Goal: Task Accomplishment & Management: Manage account settings

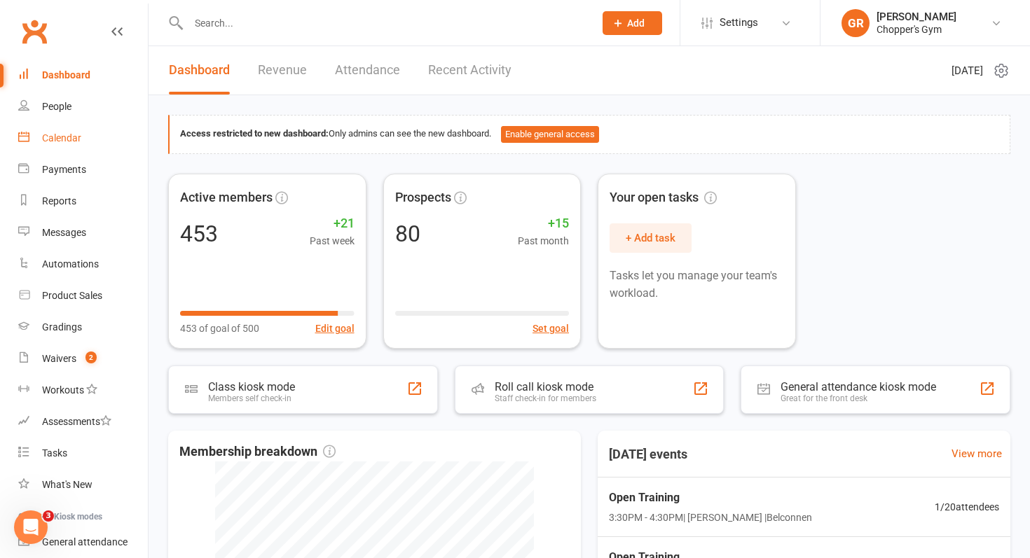
click at [66, 146] on link "Calendar" at bounding box center [83, 139] width 130 height 32
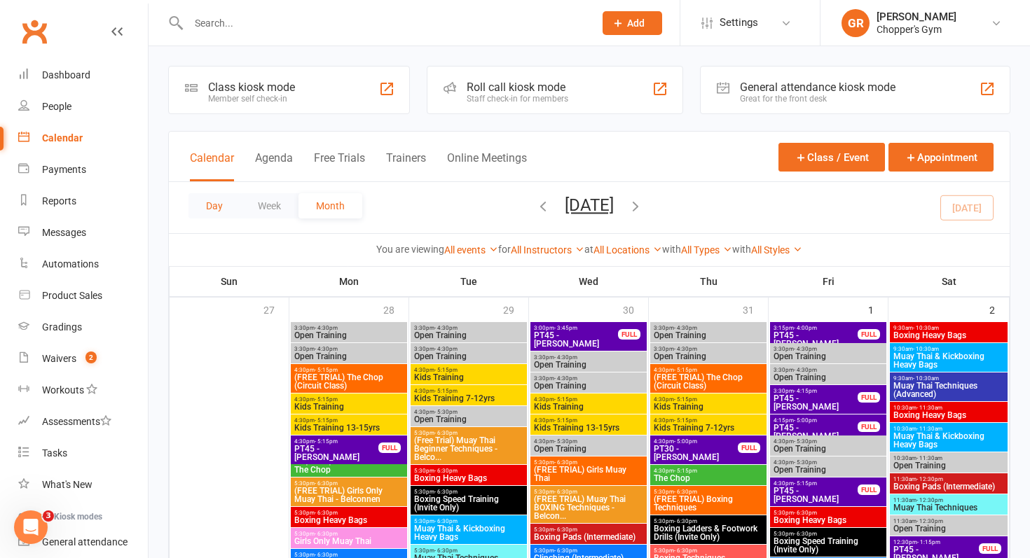
click at [212, 205] on button "Day" at bounding box center [214, 205] width 52 height 25
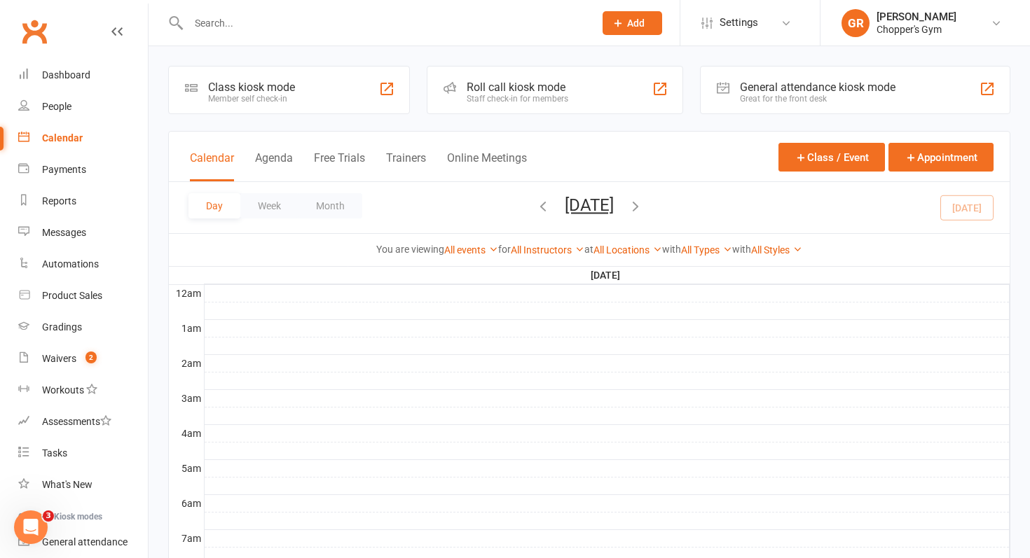
click at [965, 207] on div "Day Week Month Wednesday, Aug 13, 2025 August 2025 Sun Mon Tue Wed Thu Fri Sat …" at bounding box center [589, 207] width 841 height 51
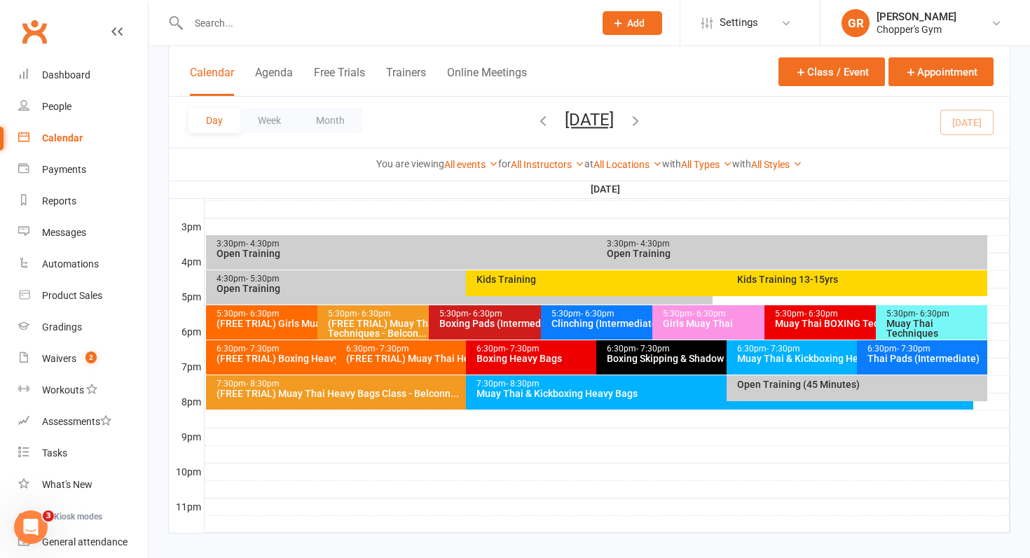
scroll to position [582, 0]
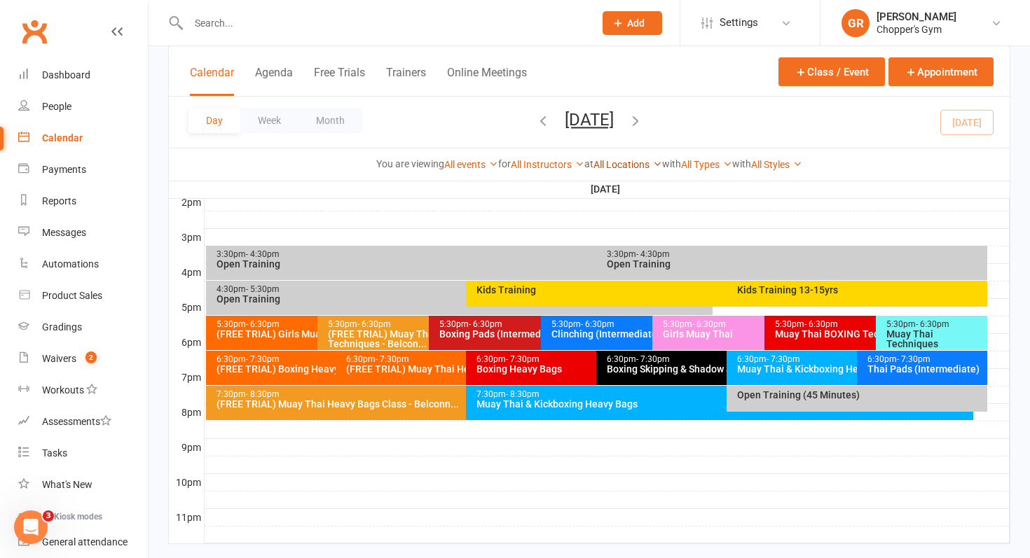
click at [615, 166] on link "All Locations" at bounding box center [628, 164] width 69 height 11
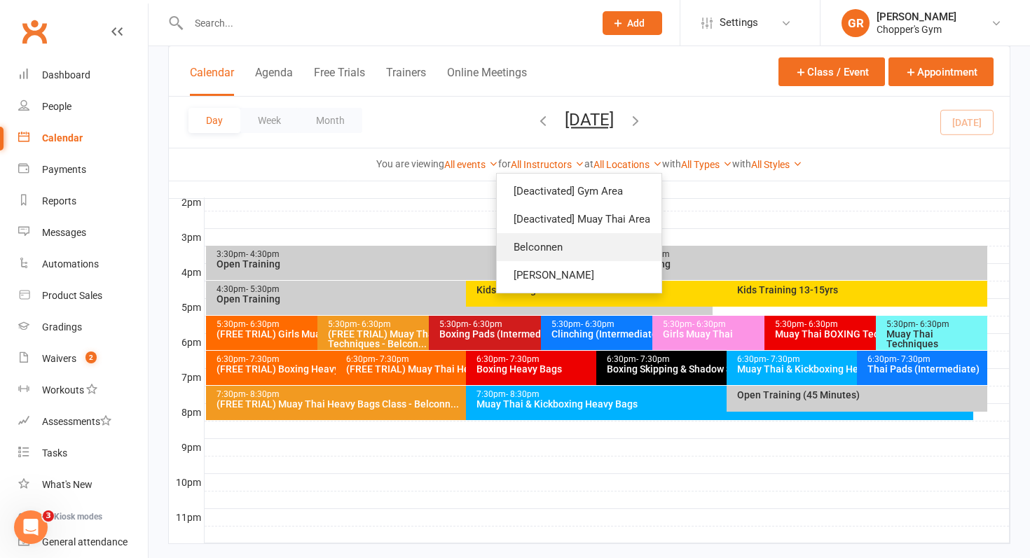
click at [578, 248] on link "Belconnen" at bounding box center [579, 247] width 165 height 28
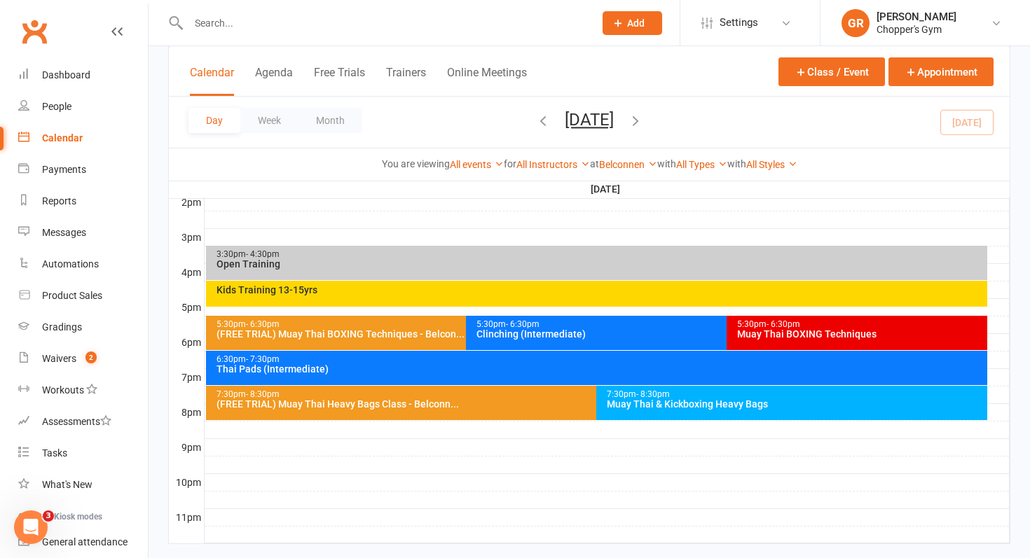
click at [568, 259] on div "Open Training" at bounding box center [600, 264] width 769 height 10
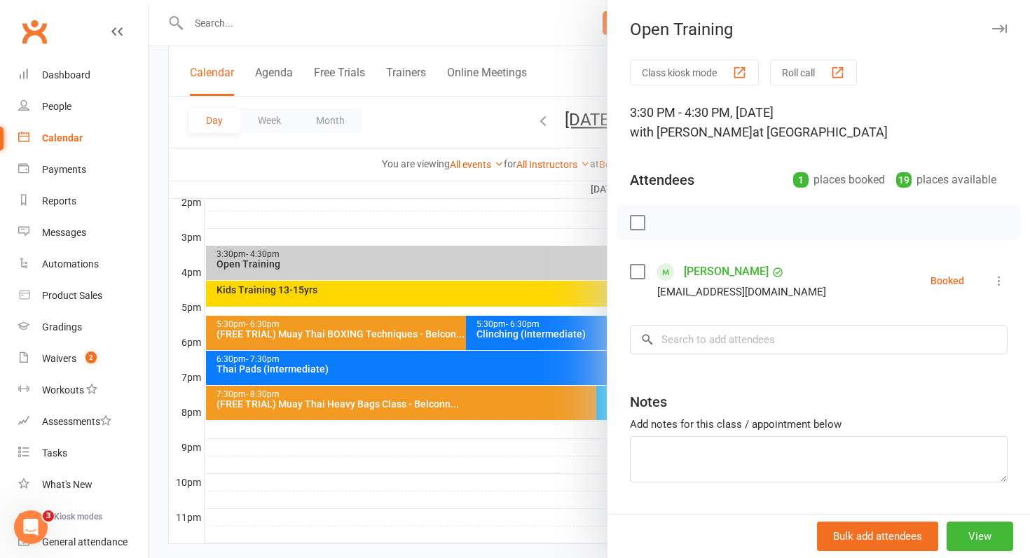
click at [532, 275] on div at bounding box center [590, 279] width 882 height 558
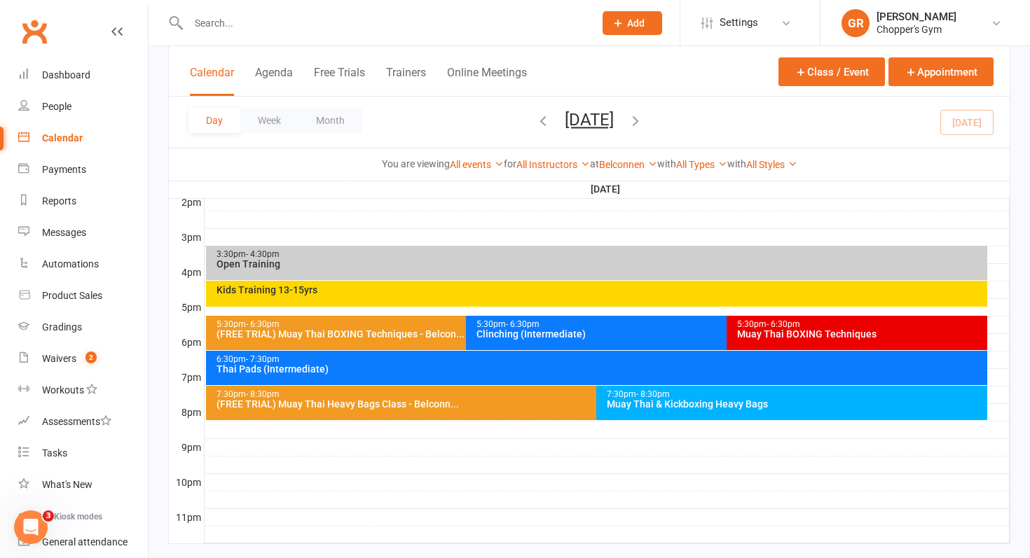
click at [526, 296] on div "Kids Training 13-15yrs" at bounding box center [597, 294] width 782 height 26
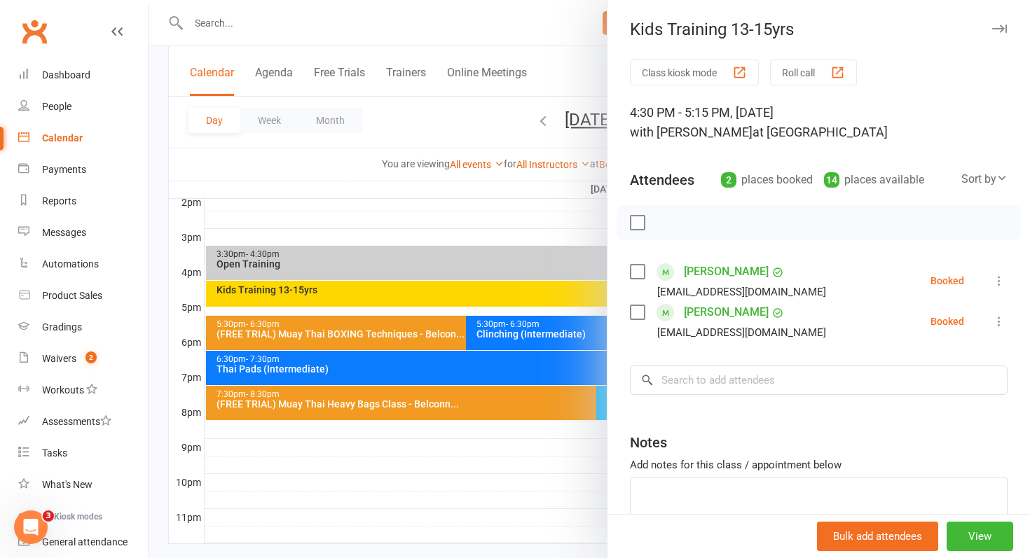
click at [528, 301] on div at bounding box center [590, 279] width 882 height 558
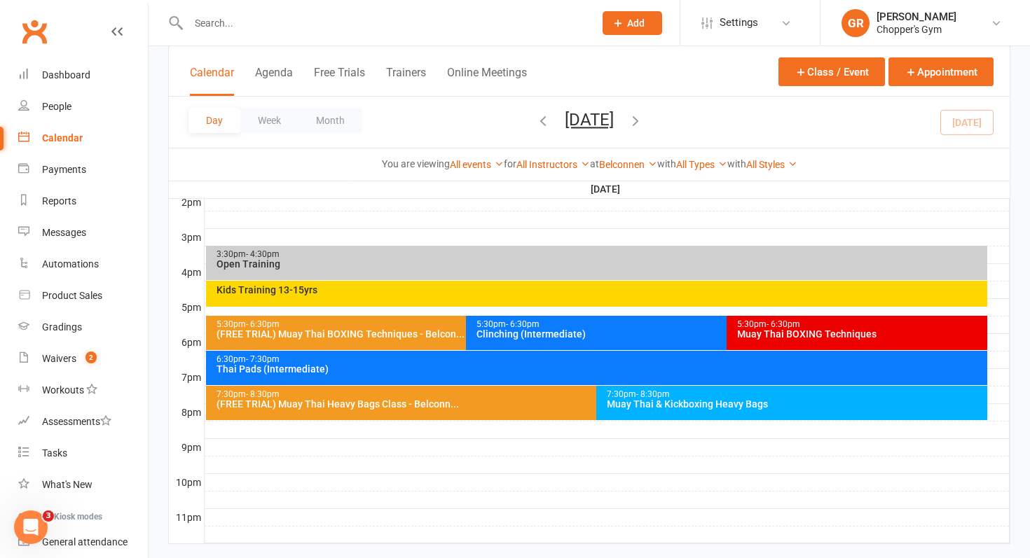
click at [414, 323] on div "5:30pm - 6:30pm" at bounding box center [463, 324] width 495 height 9
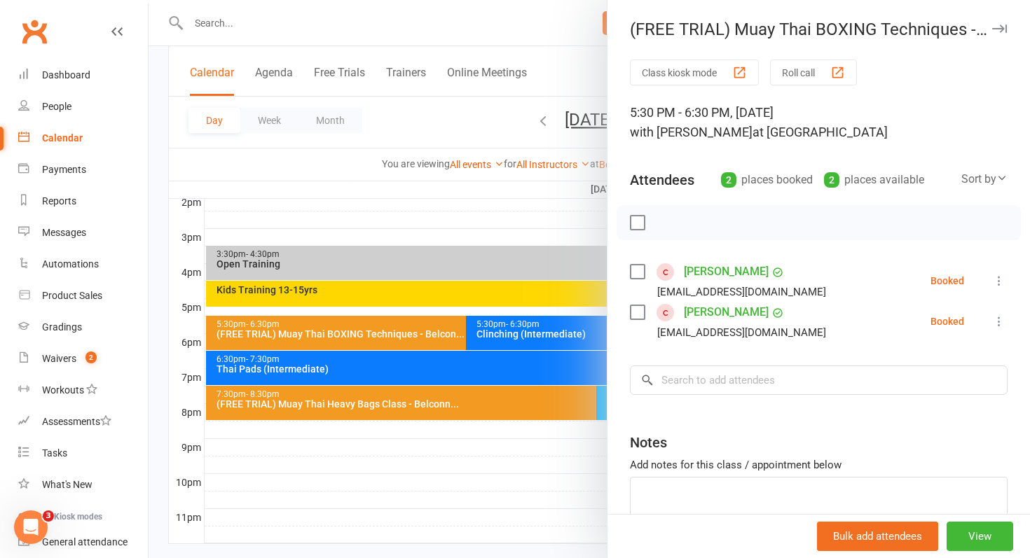
click at [507, 338] on div at bounding box center [590, 279] width 882 height 558
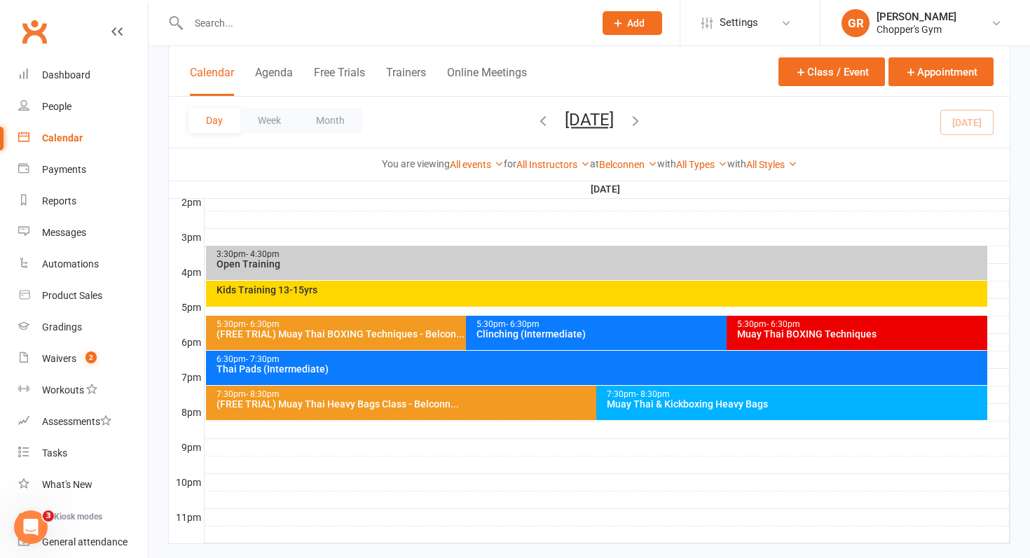
click at [549, 342] on div "5:30pm - 6:30pm Clinching (Intermediate)" at bounding box center [719, 333] width 507 height 34
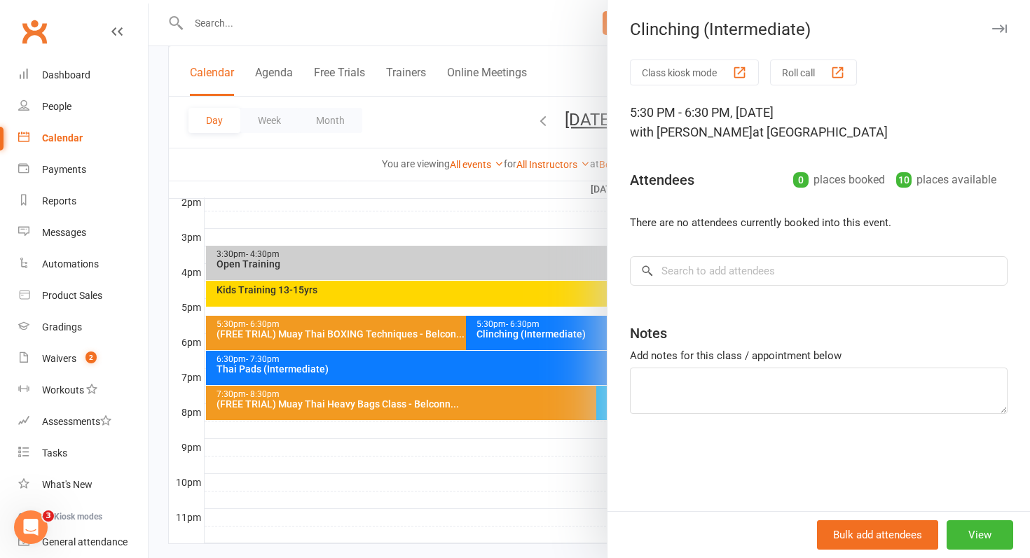
click at [506, 337] on div at bounding box center [590, 279] width 882 height 558
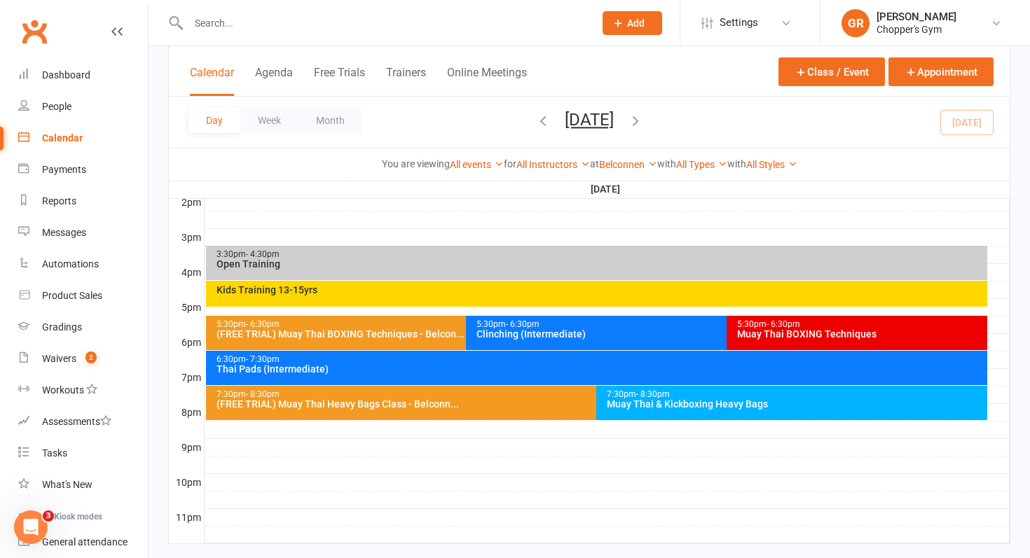
click at [755, 336] on div "Muay Thai BOXING Techniques" at bounding box center [860, 334] width 248 height 10
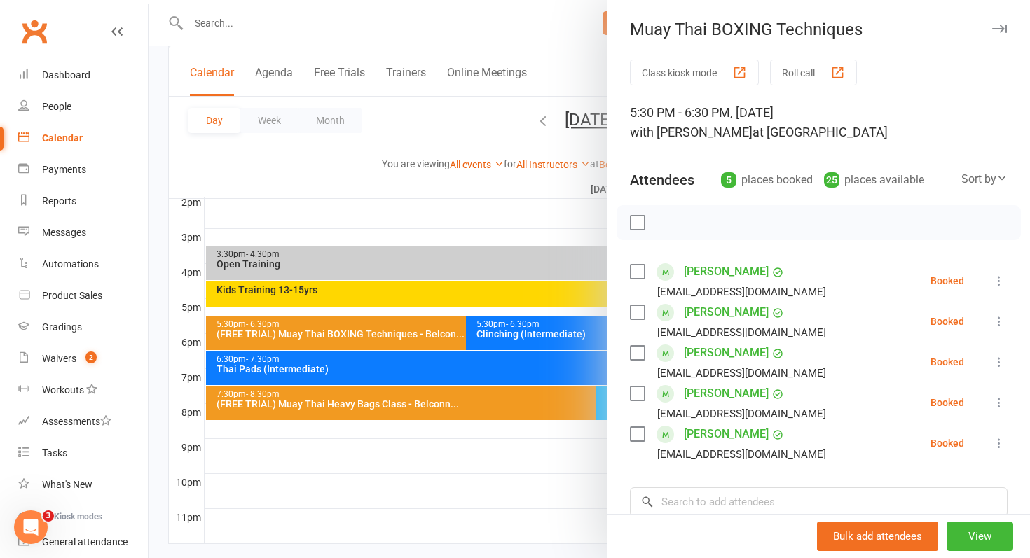
click at [501, 331] on div at bounding box center [590, 279] width 882 height 558
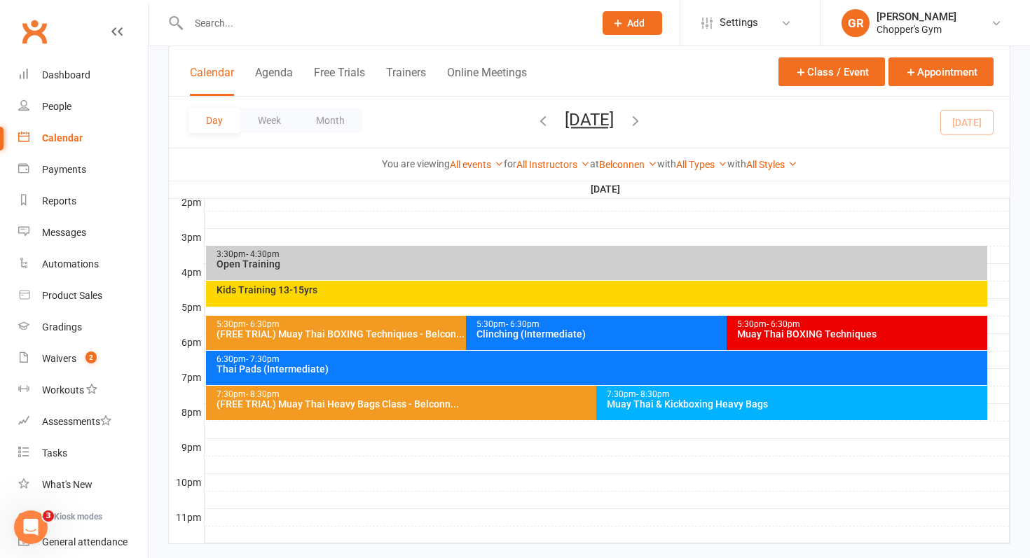
click at [444, 334] on div "(FREE TRIAL) Muay Thai BOXING Techniques - Belcon..." at bounding box center [463, 334] width 495 height 10
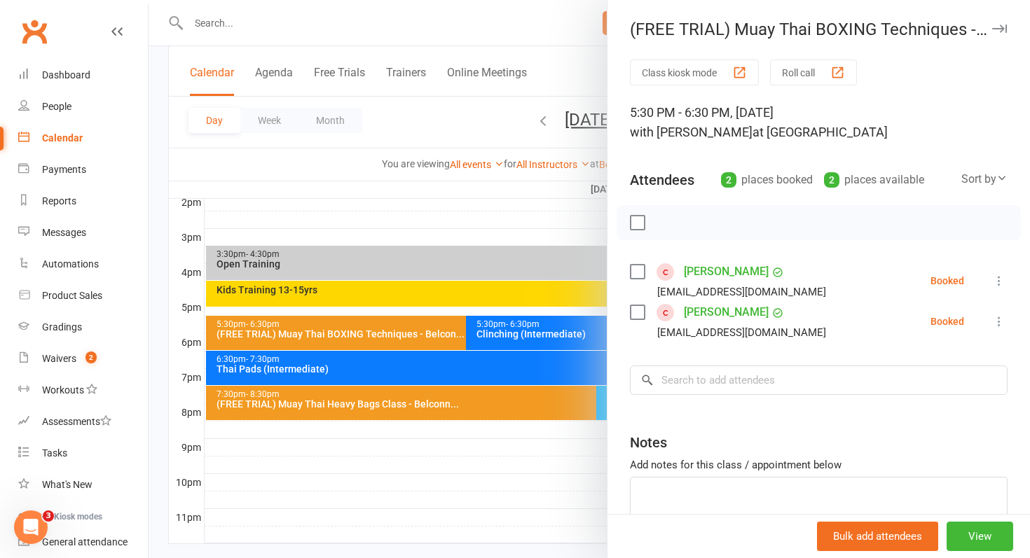
click at [444, 334] on div at bounding box center [590, 279] width 882 height 558
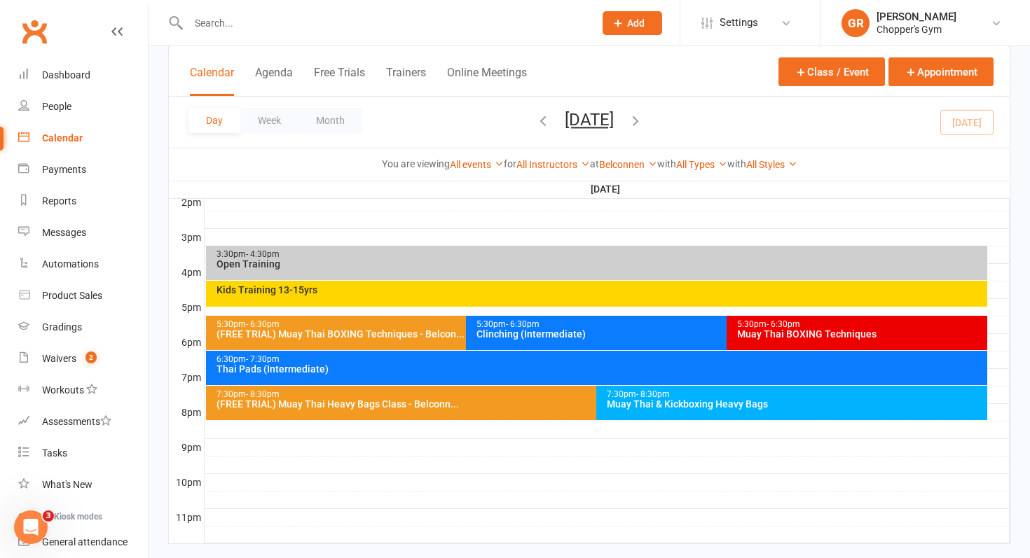
click at [493, 327] on div "5:30pm - 6:30pm" at bounding box center [723, 324] width 495 height 9
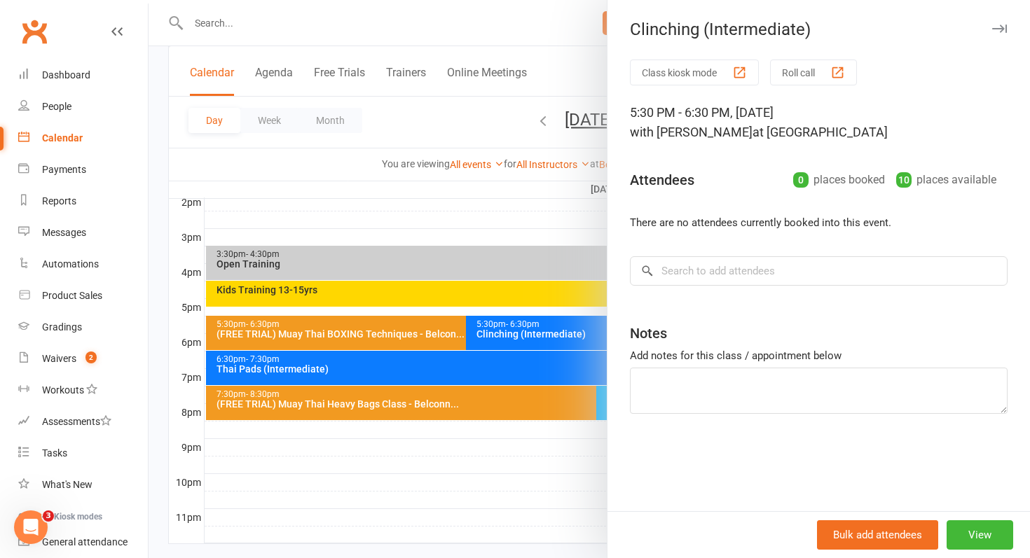
click at [428, 343] on div at bounding box center [590, 279] width 882 height 558
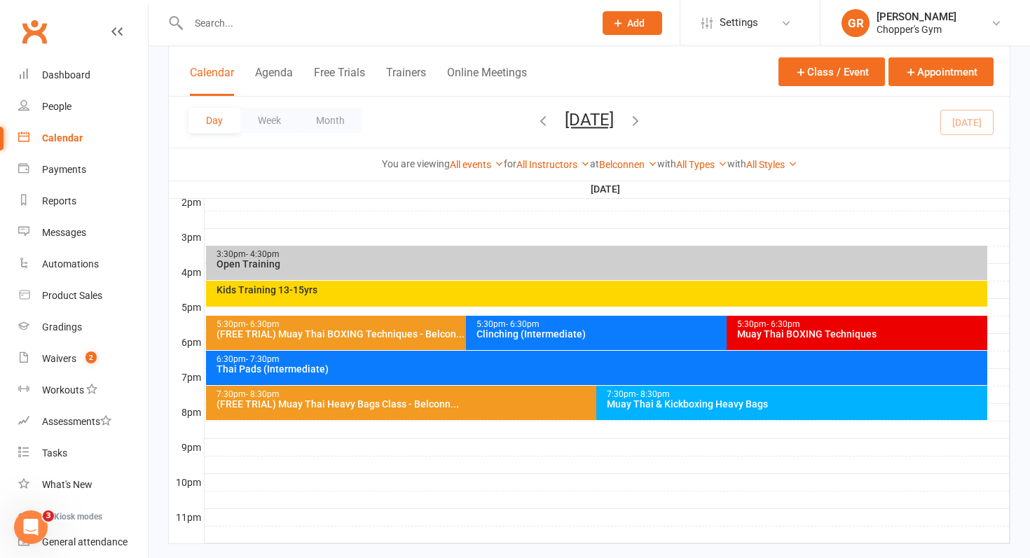
click at [425, 379] on div "6:30pm - 7:30pm Thai Pads (Intermediate)" at bounding box center [597, 368] width 782 height 34
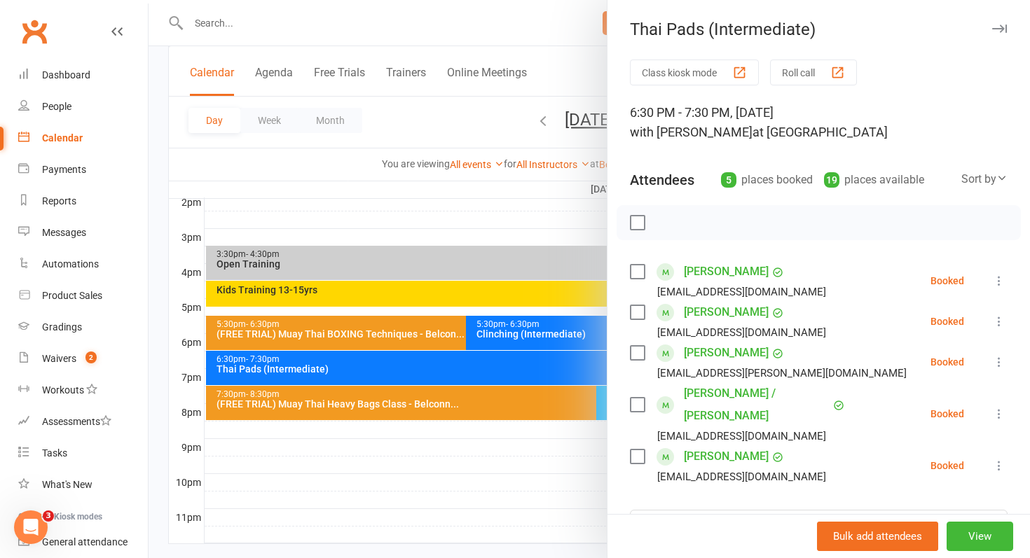
click at [505, 390] on div at bounding box center [590, 279] width 882 height 558
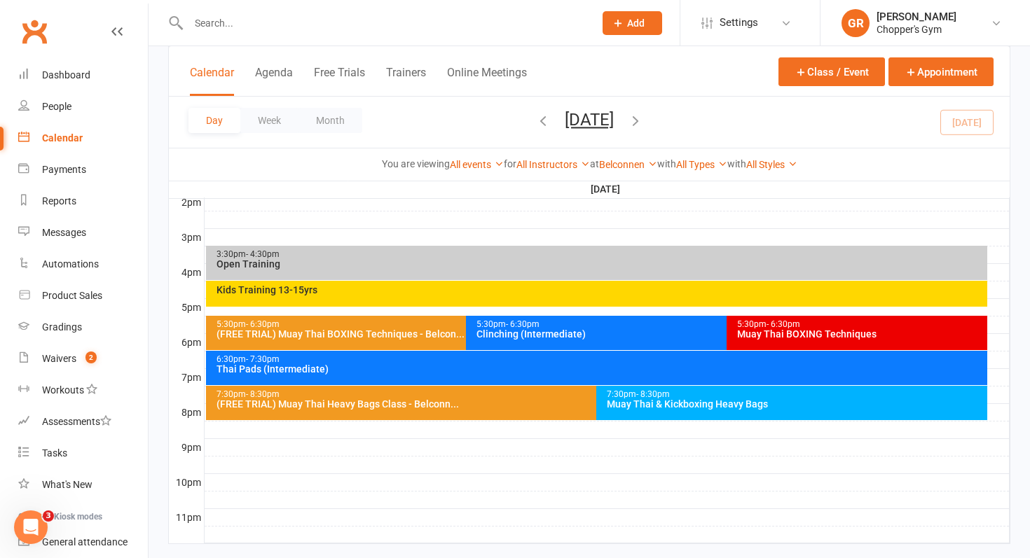
click at [520, 400] on div "(FREE TRIAL) Muay Thai Heavy Bags Class - Belconn..." at bounding box center [593, 404] width 755 height 10
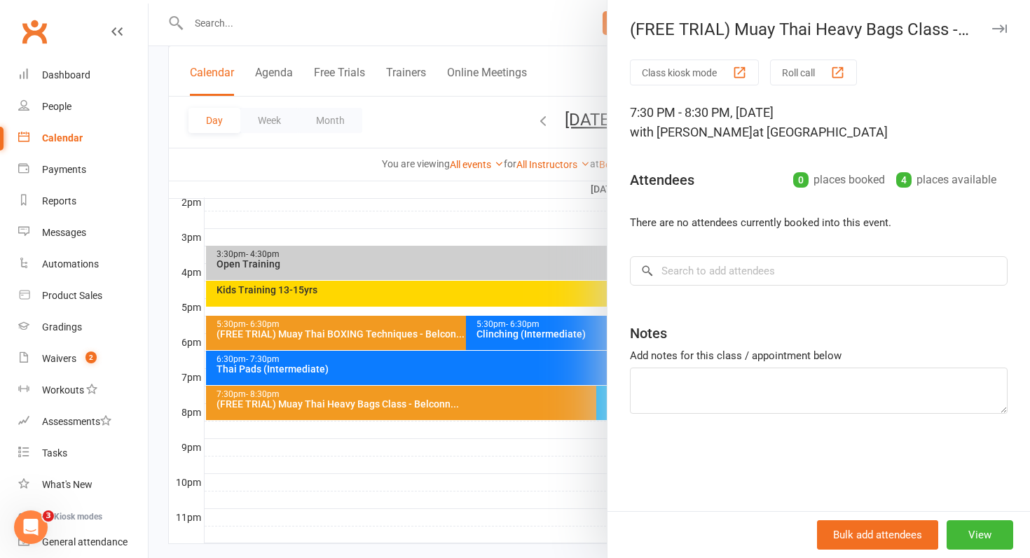
click at [520, 400] on div at bounding box center [590, 279] width 882 height 558
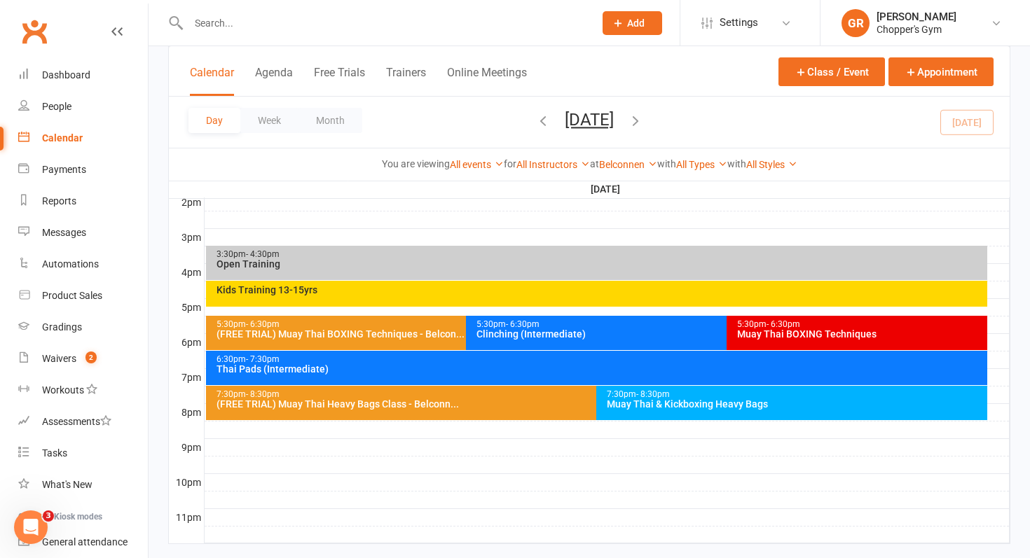
click at [666, 411] on div "7:30pm - 8:30pm Muay Thai & Kickboxing Heavy Bags" at bounding box center [791, 403] width 391 height 34
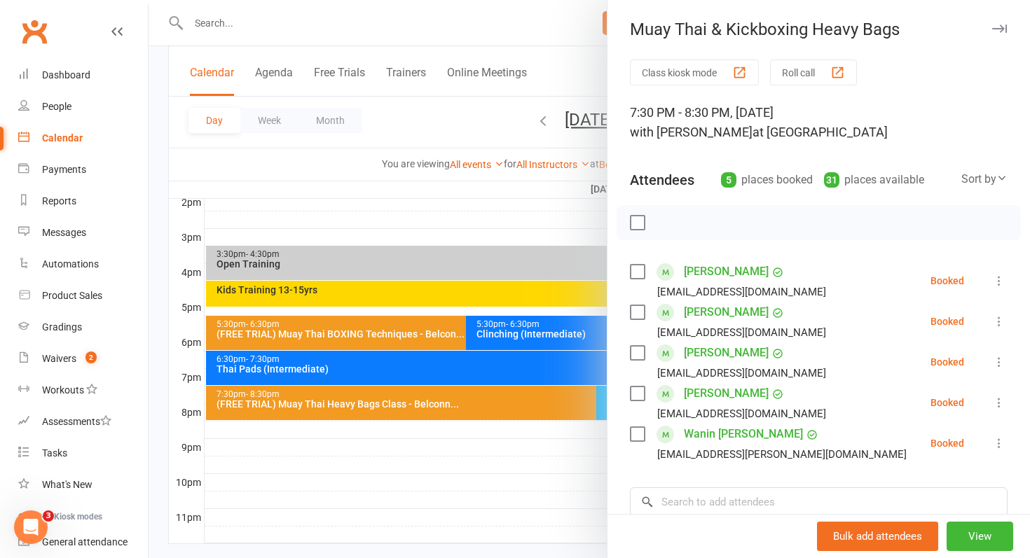
click at [536, 385] on div at bounding box center [590, 279] width 882 height 558
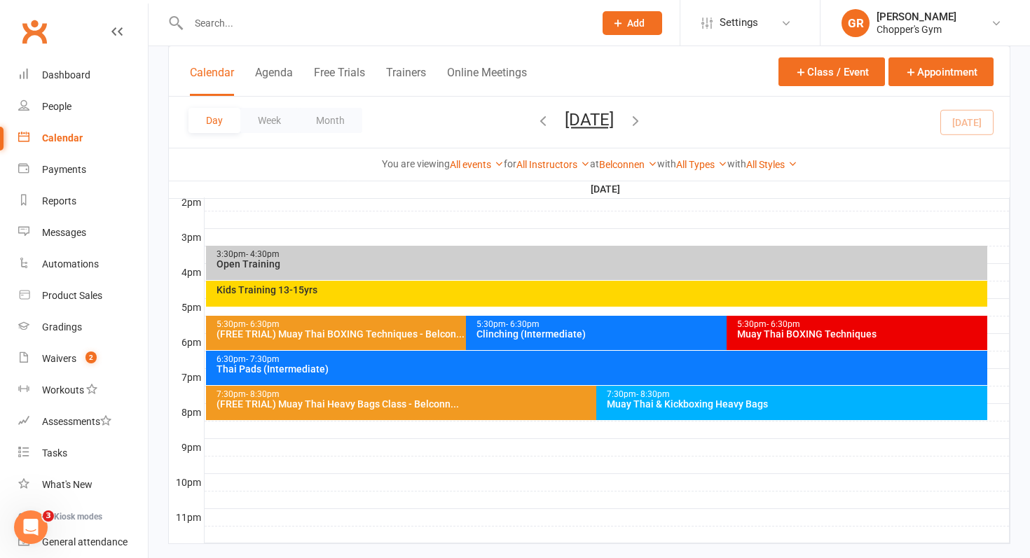
click at [643, 118] on icon "button" at bounding box center [635, 120] width 15 height 15
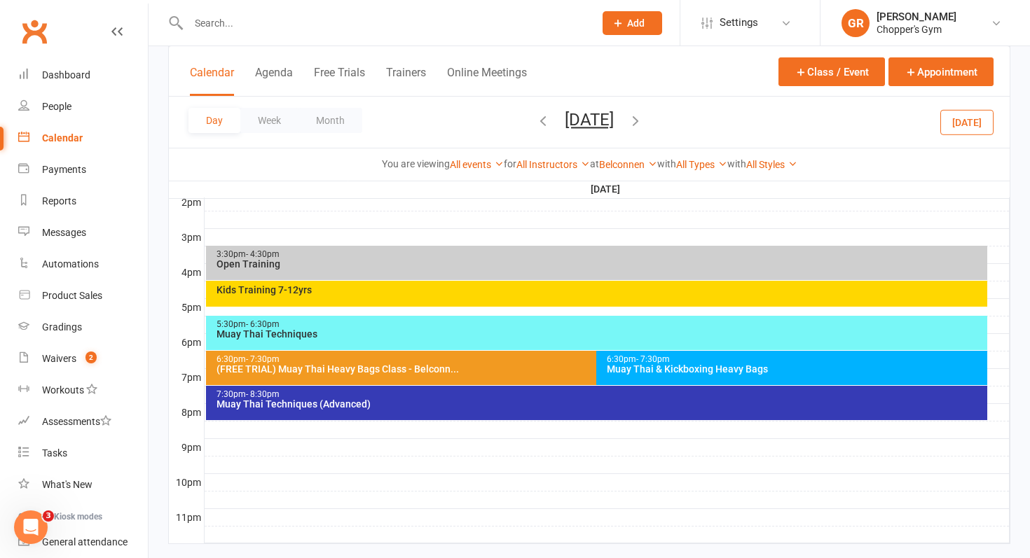
click at [570, 335] on div "Muay Thai Techniques" at bounding box center [600, 334] width 769 height 10
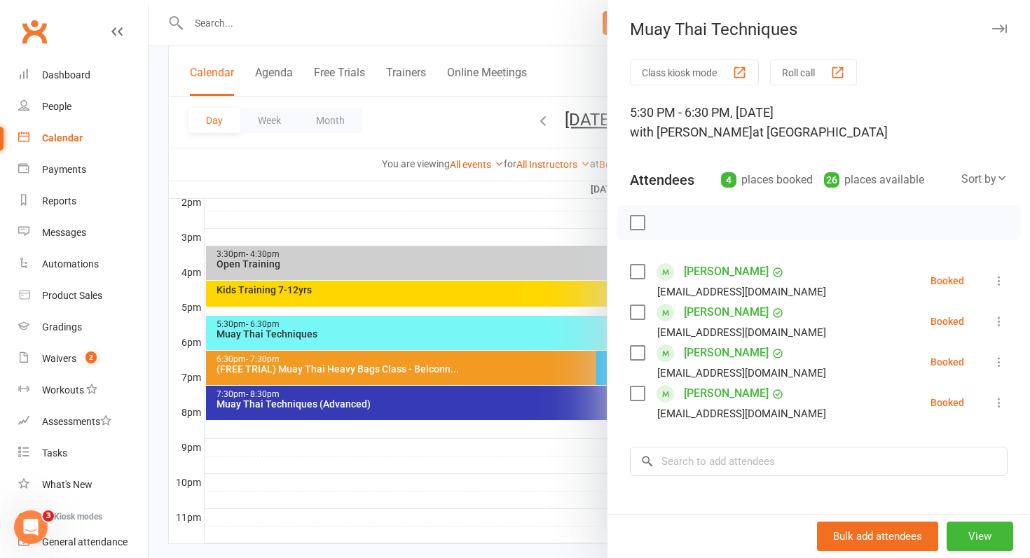
click at [570, 335] on div at bounding box center [590, 279] width 882 height 558
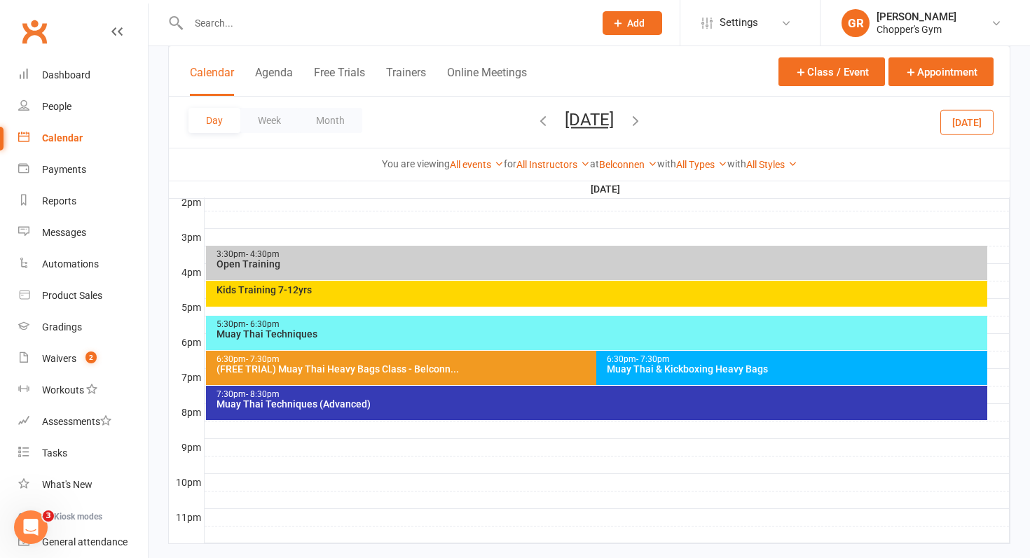
click at [655, 373] on div "Muay Thai & Kickboxing Heavy Bags" at bounding box center [795, 369] width 378 height 10
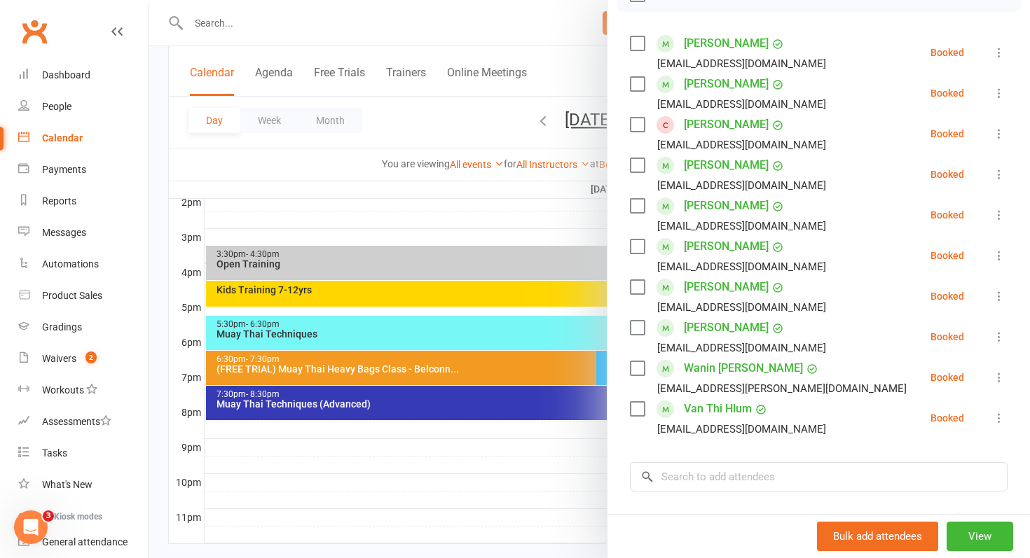
scroll to position [211, 0]
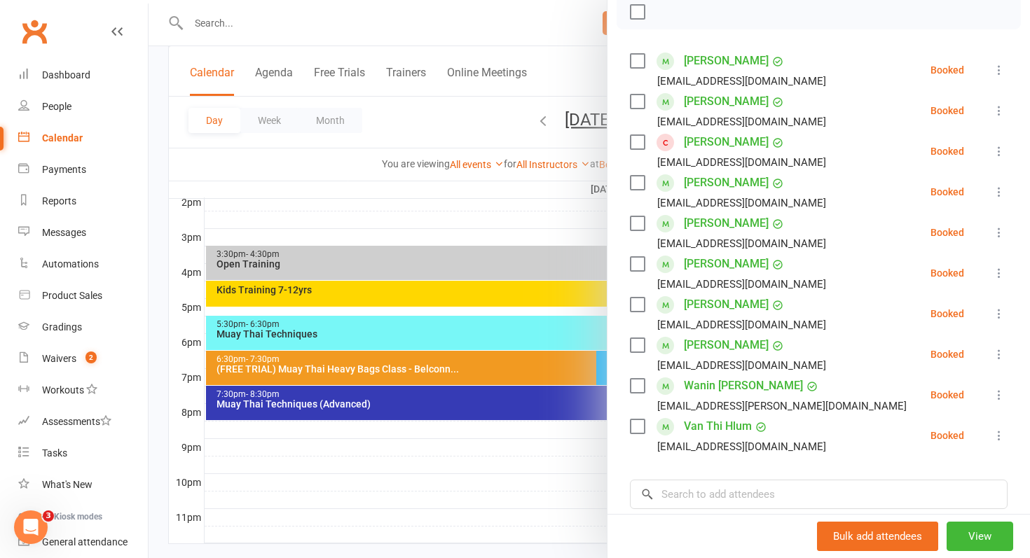
click at [548, 388] on div at bounding box center [590, 279] width 882 height 558
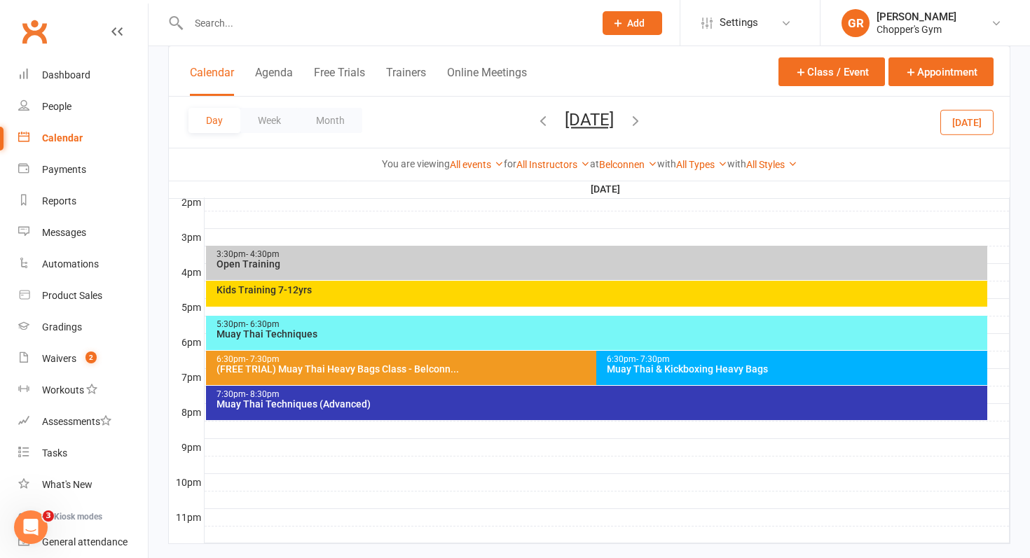
click at [572, 359] on div "6:30pm - 7:30pm" at bounding box center [593, 359] width 755 height 9
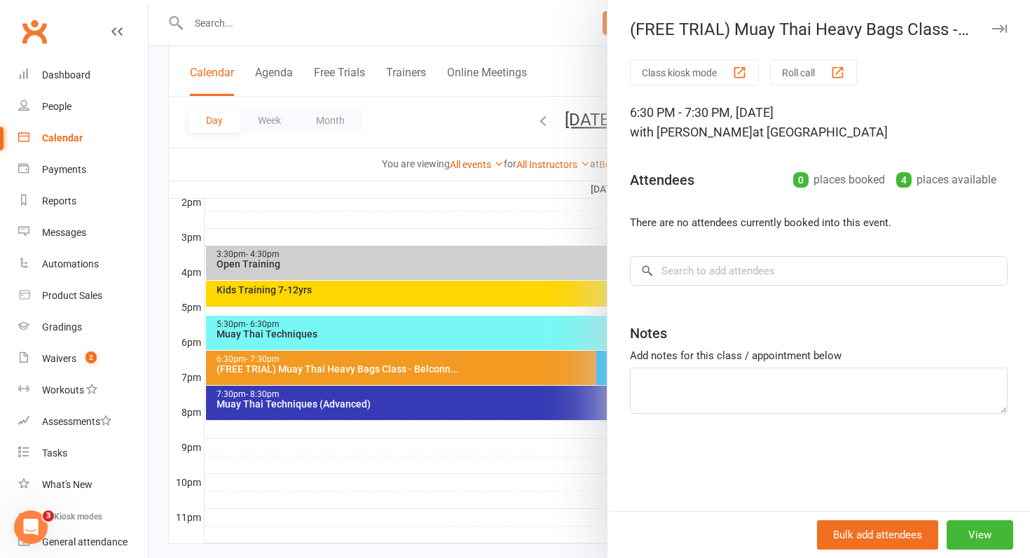
click at [550, 364] on div at bounding box center [590, 279] width 882 height 558
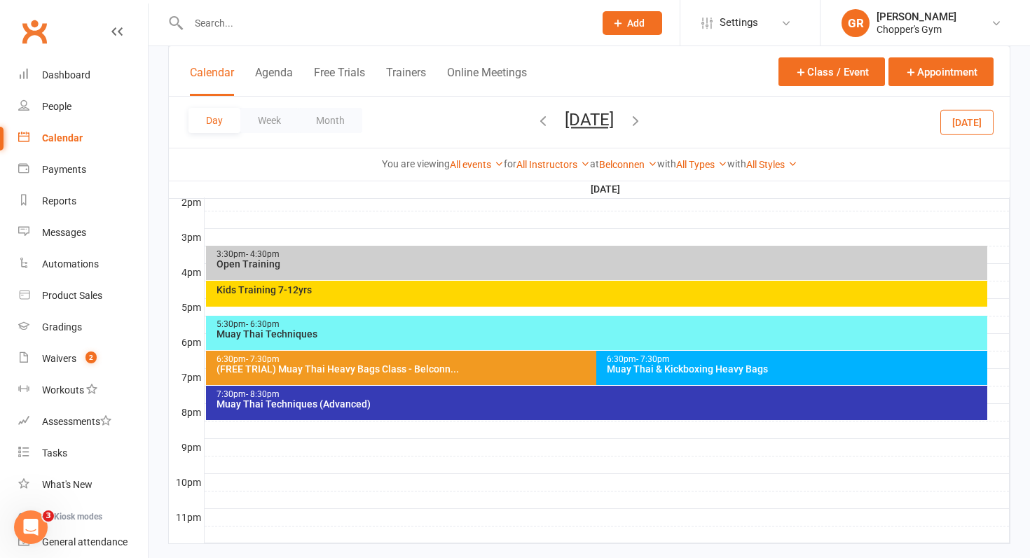
click at [569, 409] on div "7:30pm - 8:30pm Muay Thai Techniques (Advanced)" at bounding box center [597, 403] width 782 height 34
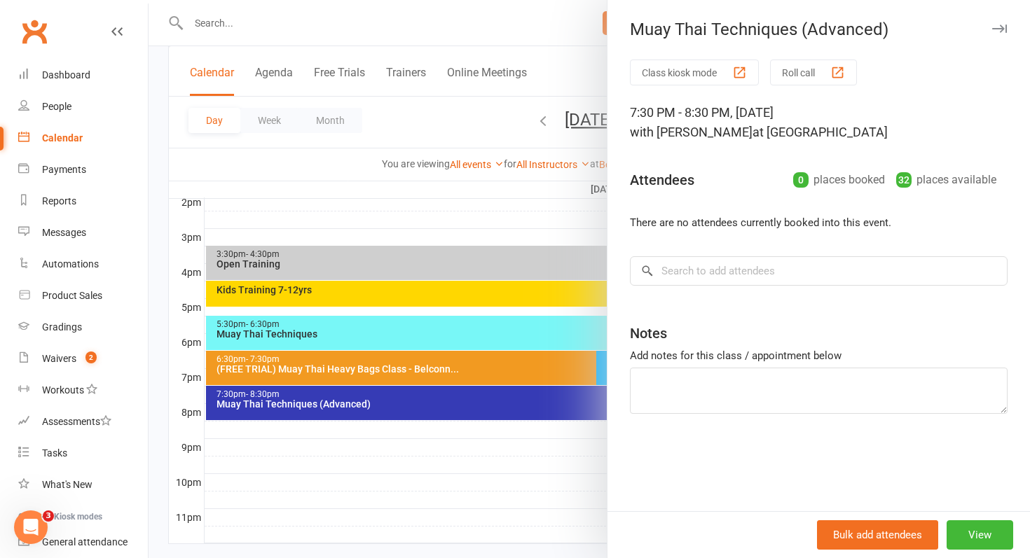
click at [554, 387] on div at bounding box center [590, 279] width 882 height 558
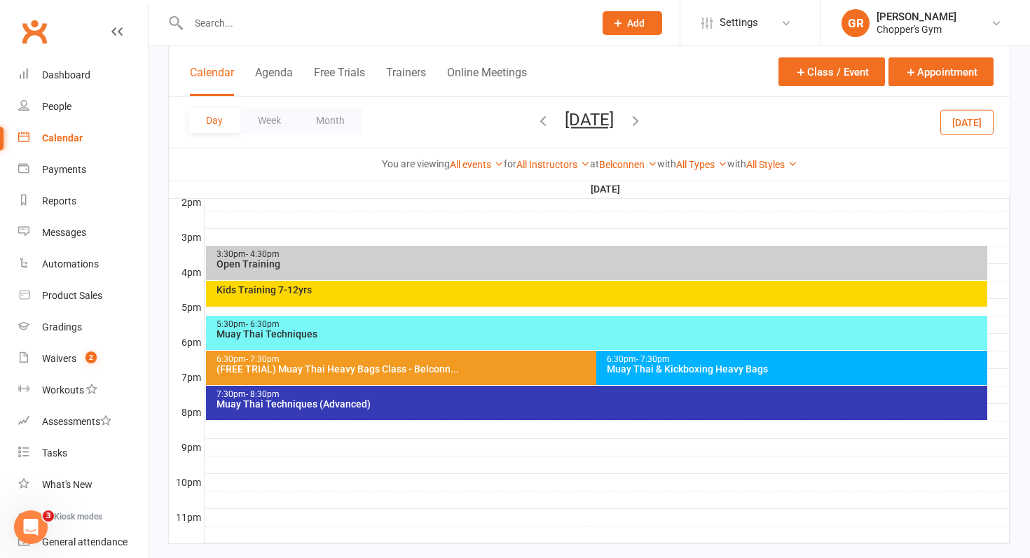
click at [583, 394] on div "7:30pm - 8:30pm" at bounding box center [600, 394] width 769 height 9
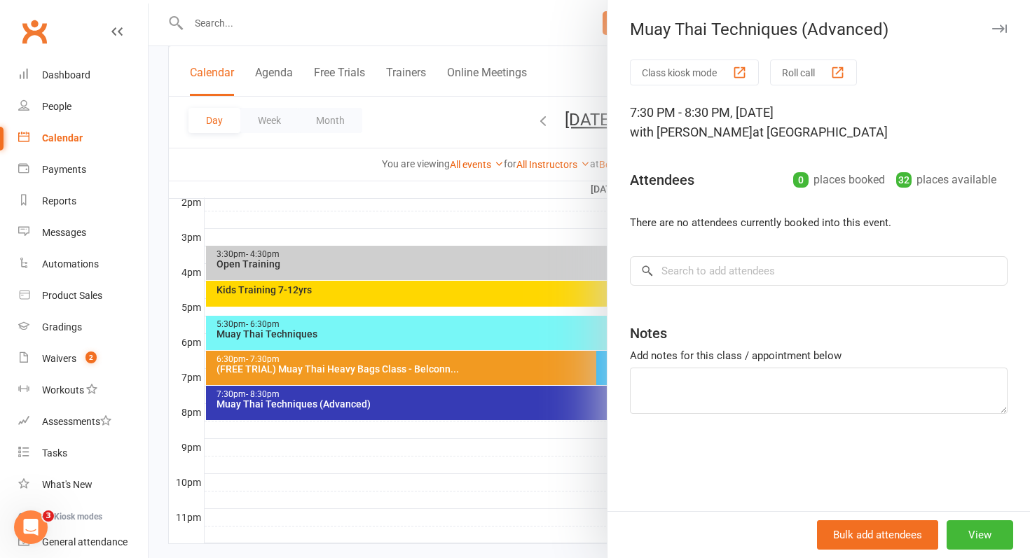
click at [561, 408] on div at bounding box center [590, 279] width 882 height 558
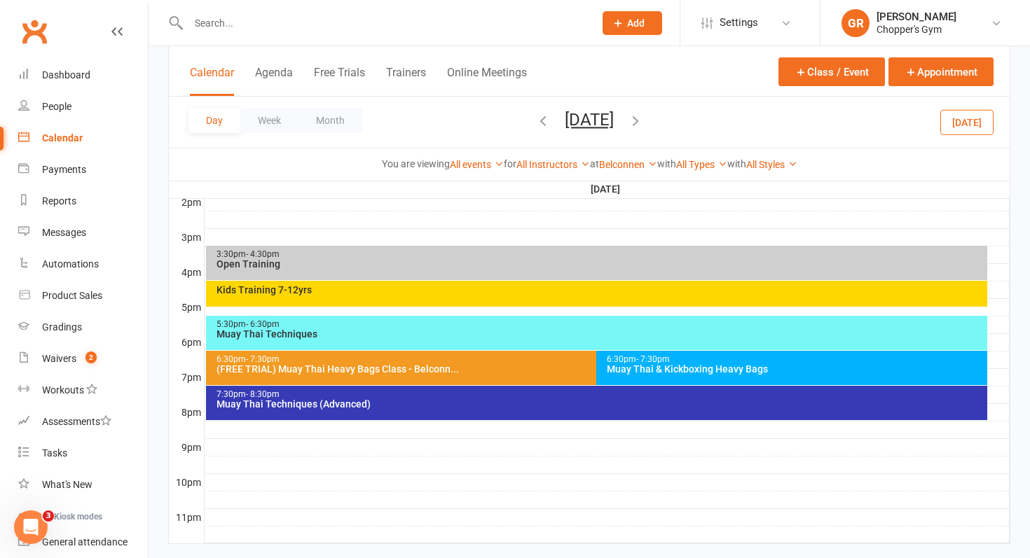
click at [629, 380] on div "6:30pm - 7:30pm Muay Thai & Kickboxing Heavy Bags" at bounding box center [791, 368] width 391 height 34
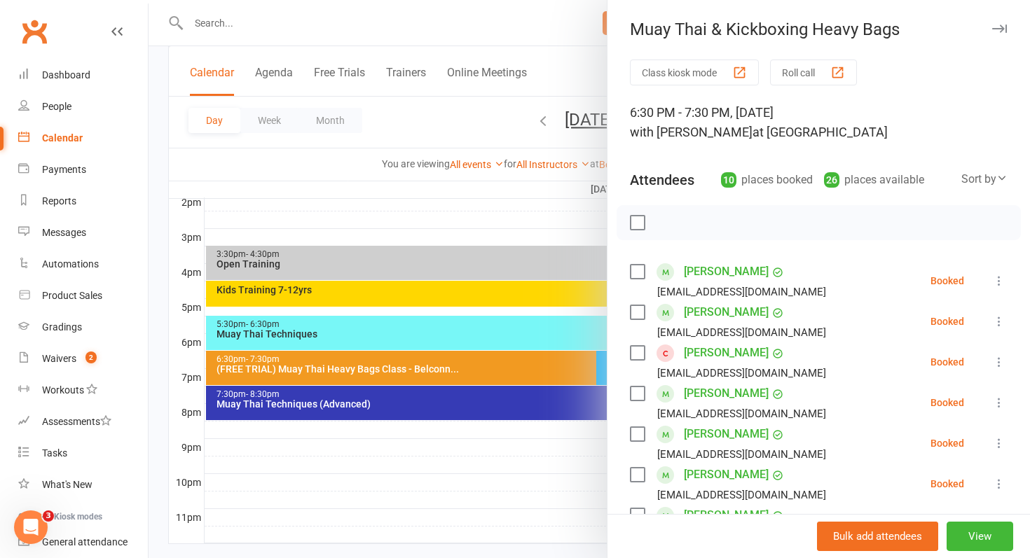
click at [537, 392] on div at bounding box center [590, 279] width 882 height 558
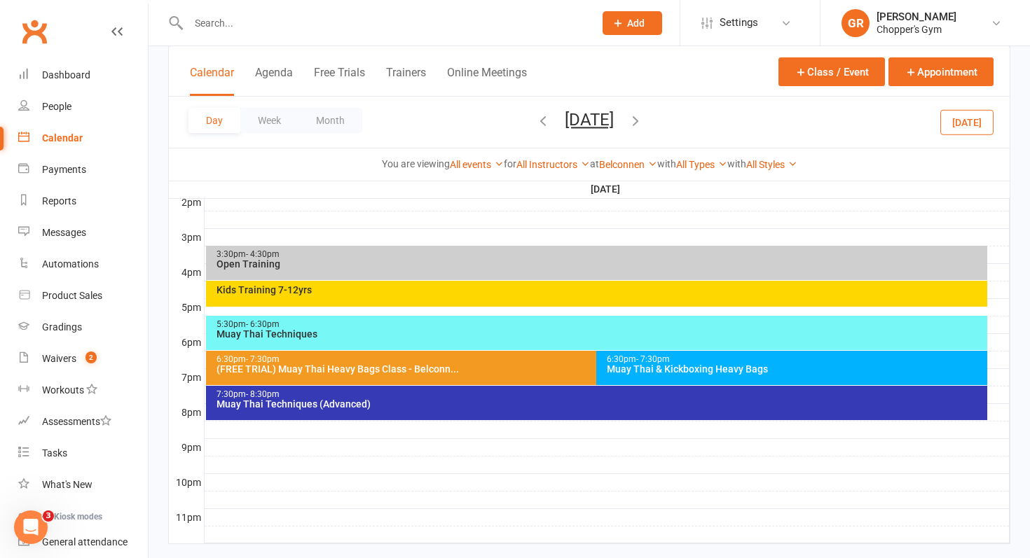
click at [535, 122] on icon "button" at bounding box center [542, 120] width 15 height 15
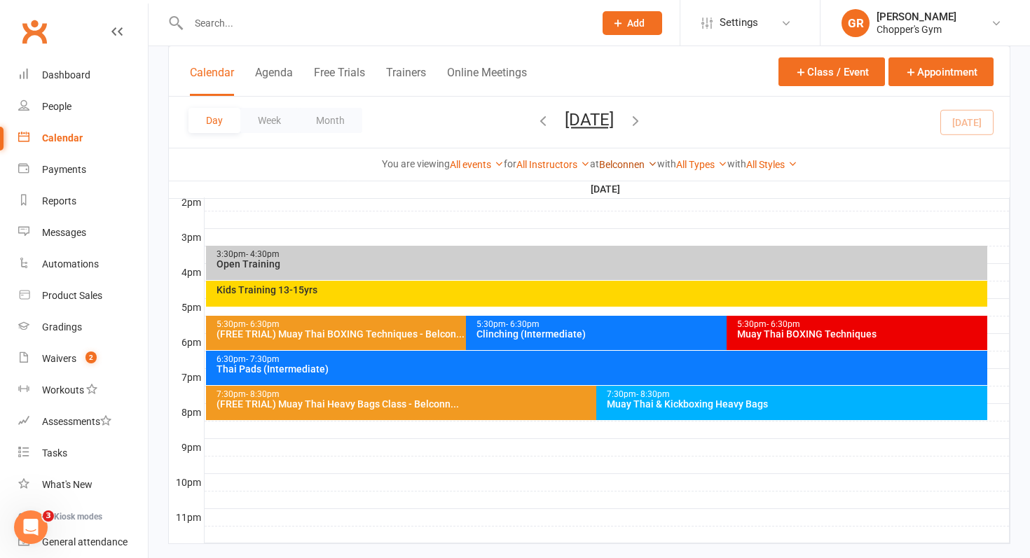
click at [618, 160] on link "Belconnen" at bounding box center [628, 164] width 58 height 11
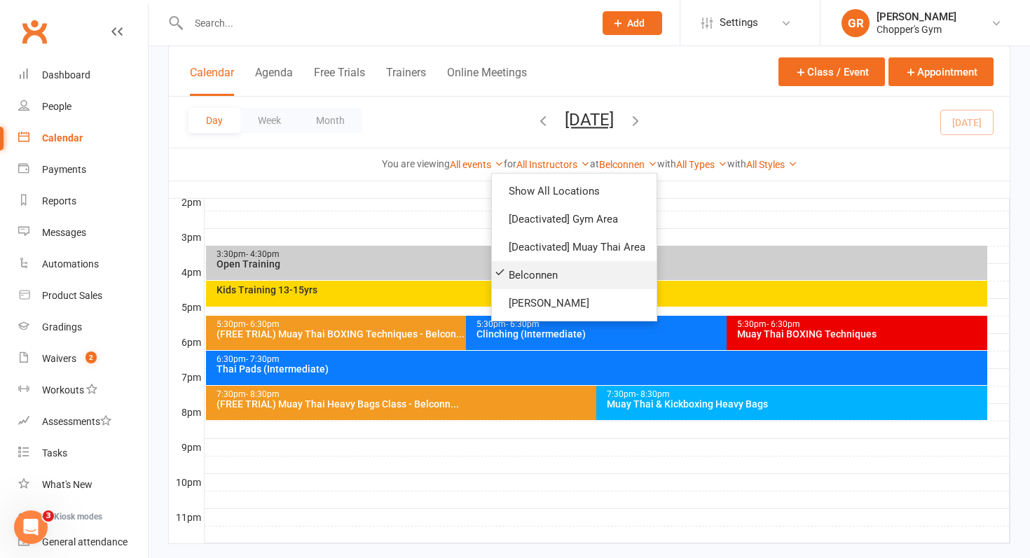
click at [570, 279] on link "Belconnen" at bounding box center [574, 275] width 165 height 28
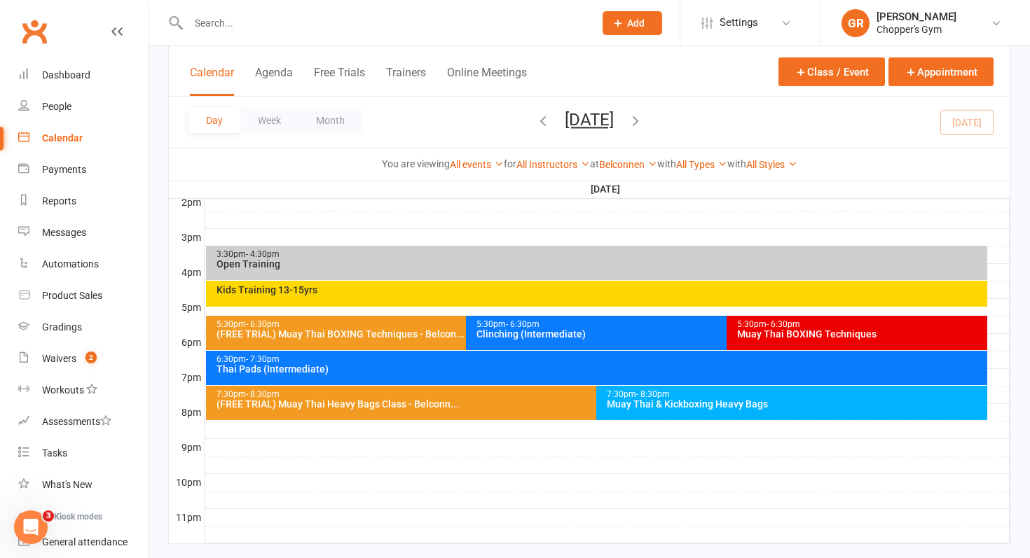
click at [763, 333] on div "Muay Thai BOXING Techniques" at bounding box center [860, 334] width 248 height 10
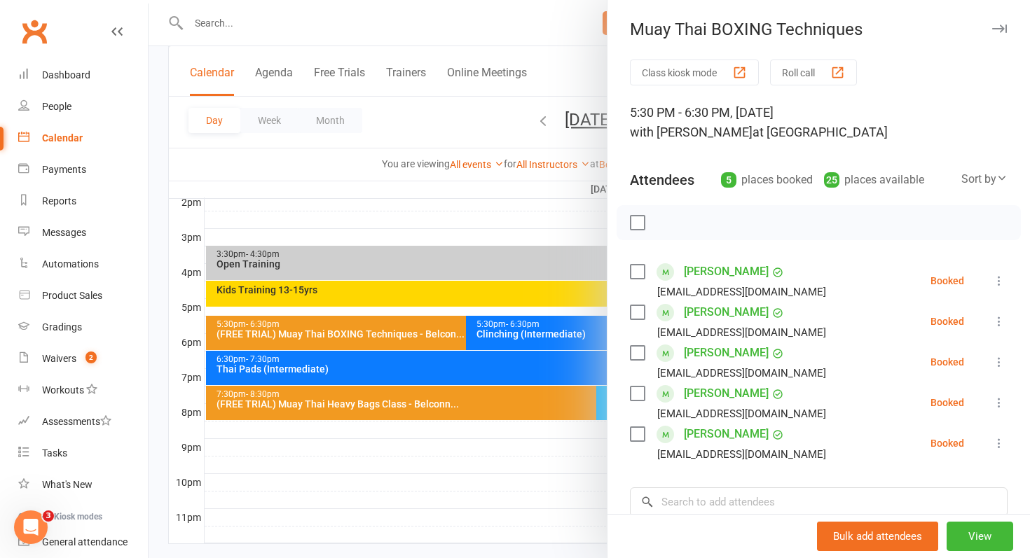
click at [559, 319] on div at bounding box center [590, 279] width 882 height 558
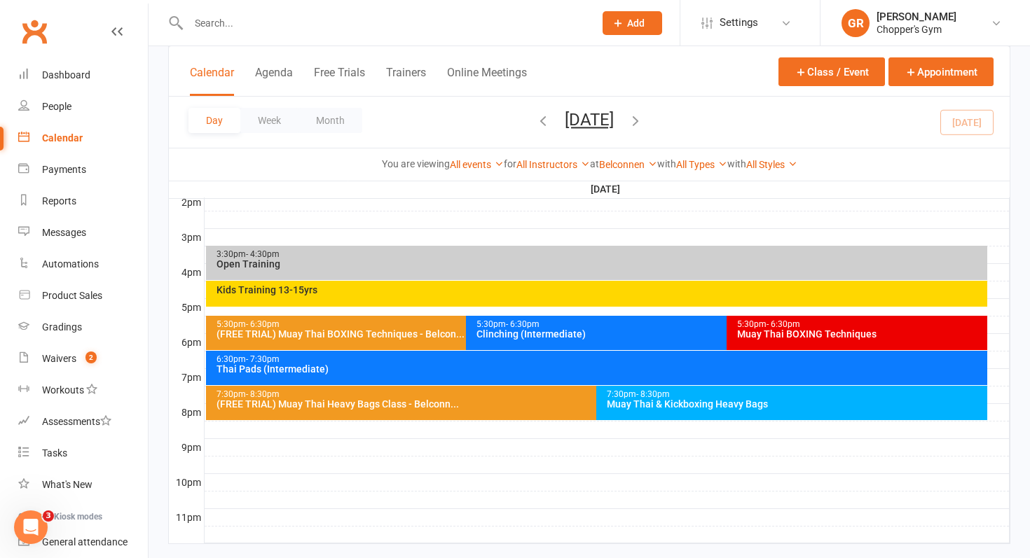
click at [558, 368] on div "Thai Pads (Intermediate)" at bounding box center [600, 369] width 769 height 10
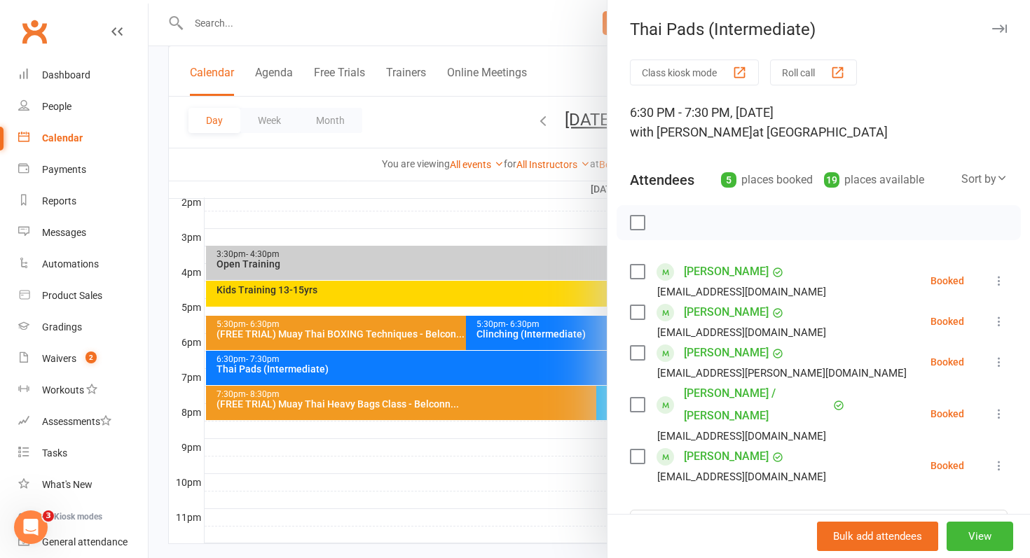
click at [558, 368] on div at bounding box center [590, 279] width 882 height 558
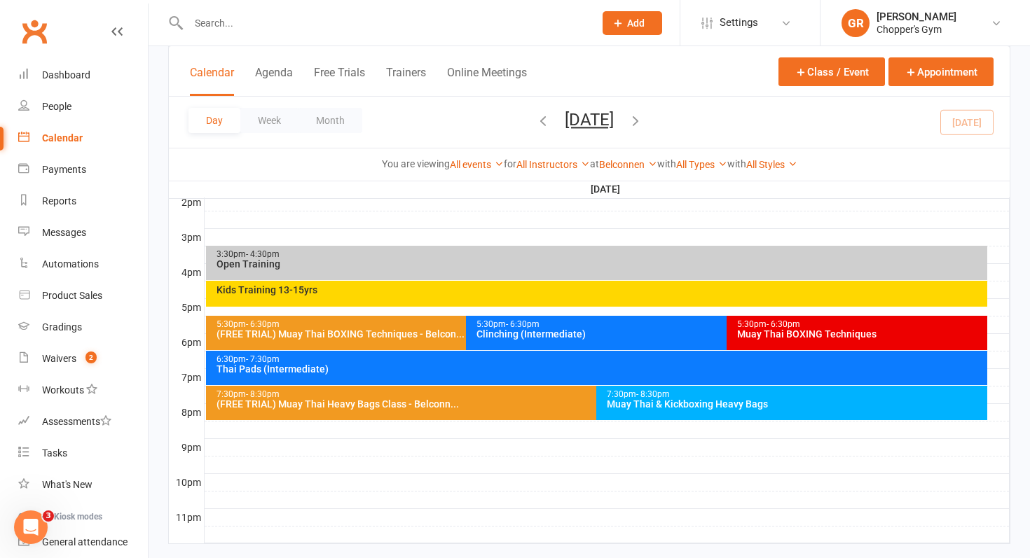
click at [648, 399] on div "Muay Thai & Kickboxing Heavy Bags" at bounding box center [795, 404] width 378 height 10
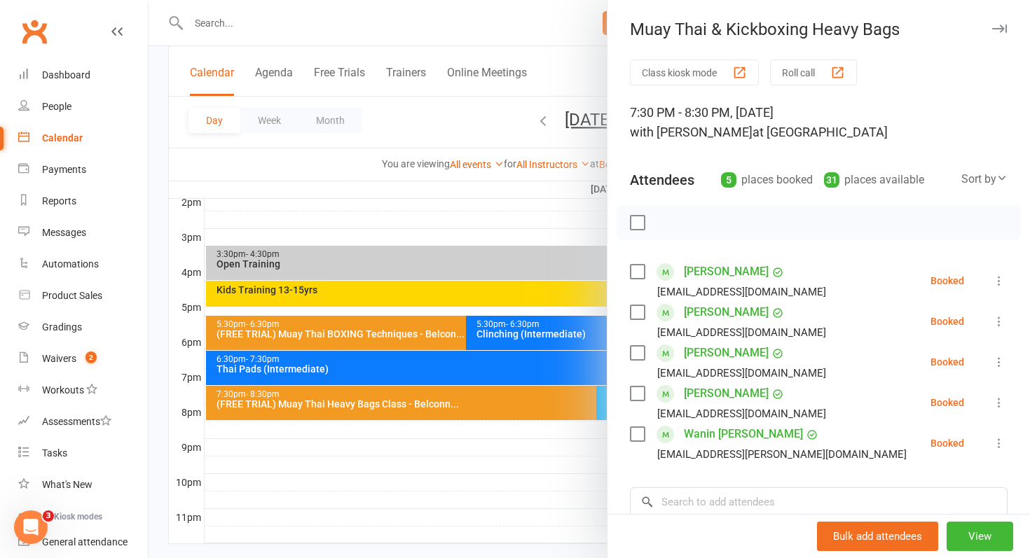
click at [493, 410] on div at bounding box center [590, 279] width 882 height 558
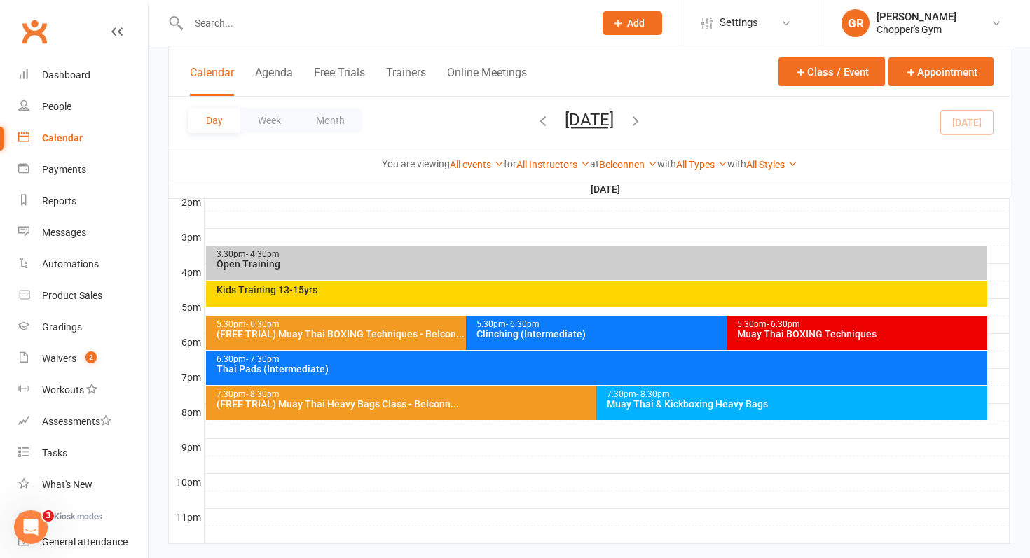
click at [608, 339] on div "5:30pm - 6:30pm Clinching (Intermediate)" at bounding box center [719, 333] width 507 height 34
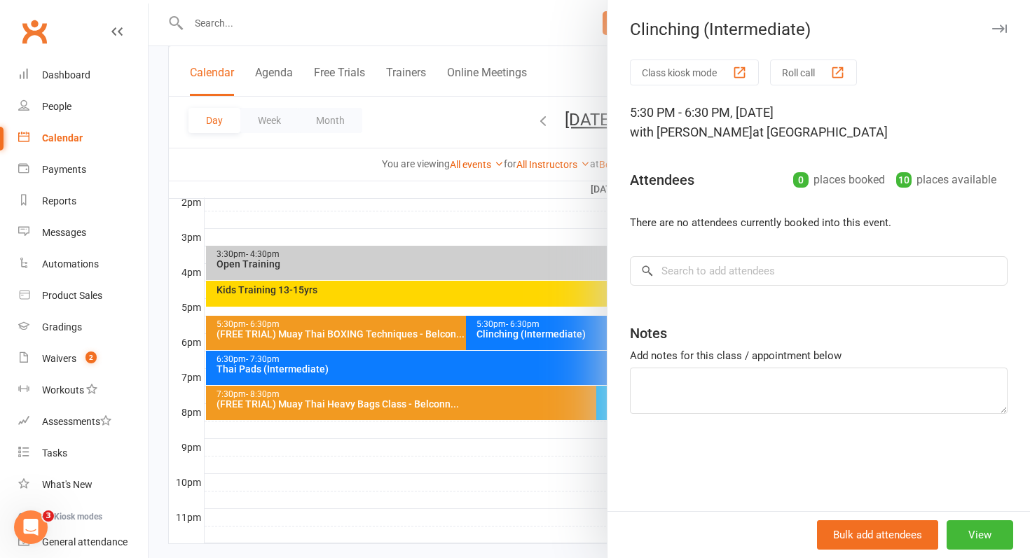
click at [565, 347] on div at bounding box center [590, 279] width 882 height 558
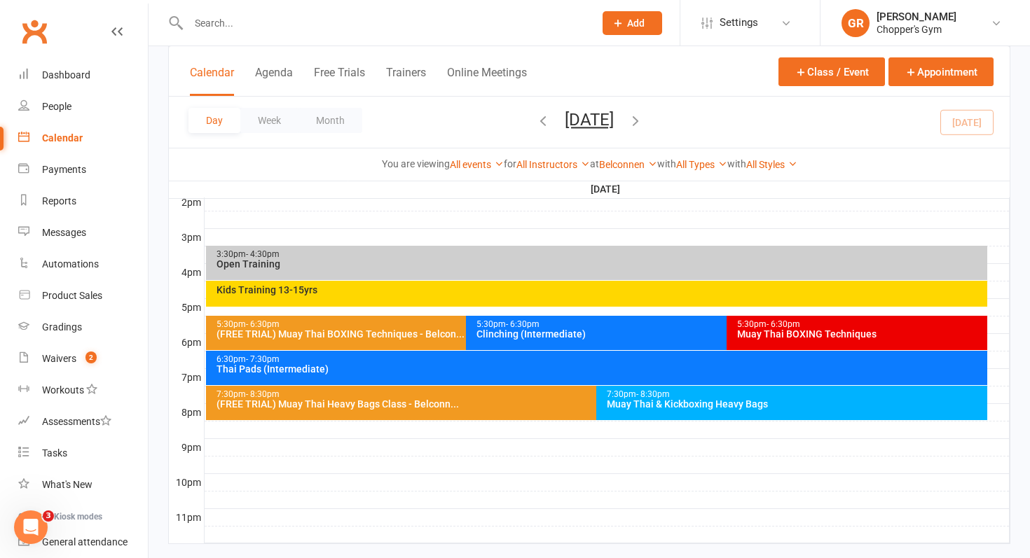
click at [418, 334] on div "(FREE TRIAL) Muay Thai BOXING Techniques - Belcon..." at bounding box center [463, 334] width 495 height 10
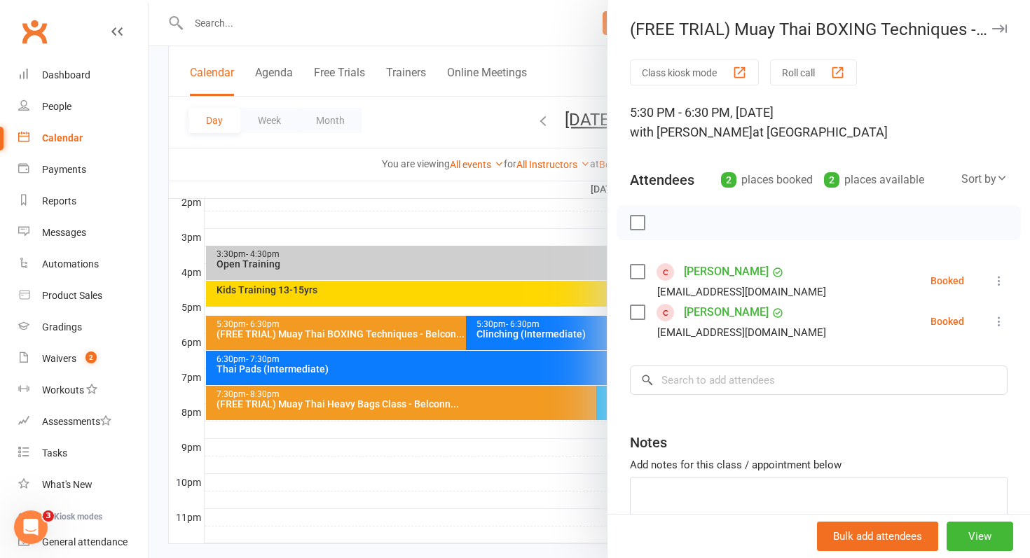
click at [418, 334] on div at bounding box center [590, 279] width 882 height 558
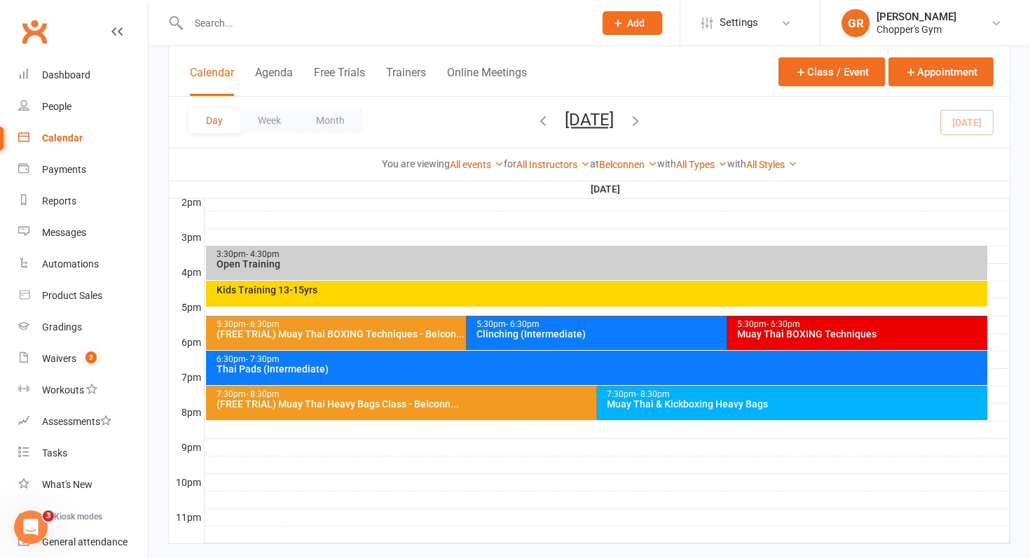
click at [759, 334] on div "Muay Thai BOXING Techniques" at bounding box center [860, 334] width 248 height 10
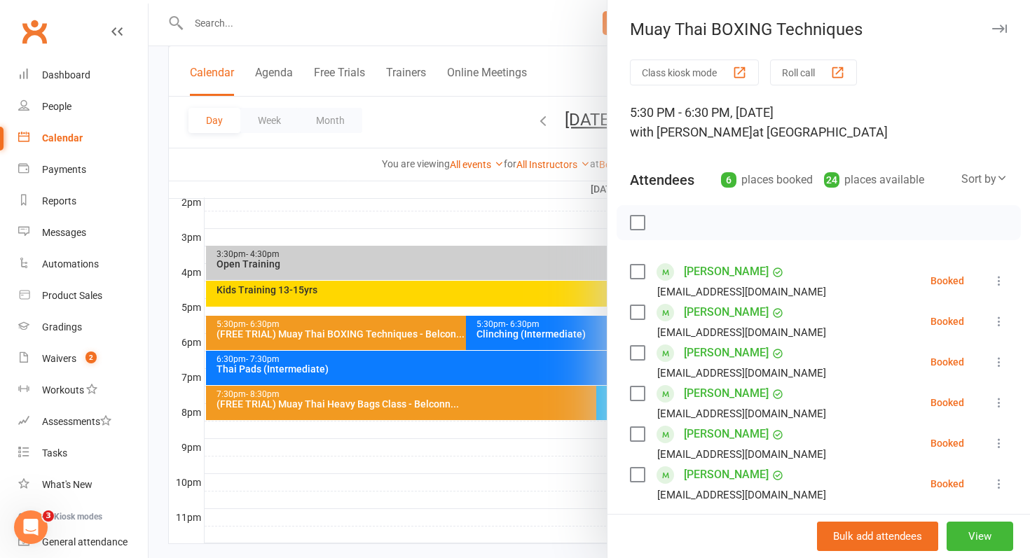
click at [428, 354] on div at bounding box center [590, 279] width 882 height 558
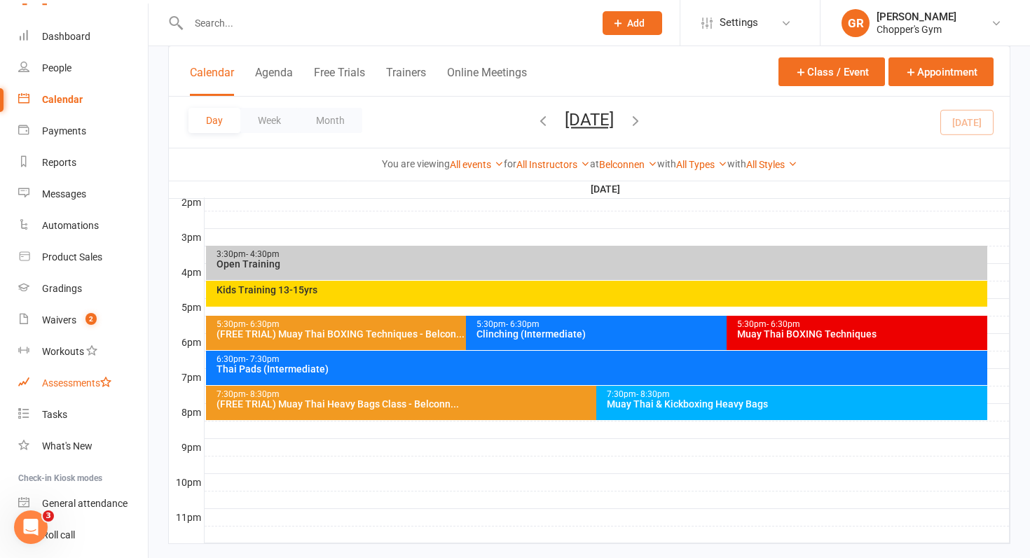
scroll to position [20, 0]
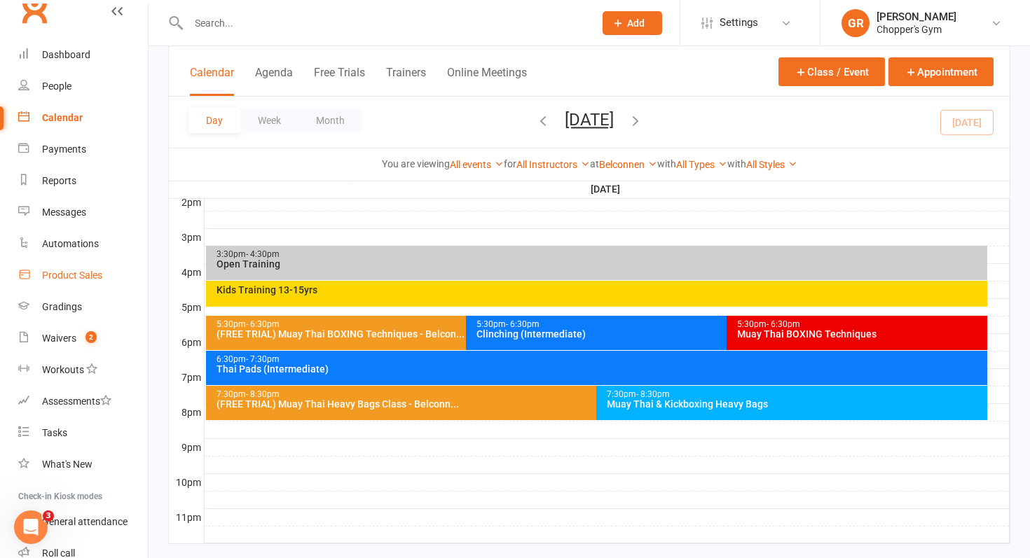
click at [76, 280] on div "Product Sales" at bounding box center [72, 275] width 60 height 11
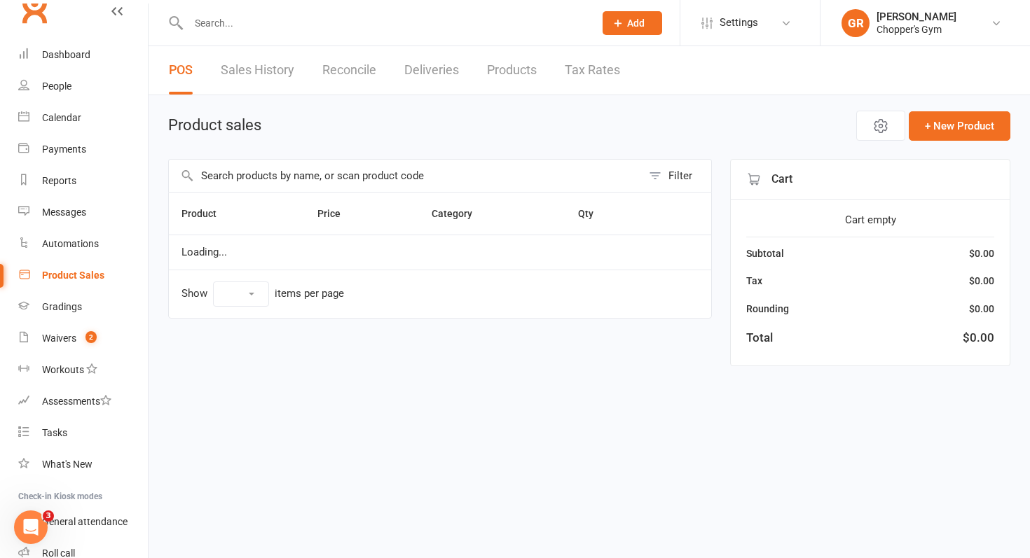
select select "100"
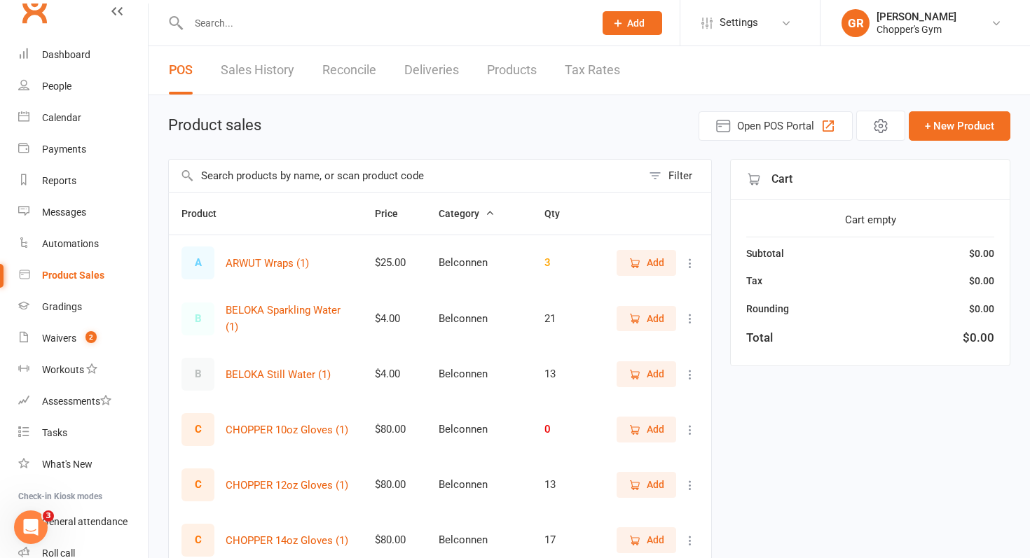
click at [240, 29] on input "text" at bounding box center [384, 23] width 400 height 20
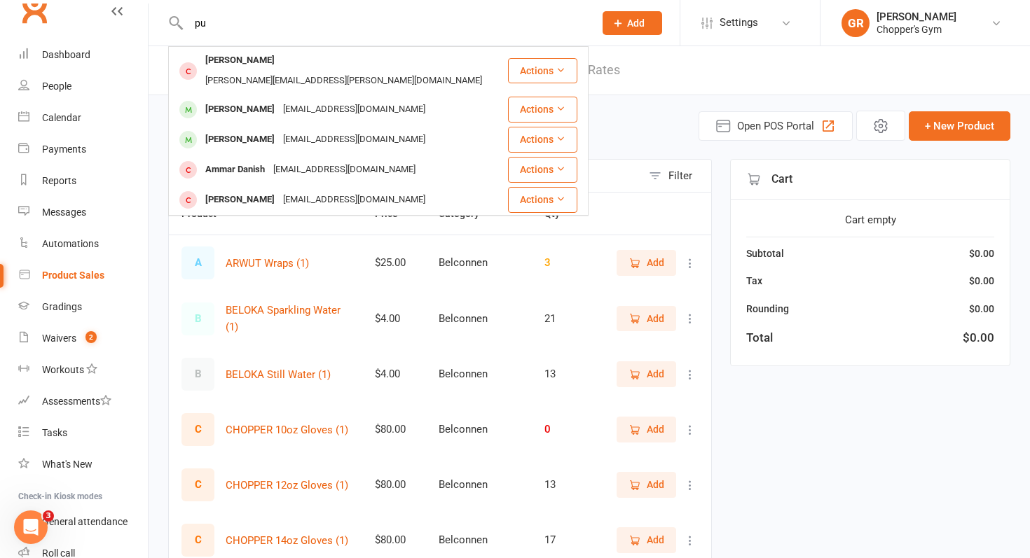
type input "p"
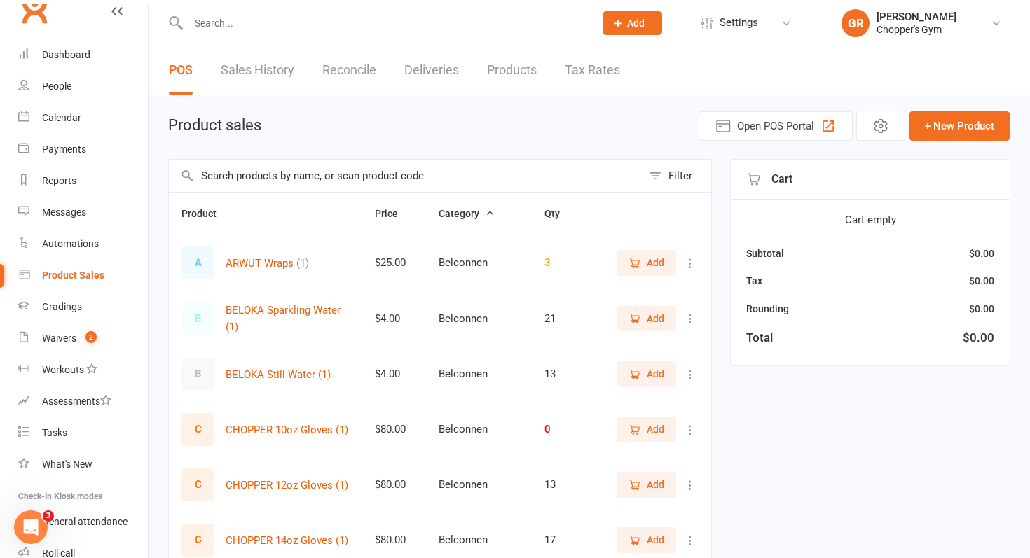
click at [245, 180] on input "text" at bounding box center [405, 176] width 473 height 32
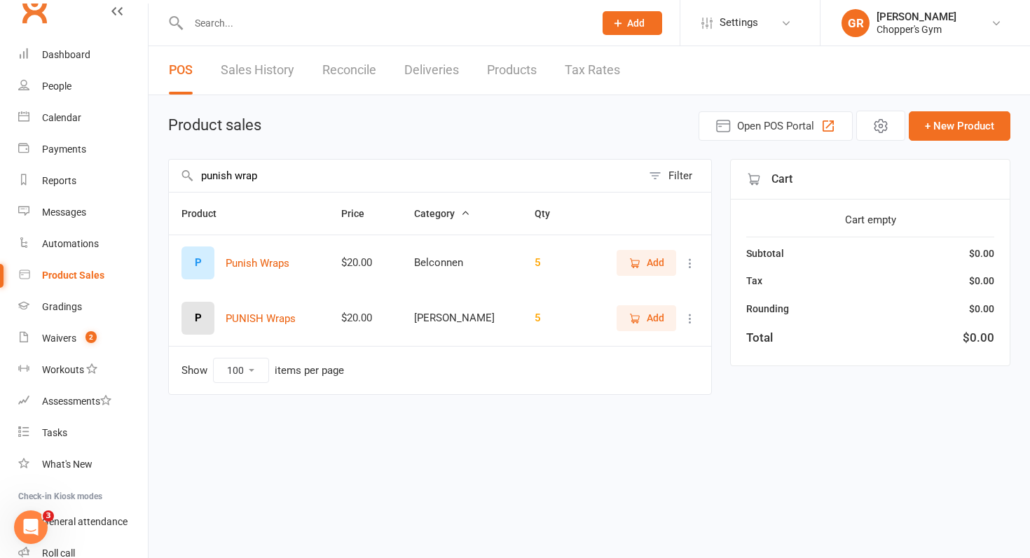
type input "punish wrap"
click at [644, 270] on span "Add" at bounding box center [647, 262] width 36 height 15
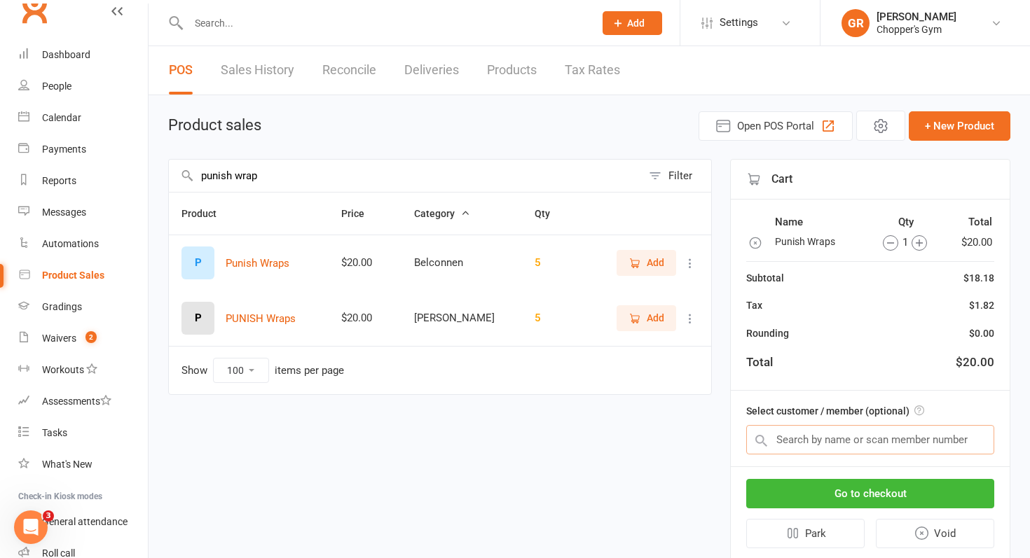
click at [792, 440] on input "text" at bounding box center [870, 439] width 248 height 29
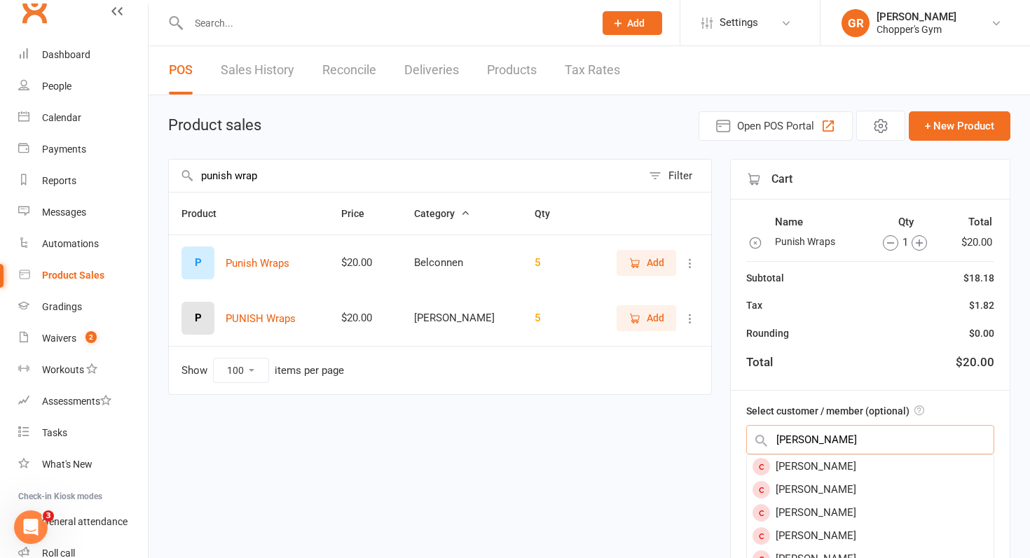
type input "frank"
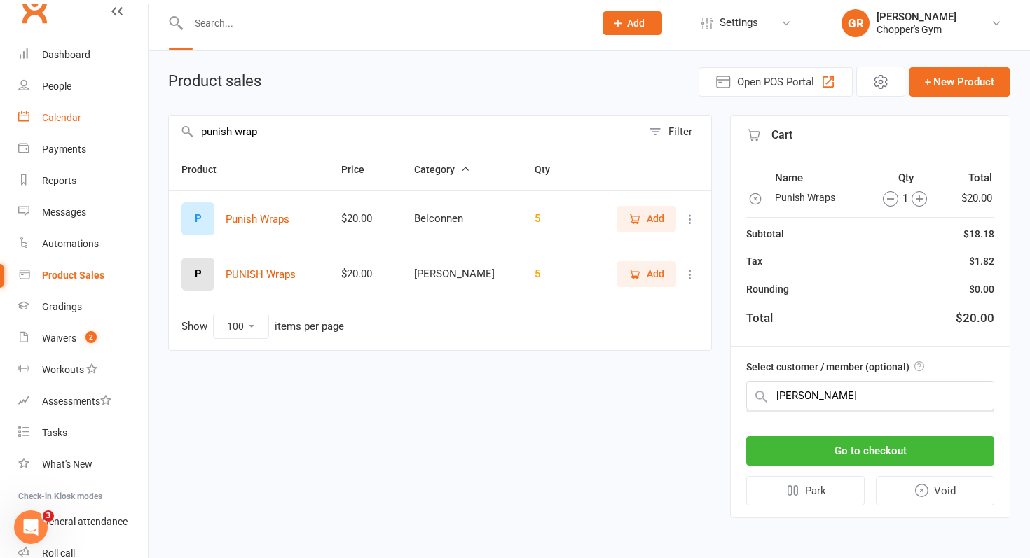
scroll to position [43, 0]
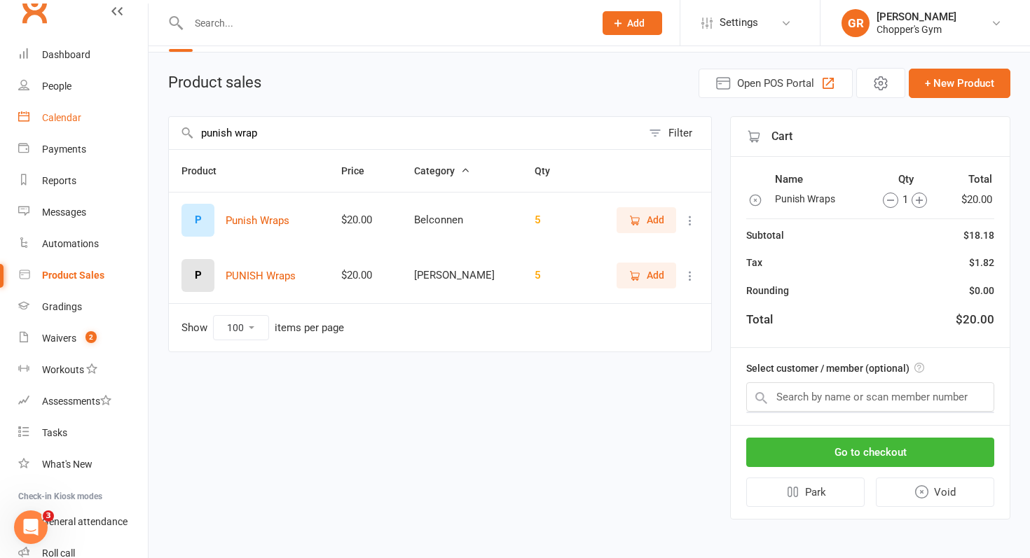
click at [89, 121] on link "Calendar" at bounding box center [83, 118] width 130 height 32
click at [792, 400] on input "text" at bounding box center [870, 397] width 248 height 29
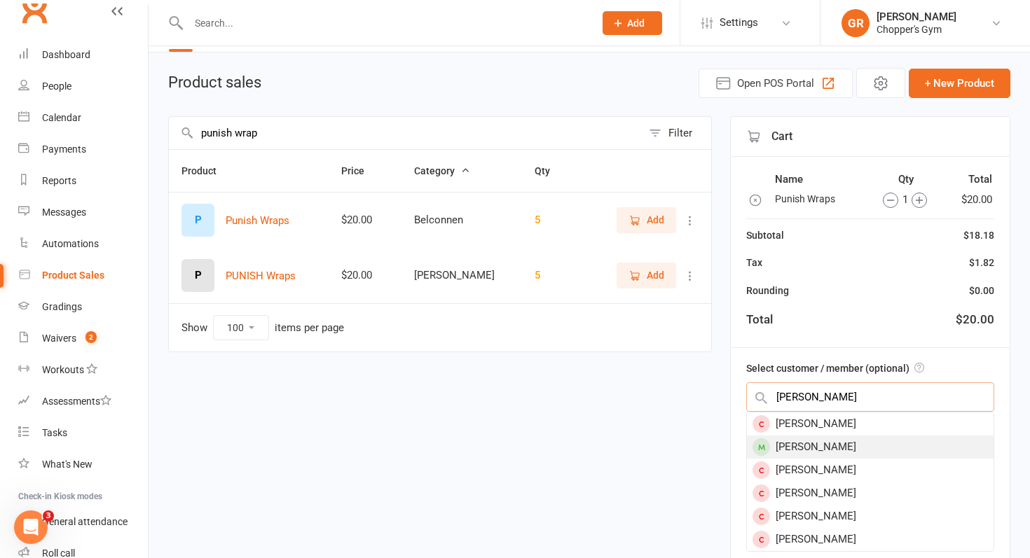
type input "frank lu"
click at [814, 441] on div "[PERSON_NAME]" at bounding box center [870, 447] width 247 height 23
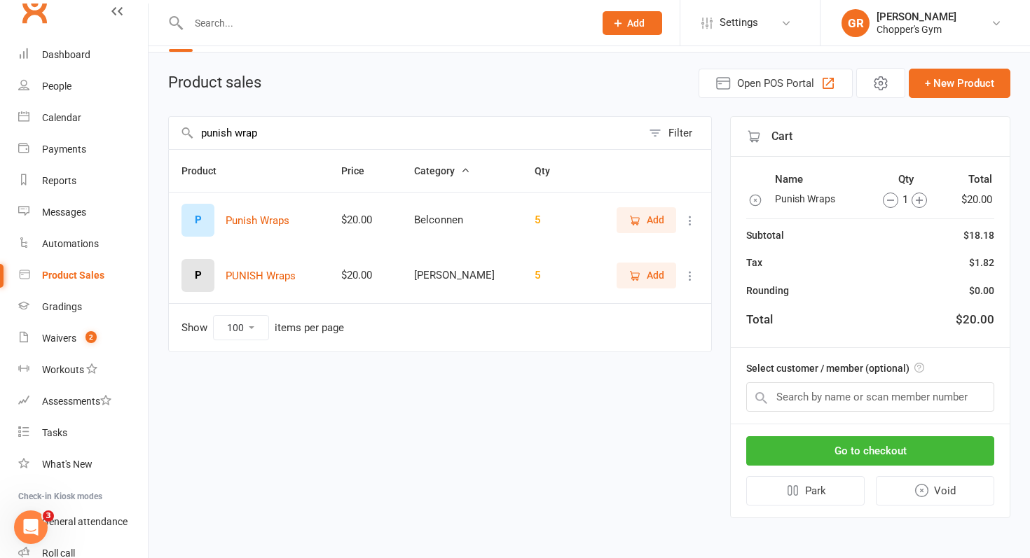
scroll to position [39, 0]
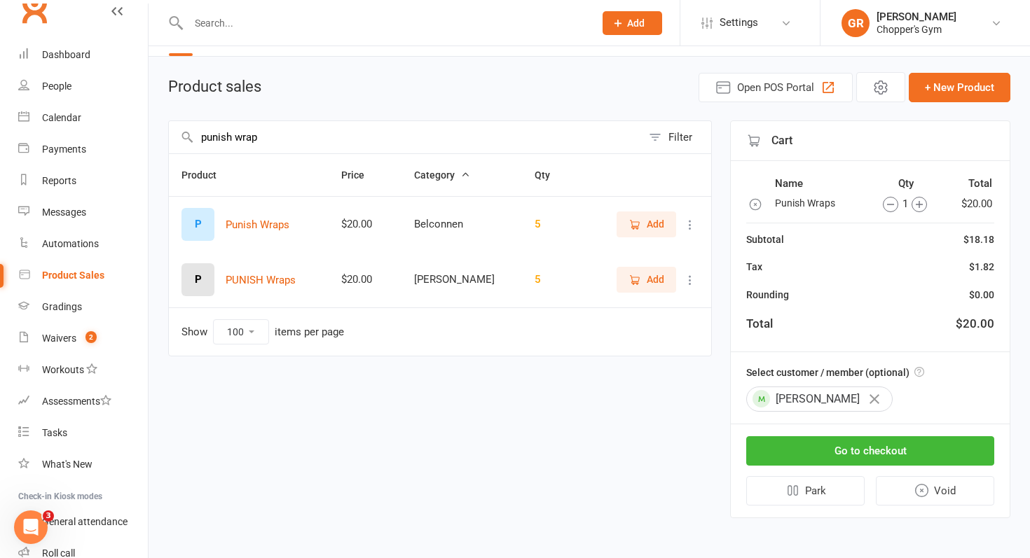
click at [699, 434] on div "punish wrap Filter Product Price Category Qty P Punish Wraps $20.00 Belconnen 5…" at bounding box center [440, 320] width 544 height 398
click at [812, 446] on button "Go to checkout" at bounding box center [870, 451] width 248 height 29
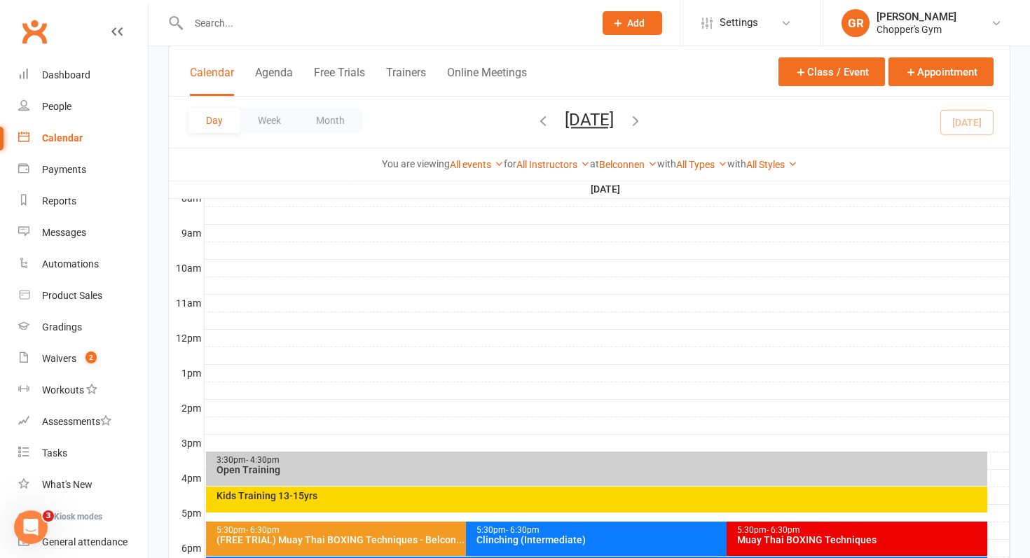
scroll to position [608, 0]
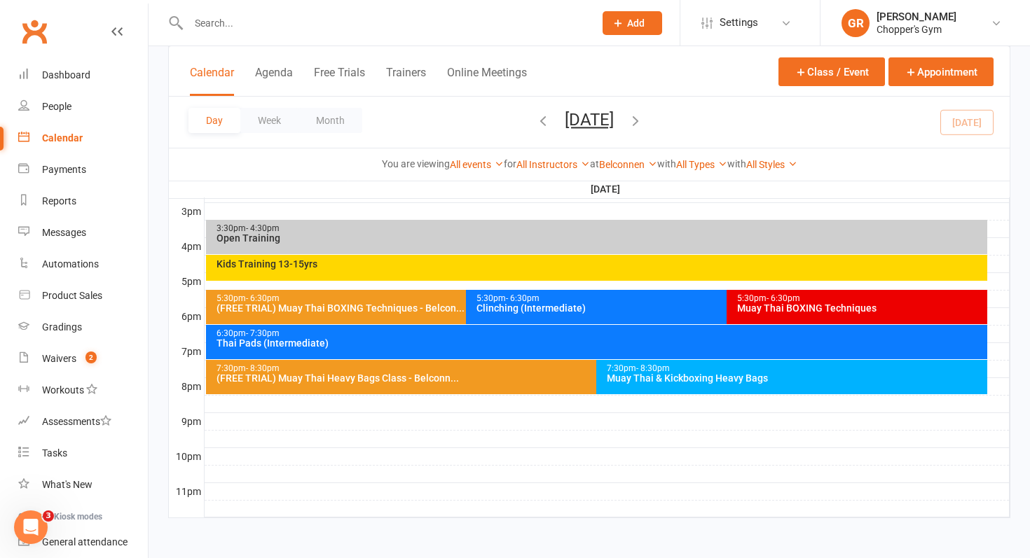
click at [410, 307] on div "(FREE TRIAL) Muay Thai BOXING Techniques - Belcon..." at bounding box center [463, 308] width 495 height 10
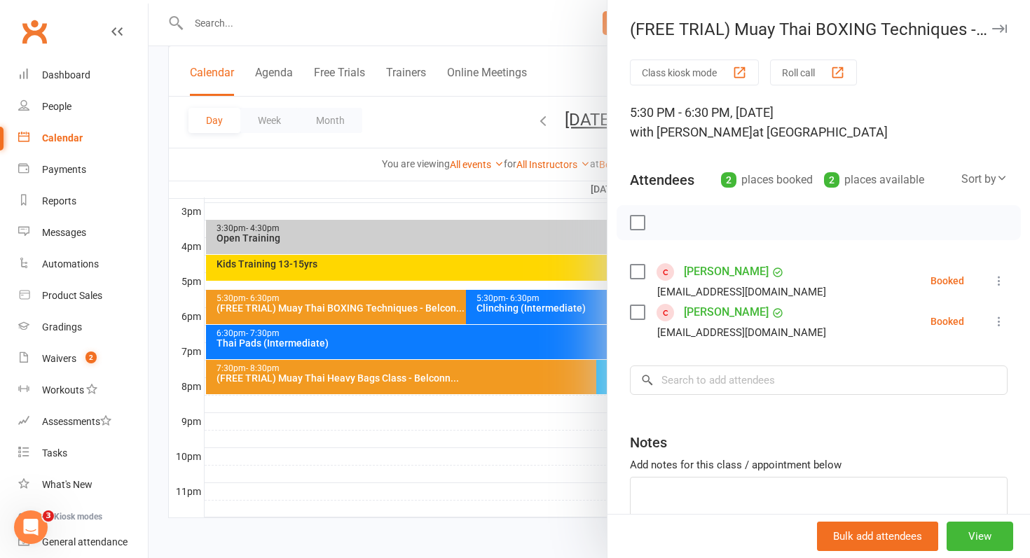
click at [410, 307] on div at bounding box center [590, 279] width 882 height 558
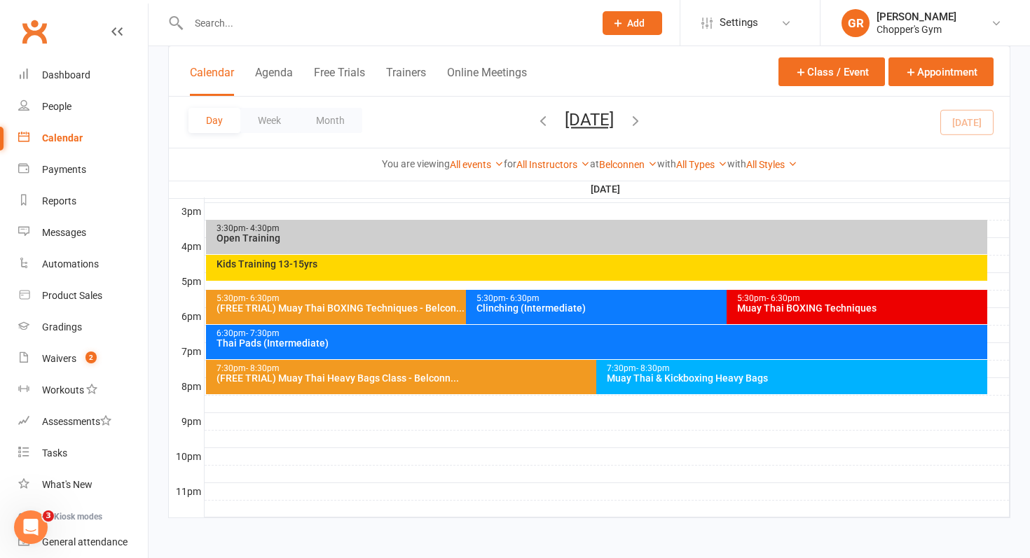
click at [524, 300] on span "- 6:30pm" at bounding box center [523, 299] width 34 height 10
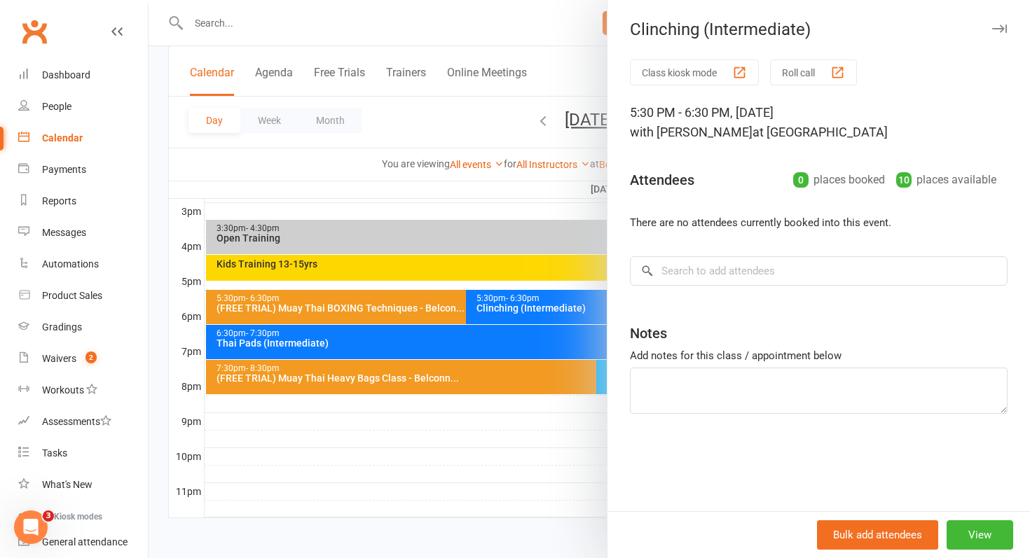
click at [524, 300] on div at bounding box center [590, 279] width 882 height 558
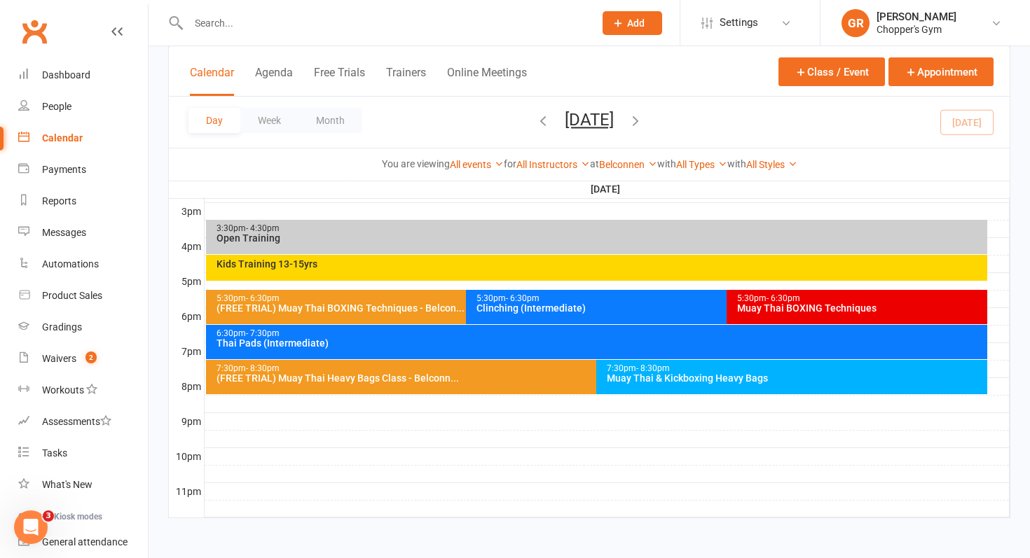
click at [755, 303] on div "Muay Thai BOXING Techniques" at bounding box center [860, 308] width 248 height 10
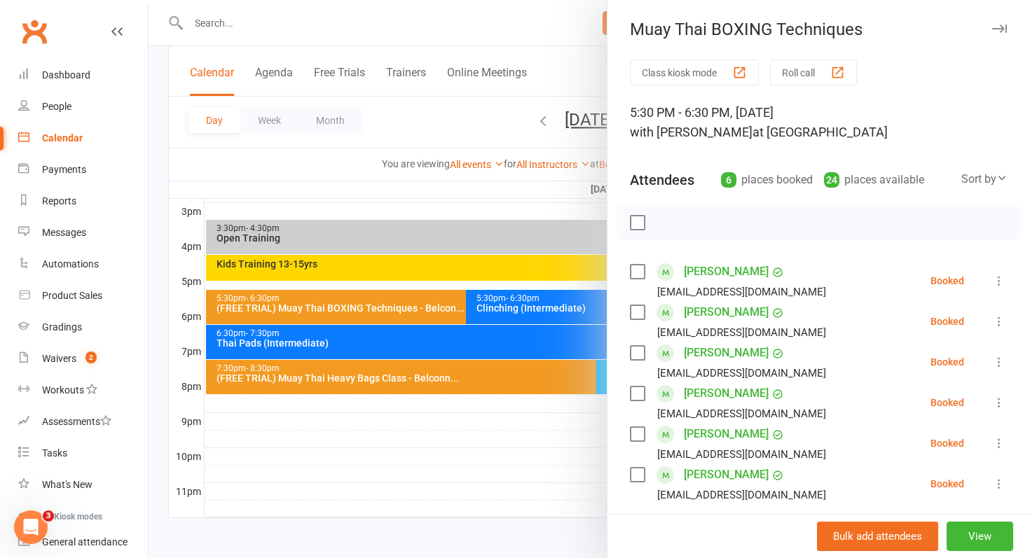
click at [471, 328] on div at bounding box center [590, 279] width 882 height 558
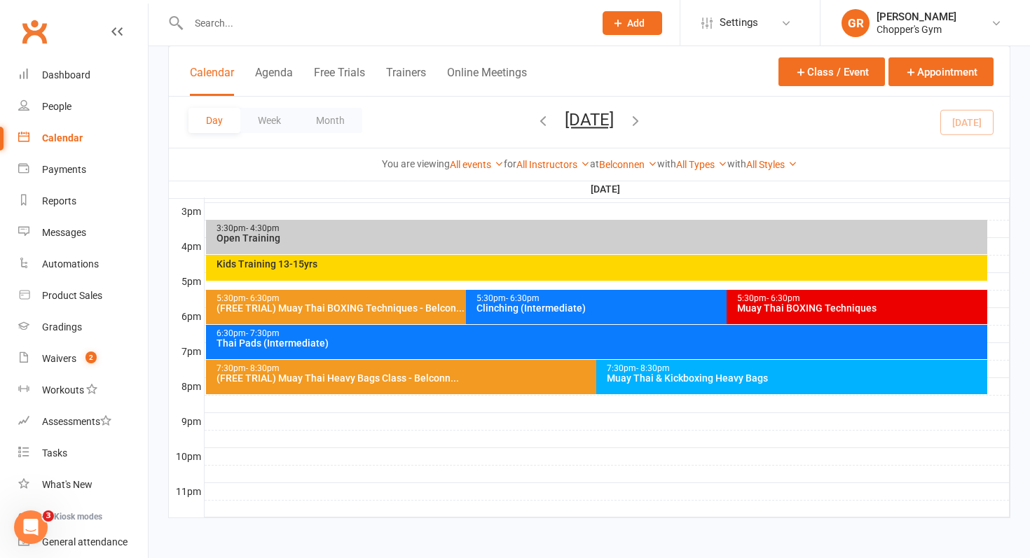
click at [456, 247] on div "3:30pm - 4:30pm Open Training" at bounding box center [597, 237] width 782 height 34
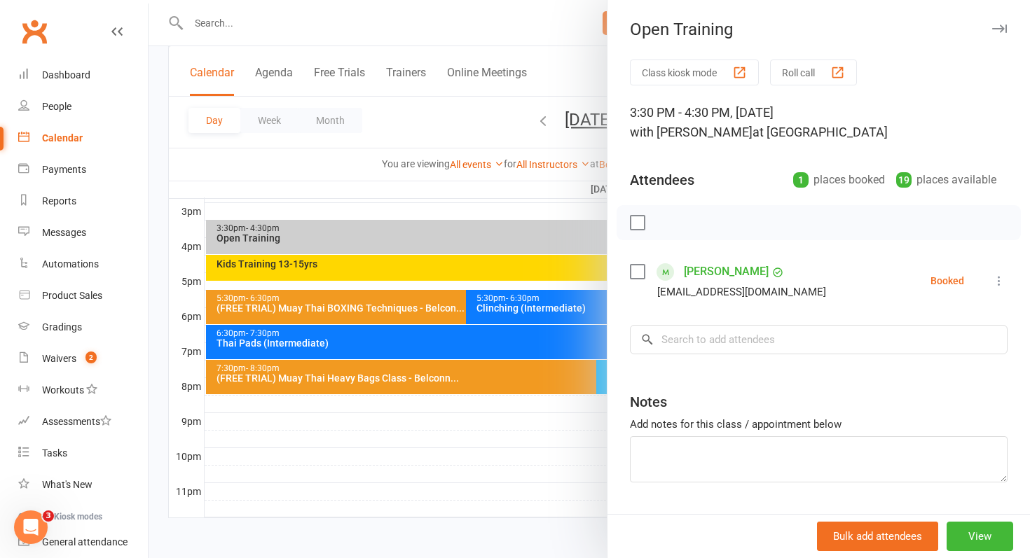
click at [997, 284] on icon at bounding box center [999, 281] width 14 height 14
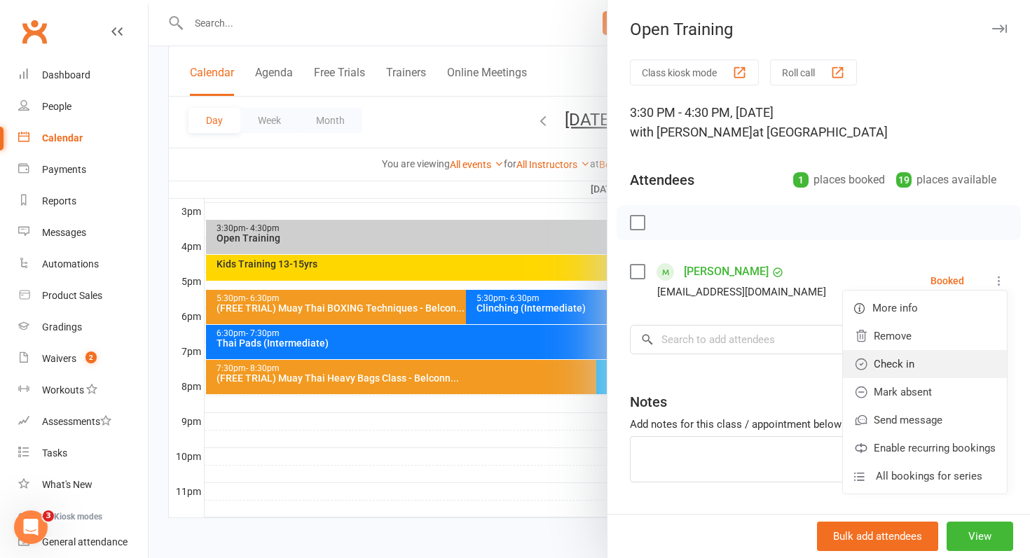
click at [923, 358] on link "Check in" at bounding box center [925, 364] width 164 height 28
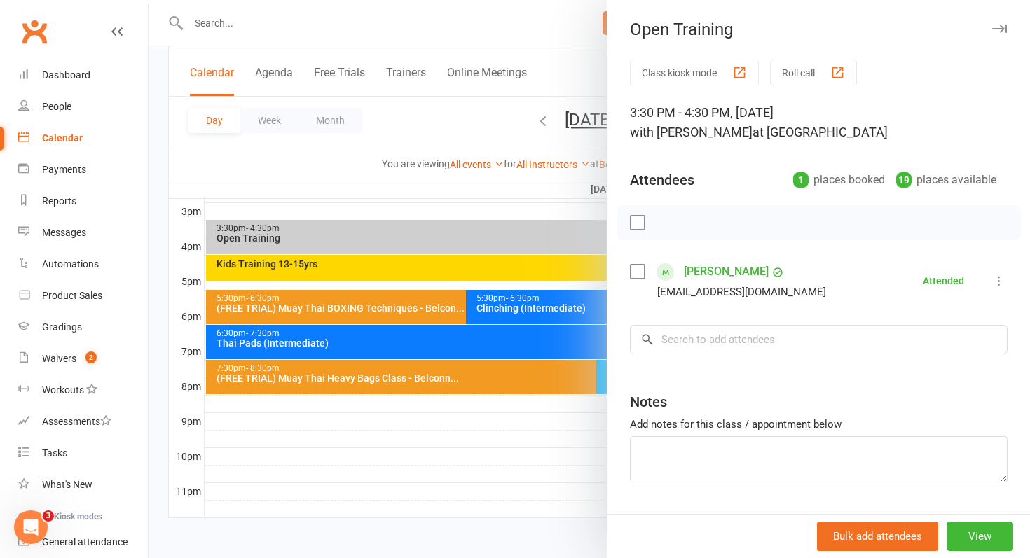
click at [163, 291] on div at bounding box center [590, 279] width 882 height 558
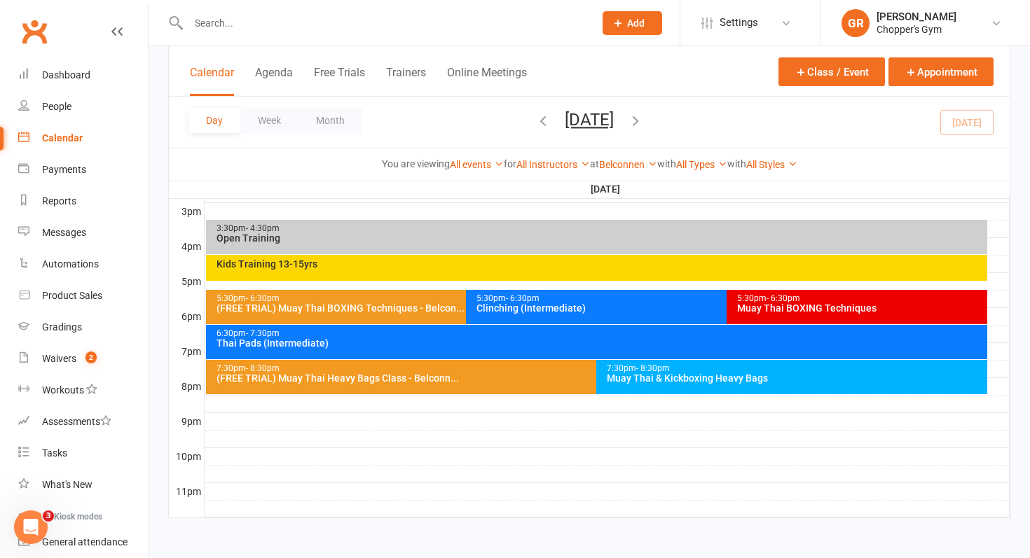
click at [254, 231] on span "- 4:30pm" at bounding box center [263, 229] width 34 height 10
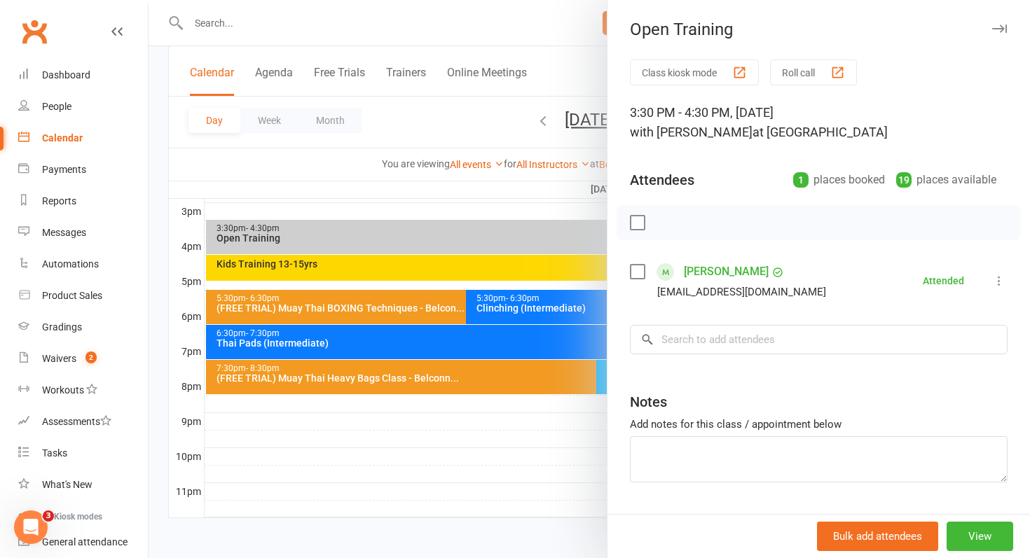
click at [341, 263] on div at bounding box center [590, 279] width 882 height 558
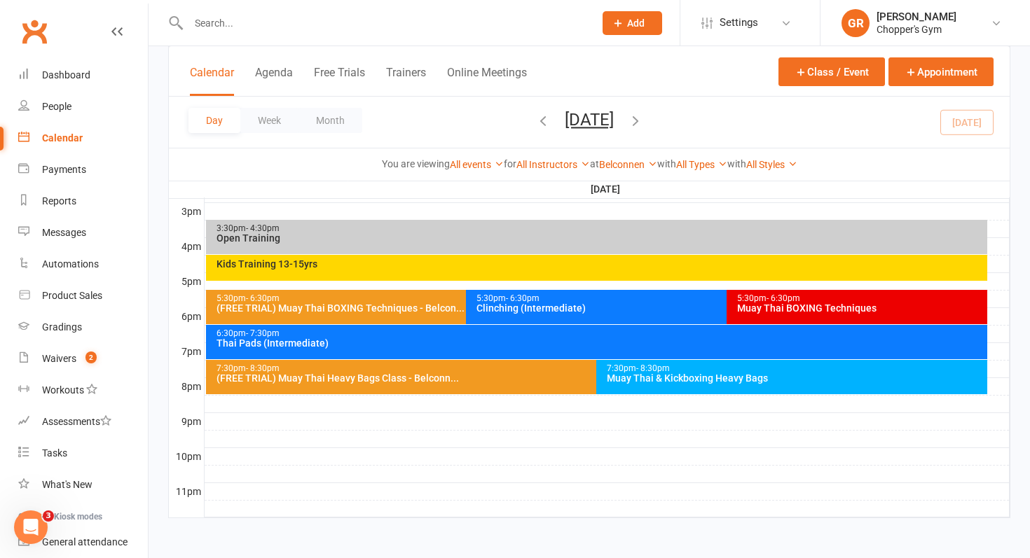
click at [345, 266] on div "Kids Training 13-15yrs" at bounding box center [600, 264] width 769 height 10
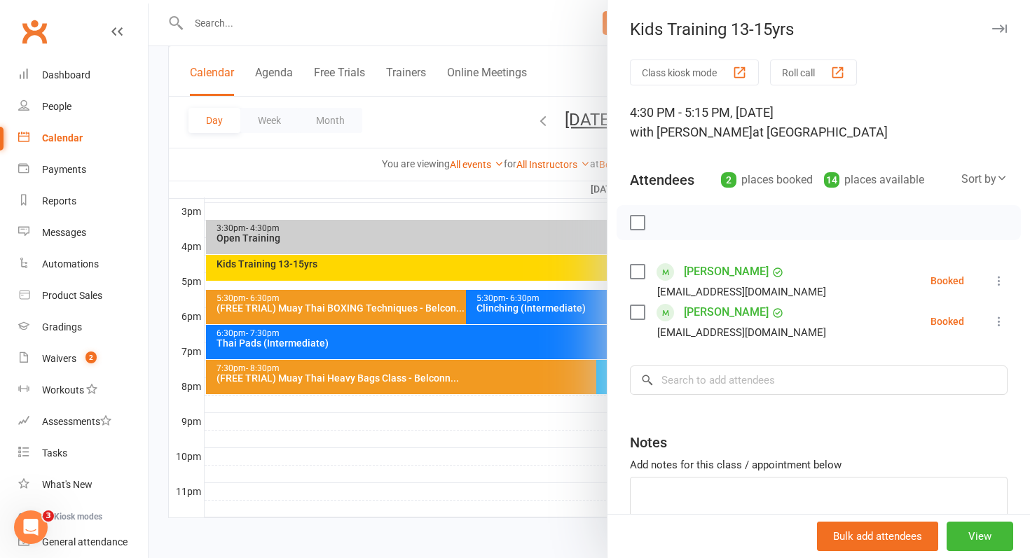
click at [481, 299] on div at bounding box center [590, 279] width 882 height 558
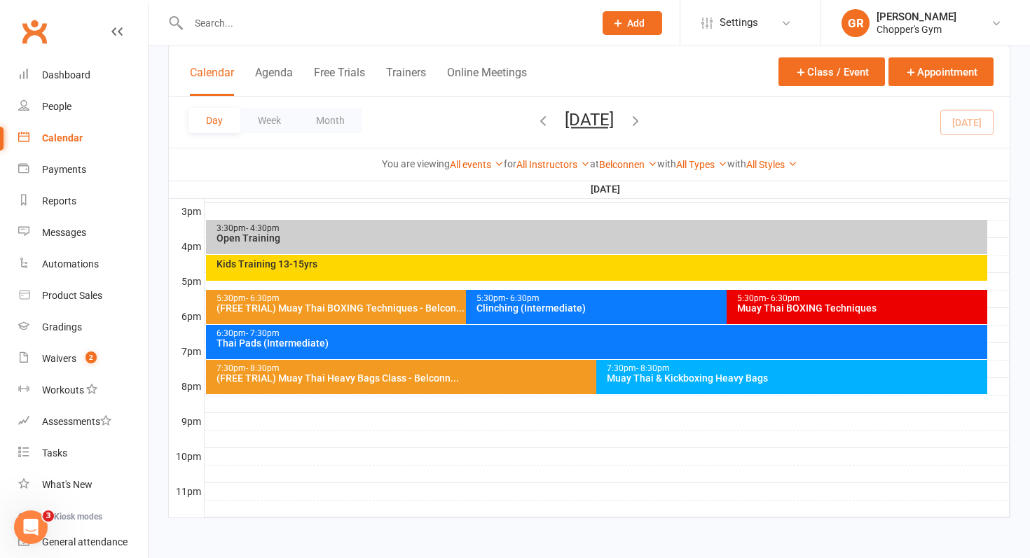
click at [486, 309] on div "Clinching (Intermediate)" at bounding box center [723, 308] width 495 height 10
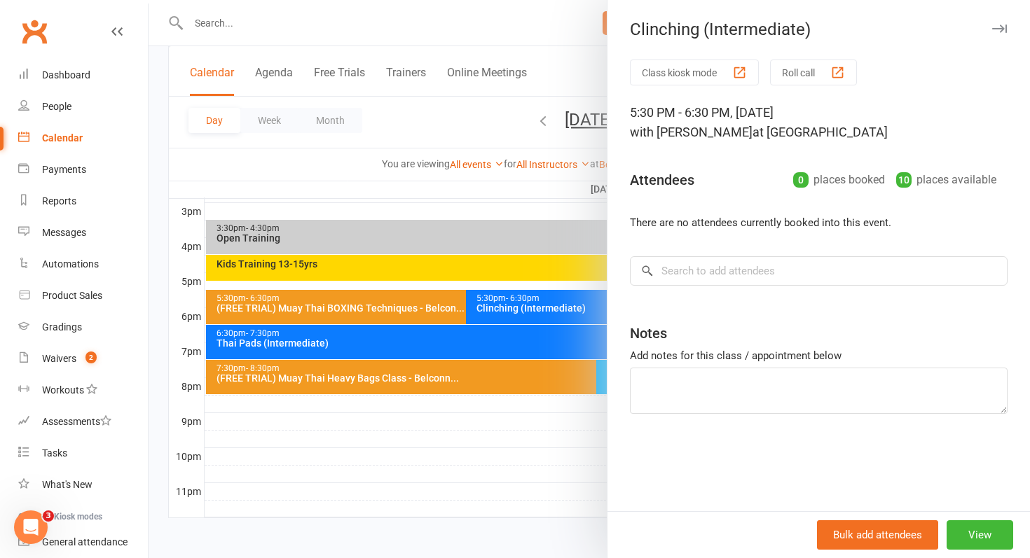
click at [443, 309] on div at bounding box center [590, 279] width 882 height 558
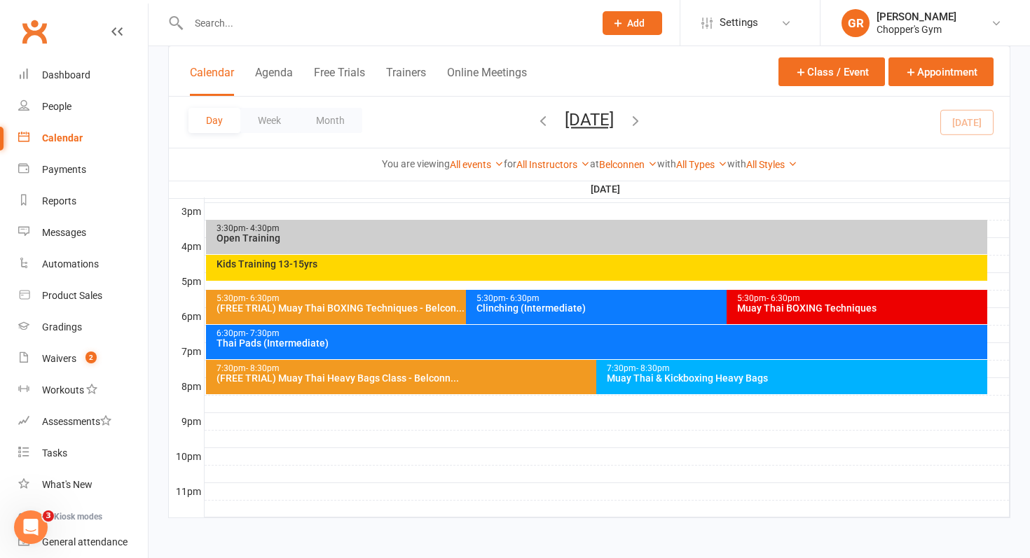
click at [416, 309] on div "(FREE TRIAL) Muay Thai BOXING Techniques - Belcon..." at bounding box center [463, 308] width 495 height 10
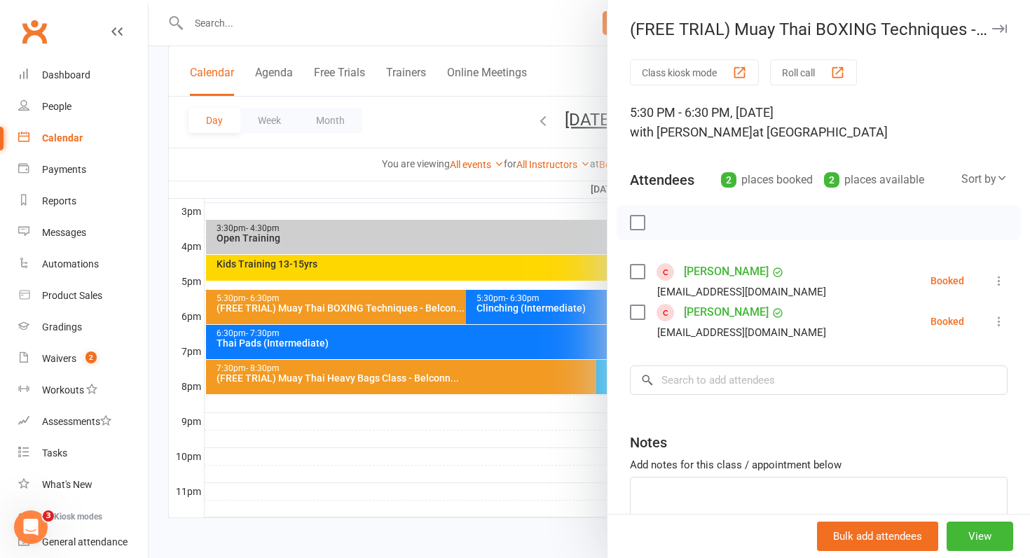
click at [416, 309] on div at bounding box center [590, 279] width 882 height 558
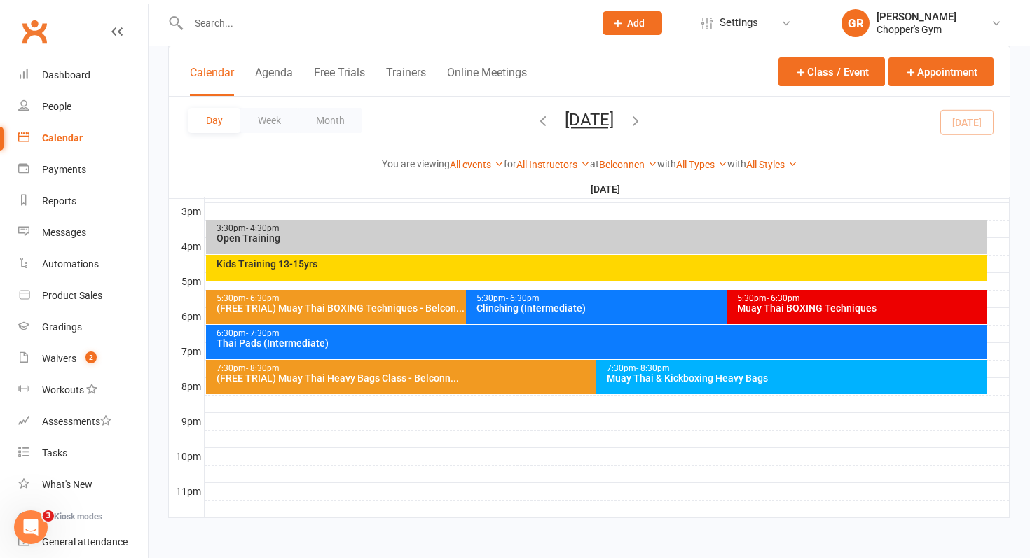
click at [781, 298] on span "- 6:30pm" at bounding box center [784, 299] width 34 height 10
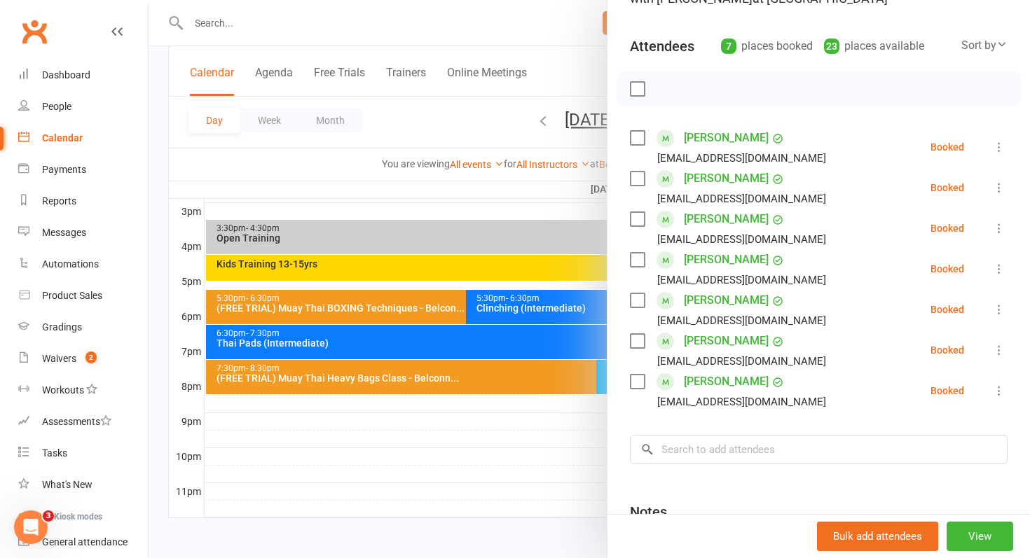
scroll to position [137, 0]
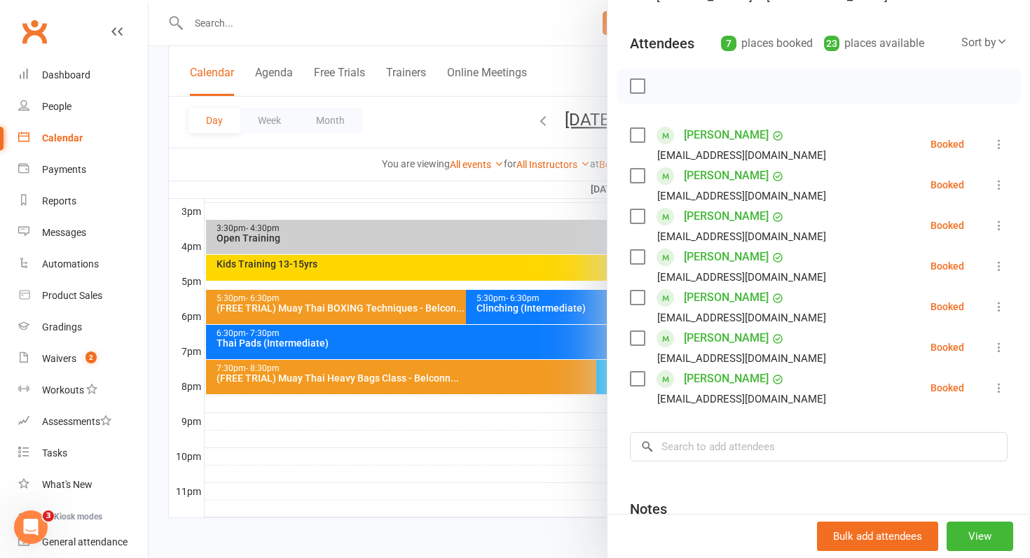
click at [516, 330] on div at bounding box center [590, 279] width 882 height 558
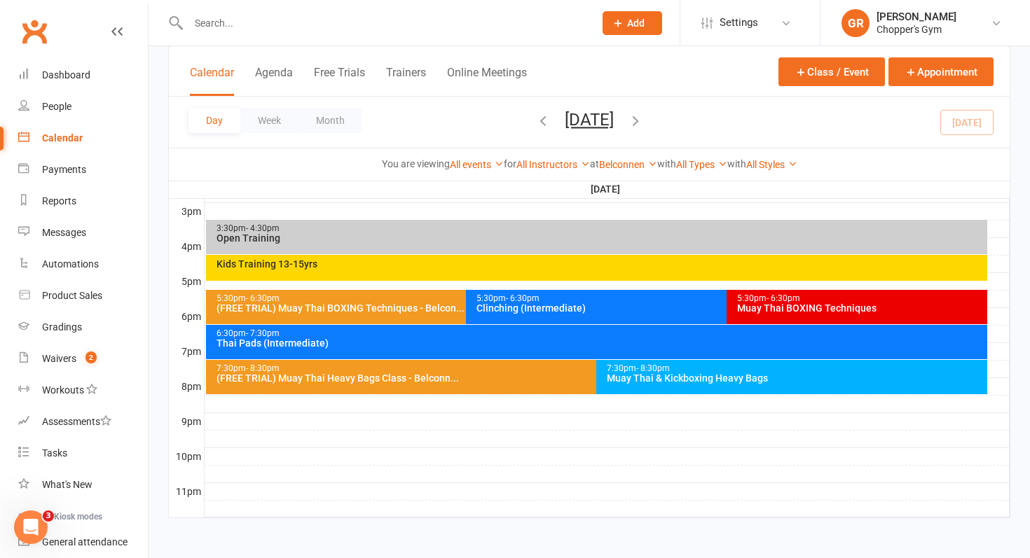
click at [495, 343] on div "Thai Pads (Intermediate)" at bounding box center [600, 343] width 769 height 10
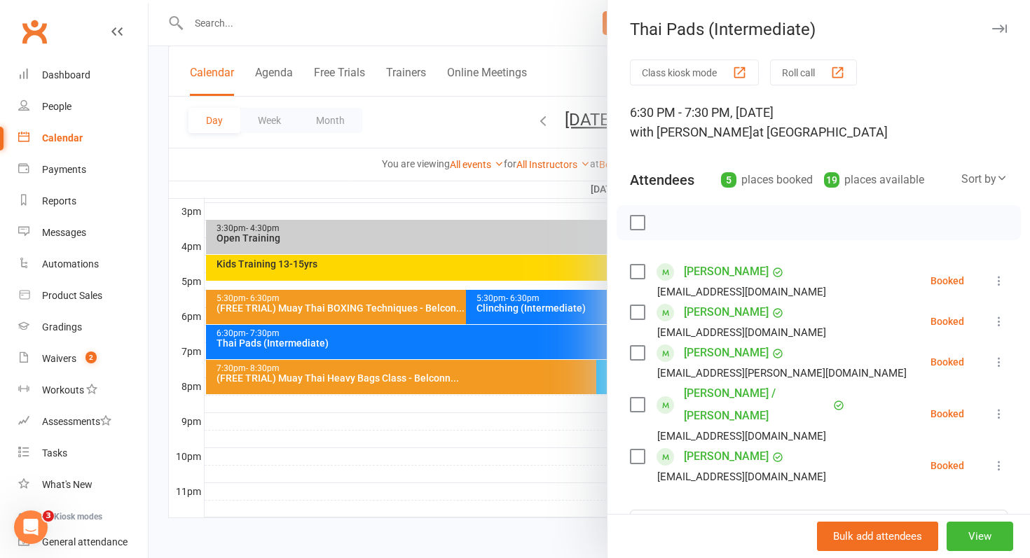
click at [384, 430] on div at bounding box center [590, 279] width 882 height 558
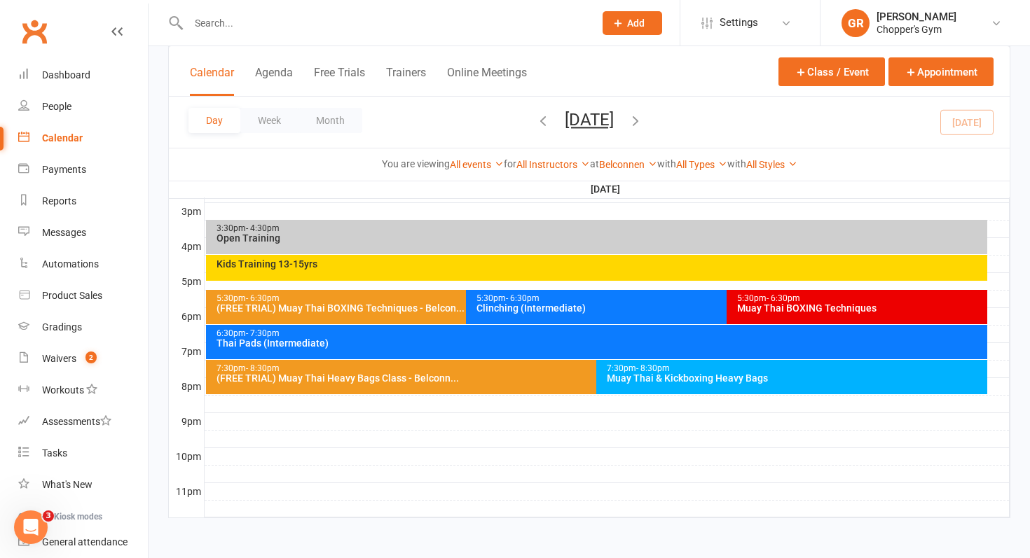
click at [490, 274] on div "Kids Training 13-15yrs" at bounding box center [597, 268] width 782 height 26
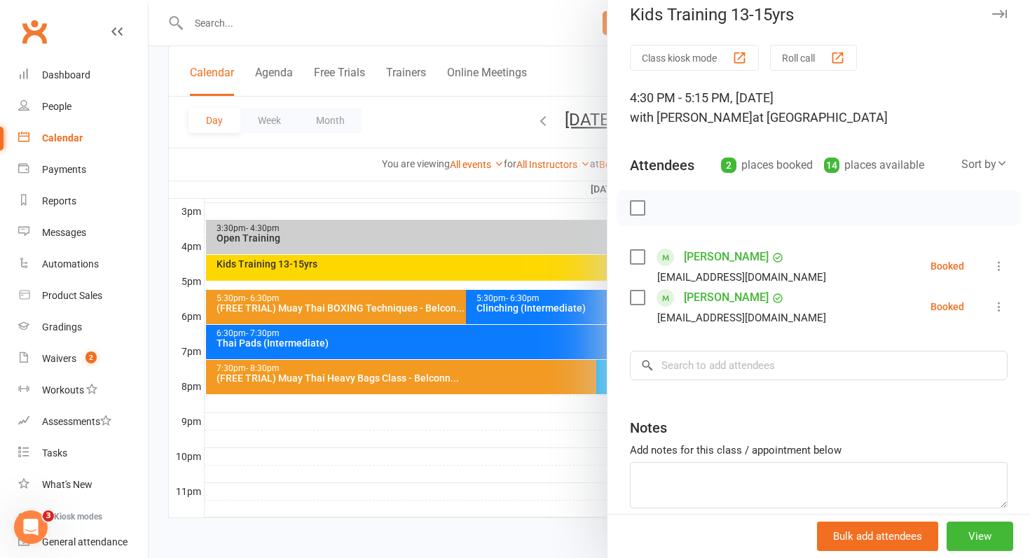
scroll to position [16, 0]
click at [454, 406] on div at bounding box center [590, 279] width 882 height 558
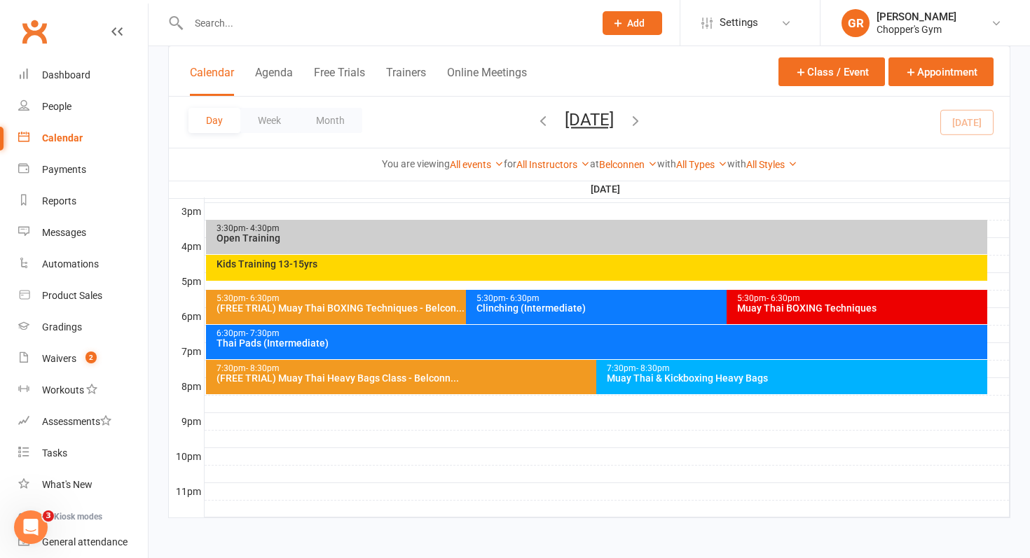
click at [466, 268] on div "Kids Training 13-15yrs" at bounding box center [600, 264] width 769 height 10
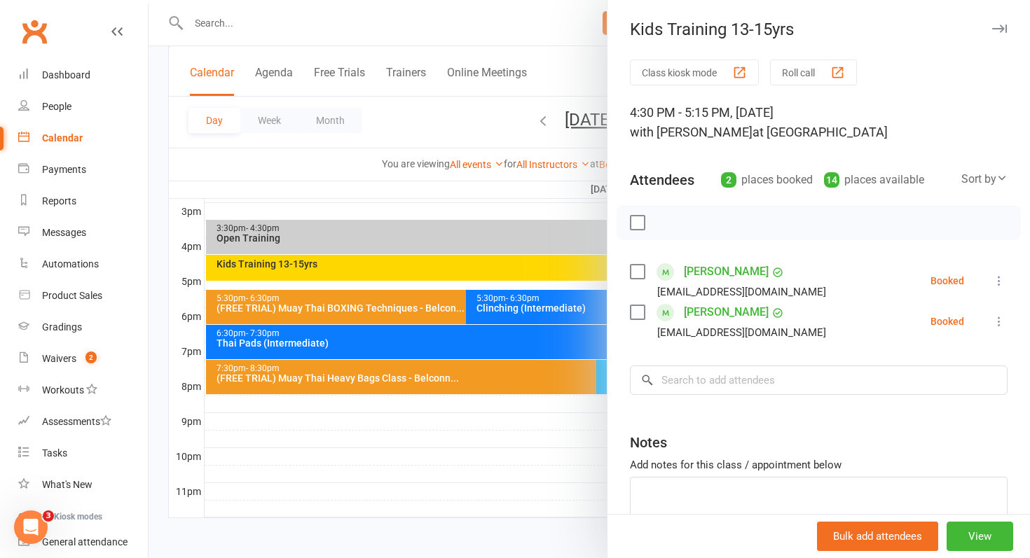
click at [425, 308] on div at bounding box center [590, 279] width 882 height 558
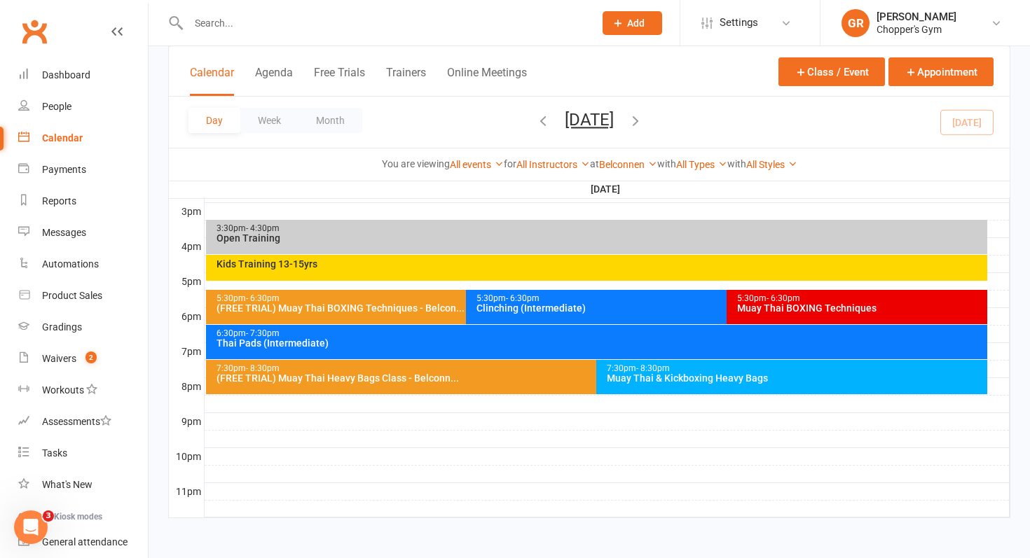
click at [425, 308] on div "(FREE TRIAL) Muay Thai BOXING Techniques - Belcon..." at bounding box center [463, 308] width 495 height 10
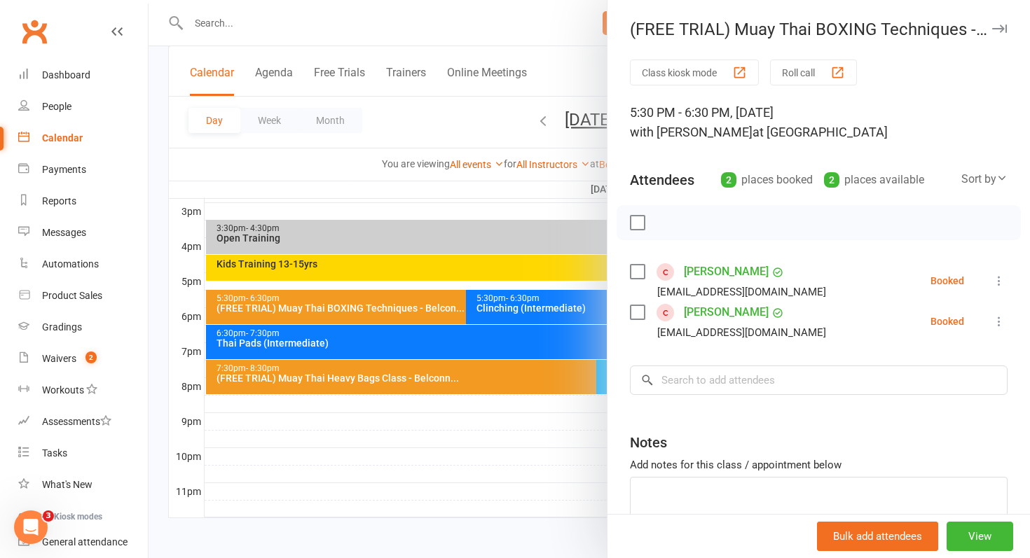
click at [502, 304] on div at bounding box center [590, 279] width 882 height 558
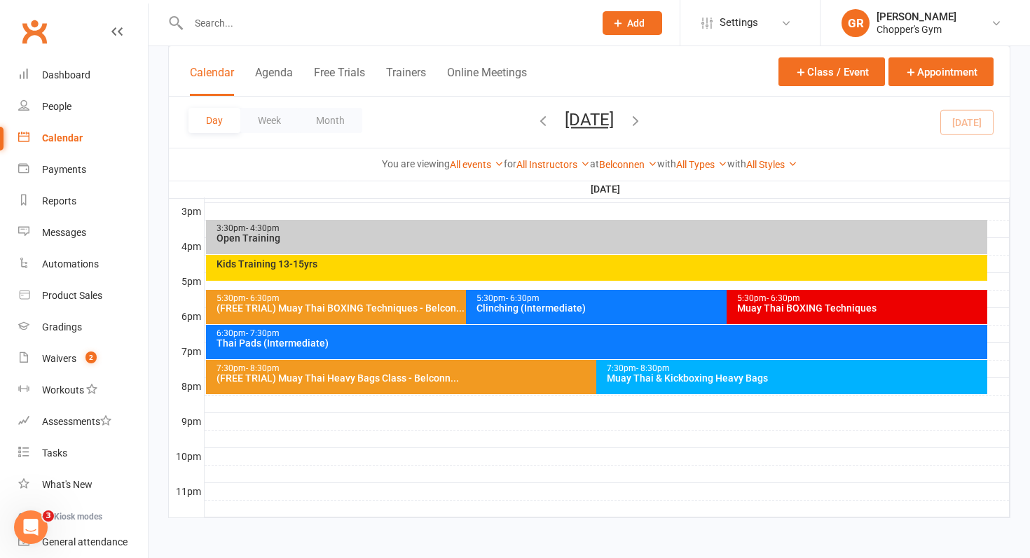
click at [502, 304] on div "Clinching (Intermediate)" at bounding box center [723, 308] width 495 height 10
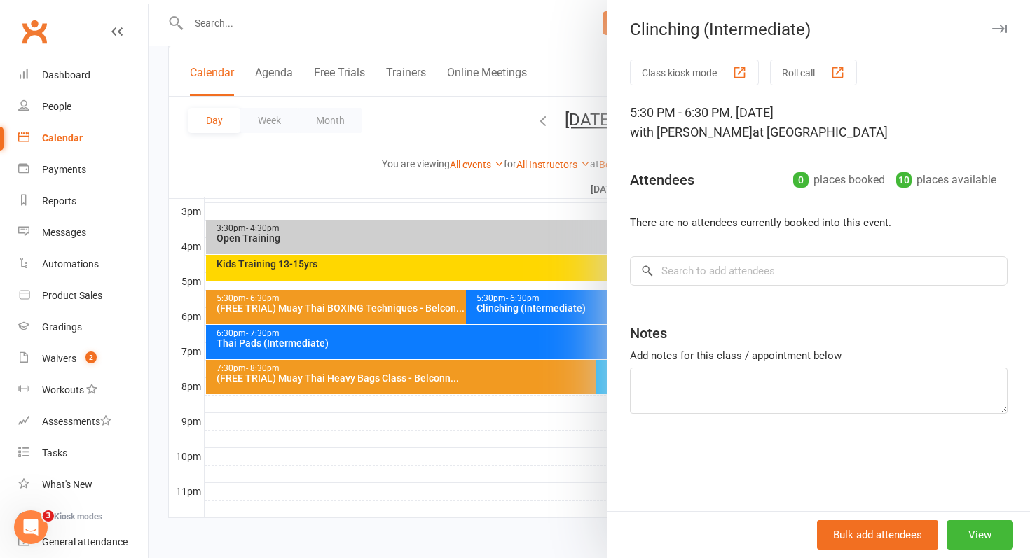
click at [474, 474] on div at bounding box center [590, 279] width 882 height 558
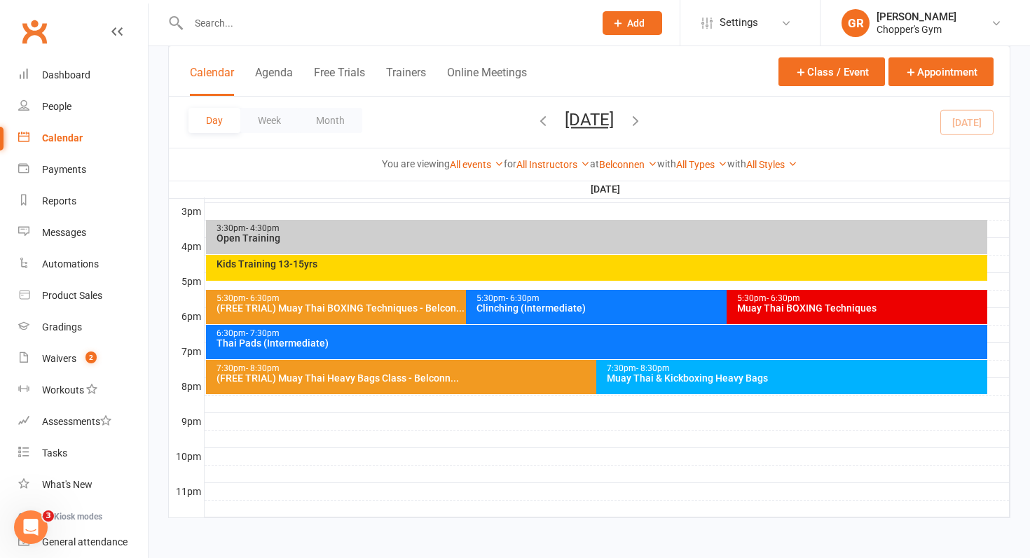
click at [860, 309] on div "Muay Thai BOXING Techniques" at bounding box center [860, 308] width 248 height 10
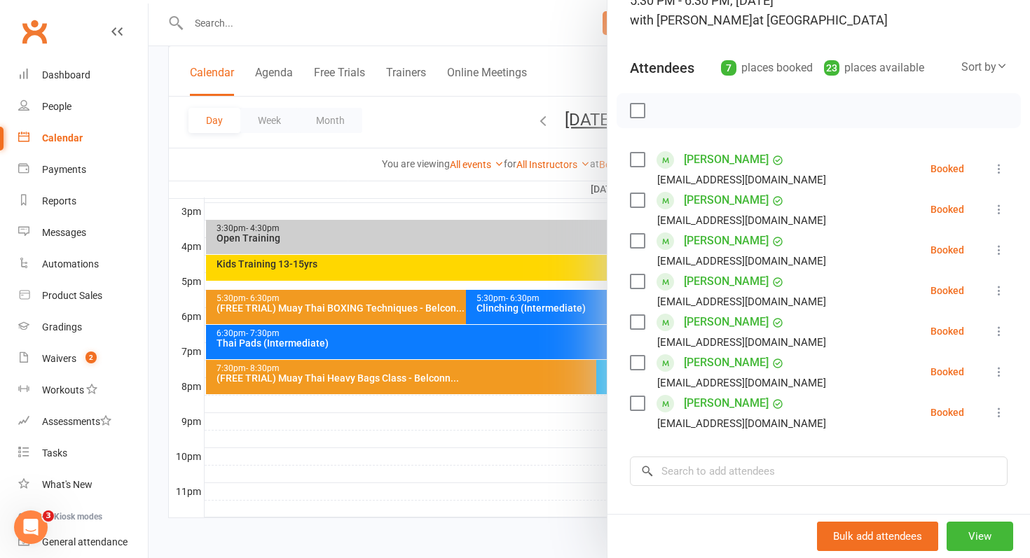
scroll to position [114, 0]
click at [542, 457] on div at bounding box center [590, 279] width 882 height 558
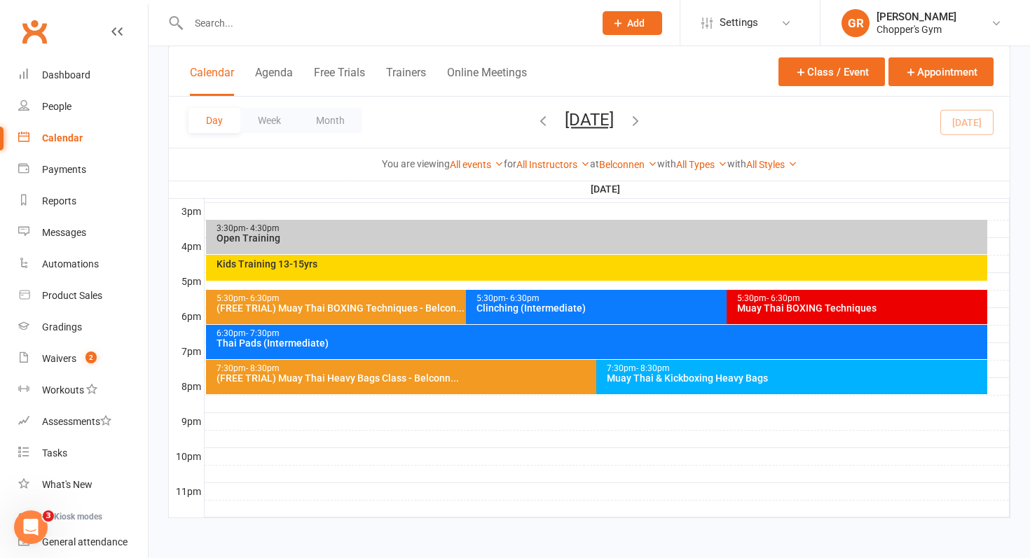
click at [488, 342] on div "Thai Pads (Intermediate)" at bounding box center [600, 343] width 769 height 10
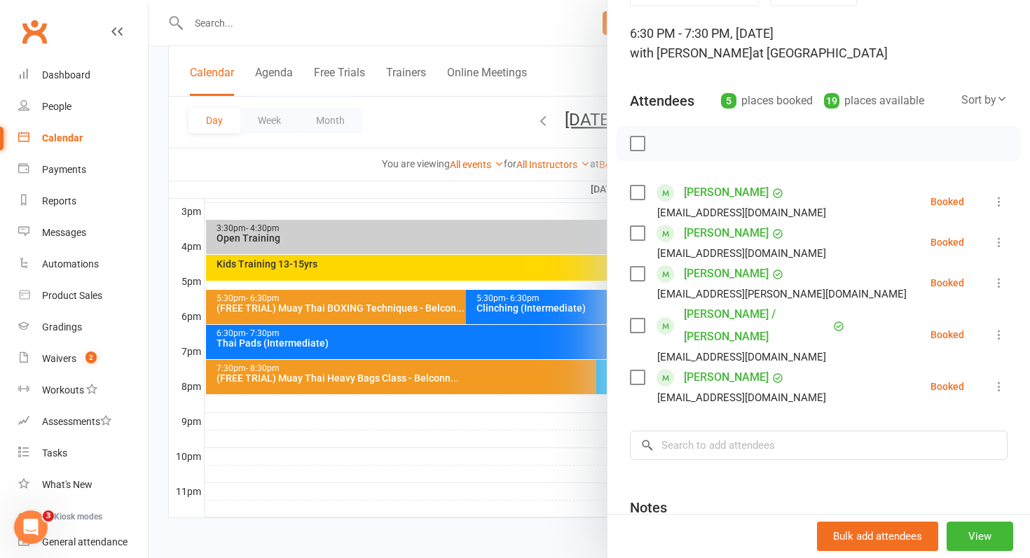
scroll to position [83, 0]
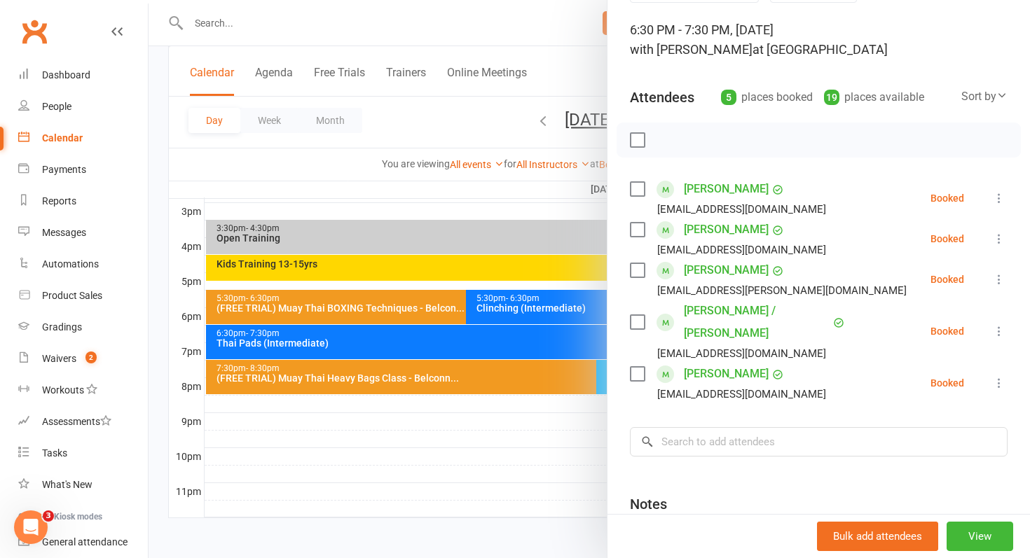
click at [426, 465] on div at bounding box center [590, 279] width 882 height 558
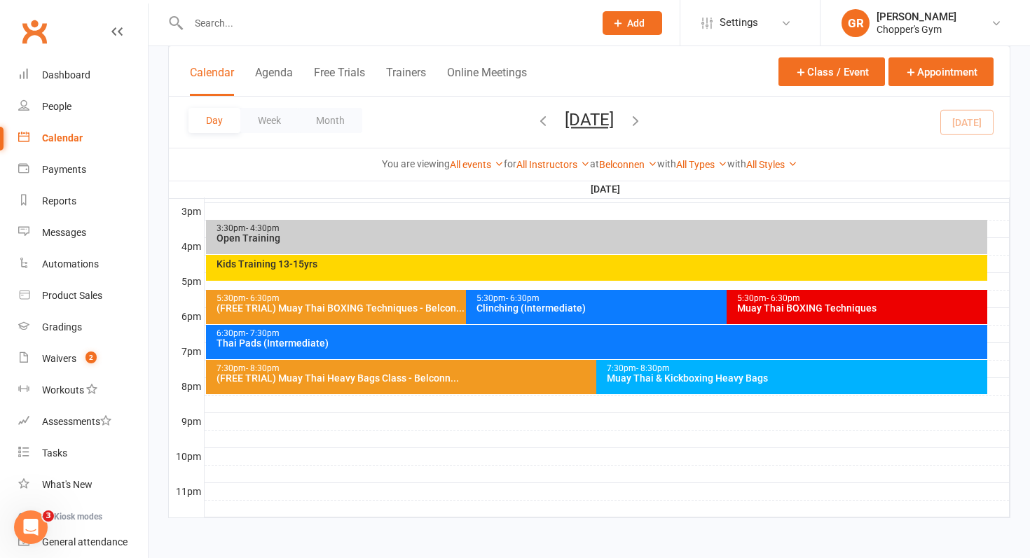
click at [400, 380] on div "(FREE TRIAL) Muay Thai Heavy Bags Class - Belconn..." at bounding box center [593, 378] width 755 height 10
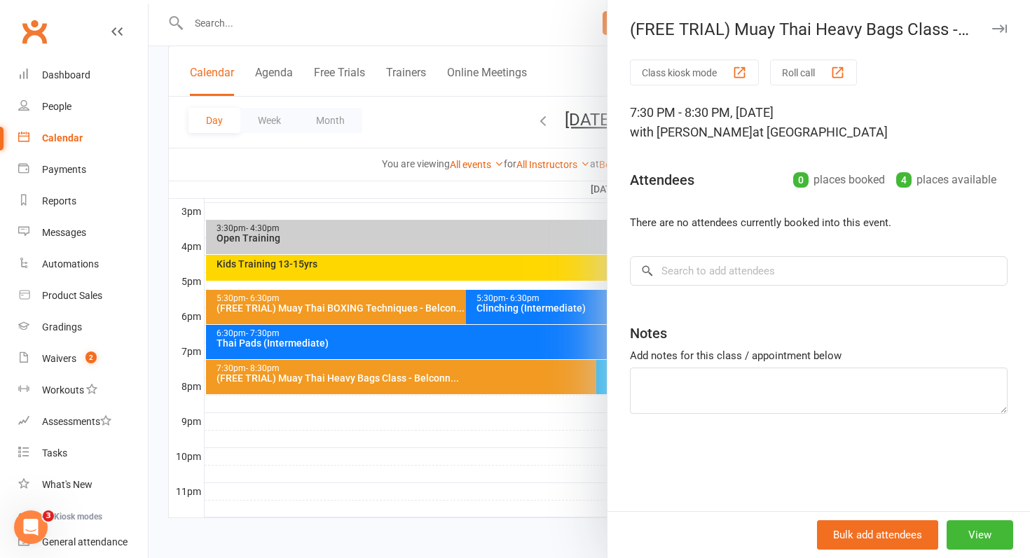
click at [458, 455] on div at bounding box center [590, 279] width 882 height 558
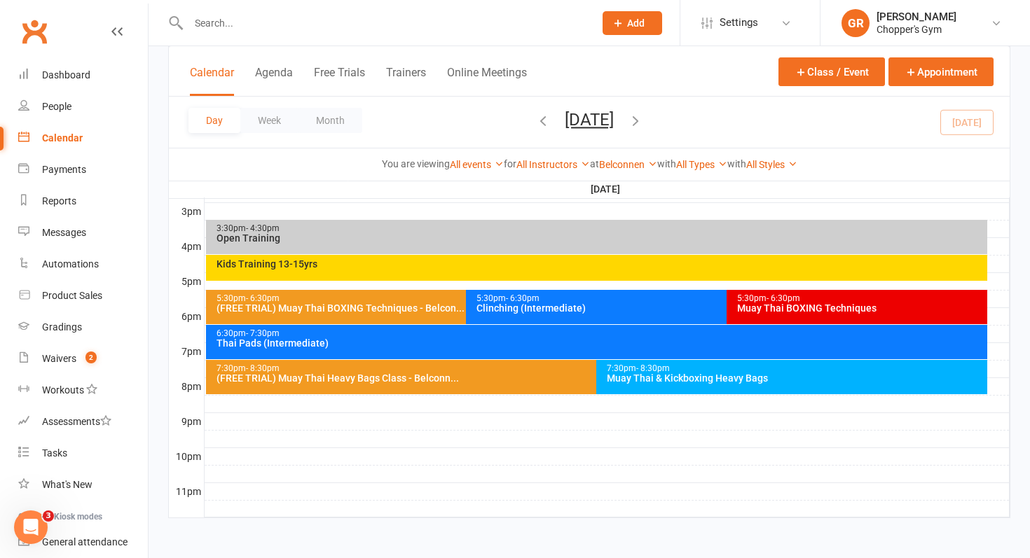
click at [676, 379] on div "Muay Thai & Kickboxing Heavy Bags" at bounding box center [795, 378] width 378 height 10
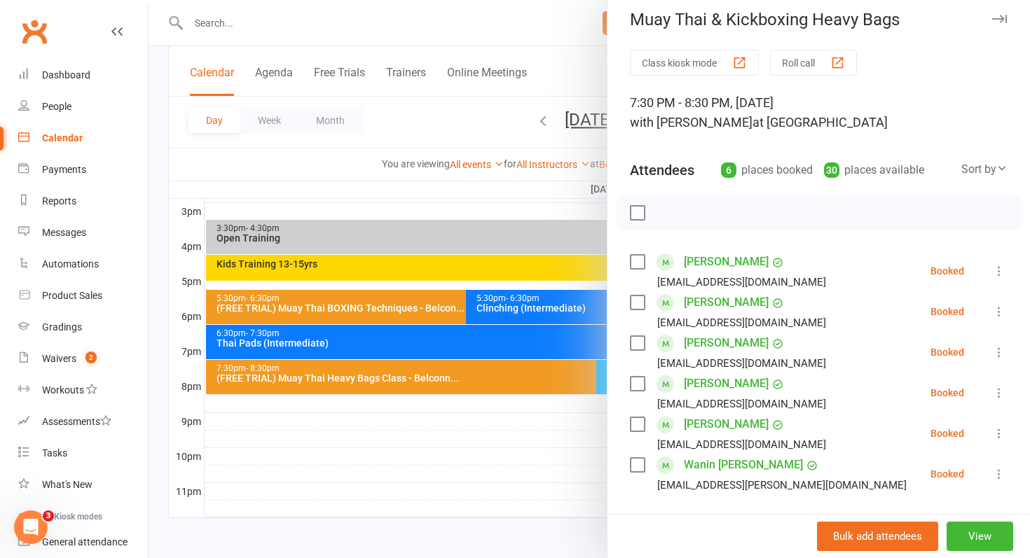
scroll to position [0, 0]
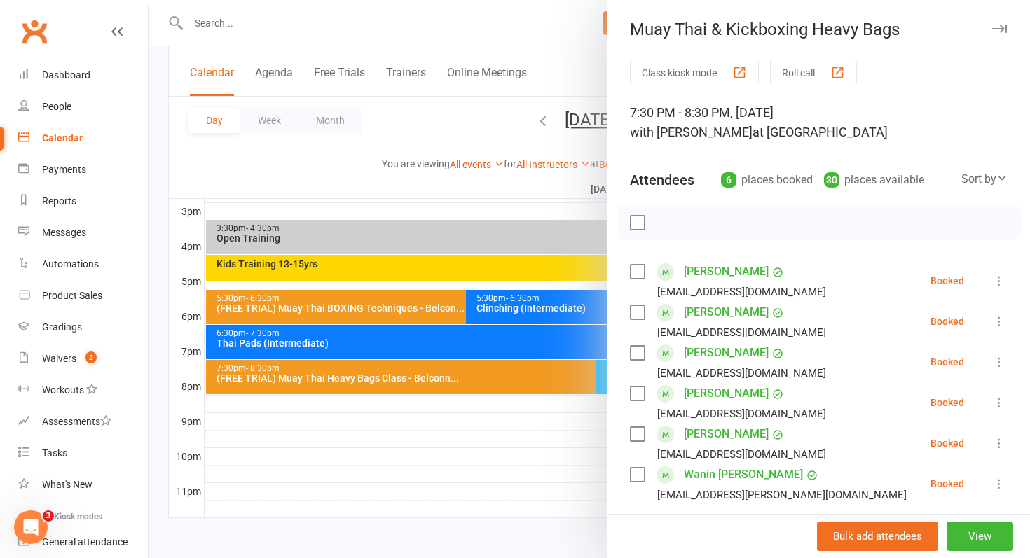
click at [520, 427] on div at bounding box center [590, 279] width 882 height 558
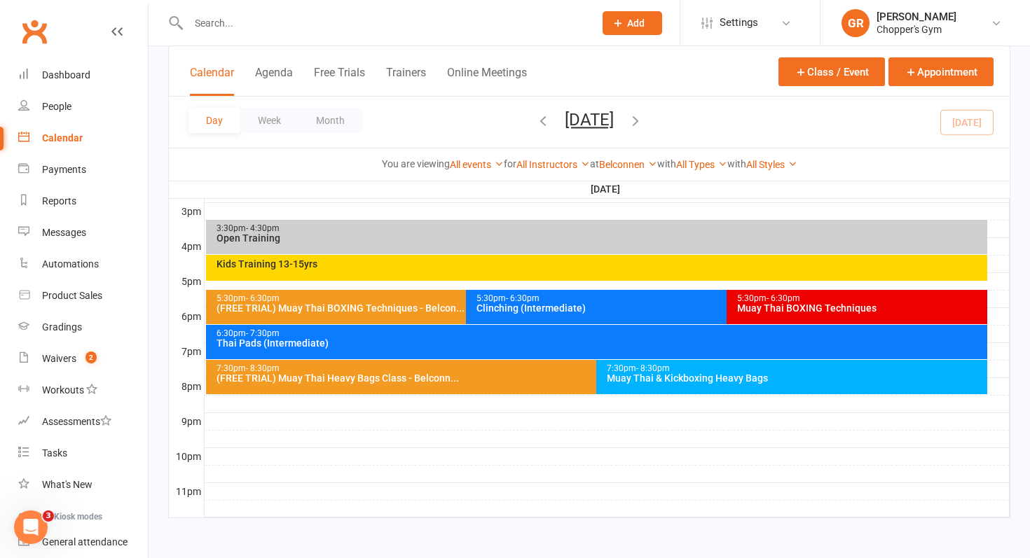
click at [594, 261] on div "Kids Training 13-15yrs" at bounding box center [600, 264] width 769 height 10
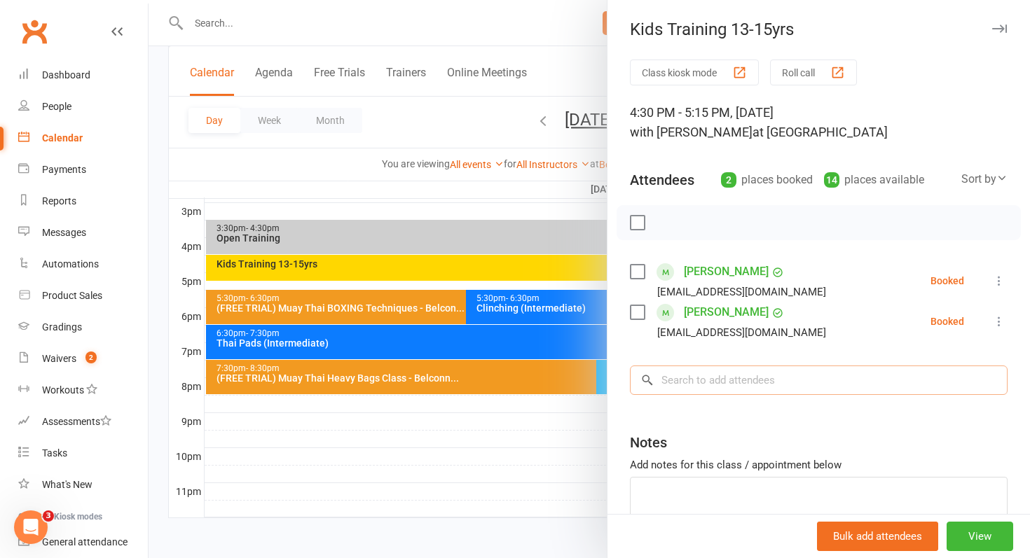
click at [696, 380] on input "search" at bounding box center [819, 380] width 378 height 29
click at [55, 105] on div "People" at bounding box center [56, 106] width 29 height 11
click at [853, 383] on input "search" at bounding box center [819, 380] width 378 height 29
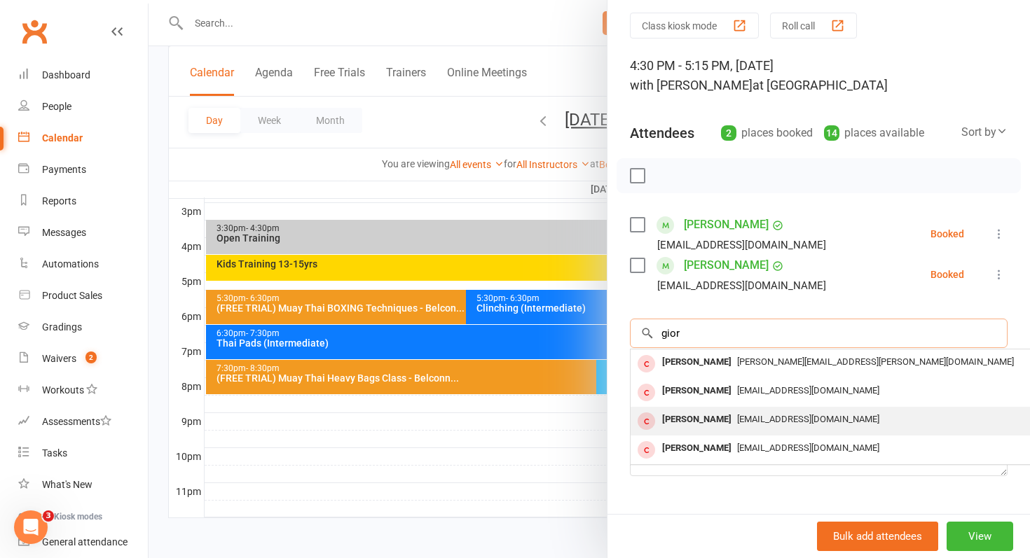
scroll to position [58, 0]
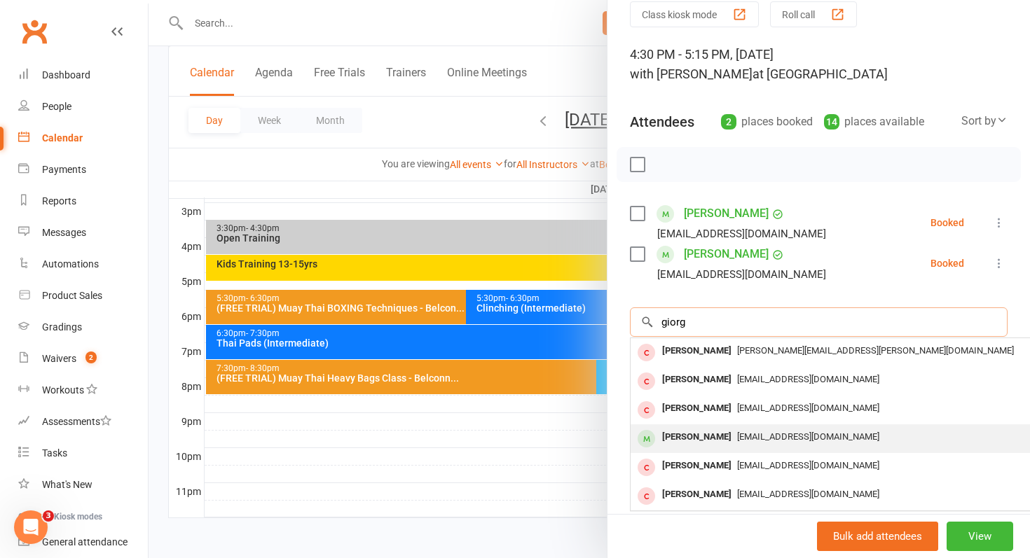
type input "giorg"
click at [667, 433] on div "Giorgio Pentes" at bounding box center [697, 437] width 81 height 20
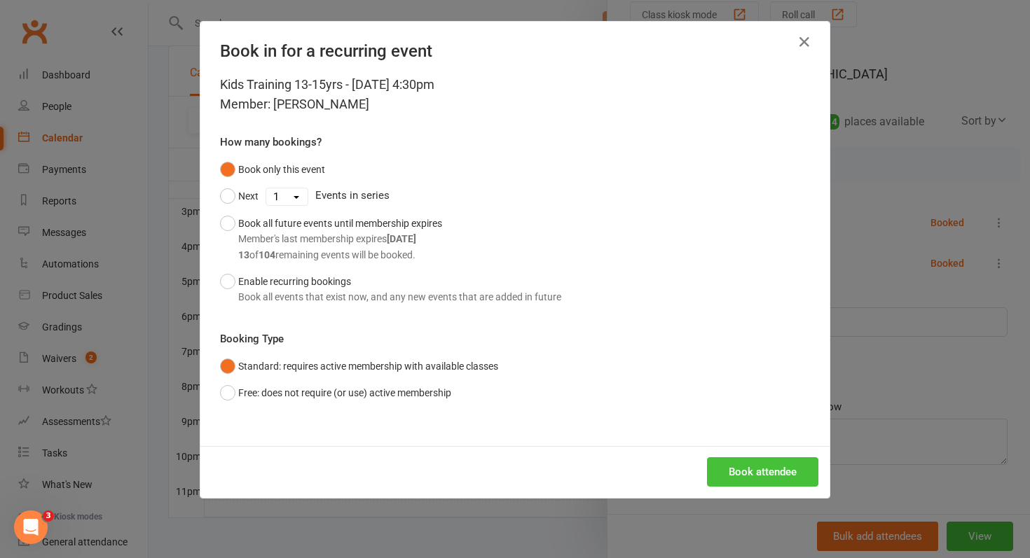
click at [739, 467] on button "Book attendee" at bounding box center [762, 472] width 111 height 29
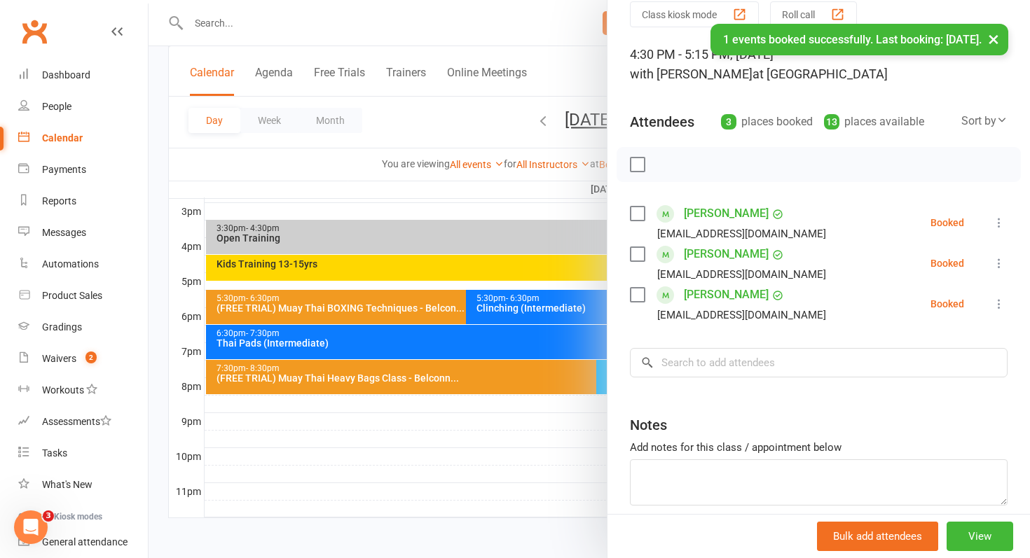
click at [1001, 305] on icon at bounding box center [999, 304] width 14 height 14
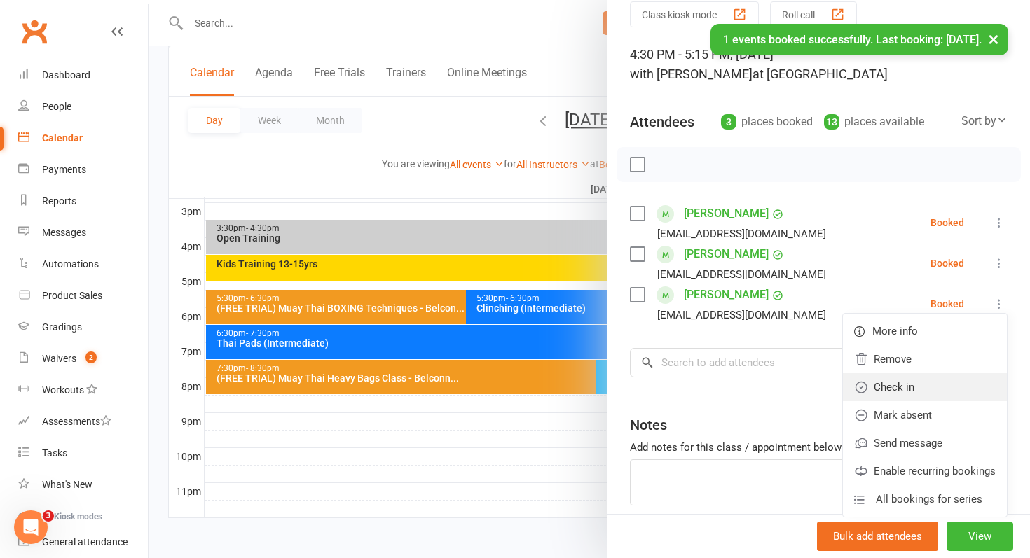
click at [896, 385] on link "Check in" at bounding box center [925, 387] width 164 height 28
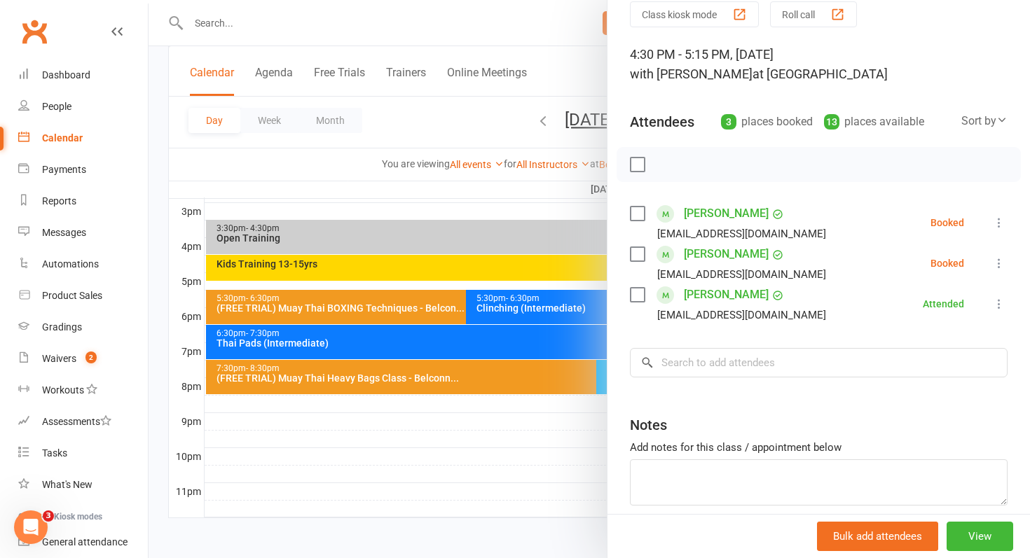
click at [1000, 224] on icon at bounding box center [999, 223] width 14 height 14
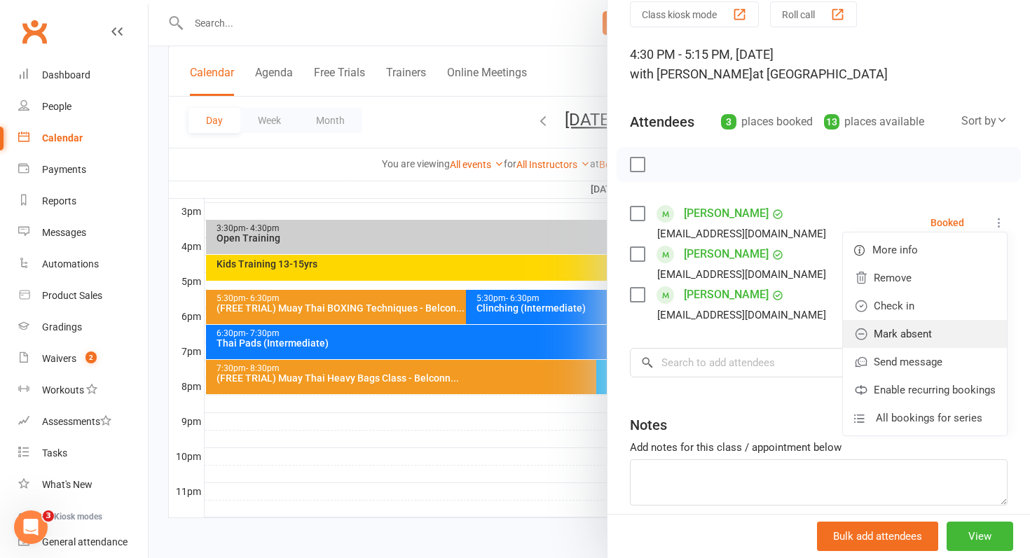
click at [907, 336] on link "Mark absent" at bounding box center [925, 334] width 164 height 28
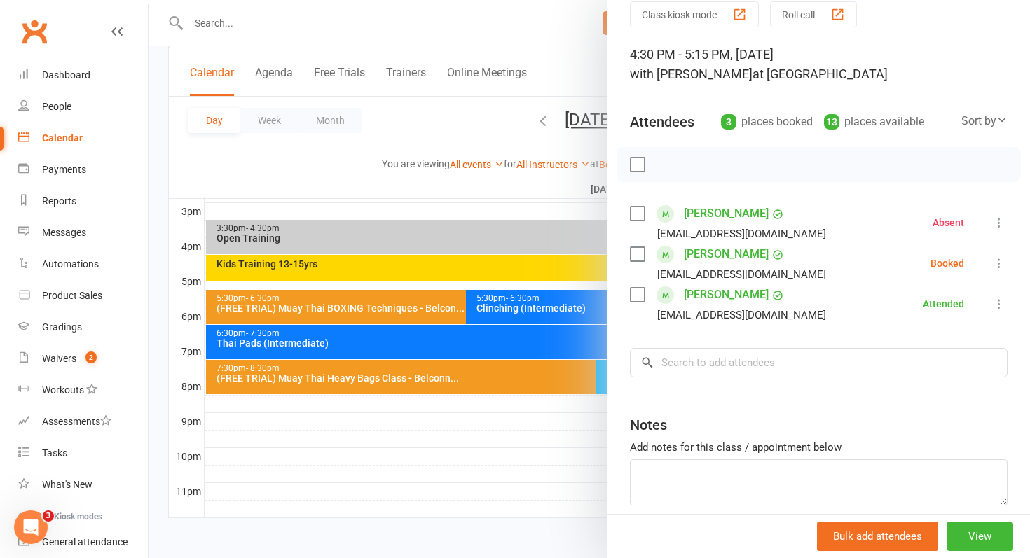
click at [999, 263] on icon at bounding box center [999, 263] width 14 height 14
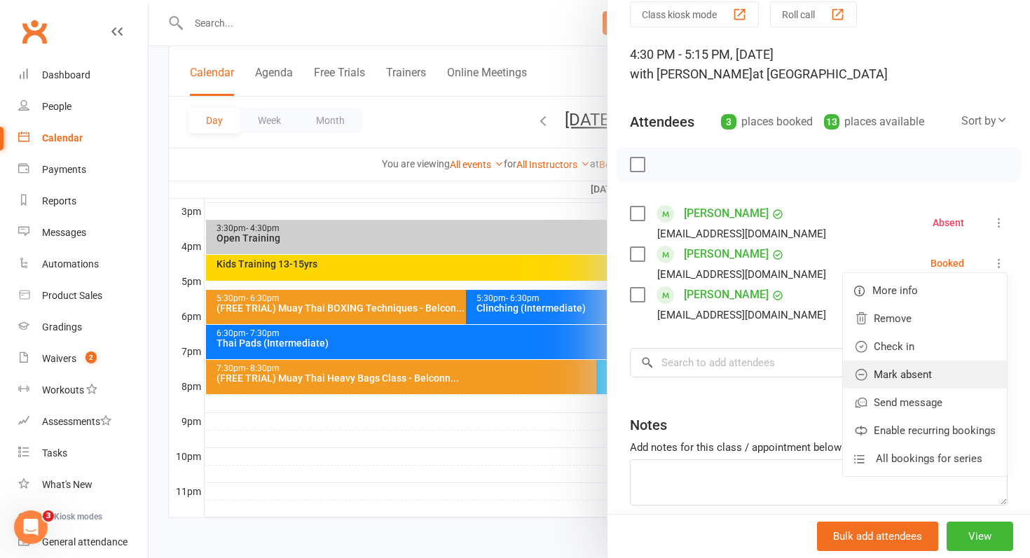
click at [914, 371] on link "Mark absent" at bounding box center [925, 375] width 164 height 28
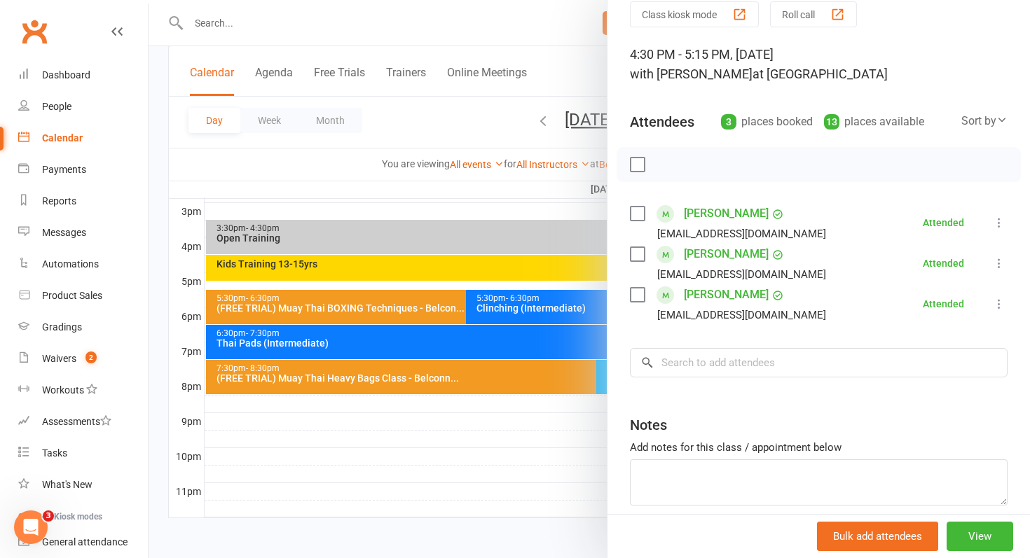
click at [999, 224] on icon at bounding box center [999, 223] width 14 height 14
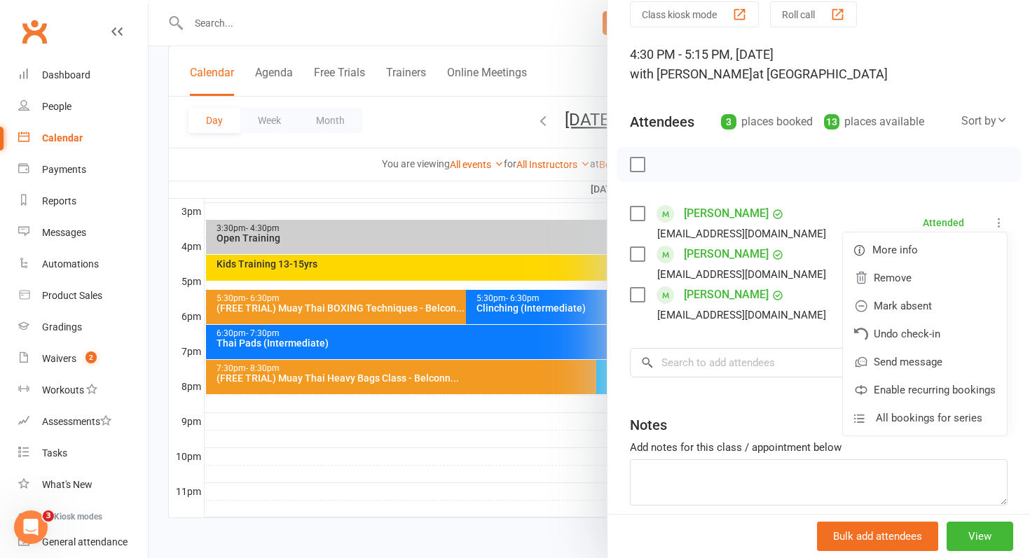
click at [934, 165] on div at bounding box center [819, 164] width 404 height 35
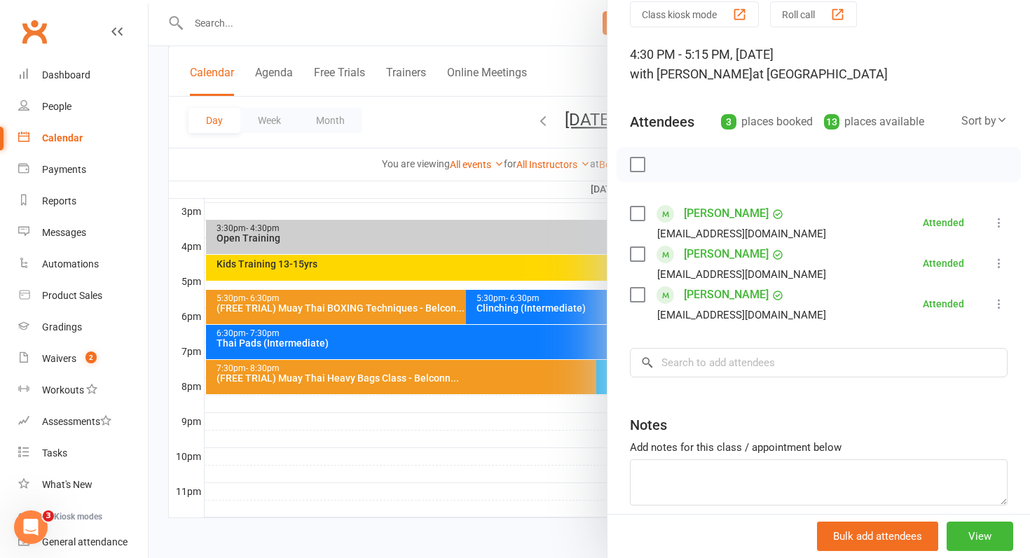
click at [1002, 224] on icon at bounding box center [999, 223] width 14 height 14
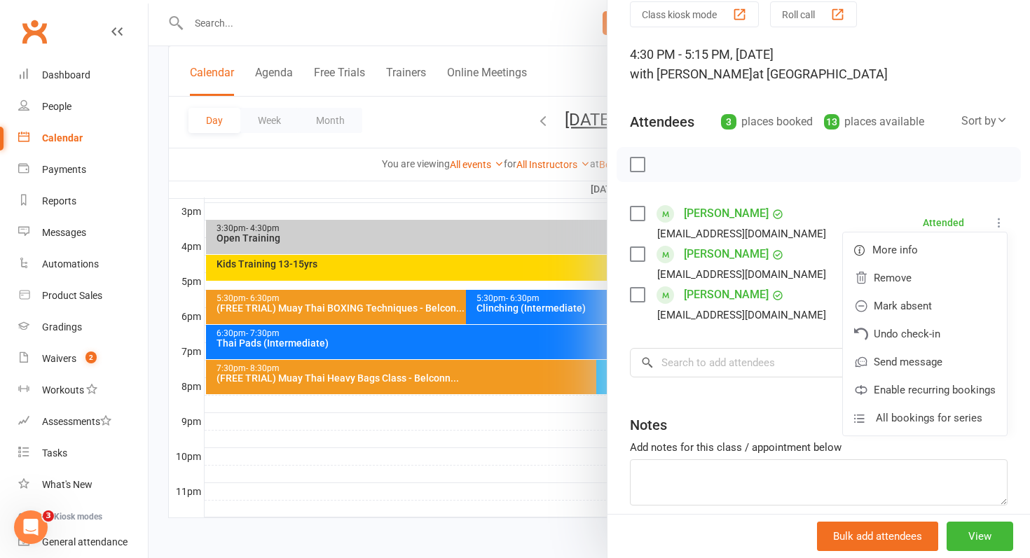
click at [905, 167] on div at bounding box center [819, 164] width 404 height 35
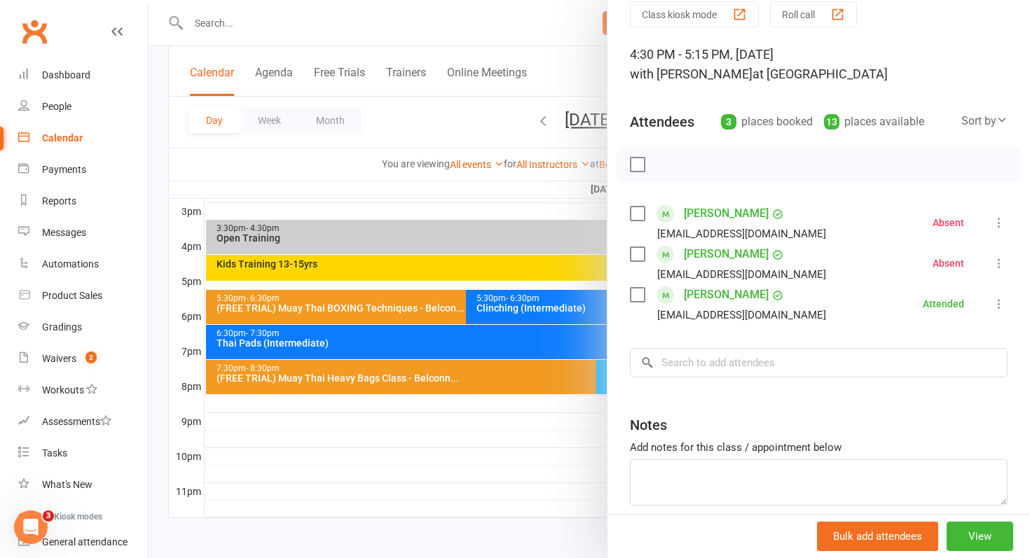
click at [580, 50] on div at bounding box center [590, 279] width 882 height 558
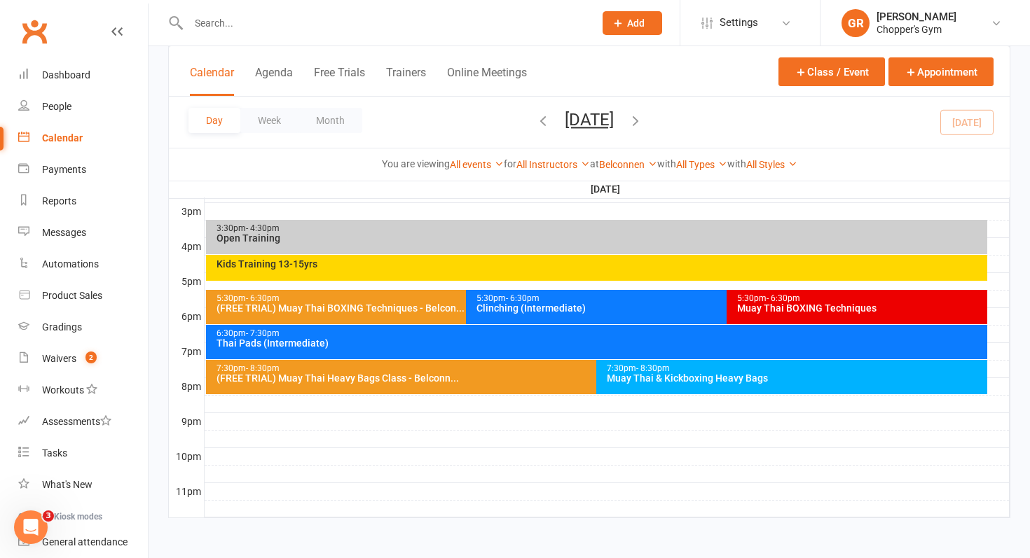
click at [500, 266] on div "Kids Training 13-15yrs" at bounding box center [600, 264] width 769 height 10
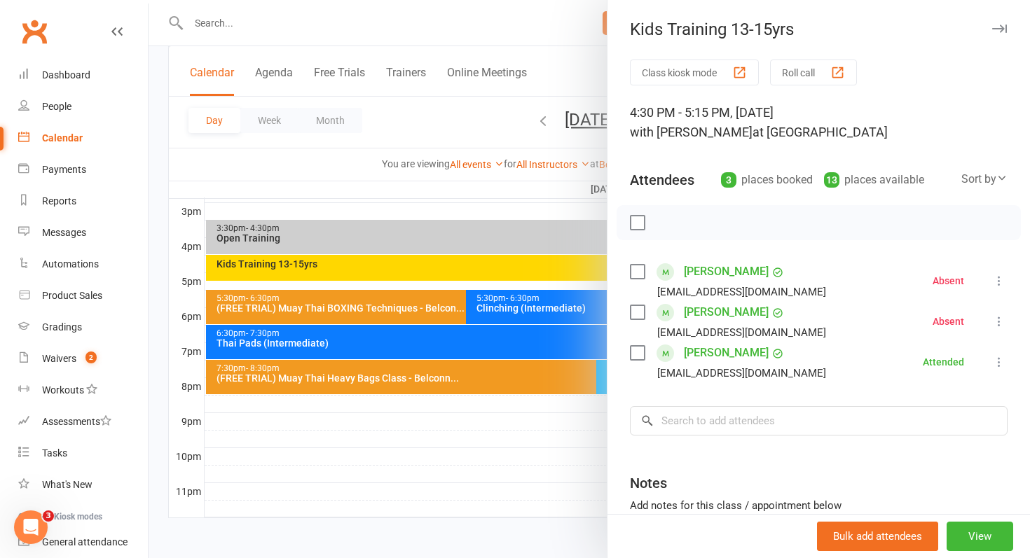
click at [998, 280] on icon at bounding box center [999, 281] width 14 height 14
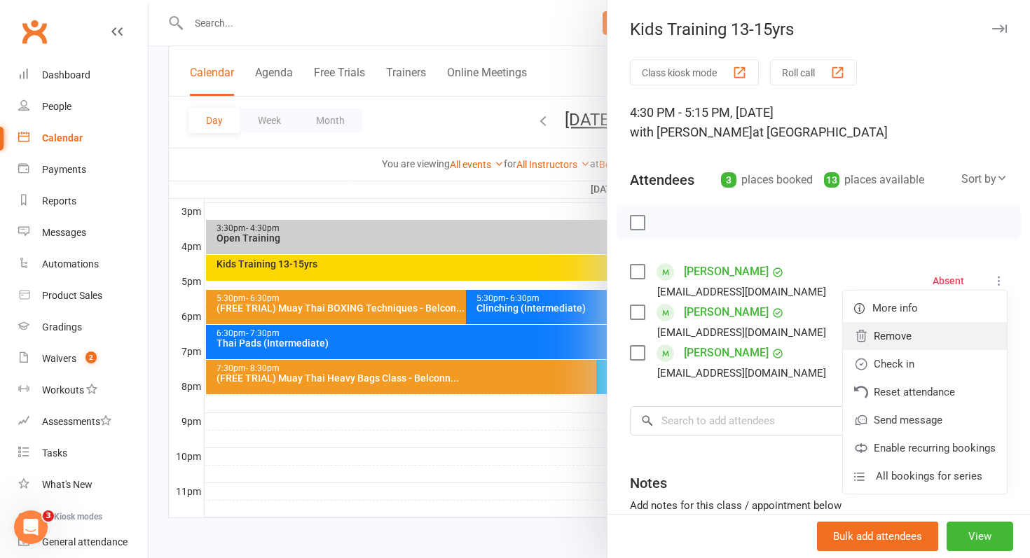
click at [914, 341] on link "Remove" at bounding box center [925, 336] width 164 height 28
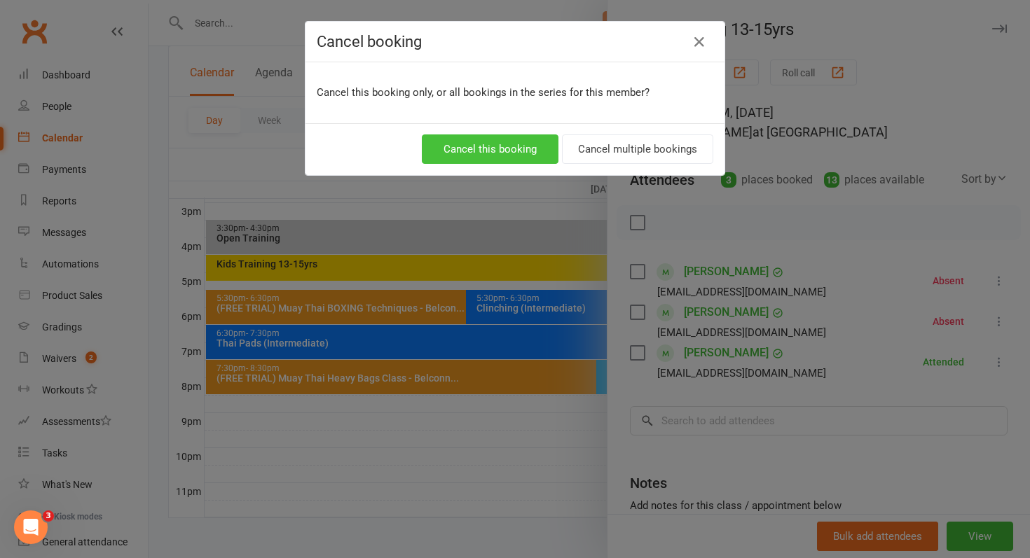
click at [520, 149] on button "Cancel this booking" at bounding box center [490, 149] width 137 height 29
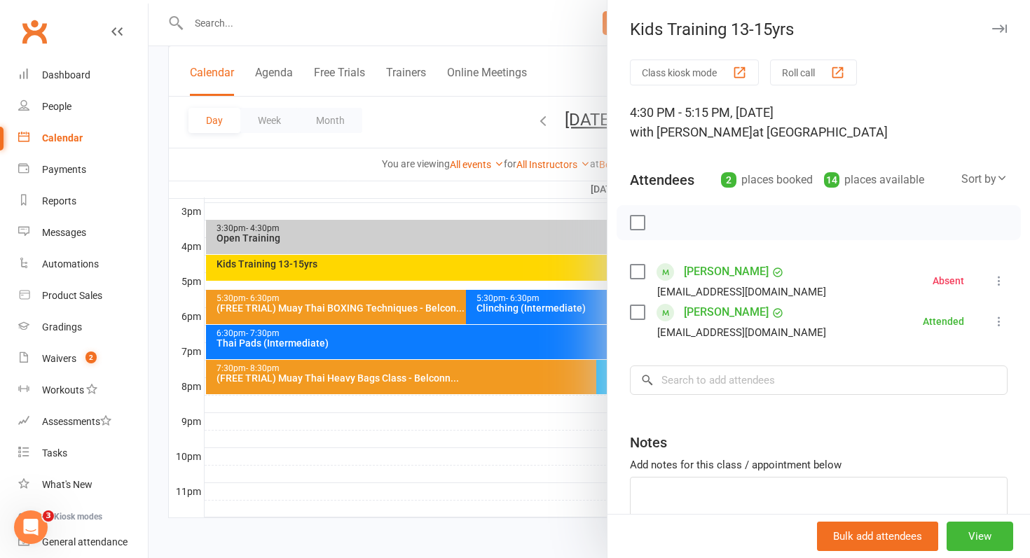
click at [999, 280] on icon at bounding box center [999, 281] width 14 height 14
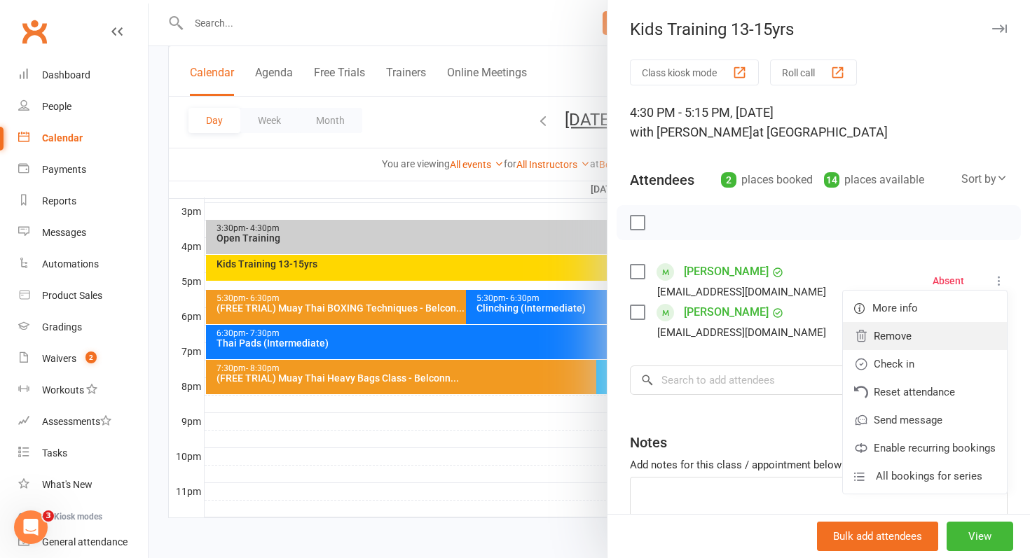
click at [903, 336] on link "Remove" at bounding box center [925, 336] width 164 height 28
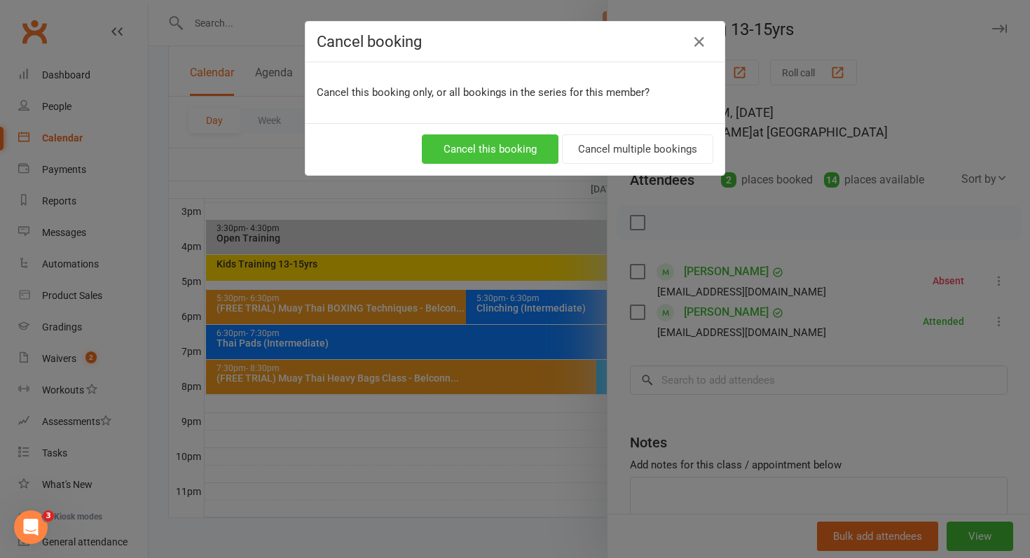
click at [504, 139] on button "Cancel this booking" at bounding box center [490, 149] width 137 height 29
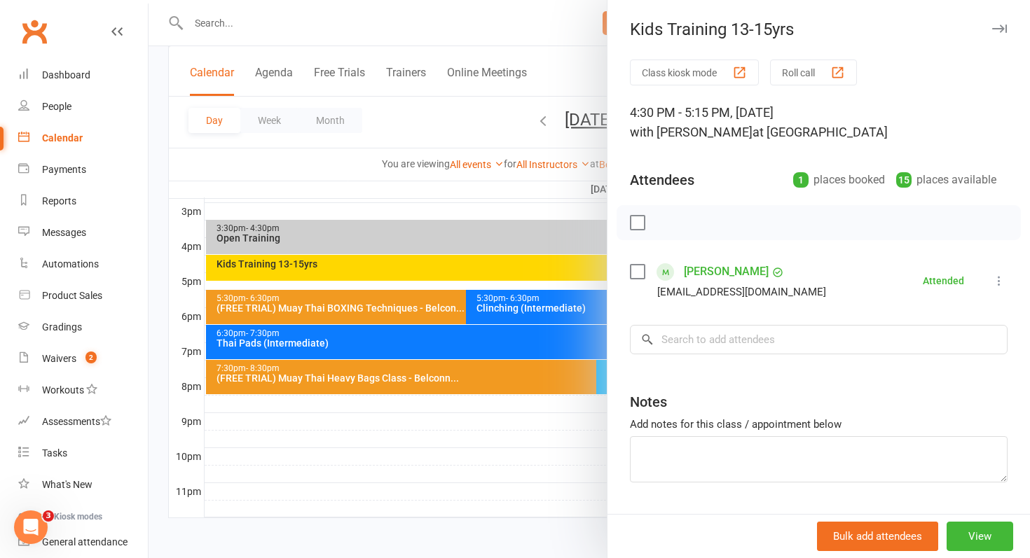
click at [359, 403] on div at bounding box center [590, 279] width 882 height 558
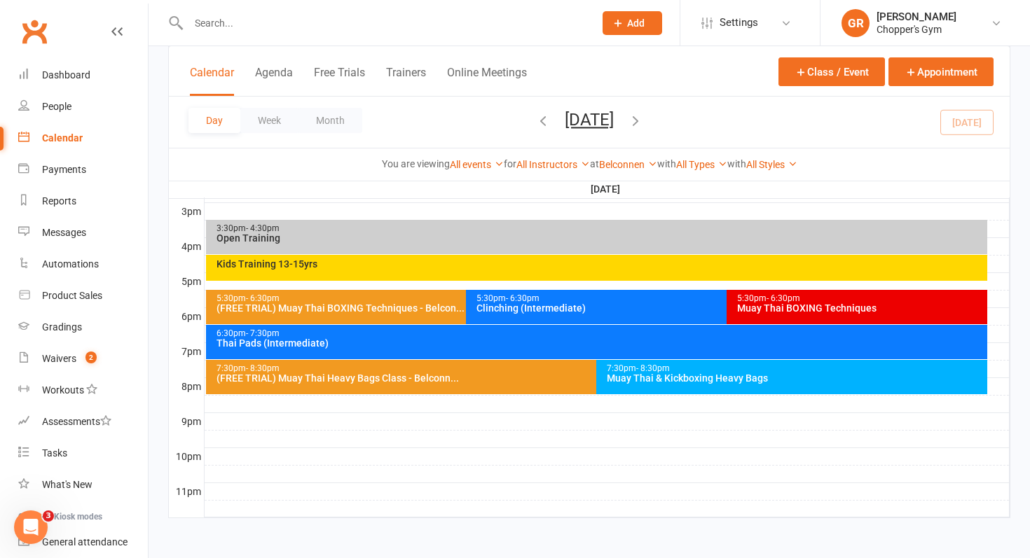
click at [352, 299] on div "5:30pm - 6:30pm" at bounding box center [463, 298] width 495 height 9
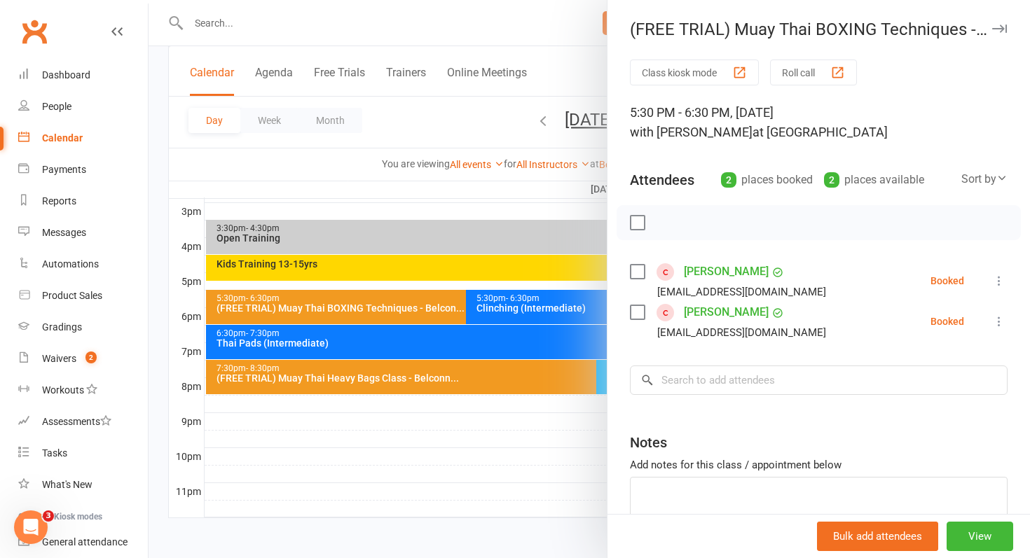
click at [55, 141] on div "Calendar" at bounding box center [62, 137] width 41 height 11
click at [999, 279] on icon at bounding box center [999, 281] width 14 height 14
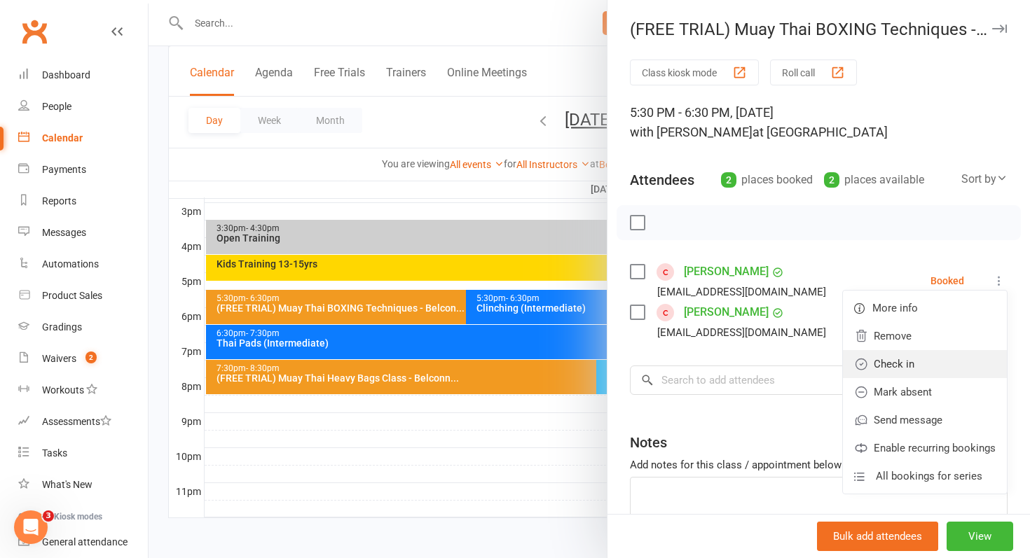
click at [891, 369] on link "Check in" at bounding box center [925, 364] width 164 height 28
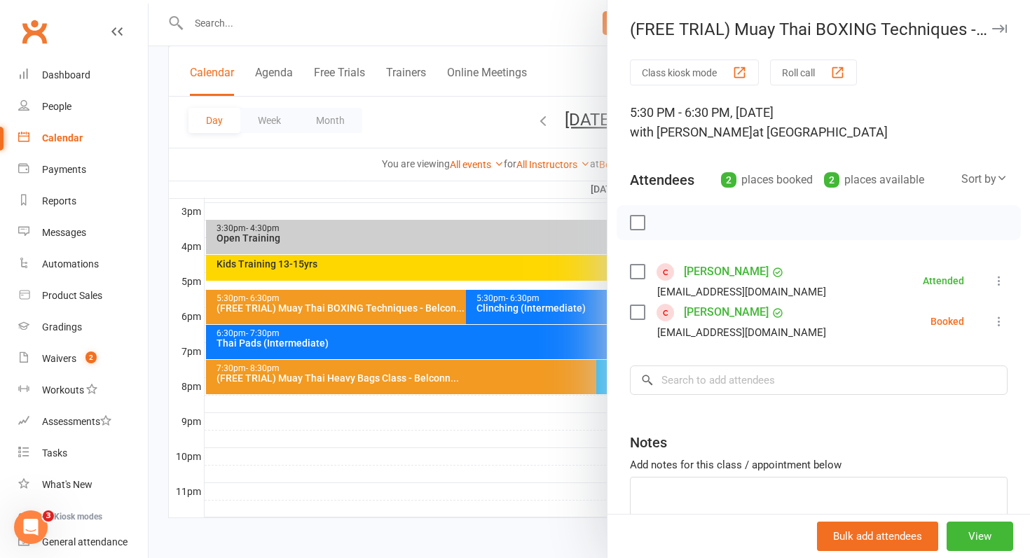
click at [1005, 325] on icon at bounding box center [999, 322] width 14 height 14
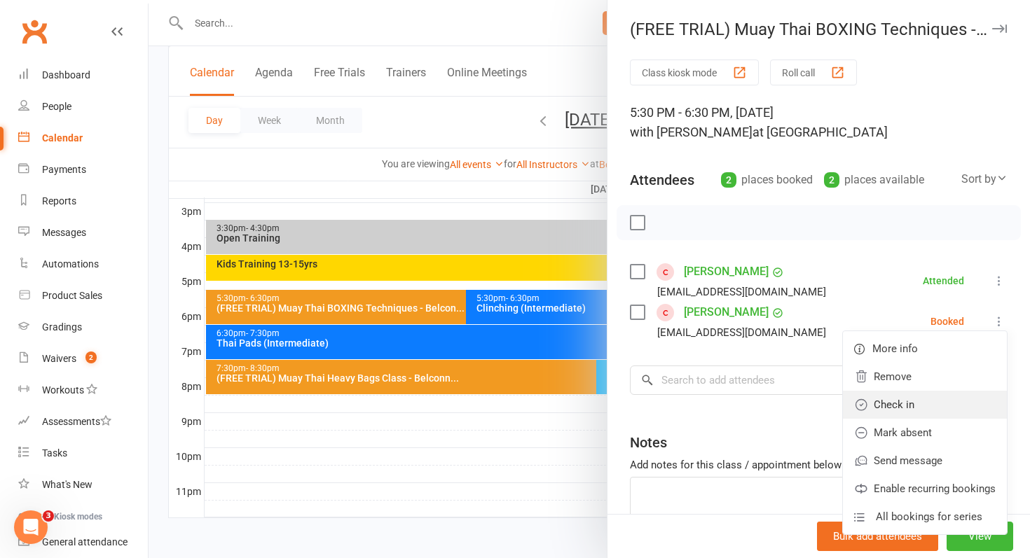
click at [924, 406] on link "Check in" at bounding box center [925, 405] width 164 height 28
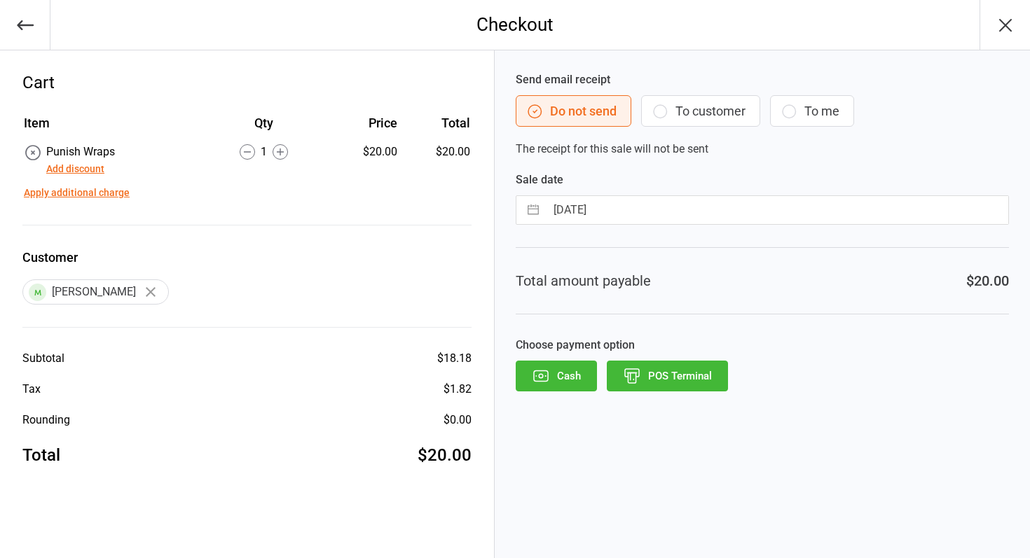
click at [563, 378] on button "Cash" at bounding box center [556, 376] width 81 height 31
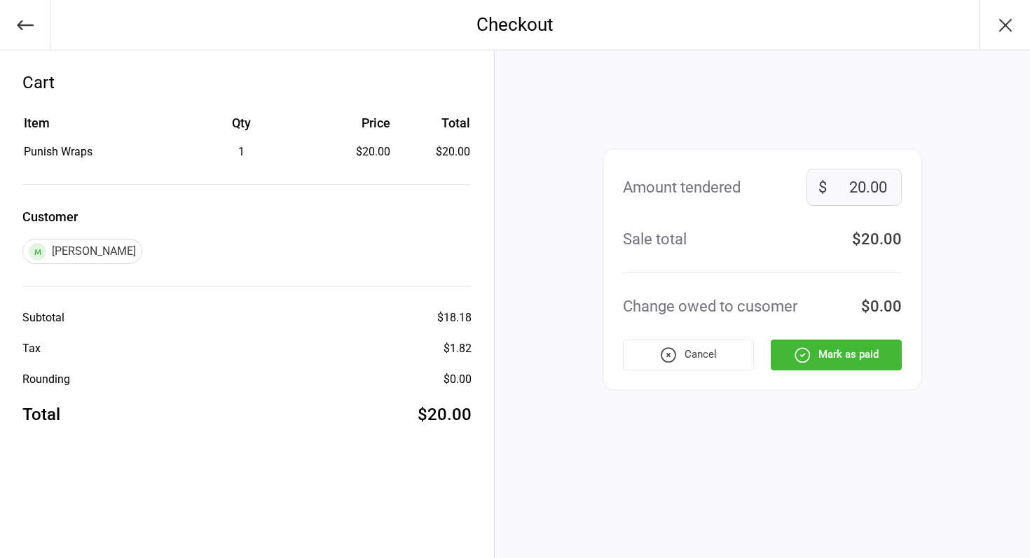
click at [846, 355] on button "Mark as paid" at bounding box center [836, 355] width 131 height 31
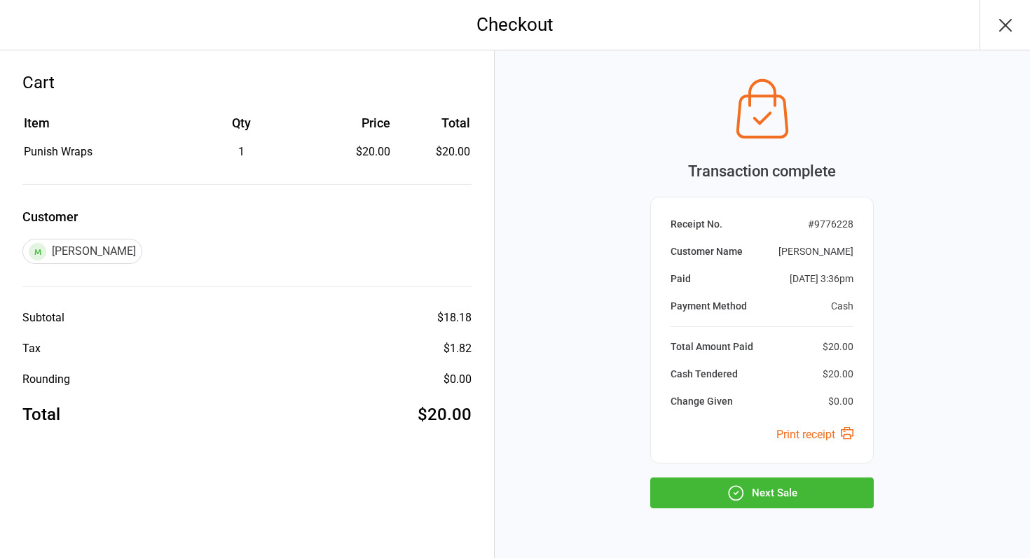
click at [769, 496] on button "Next Sale" at bounding box center [762, 493] width 224 height 31
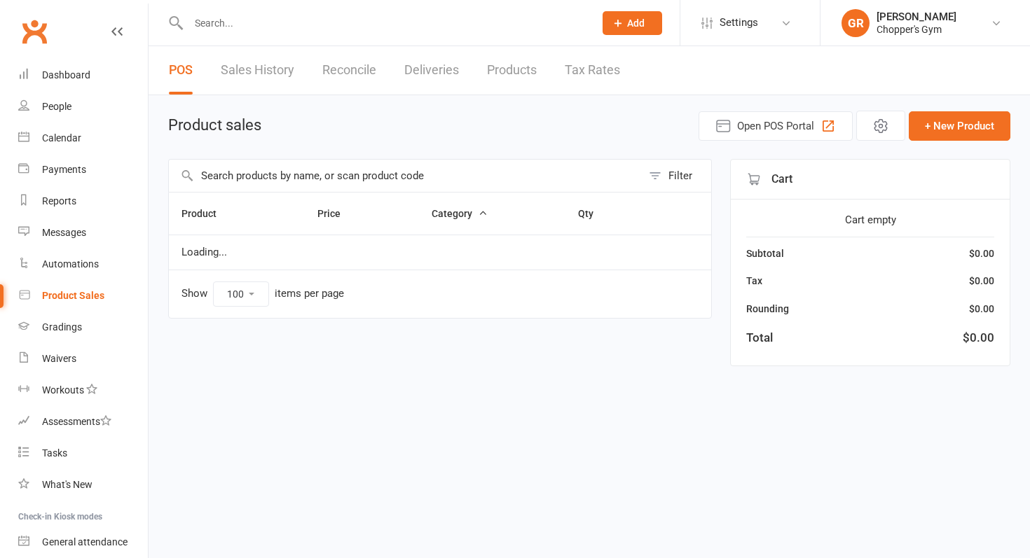
select select "100"
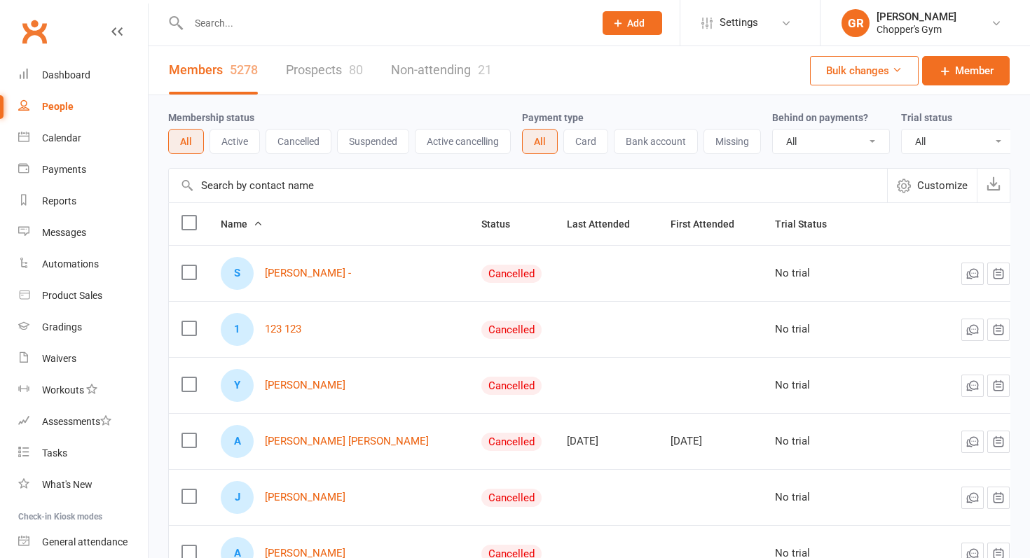
select select "100"
click at [257, 183] on input "text" at bounding box center [528, 186] width 718 height 34
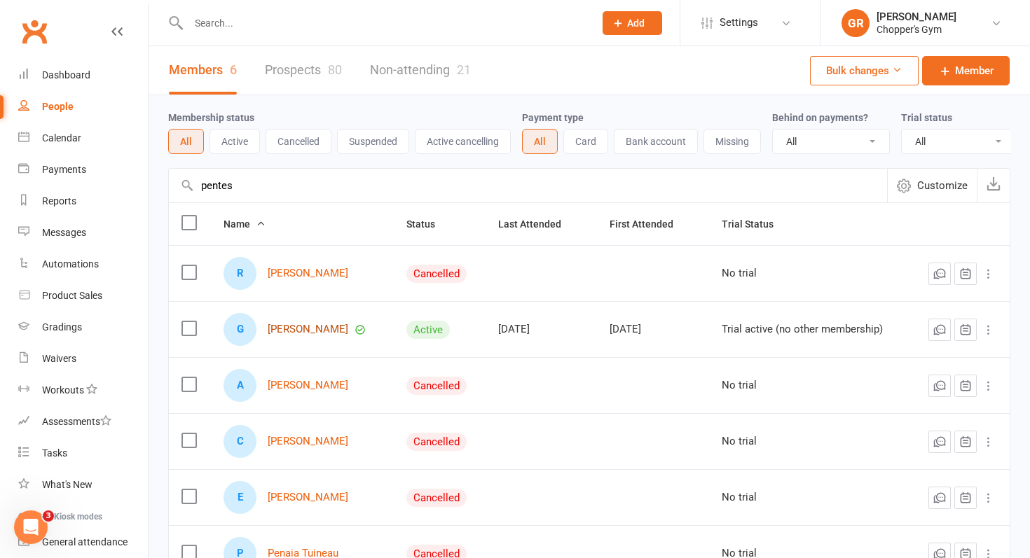
type input "pentes"
click at [317, 325] on link "Giorgio Pentes" at bounding box center [308, 330] width 81 height 12
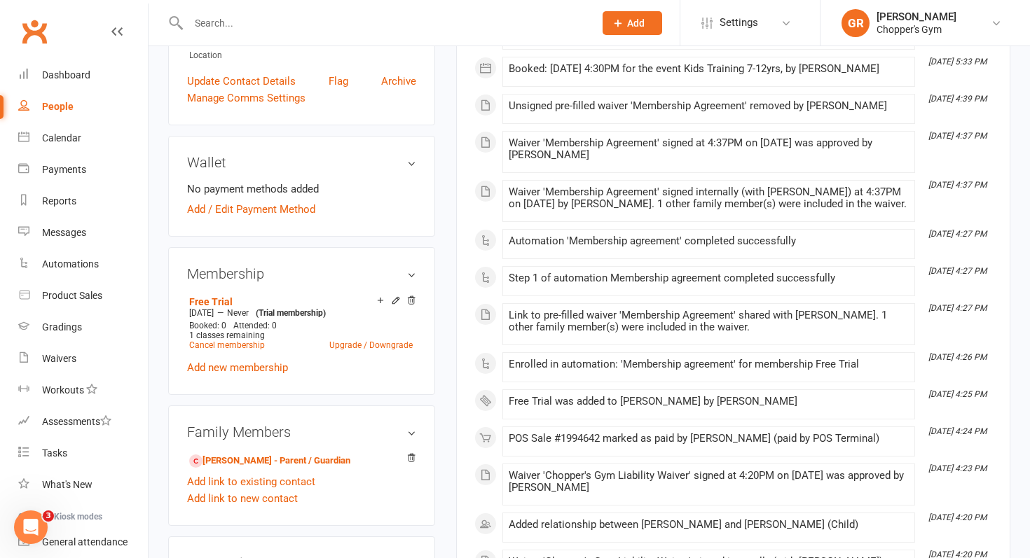
scroll to position [389, 0]
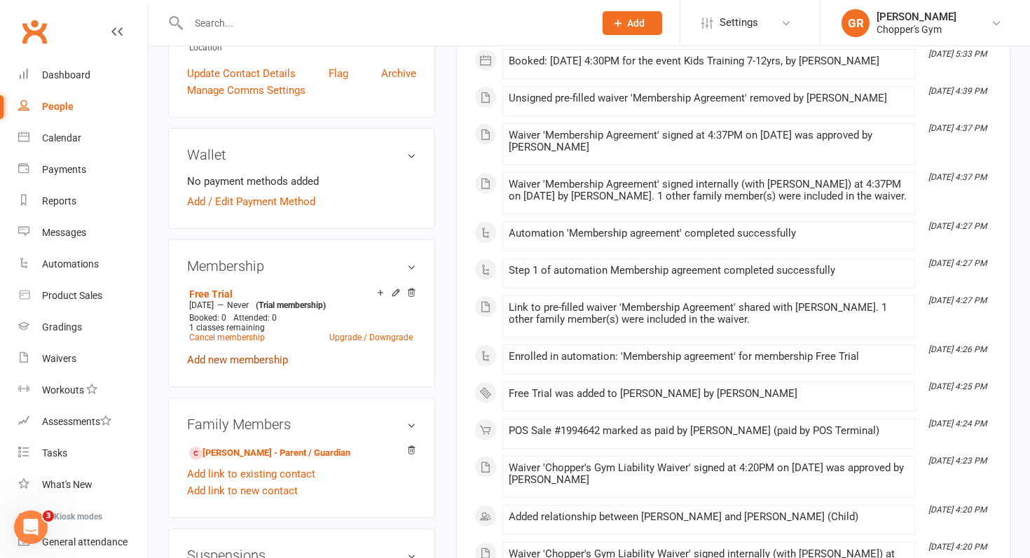
click at [268, 359] on link "Add new membership" at bounding box center [237, 360] width 101 height 13
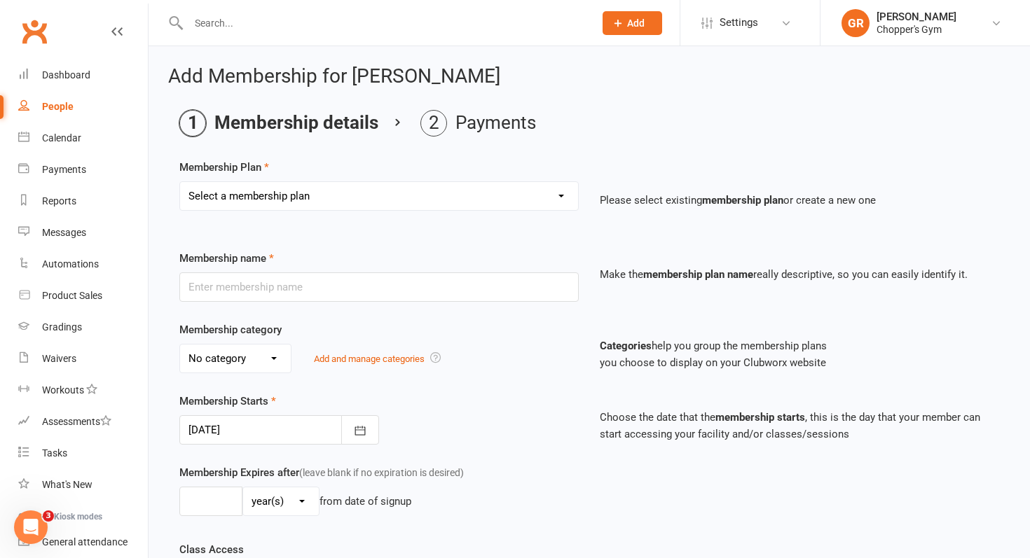
click at [472, 203] on select "Select a membership plan Create new Membership Plan Staff Membership Ongoing Un…" at bounding box center [379, 196] width 398 height 28
select select "15"
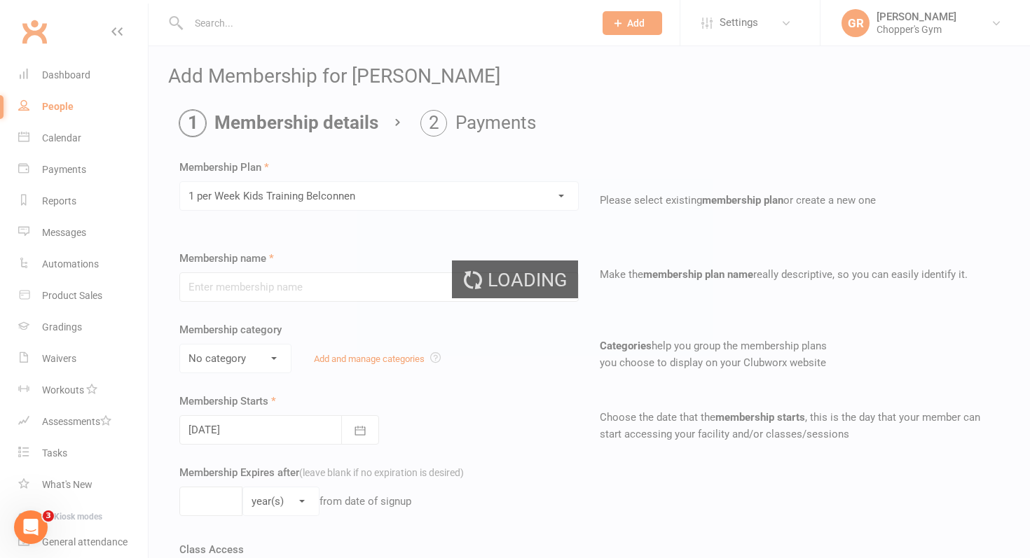
type input "1 per Week Kids Training Belconnen"
select select "2"
type input "10"
select select "1"
type input "1"
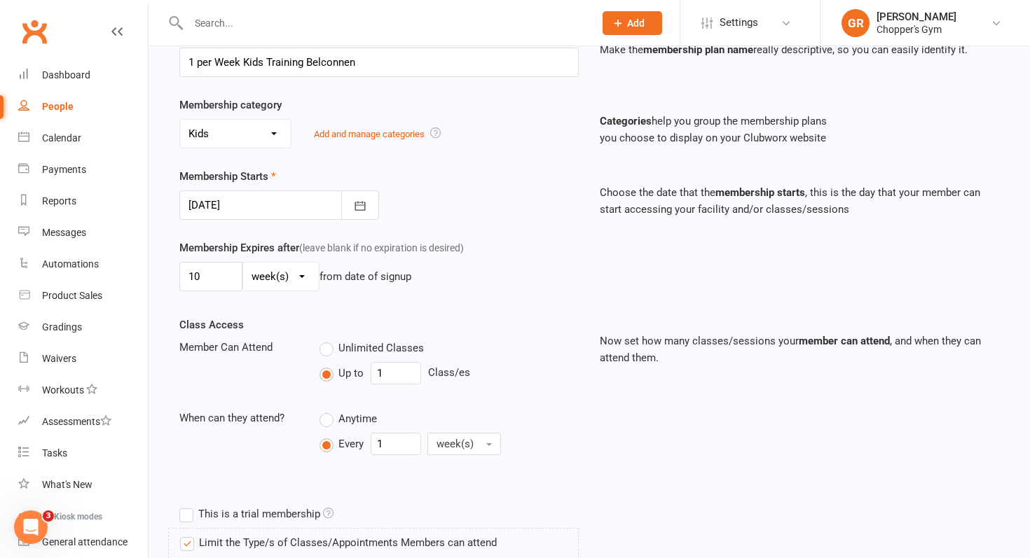
scroll to position [221, 0]
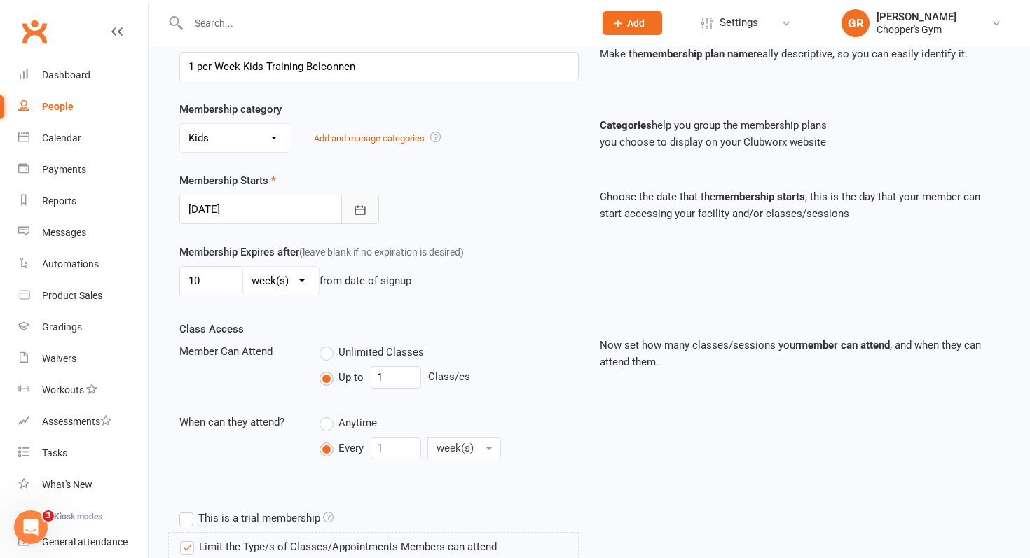
click at [368, 209] on button "button" at bounding box center [360, 209] width 38 height 29
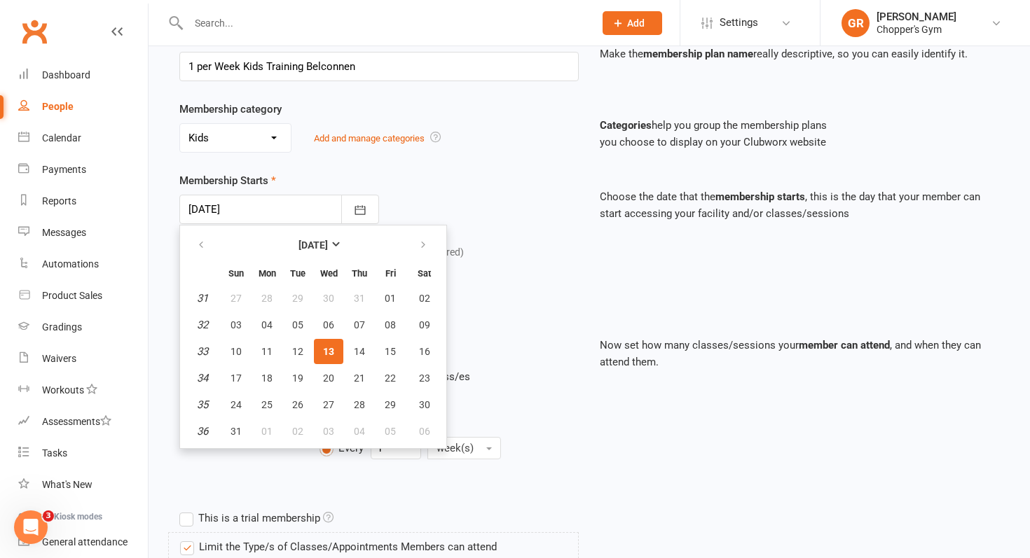
click at [494, 218] on div "Membership Starts 13 Aug 2025 August 2025 Sun Mon Tue Wed Thu Fri Sat 31 27 28 …" at bounding box center [379, 198] width 420 height 52
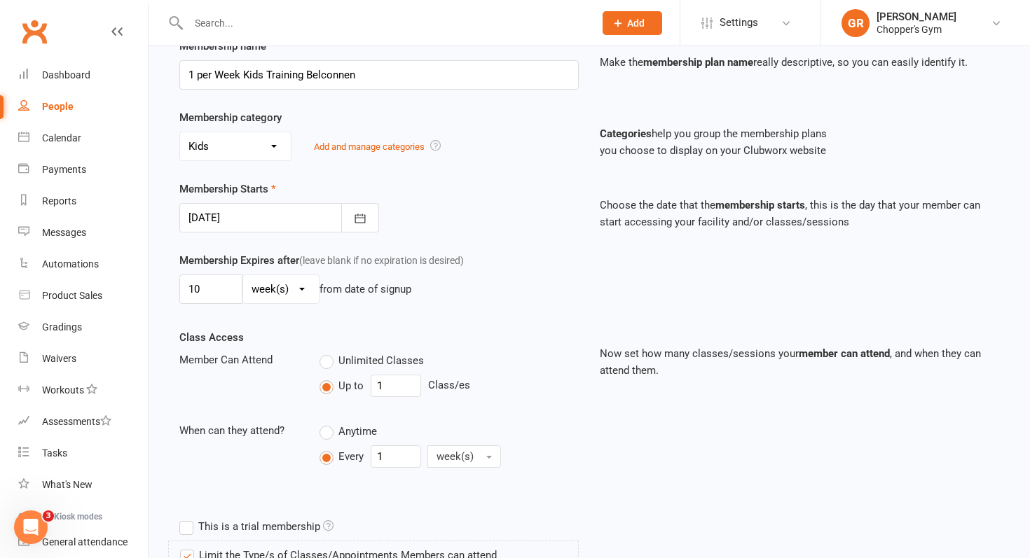
scroll to position [219, 0]
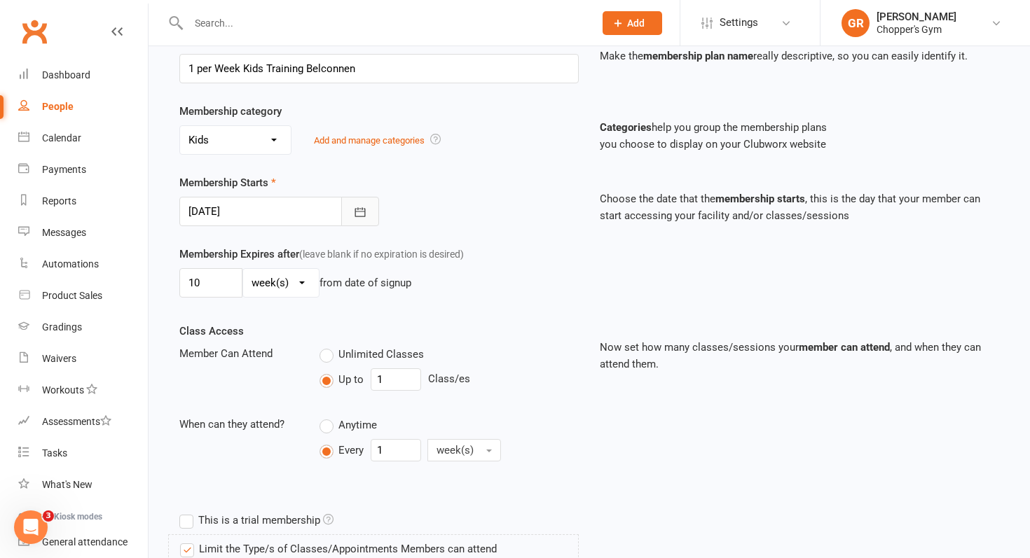
click at [364, 220] on button "button" at bounding box center [360, 211] width 38 height 29
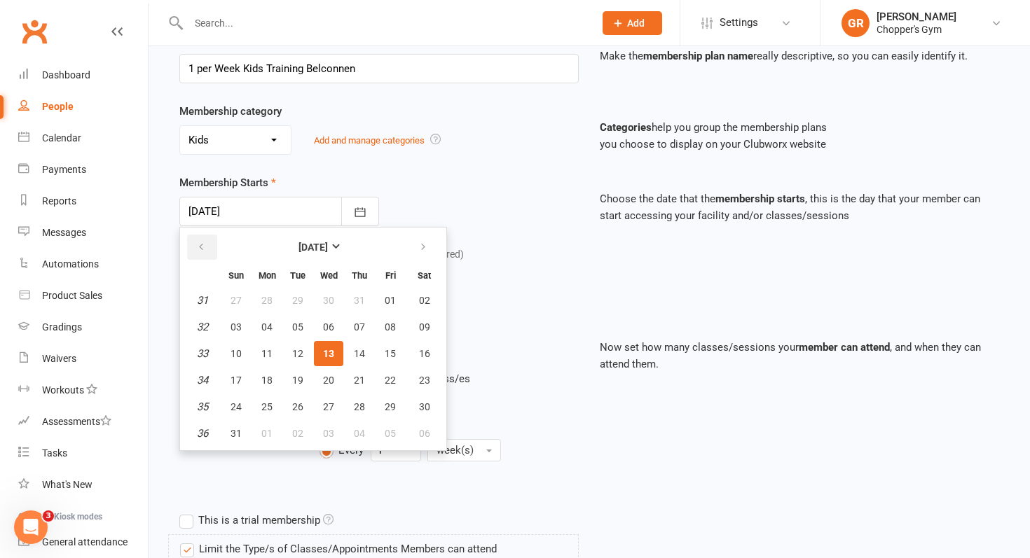
click at [200, 246] on icon "button" at bounding box center [201, 247] width 10 height 11
click at [418, 247] on icon "button" at bounding box center [423, 247] width 10 height 11
click at [197, 242] on icon "button" at bounding box center [201, 247] width 10 height 11
click at [419, 244] on icon "button" at bounding box center [423, 247] width 10 height 11
click at [198, 245] on icon "button" at bounding box center [201, 247] width 10 height 11
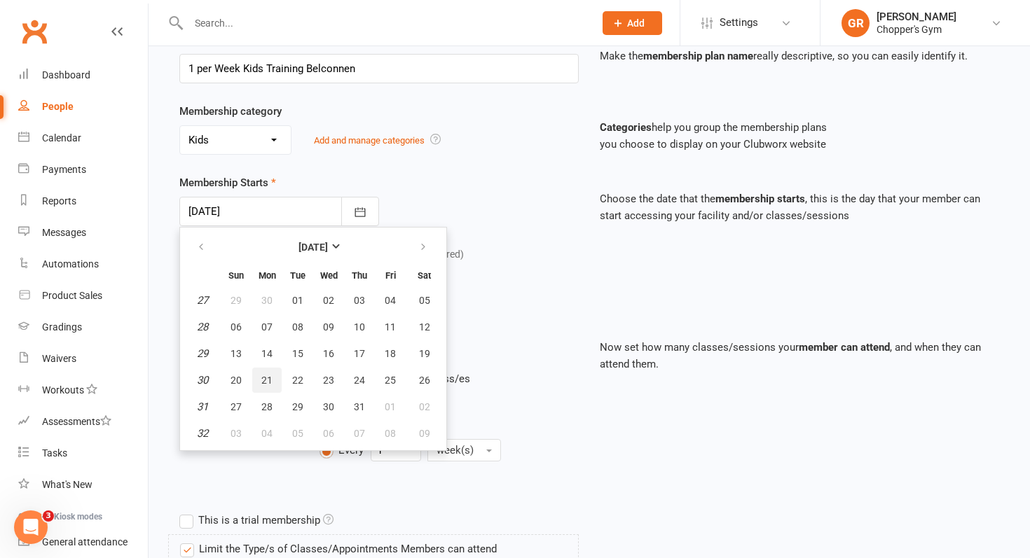
click at [267, 378] on span "21" at bounding box center [266, 380] width 11 height 11
type input "21 Jul 2025"
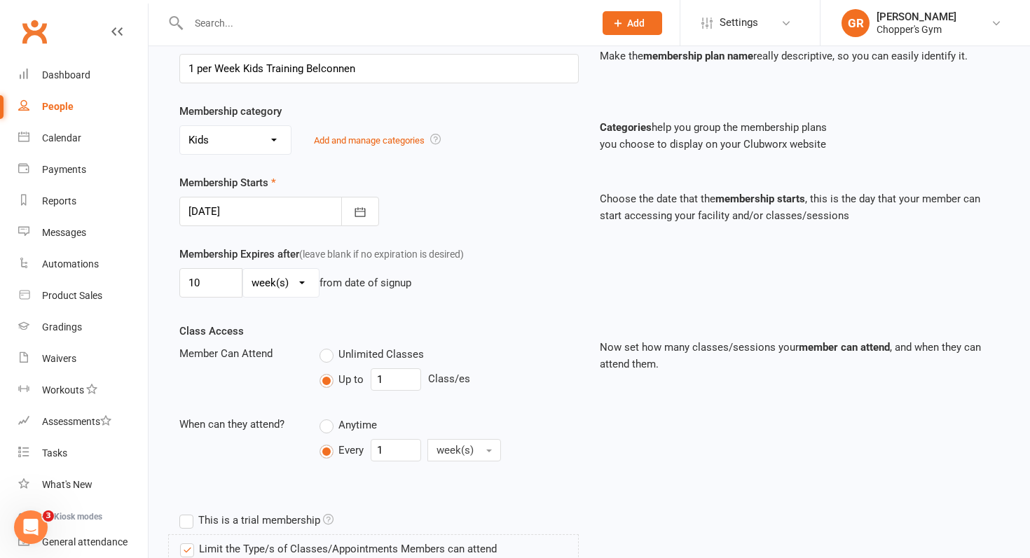
click at [464, 320] on div "Membership Expires after (leave blank if no expiration is desired) 10 day(s) we…" at bounding box center [589, 284] width 841 height 77
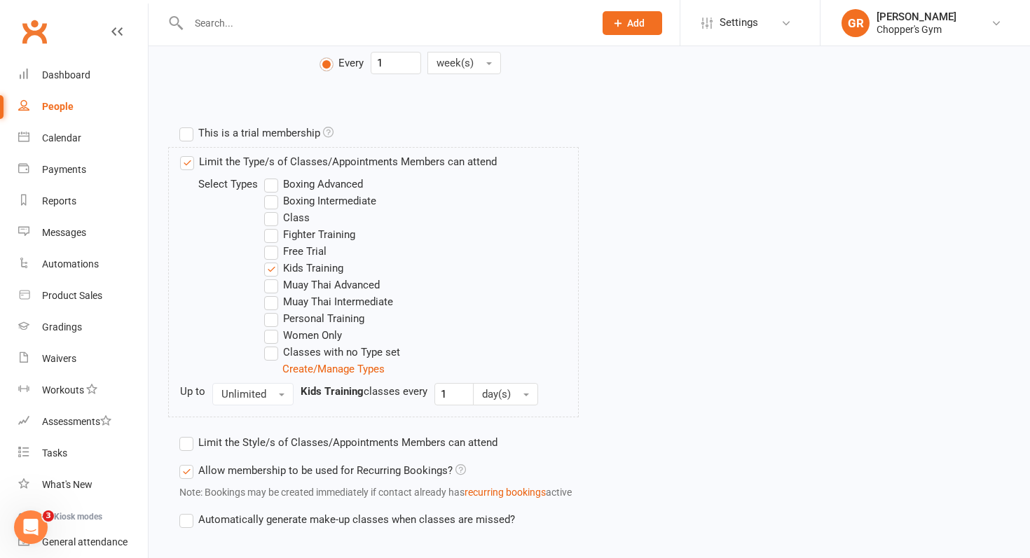
scroll to position [687, 0]
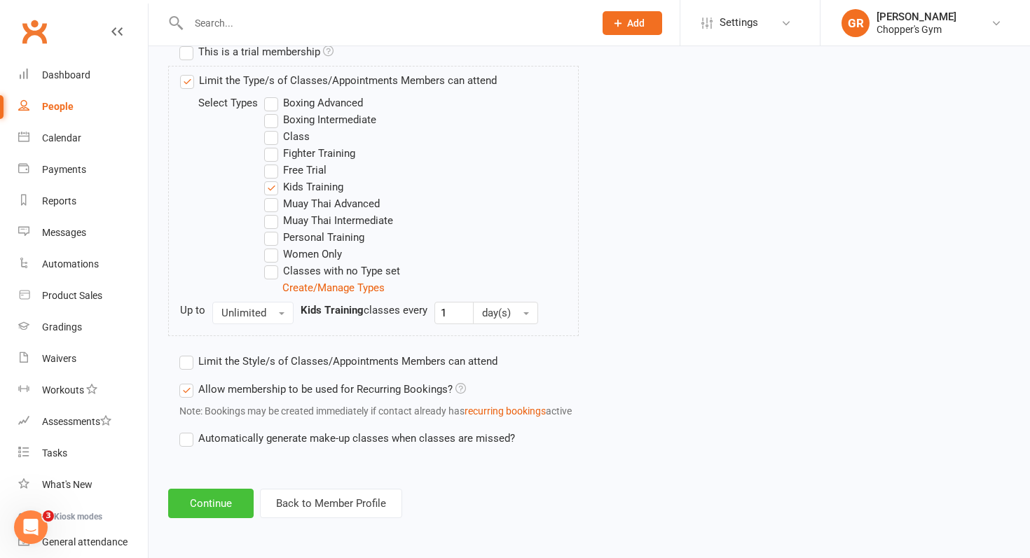
click at [203, 511] on button "Continue" at bounding box center [210, 503] width 85 height 29
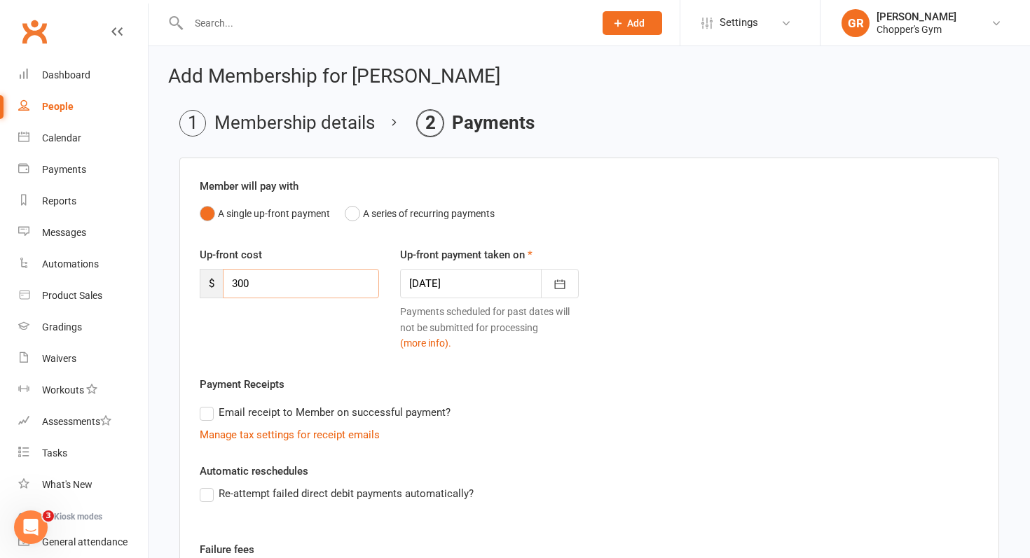
click at [316, 287] on input "300" at bounding box center [301, 283] width 156 height 29
type input "3"
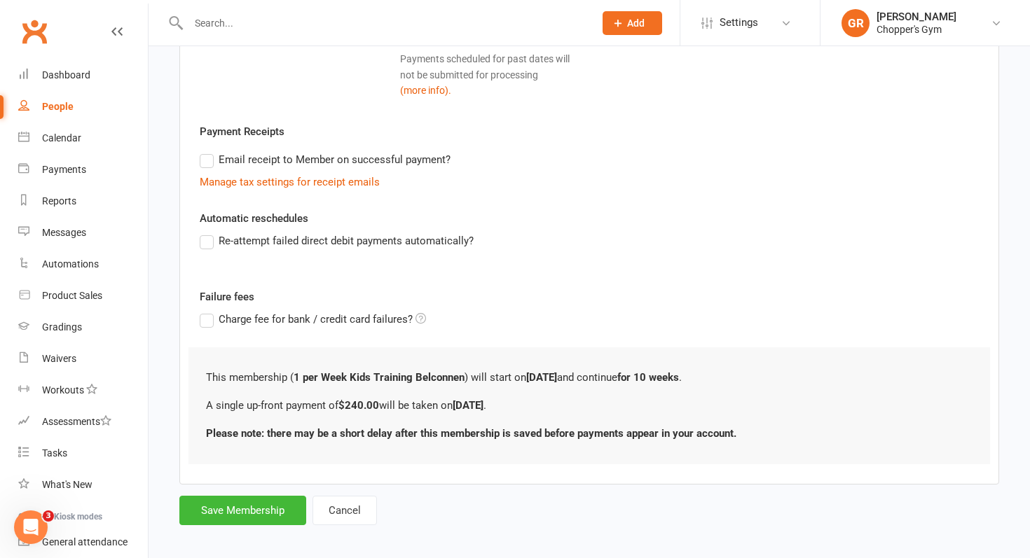
scroll to position [263, 0]
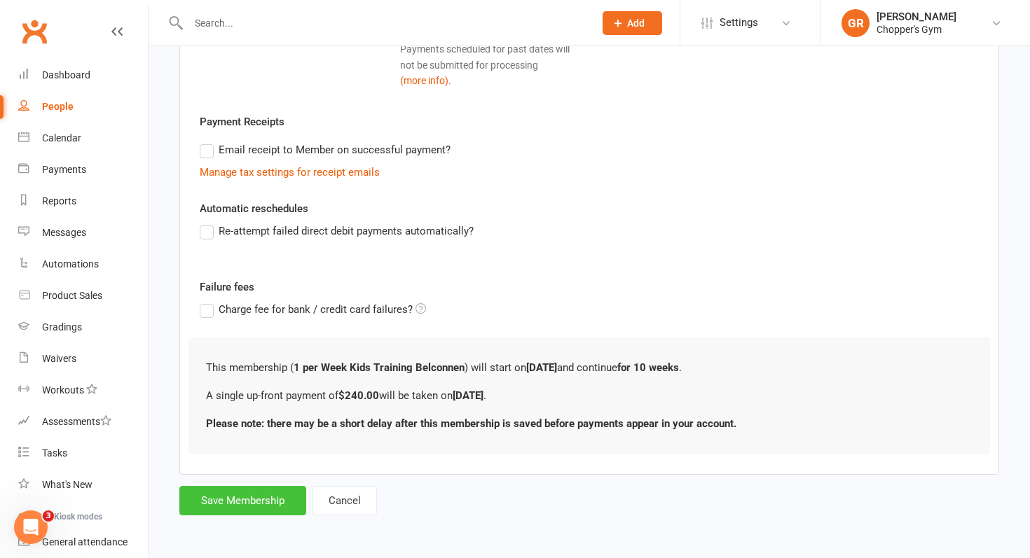
type input "240"
click at [254, 492] on button "Save Membership" at bounding box center [242, 500] width 127 height 29
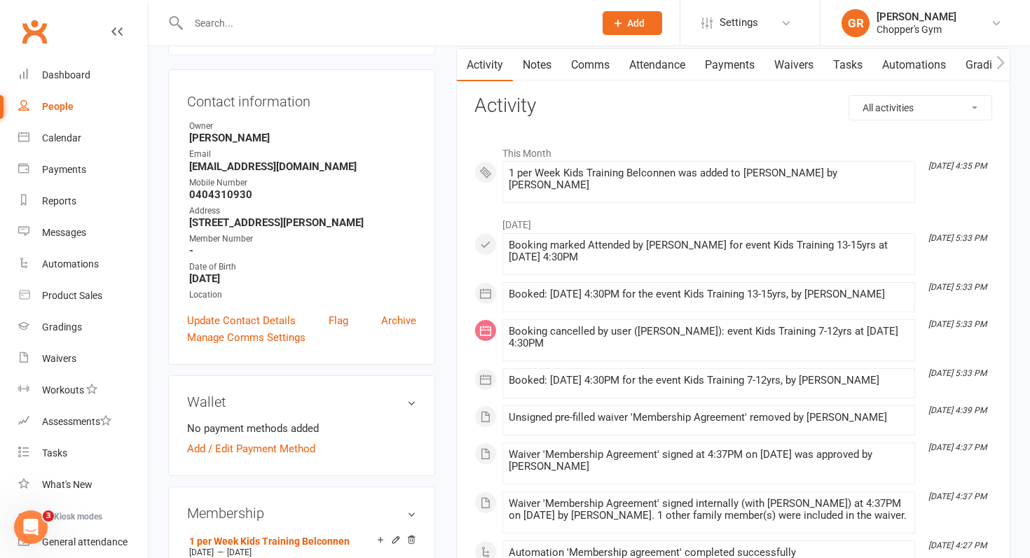
scroll to position [102, 0]
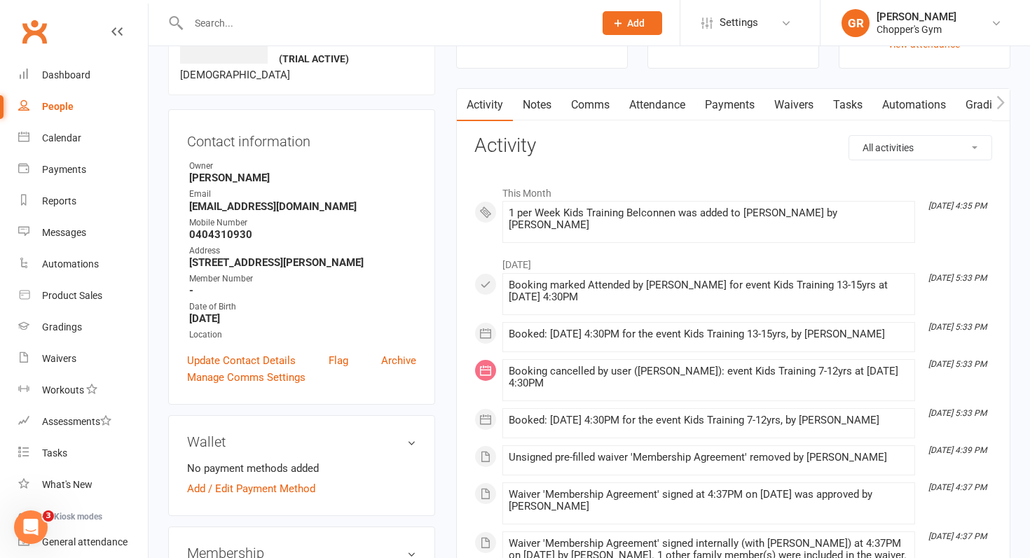
click at [738, 108] on link "Payments" at bounding box center [729, 105] width 69 height 32
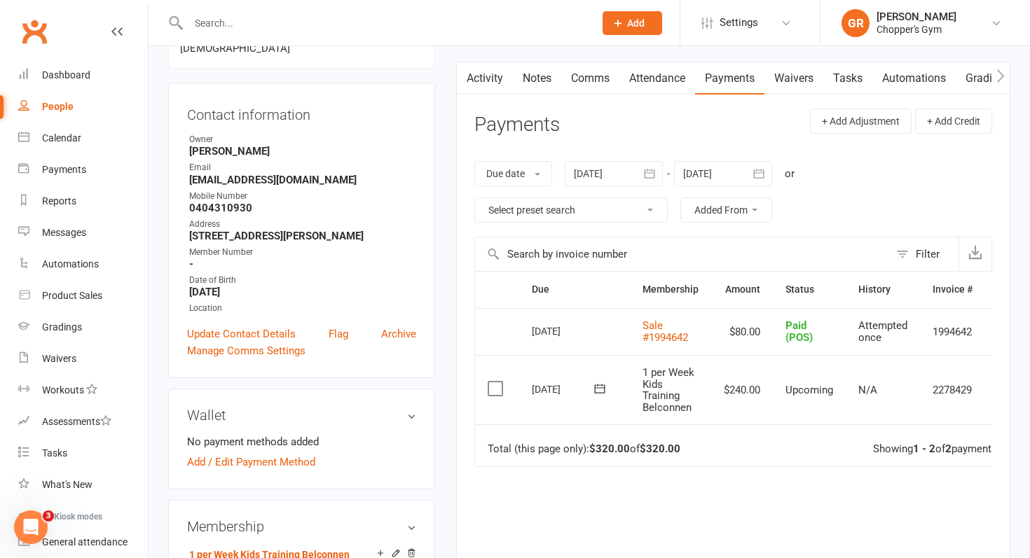
scroll to position [150, 0]
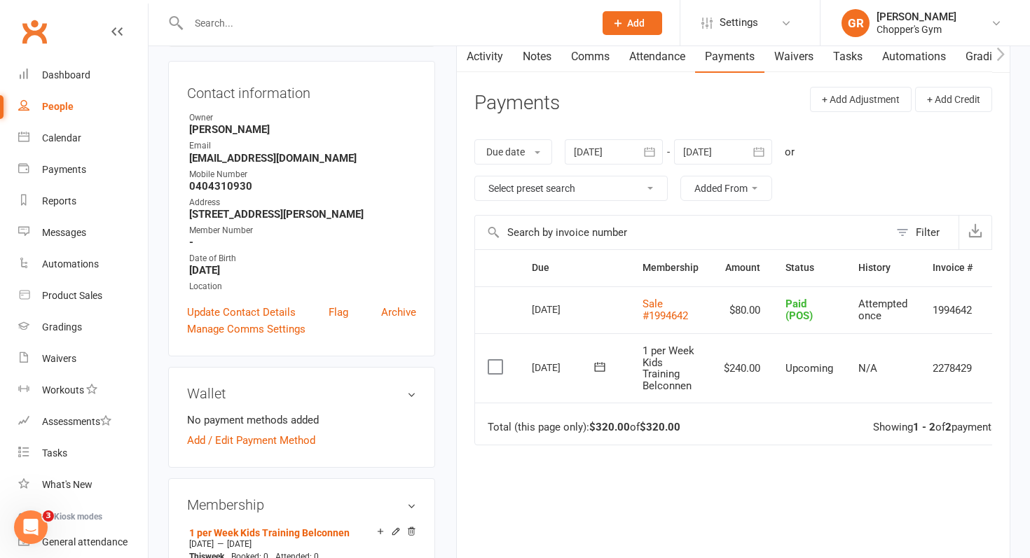
click at [493, 368] on label at bounding box center [497, 367] width 19 height 14
click at [493, 360] on input "checkbox" at bounding box center [492, 360] width 9 height 0
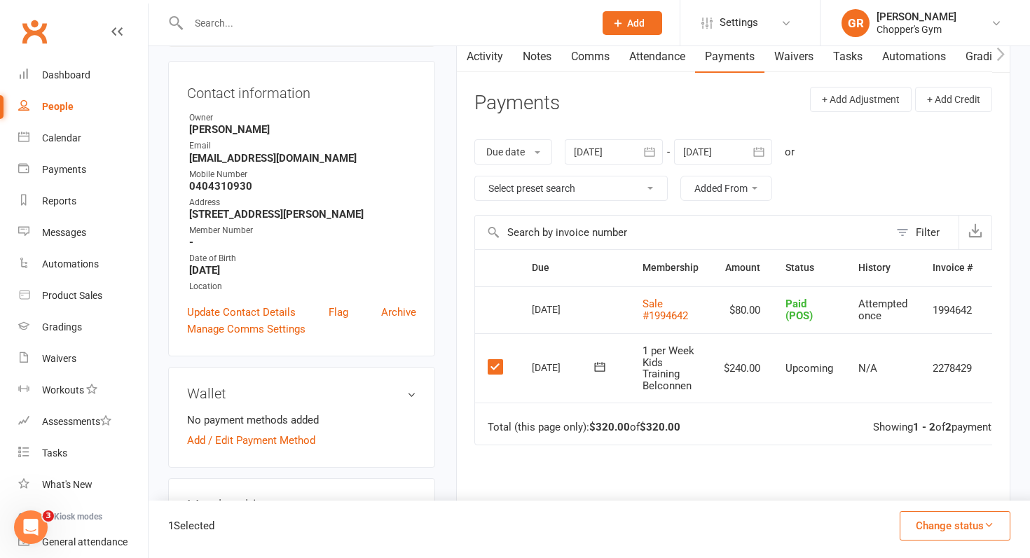
click at [986, 526] on icon "button" at bounding box center [989, 525] width 11 height 11
click at [938, 410] on link "Paid (Cash)" at bounding box center [940, 404] width 139 height 28
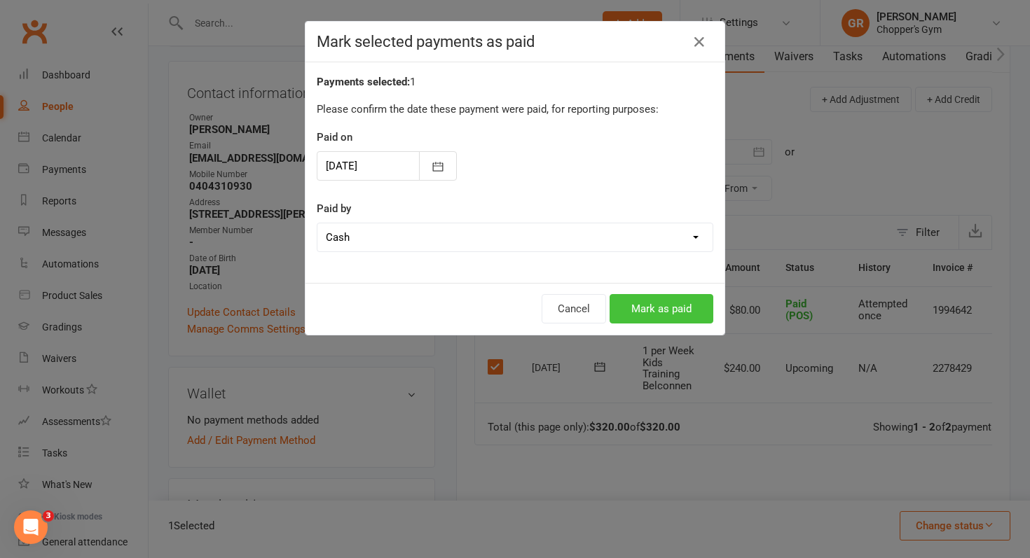
click at [653, 309] on button "Mark as paid" at bounding box center [662, 308] width 104 height 29
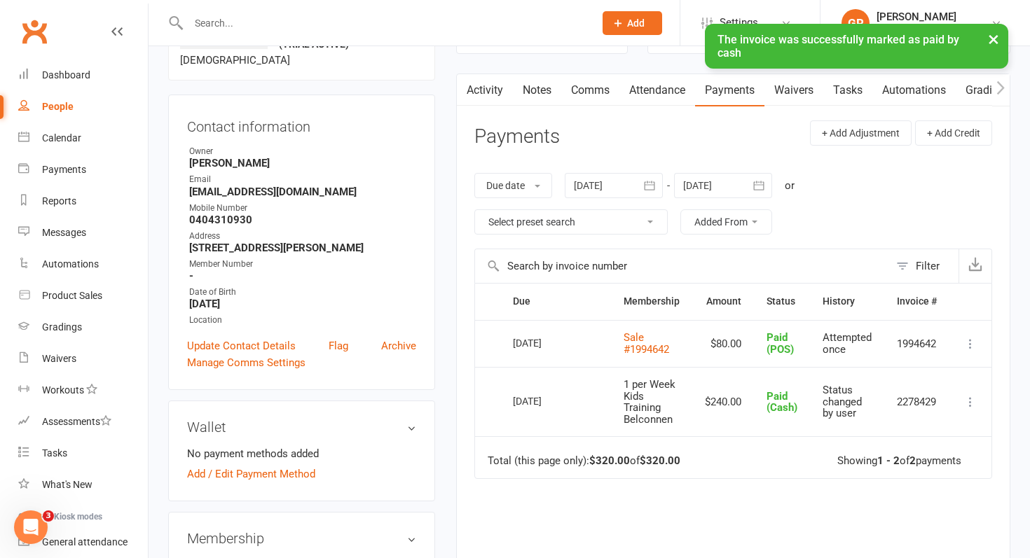
scroll to position [103, 0]
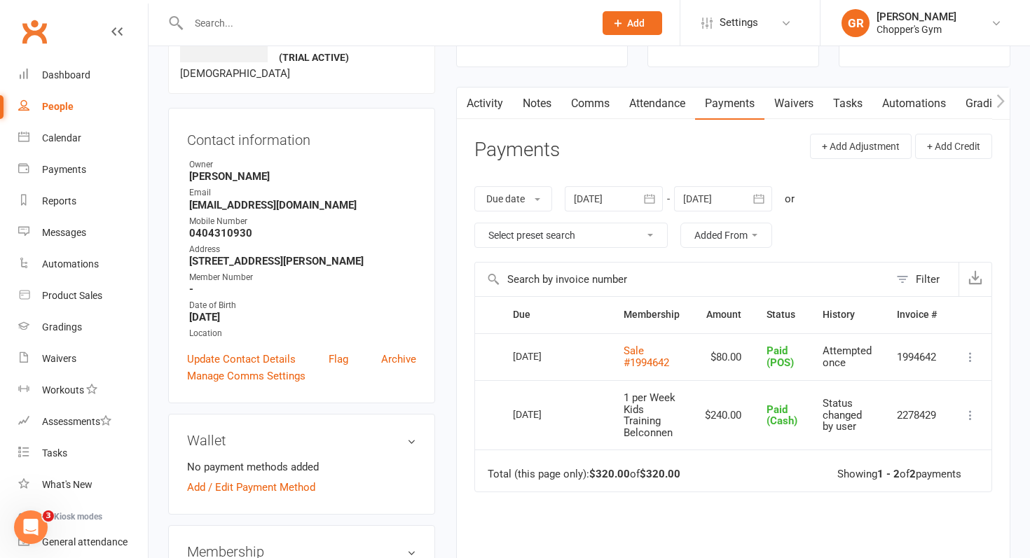
click at [1000, 104] on icon "button" at bounding box center [1001, 100] width 8 height 13
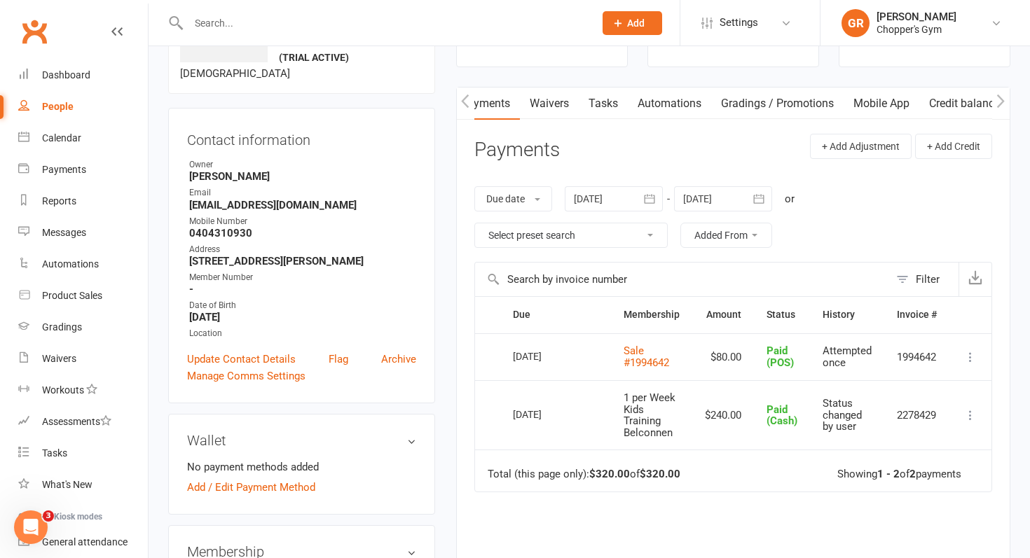
click at [1000, 104] on icon "button" at bounding box center [1001, 100] width 8 height 13
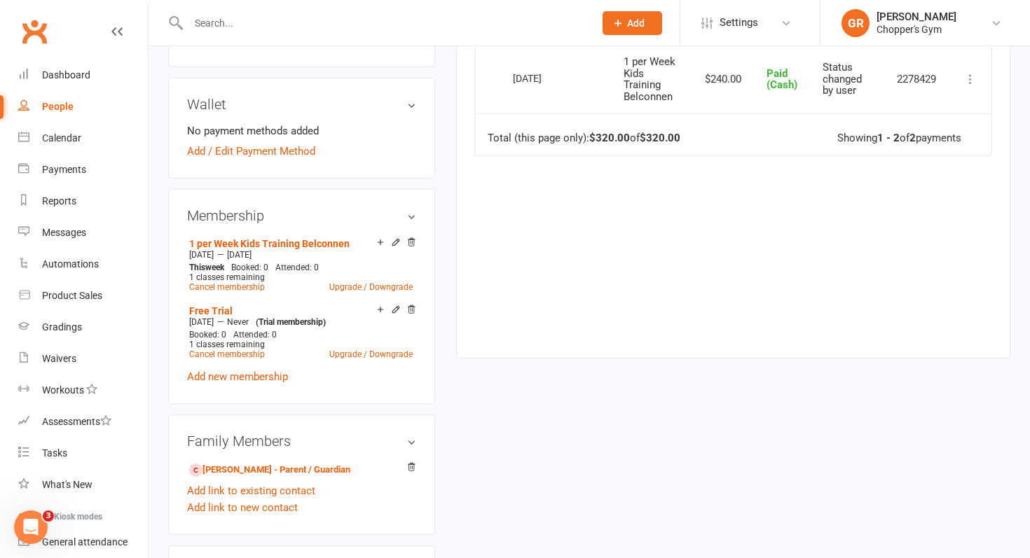
scroll to position [493, 0]
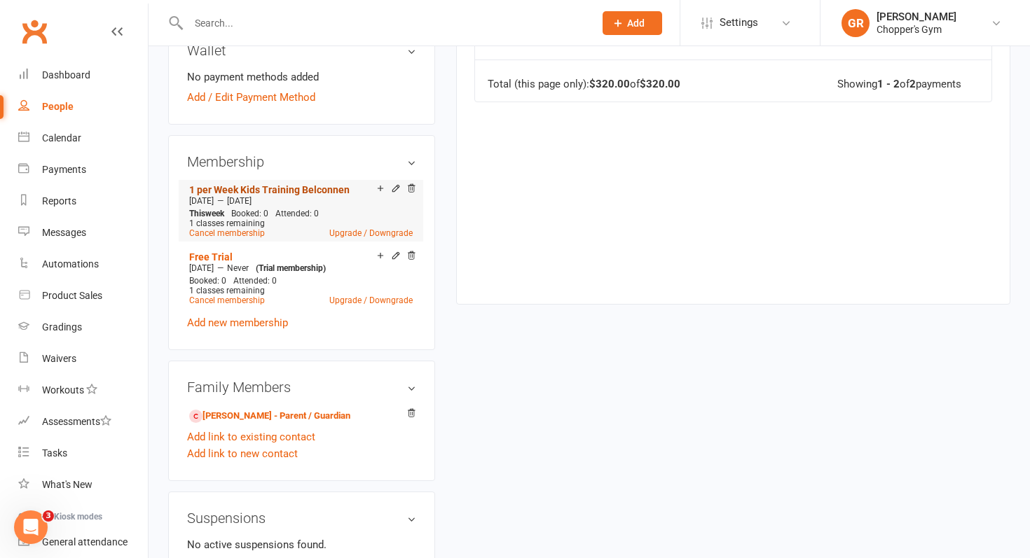
click at [291, 189] on link "1 per Week Kids Training Belconnen" at bounding box center [269, 189] width 160 height 11
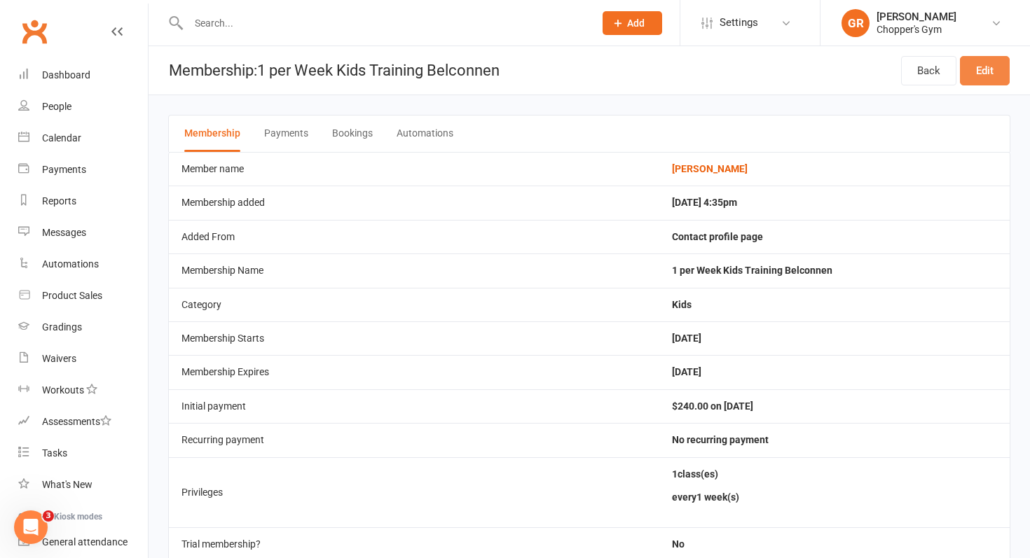
click at [987, 74] on link "Edit" at bounding box center [985, 70] width 50 height 29
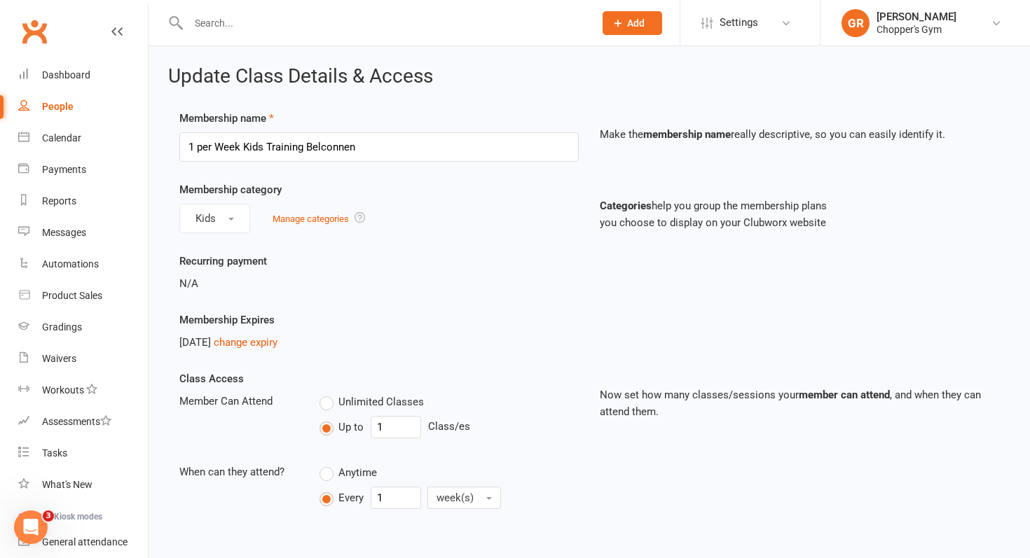
click at [64, 106] on div "People" at bounding box center [58, 106] width 32 height 11
select select "100"
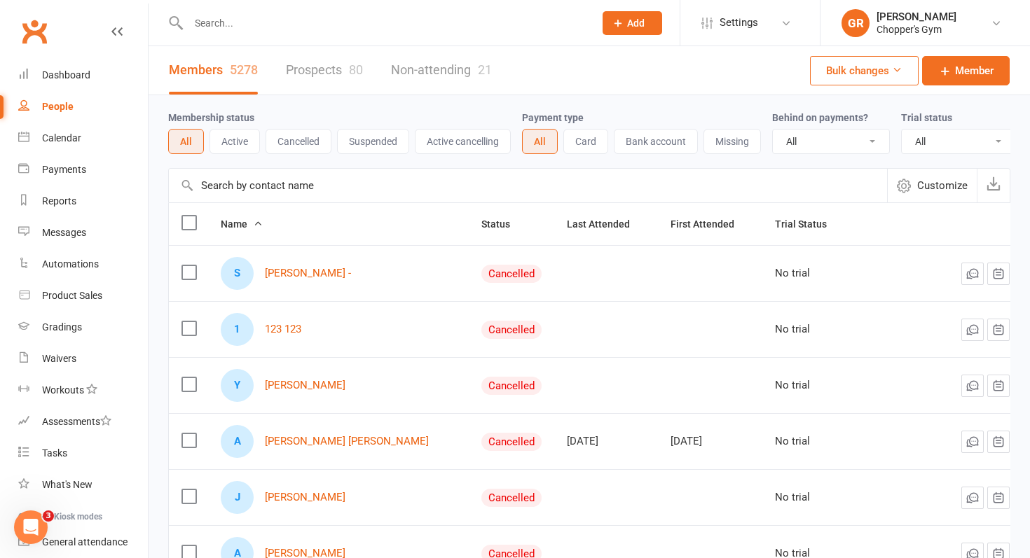
click at [413, 187] on input "text" at bounding box center [528, 186] width 718 height 34
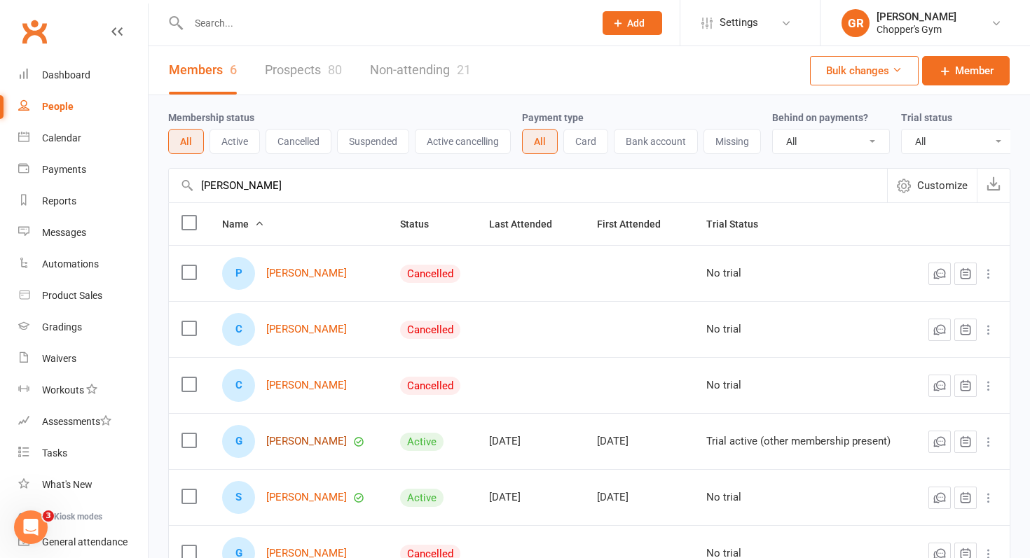
type input "giorgio"
click at [289, 444] on link "Giorgio Pentes" at bounding box center [306, 442] width 81 height 12
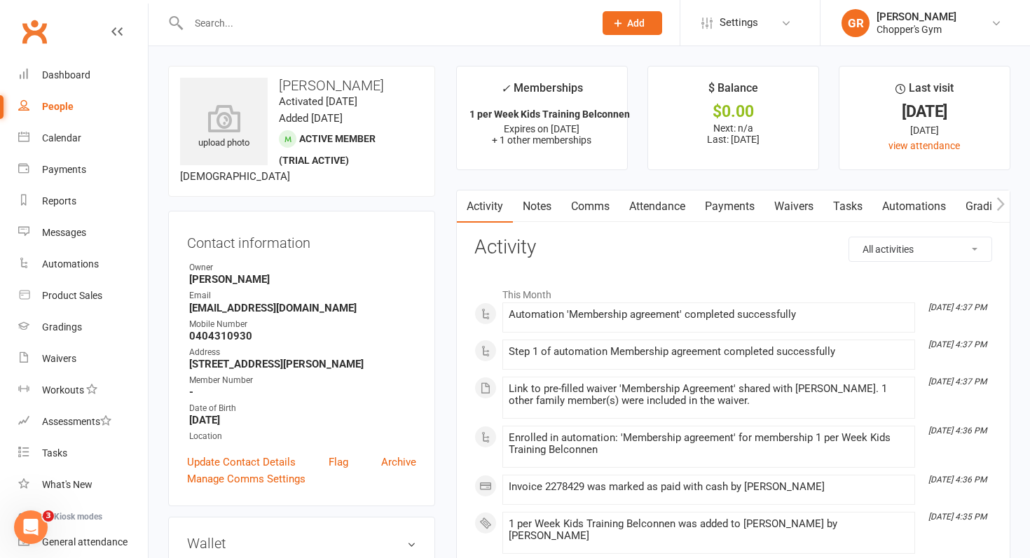
click at [1003, 208] on icon "button" at bounding box center [1000, 204] width 8 height 15
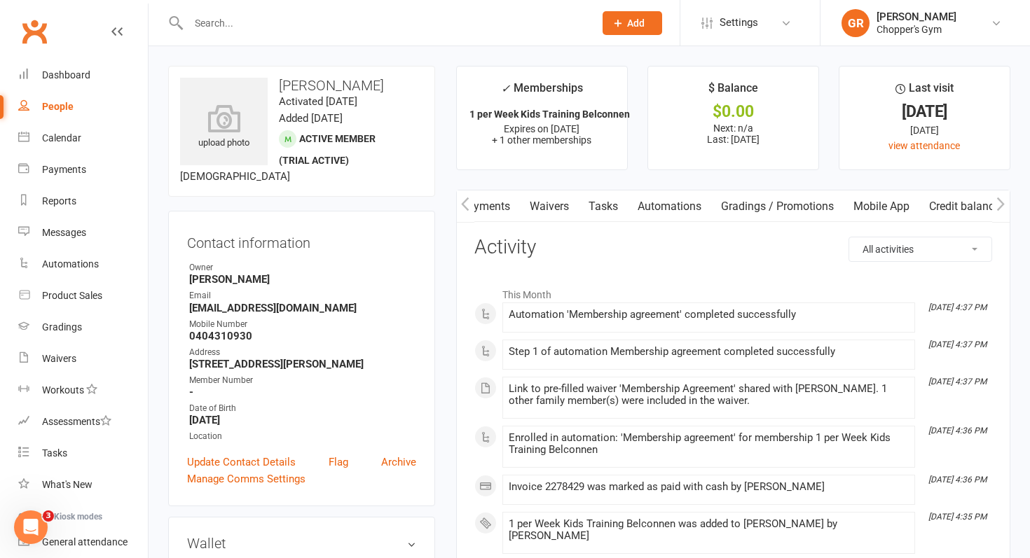
click at [1005, 202] on button "button" at bounding box center [1001, 207] width 18 height 32
click at [469, 205] on button "button" at bounding box center [466, 207] width 18 height 32
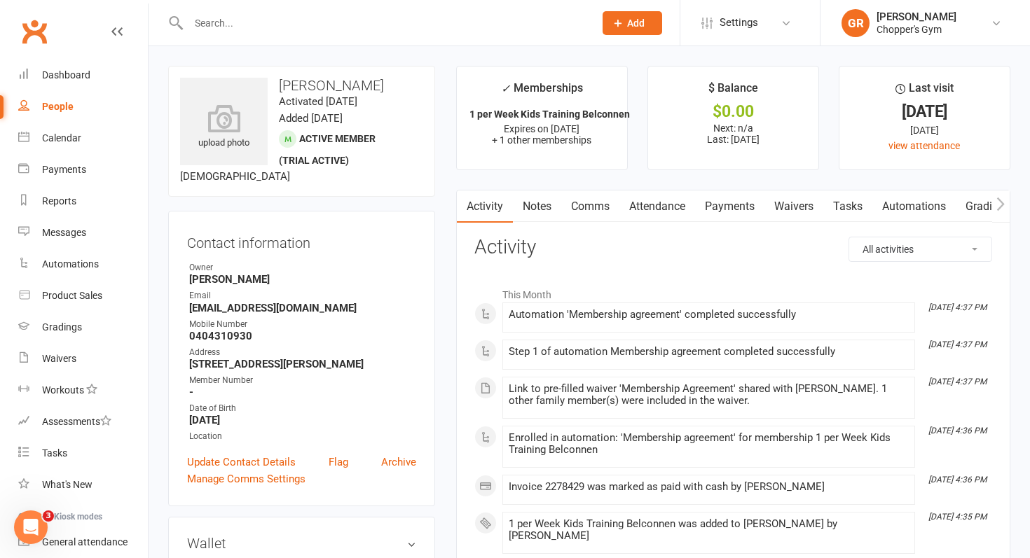
click at [469, 205] on button "button" at bounding box center [466, 207] width 18 height 32
click at [1006, 207] on button "button" at bounding box center [1001, 207] width 18 height 32
click at [640, 212] on link "Payments" at bounding box center [624, 207] width 69 height 32
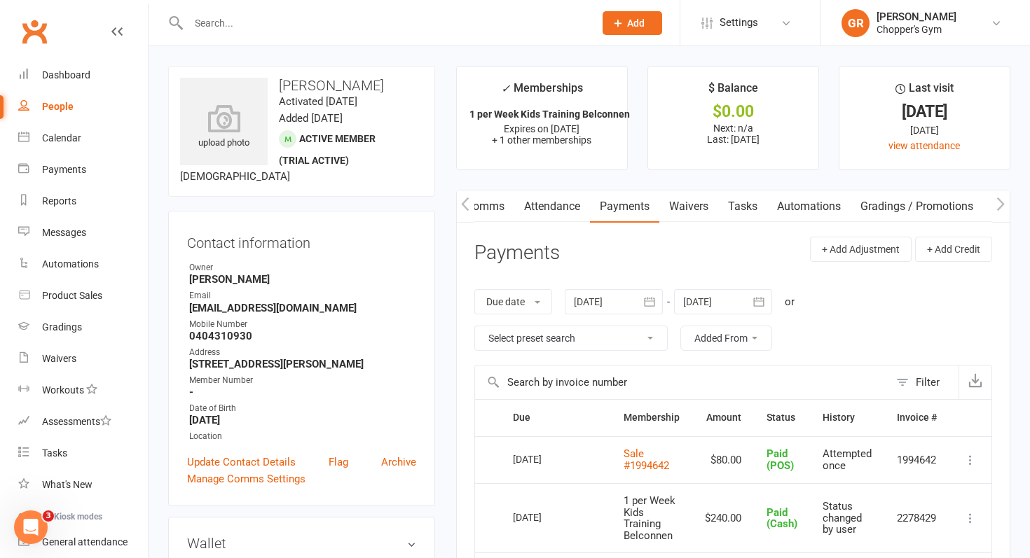
click at [469, 200] on icon "button" at bounding box center [465, 204] width 8 height 15
click at [537, 206] on link "Notes" at bounding box center [537, 207] width 48 height 32
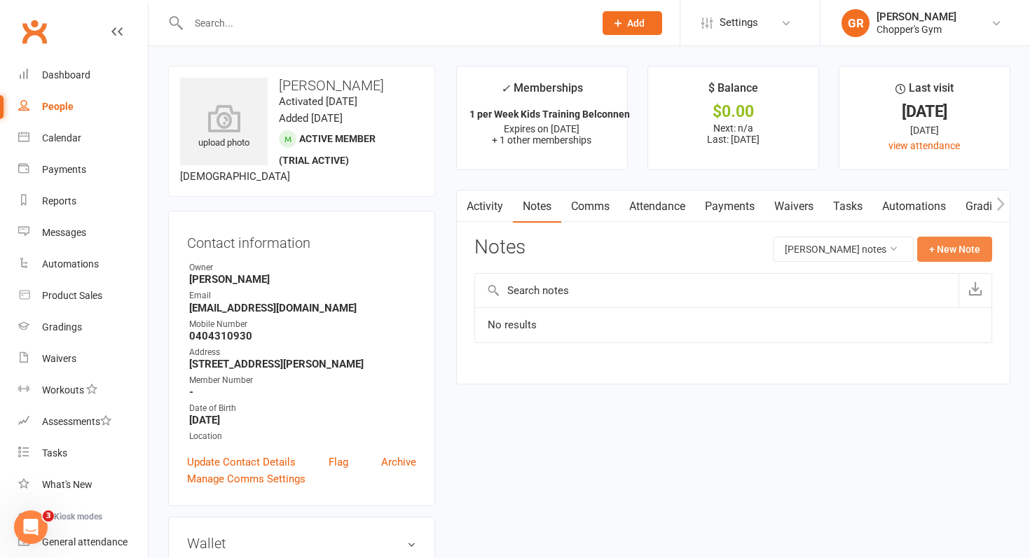
click at [948, 250] on button "+ New Note" at bounding box center [954, 249] width 75 height 25
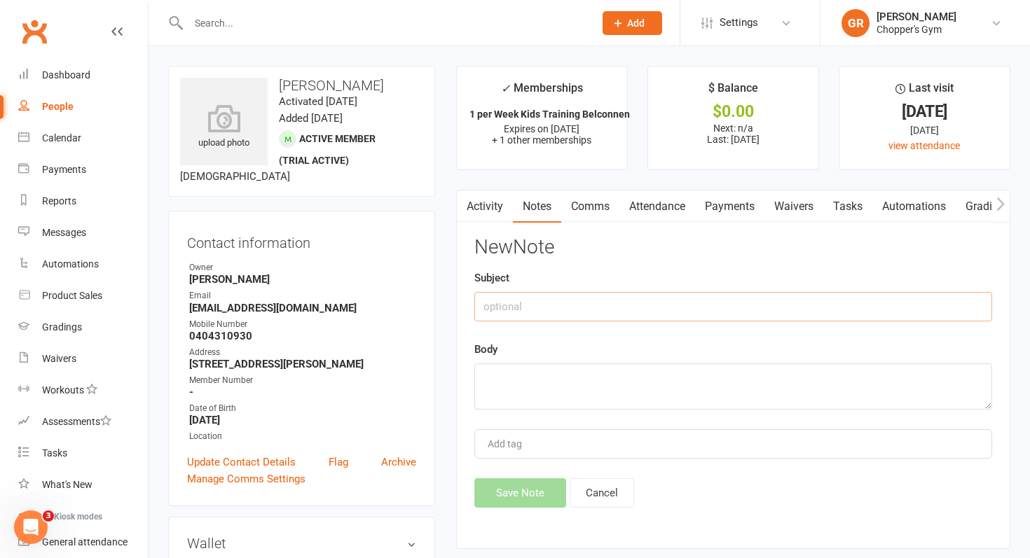
click at [648, 318] on input "text" at bounding box center [733, 306] width 518 height 29
type input "Kids' Class - 2025"
click at [551, 380] on textarea at bounding box center [733, 387] width 518 height 46
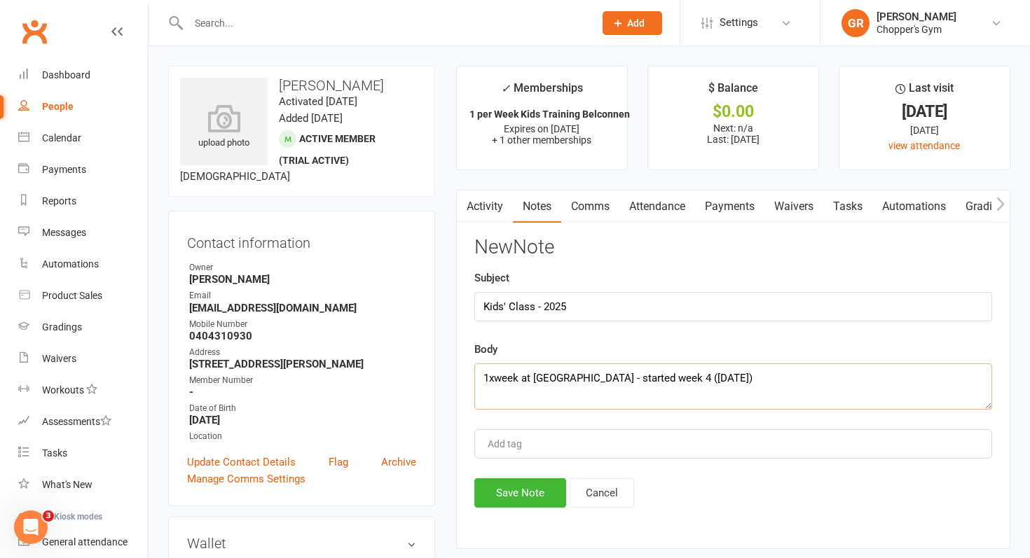
click at [499, 380] on textarea "1xweek at Belco - started week 4 (13/08/2025)" at bounding box center [733, 387] width 518 height 46
type textarea "1/week at Belco - started week 4 (13/08/2025)"
click at [536, 489] on button "Save Note" at bounding box center [520, 493] width 92 height 29
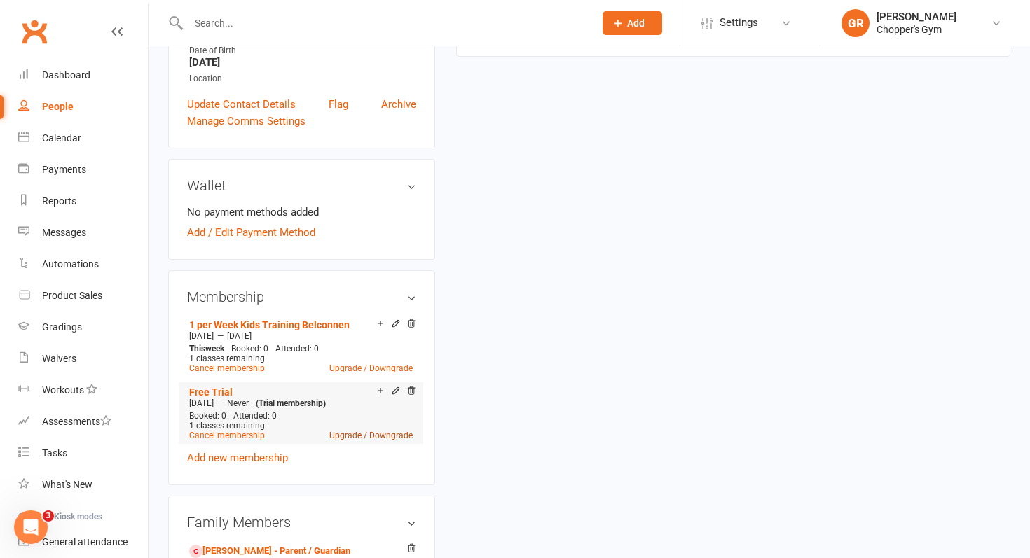
scroll to position [371, 0]
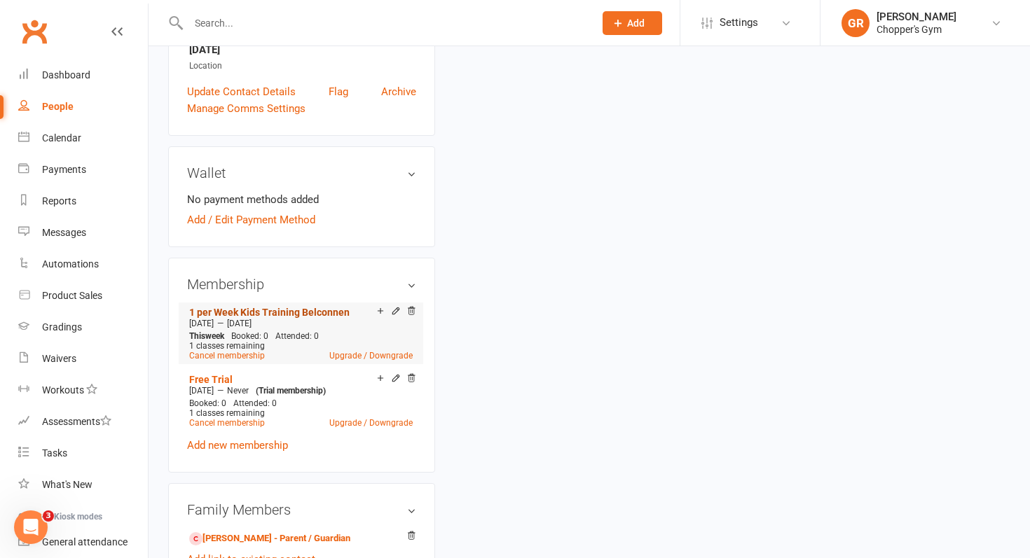
click at [271, 307] on link "1 per Week Kids Training Belconnen" at bounding box center [269, 312] width 160 height 11
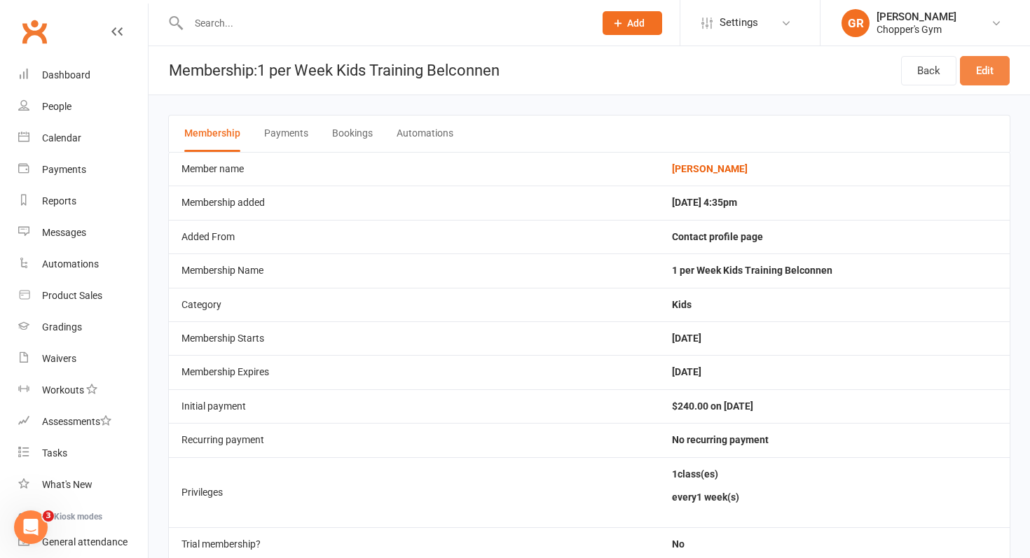
click at [982, 77] on link "Edit" at bounding box center [985, 70] width 50 height 29
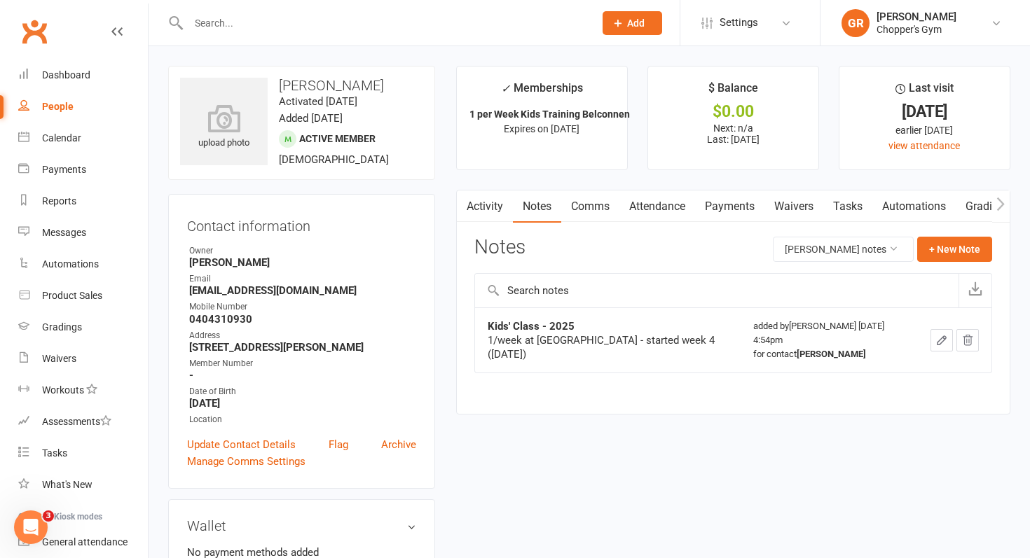
click at [735, 211] on link "Payments" at bounding box center [729, 207] width 69 height 32
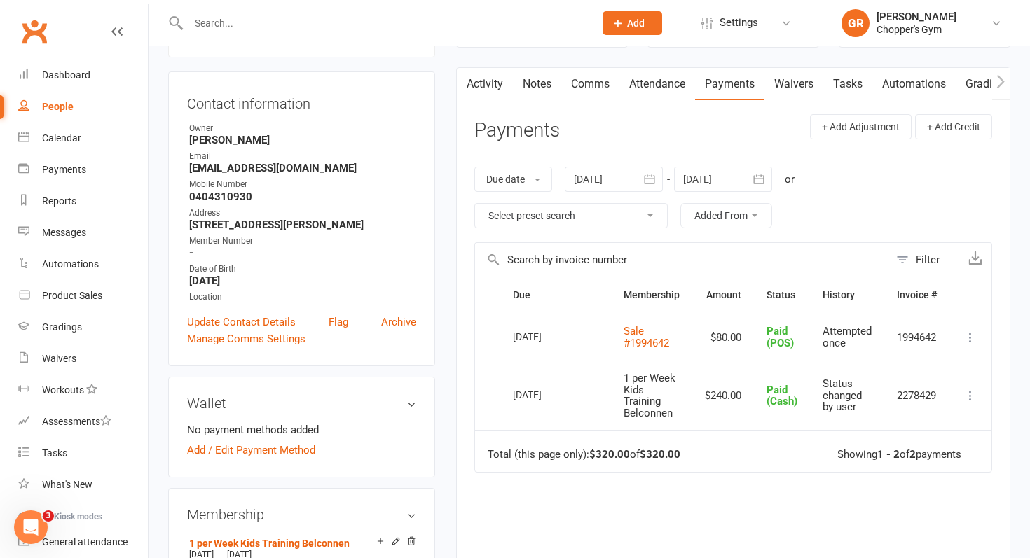
scroll to position [167, 0]
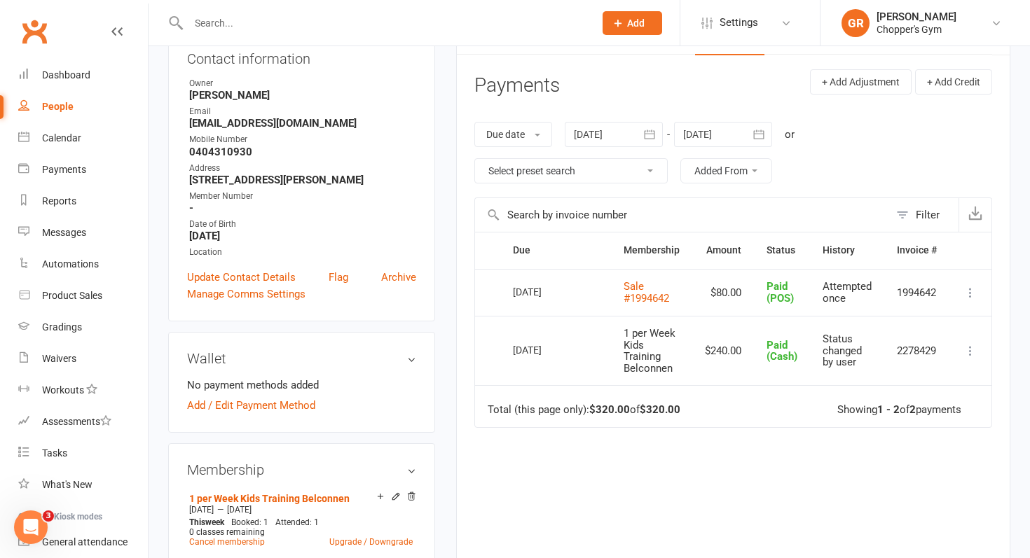
click at [971, 350] on icon at bounding box center [970, 351] width 14 height 14
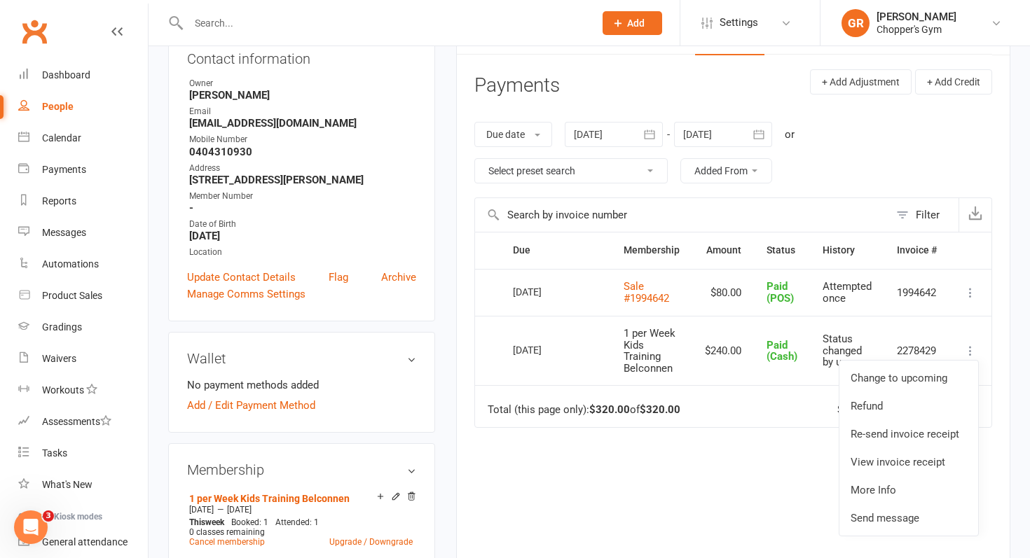
click at [774, 485] on div "Due Contact Membership Amount Status History Invoice # Select this 28 Jul 2025 …" at bounding box center [733, 420] width 518 height 376
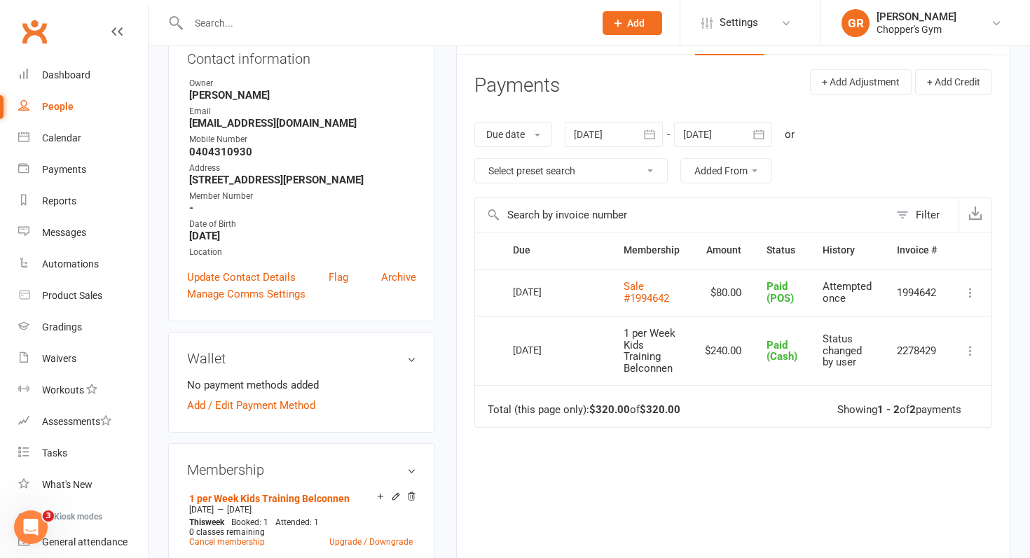
click at [978, 353] on icon at bounding box center [970, 351] width 14 height 14
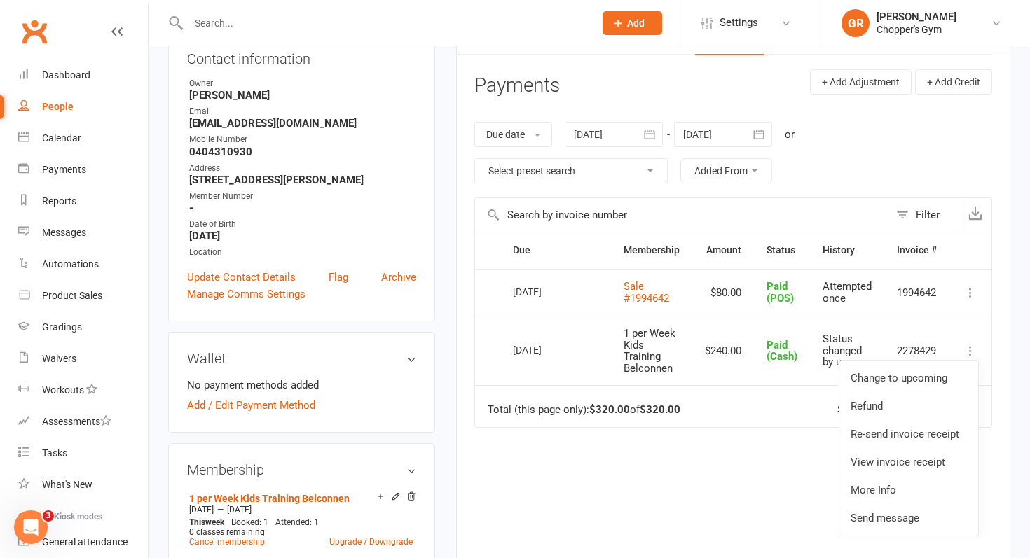
click at [654, 481] on div "Due Contact Membership Amount Status History Invoice # Select this 28 Jul 2025 …" at bounding box center [733, 420] width 518 height 376
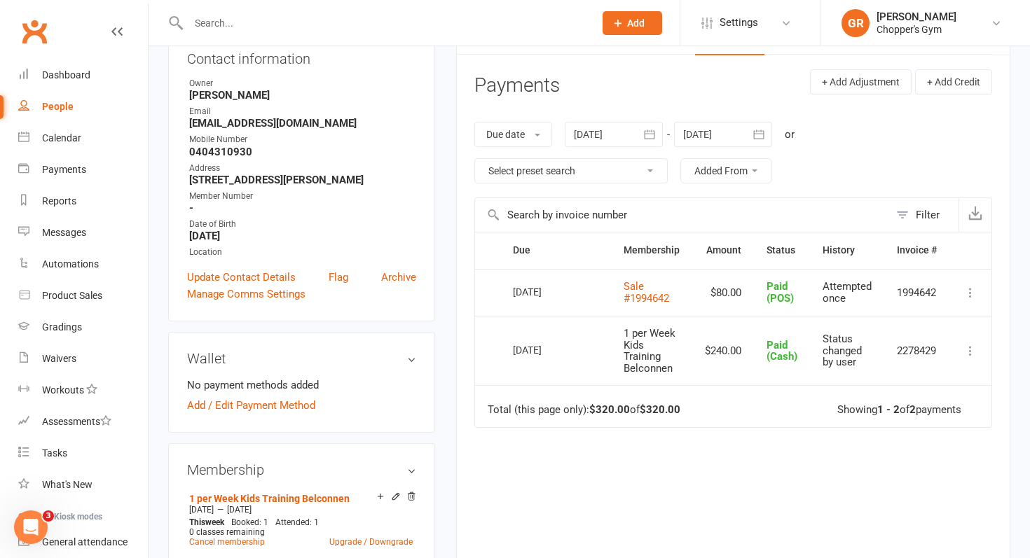
click at [969, 294] on icon at bounding box center [970, 293] width 14 height 14
click at [774, 462] on div "Due Contact Membership Amount Status History Invoice # Select this 28 Jul 2025 …" at bounding box center [733, 420] width 518 height 376
click at [977, 292] on icon at bounding box center [970, 293] width 14 height 14
click at [765, 494] on div "Due Contact Membership Amount Status History Invoice # Select this 28 Jul 2025 …" at bounding box center [733, 420] width 518 height 376
click at [976, 348] on icon at bounding box center [970, 351] width 14 height 14
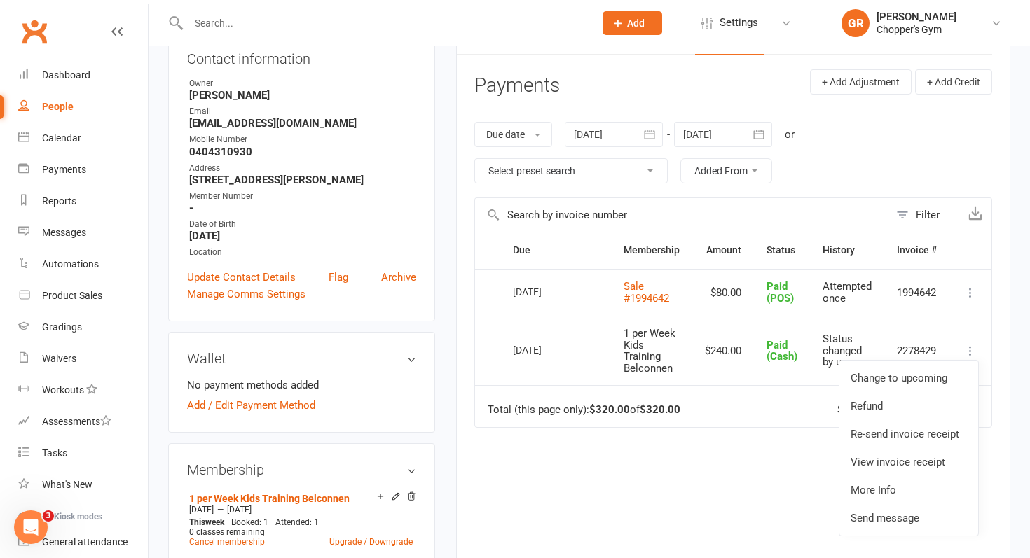
click at [777, 460] on div "Due Contact Membership Amount Status History Invoice # Select this 28 Jul 2025 …" at bounding box center [733, 420] width 518 height 376
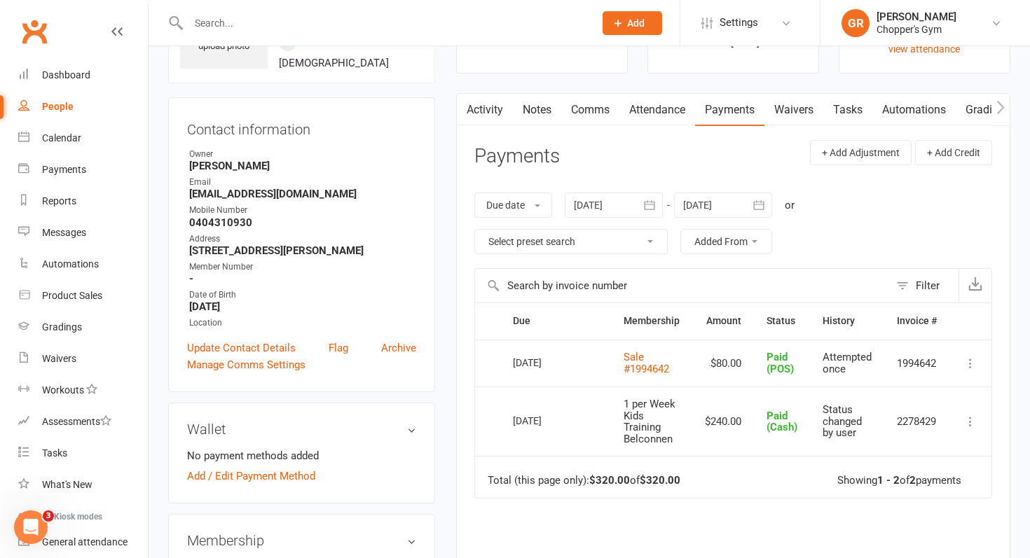
scroll to position [0, 0]
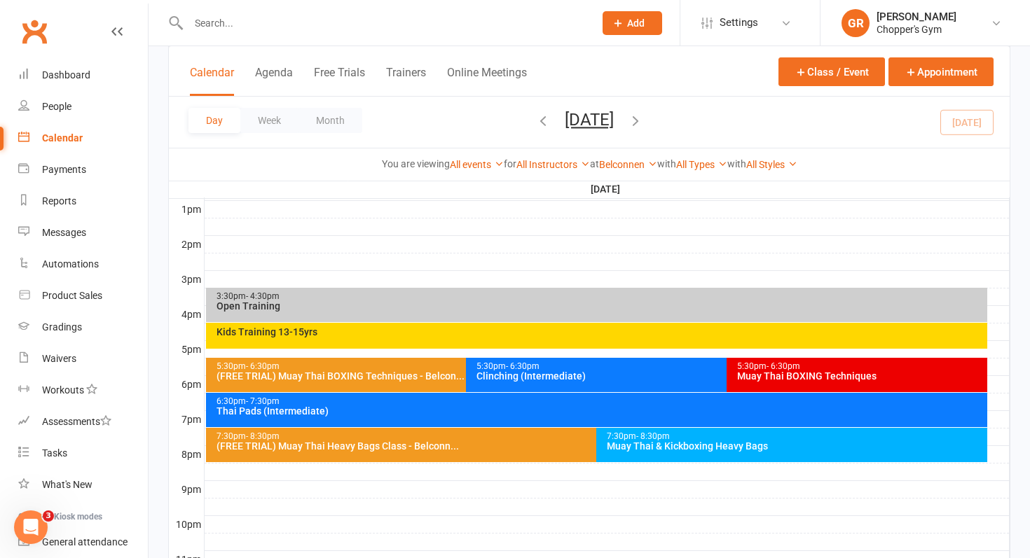
scroll to position [551, 0]
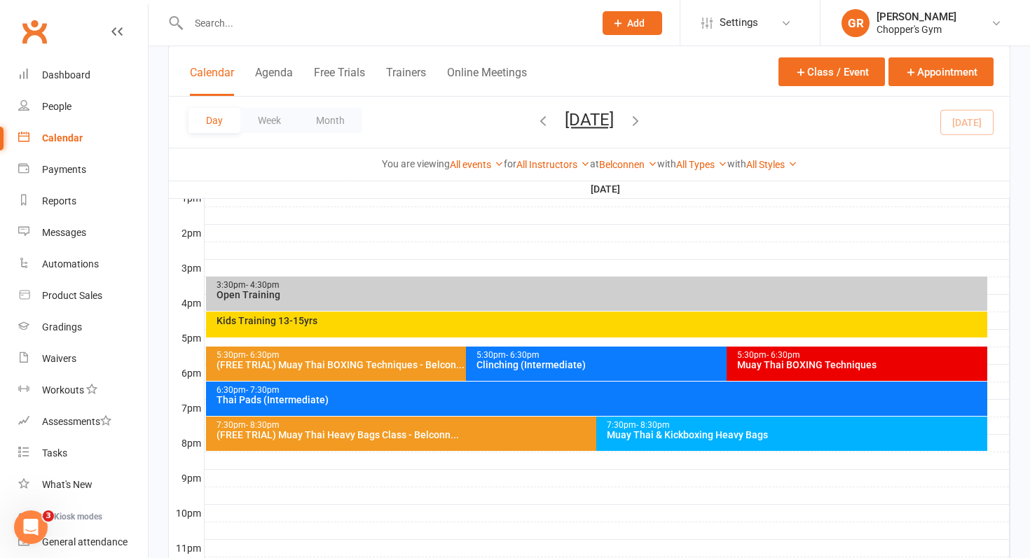
click at [831, 364] on div "Muay Thai BOXING Techniques" at bounding box center [860, 365] width 248 height 10
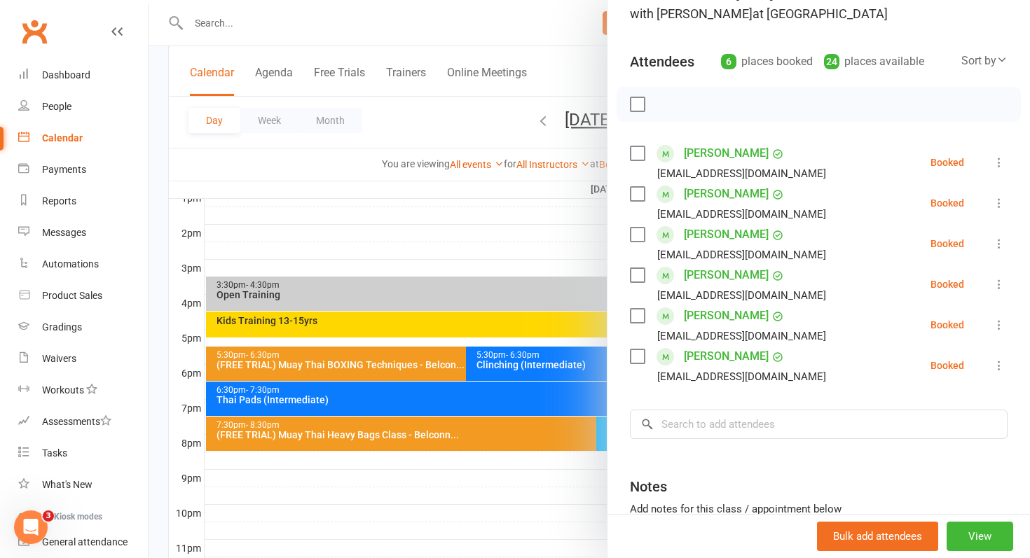
scroll to position [121, 0]
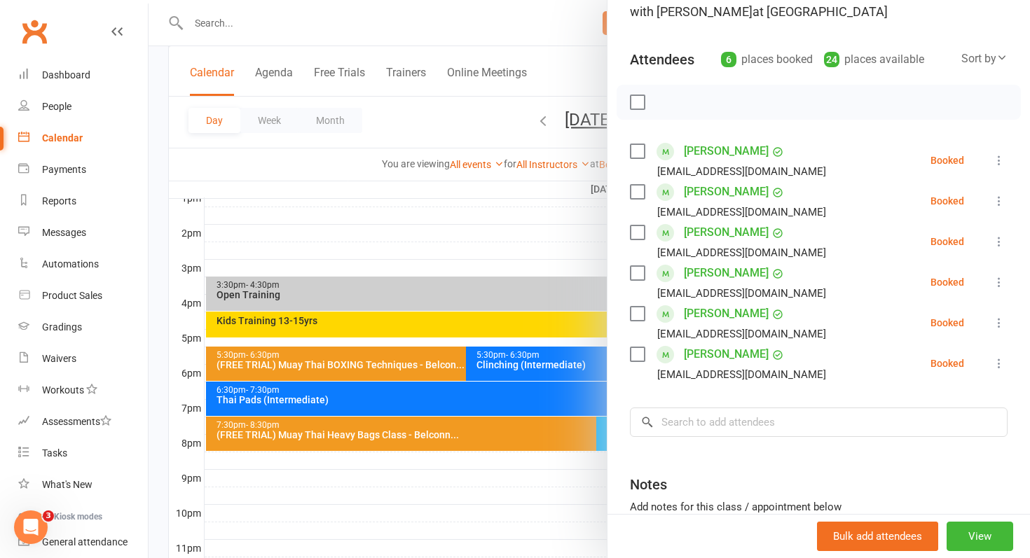
click at [997, 364] on icon at bounding box center [999, 364] width 14 height 14
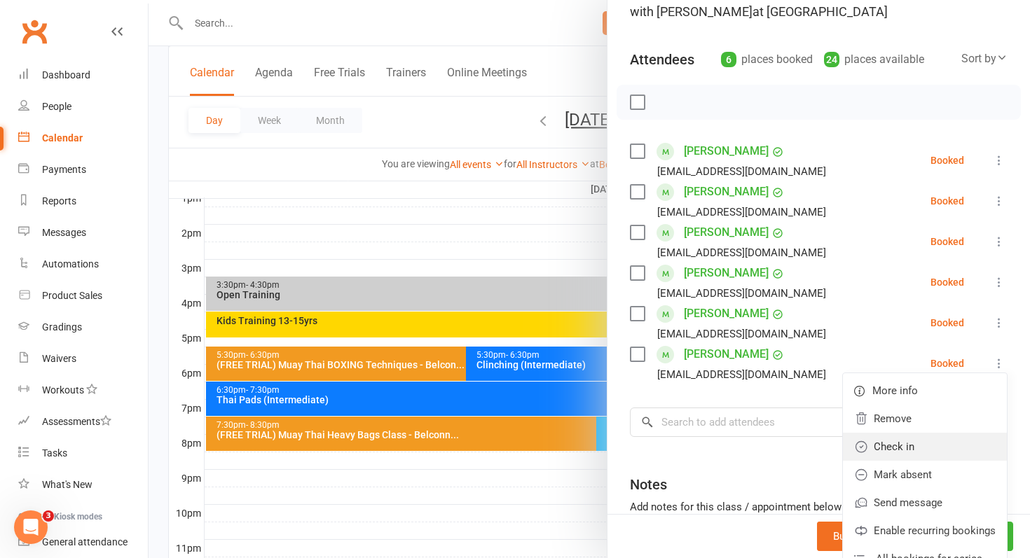
click at [886, 446] on link "Check in" at bounding box center [925, 447] width 164 height 28
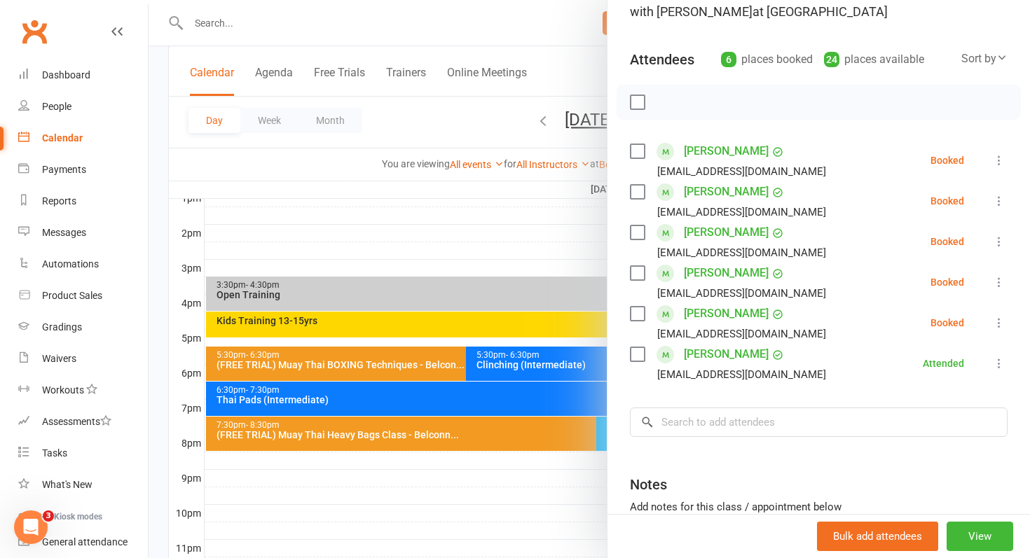
click at [997, 162] on icon at bounding box center [999, 160] width 14 height 14
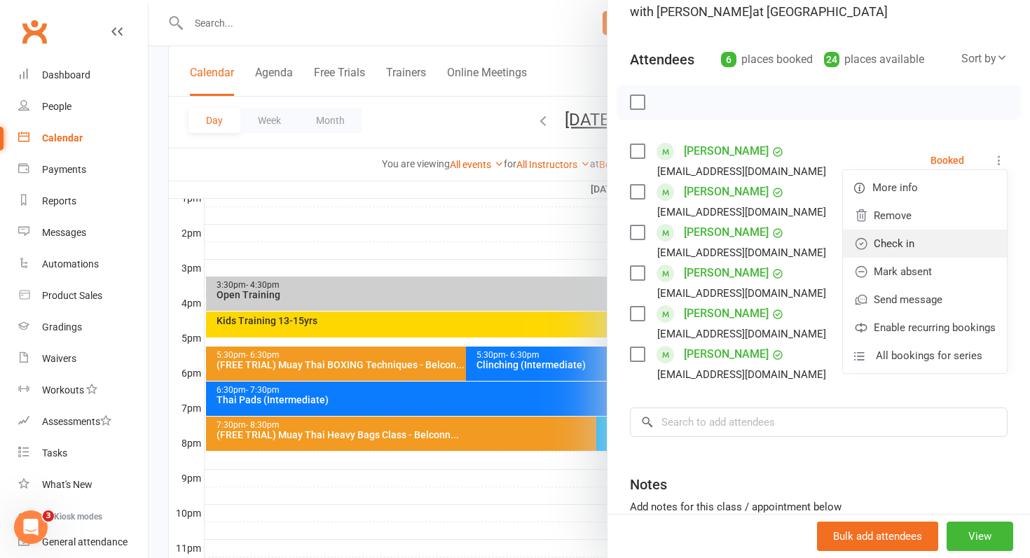
click at [898, 245] on link "Check in" at bounding box center [925, 244] width 164 height 28
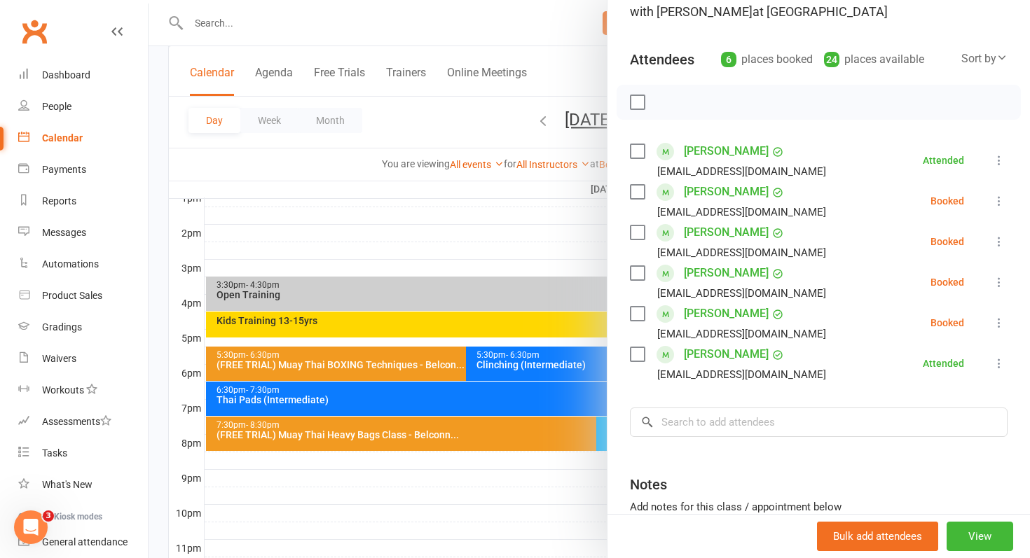
click at [1000, 205] on icon at bounding box center [999, 201] width 14 height 14
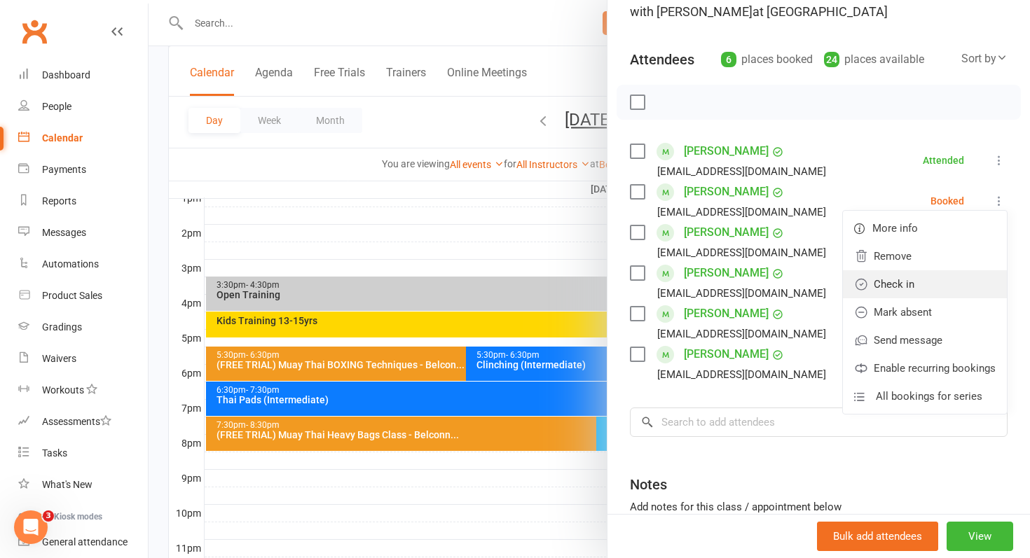
click at [901, 273] on link "Check in" at bounding box center [925, 284] width 164 height 28
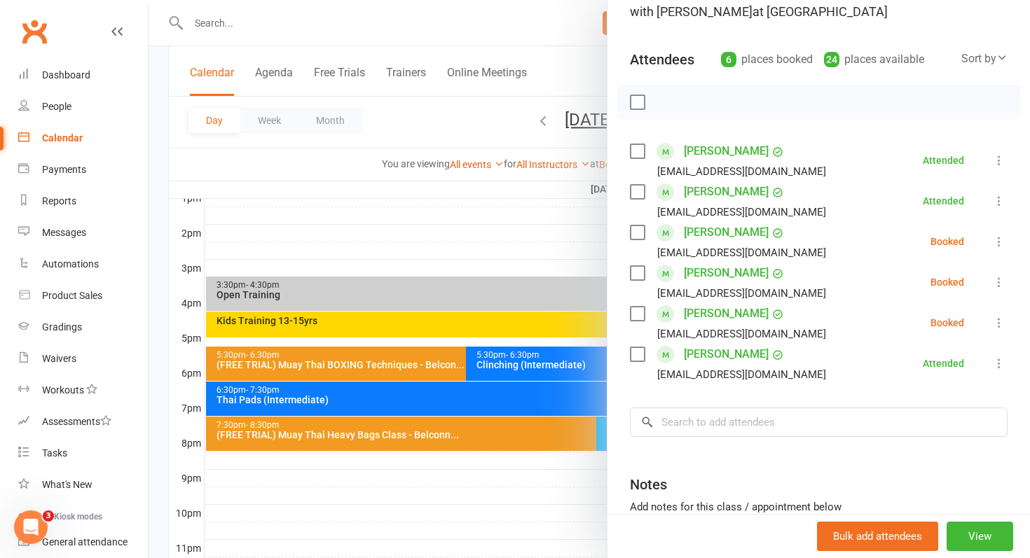
click at [1002, 244] on icon at bounding box center [999, 242] width 14 height 14
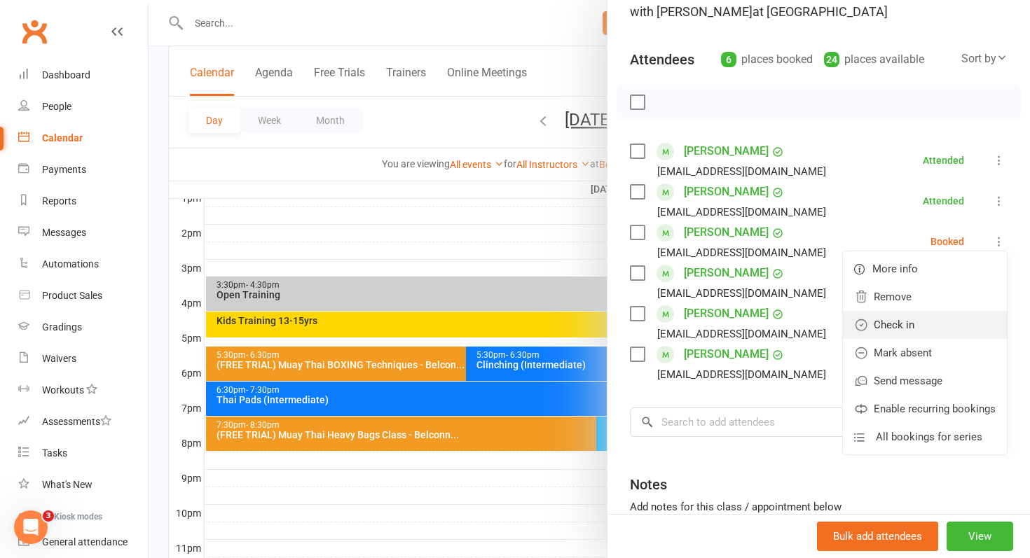
click at [930, 322] on link "Check in" at bounding box center [925, 325] width 164 height 28
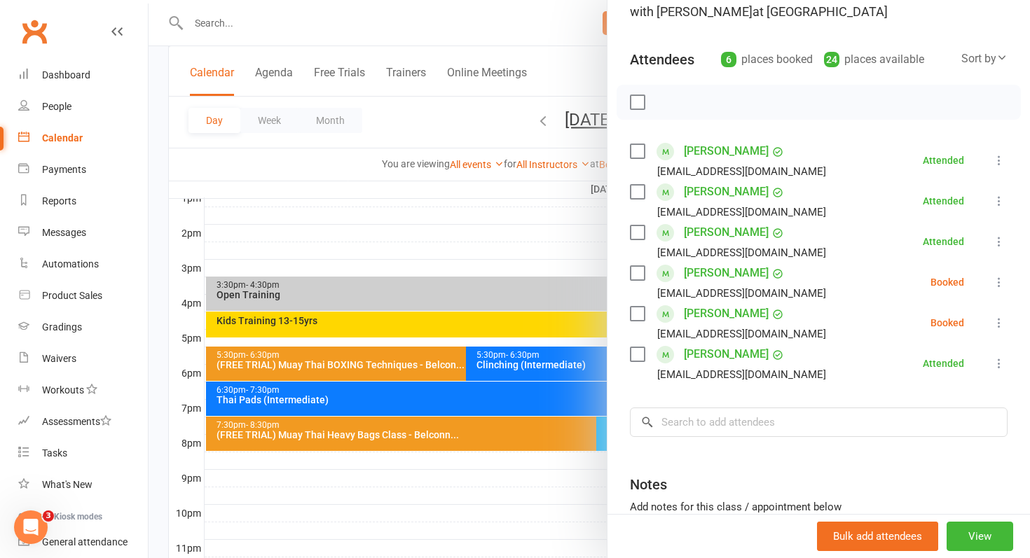
scroll to position [608, 0]
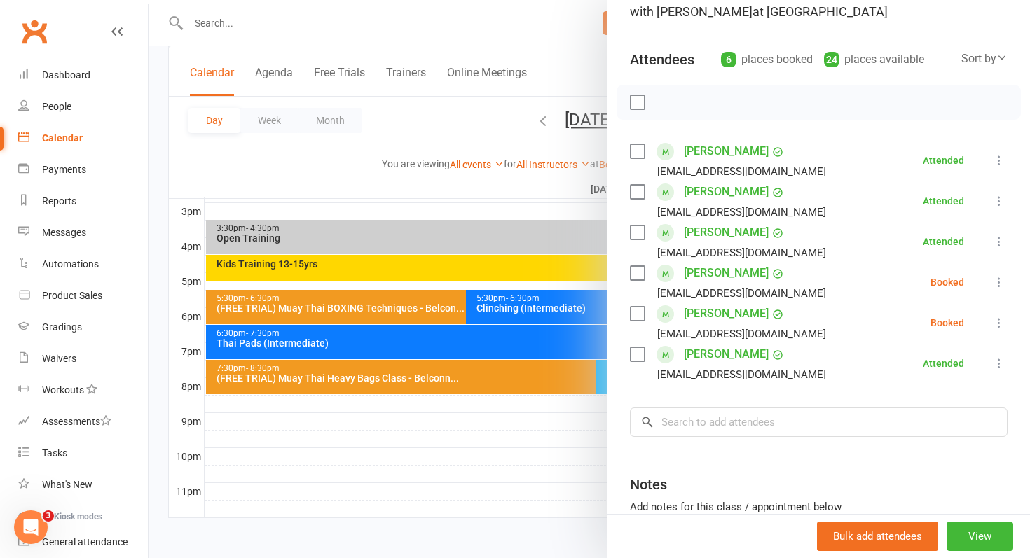
click at [537, 309] on div at bounding box center [590, 279] width 882 height 558
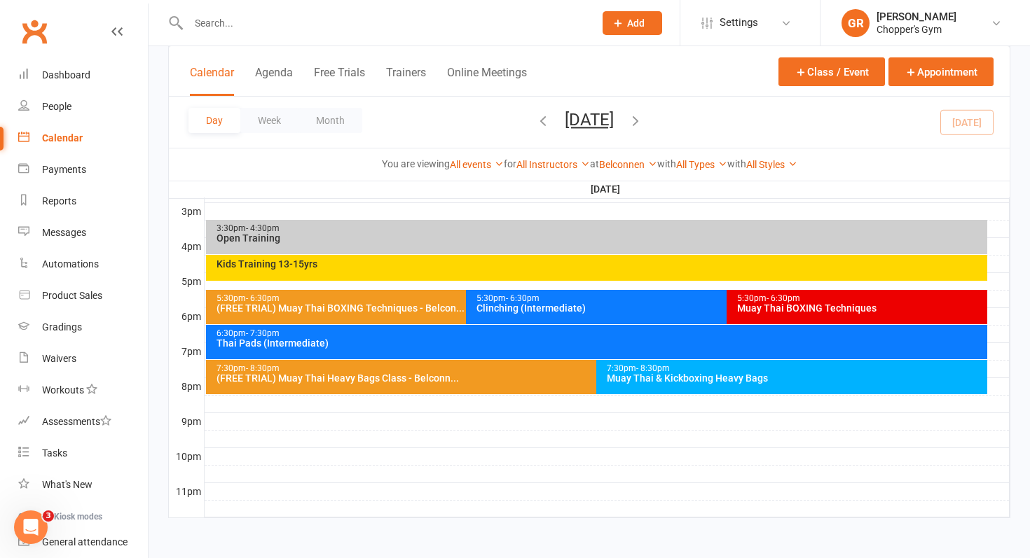
click at [537, 309] on div "Clinching (Intermediate)" at bounding box center [723, 308] width 495 height 10
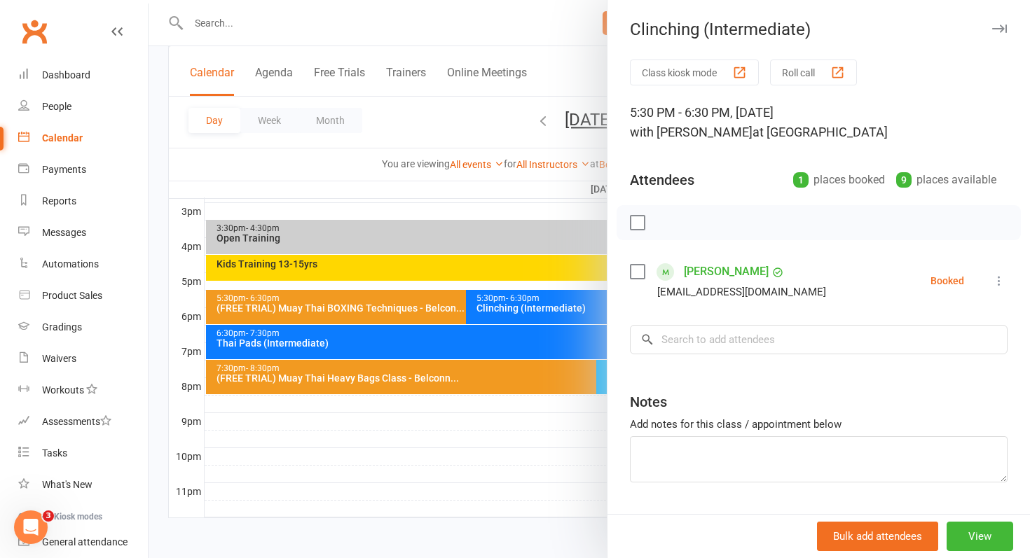
click at [1001, 283] on icon at bounding box center [999, 281] width 14 height 14
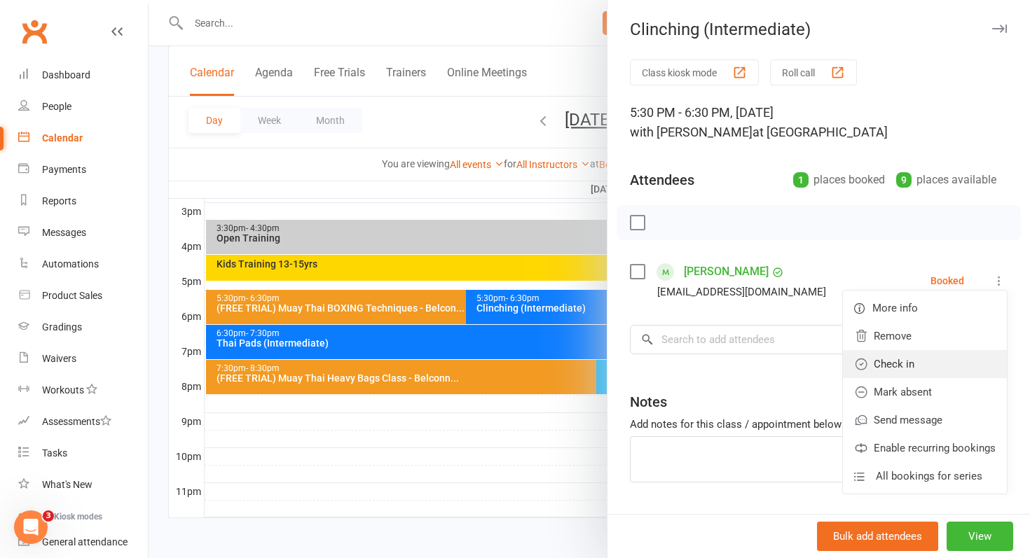
click at [901, 369] on link "Check in" at bounding box center [925, 364] width 164 height 28
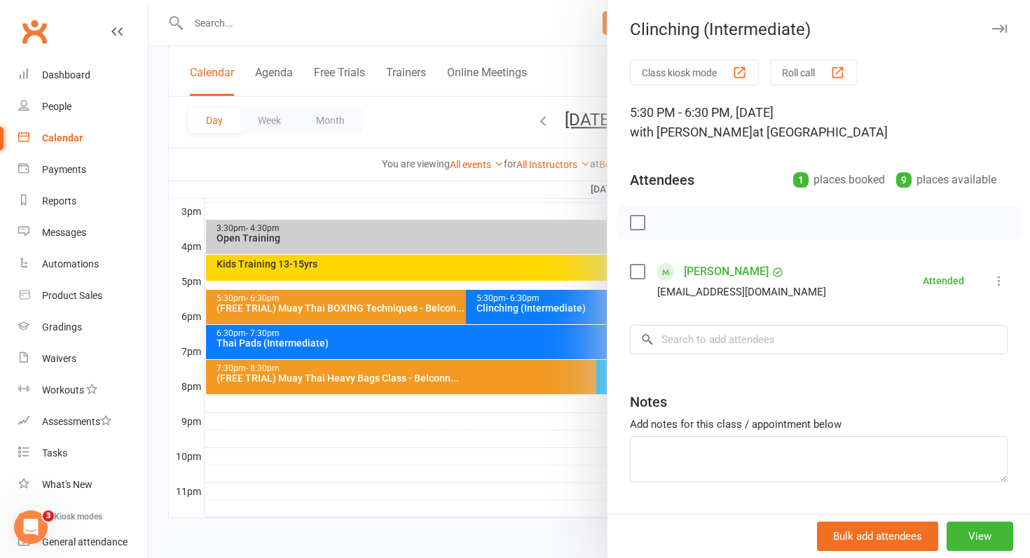
click at [454, 423] on div at bounding box center [590, 279] width 882 height 558
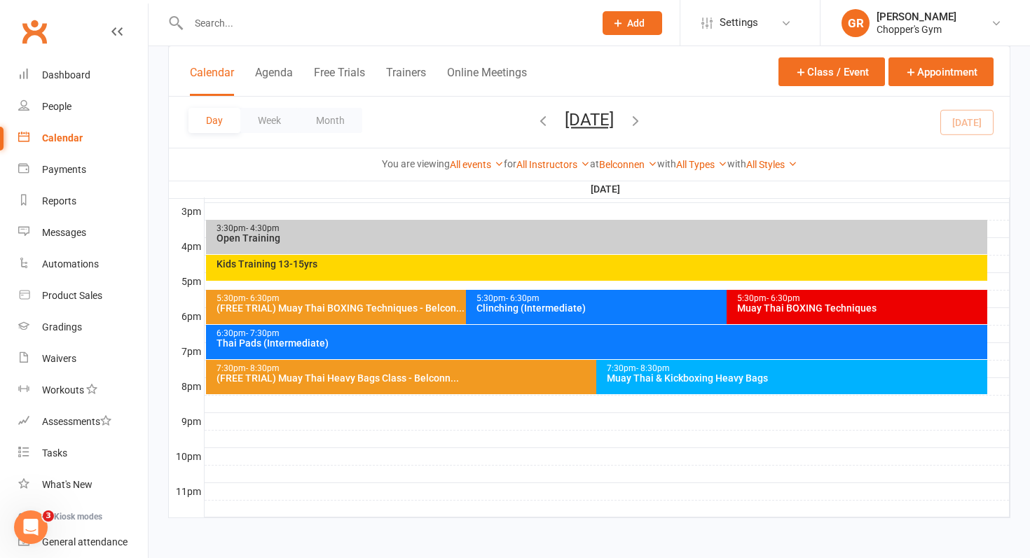
click at [874, 303] on div "Muay Thai BOXING Techniques" at bounding box center [860, 308] width 248 height 10
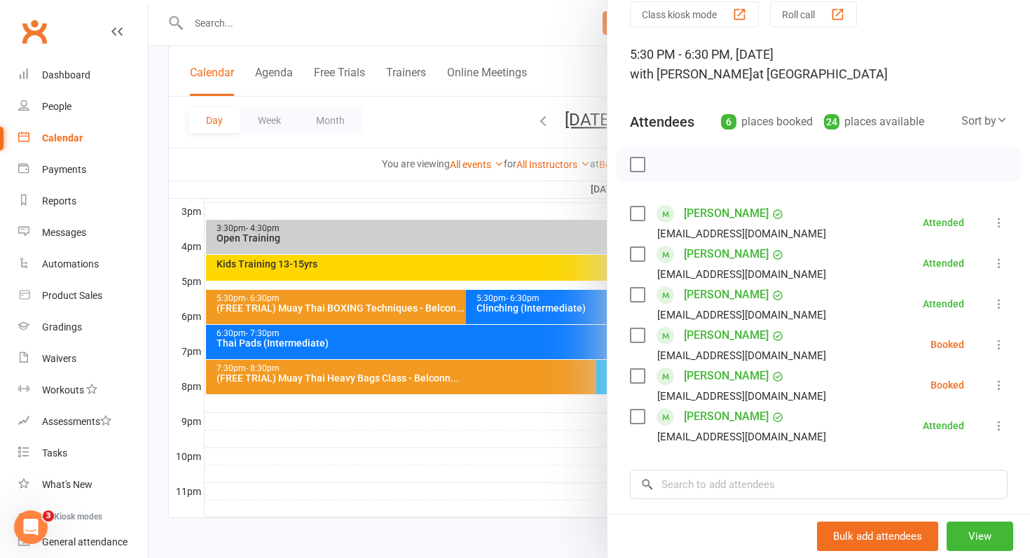
scroll to position [59, 0]
click at [999, 387] on icon at bounding box center [999, 385] width 14 height 14
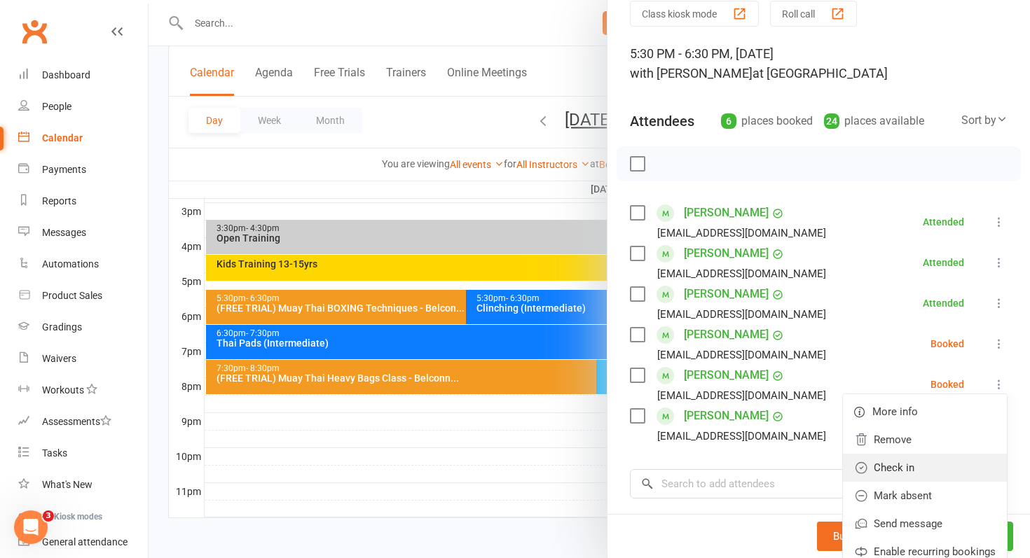
click at [886, 475] on link "Check in" at bounding box center [925, 468] width 164 height 28
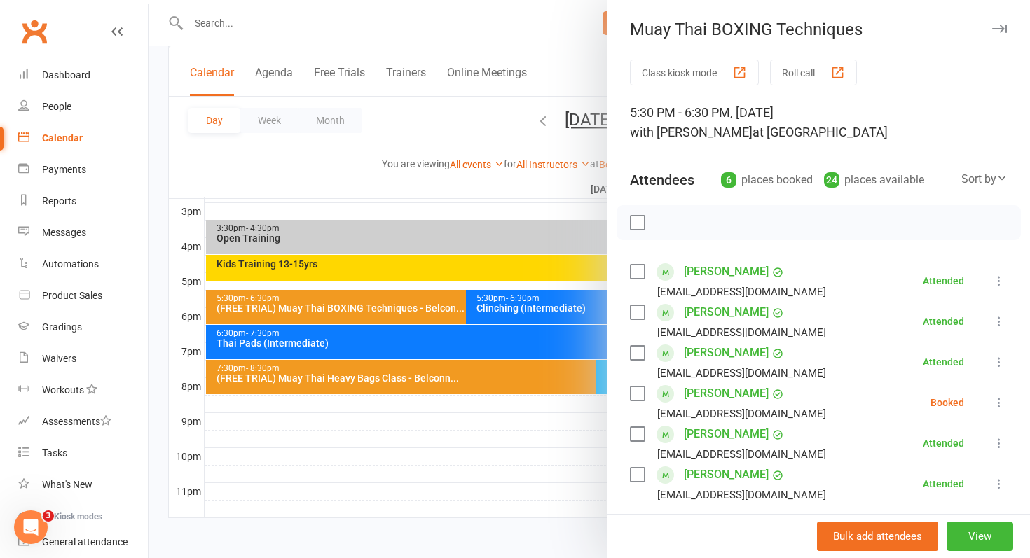
scroll to position [242, 0]
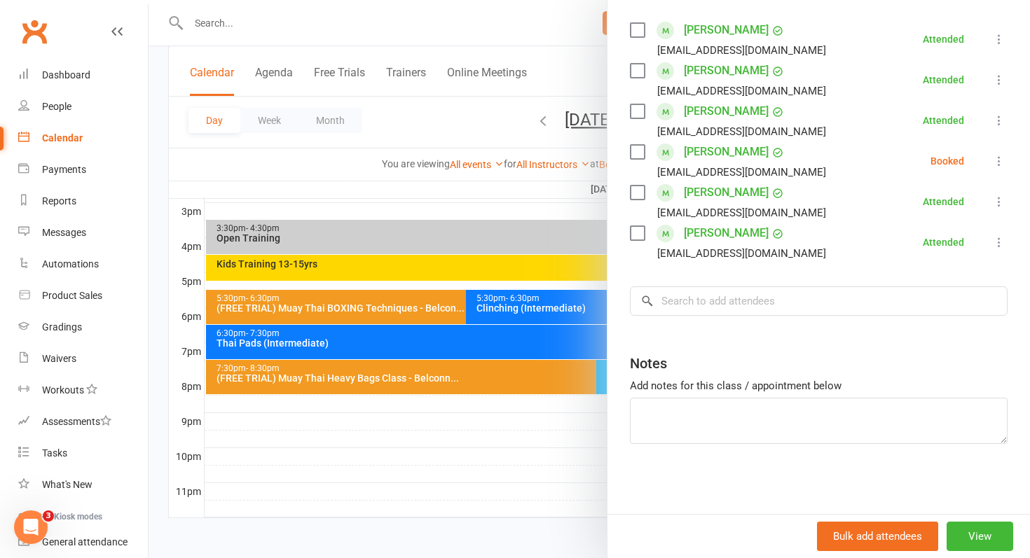
click at [415, 462] on div at bounding box center [590, 279] width 882 height 558
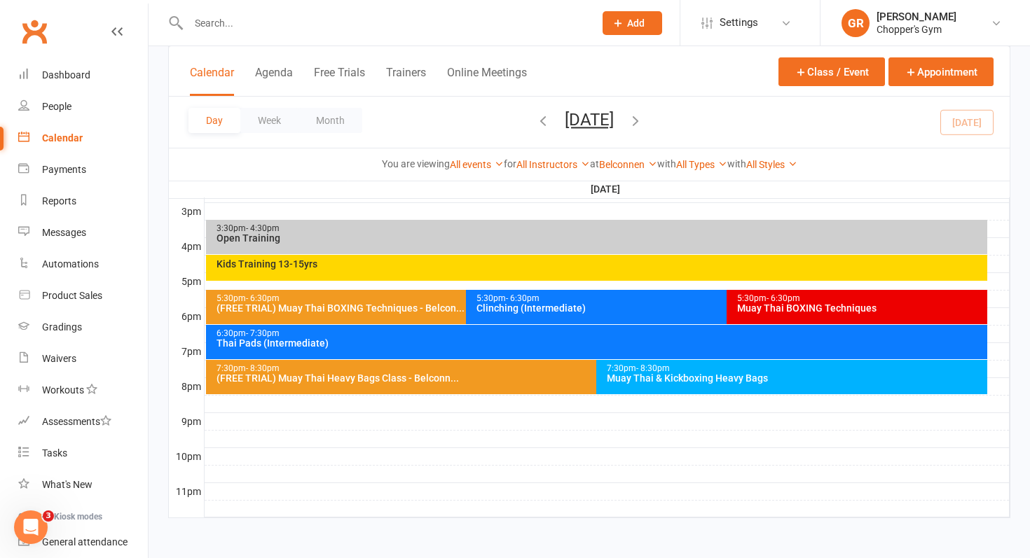
click at [479, 336] on div "6:30pm - 7:30pm" at bounding box center [600, 333] width 769 height 9
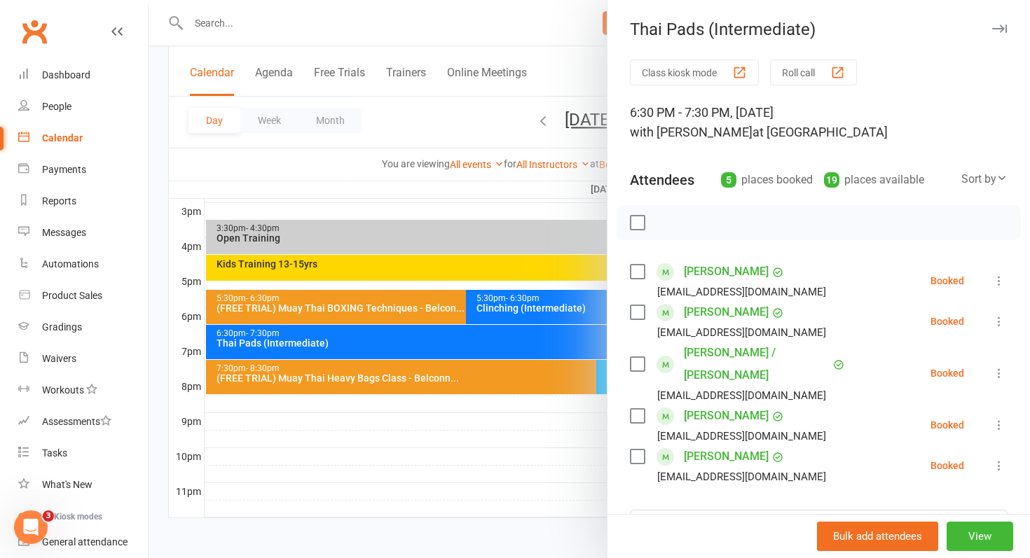
click at [537, 437] on div at bounding box center [590, 279] width 882 height 558
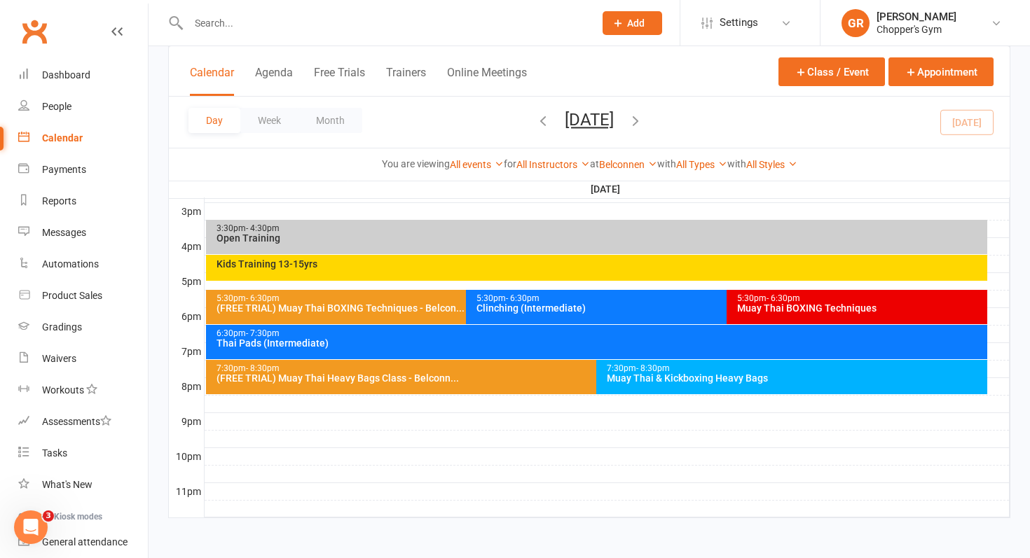
click at [793, 313] on div "Muay Thai BOXING Techniques" at bounding box center [860, 308] width 248 height 10
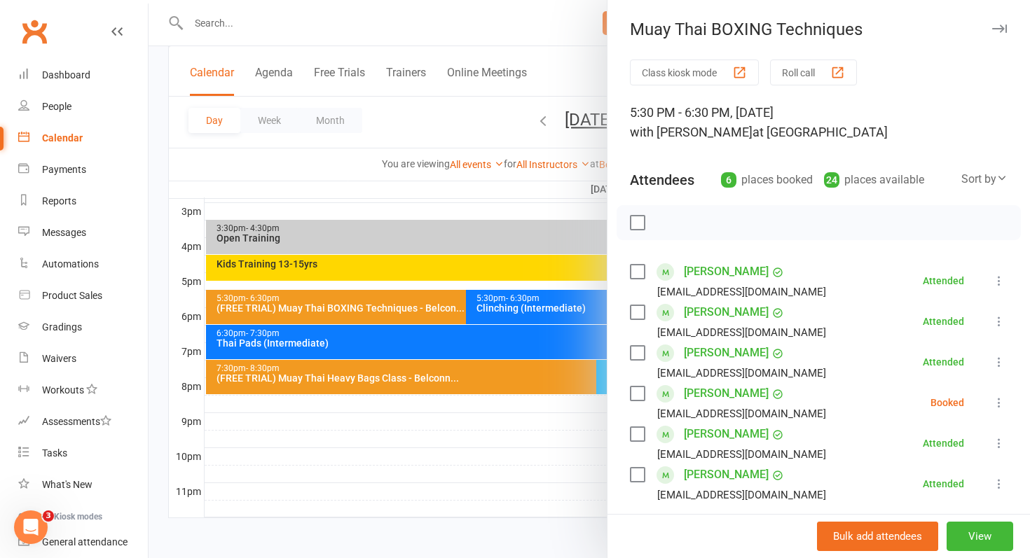
click at [557, 311] on div at bounding box center [590, 279] width 882 height 558
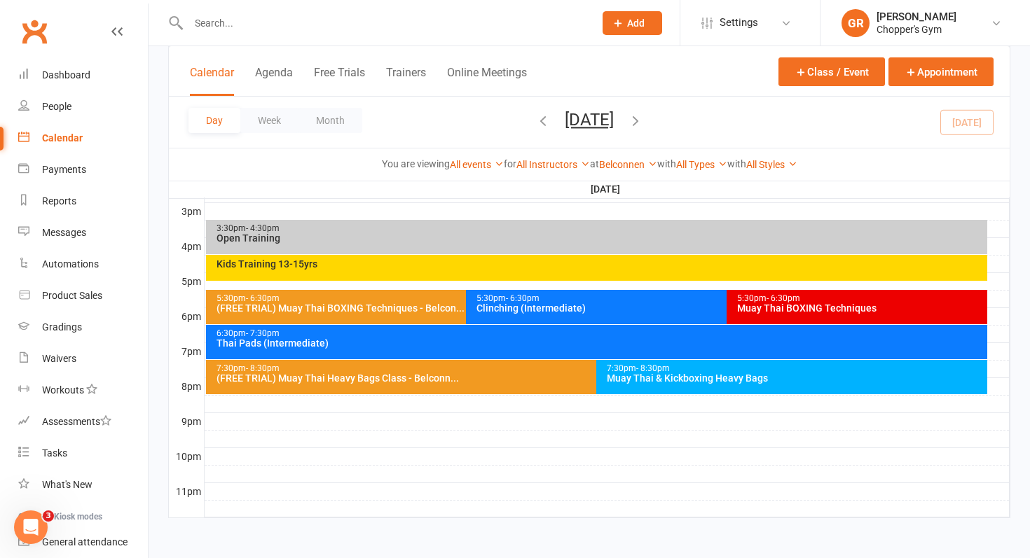
click at [771, 304] on div "Muay Thai BOXING Techniques" at bounding box center [860, 308] width 248 height 10
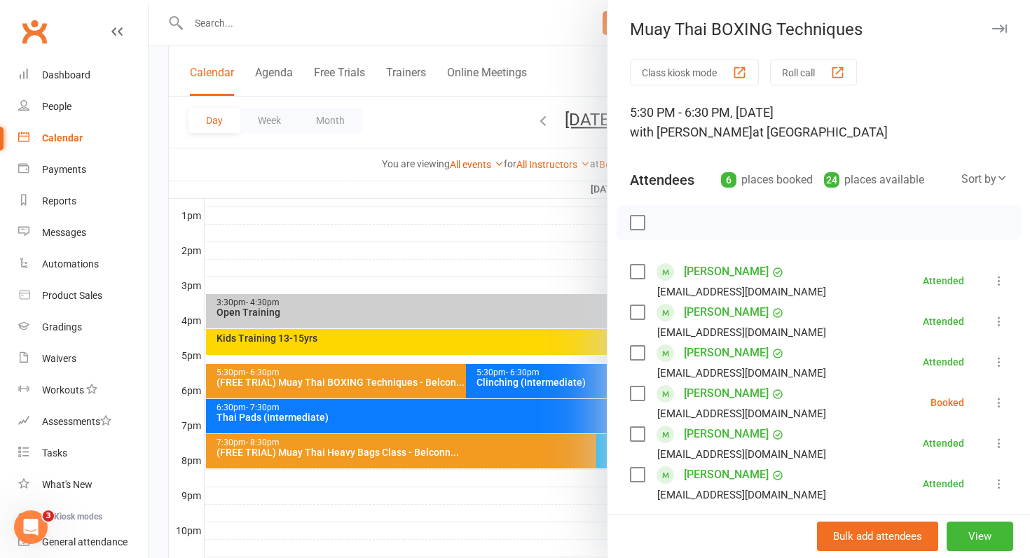
scroll to position [608, 0]
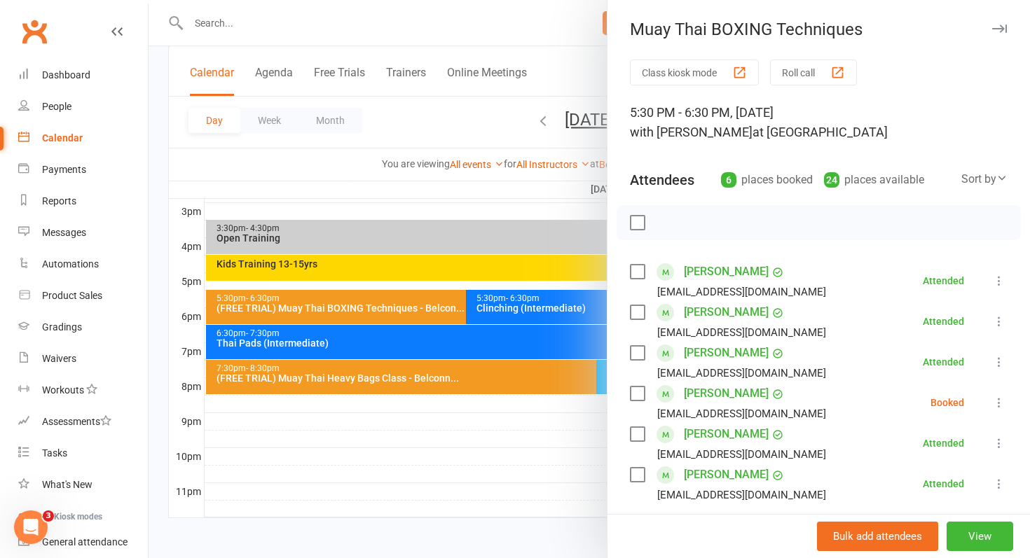
click at [510, 310] on div at bounding box center [590, 279] width 882 height 558
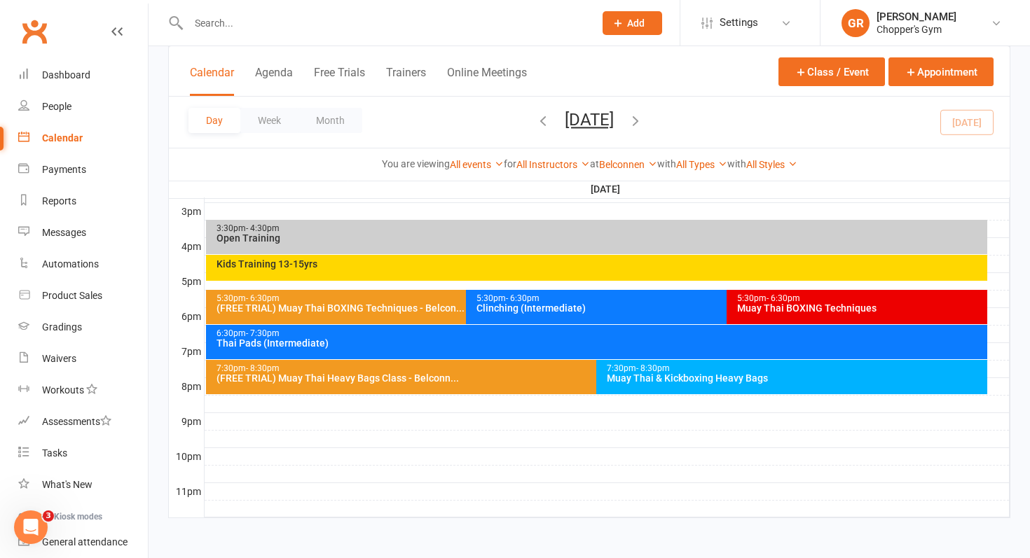
click at [510, 310] on div "Clinching (Intermediate)" at bounding box center [723, 308] width 495 height 10
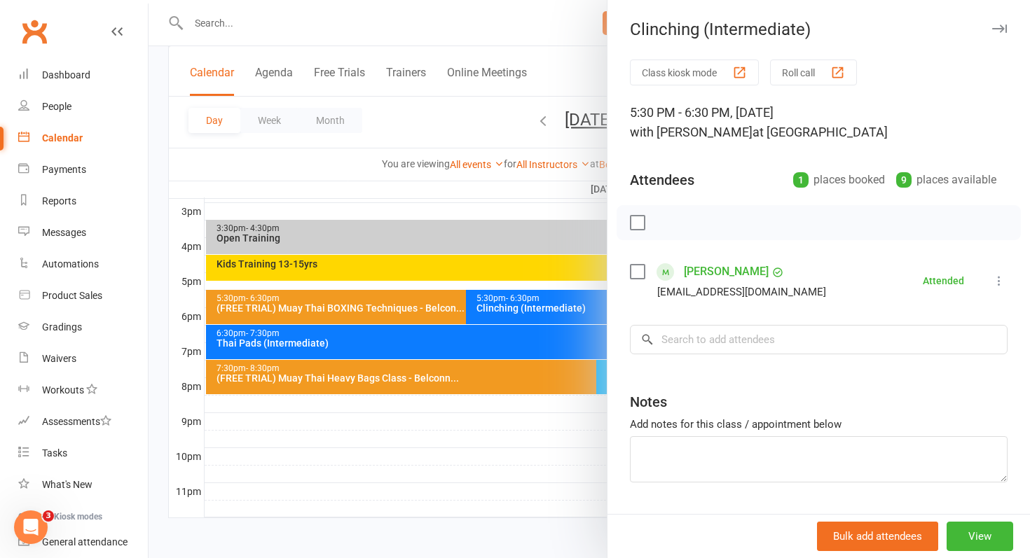
click at [345, 486] on div at bounding box center [590, 279] width 882 height 558
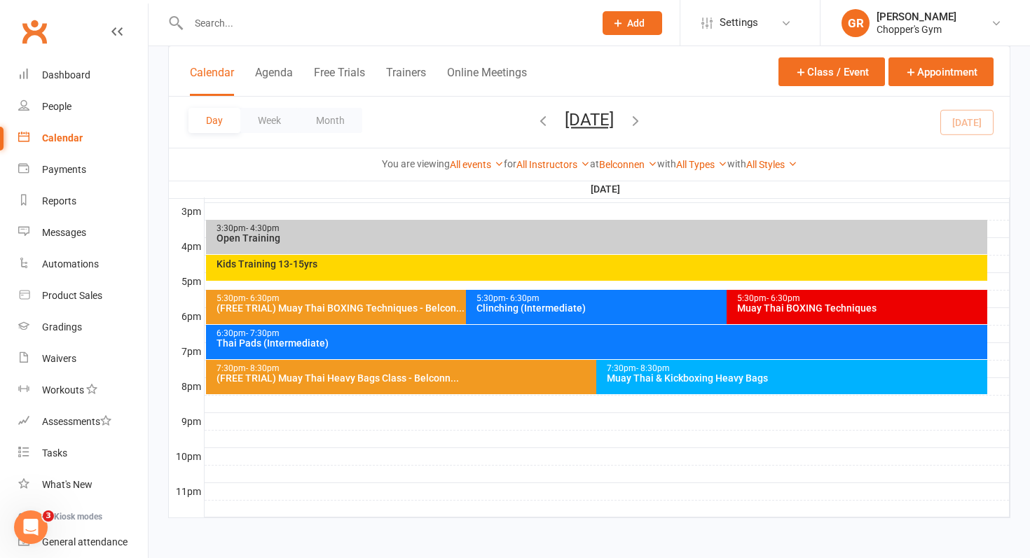
click at [865, 301] on div "5:30pm - 6:30pm" at bounding box center [860, 298] width 248 height 9
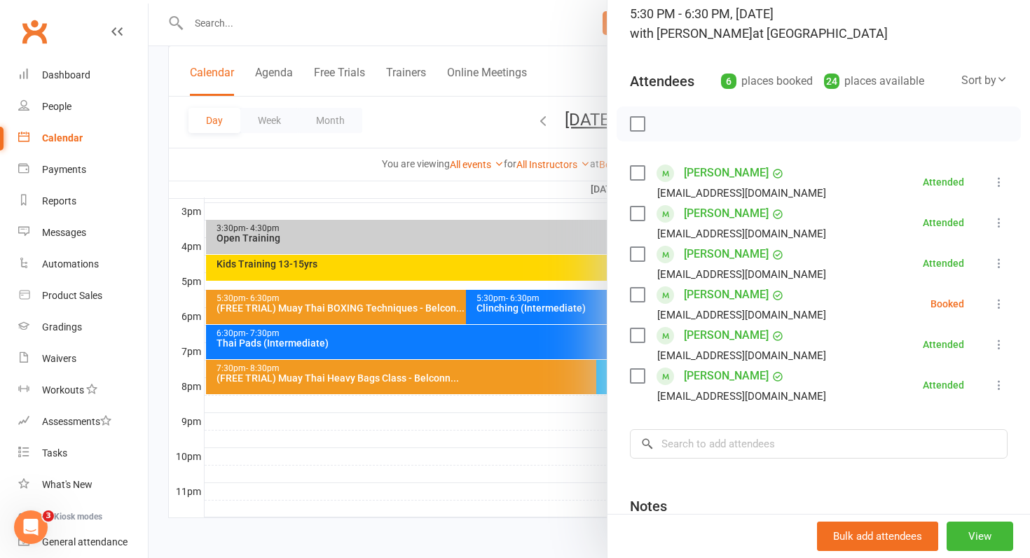
scroll to position [100, 0]
click at [999, 308] on icon at bounding box center [999, 303] width 14 height 14
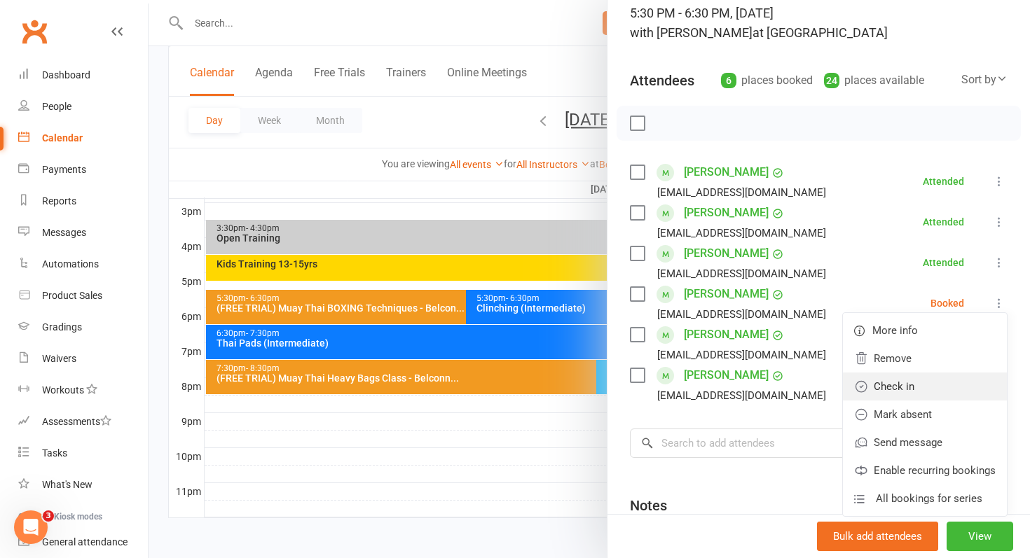
click at [896, 379] on link "Check in" at bounding box center [925, 387] width 164 height 28
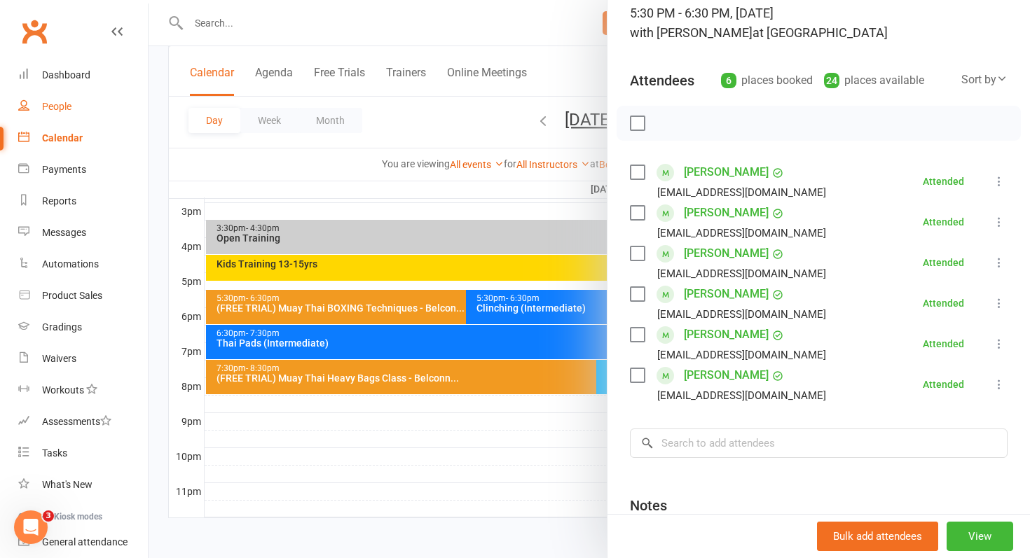
click at [69, 111] on div "People" at bounding box center [56, 106] width 29 height 11
click at [494, 434] on div at bounding box center [590, 279] width 882 height 558
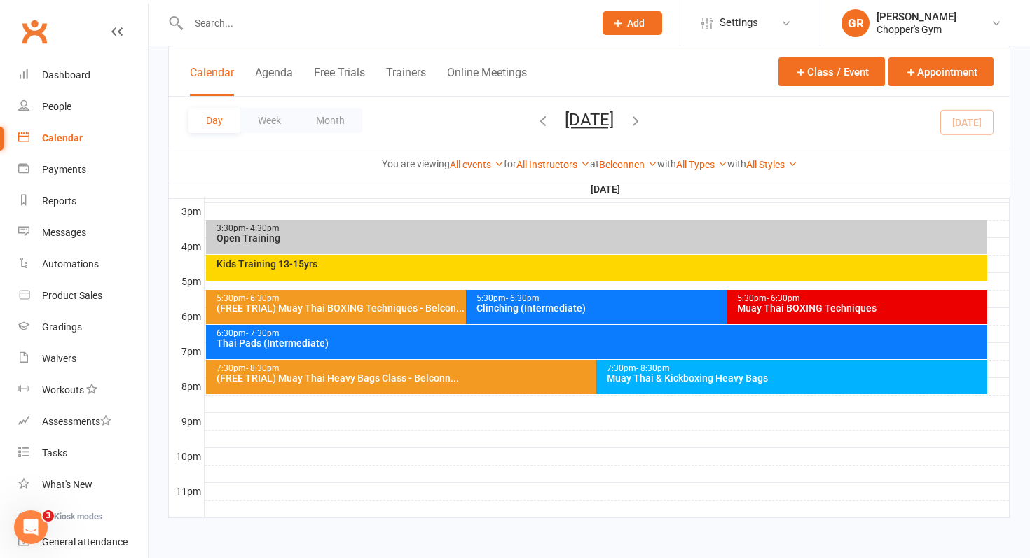
click at [498, 338] on div "Thai Pads (Intermediate)" at bounding box center [600, 343] width 769 height 10
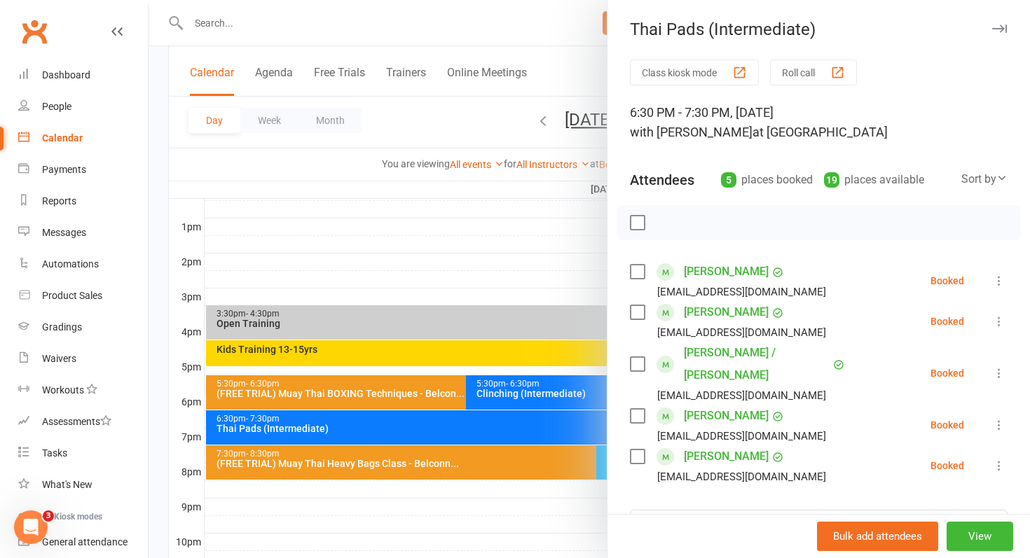
scroll to position [608, 0]
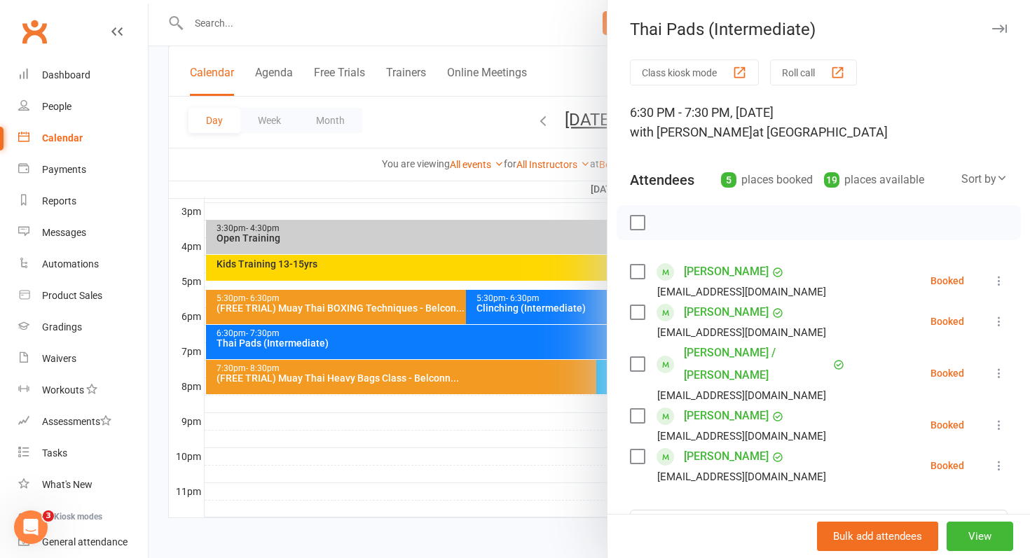
click at [1001, 321] on icon at bounding box center [999, 322] width 14 height 14
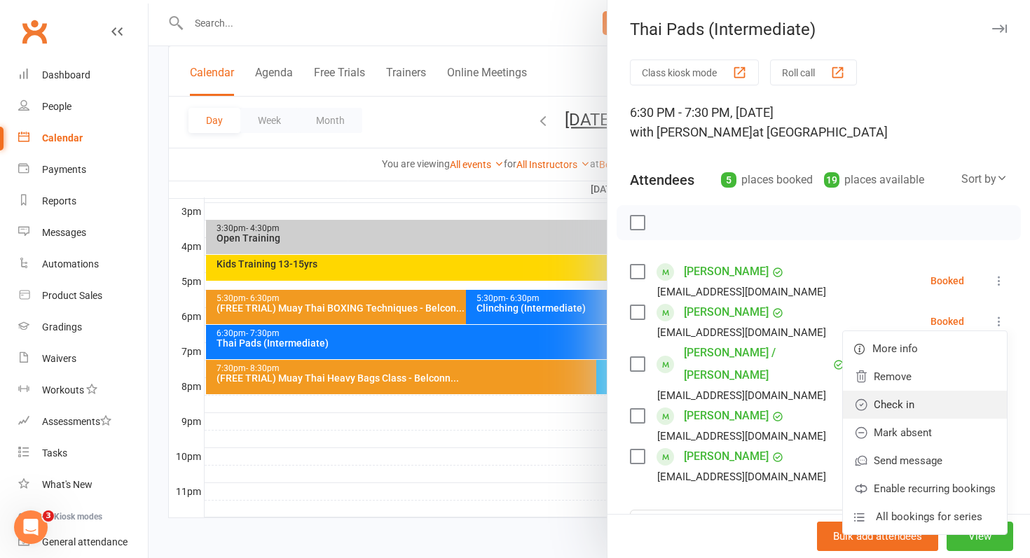
click at [893, 399] on link "Check in" at bounding box center [925, 405] width 164 height 28
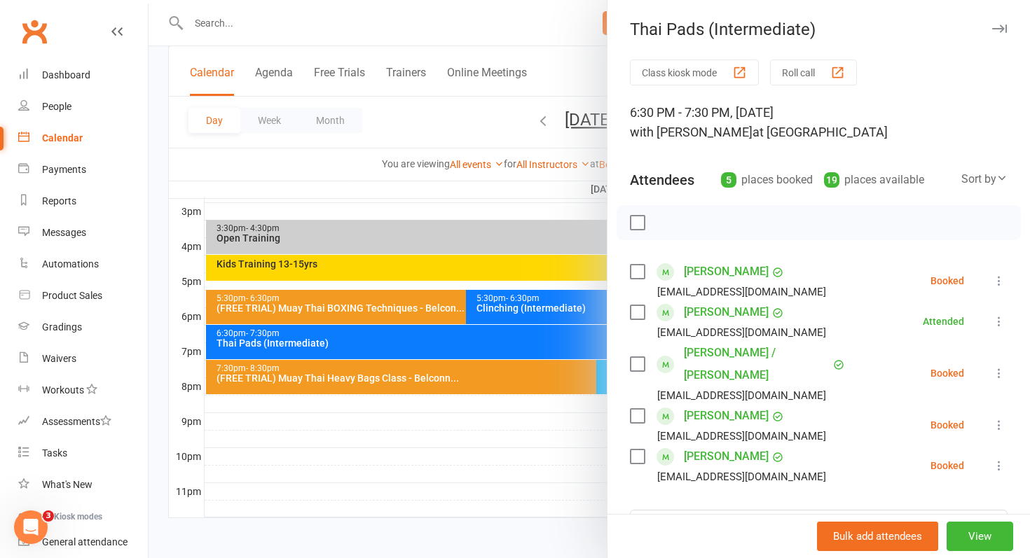
click at [1001, 366] on icon at bounding box center [999, 373] width 14 height 14
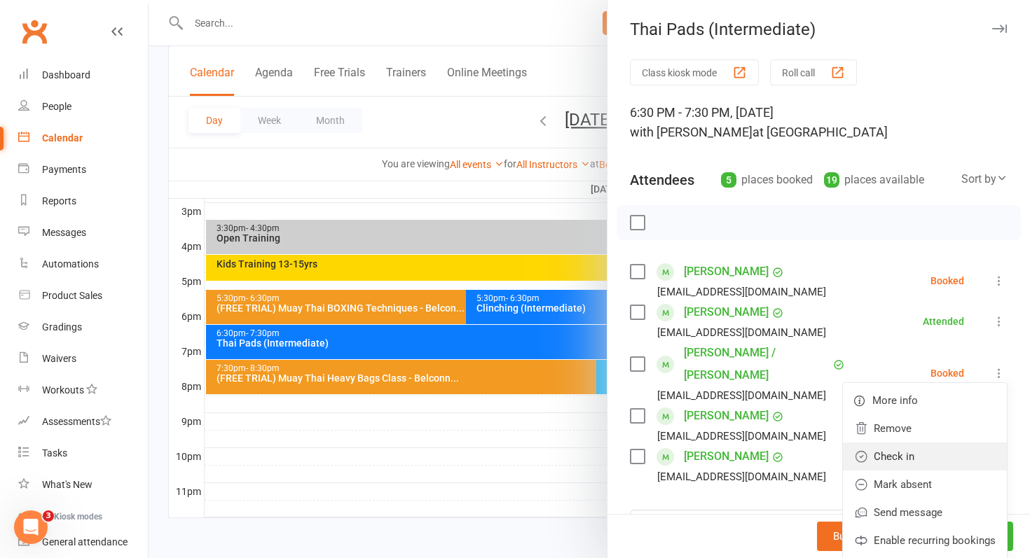
click at [920, 445] on link "Check in" at bounding box center [925, 457] width 164 height 28
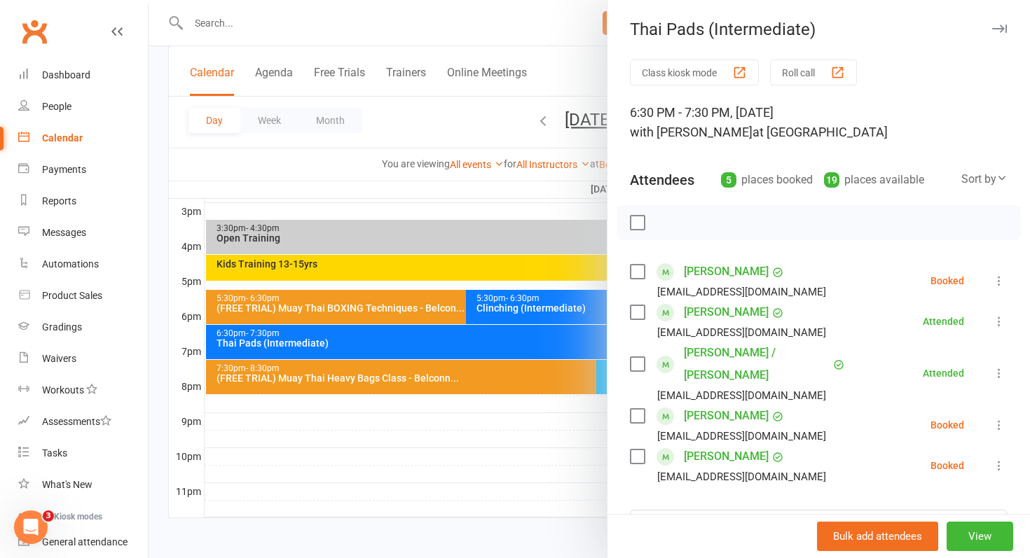
click at [1003, 418] on icon at bounding box center [999, 425] width 14 height 14
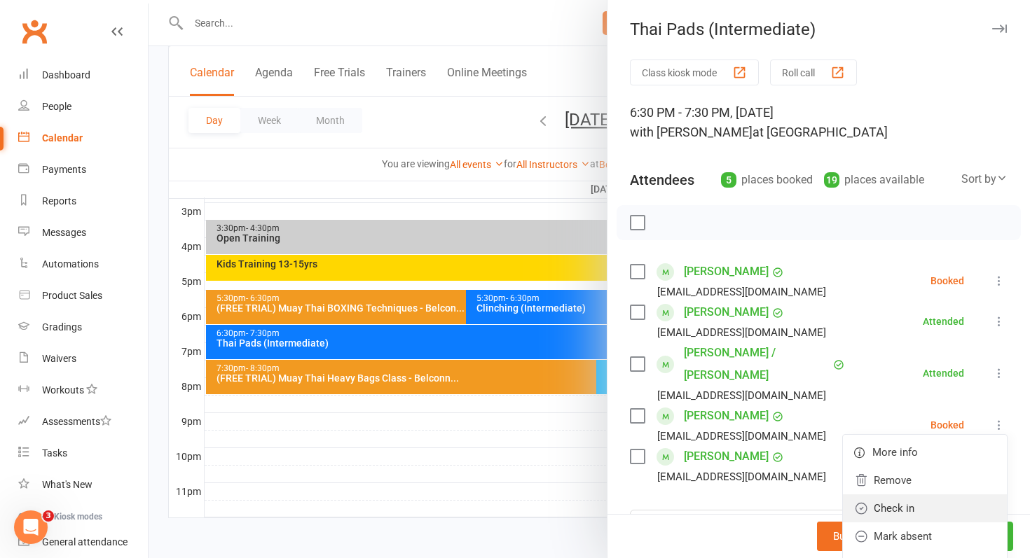
click at [898, 495] on link "Check in" at bounding box center [925, 509] width 164 height 28
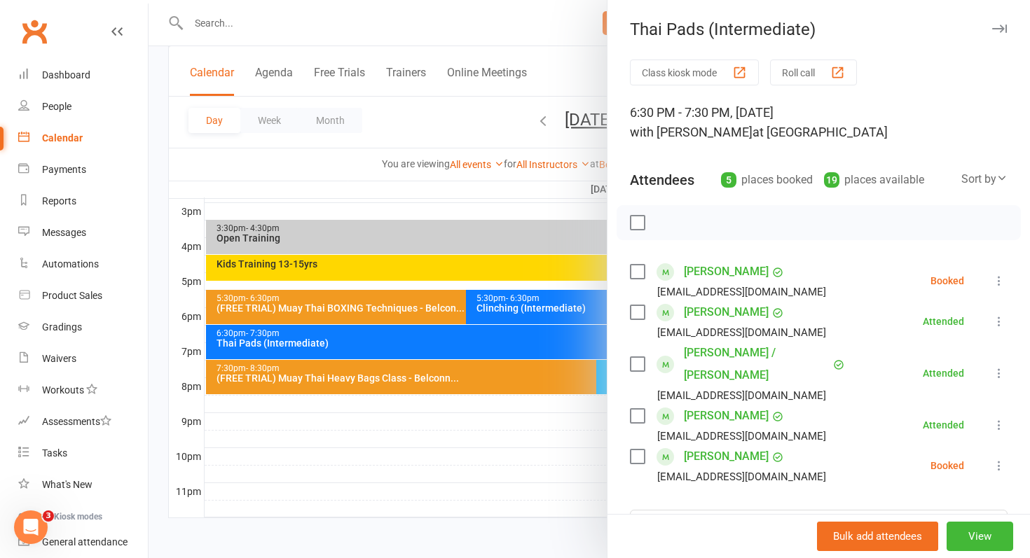
click at [1004, 459] on icon at bounding box center [999, 466] width 14 height 14
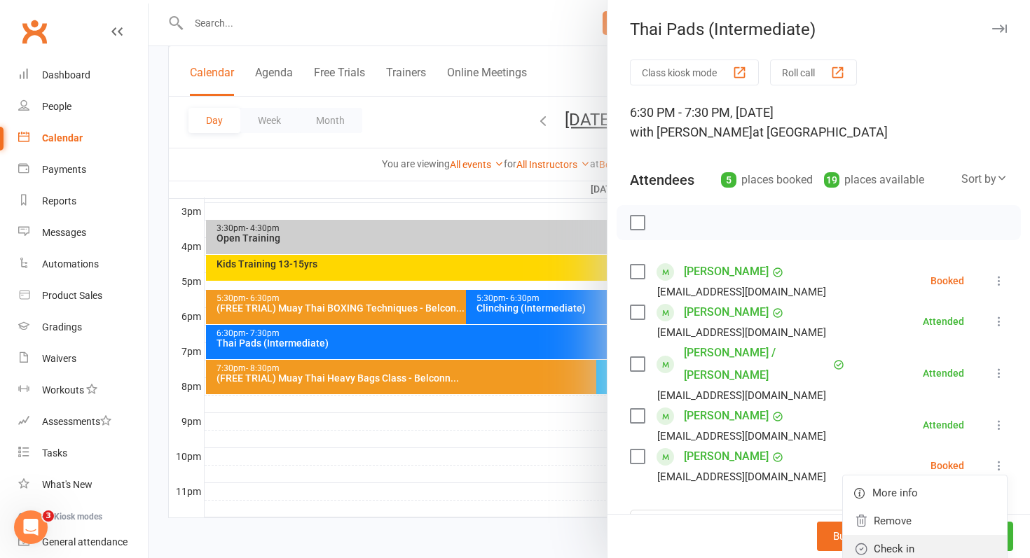
click at [911, 535] on link "Check in" at bounding box center [925, 549] width 164 height 28
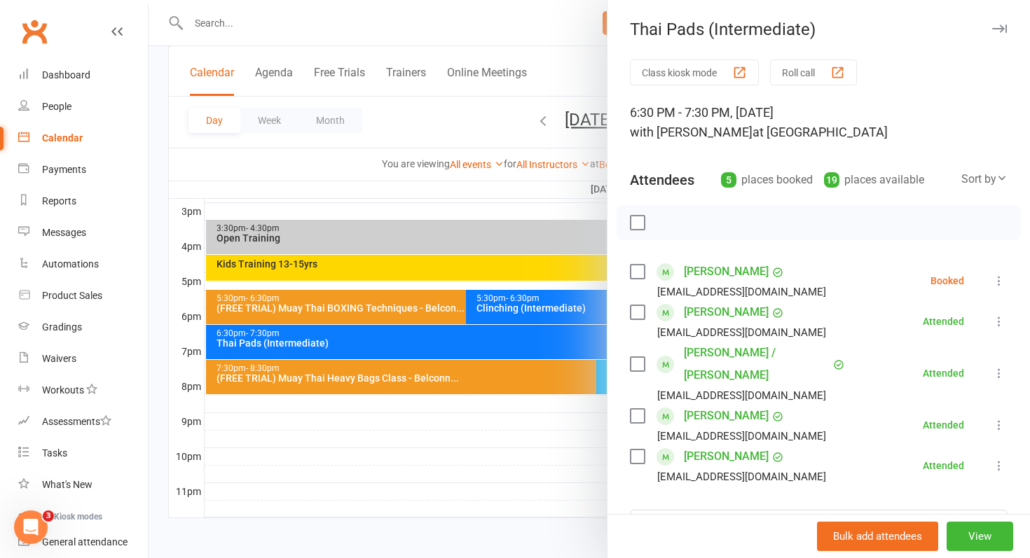
click at [1002, 280] on icon at bounding box center [999, 281] width 14 height 14
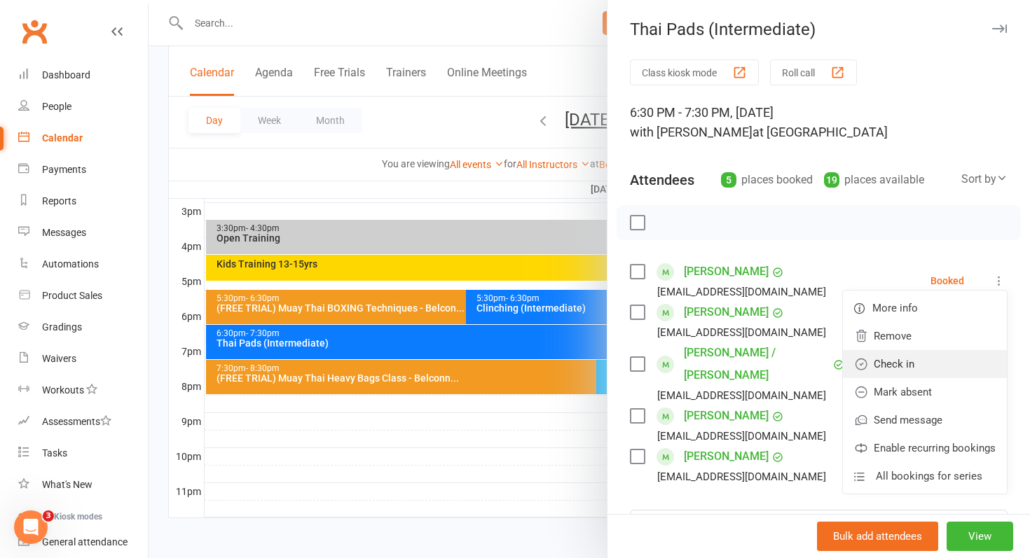
click at [918, 351] on link "Check in" at bounding box center [925, 364] width 164 height 28
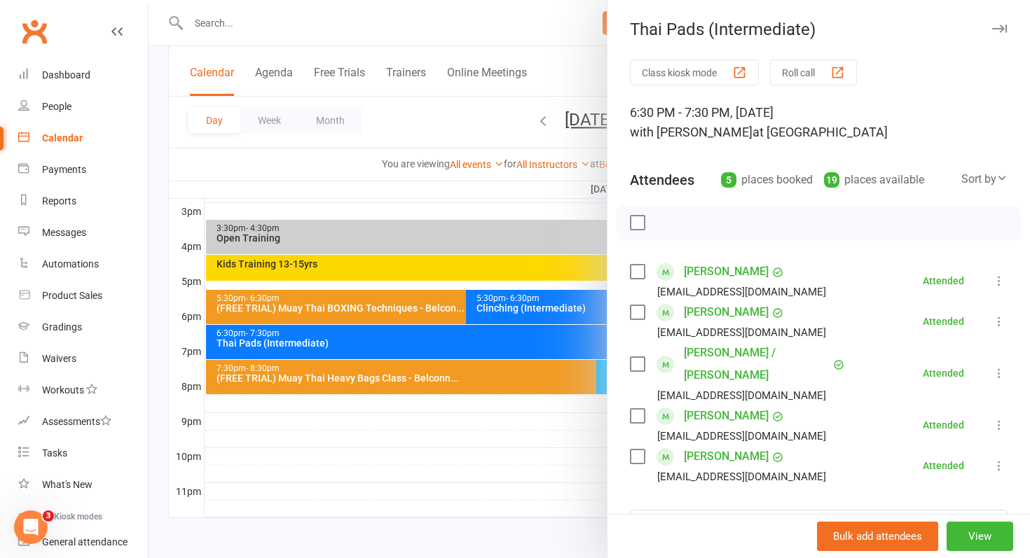
click at [473, 380] on div at bounding box center [590, 279] width 882 height 558
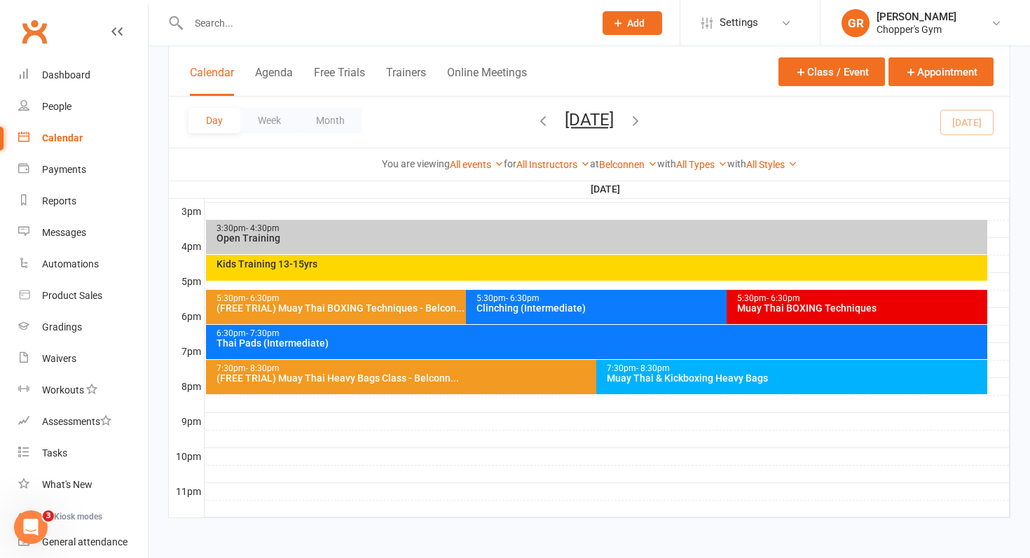
click at [473, 380] on div "(FREE TRIAL) Muay Thai Heavy Bags Class - Belconn..." at bounding box center [593, 378] width 755 height 10
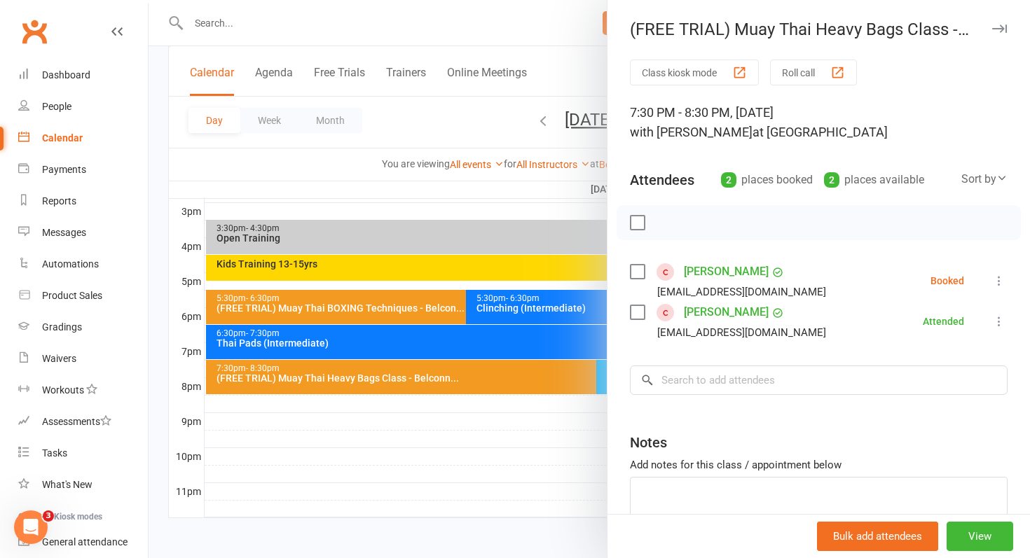
click at [487, 427] on div at bounding box center [590, 279] width 882 height 558
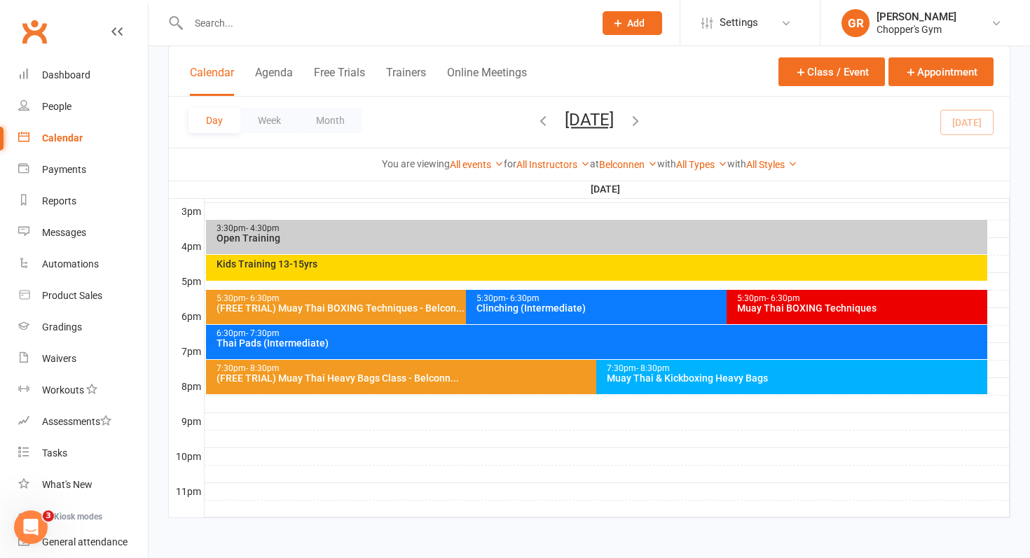
click at [464, 329] on div "6:30pm - 7:30pm" at bounding box center [600, 333] width 769 height 9
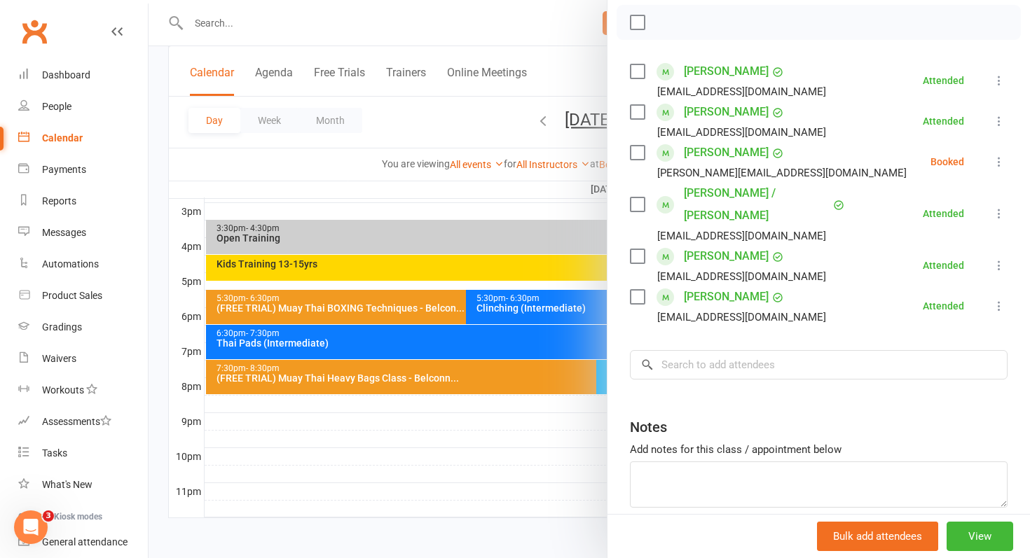
scroll to position [242, 0]
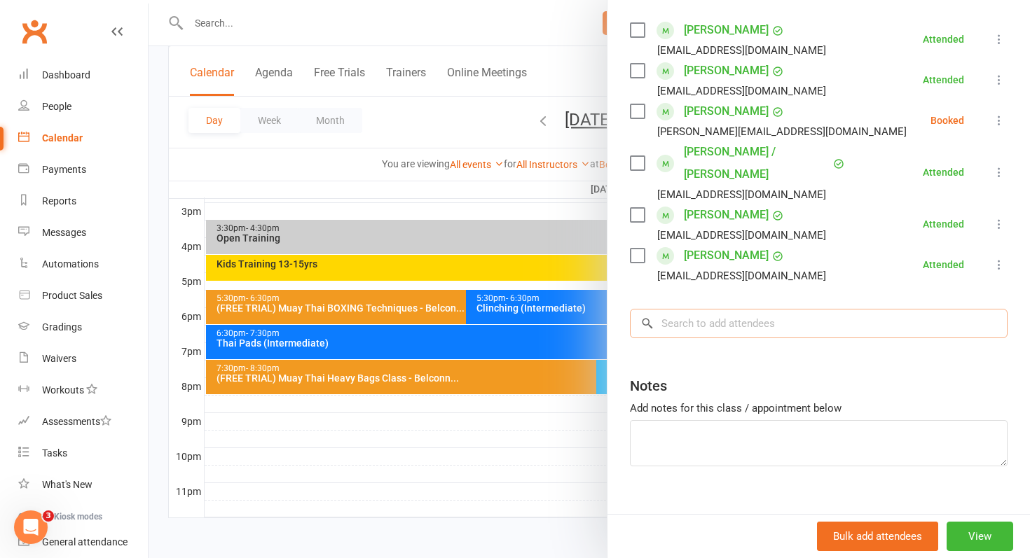
click at [774, 309] on input "search" at bounding box center [819, 323] width 378 height 29
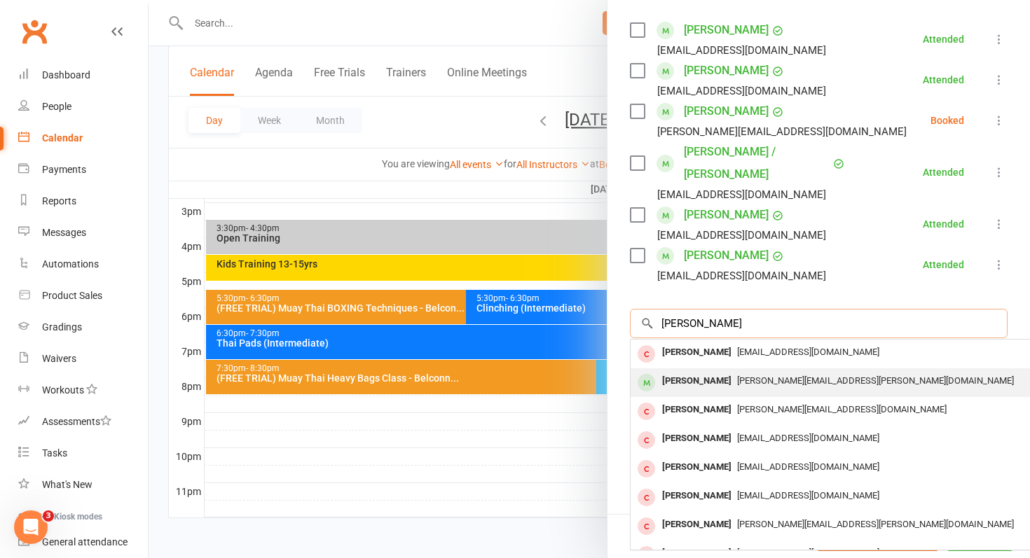
type input "mitchell haw"
click at [750, 371] on div "mitchell.hawkins.gungahlin@gmail.com" at bounding box center [840, 381] width 408 height 20
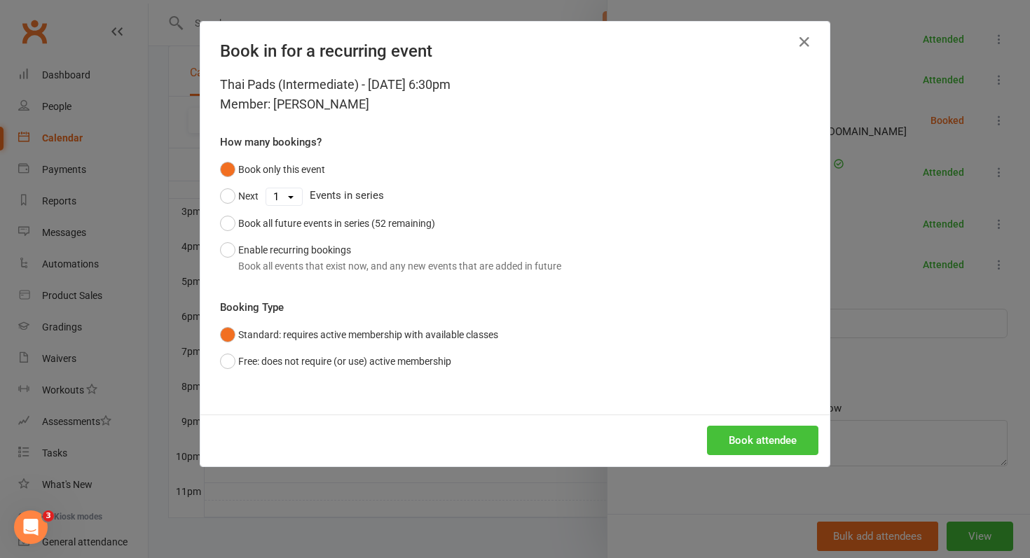
click at [738, 434] on button "Book attendee" at bounding box center [762, 440] width 111 height 29
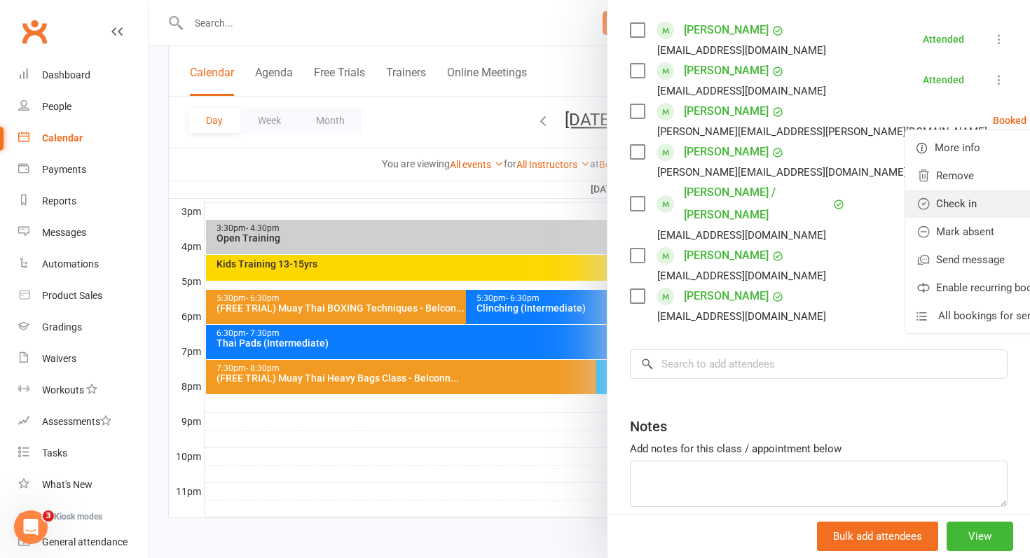
click at [921, 200] on link "Check in" at bounding box center [987, 204] width 164 height 28
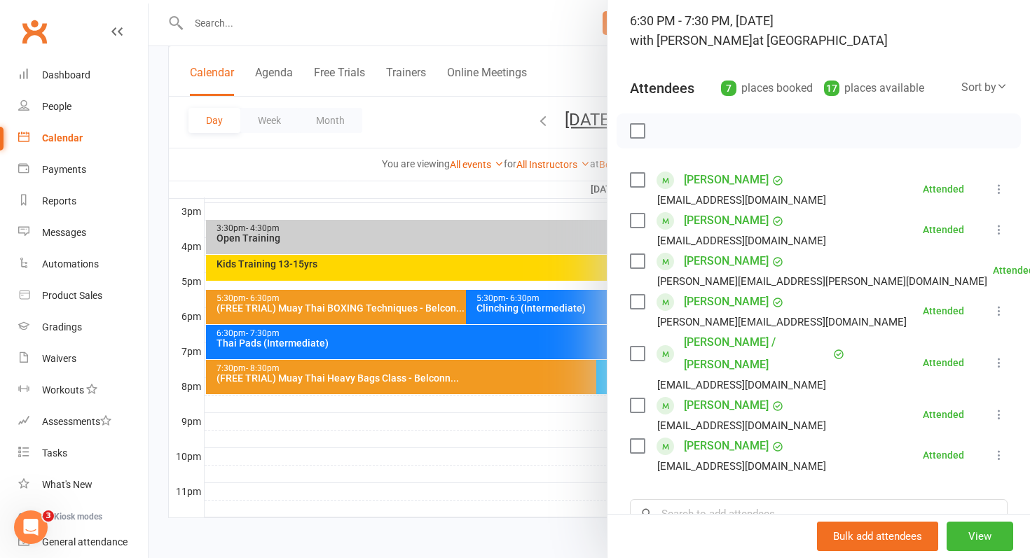
scroll to position [95, 0]
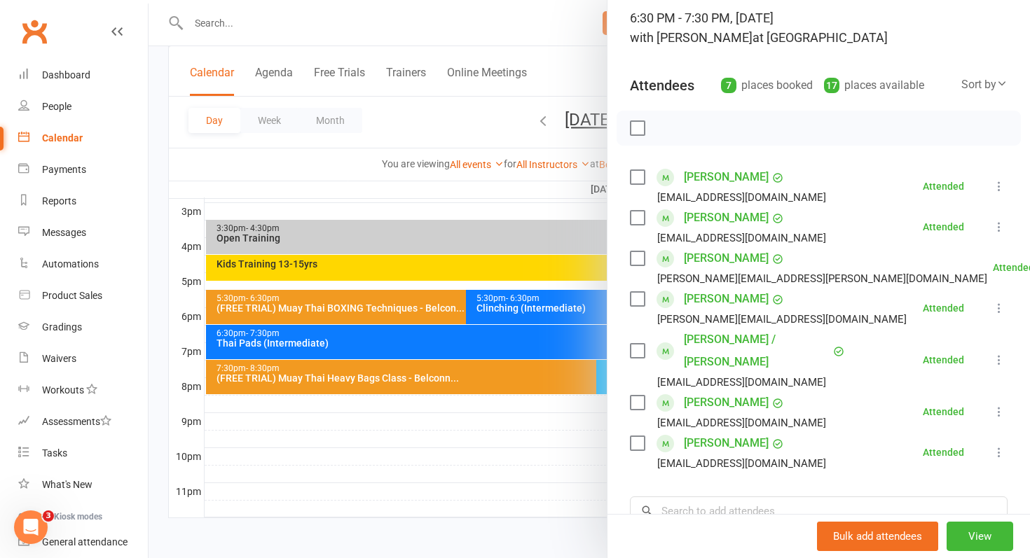
click at [491, 461] on div at bounding box center [590, 279] width 882 height 558
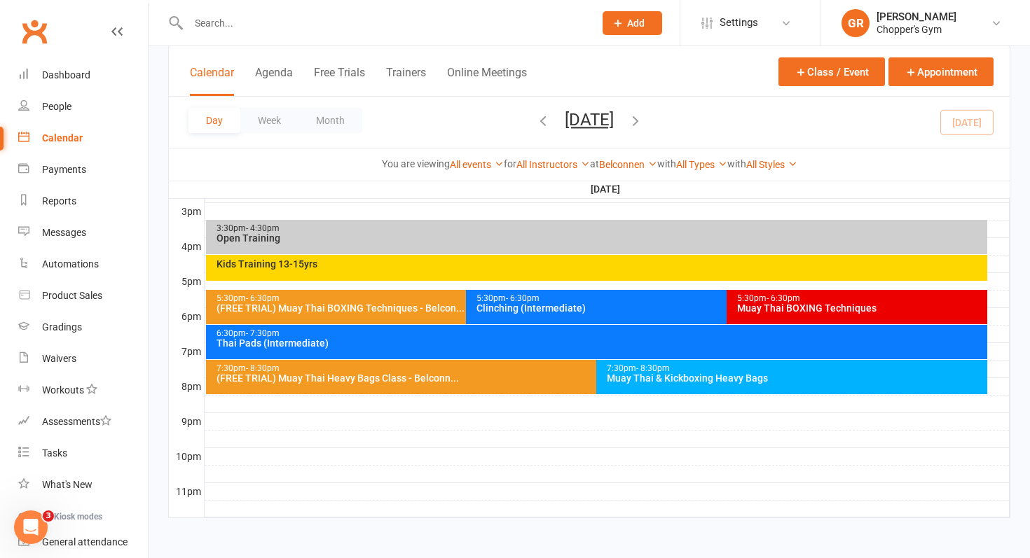
click at [641, 374] on div "Muay Thai & Kickboxing Heavy Bags" at bounding box center [795, 378] width 378 height 10
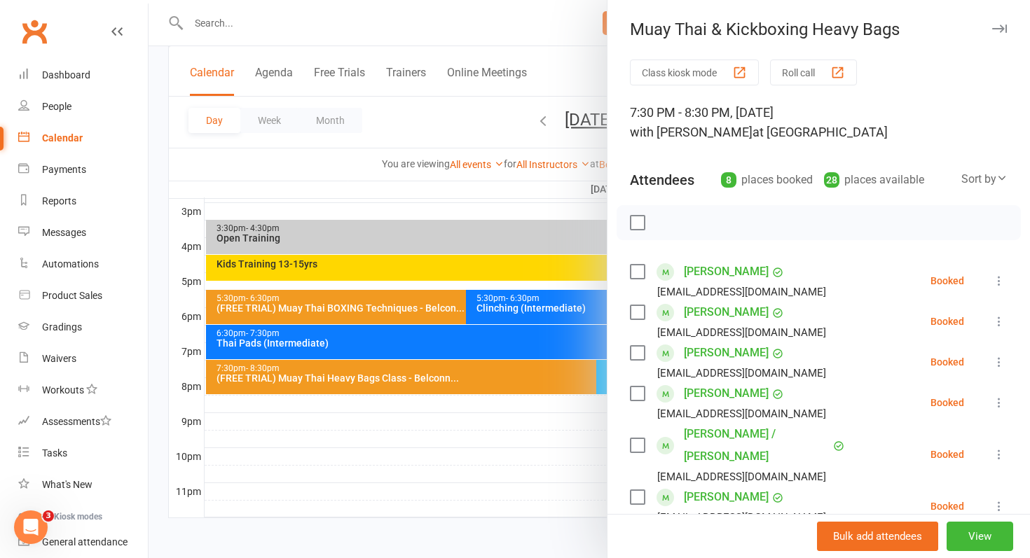
click at [1001, 320] on icon at bounding box center [999, 322] width 14 height 14
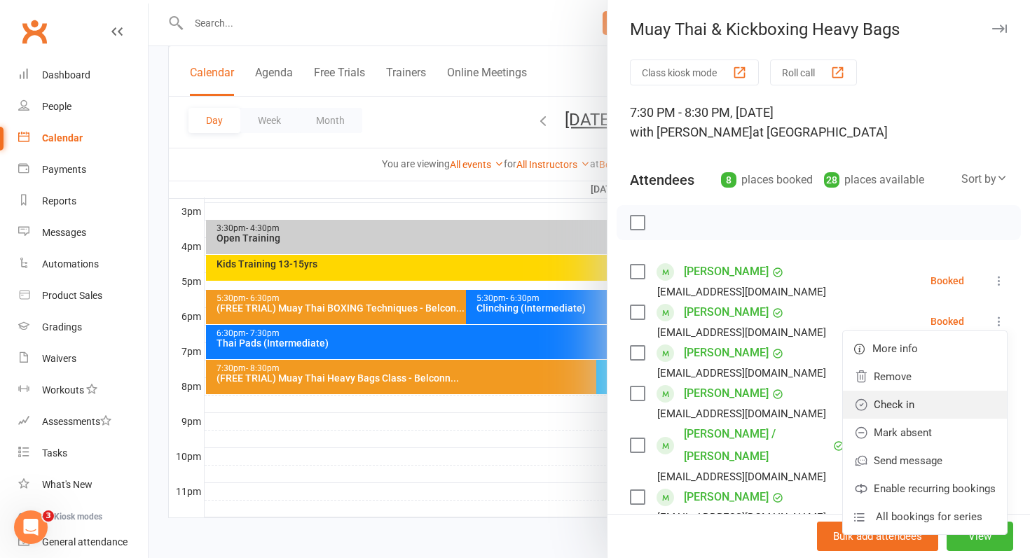
click at [924, 401] on link "Check in" at bounding box center [925, 405] width 164 height 28
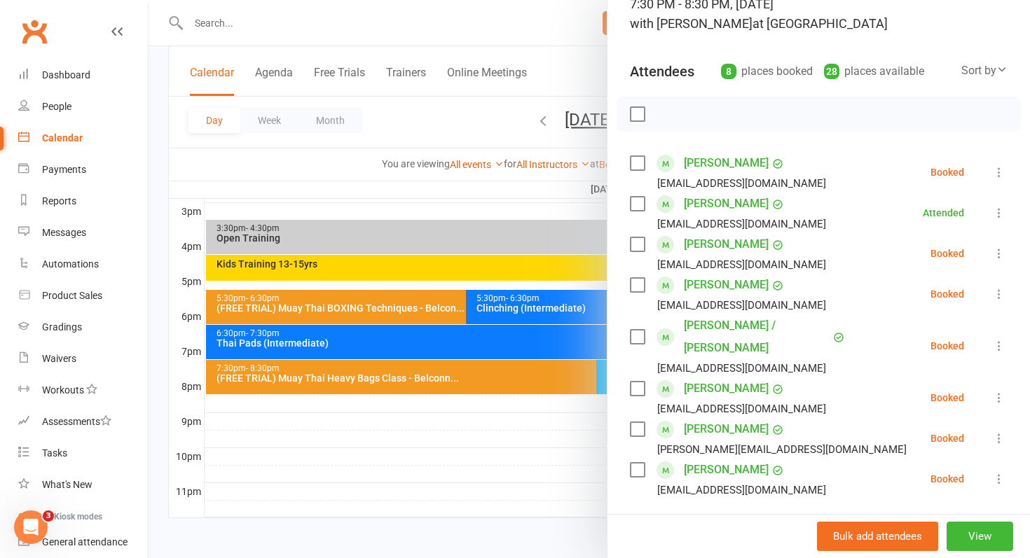
scroll to position [122, 0]
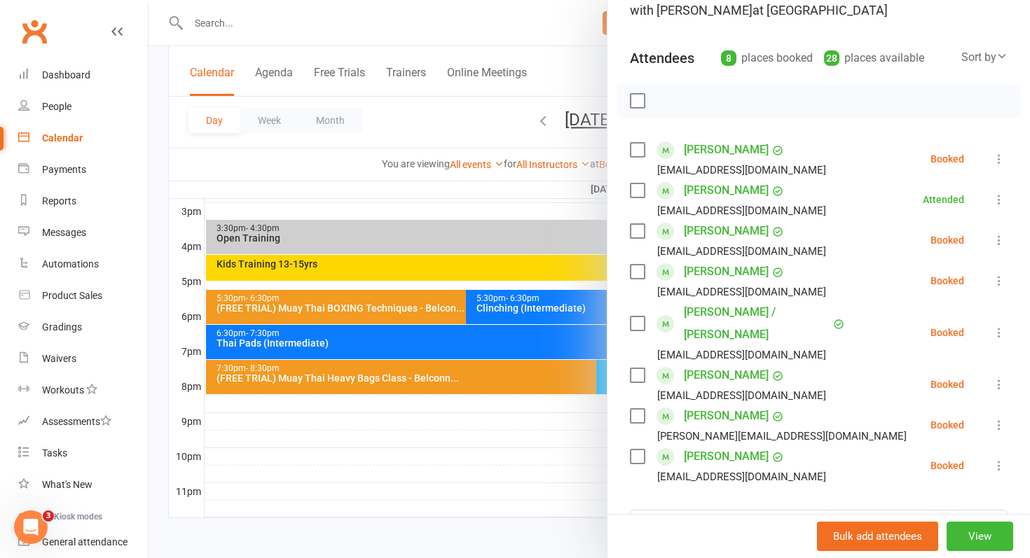
click at [999, 326] on icon at bounding box center [999, 333] width 14 height 14
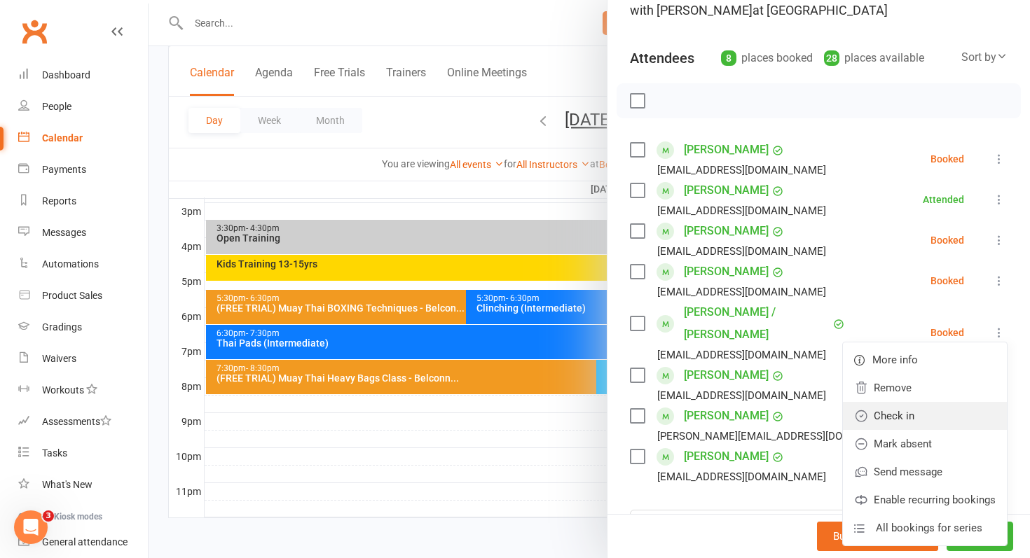
click at [919, 403] on link "Check in" at bounding box center [925, 416] width 164 height 28
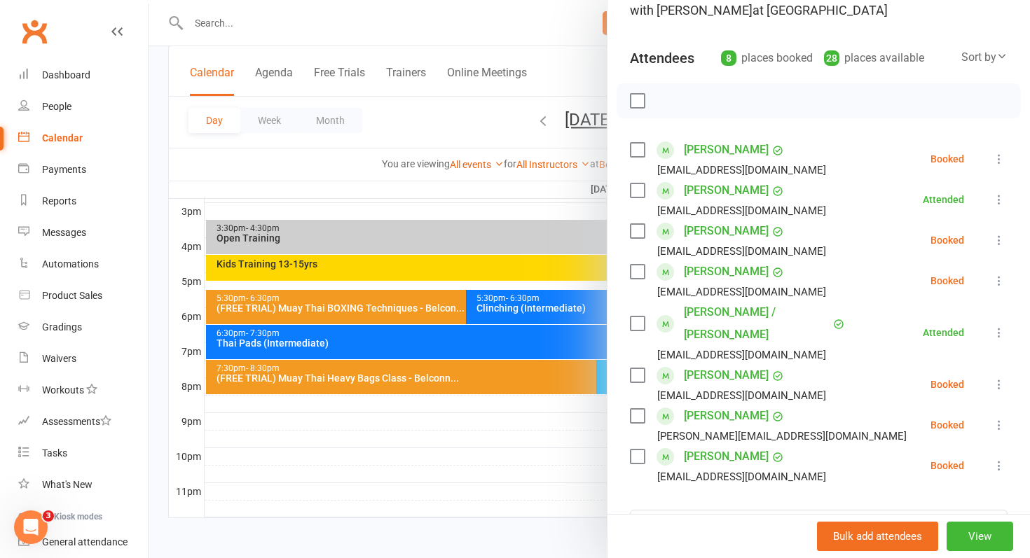
click at [1001, 459] on icon at bounding box center [999, 466] width 14 height 14
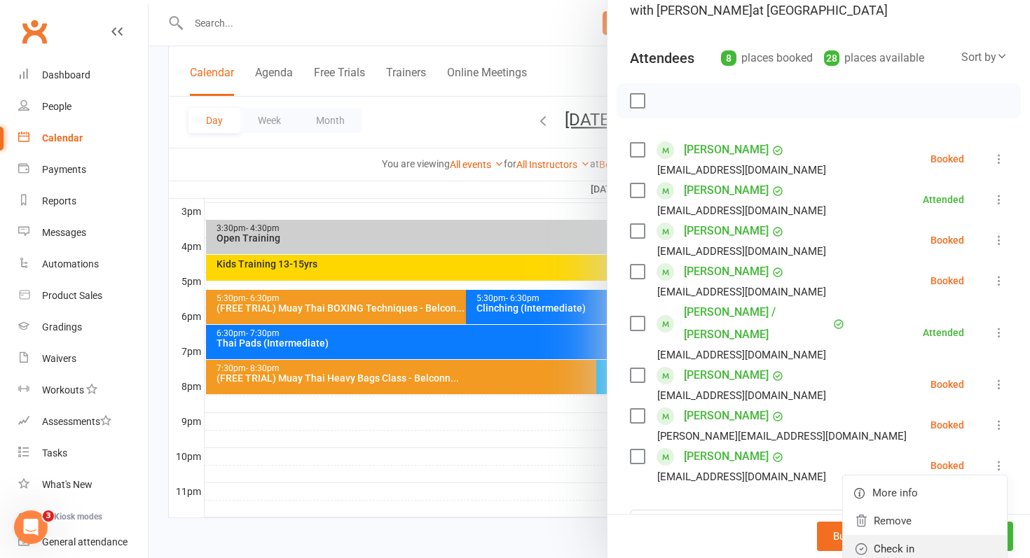
click at [904, 535] on link "Check in" at bounding box center [925, 549] width 164 height 28
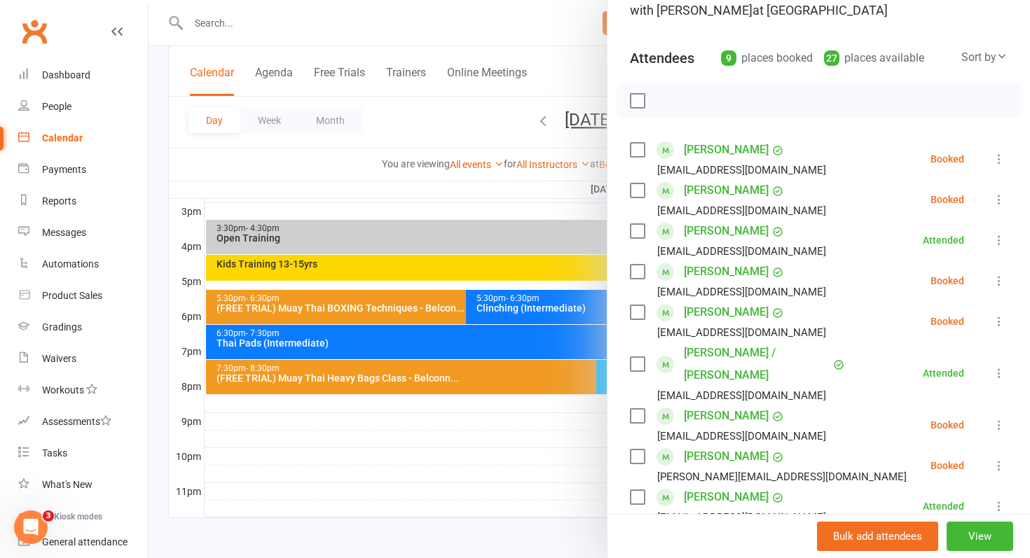
click at [999, 459] on icon at bounding box center [999, 466] width 14 height 14
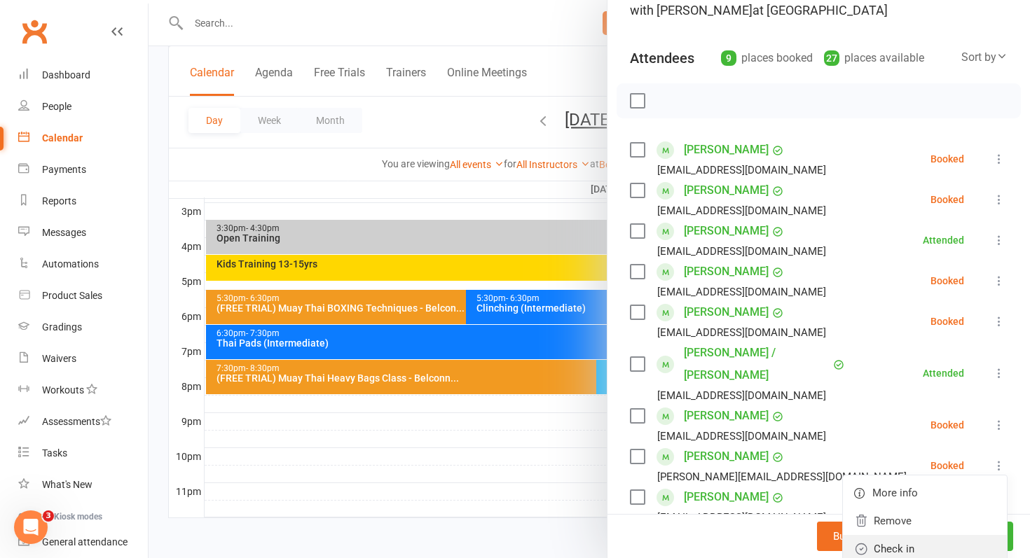
click at [896, 535] on link "Check in" at bounding box center [925, 549] width 164 height 28
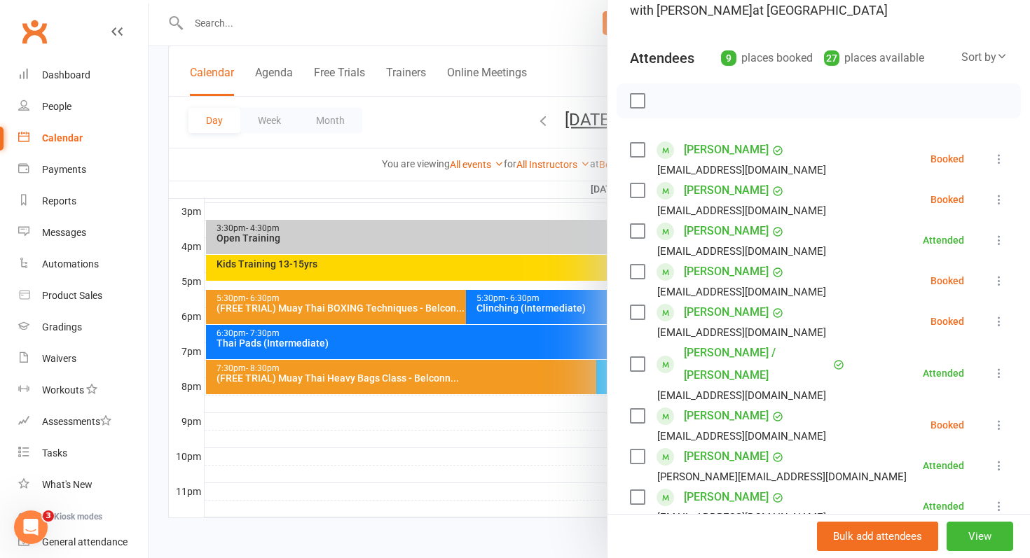
click at [997, 203] on icon at bounding box center [999, 200] width 14 height 14
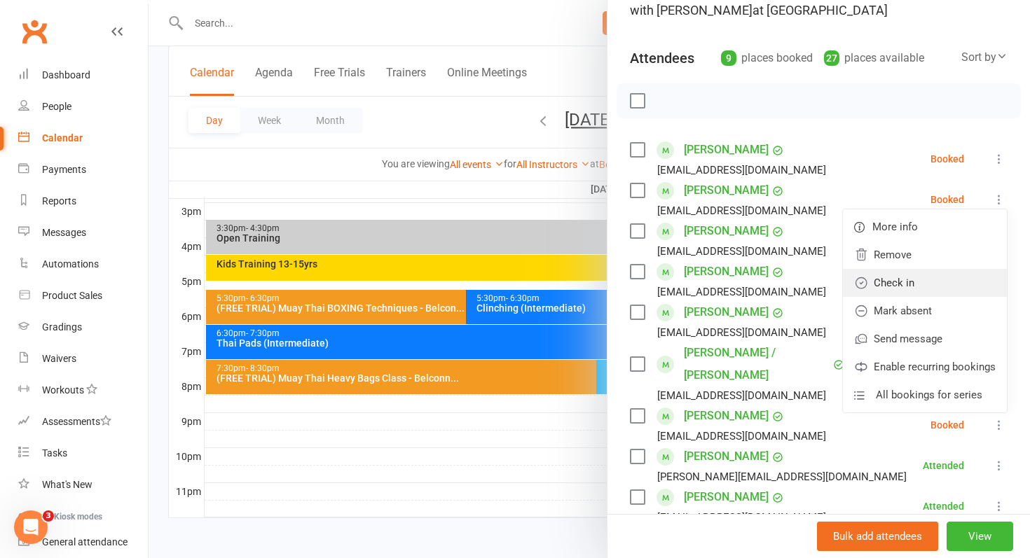
click at [908, 287] on link "Check in" at bounding box center [925, 283] width 164 height 28
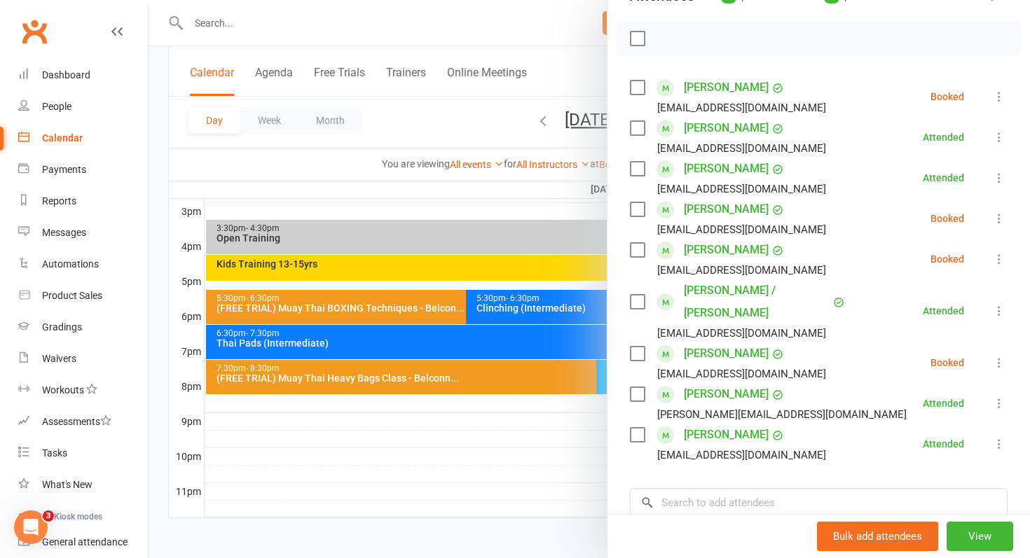
scroll to position [183, 0]
click at [741, 490] on input "search" at bounding box center [819, 504] width 378 height 29
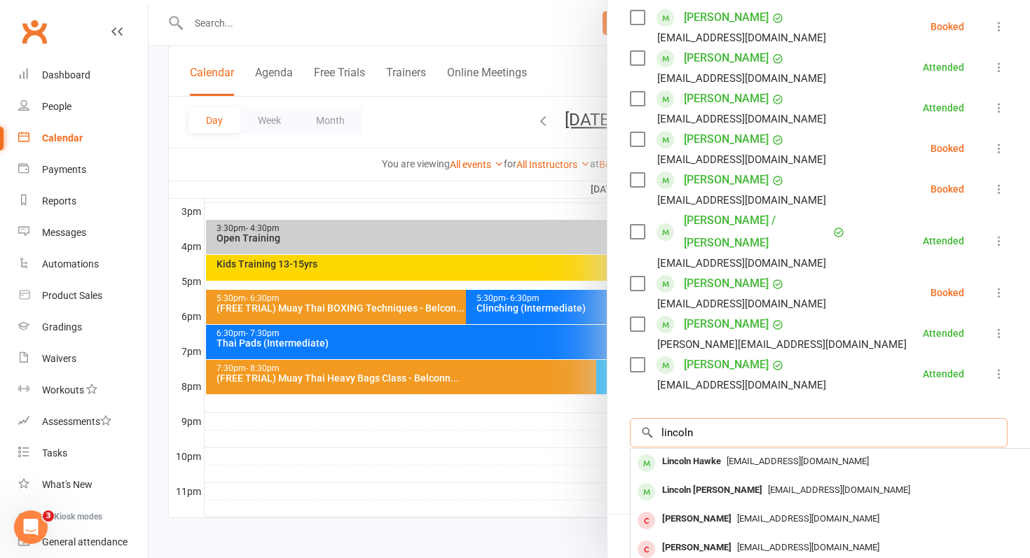
scroll to position [364, 0]
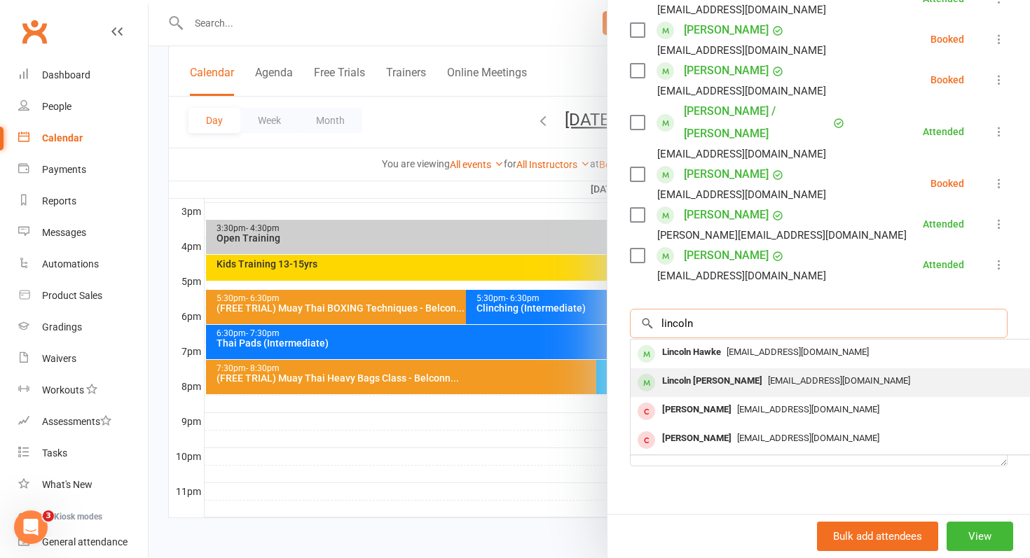
type input "lincoln"
click at [698, 371] on div "Lincoln Uren" at bounding box center [712, 381] width 111 height 20
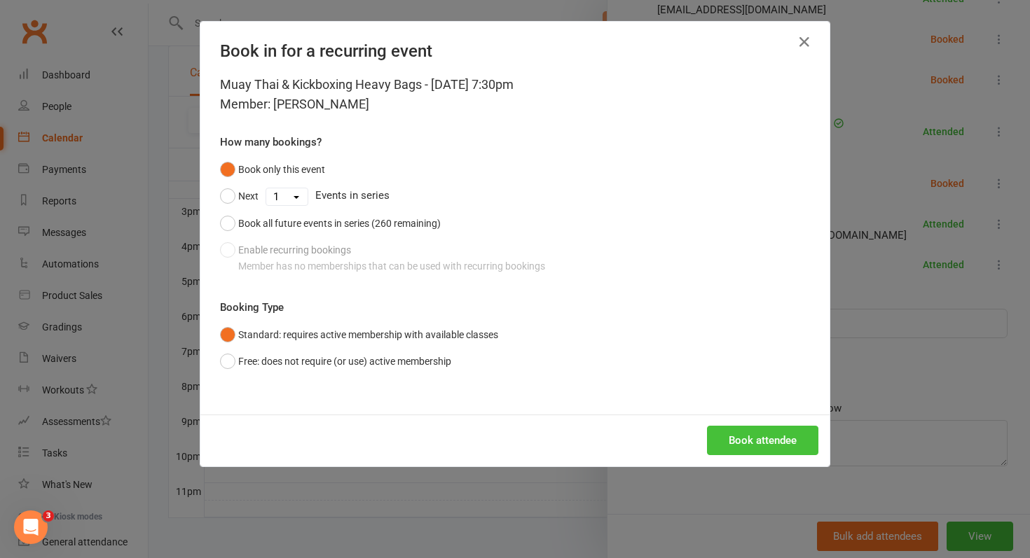
click at [778, 443] on button "Book attendee" at bounding box center [762, 440] width 111 height 29
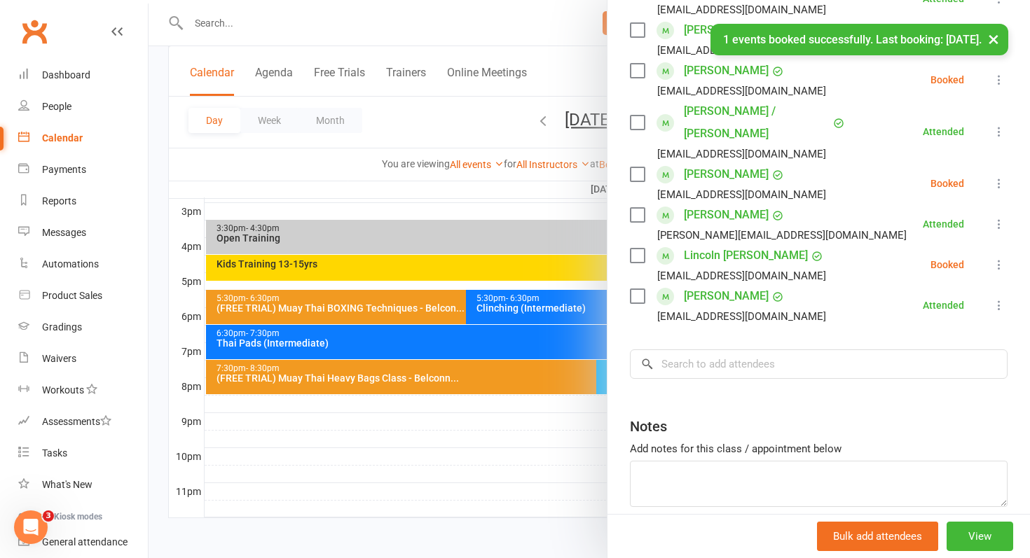
click at [1001, 258] on icon at bounding box center [999, 265] width 14 height 14
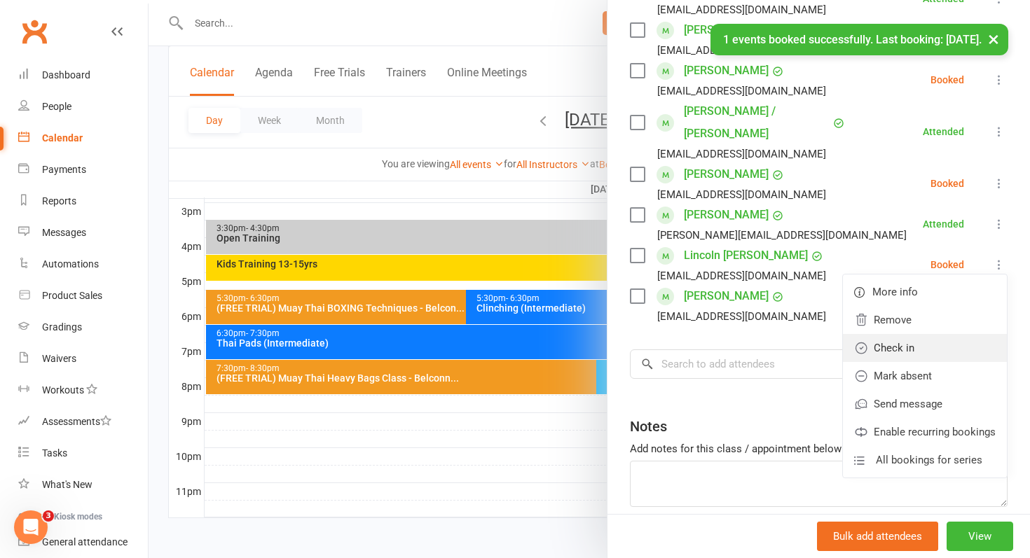
click at [921, 334] on link "Check in" at bounding box center [925, 348] width 164 height 28
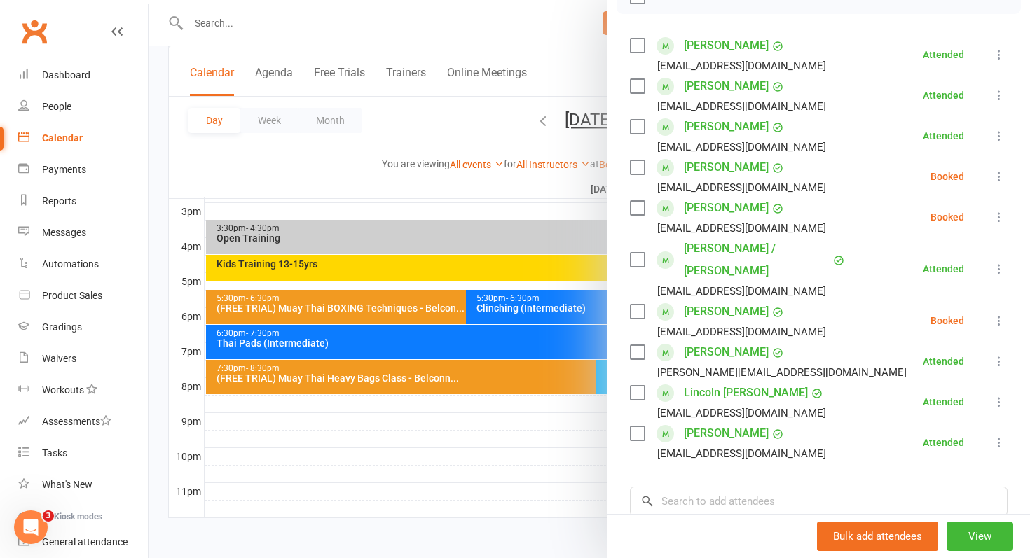
scroll to position [226, 0]
click at [359, 455] on div at bounding box center [590, 279] width 882 height 558
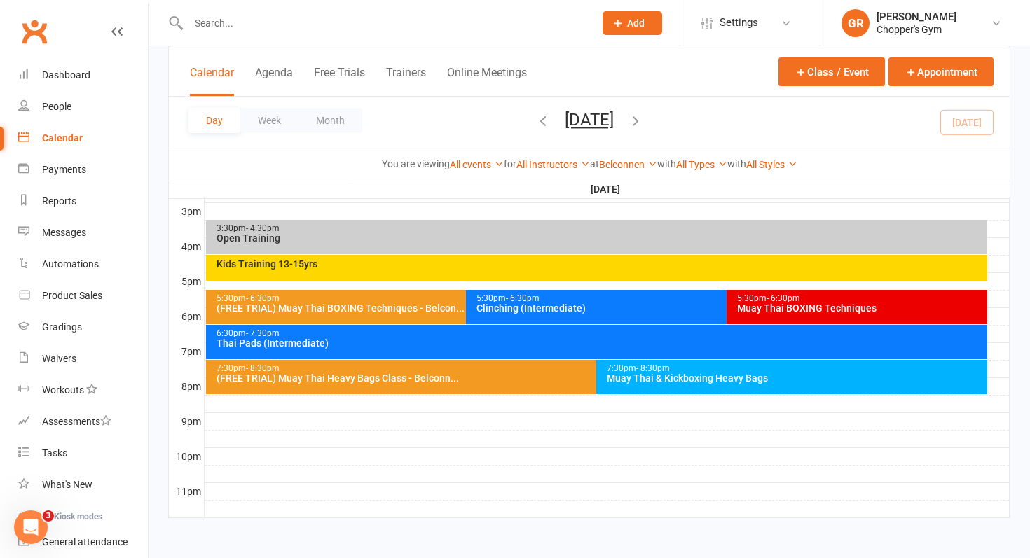
click at [453, 375] on div "(FREE TRIAL) Muay Thai Heavy Bags Class - Belconn..." at bounding box center [593, 378] width 755 height 10
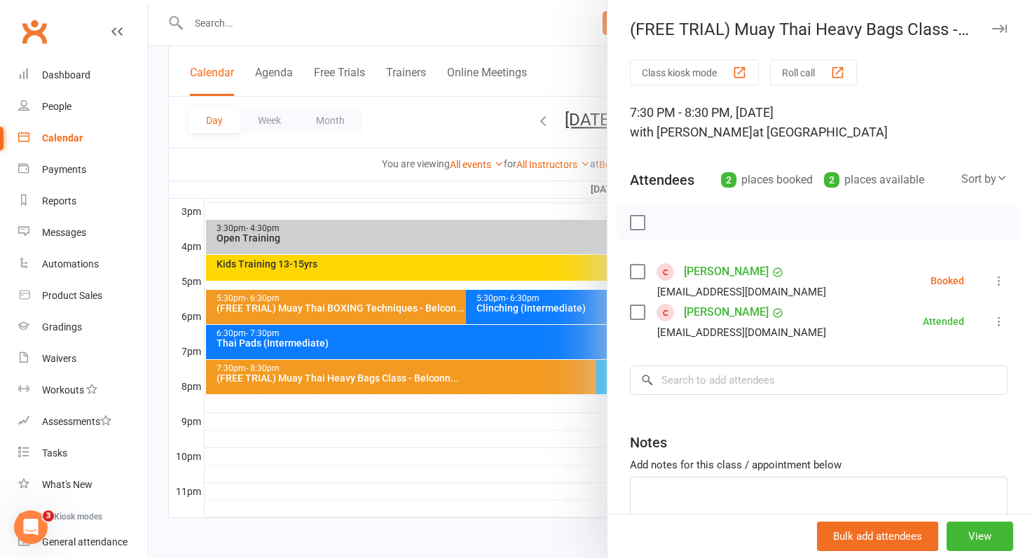
click at [726, 271] on link "Lizzie Jenkins" at bounding box center [726, 272] width 85 height 22
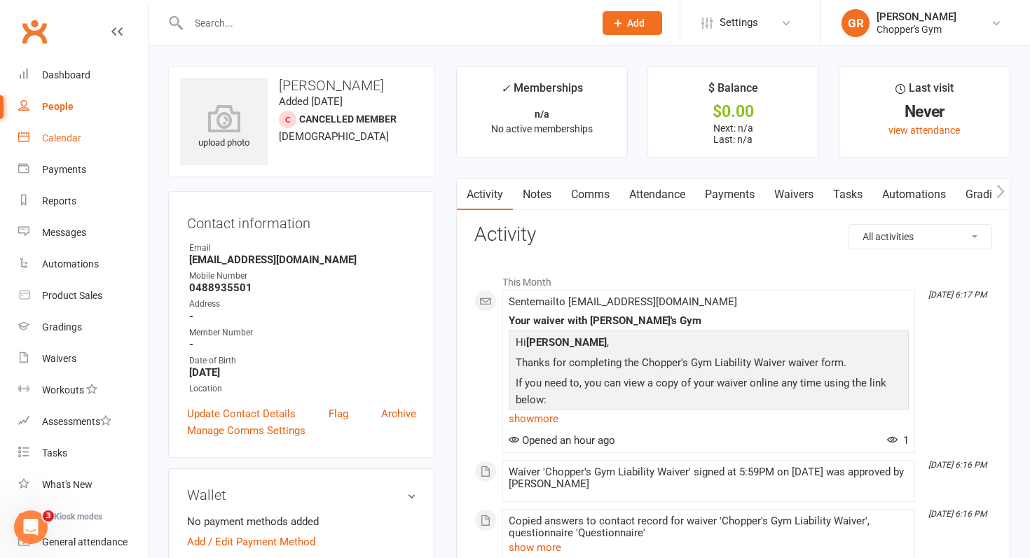
click at [65, 132] on link "Calendar" at bounding box center [83, 139] width 130 height 32
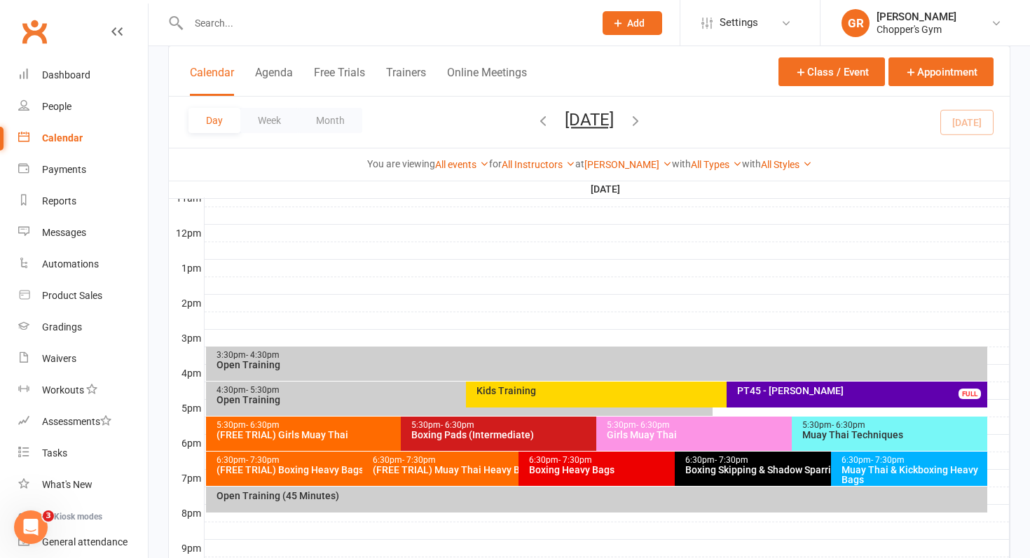
scroll to position [608, 0]
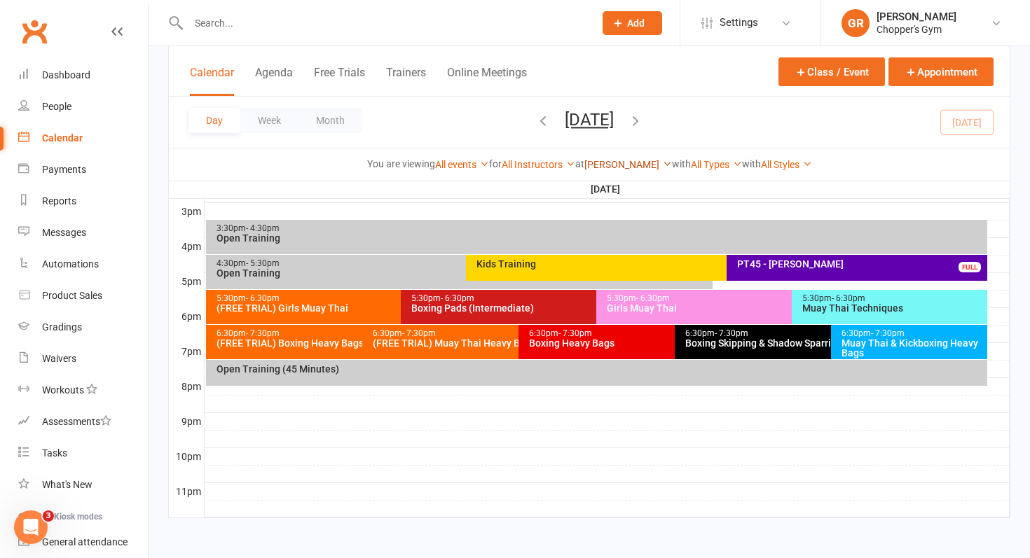
click at [662, 163] on icon at bounding box center [667, 164] width 10 height 10
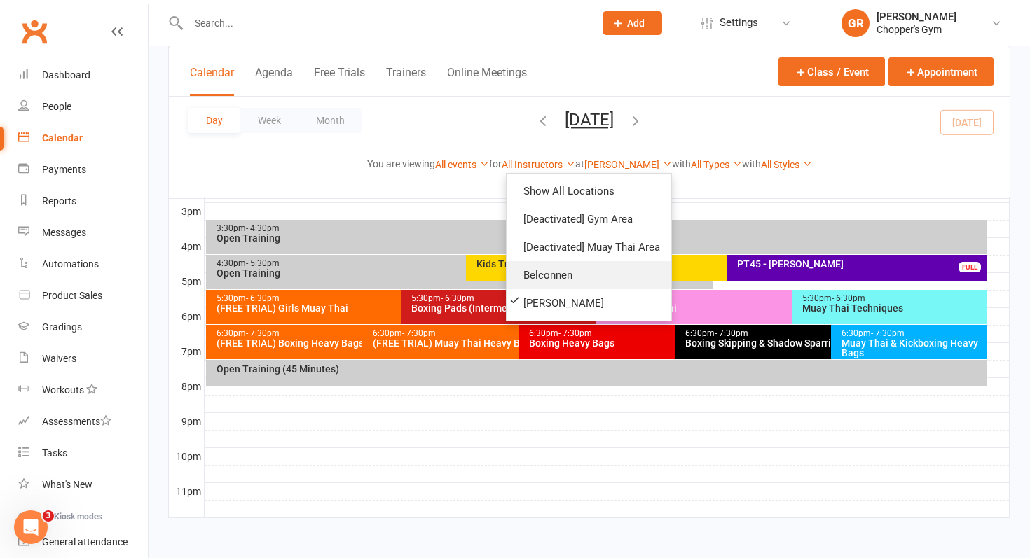
click at [554, 277] on link "Belconnen" at bounding box center [589, 275] width 165 height 28
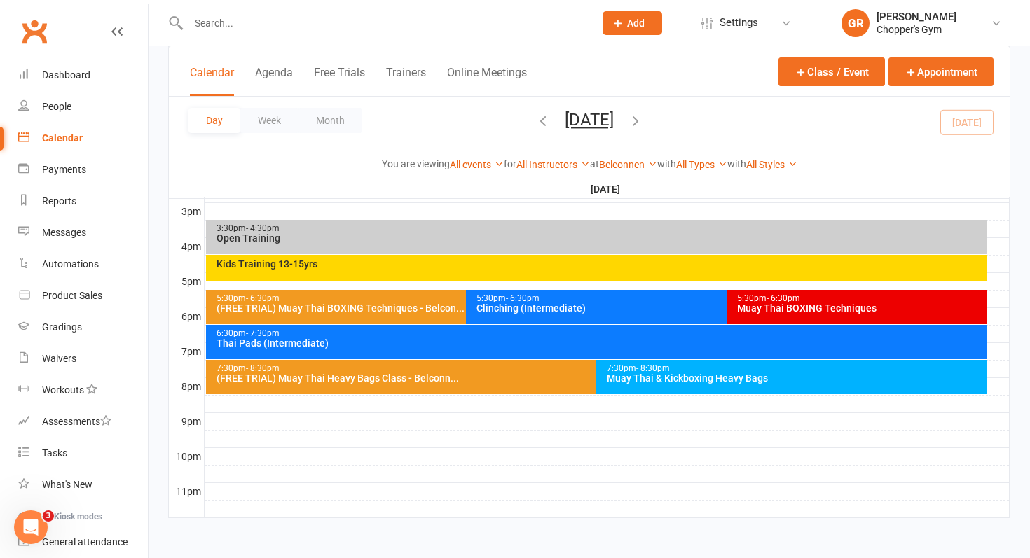
click at [636, 374] on div "Muay Thai & Kickboxing Heavy Bags" at bounding box center [795, 378] width 378 height 10
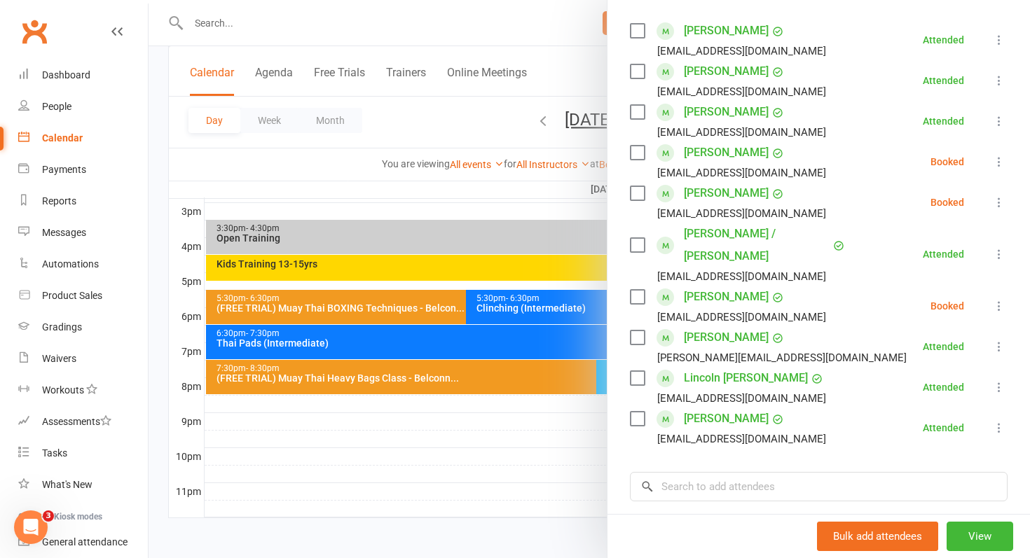
scroll to position [242, 0]
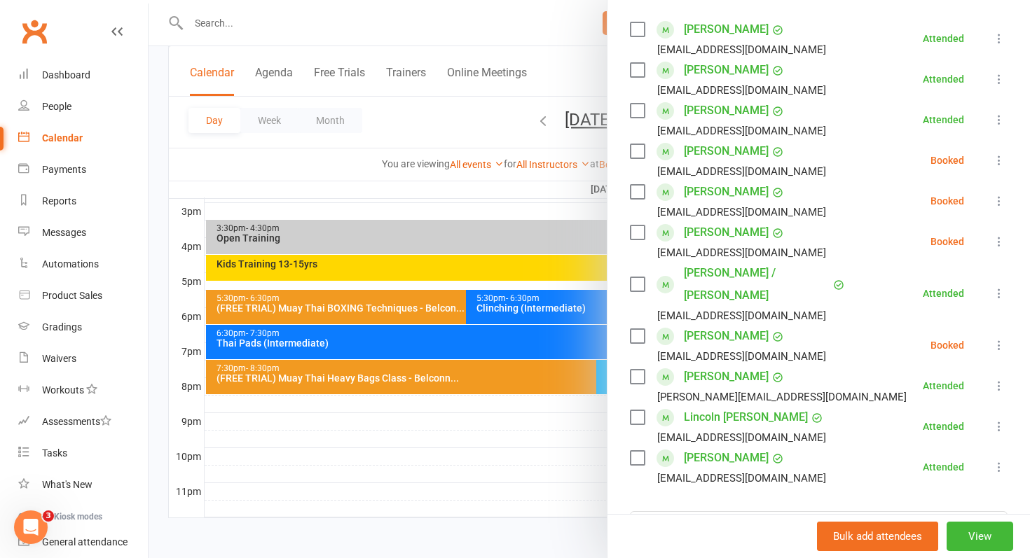
click at [349, 376] on div at bounding box center [590, 279] width 882 height 558
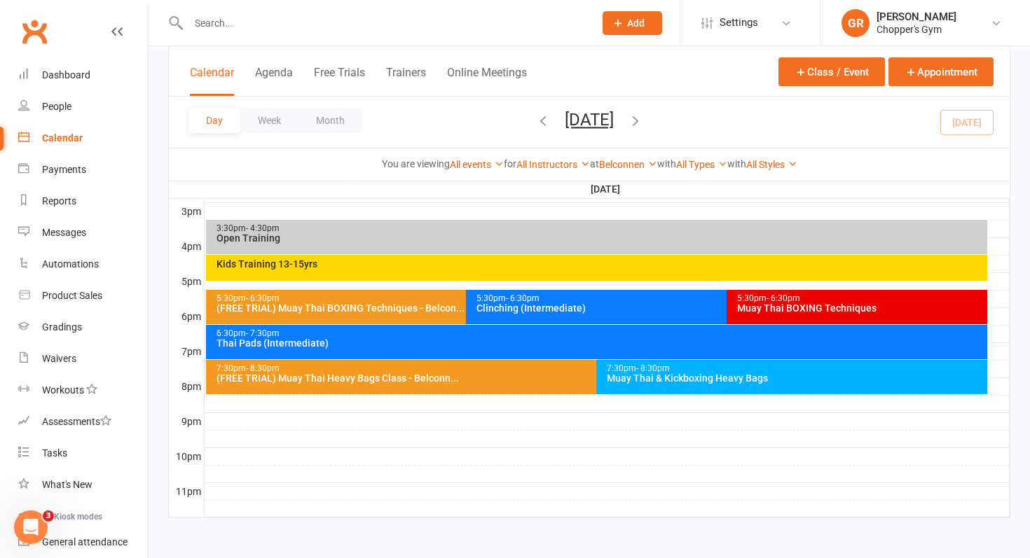
click at [349, 376] on div "(FREE TRIAL) Muay Thai Heavy Bags Class - Belconn..." at bounding box center [593, 378] width 755 height 10
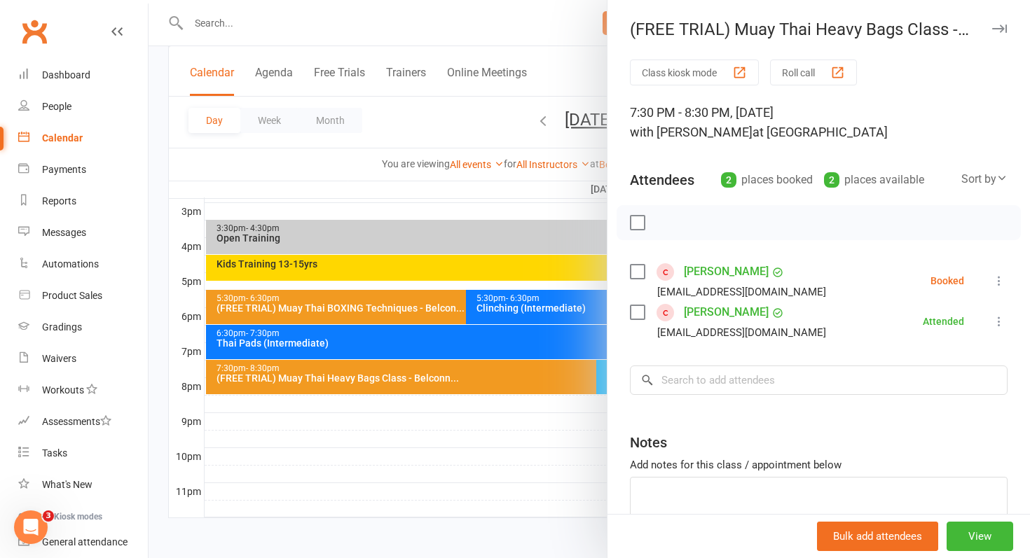
click at [1001, 281] on icon at bounding box center [999, 281] width 14 height 14
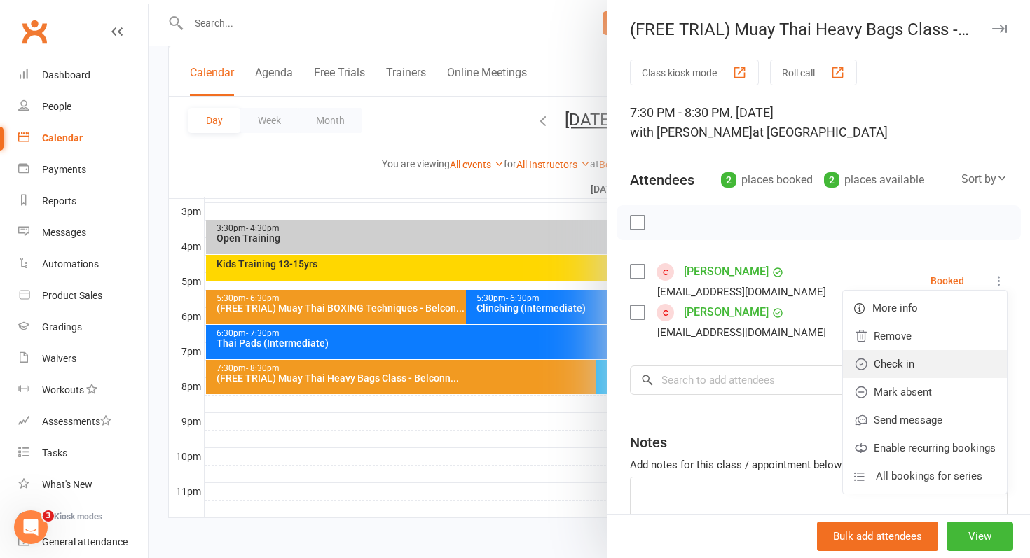
click at [891, 372] on link "Check in" at bounding box center [925, 364] width 164 height 28
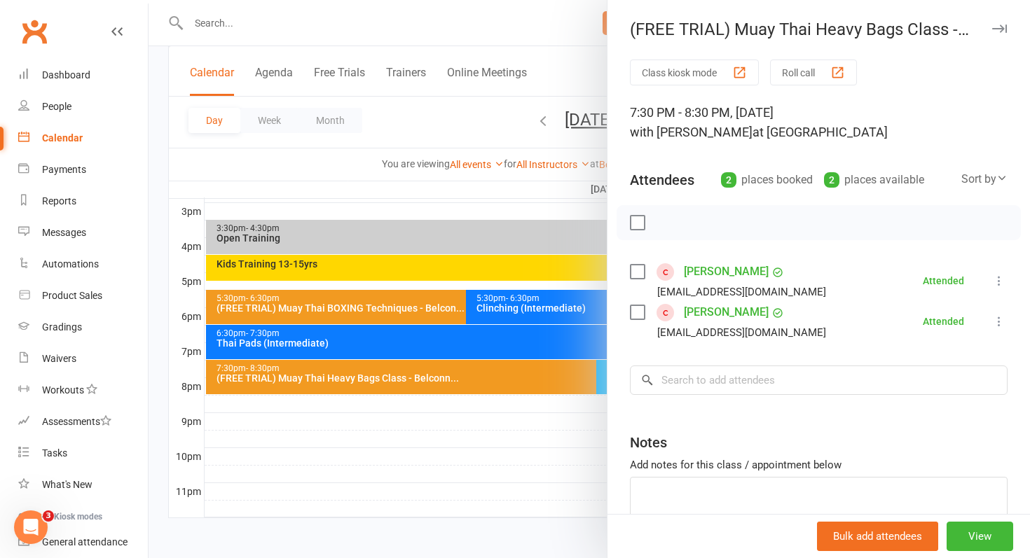
click at [395, 415] on div at bounding box center [590, 279] width 882 height 558
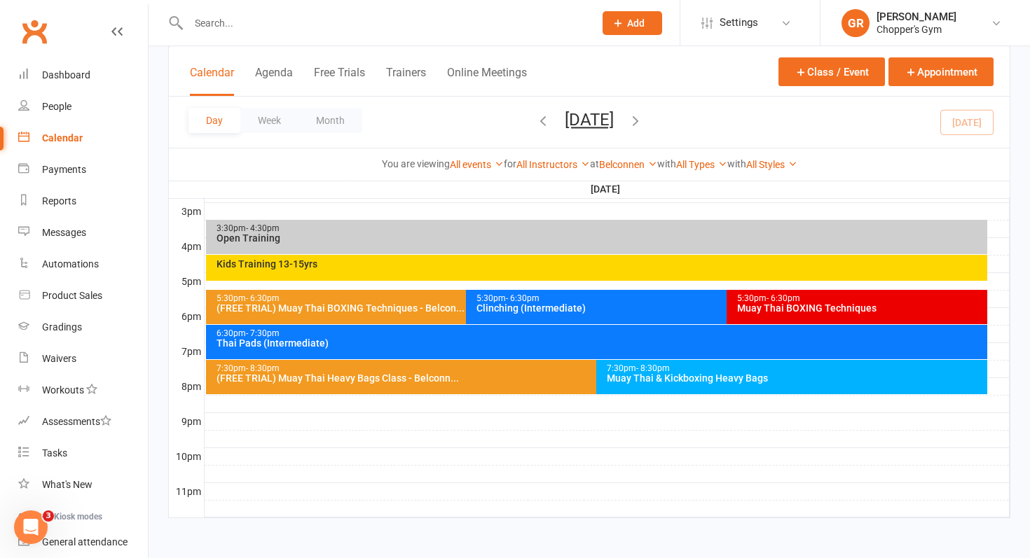
click at [692, 366] on div "7:30pm - 8:30pm" at bounding box center [795, 368] width 378 height 9
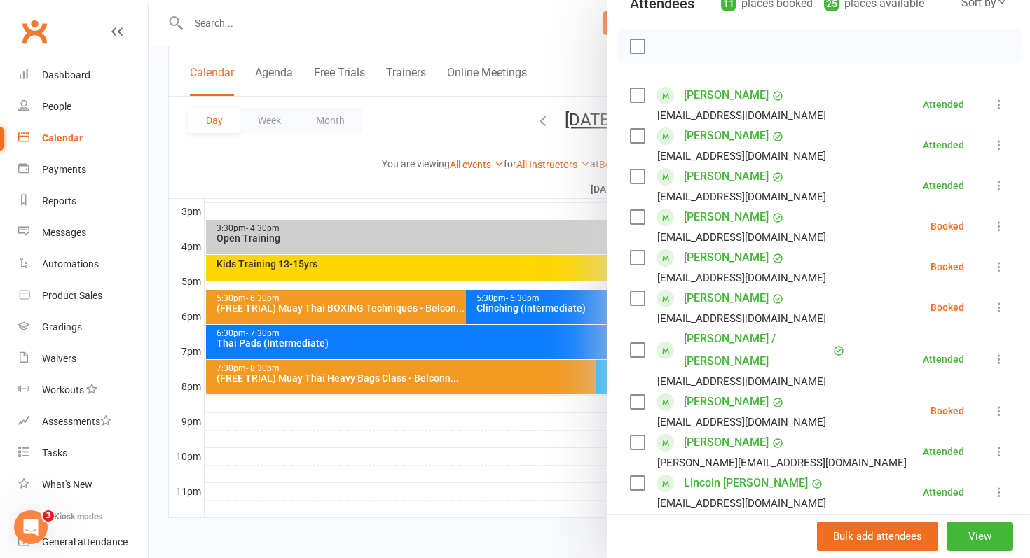
scroll to position [177, 0]
click at [1001, 228] on icon at bounding box center [999, 226] width 14 height 14
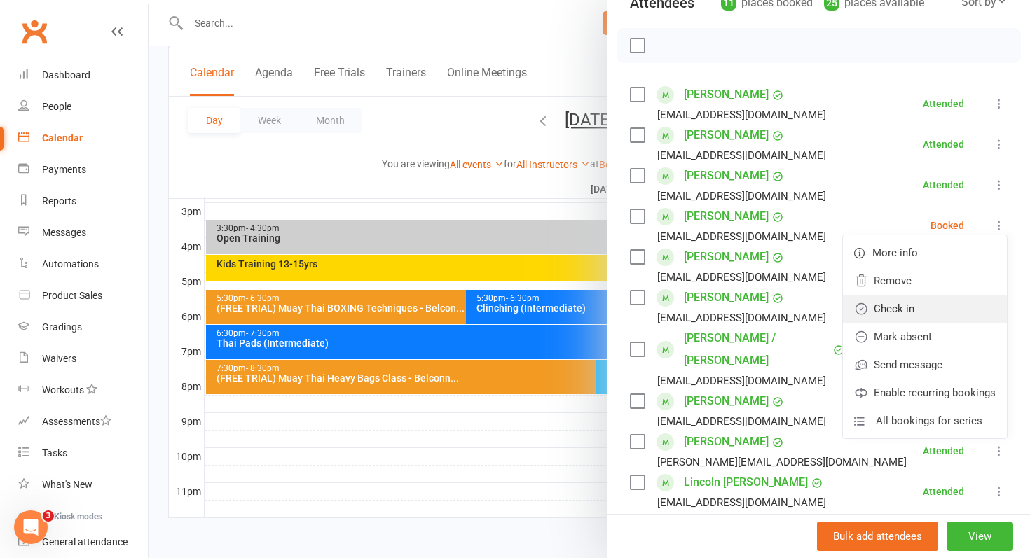
click at [929, 310] on link "Check in" at bounding box center [925, 309] width 164 height 28
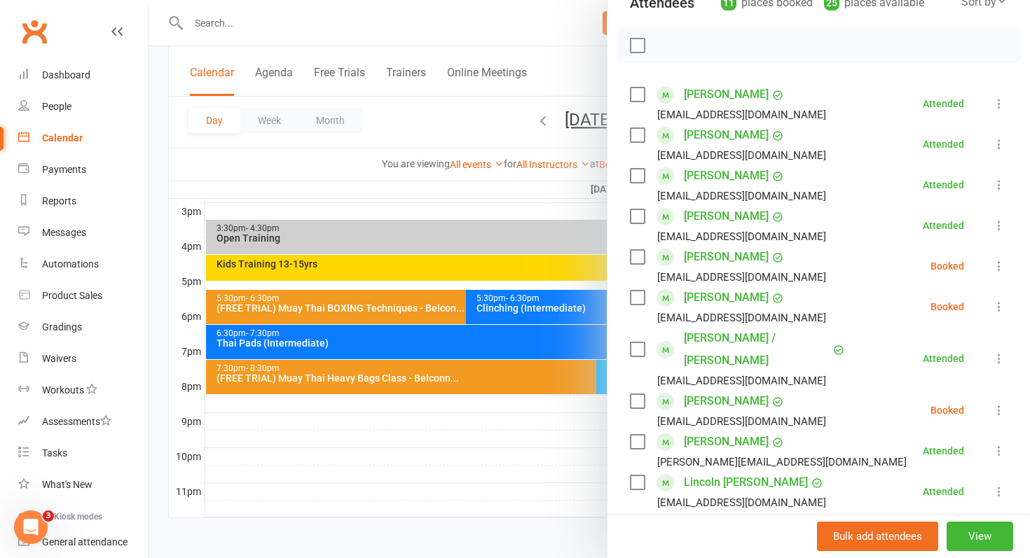
click at [998, 269] on icon at bounding box center [999, 266] width 14 height 14
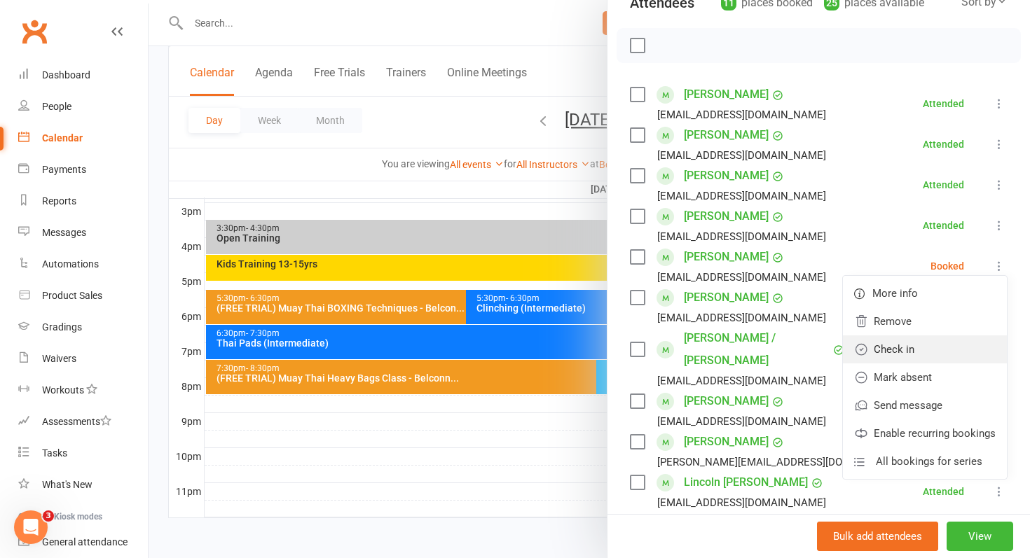
click at [897, 355] on link "Check in" at bounding box center [925, 350] width 164 height 28
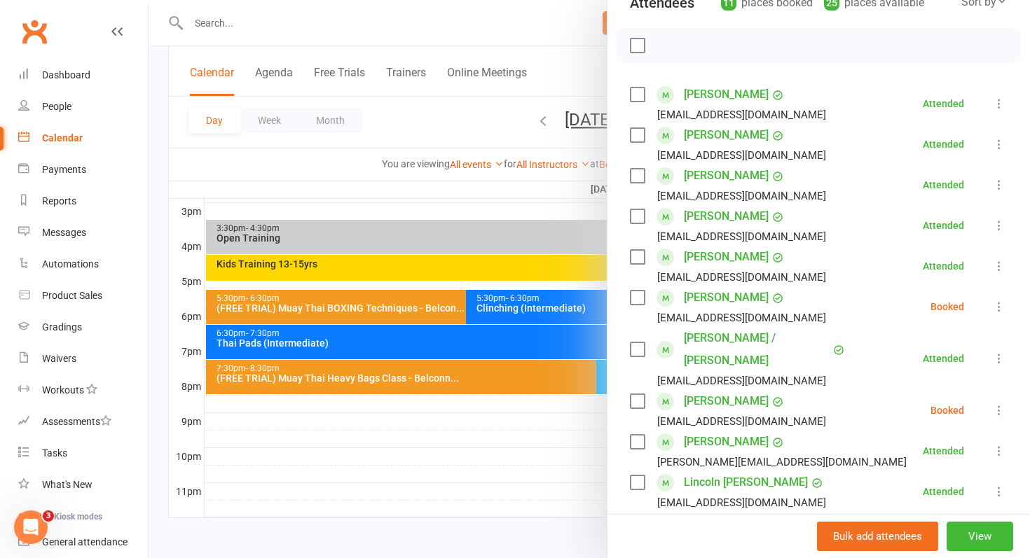
click at [1001, 310] on icon at bounding box center [999, 307] width 14 height 14
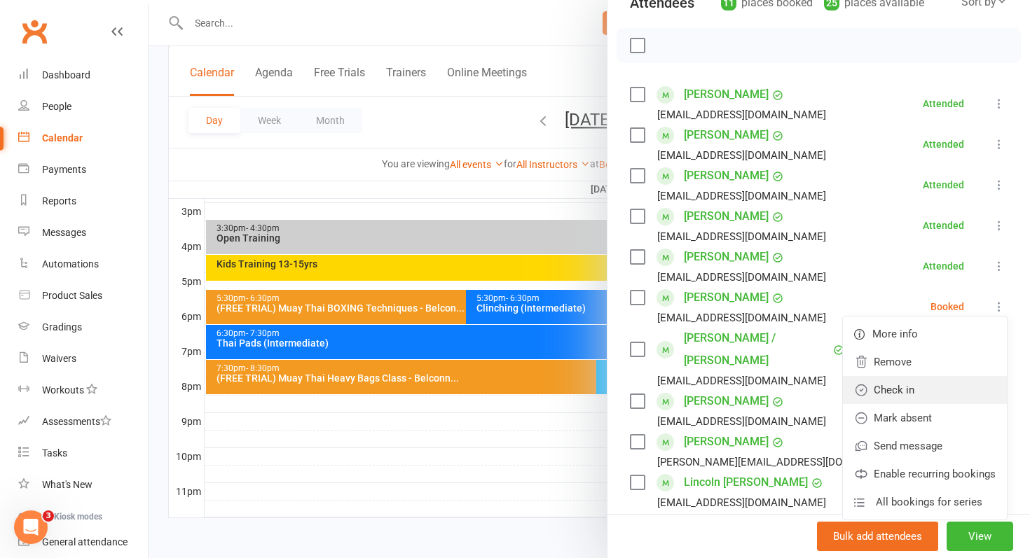
click at [915, 390] on link "Check in" at bounding box center [925, 390] width 164 height 28
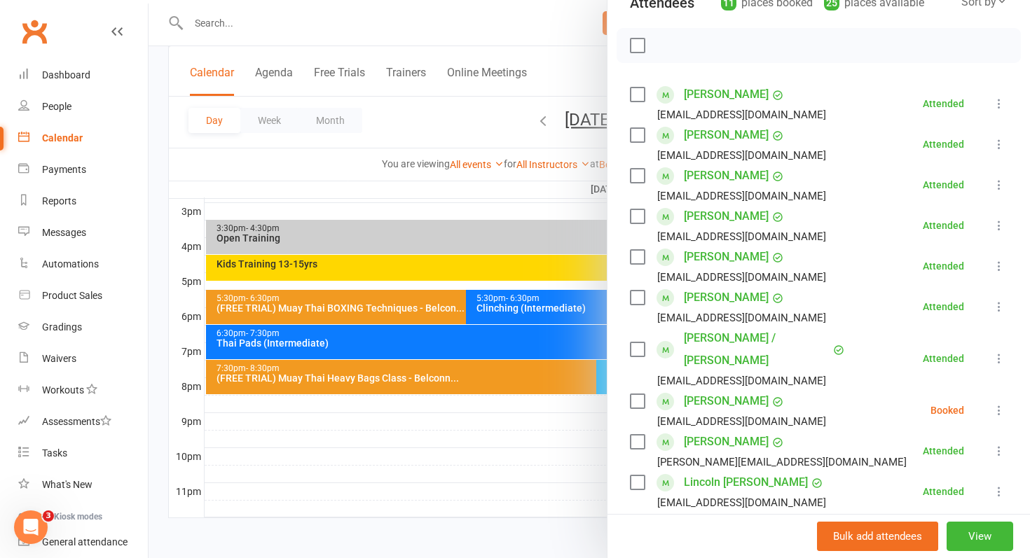
click at [1001, 404] on icon at bounding box center [999, 411] width 14 height 14
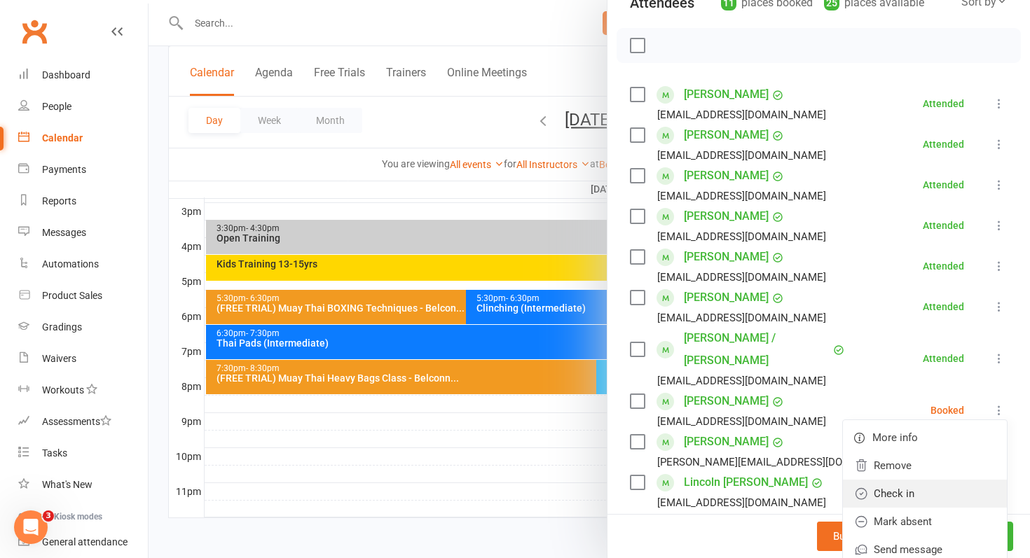
click at [886, 480] on link "Check in" at bounding box center [925, 494] width 164 height 28
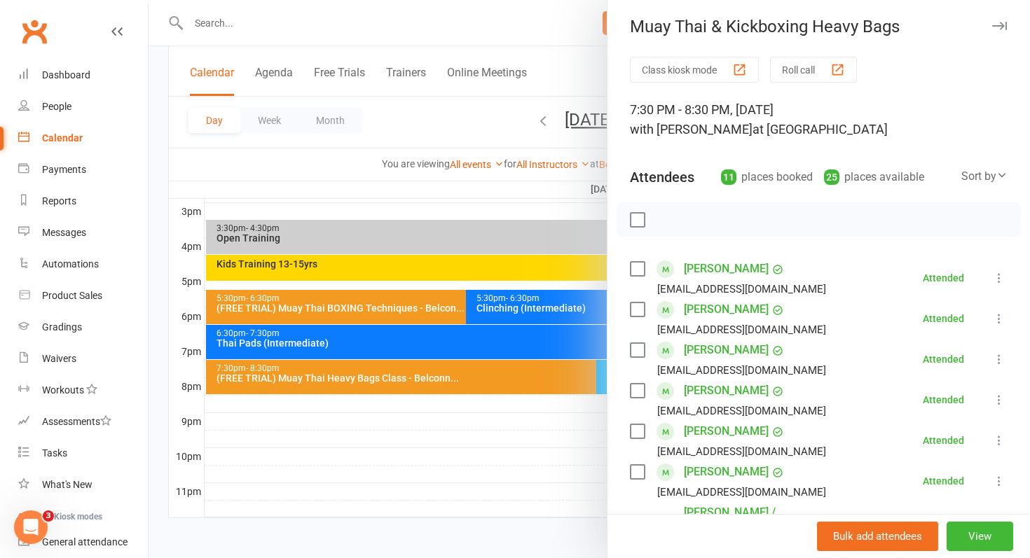
scroll to position [0, 0]
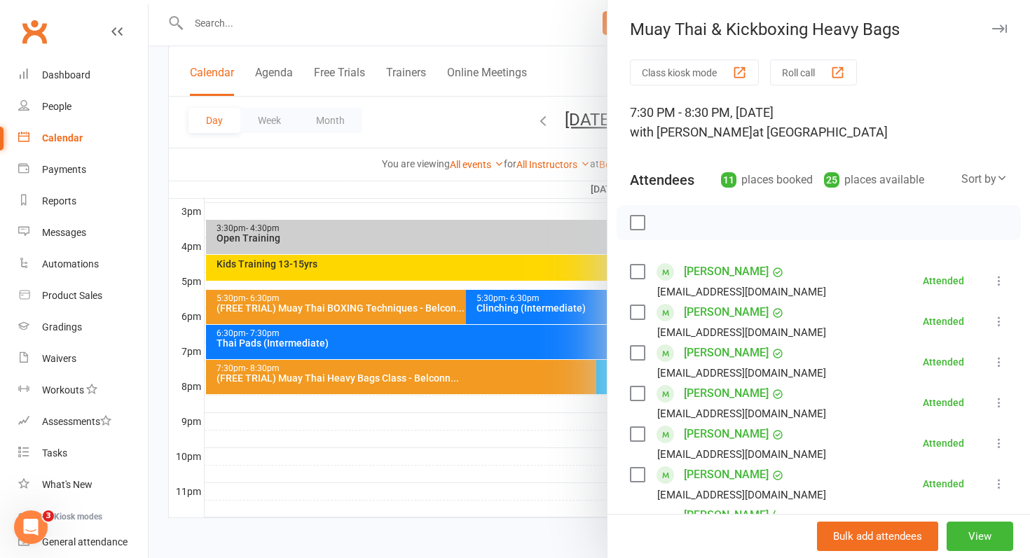
click at [415, 434] on div at bounding box center [590, 279] width 882 height 558
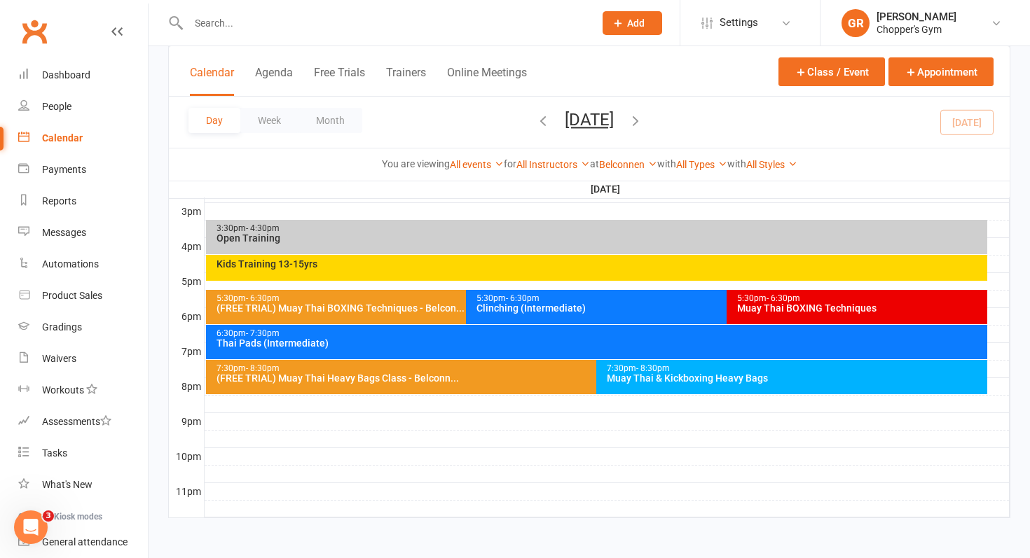
click at [512, 380] on div "(FREE TRIAL) Muay Thai Heavy Bags Class - Belconn..." at bounding box center [593, 378] width 755 height 10
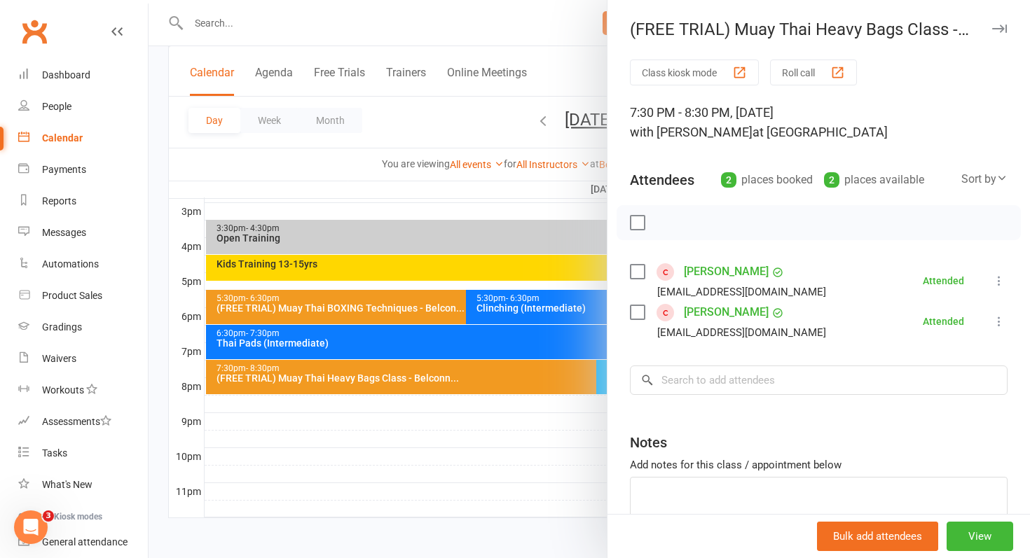
click at [444, 478] on div at bounding box center [590, 279] width 882 height 558
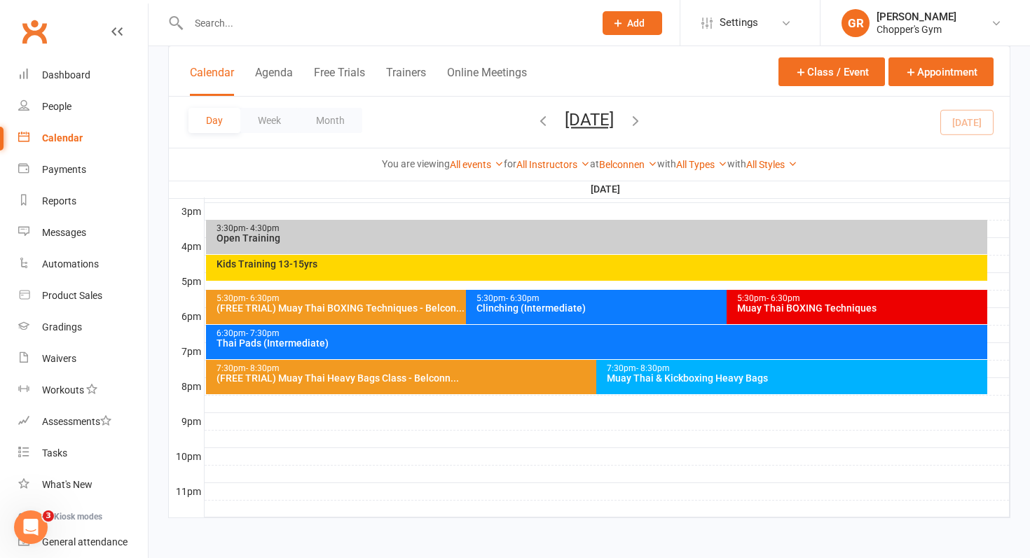
click at [694, 377] on div "Muay Thai & Kickboxing Heavy Bags" at bounding box center [795, 378] width 378 height 10
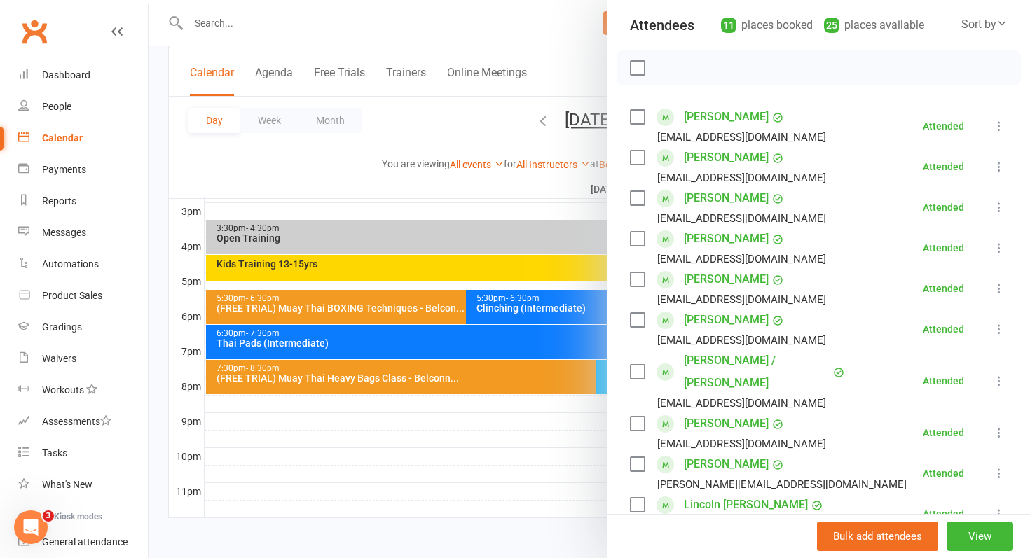
scroll to position [445, 0]
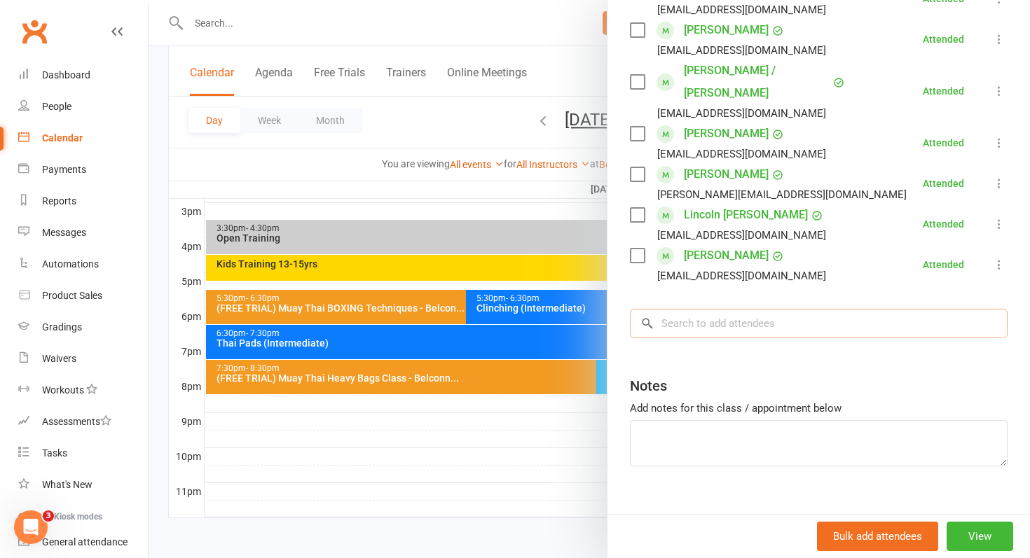
click at [780, 309] on input "search" at bounding box center [819, 323] width 378 height 29
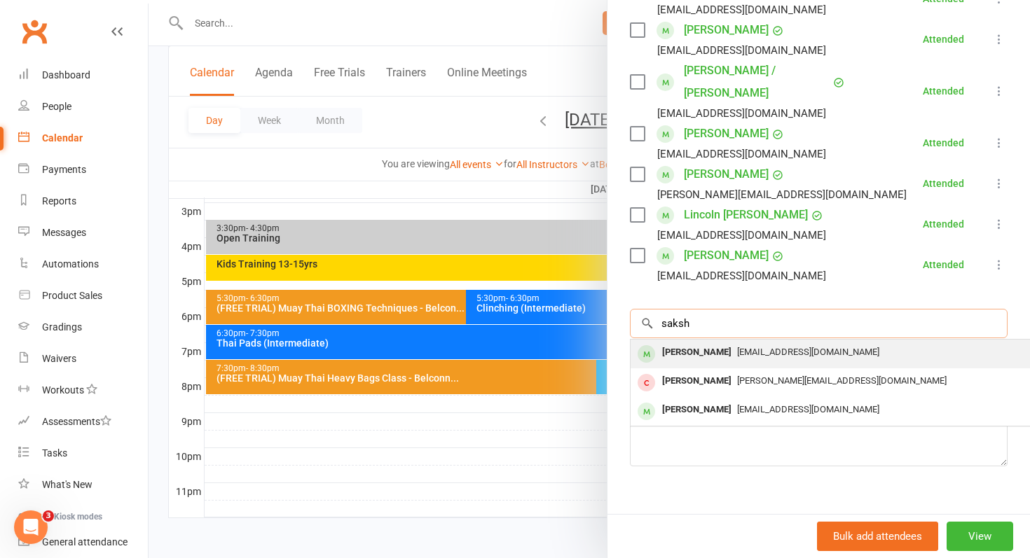
type input "saksh"
click at [719, 343] on div "Sakshyam Gaire" at bounding box center [697, 353] width 81 height 20
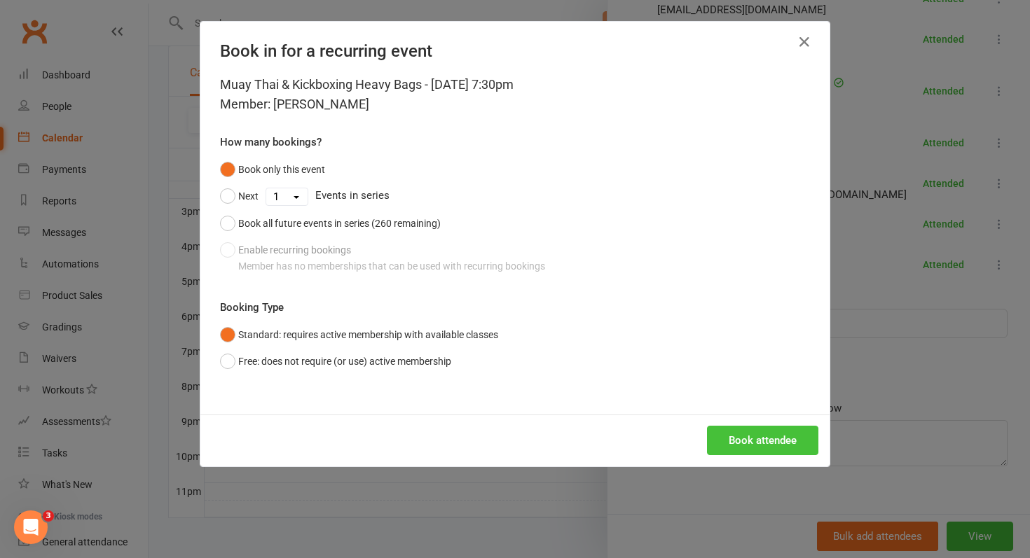
click at [746, 439] on button "Book attendee" at bounding box center [762, 440] width 111 height 29
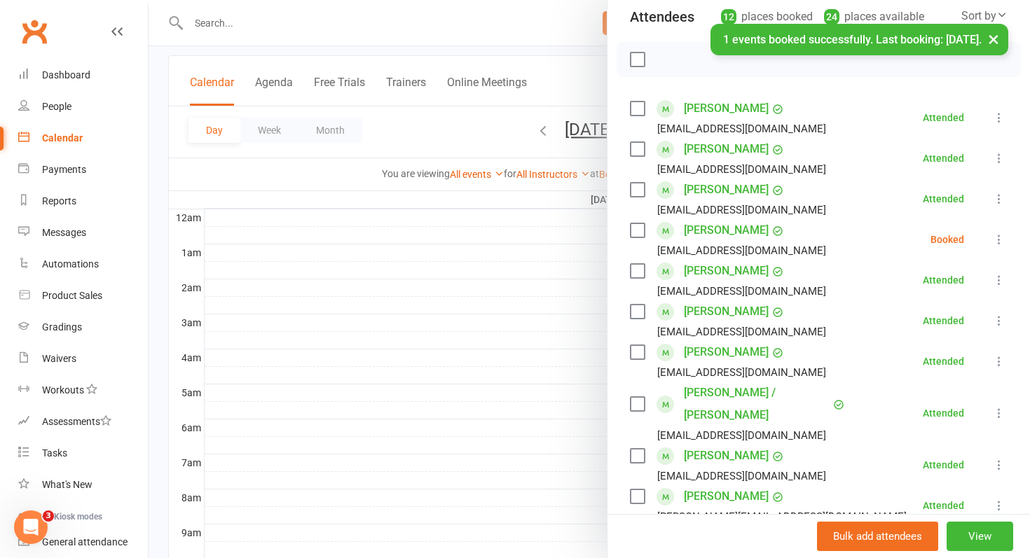
scroll to position [163, 0]
click at [1000, 246] on icon at bounding box center [999, 240] width 14 height 14
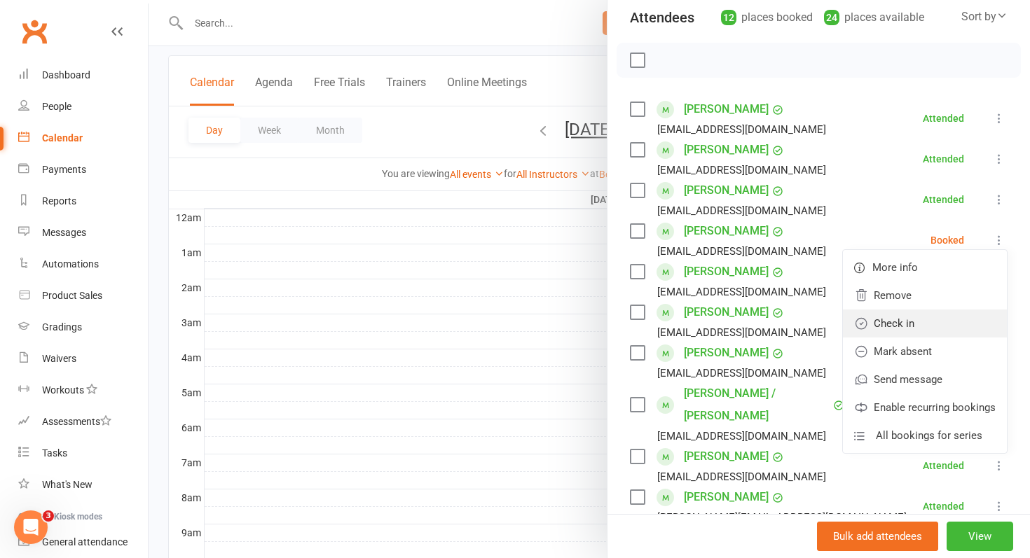
click at [926, 333] on link "Check in" at bounding box center [925, 324] width 164 height 28
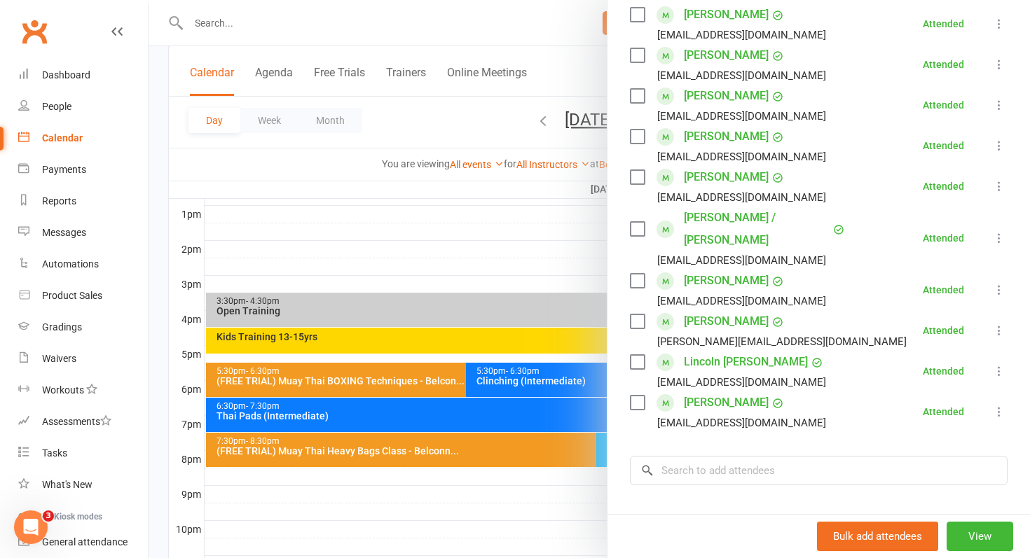
scroll to position [537, 0]
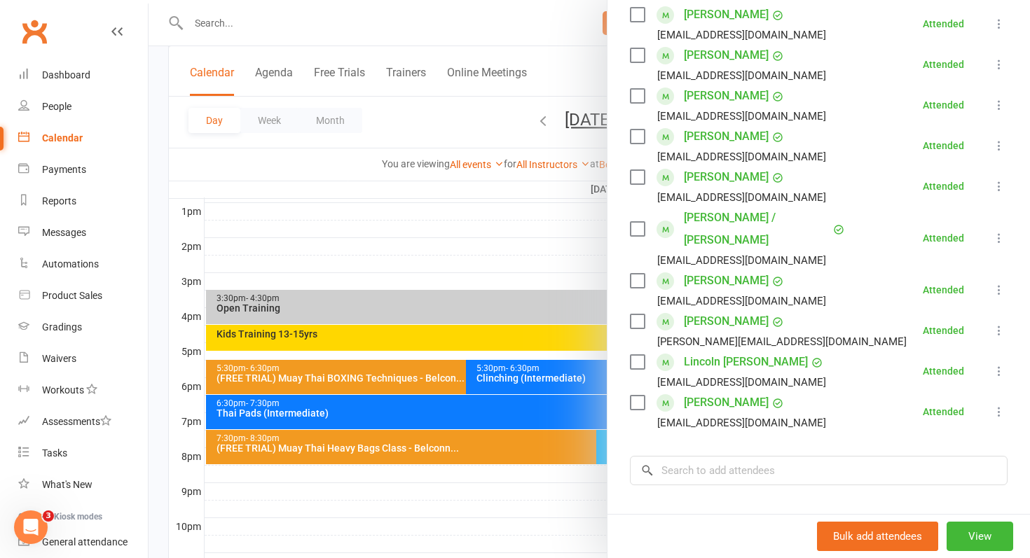
click at [437, 244] on div at bounding box center [590, 279] width 882 height 558
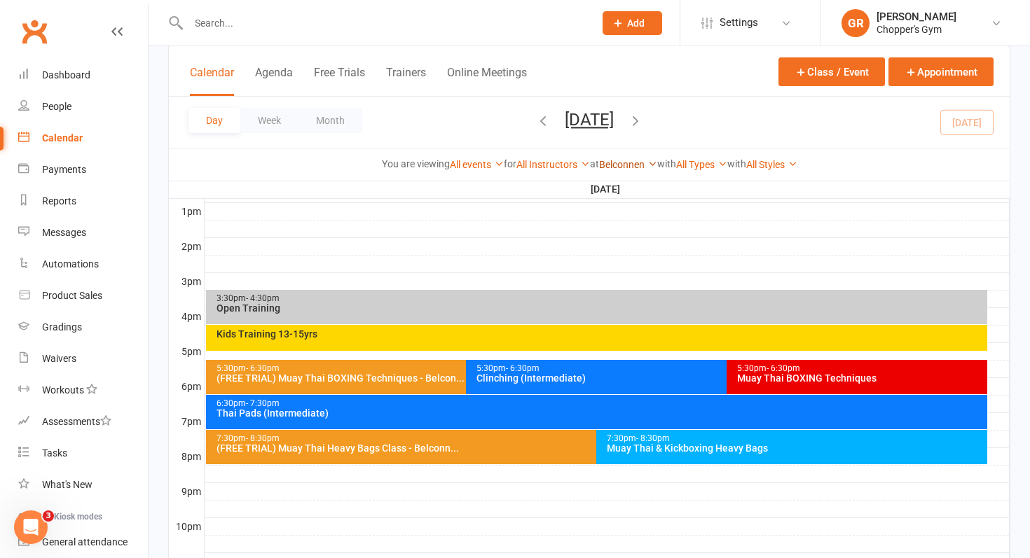
click at [655, 164] on icon at bounding box center [652, 164] width 10 height 10
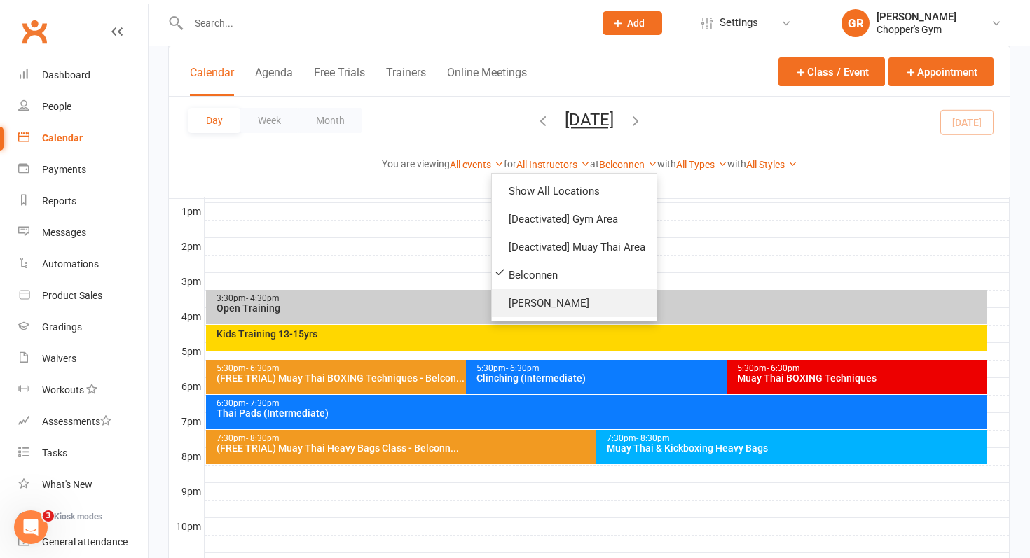
click at [577, 302] on link "[PERSON_NAME]" at bounding box center [574, 303] width 165 height 28
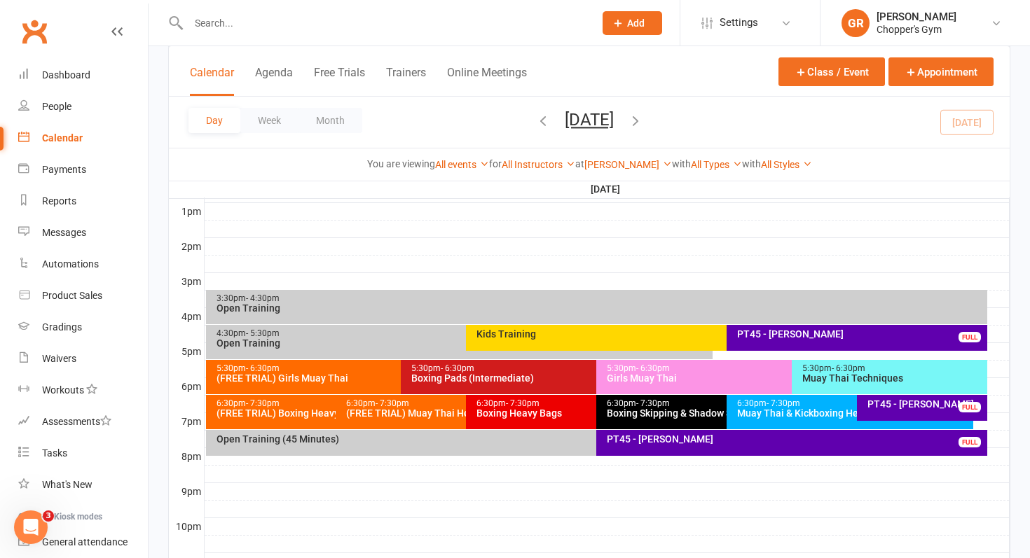
scroll to position [608, 0]
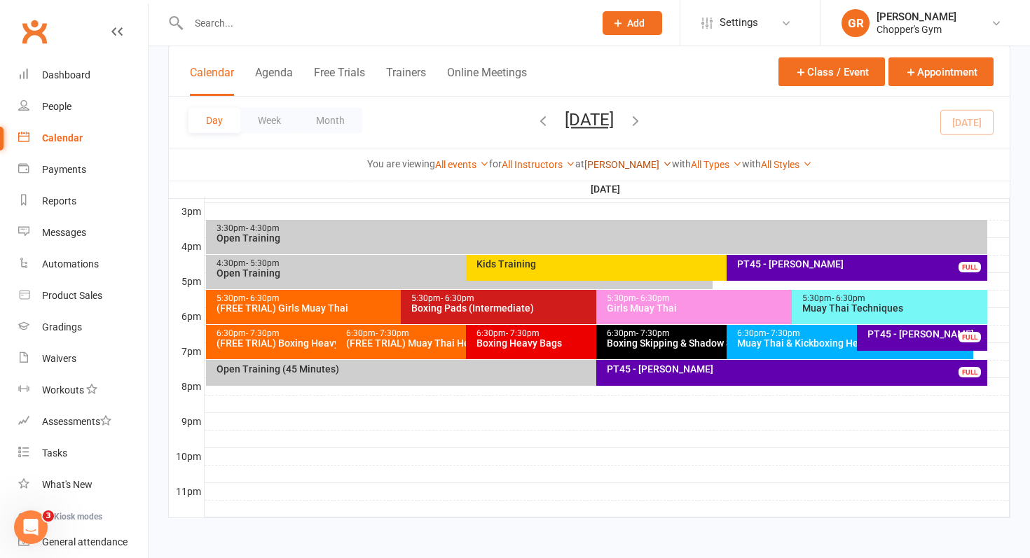
click at [626, 159] on link "[PERSON_NAME]" at bounding box center [628, 164] width 88 height 11
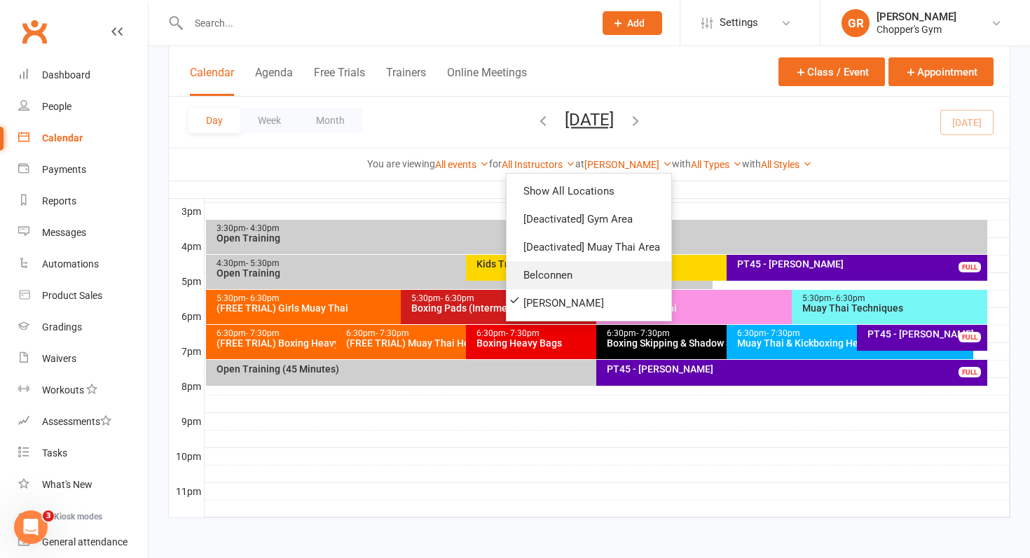
click at [577, 285] on link "Belconnen" at bounding box center [589, 275] width 165 height 28
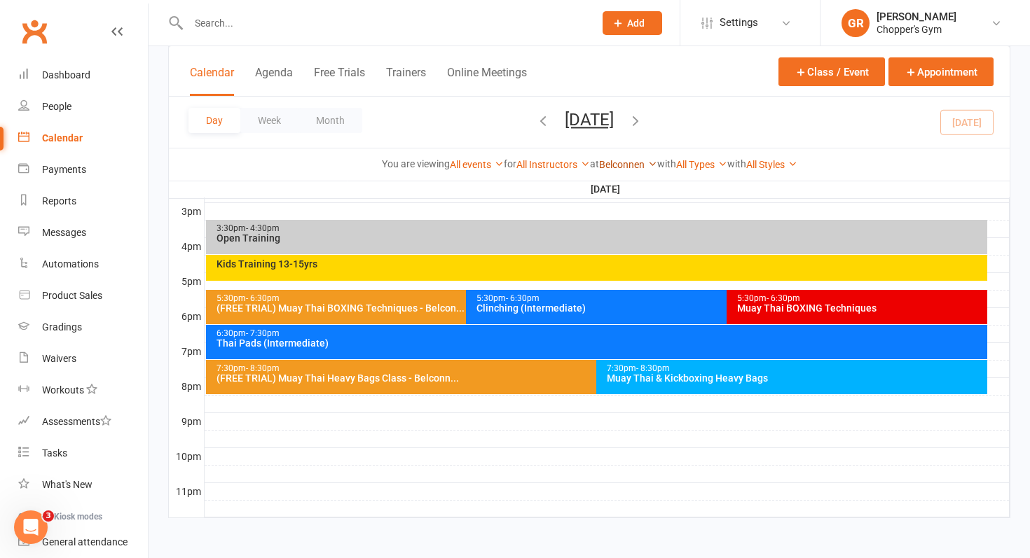
click at [615, 165] on link "Belconnen" at bounding box center [628, 164] width 58 height 11
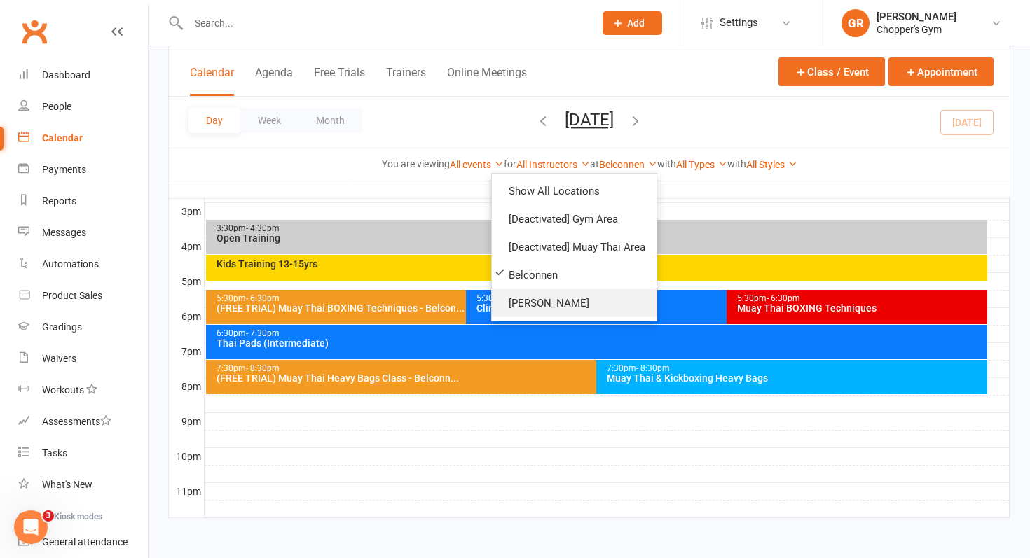
click at [535, 296] on link "[PERSON_NAME]" at bounding box center [574, 303] width 165 height 28
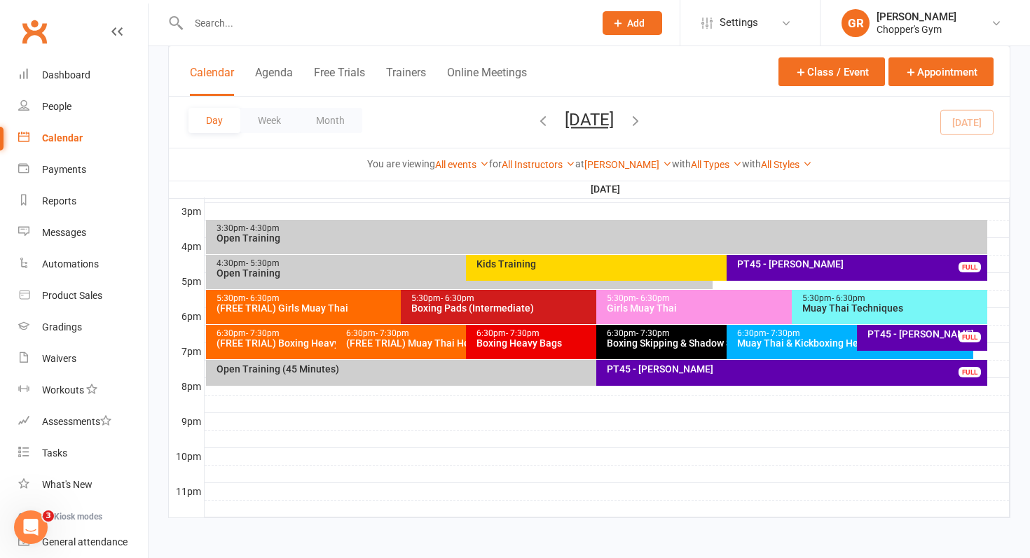
click at [768, 341] on div "Muay Thai & Kickboxing Heavy Bags" at bounding box center [853, 343] width 234 height 10
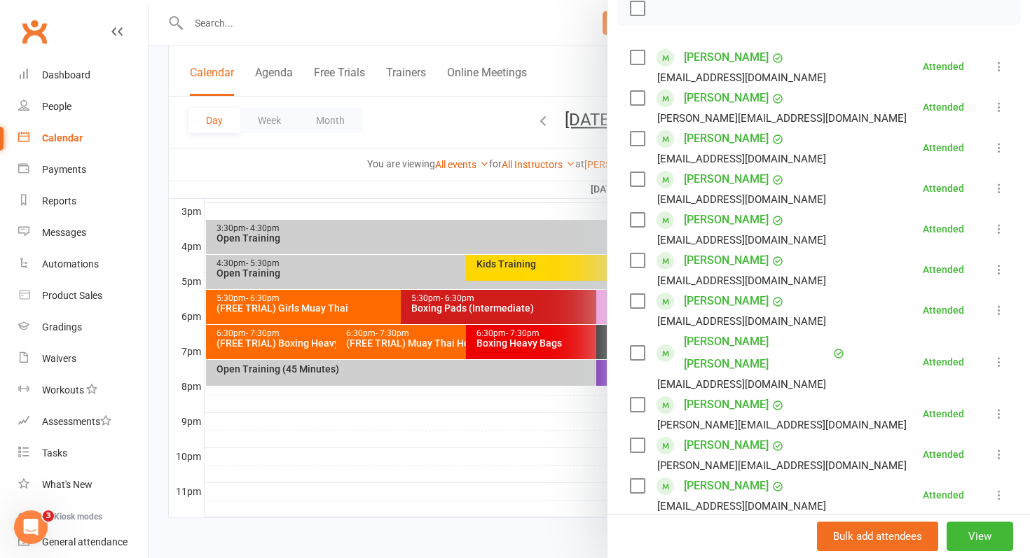
scroll to position [608, 0]
click at [408, 343] on div at bounding box center [590, 279] width 882 height 558
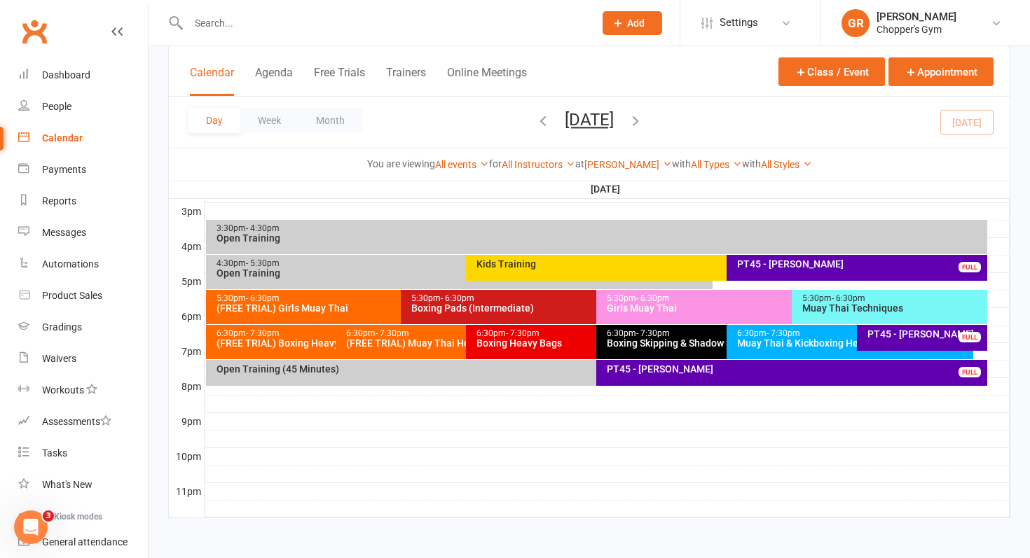
click at [408, 343] on div "(FREE TRIAL) Muay Thai Heavy Bags Class" at bounding box center [462, 343] width 234 height 10
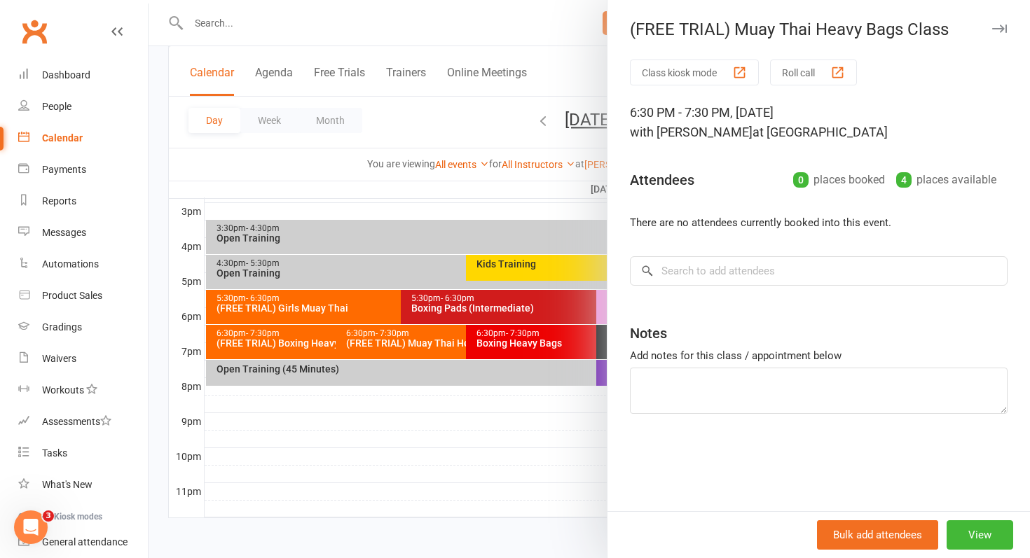
click at [549, 436] on div at bounding box center [590, 279] width 882 height 558
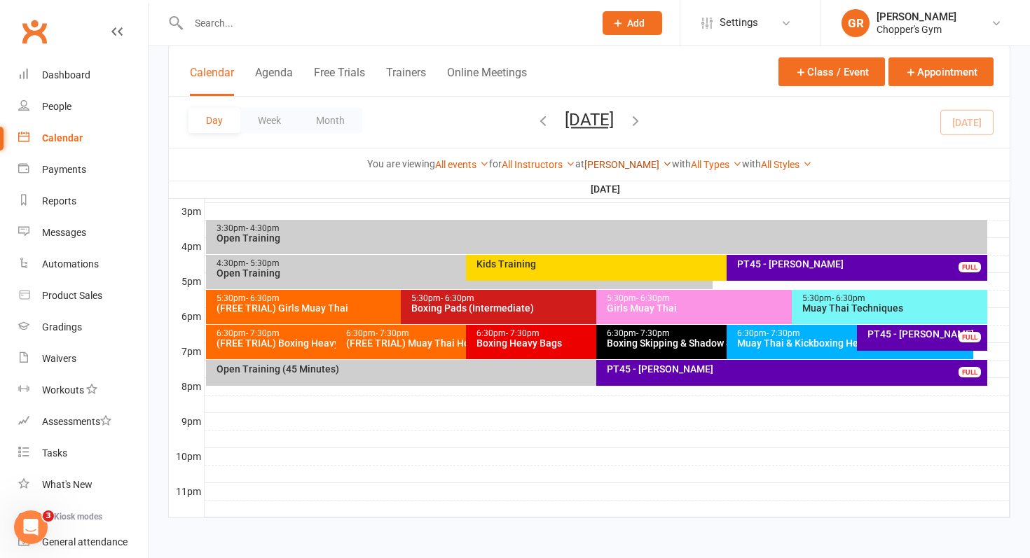
click at [633, 159] on link "[PERSON_NAME]" at bounding box center [628, 164] width 88 height 11
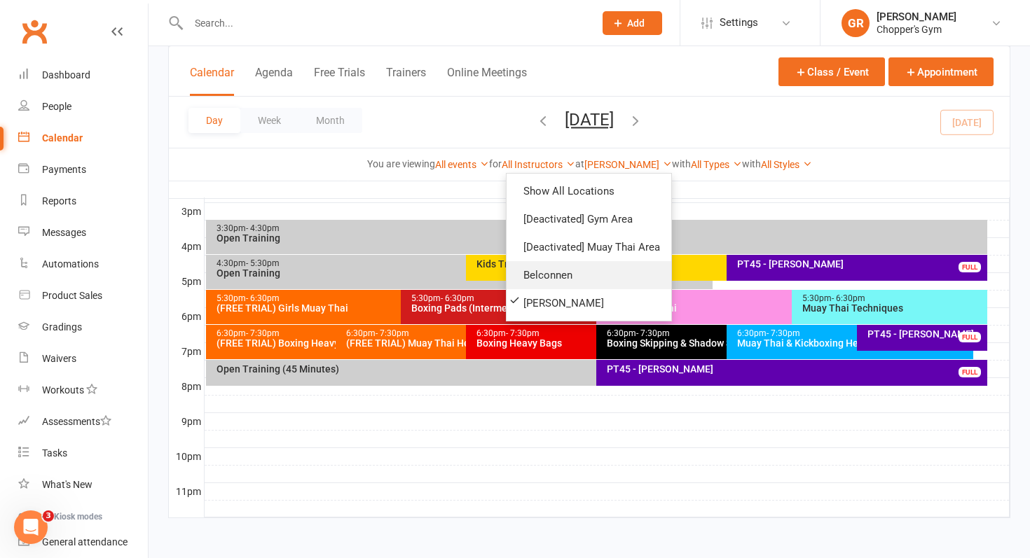
click at [550, 273] on link "Belconnen" at bounding box center [589, 275] width 165 height 28
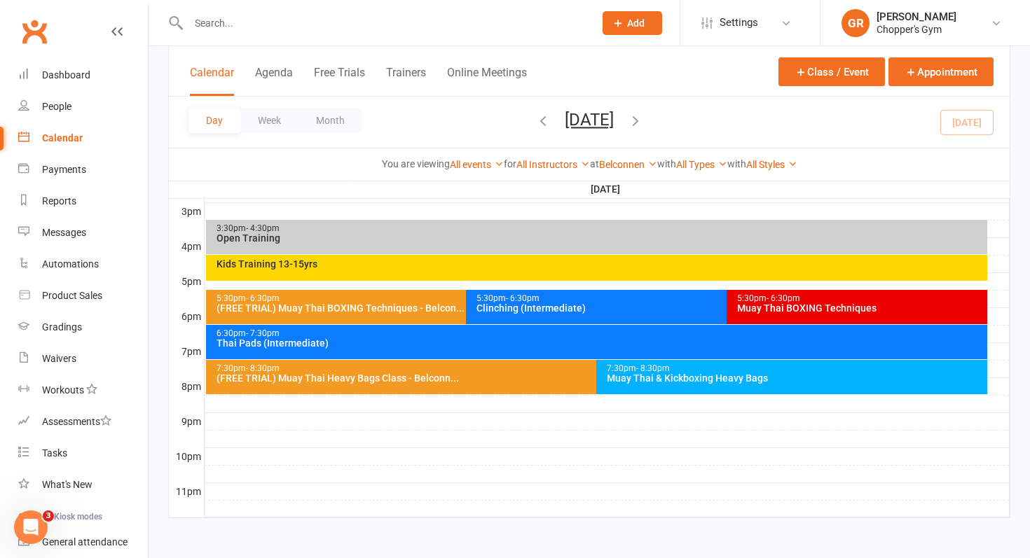
click at [710, 375] on div "Muay Thai & Kickboxing Heavy Bags" at bounding box center [795, 378] width 378 height 10
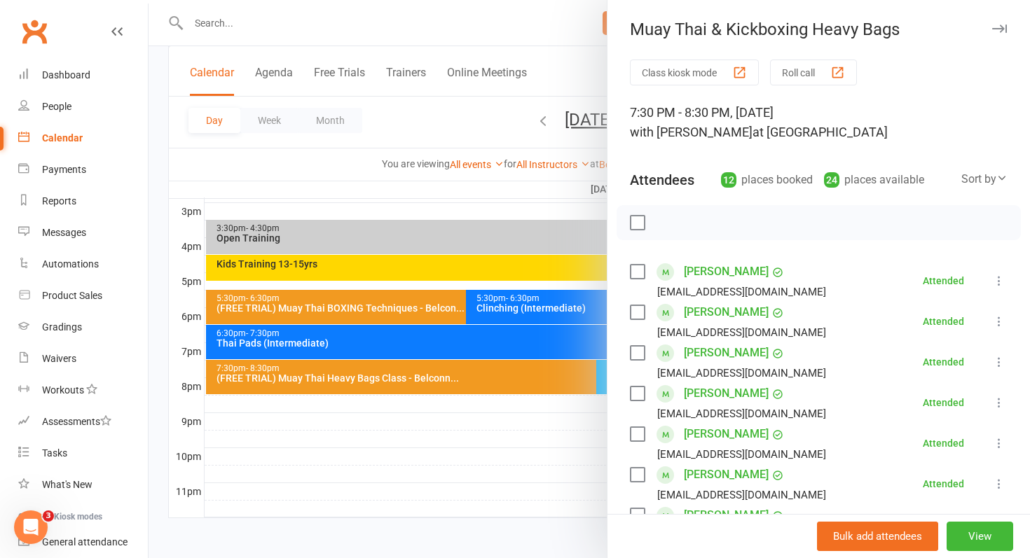
click at [481, 404] on div at bounding box center [590, 279] width 882 height 558
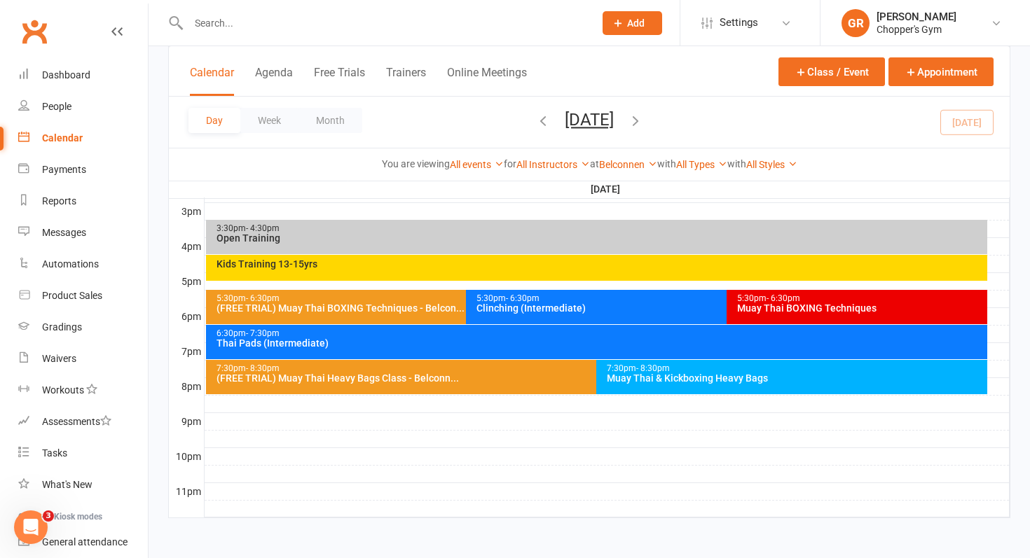
click at [643, 117] on icon "button" at bounding box center [635, 120] width 15 height 15
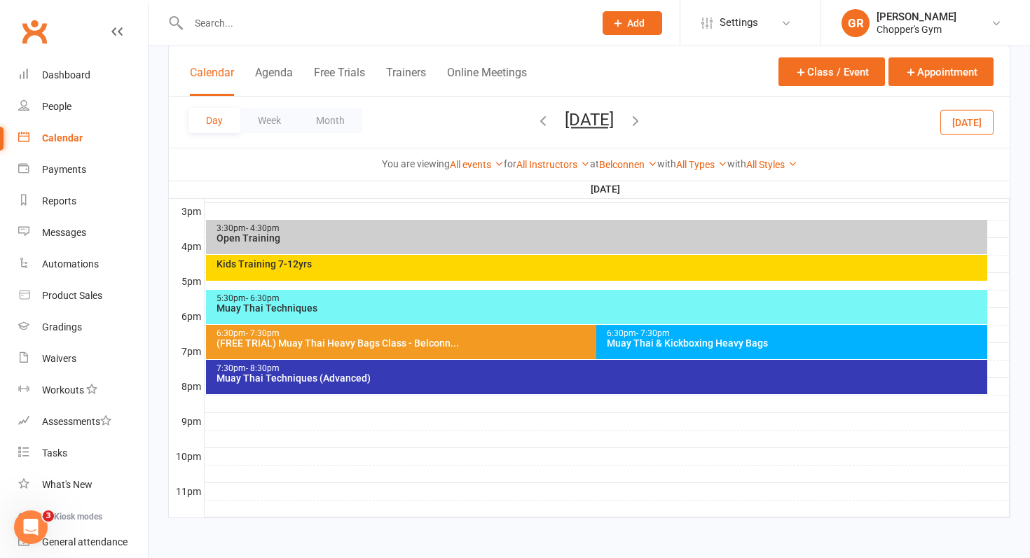
click at [591, 266] on div "Kids Training 7-12yrs" at bounding box center [600, 264] width 769 height 10
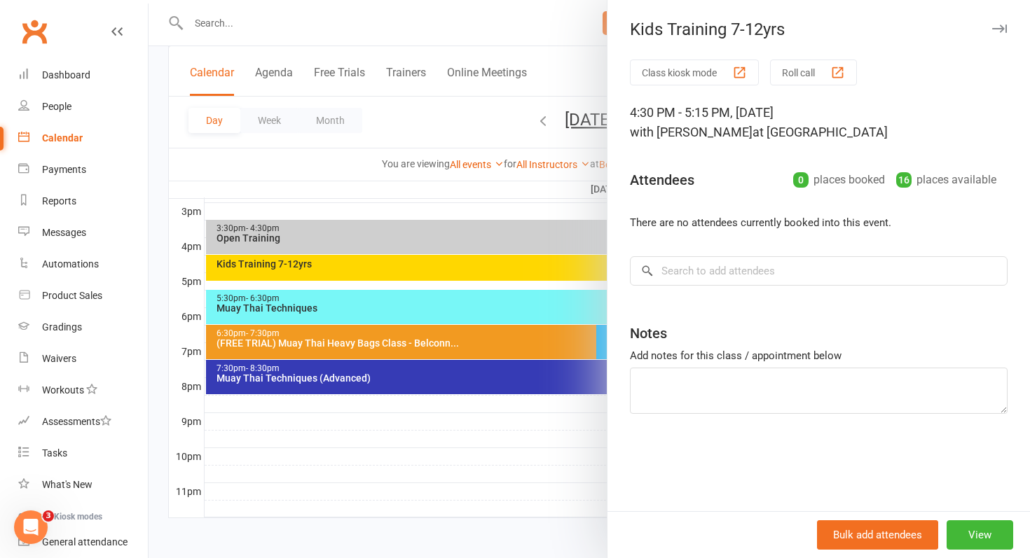
click at [477, 453] on div at bounding box center [590, 279] width 882 height 558
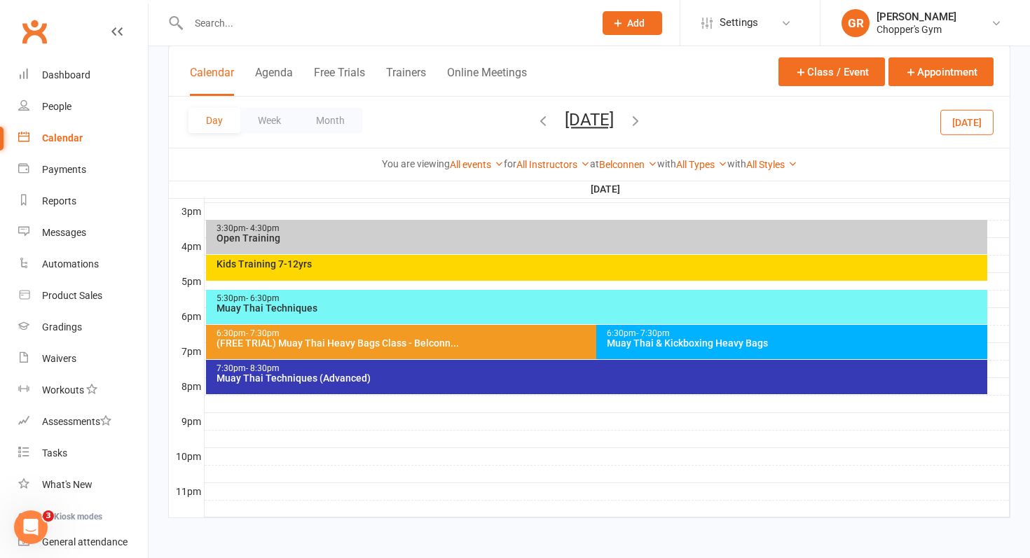
click at [535, 299] on div "5:30pm - 6:30pm" at bounding box center [600, 298] width 769 height 9
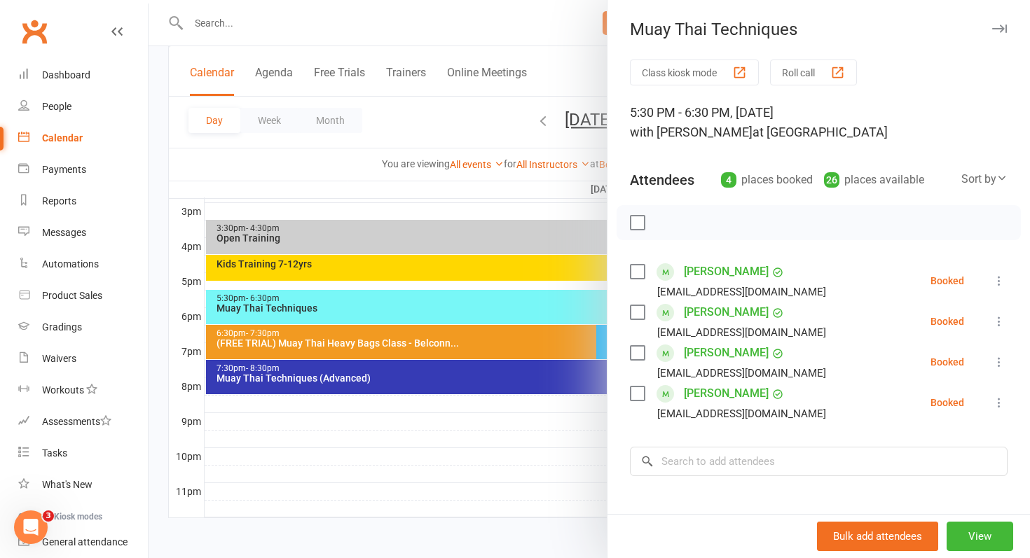
click at [413, 422] on div at bounding box center [590, 279] width 882 height 558
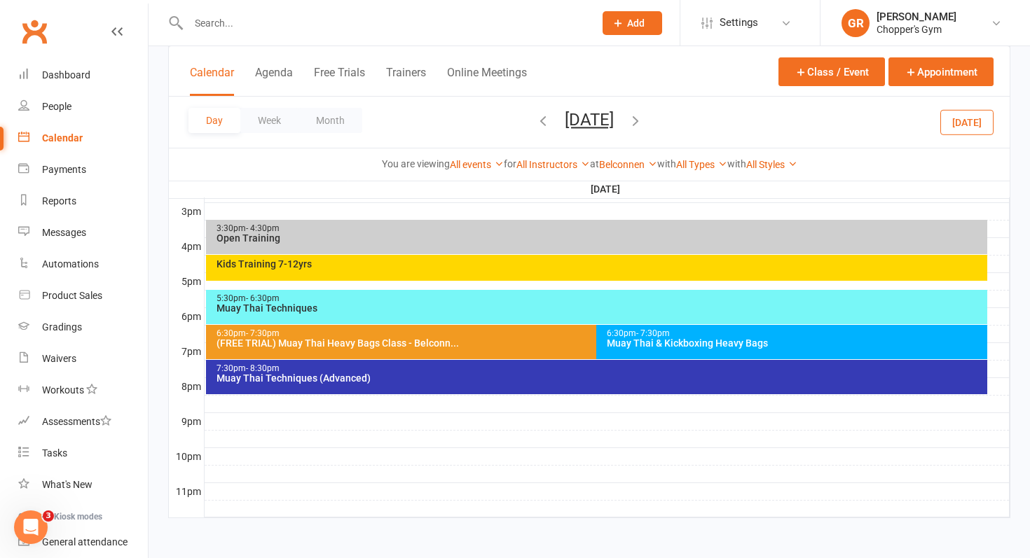
click at [450, 339] on div "(FREE TRIAL) Muay Thai Heavy Bags Class - Belconn..." at bounding box center [593, 343] width 755 height 10
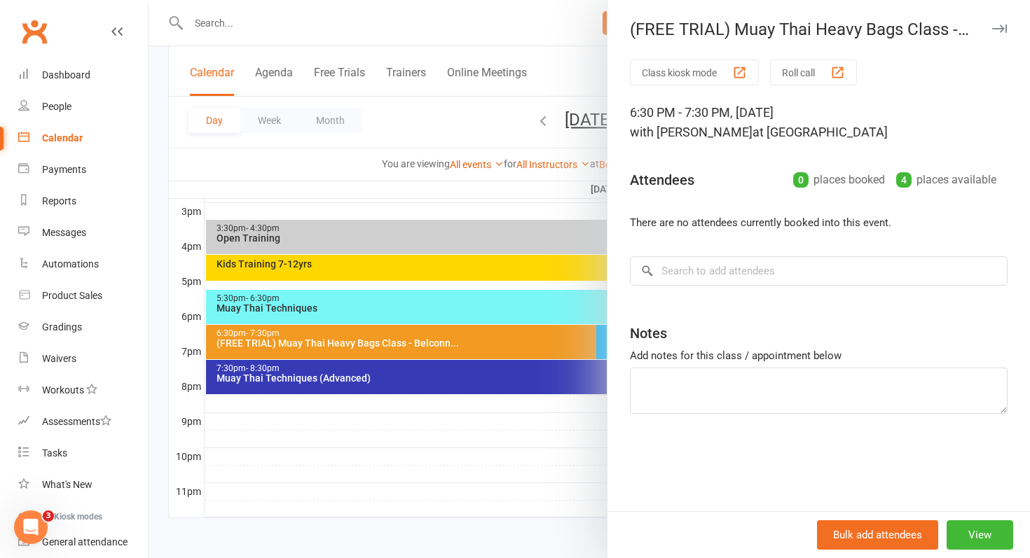
click at [441, 425] on div at bounding box center [590, 279] width 882 height 558
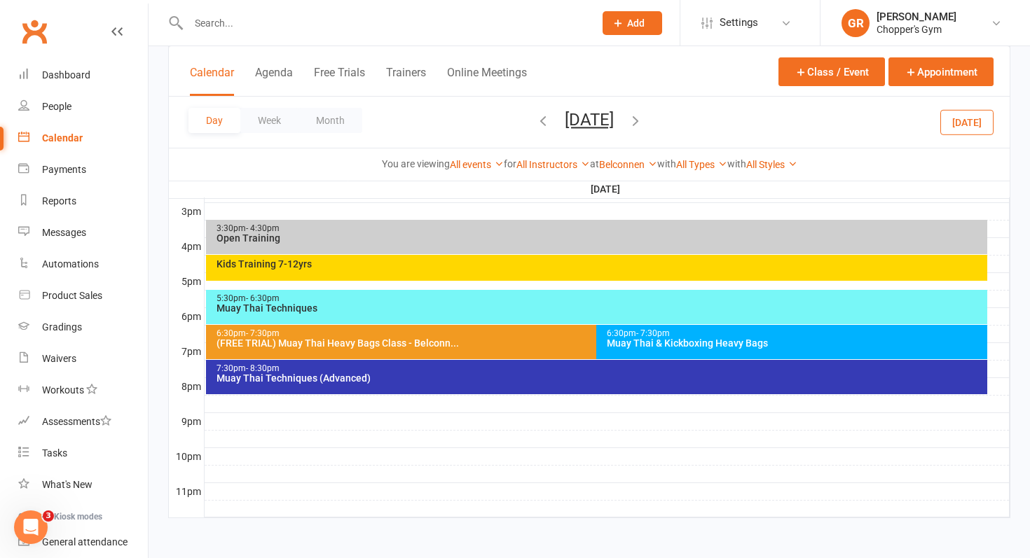
click at [713, 349] on div "6:30pm - 7:30pm Muay Thai & Kickboxing Heavy Bags" at bounding box center [791, 342] width 391 height 34
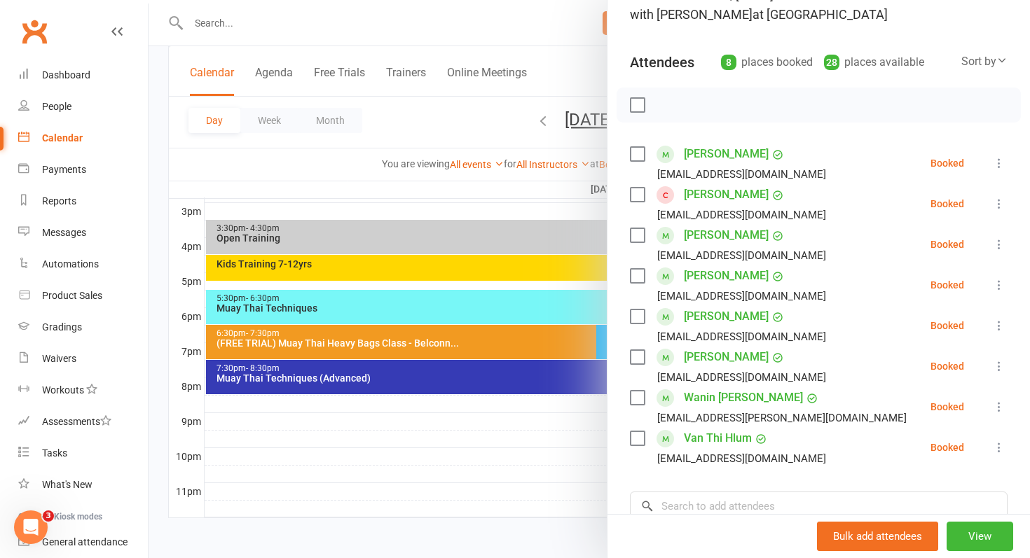
scroll to position [115, 0]
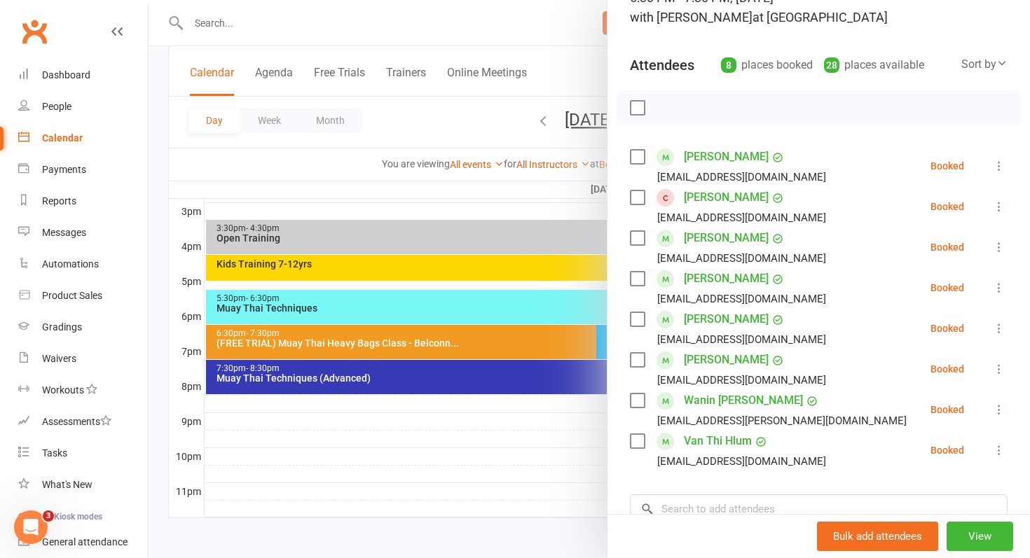
click at [509, 479] on div at bounding box center [590, 279] width 882 height 558
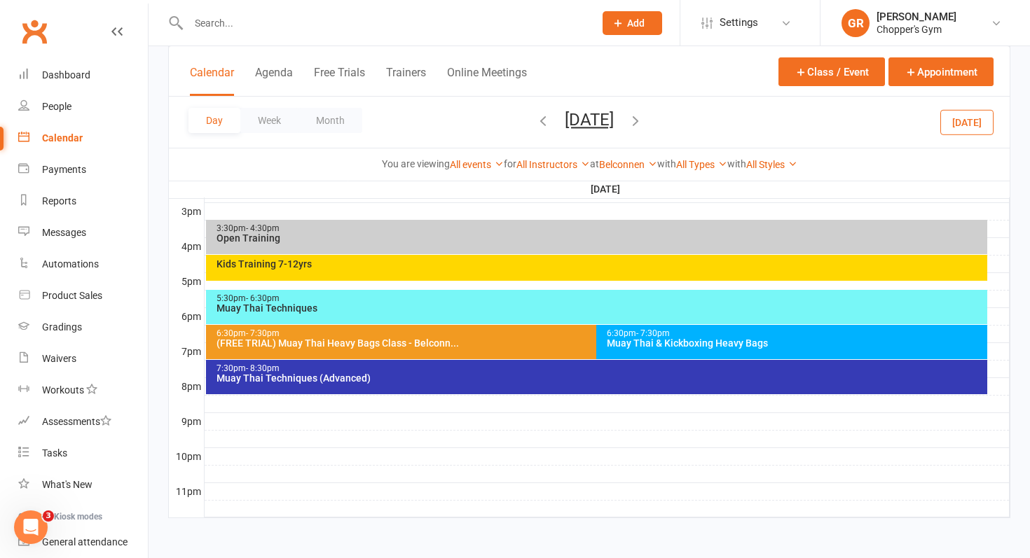
click at [519, 387] on div "7:30pm - 8:30pm Muay Thai Techniques (Advanced)" at bounding box center [597, 377] width 782 height 34
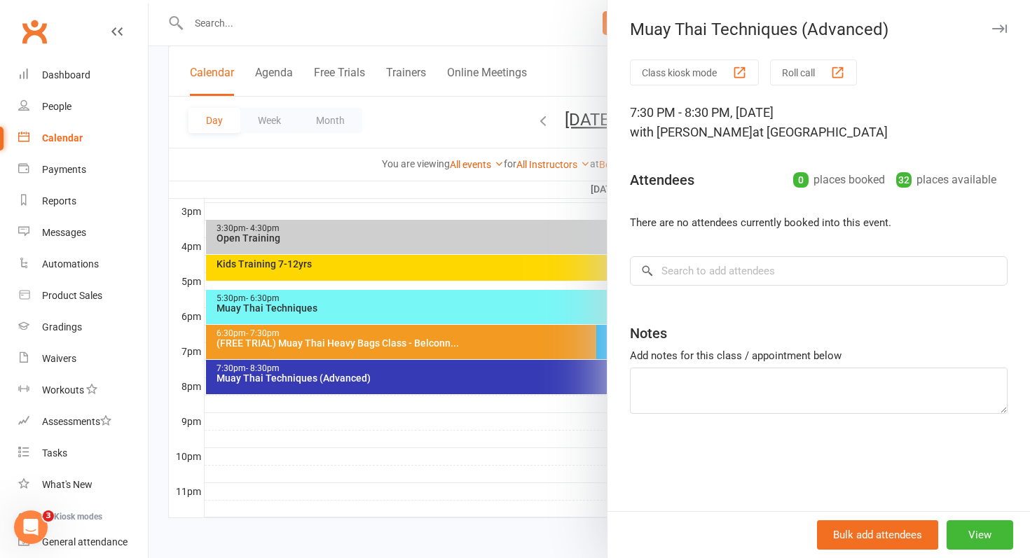
click at [454, 445] on div at bounding box center [590, 279] width 882 height 558
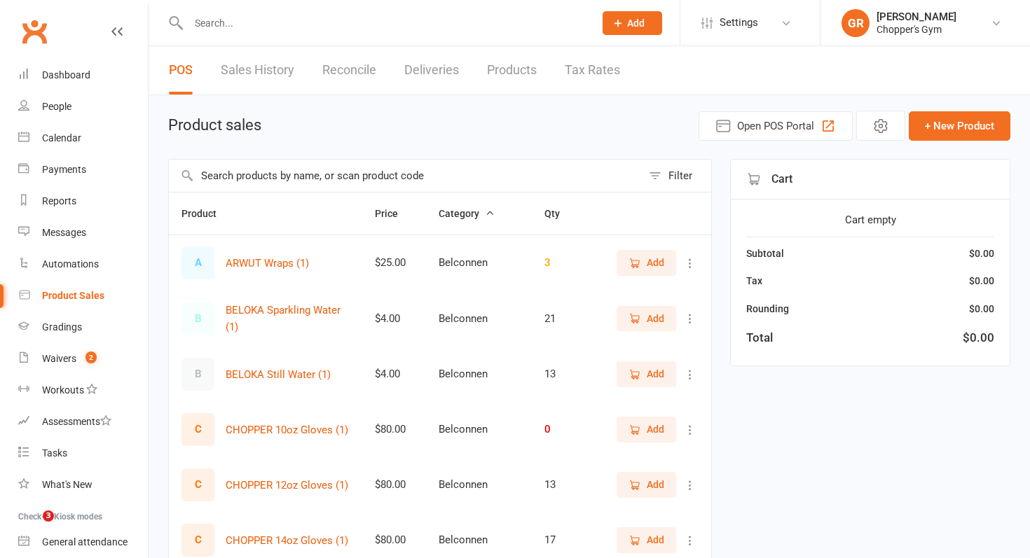
select select "100"
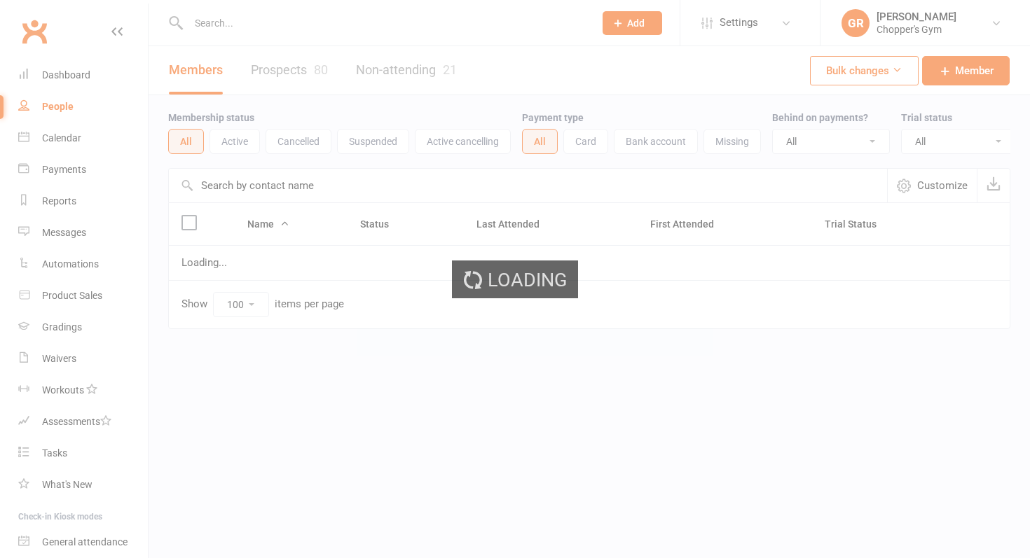
select select "100"
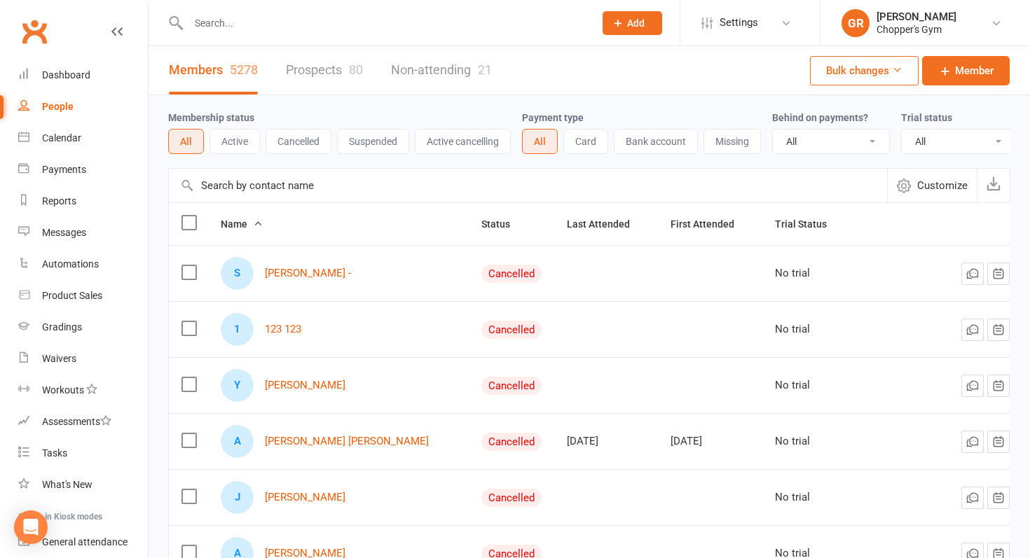
click at [274, 188] on input "text" at bounding box center [528, 186] width 718 height 34
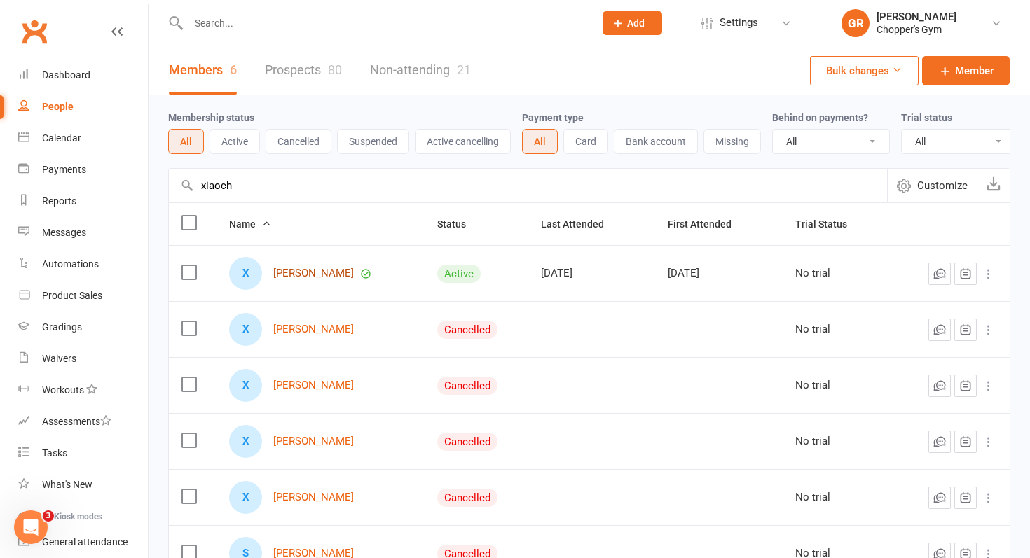
type input "xiaoch"
click at [291, 278] on link "[PERSON_NAME]" at bounding box center [313, 274] width 81 height 12
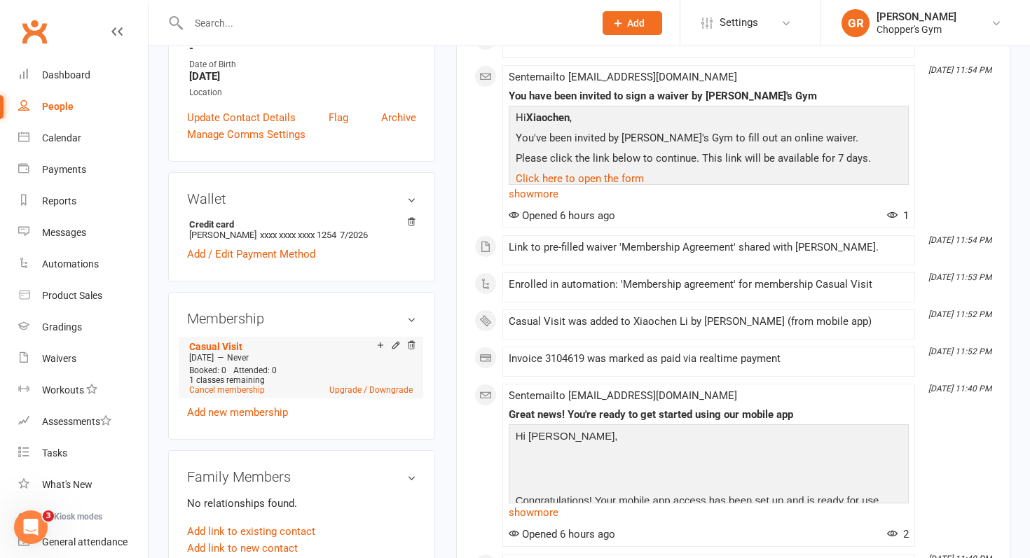
scroll to position [380, 0]
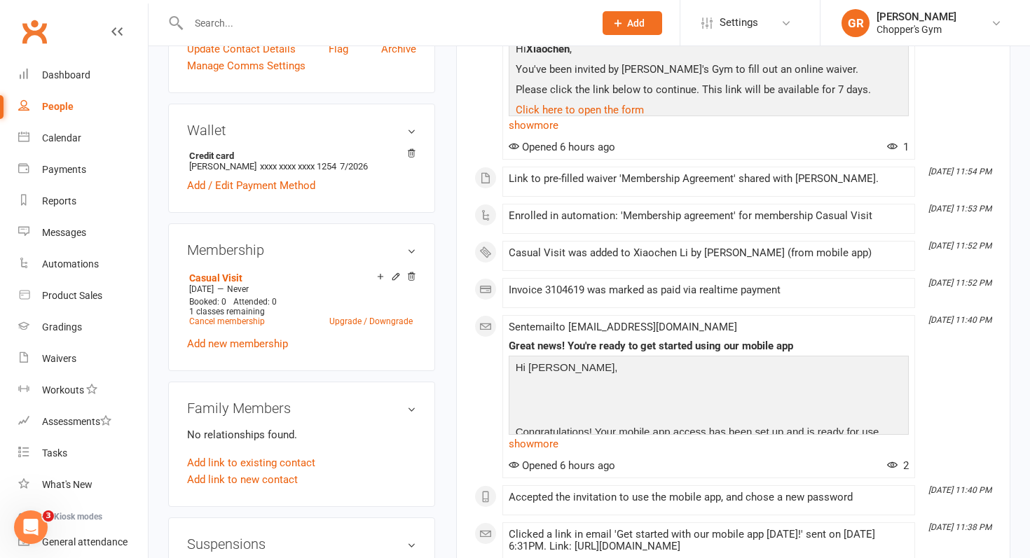
click at [392, 277] on icon at bounding box center [395, 276] width 6 height 6
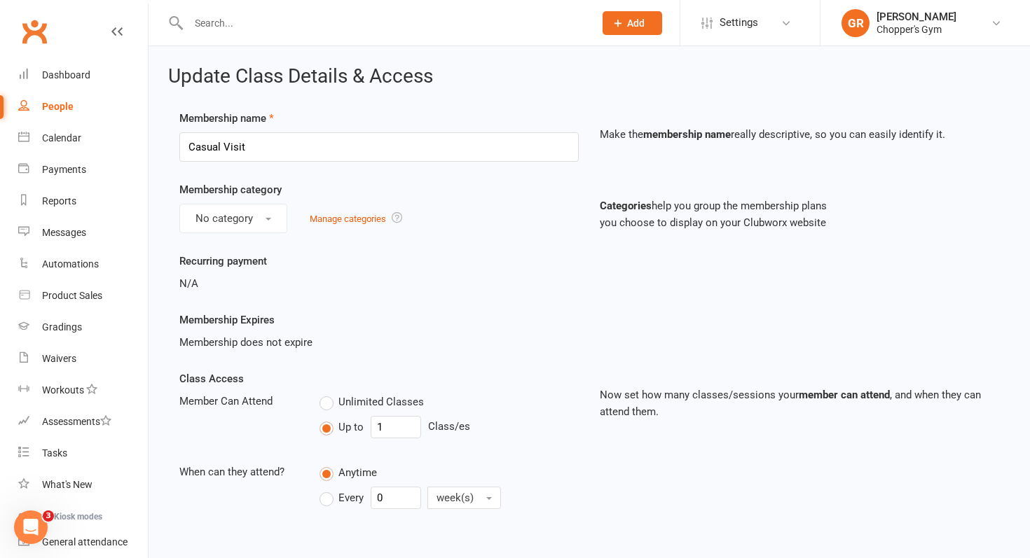
click at [429, 289] on div "N/A" at bounding box center [378, 283] width 399 height 17
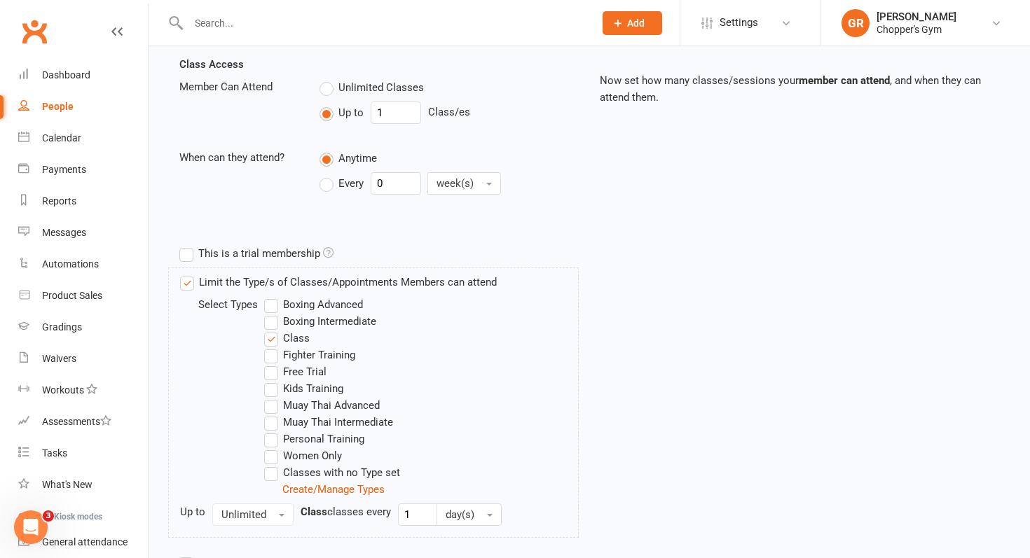
scroll to position [320, 0]
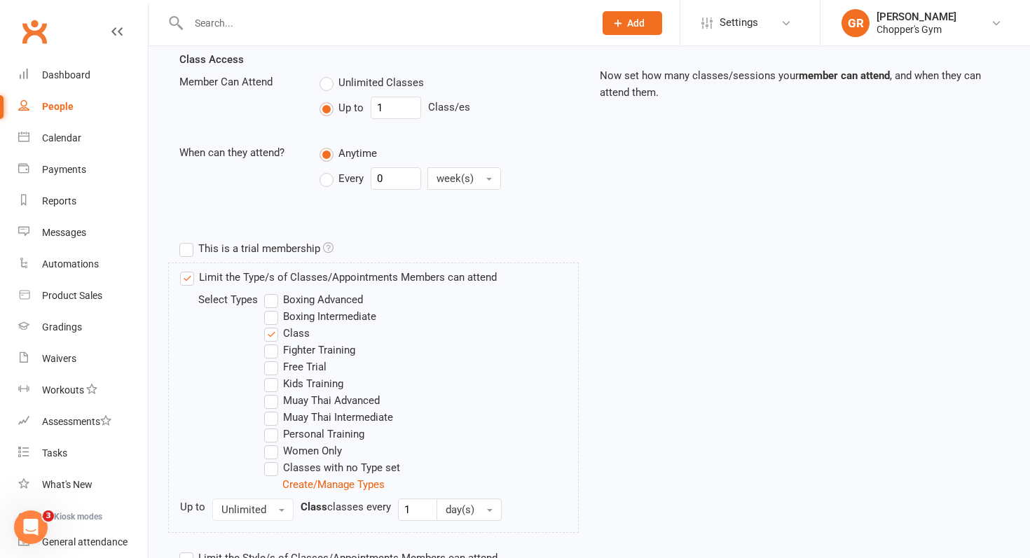
click at [274, 420] on label "Muay Thai Intermediate" at bounding box center [328, 417] width 129 height 17
click at [273, 409] on input "Muay Thai Intermediate" at bounding box center [268, 409] width 9 height 0
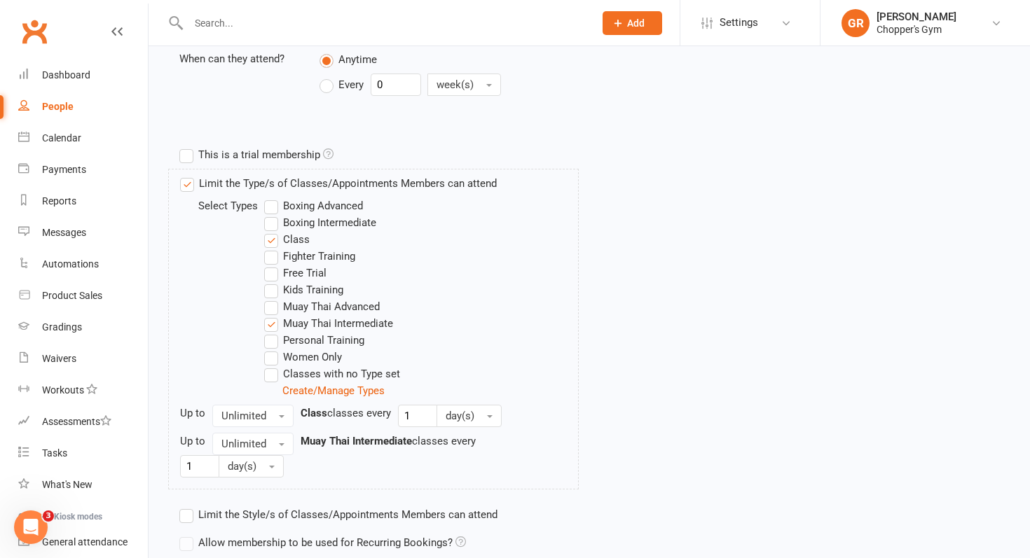
scroll to position [763, 0]
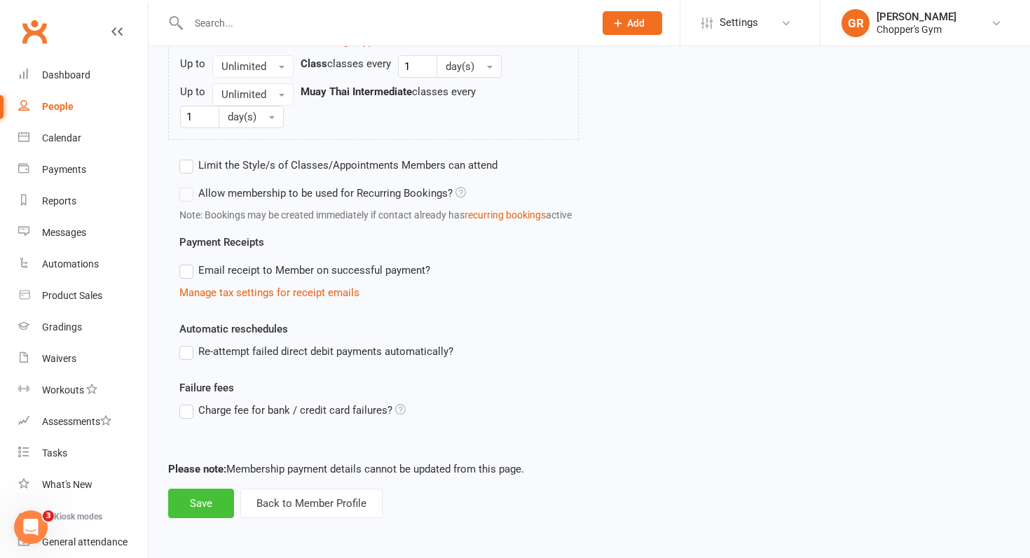
click at [191, 504] on button "Save" at bounding box center [201, 503] width 66 height 29
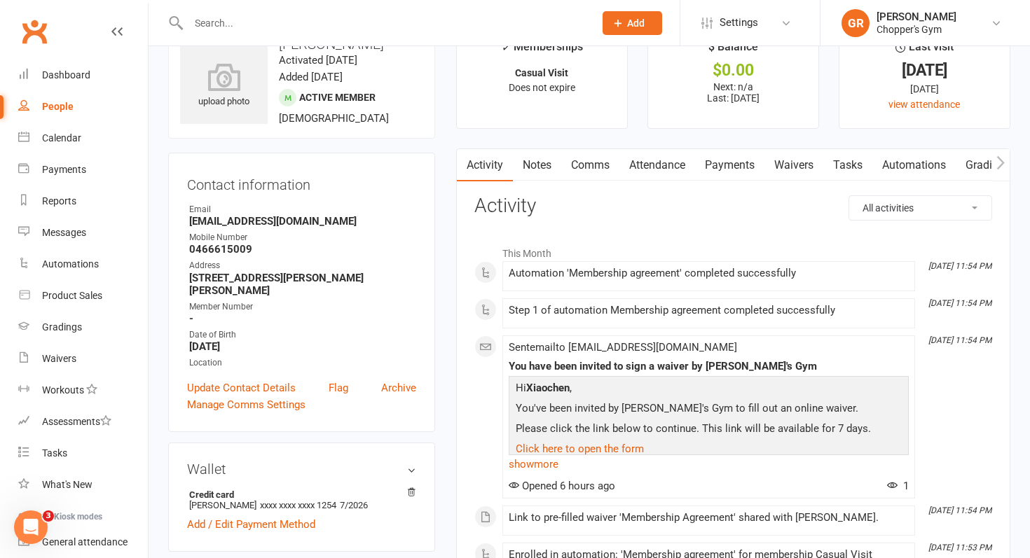
scroll to position [39, 0]
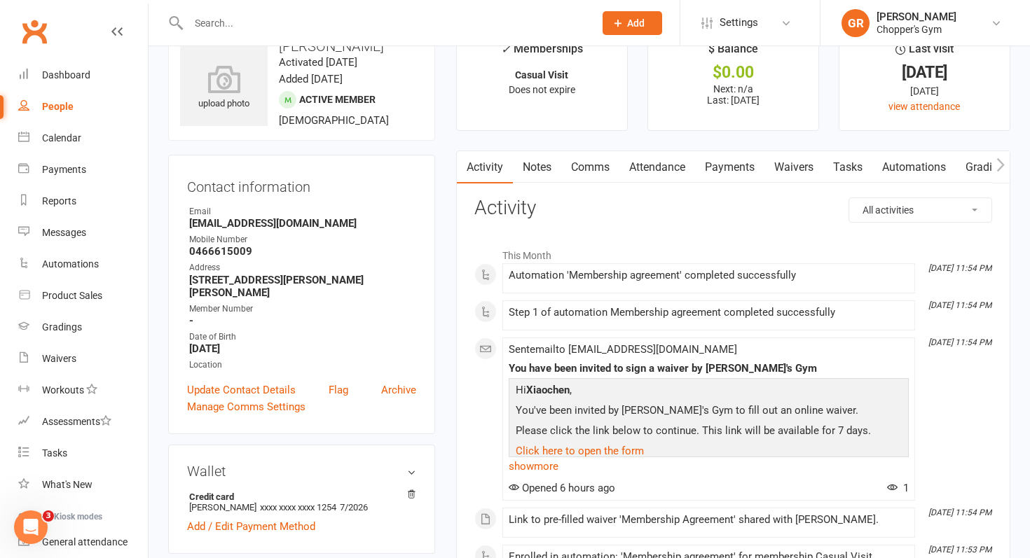
click at [431, 315] on div "Contact information Owner Email sharonli1010choch@gmail.com Mobile Number 04666…" at bounding box center [301, 295] width 267 height 280
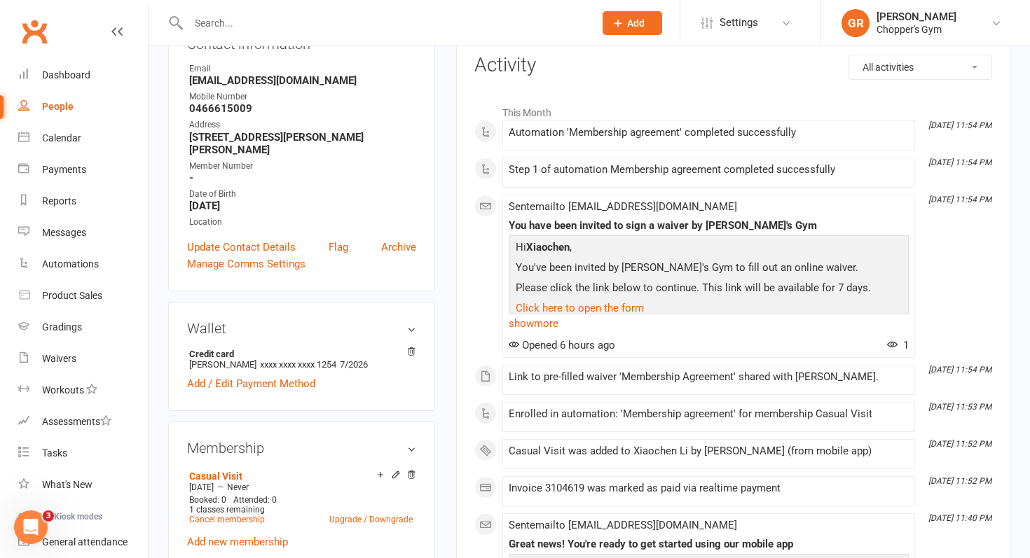
scroll to position [0, 0]
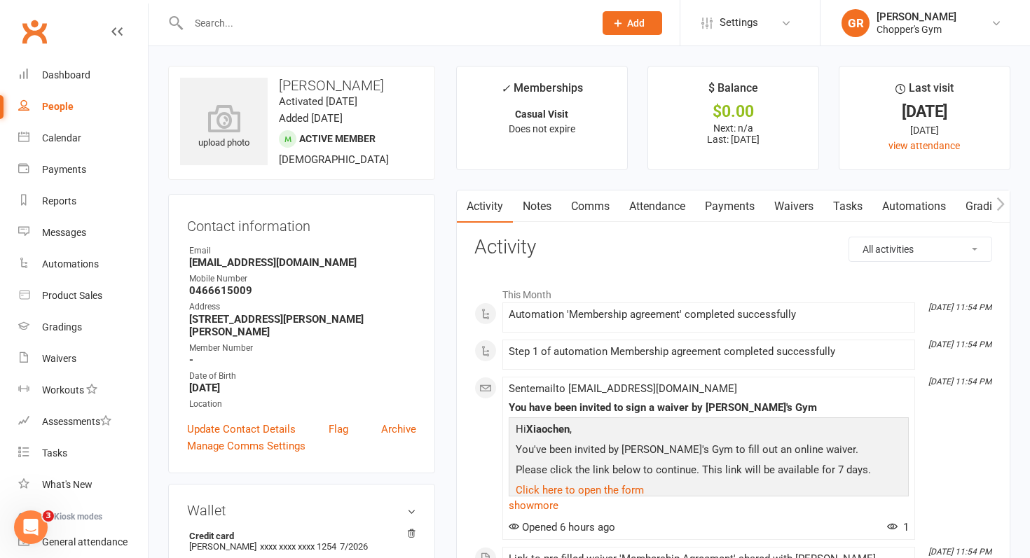
click at [542, 212] on link "Notes" at bounding box center [537, 207] width 48 height 32
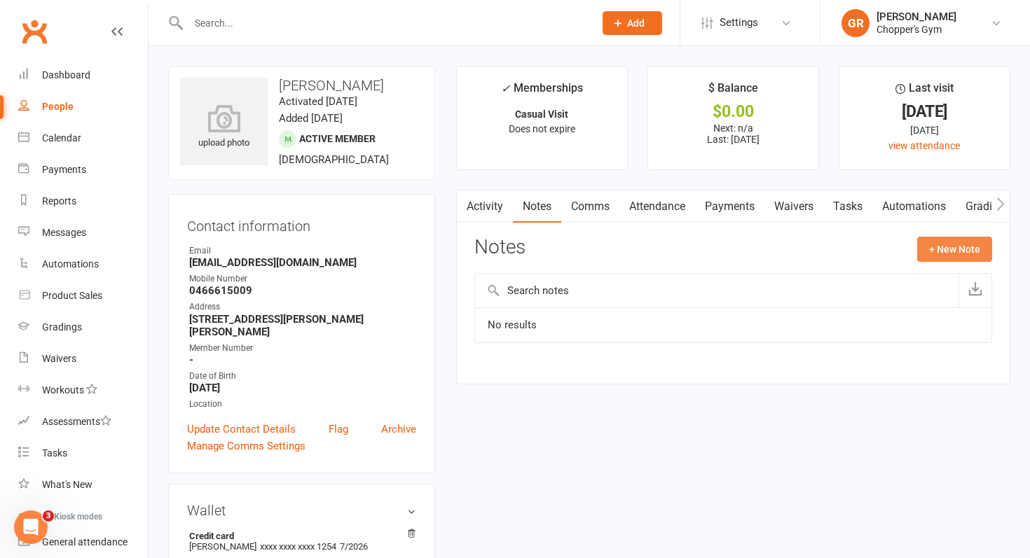
click at [940, 248] on button "+ New Note" at bounding box center [954, 249] width 75 height 25
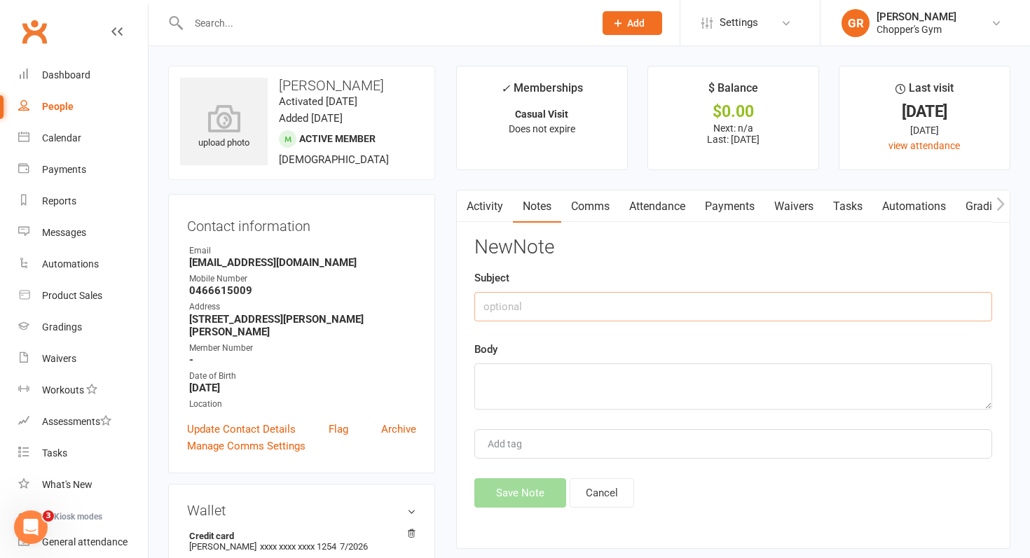
click at [833, 313] on input "text" at bounding box center [733, 306] width 518 height 29
type input "Grading - Muay Thai Intermediate"
click at [687, 387] on textarea at bounding box center [733, 387] width 518 height 46
type textarea "h"
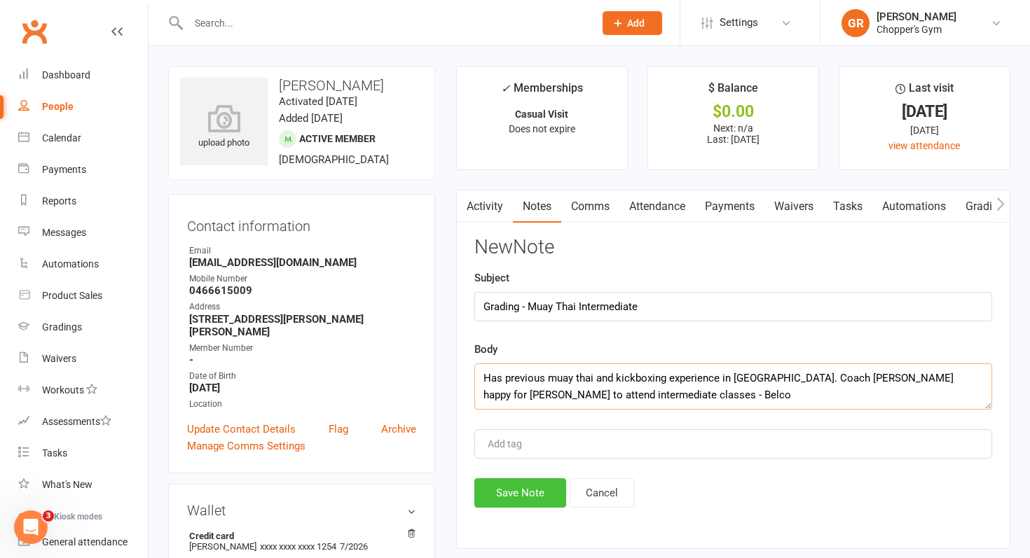
type textarea "Has previous muay thai and kickboxing experience in China. Coach Nicky happy fo…"
click at [519, 496] on button "Save Note" at bounding box center [520, 493] width 92 height 29
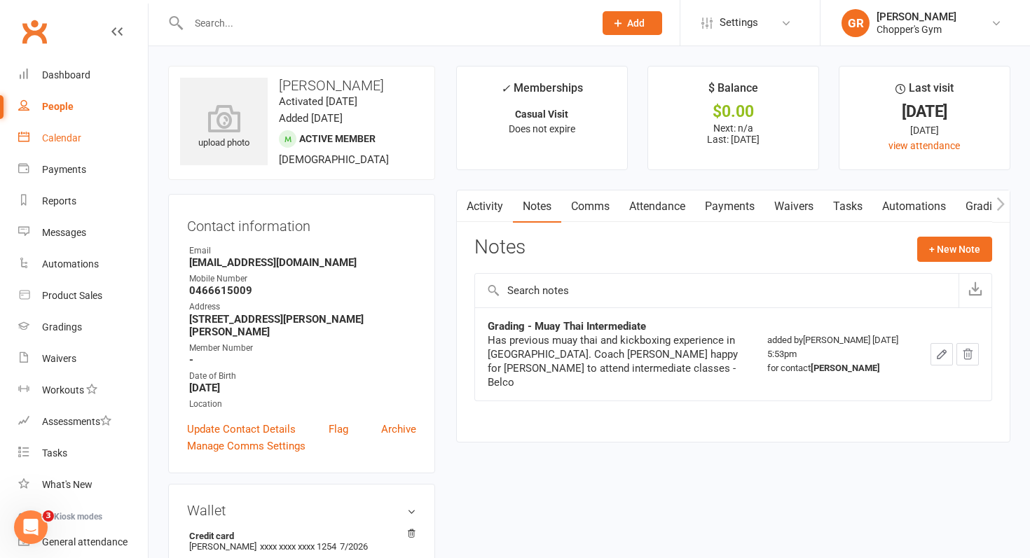
click at [75, 132] on div "Calendar" at bounding box center [61, 137] width 39 height 11
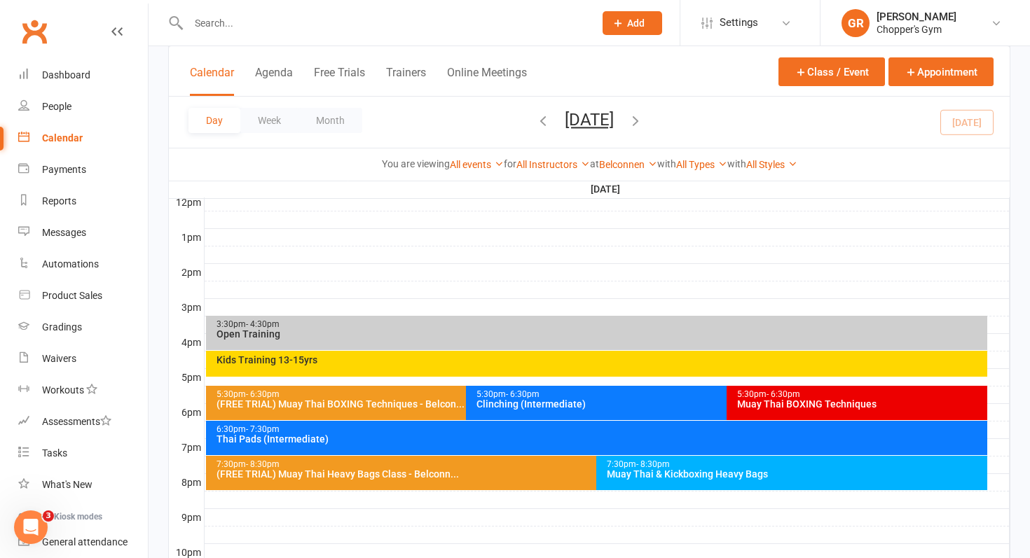
scroll to position [608, 0]
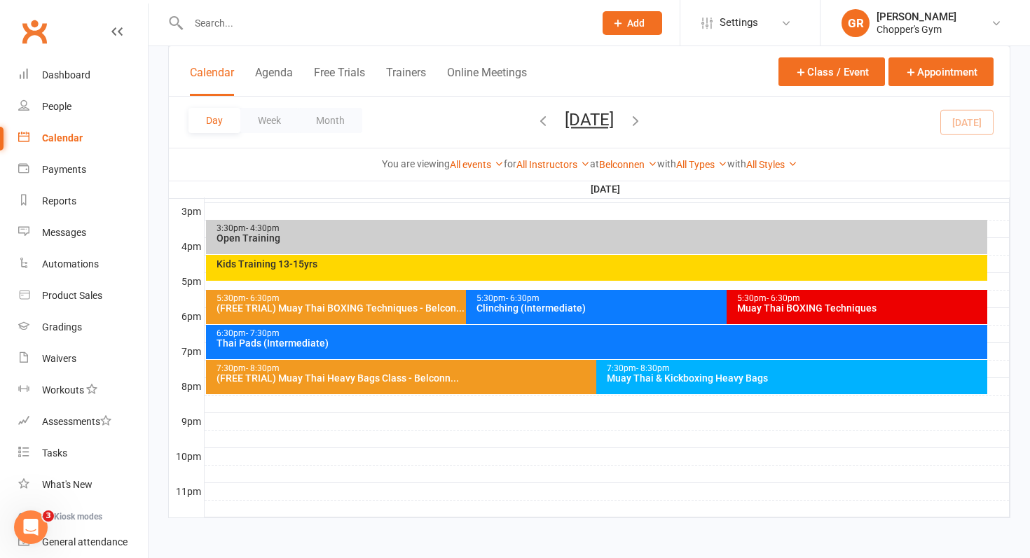
click at [788, 305] on div "Muay Thai BOXING Techniques" at bounding box center [860, 308] width 248 height 10
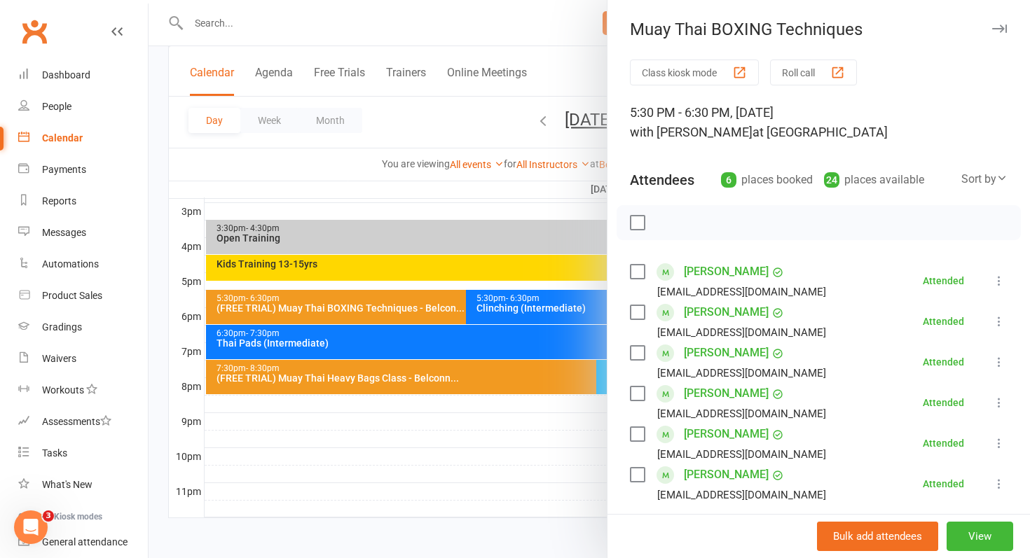
click at [69, 134] on div "Calendar" at bounding box center [62, 137] width 41 height 11
click at [404, 469] on div at bounding box center [590, 279] width 882 height 558
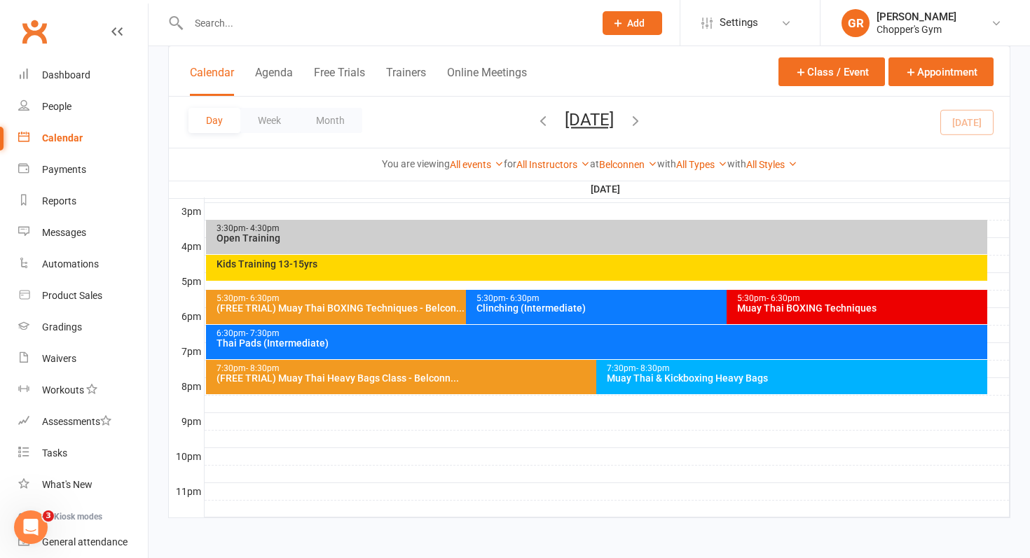
click at [470, 385] on div "7:30pm - 8:30pm (FREE TRIAL) Muay Thai Heavy Bags Class - Belconn..." at bounding box center [590, 377] width 768 height 34
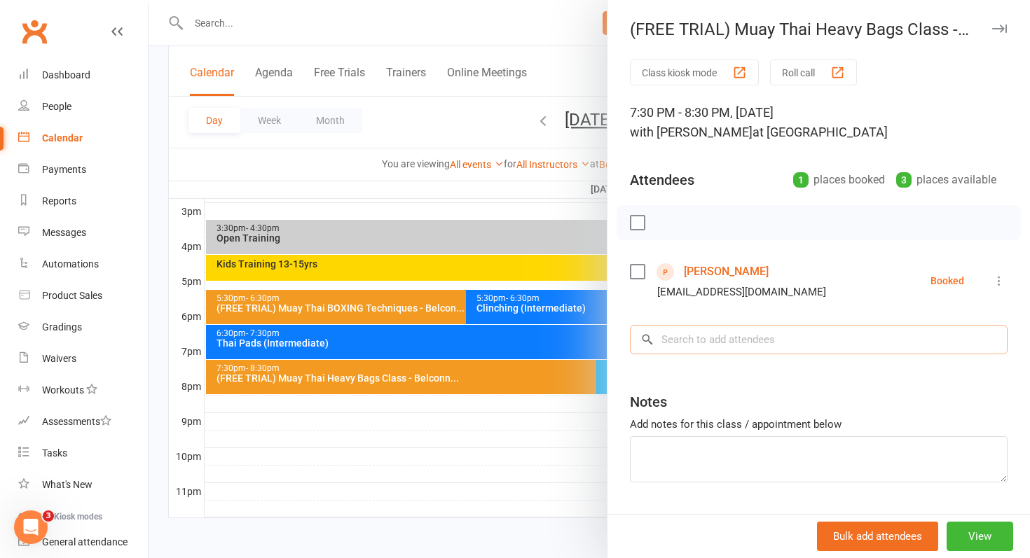
click at [754, 341] on input "search" at bounding box center [819, 339] width 378 height 29
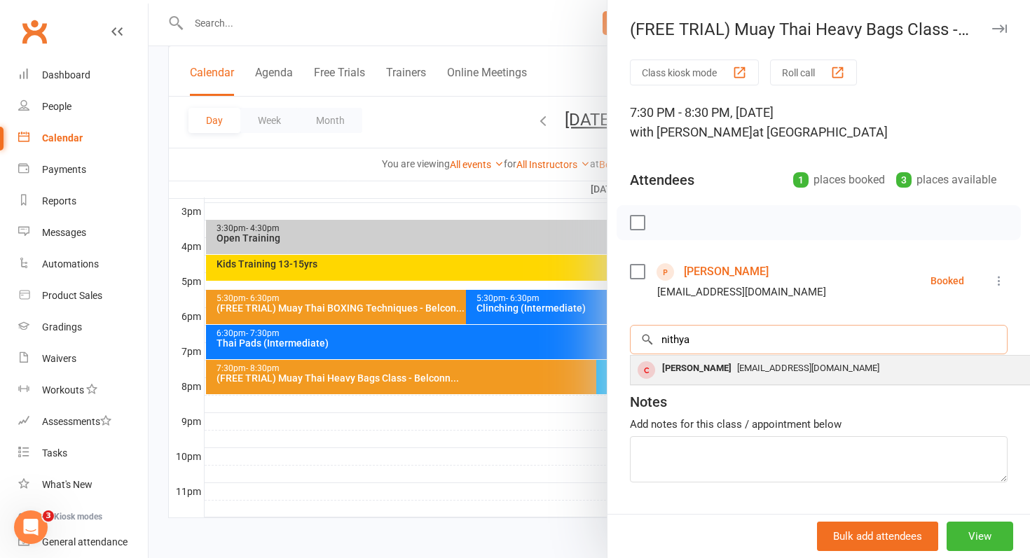
type input "nithya"
click at [736, 374] on div "[EMAIL_ADDRESS][DOMAIN_NAME]" at bounding box center [840, 369] width 408 height 20
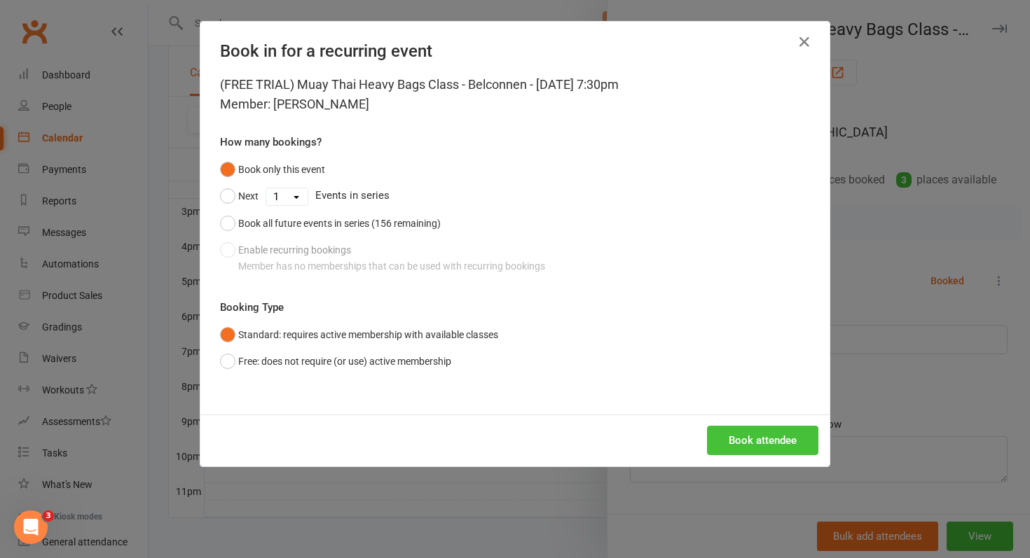
click at [770, 453] on button "Book attendee" at bounding box center [762, 440] width 111 height 29
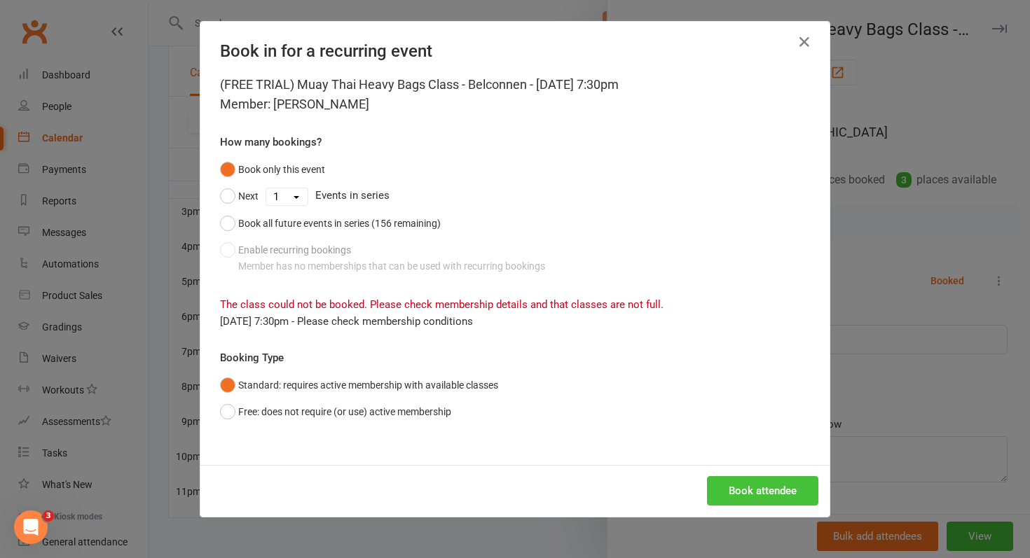
click at [762, 489] on button "Book attendee" at bounding box center [762, 490] width 111 height 29
click at [800, 49] on icon "button" at bounding box center [804, 42] width 17 height 17
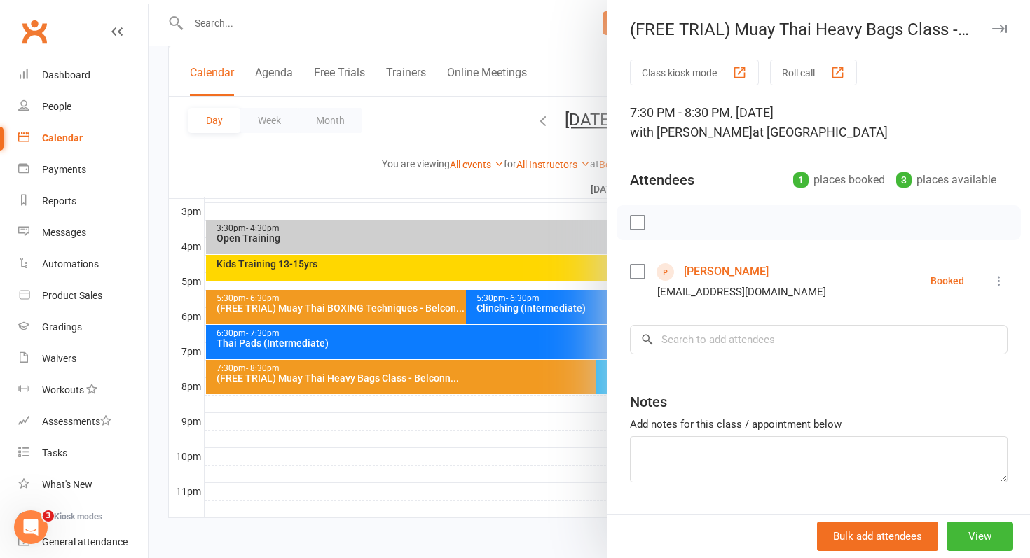
click at [60, 142] on div "Calendar" at bounding box center [62, 137] width 41 height 11
click at [720, 348] on input "search" at bounding box center [819, 339] width 378 height 29
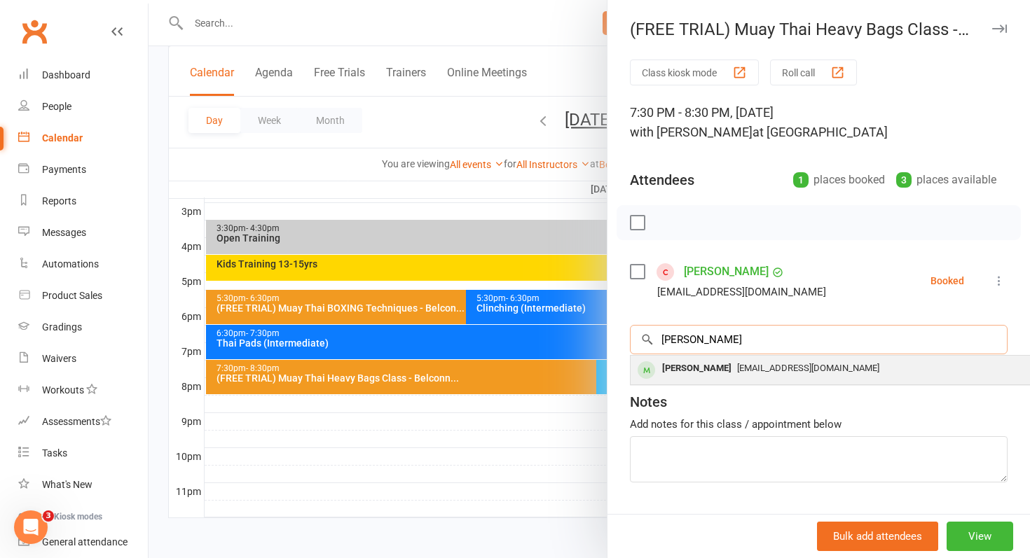
type input "nithu"
click at [675, 373] on div "Nithya Lackshmi" at bounding box center [697, 369] width 81 height 20
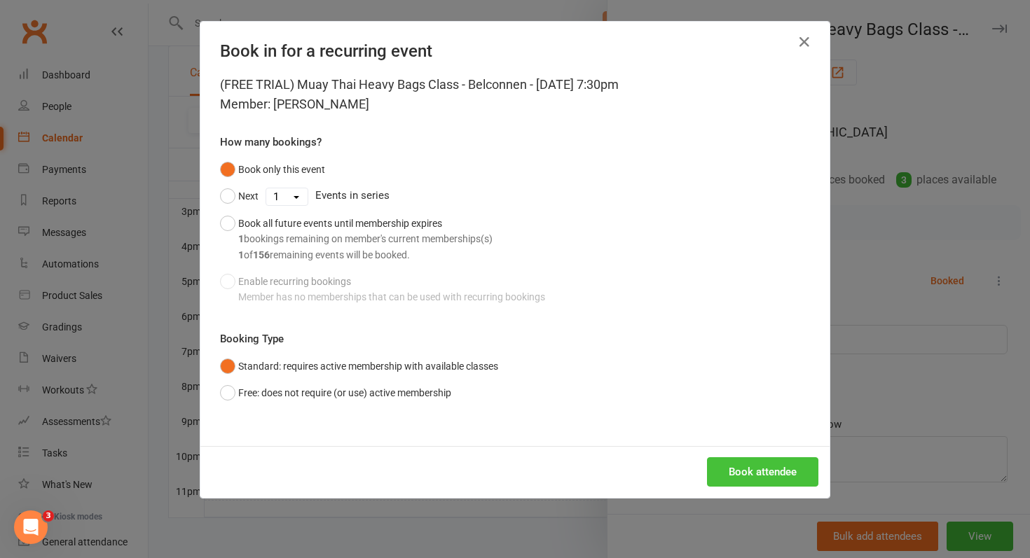
click at [746, 471] on button "Book attendee" at bounding box center [762, 472] width 111 height 29
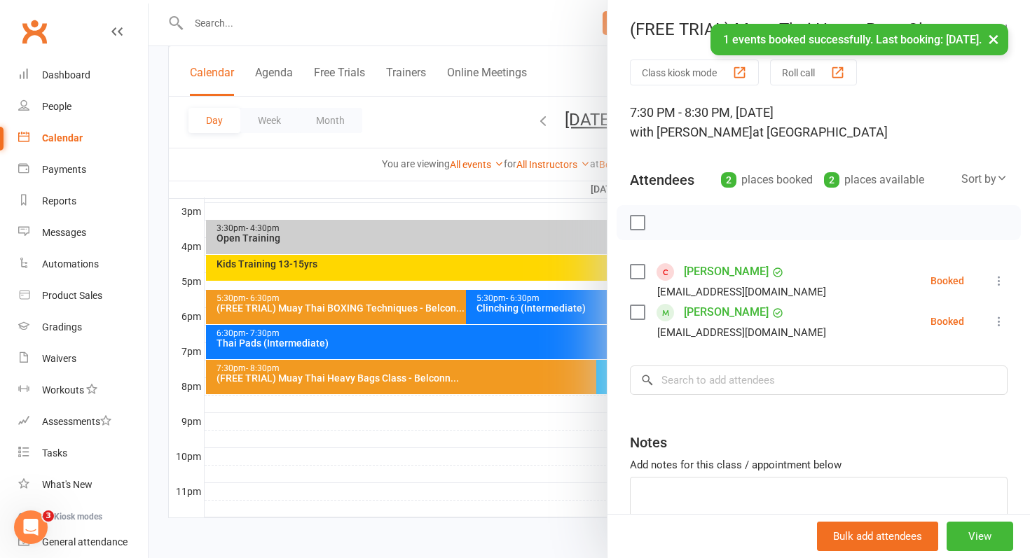
click at [997, 326] on icon at bounding box center [999, 322] width 14 height 14
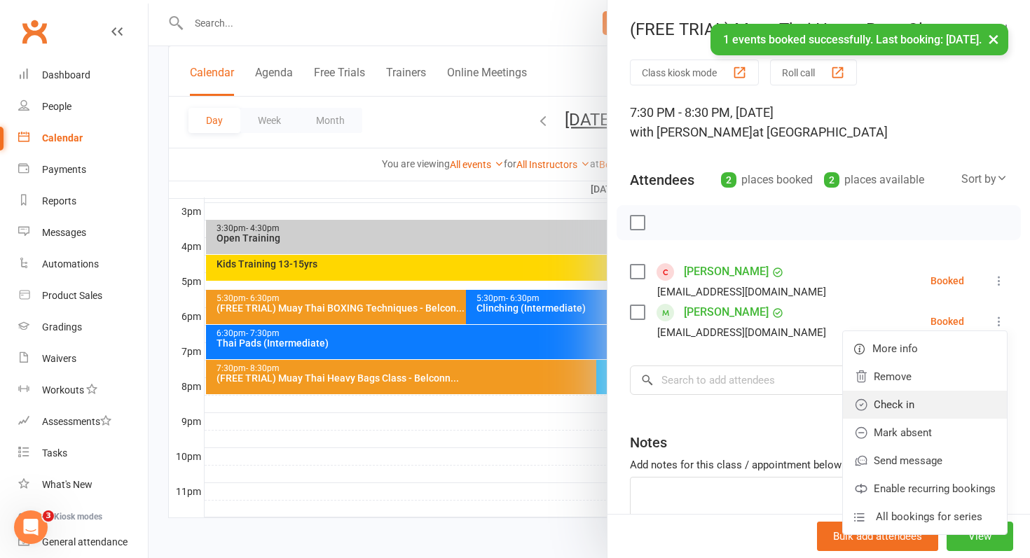
click at [919, 404] on link "Check in" at bounding box center [925, 405] width 164 height 28
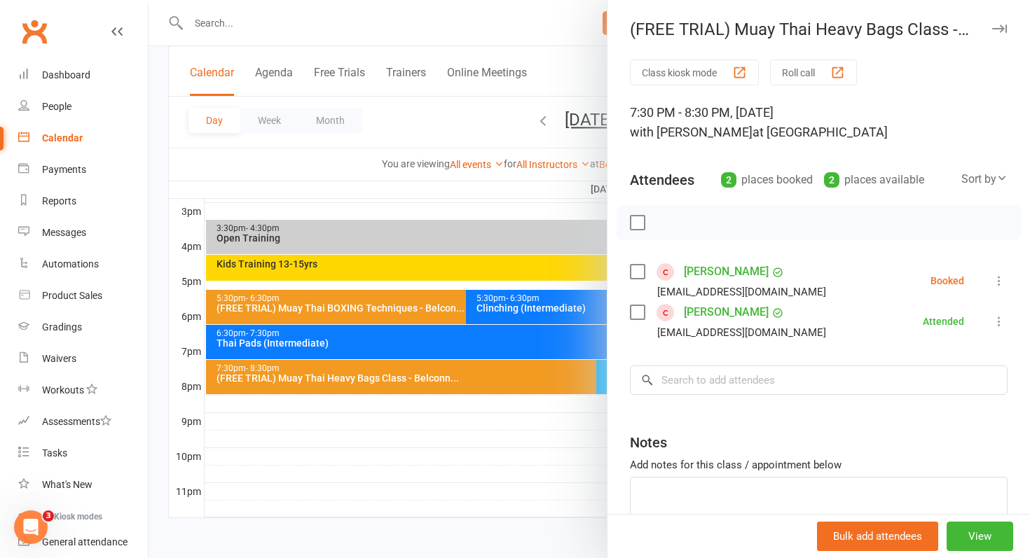
click at [743, 312] on link "Nithya Lackshmi" at bounding box center [726, 312] width 85 height 22
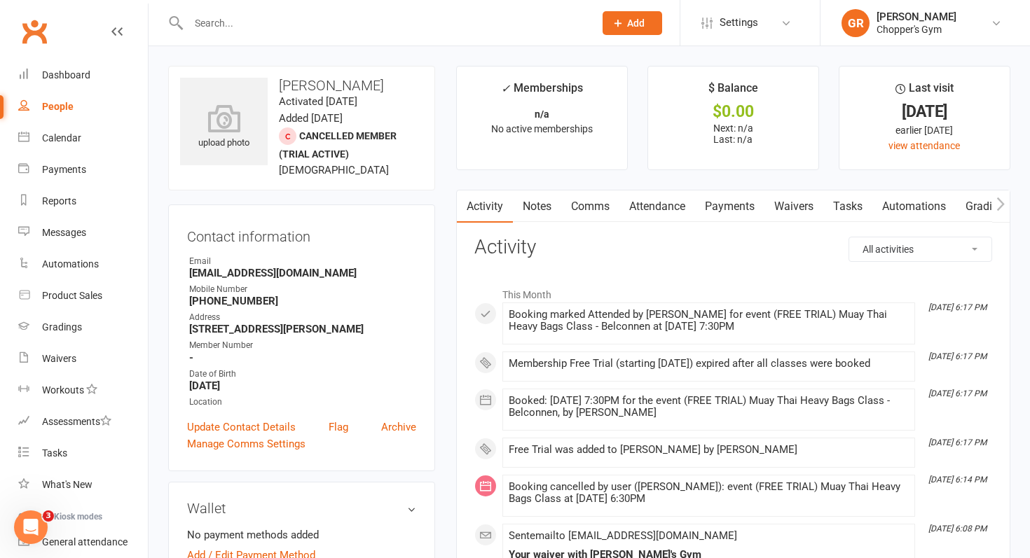
click at [807, 205] on link "Waivers" at bounding box center [793, 207] width 59 height 32
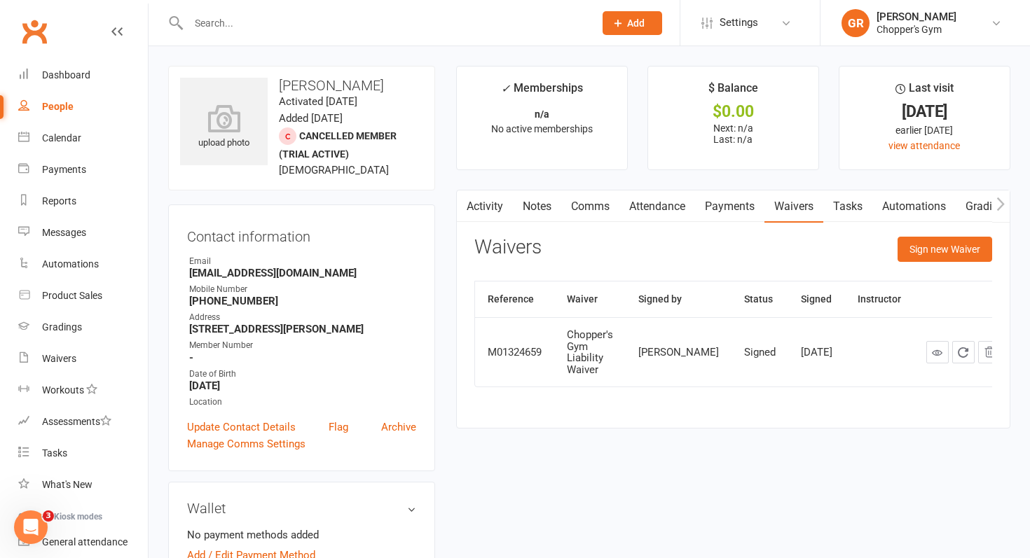
click at [57, 104] on div "People" at bounding box center [58, 106] width 32 height 11
select select "100"
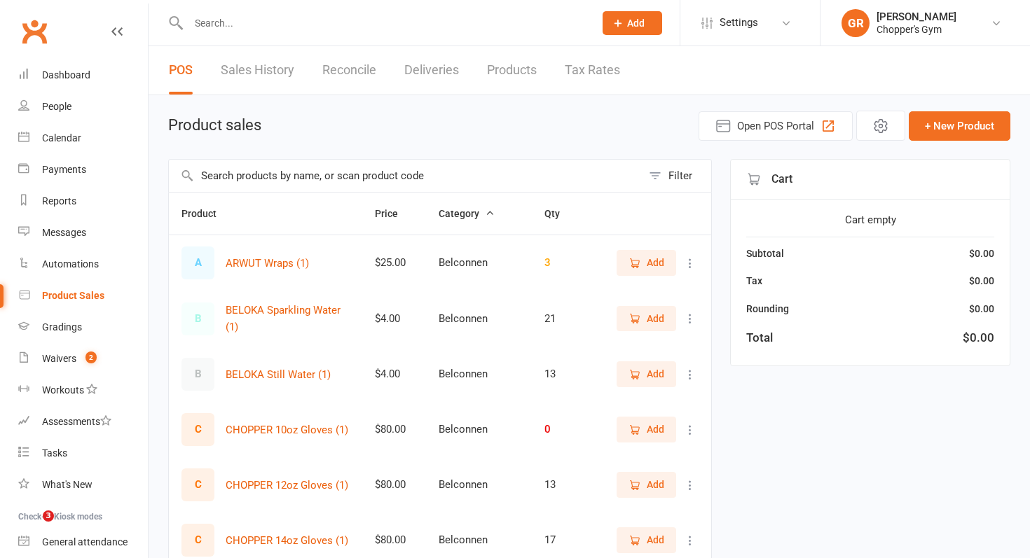
select select "100"
click at [334, 167] on input "text" at bounding box center [405, 176] width 473 height 32
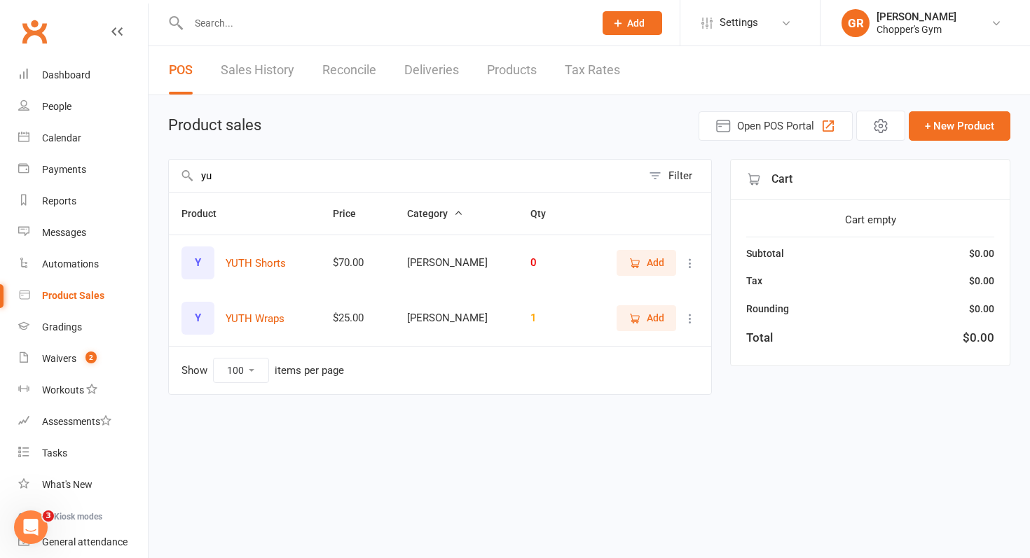
type input "y"
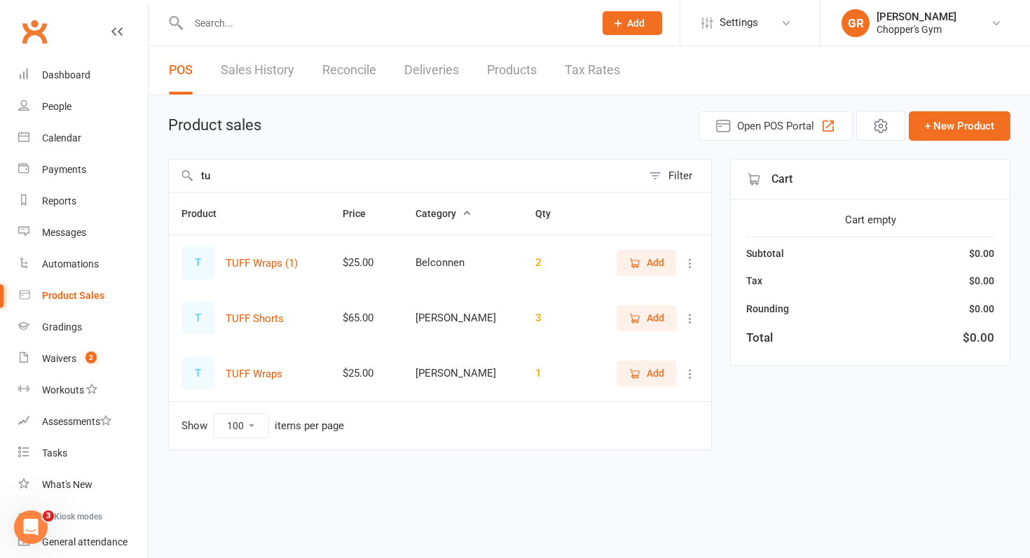
type input "t"
type input "arwu"
click at [638, 269] on span "Add" at bounding box center [647, 262] width 36 height 15
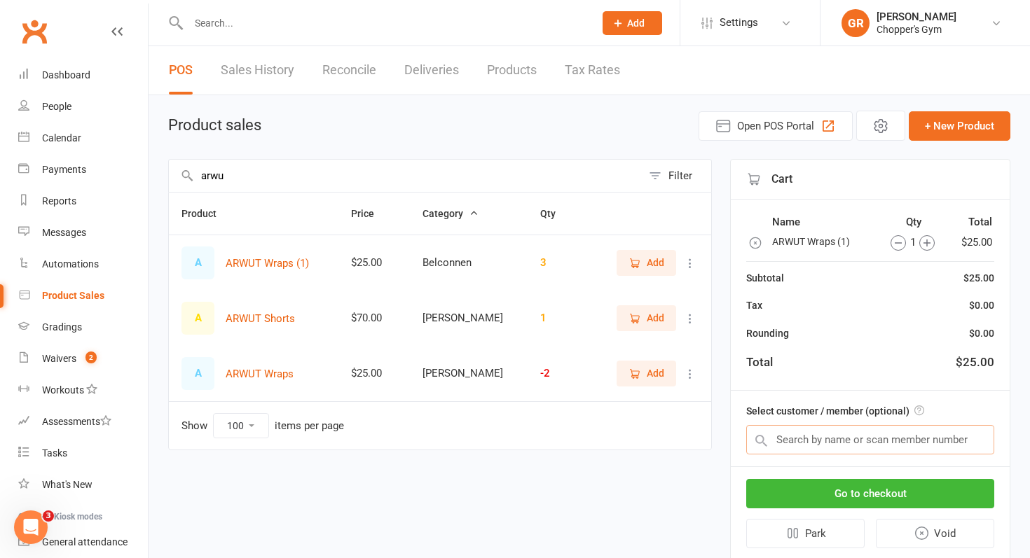
click at [907, 443] on input "text" at bounding box center [870, 439] width 248 height 29
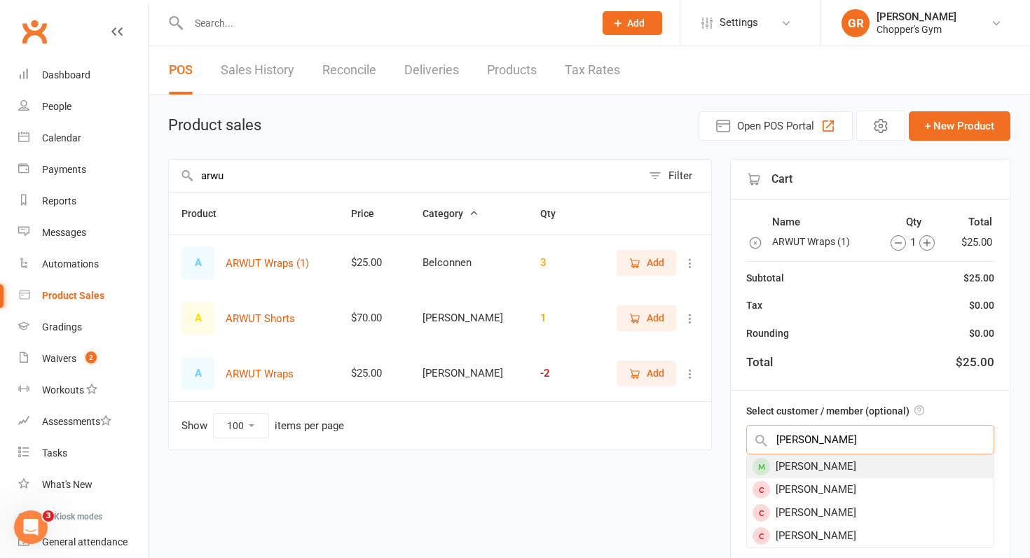
type input "[PERSON_NAME]"
click at [842, 472] on div "[PERSON_NAME]" at bounding box center [870, 466] width 247 height 23
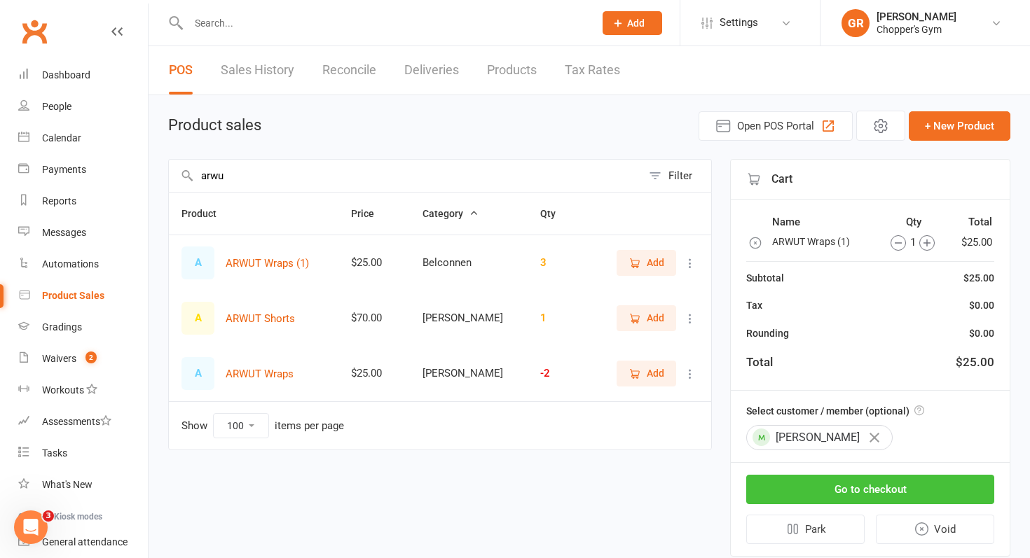
click at [870, 494] on button "Go to checkout" at bounding box center [870, 489] width 248 height 29
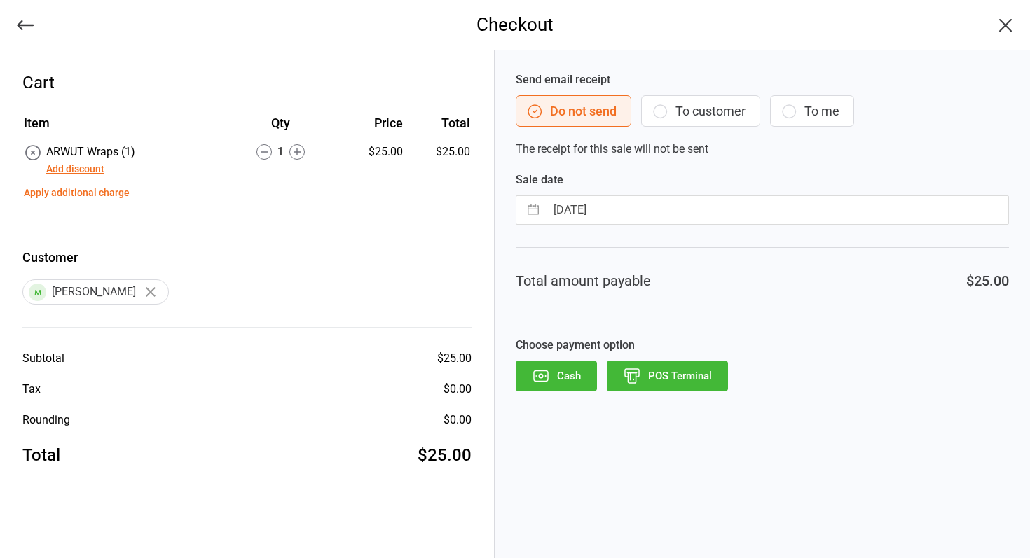
click at [669, 379] on button "POS Terminal" at bounding box center [667, 376] width 121 height 31
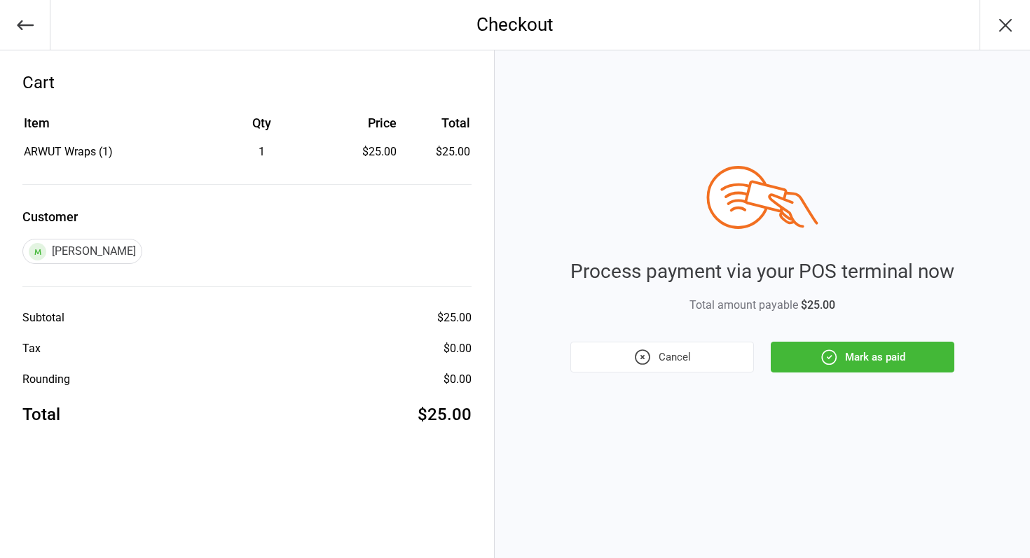
click at [918, 359] on button "Mark as paid" at bounding box center [863, 357] width 184 height 31
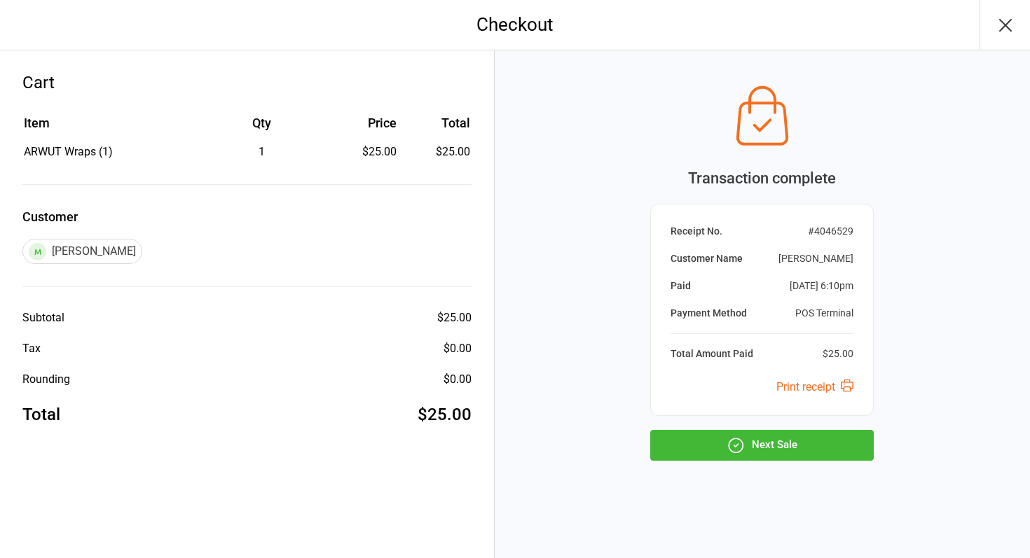
click at [748, 453] on button "Next Sale" at bounding box center [762, 445] width 224 height 31
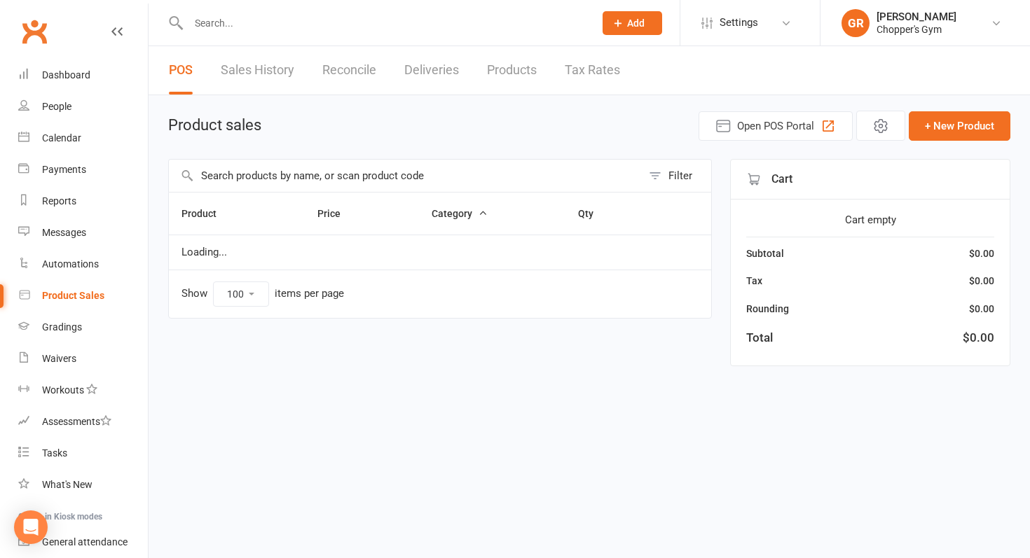
select select "100"
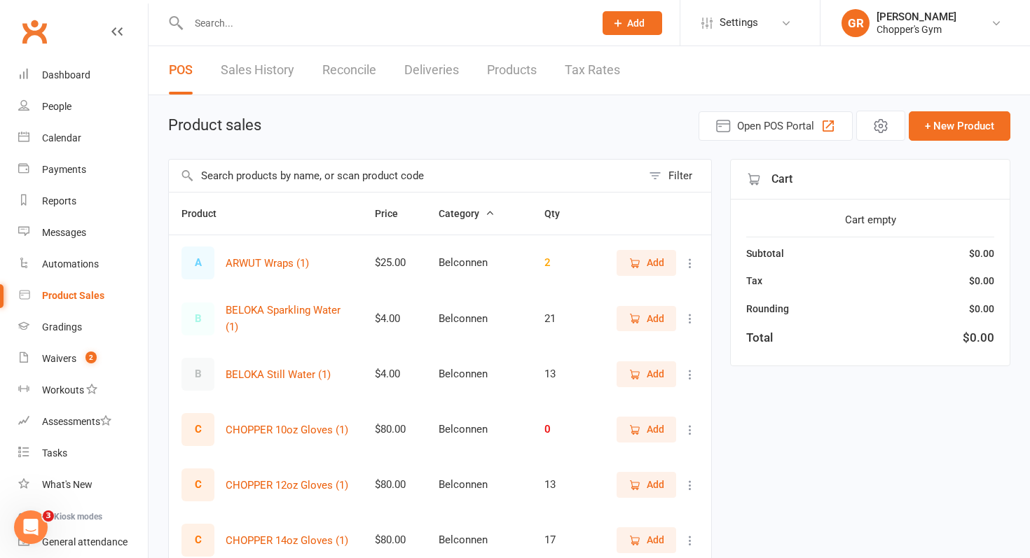
click at [313, 174] on input "text" at bounding box center [405, 176] width 473 height 32
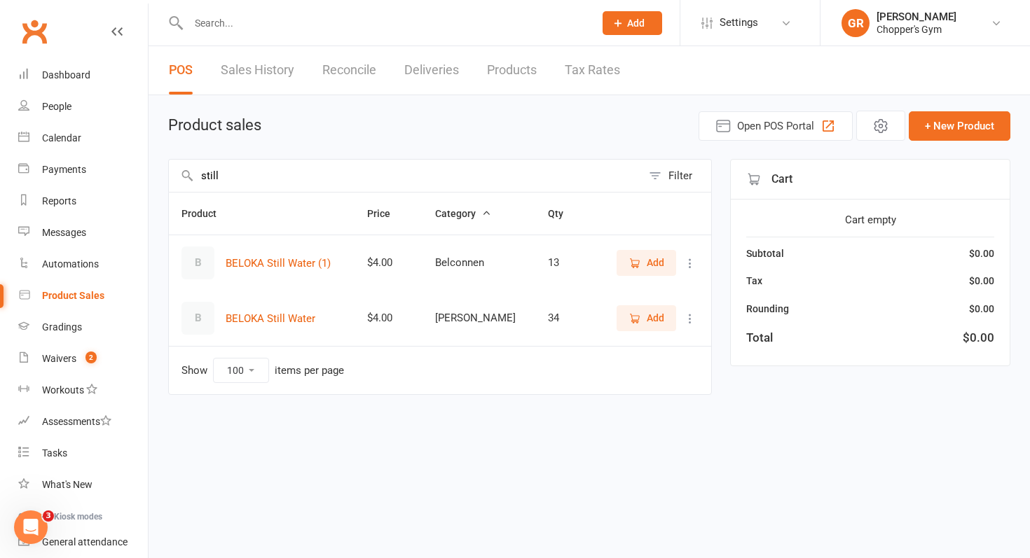
type input "still"
click at [653, 270] on span "Add" at bounding box center [656, 262] width 18 height 15
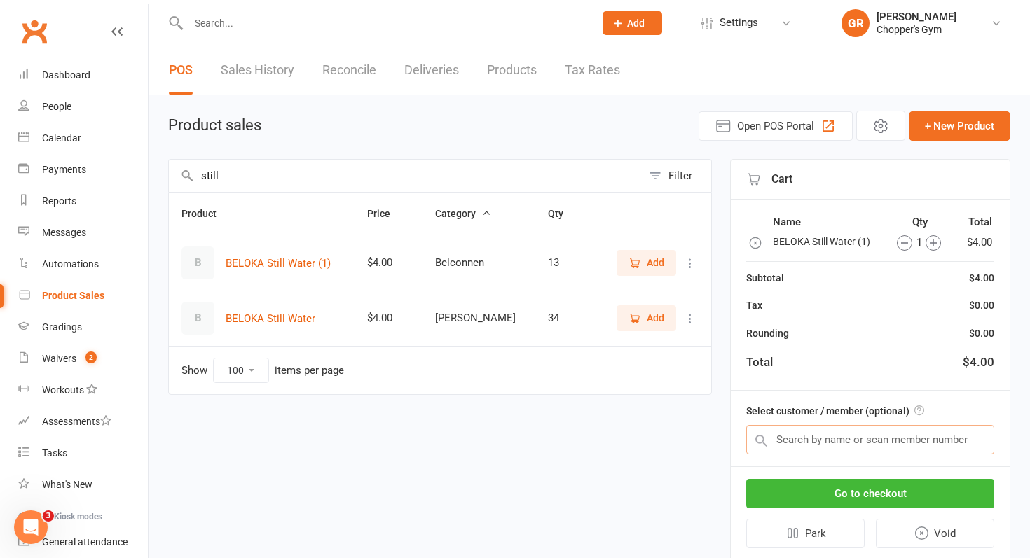
click at [863, 441] on input "text" at bounding box center [870, 439] width 248 height 29
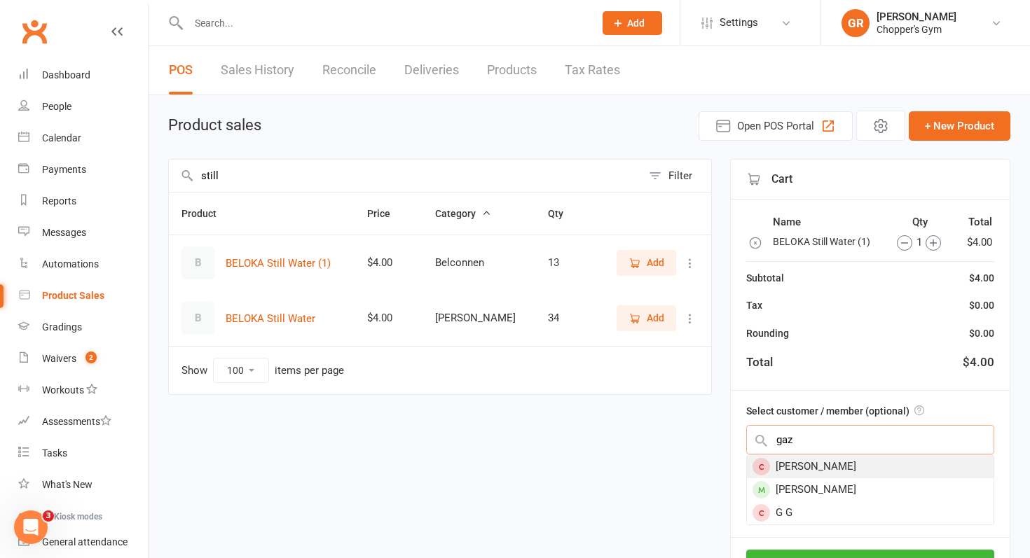
type input "gaz"
click at [798, 461] on div "[PERSON_NAME]" at bounding box center [870, 466] width 247 height 23
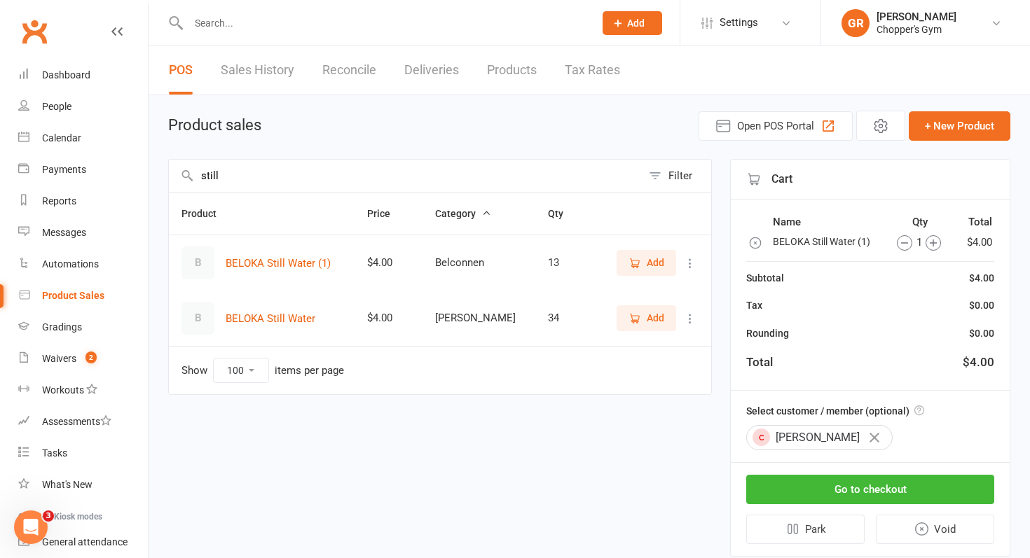
click at [870, 439] on icon "button" at bounding box center [875, 438] width 10 height 10
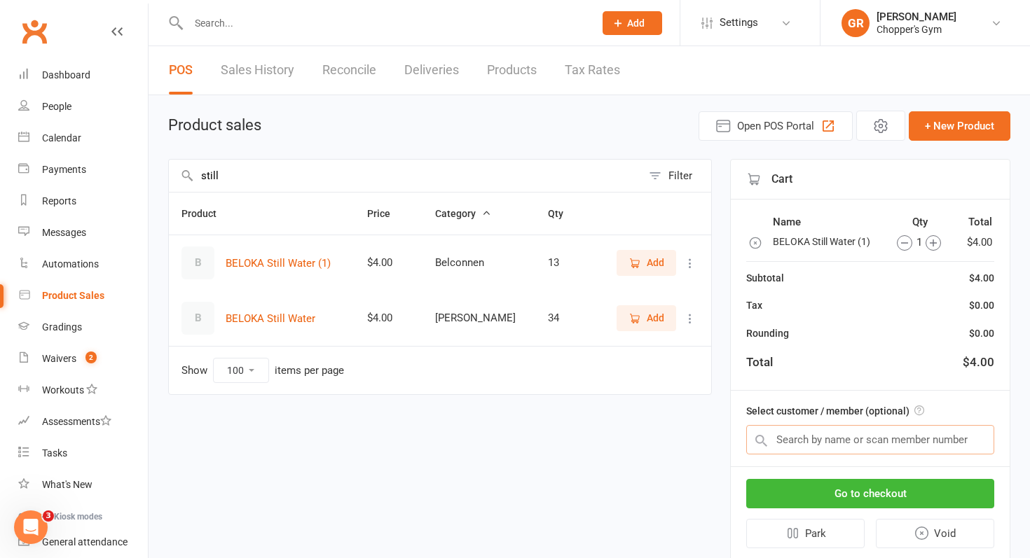
click at [837, 439] on input "text" at bounding box center [870, 439] width 248 height 29
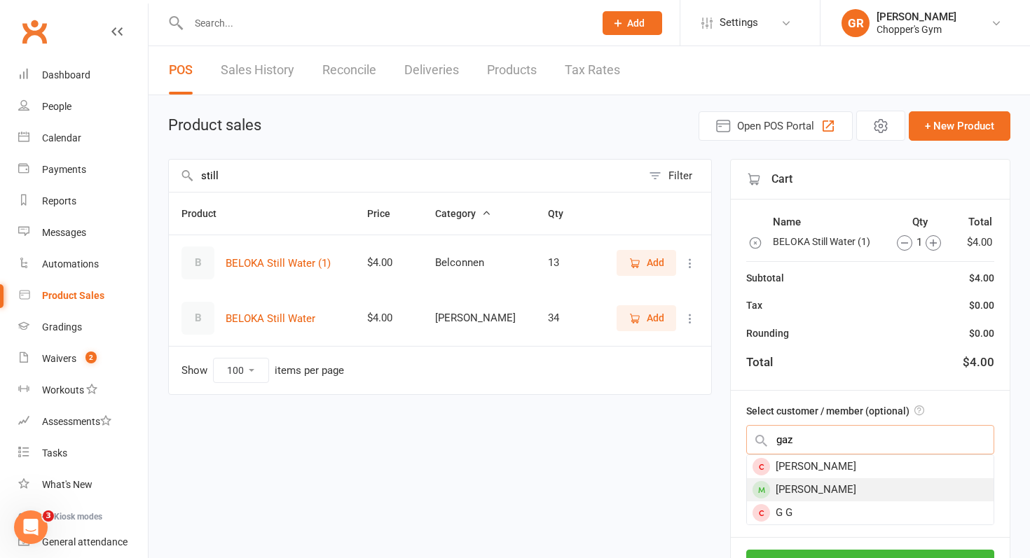
type input "gaz"
click at [793, 493] on div "[PERSON_NAME]" at bounding box center [870, 490] width 247 height 23
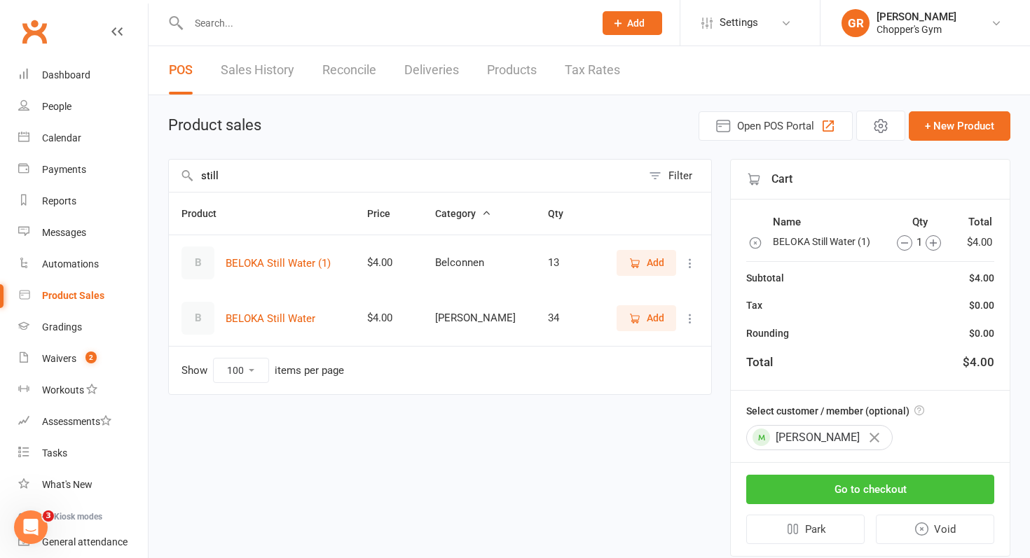
click at [870, 482] on button "Go to checkout" at bounding box center [870, 489] width 248 height 29
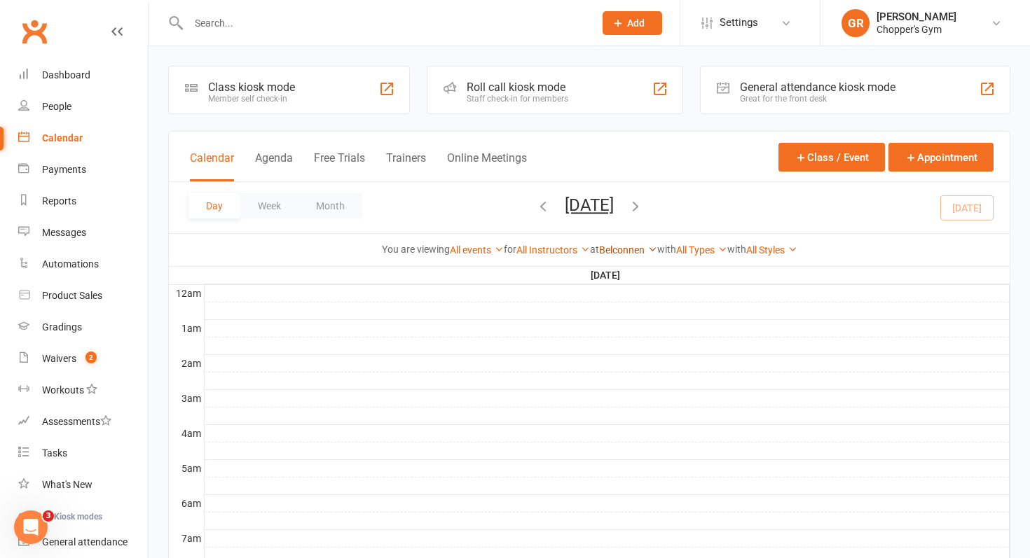
click at [633, 250] on link "Belconnen" at bounding box center [628, 250] width 58 height 11
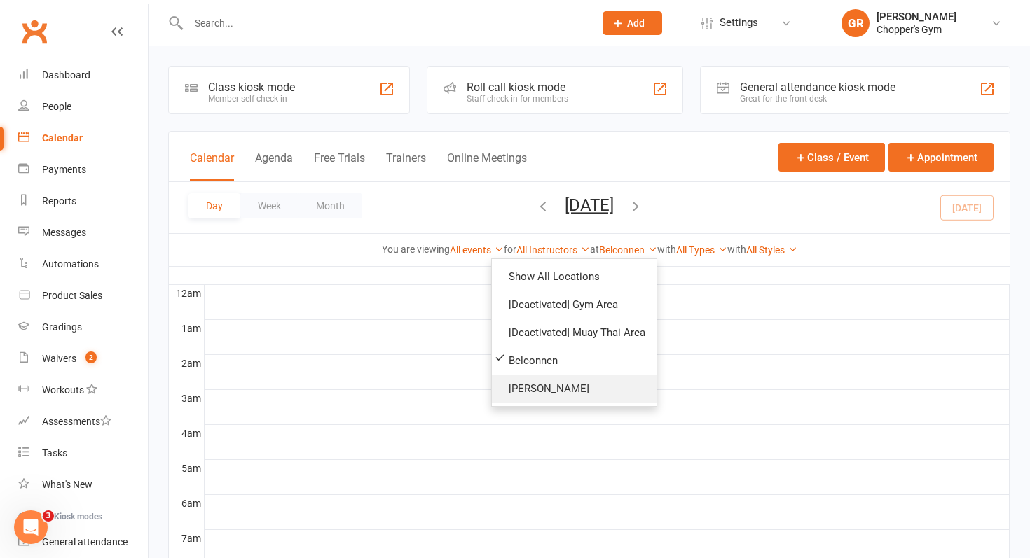
click at [539, 390] on link "[PERSON_NAME]" at bounding box center [574, 389] width 165 height 28
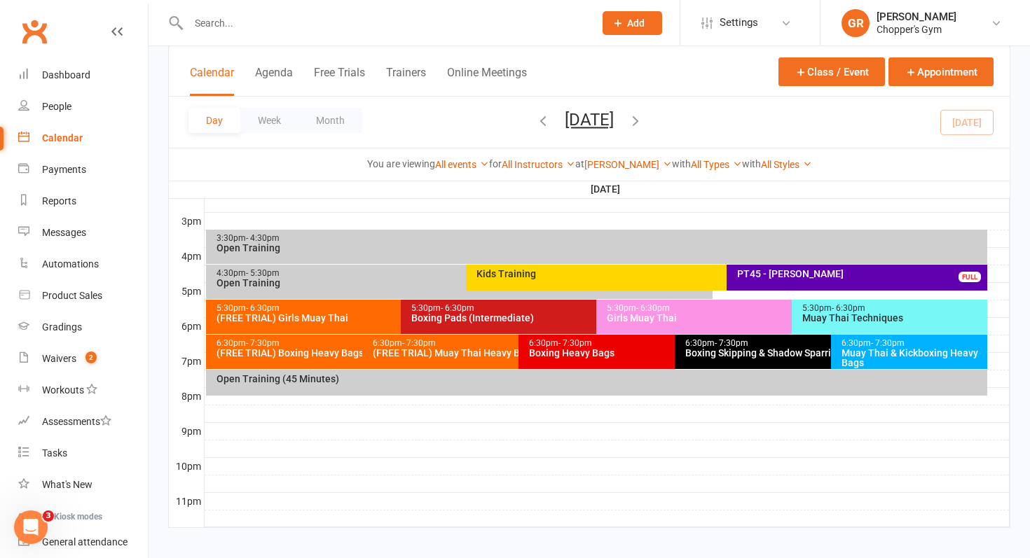
scroll to position [608, 0]
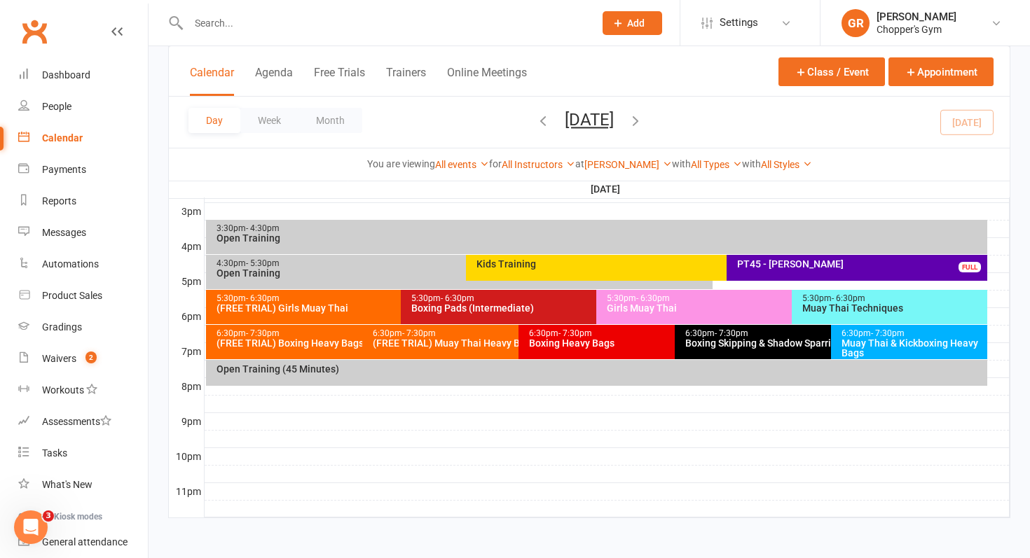
click at [302, 339] on div "(FREE TRIAL) Boxing Heavy Bags" at bounding box center [359, 343] width 286 height 10
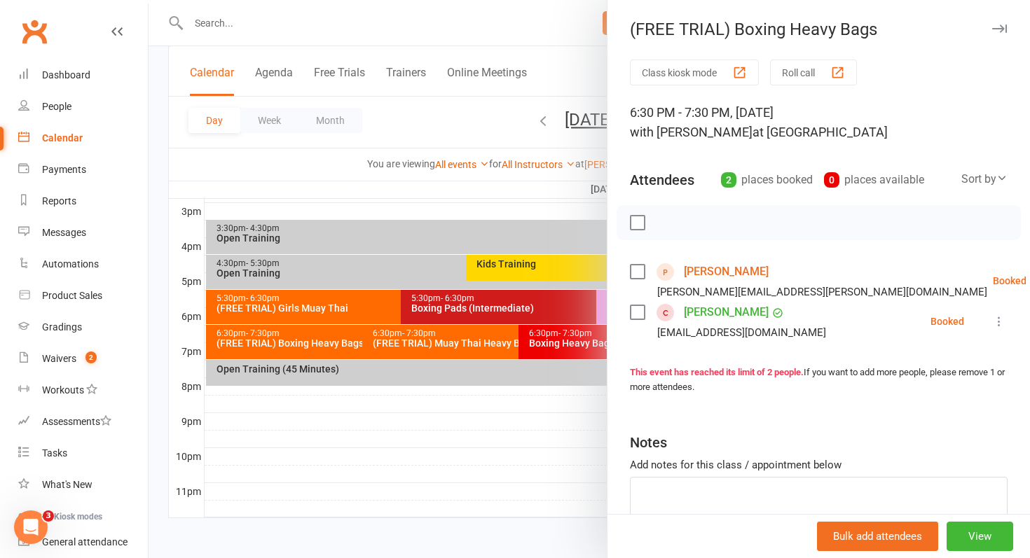
click at [420, 343] on div at bounding box center [590, 279] width 882 height 558
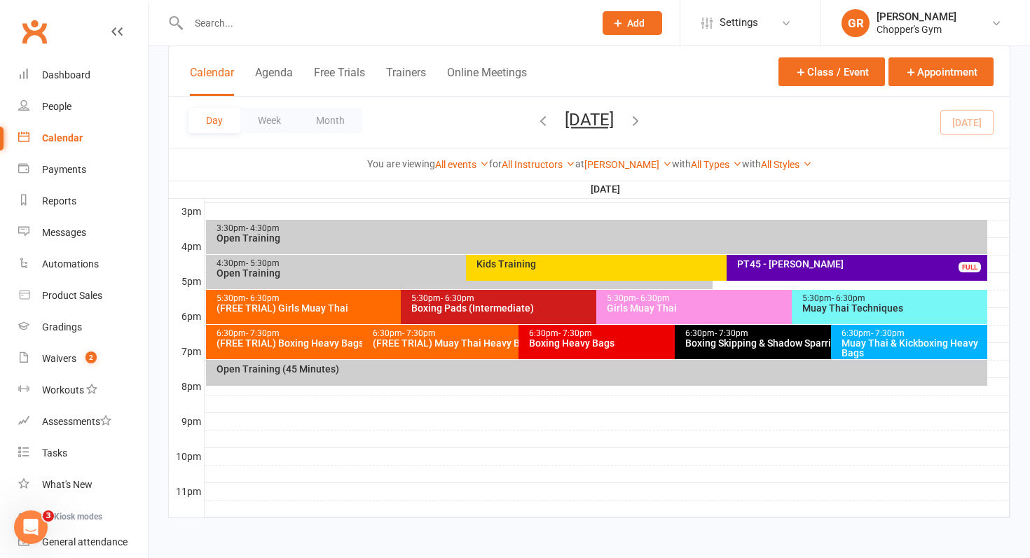
click at [420, 343] on div "(FREE TRIAL) Muay Thai Heavy Bags Class" at bounding box center [515, 343] width 286 height 10
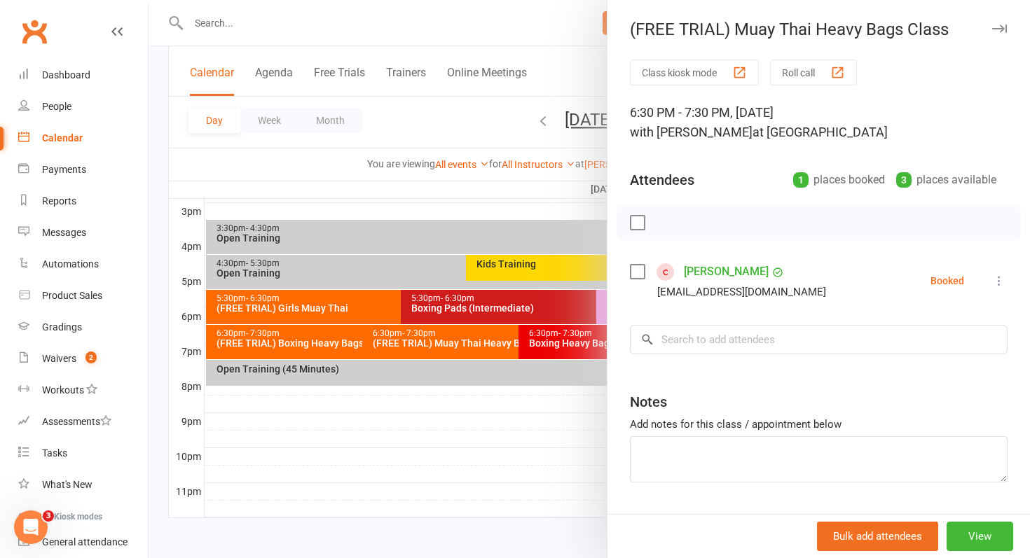
click at [1001, 282] on icon at bounding box center [999, 281] width 14 height 14
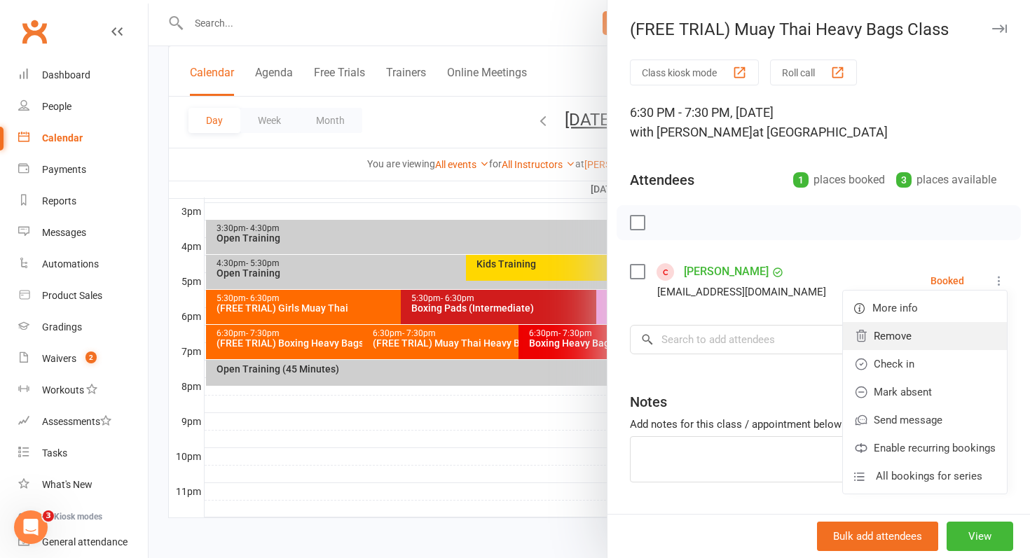
click at [921, 348] on link "Remove" at bounding box center [925, 336] width 164 height 28
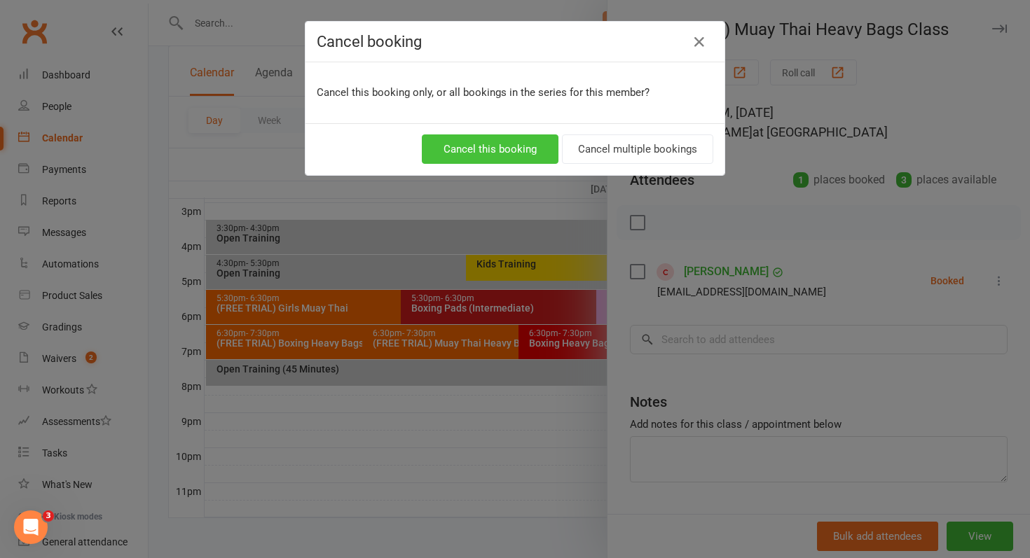
click at [488, 149] on button "Cancel this booking" at bounding box center [490, 149] width 137 height 29
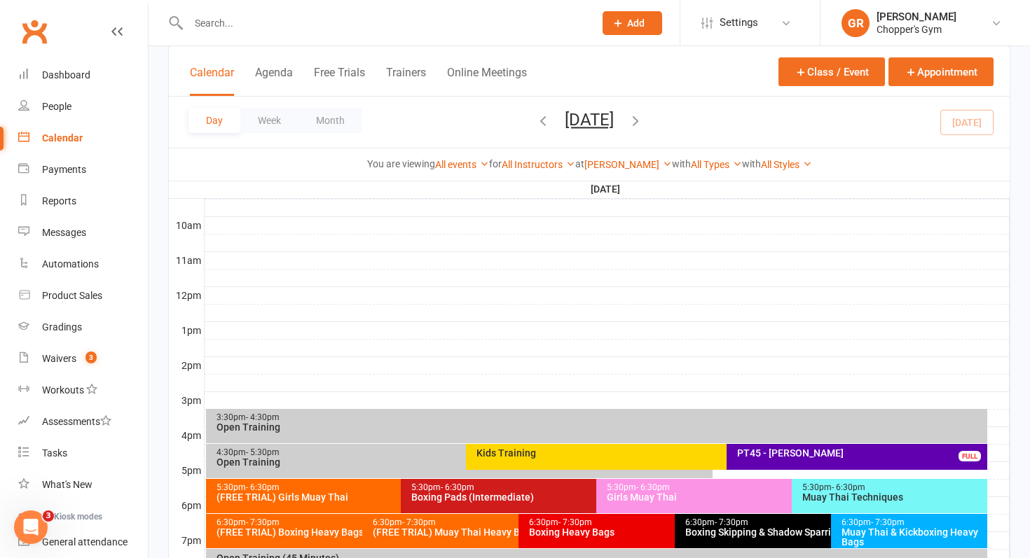
scroll to position [608, 0]
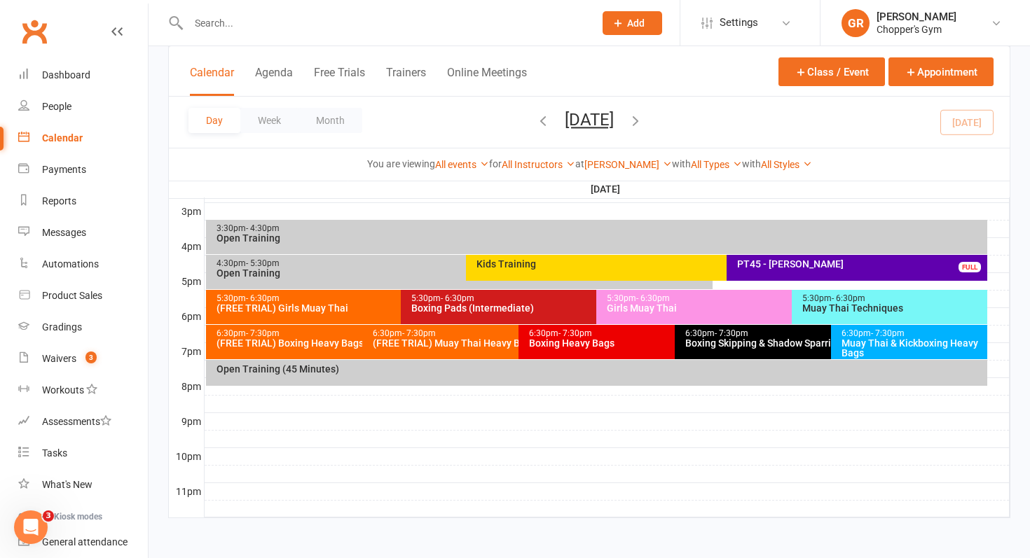
click at [453, 347] on div "(FREE TRIAL) Muay Thai Heavy Bags Class" at bounding box center [515, 343] width 286 height 10
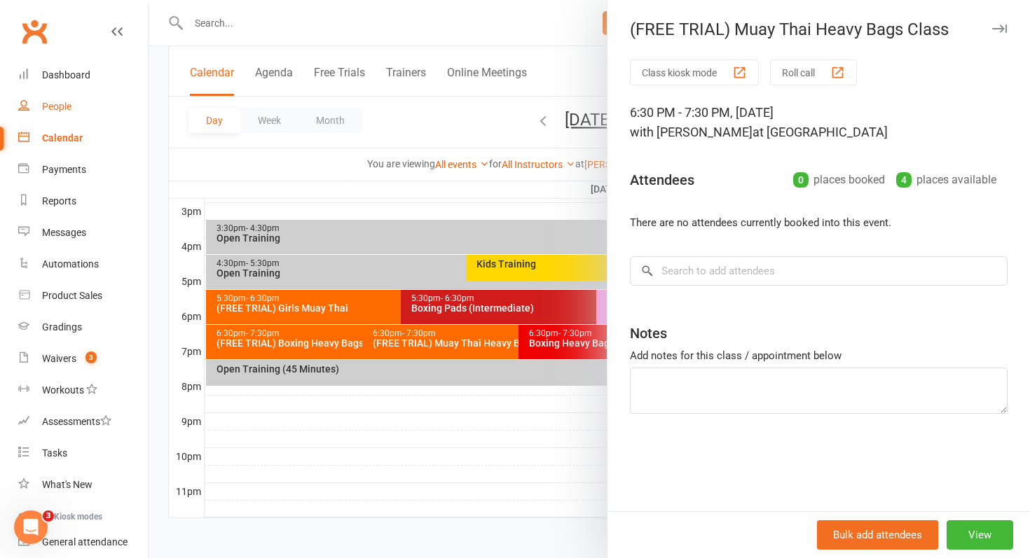
click at [70, 105] on div "People" at bounding box center [56, 106] width 29 height 11
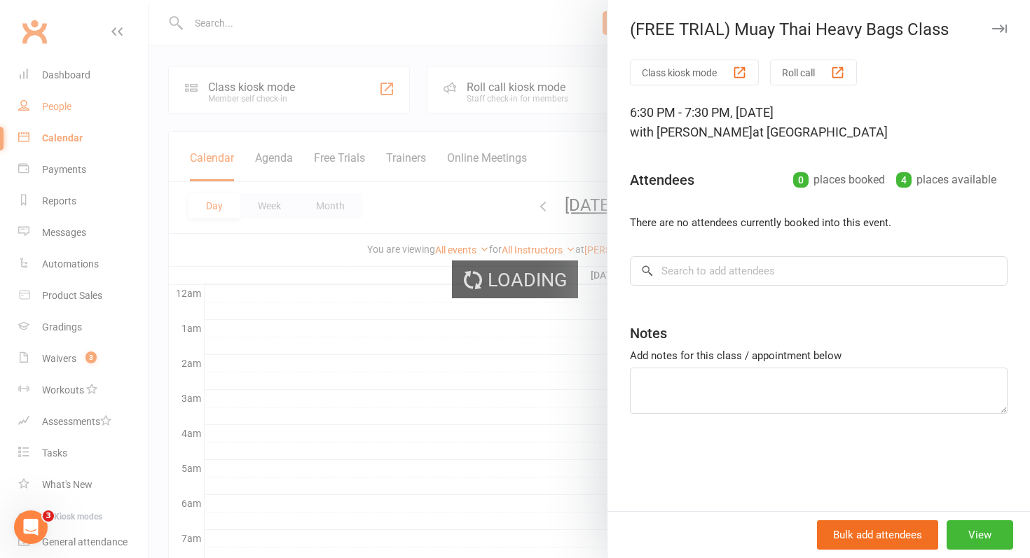
select select "100"
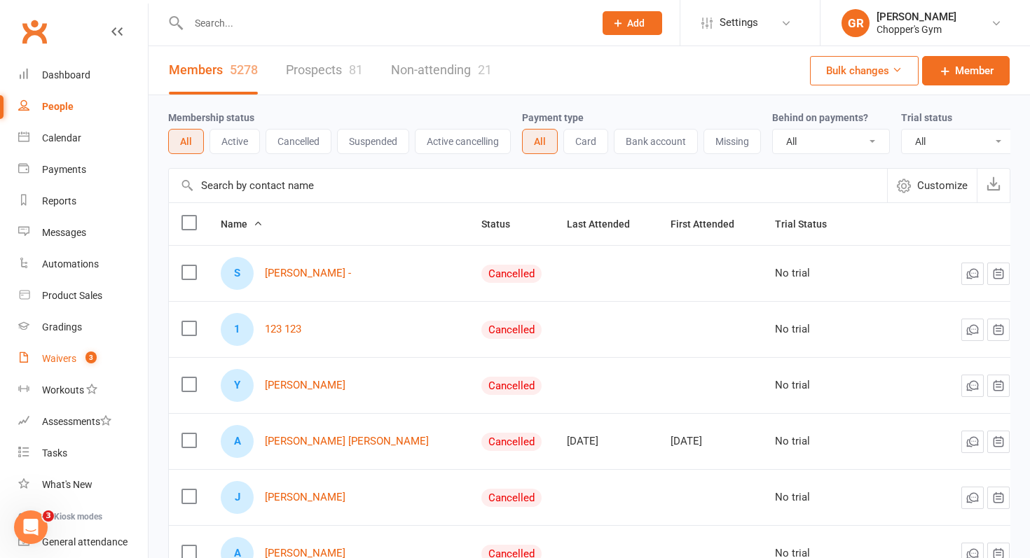
click at [61, 360] on div "Waivers" at bounding box center [59, 358] width 34 height 11
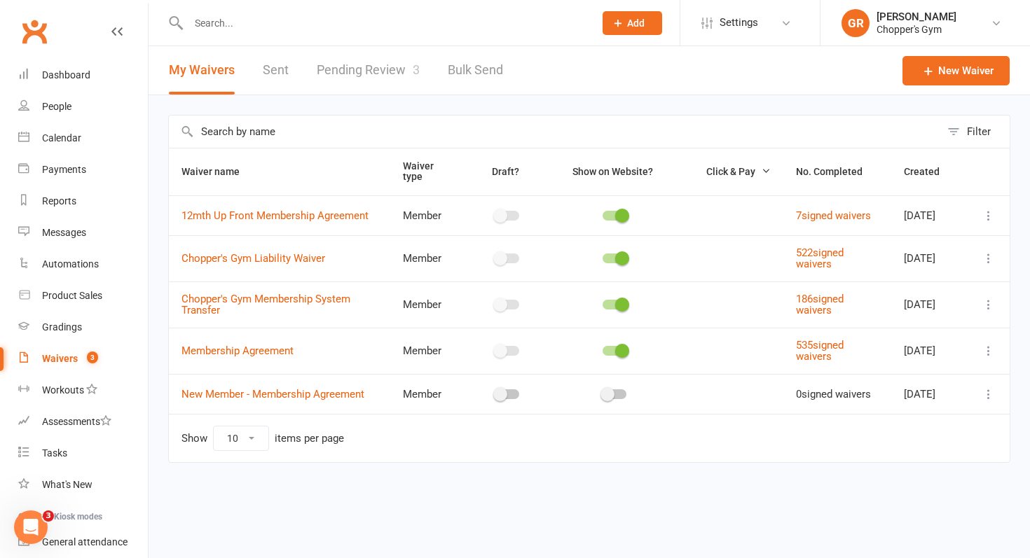
click at [402, 68] on link "Pending Review 3" at bounding box center [368, 70] width 103 height 48
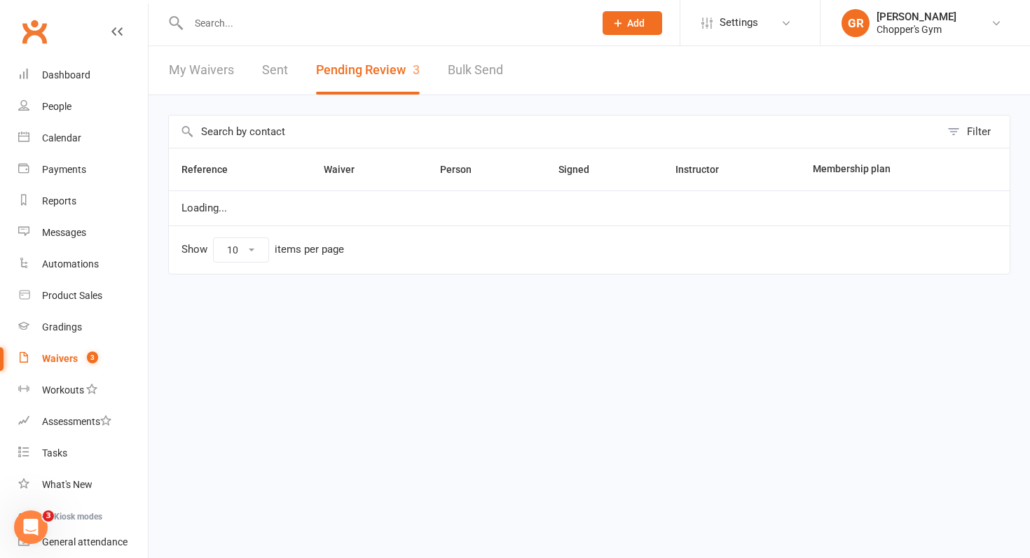
select select "50"
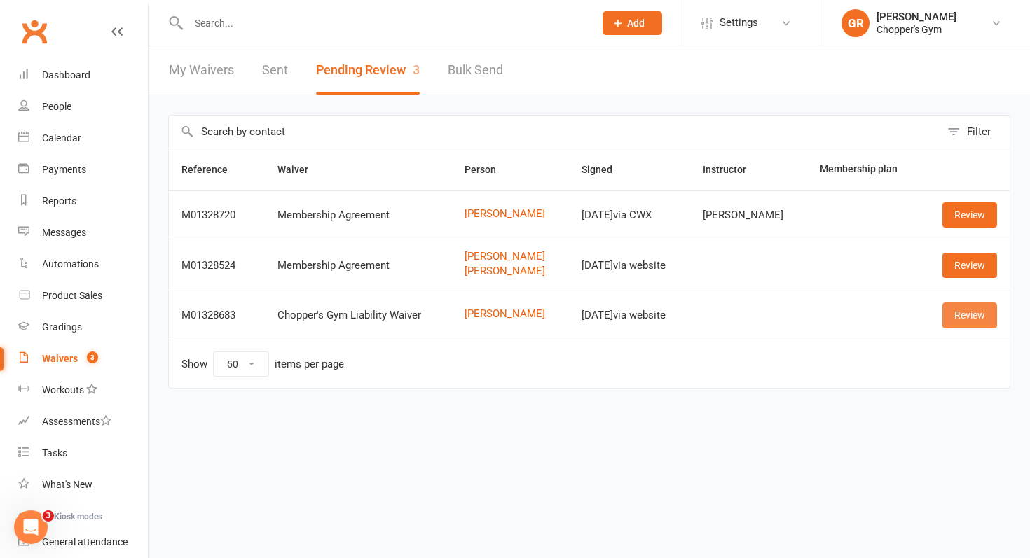
click at [982, 314] on link "Review" at bounding box center [969, 315] width 55 height 25
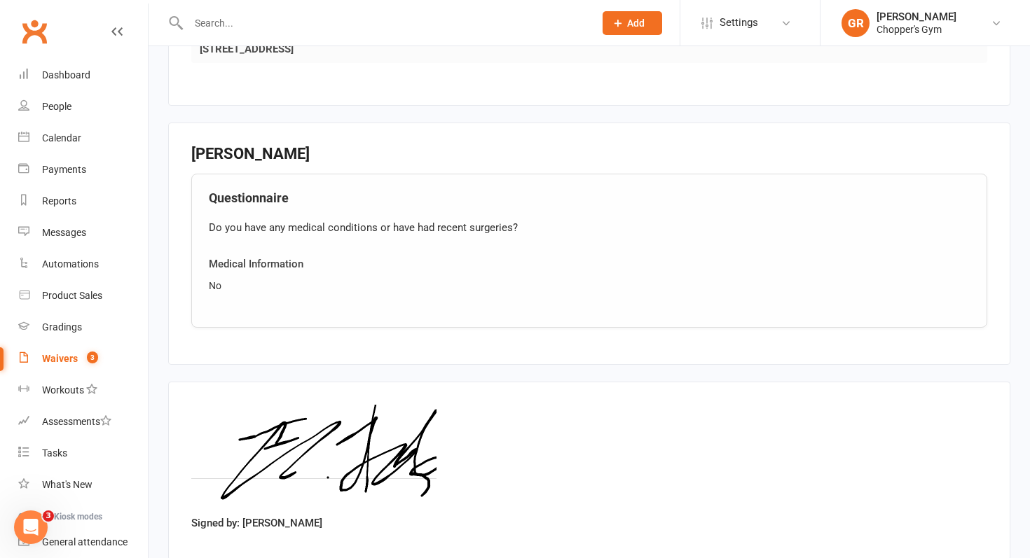
scroll to position [948, 0]
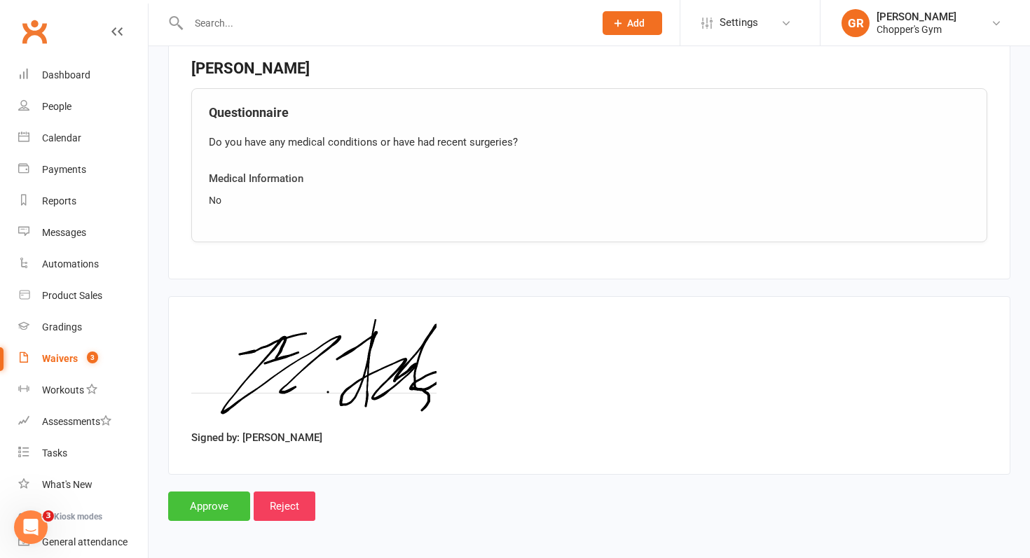
click at [213, 504] on input "Approve" at bounding box center [209, 506] width 82 height 29
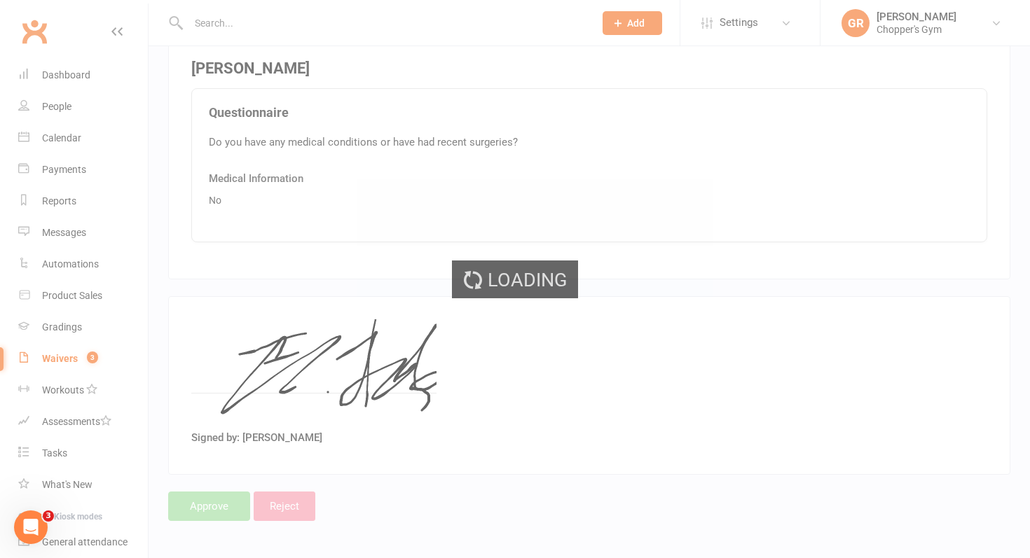
select select "50"
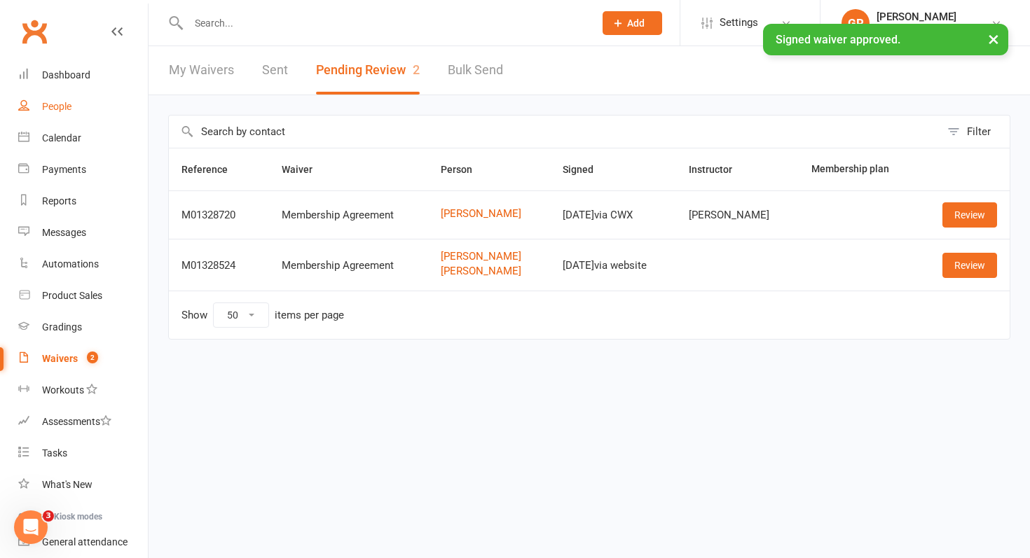
click at [44, 105] on div "People" at bounding box center [56, 106] width 29 height 11
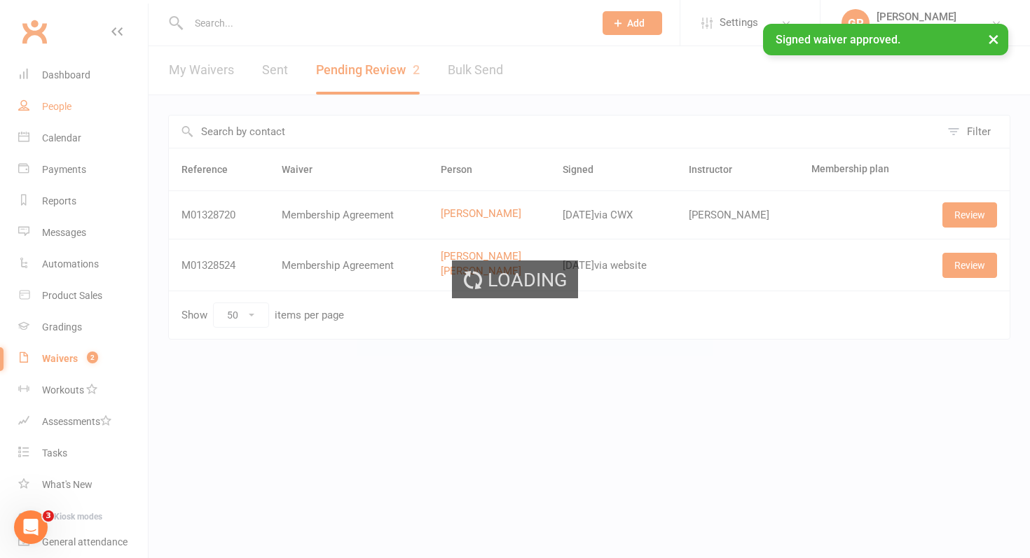
select select "100"
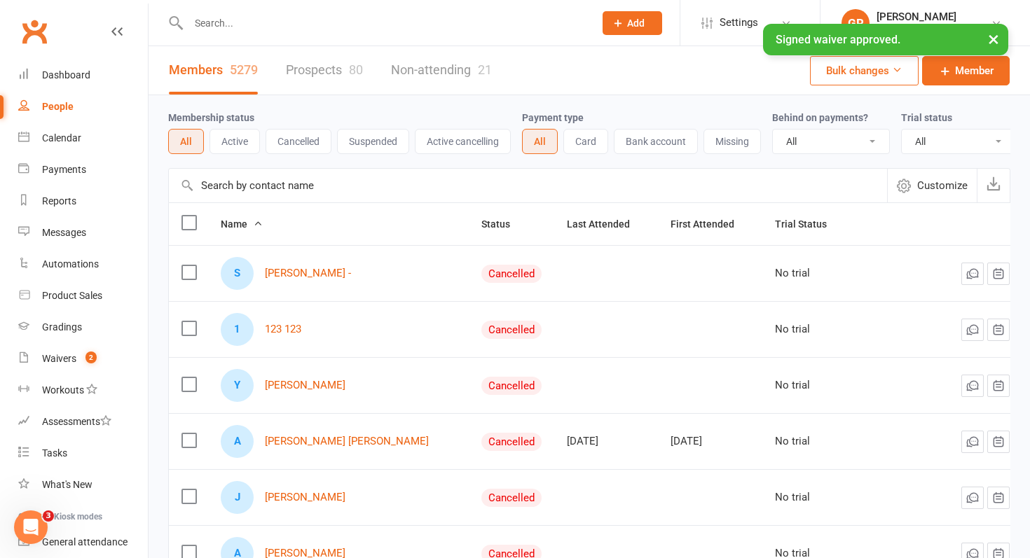
click at [269, 186] on input "text" at bounding box center [528, 186] width 718 height 34
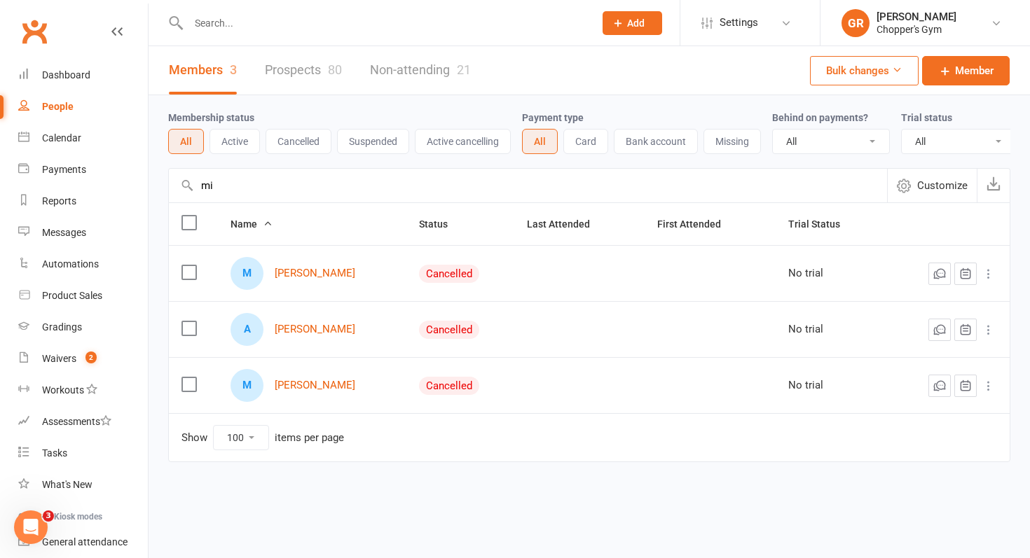
type input "m"
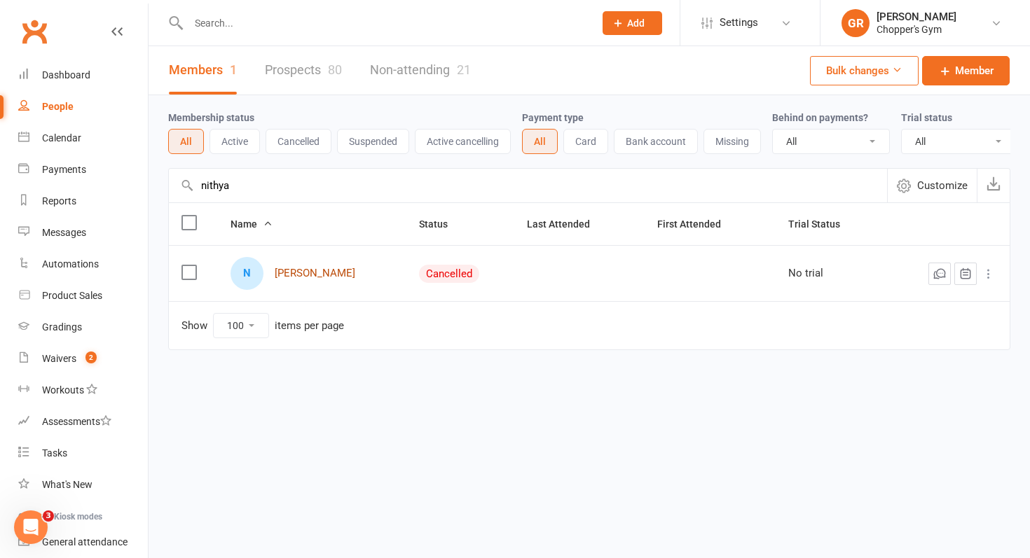
type input "nithya"
click at [320, 272] on link "[PERSON_NAME]" at bounding box center [315, 274] width 81 height 12
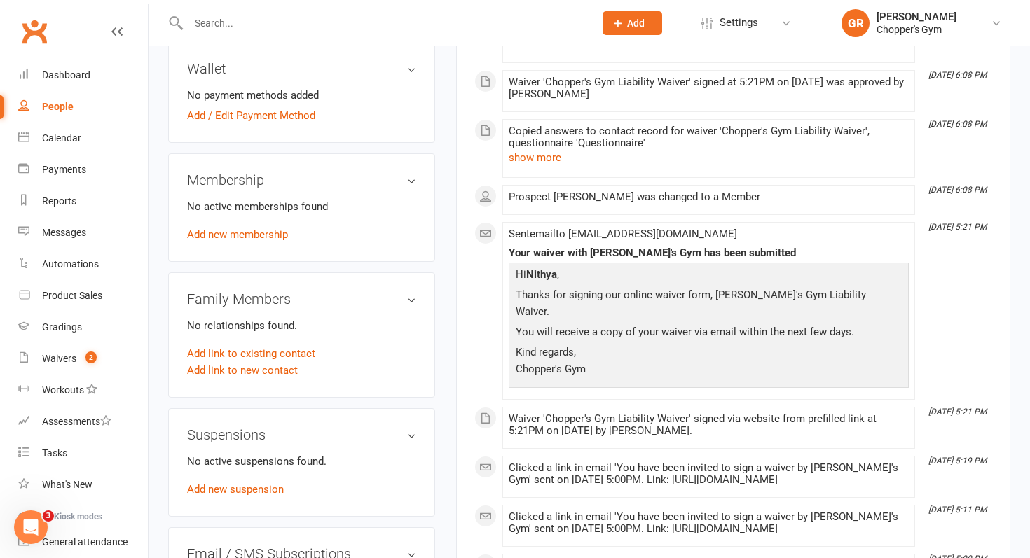
scroll to position [427, 0]
click at [249, 235] on link "Add new membership" at bounding box center [237, 234] width 101 height 13
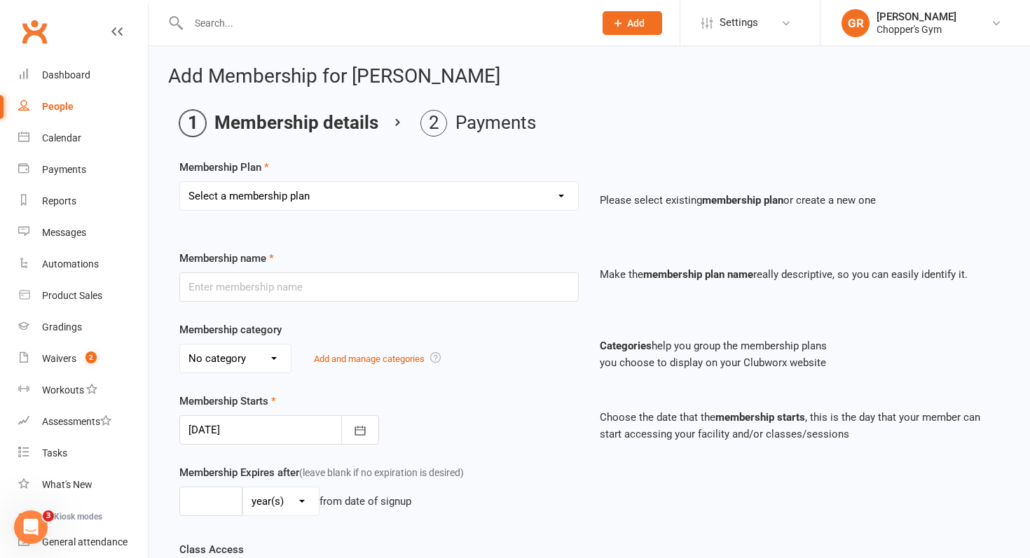
click at [425, 199] on select "Select a membership plan Create new Membership Plan Staff Membership Ongoing Un…" at bounding box center [379, 196] width 398 height 28
select select "3"
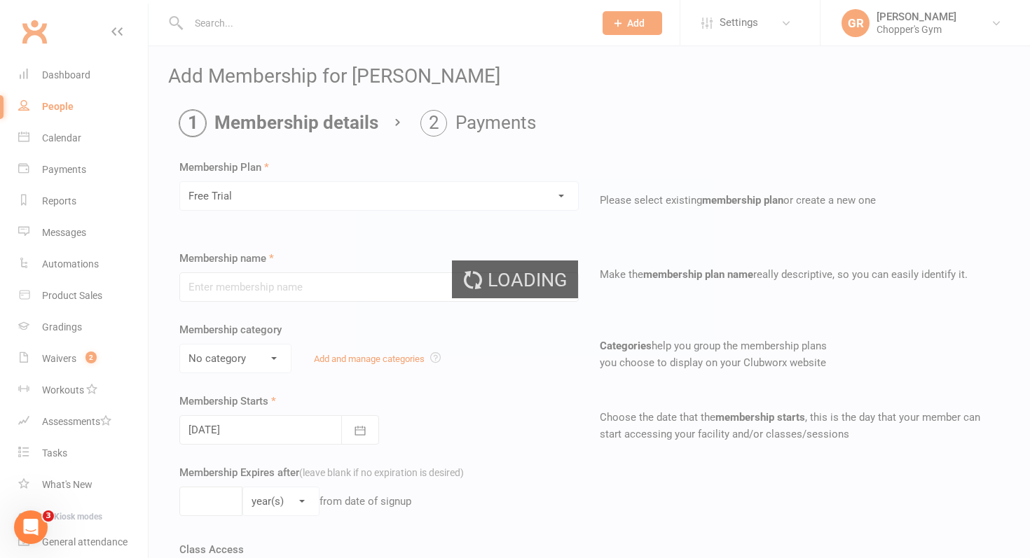
type input "Free Trial"
select select "0"
type input "0"
type input "1"
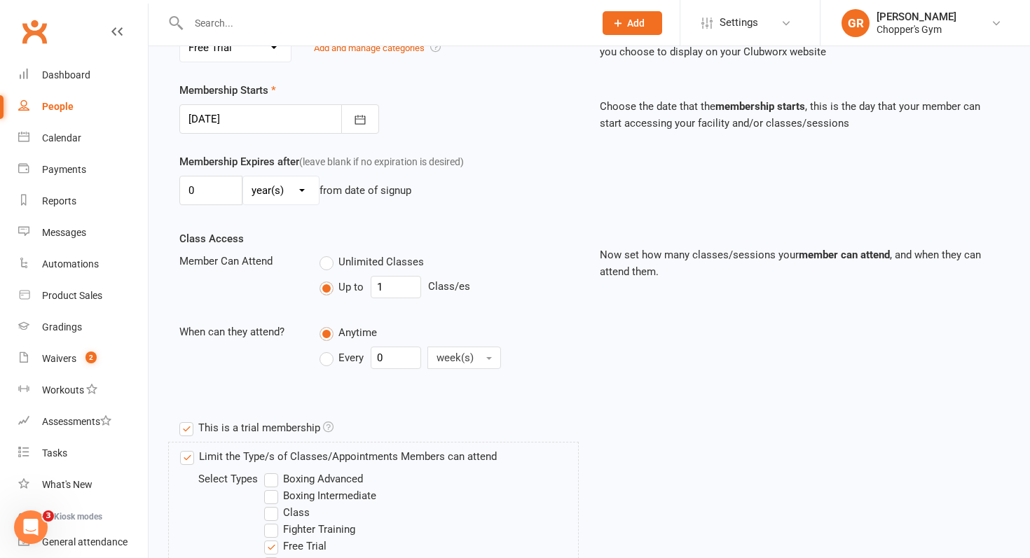
scroll to position [651, 0]
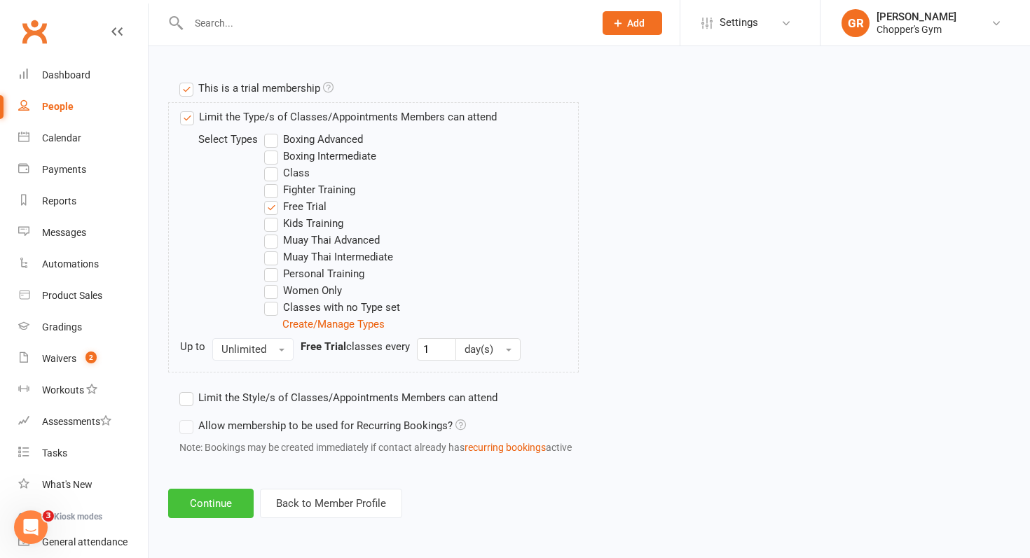
click at [224, 505] on button "Continue" at bounding box center [210, 503] width 85 height 29
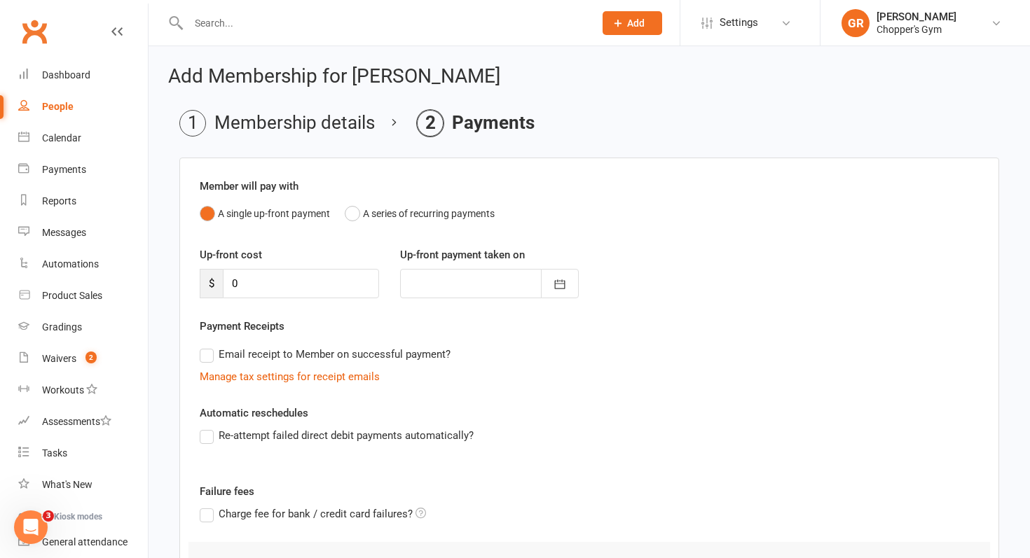
scroll to position [149, 0]
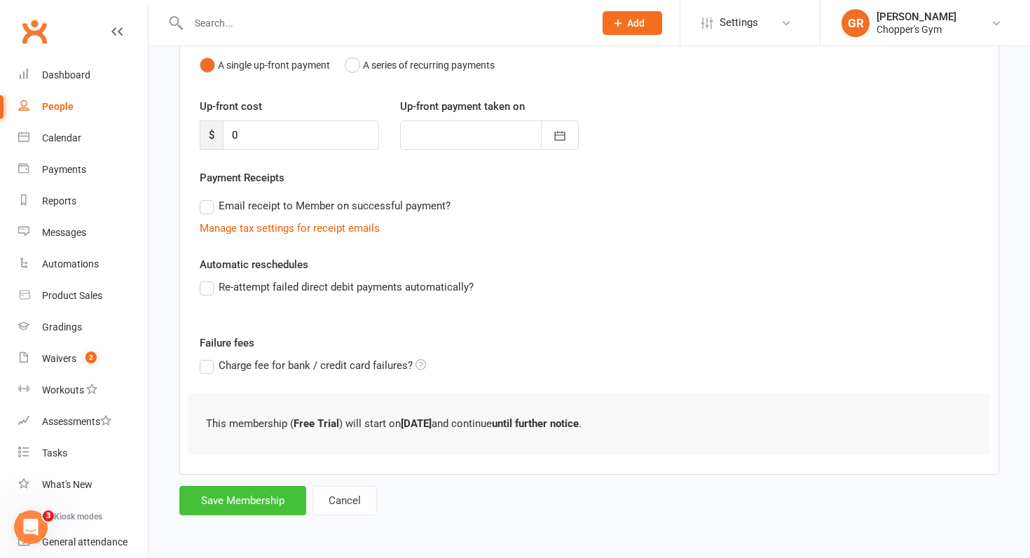
click at [268, 499] on button "Save Membership" at bounding box center [242, 500] width 127 height 29
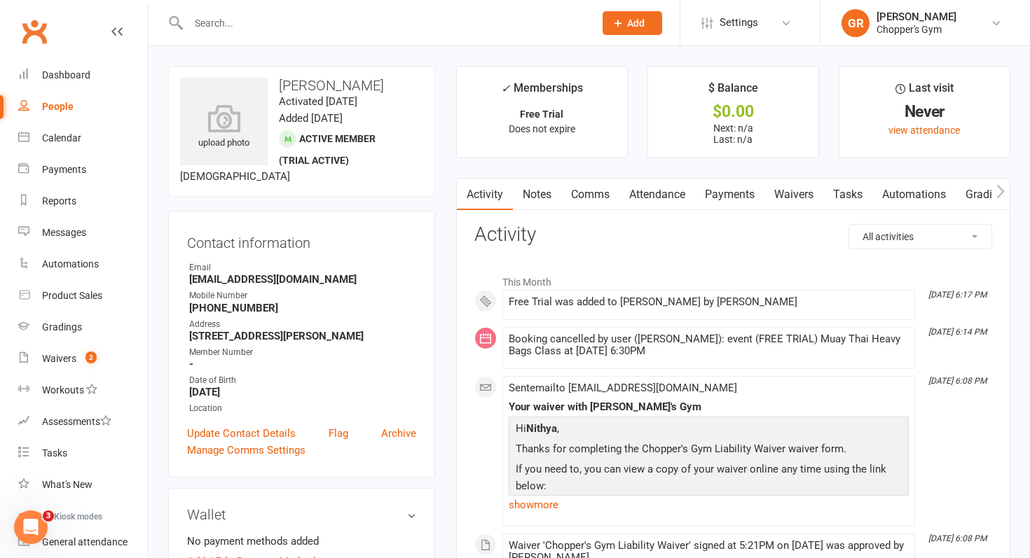
click at [61, 103] on div "People" at bounding box center [58, 106] width 32 height 11
select select "100"
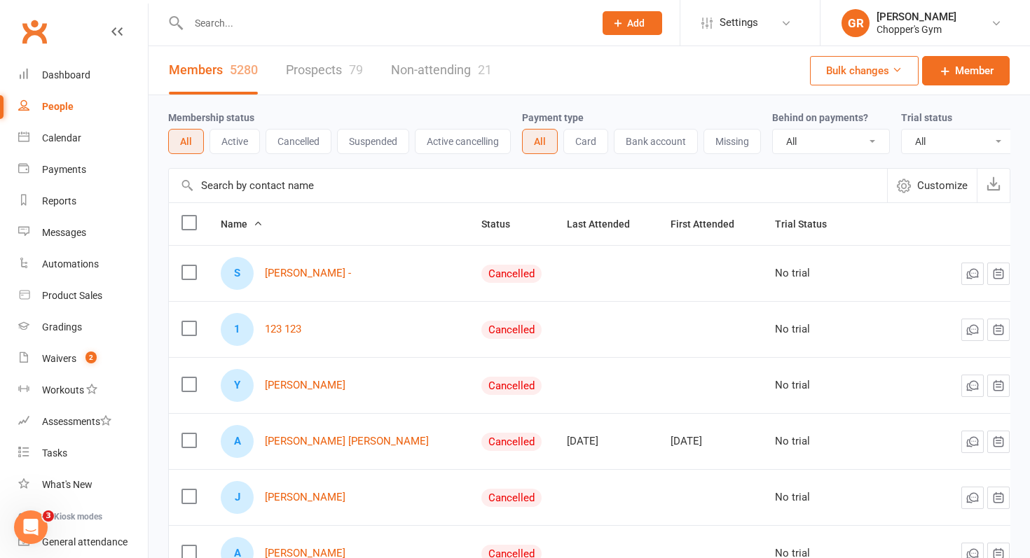
click at [287, 192] on input "text" at bounding box center [528, 186] width 718 height 34
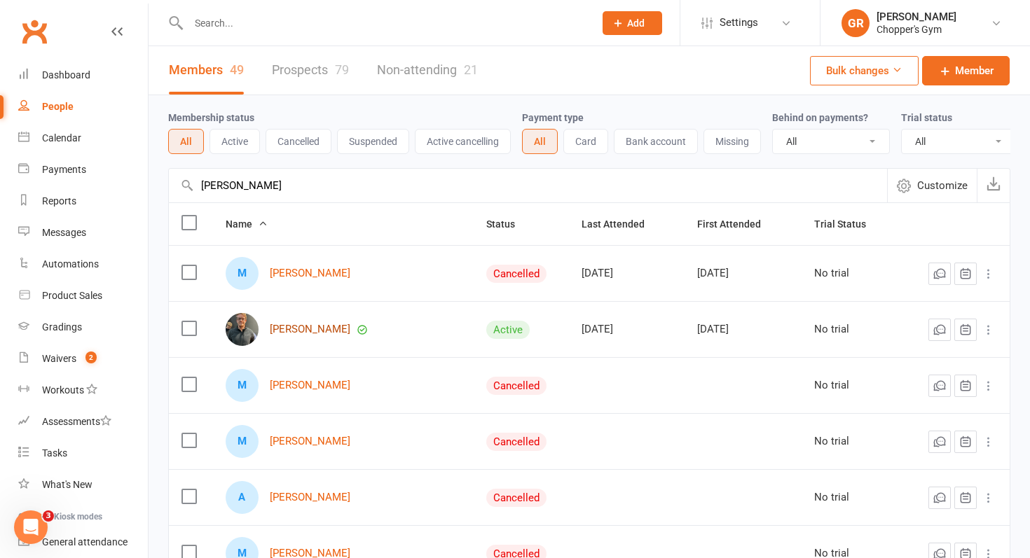
type input "[PERSON_NAME]"
click at [315, 328] on link "[PERSON_NAME]" at bounding box center [310, 330] width 81 height 12
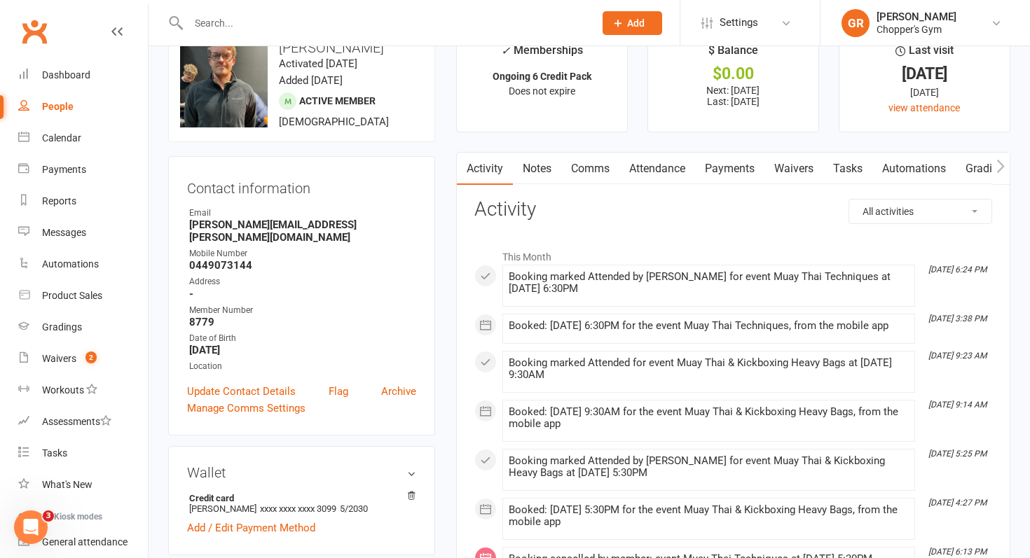
scroll to position [9, 0]
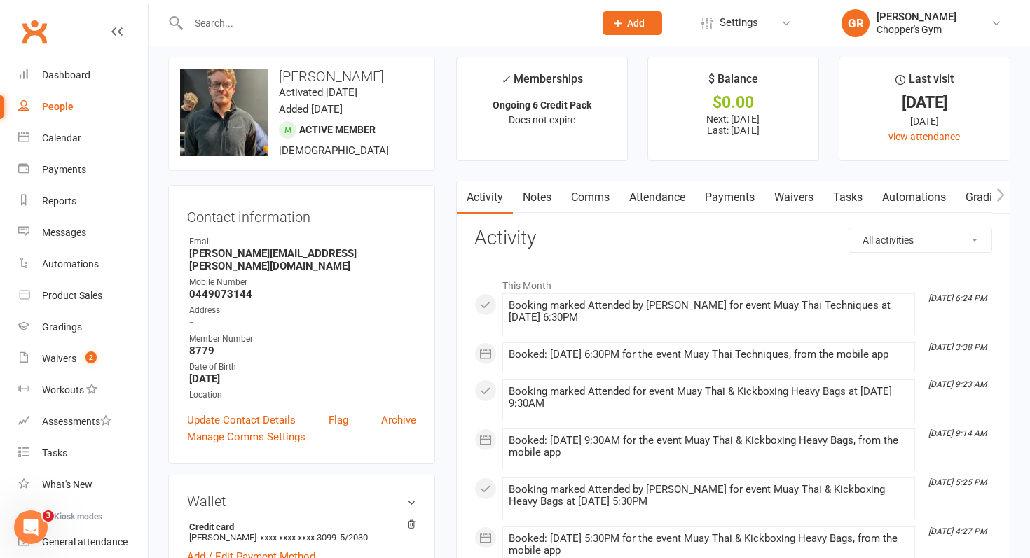
click at [533, 195] on link "Notes" at bounding box center [537, 197] width 48 height 32
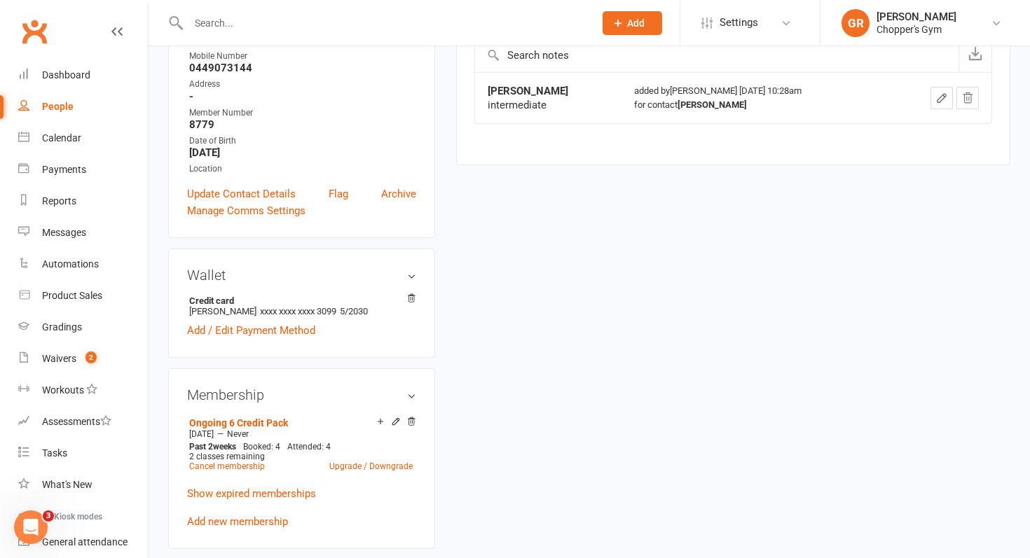
scroll to position [238, 0]
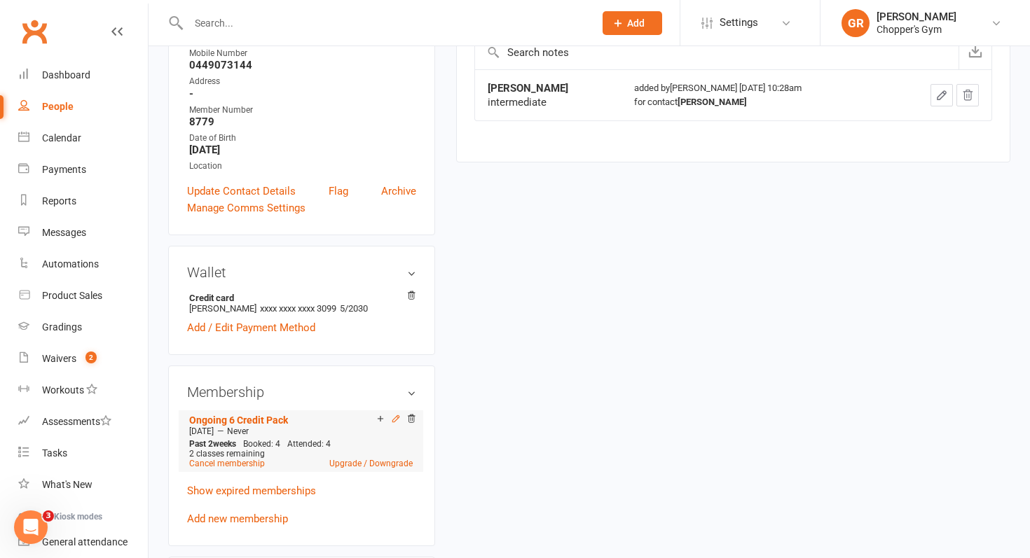
click at [396, 416] on icon at bounding box center [395, 419] width 6 height 6
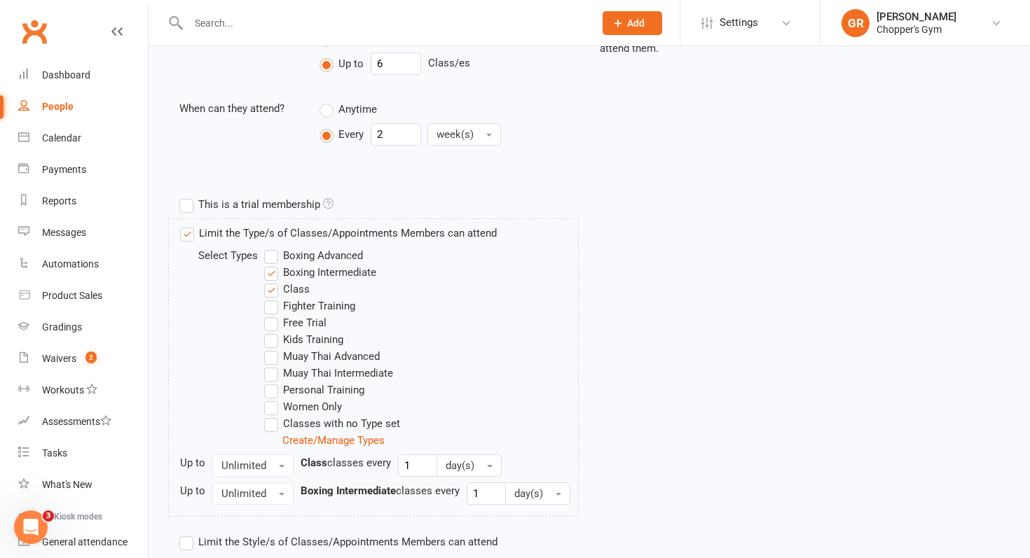
scroll to position [365, 0]
click at [273, 374] on label "Muay Thai Intermediate" at bounding box center [328, 372] width 129 height 17
click at [273, 364] on input "Muay Thai Intermediate" at bounding box center [268, 364] width 9 height 0
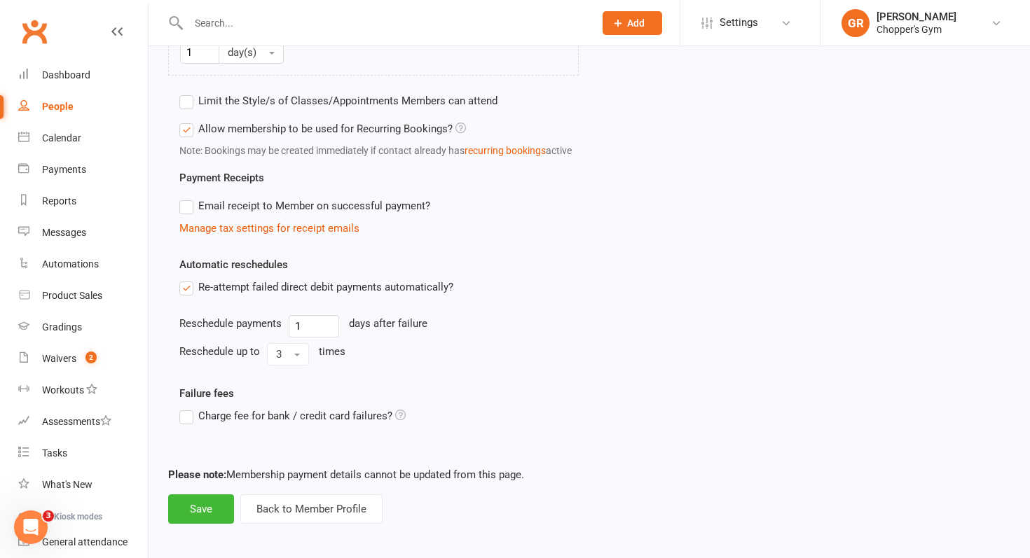
scroll to position [884, 0]
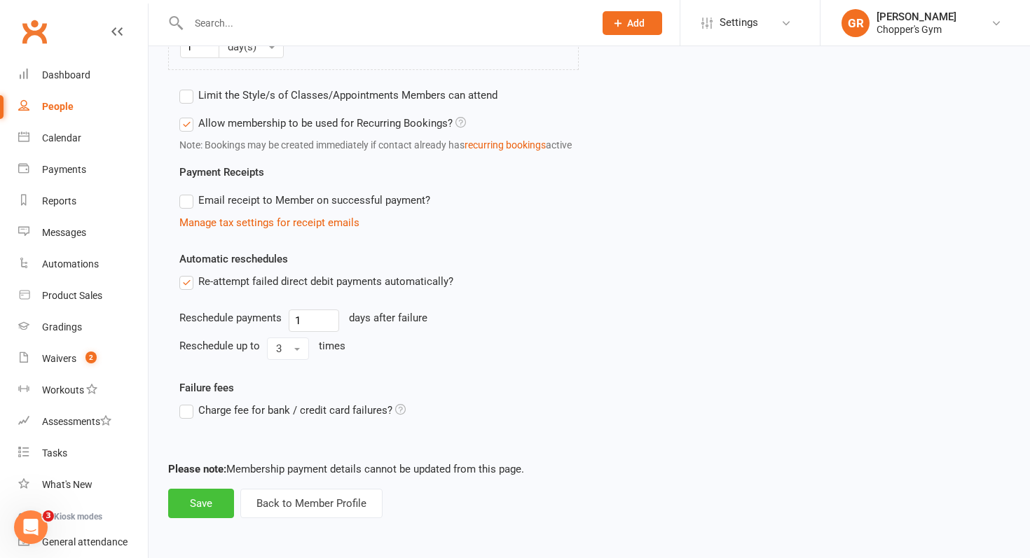
click at [184, 503] on button "Save" at bounding box center [201, 503] width 66 height 29
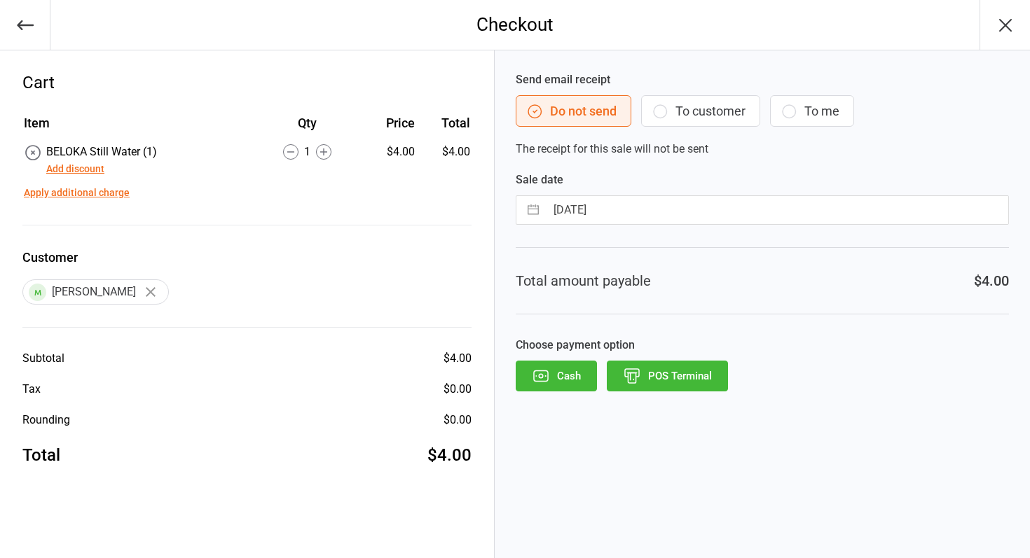
click at [57, 167] on button "Add discount" at bounding box center [75, 169] width 58 height 15
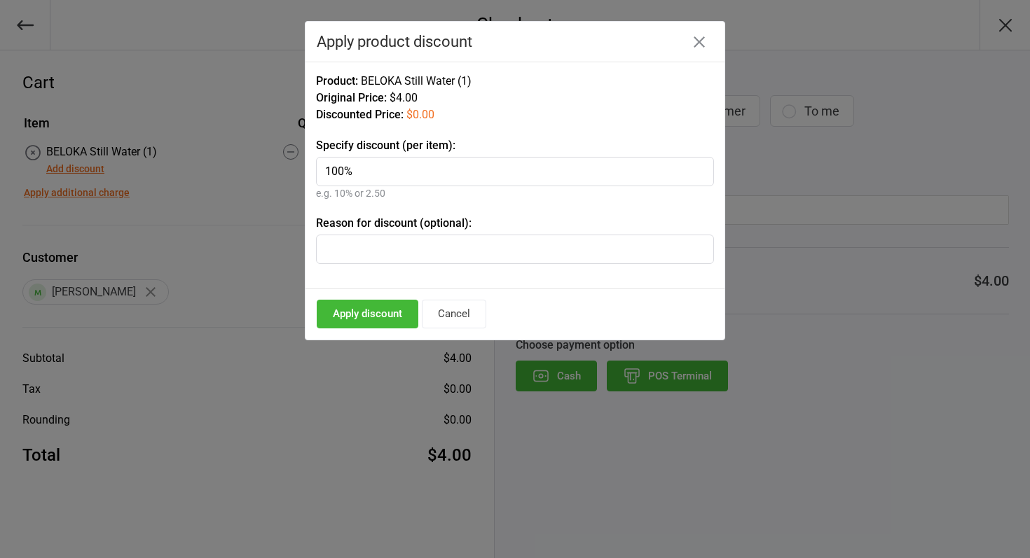
type input "100%"
click at [387, 235] on input "text" at bounding box center [515, 249] width 398 height 29
type input "Boss Man"
click at [356, 314] on button "Apply discount" at bounding box center [368, 314] width 102 height 29
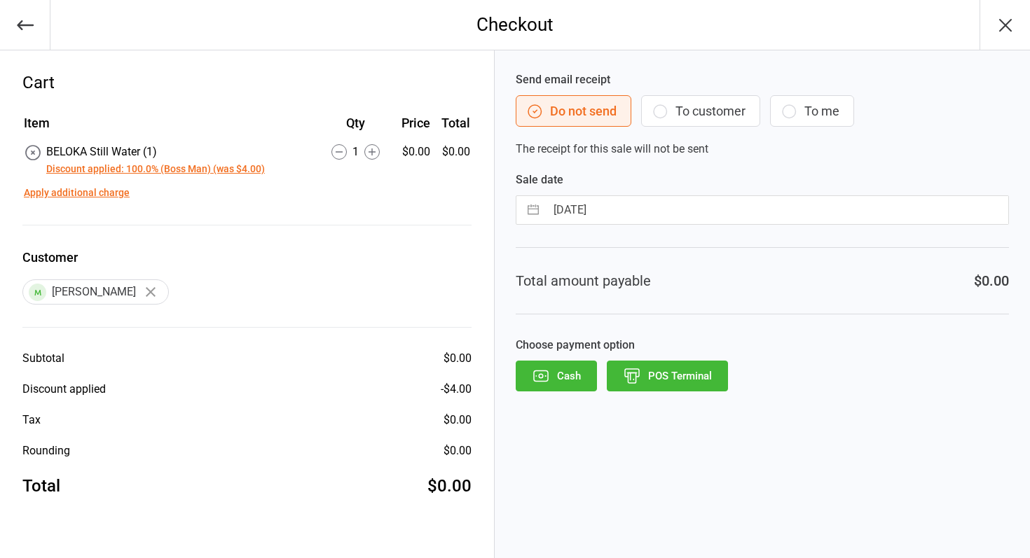
click at [682, 373] on button "POS Terminal" at bounding box center [667, 376] width 121 height 31
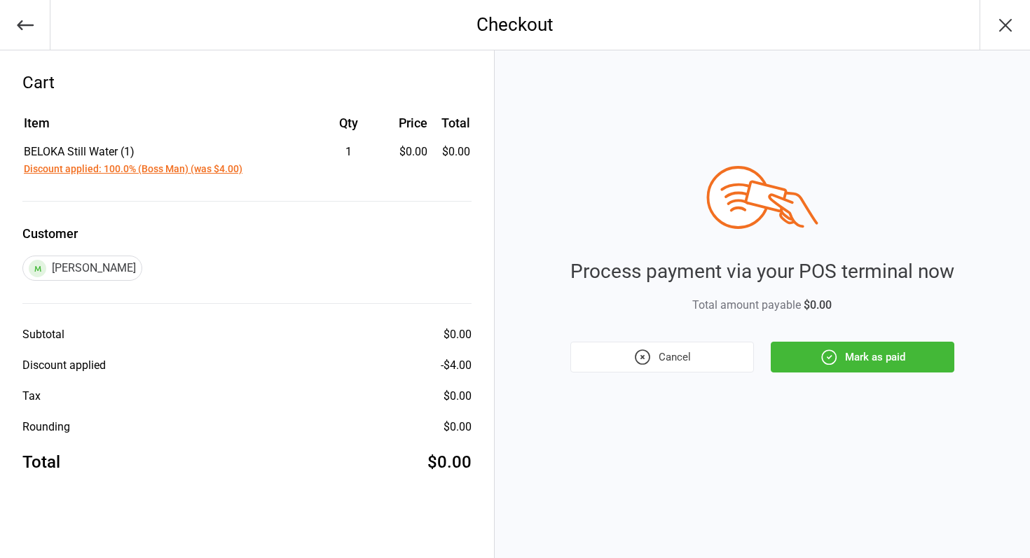
click at [857, 355] on button "Mark as paid" at bounding box center [863, 357] width 184 height 31
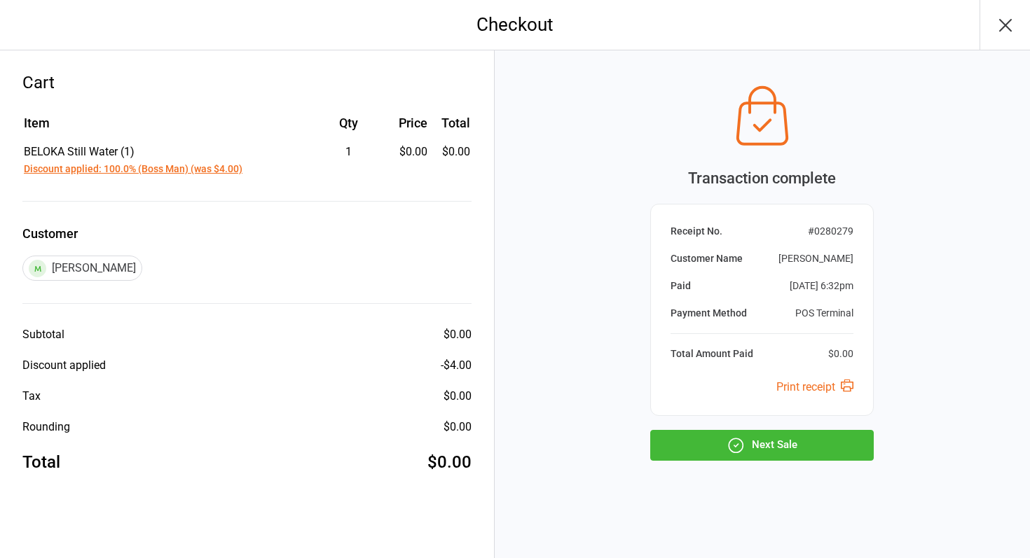
click at [760, 453] on button "Next Sale" at bounding box center [762, 445] width 224 height 31
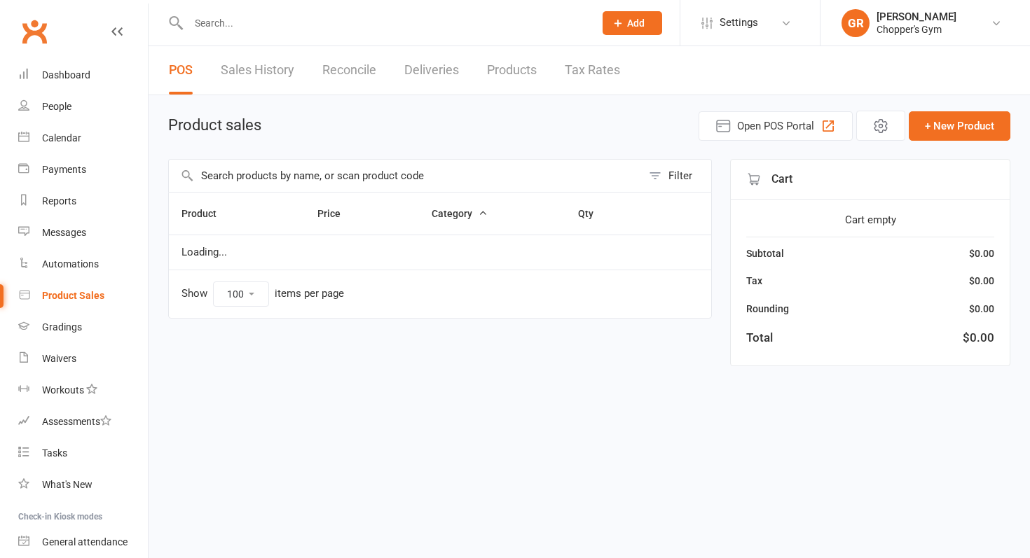
select select "100"
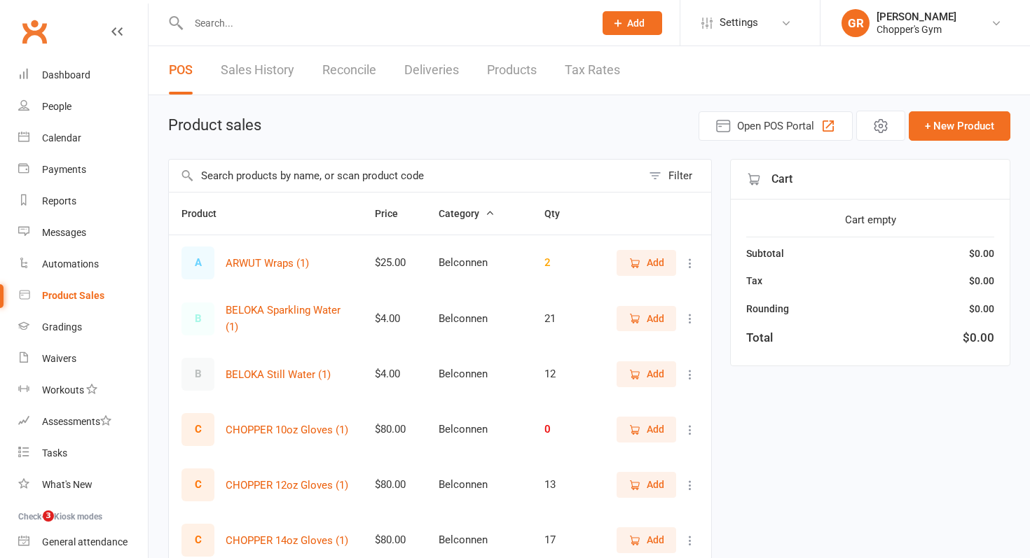
select select "100"
click at [259, 179] on input "text" at bounding box center [405, 176] width 473 height 32
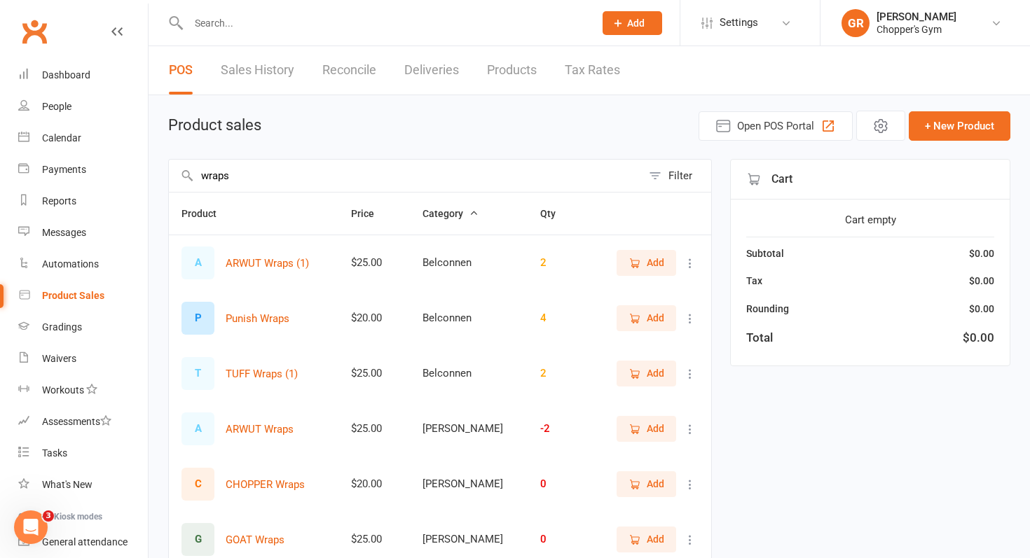
type input "wraps"
click at [654, 257] on span "Add" at bounding box center [656, 262] width 18 height 15
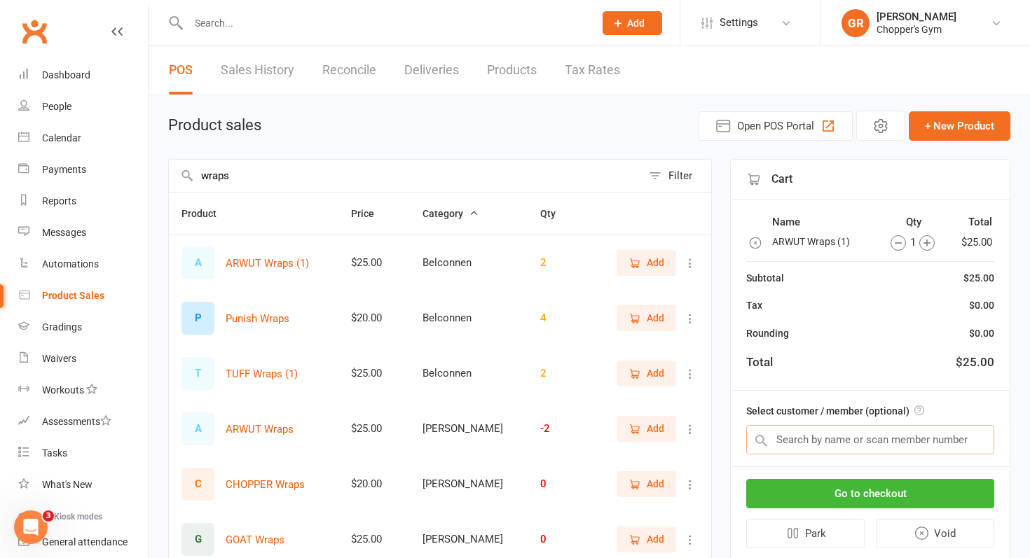
click at [825, 435] on input "text" at bounding box center [870, 439] width 248 height 29
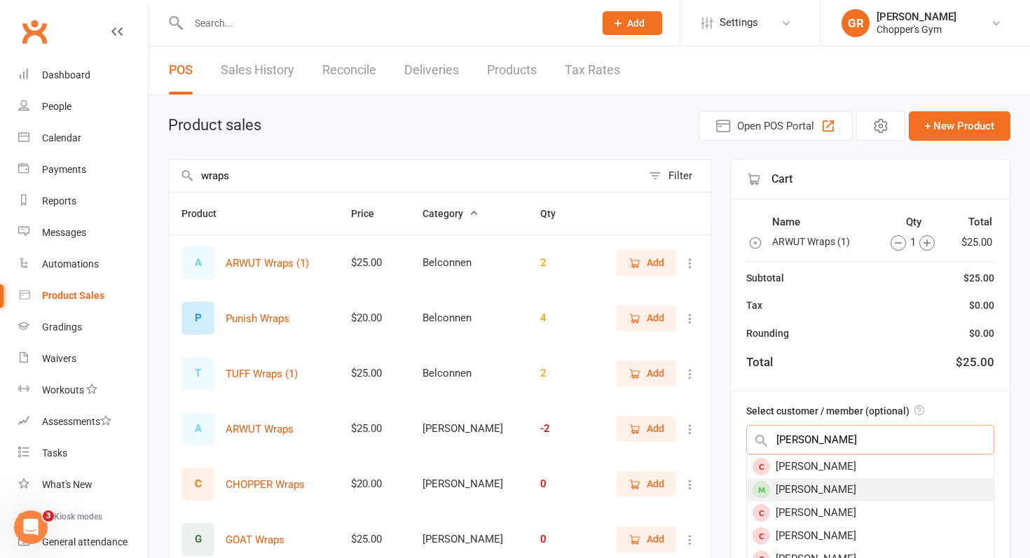
type input "[PERSON_NAME]"
click at [807, 493] on div "[PERSON_NAME]" at bounding box center [870, 490] width 247 height 23
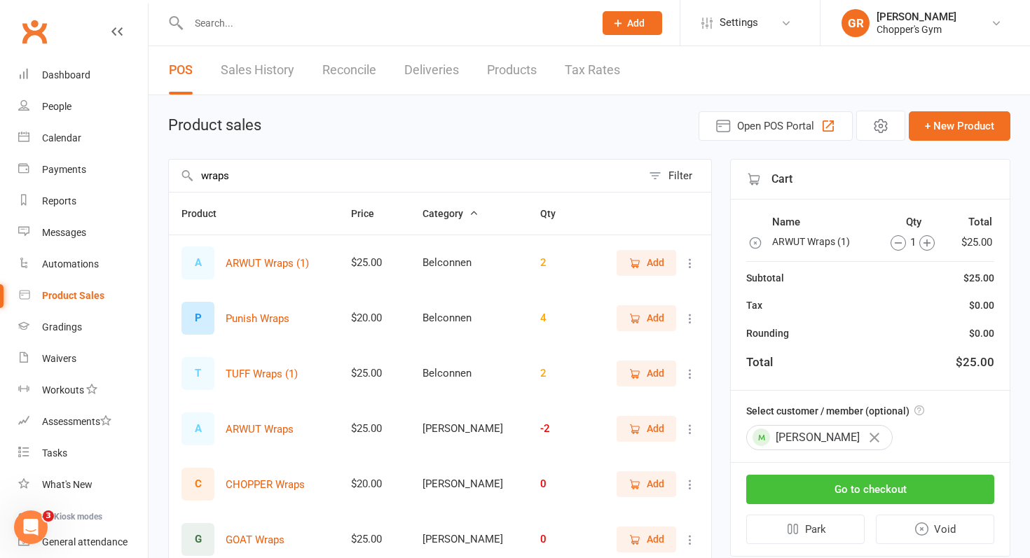
click at [807, 493] on button "Go to checkout" at bounding box center [870, 489] width 248 height 29
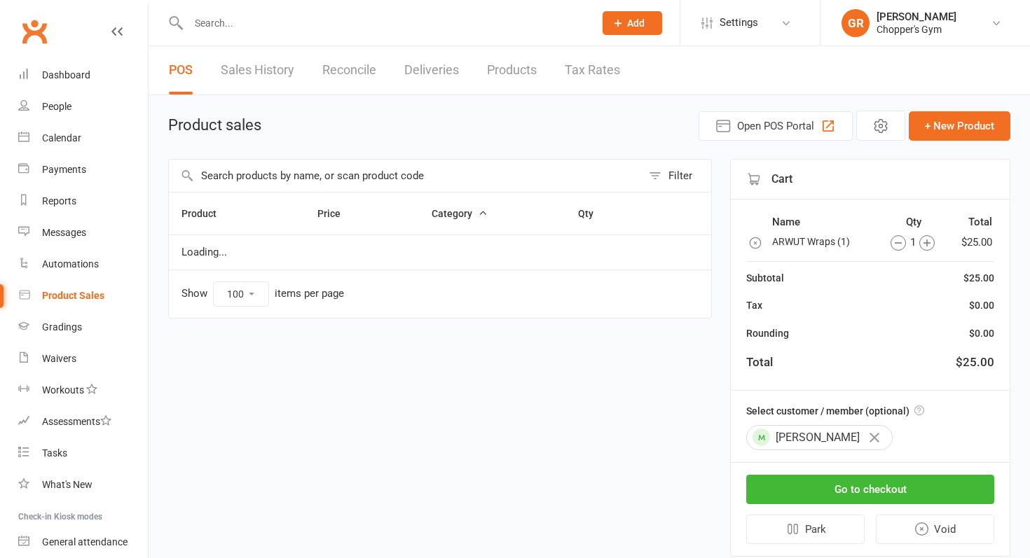
select select "100"
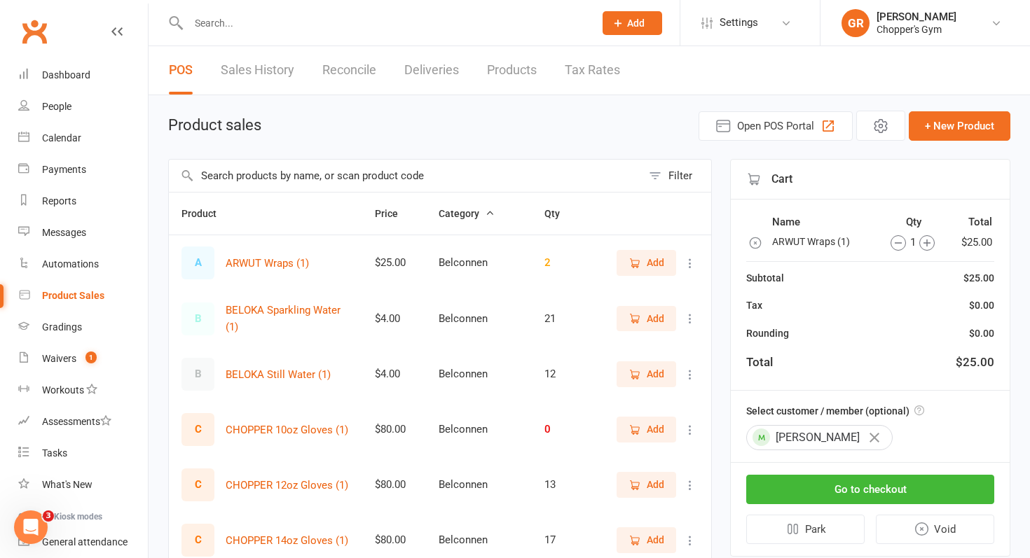
click at [753, 245] on icon "button" at bounding box center [755, 243] width 14 height 14
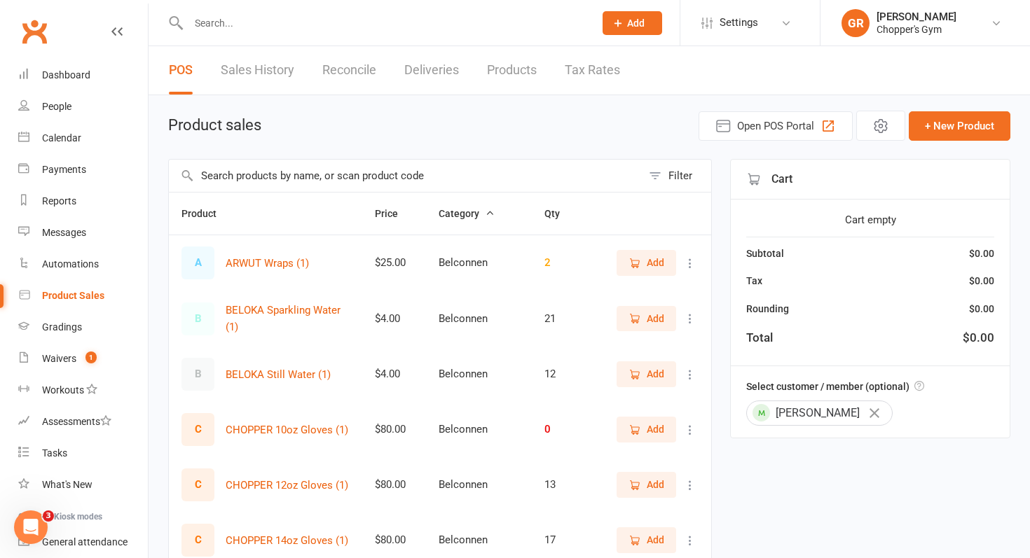
click at [330, 172] on input "text" at bounding box center [405, 176] width 473 height 32
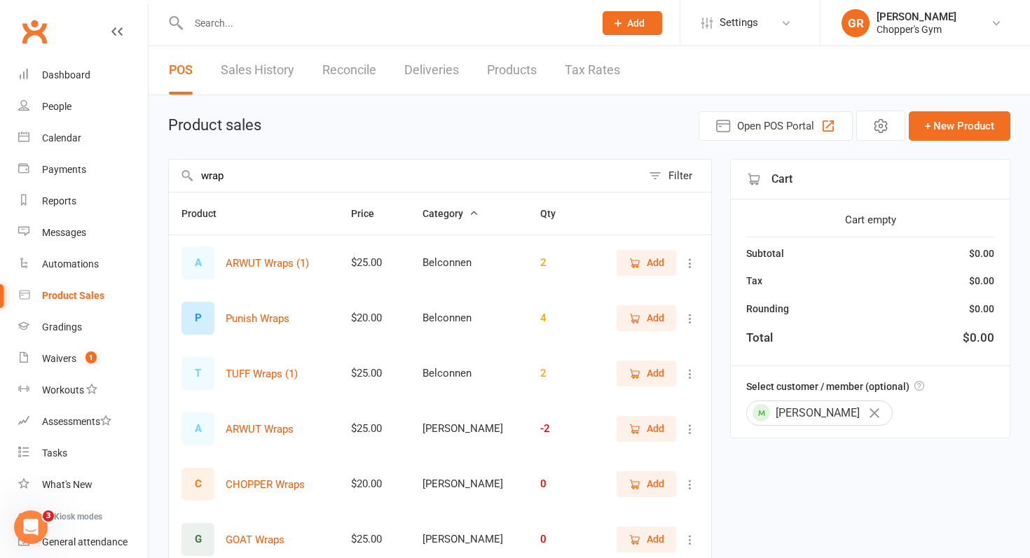
type input "wrap"
click at [649, 321] on span "Add" at bounding box center [656, 317] width 18 height 15
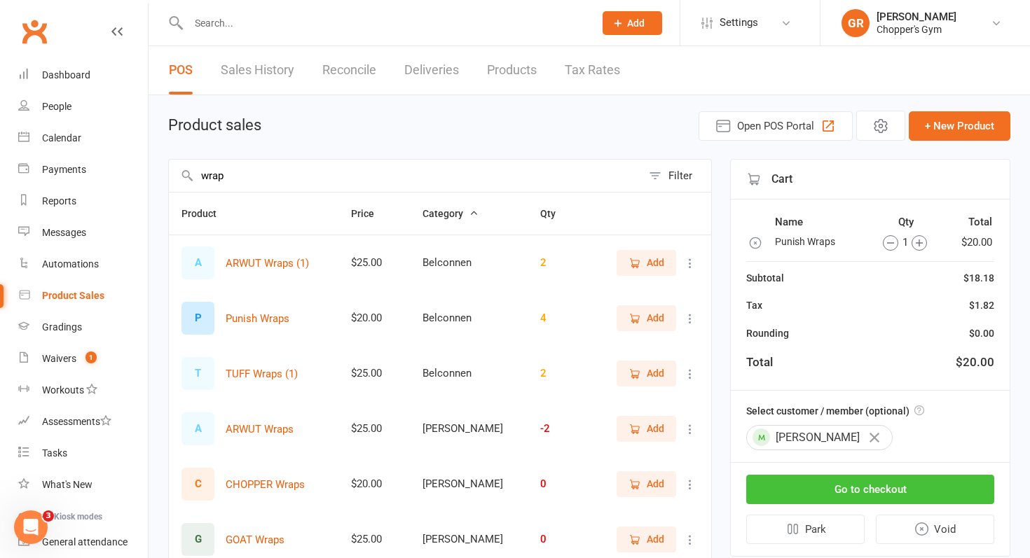
click at [905, 494] on button "Go to checkout" at bounding box center [870, 489] width 248 height 29
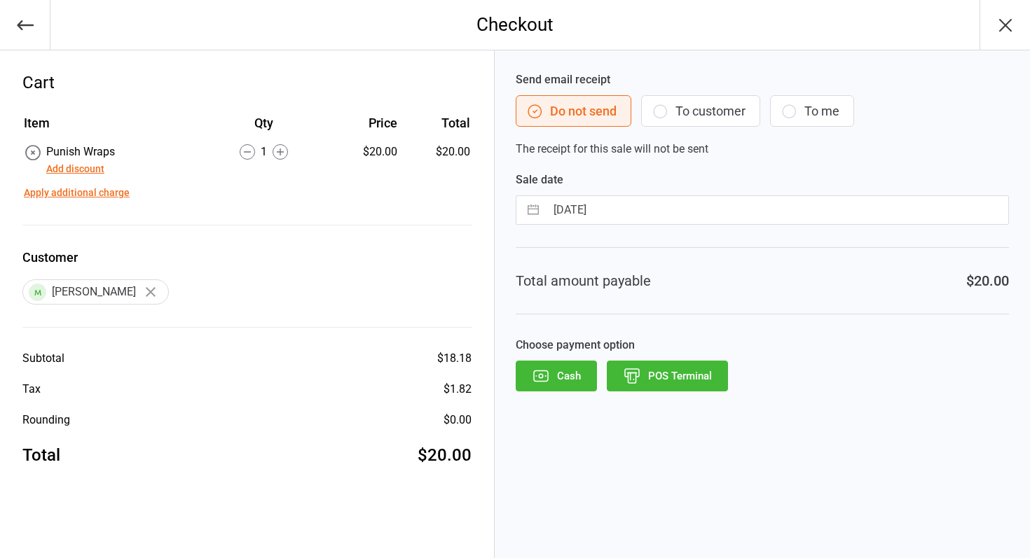
click at [640, 371] on icon "button" at bounding box center [632, 376] width 18 height 18
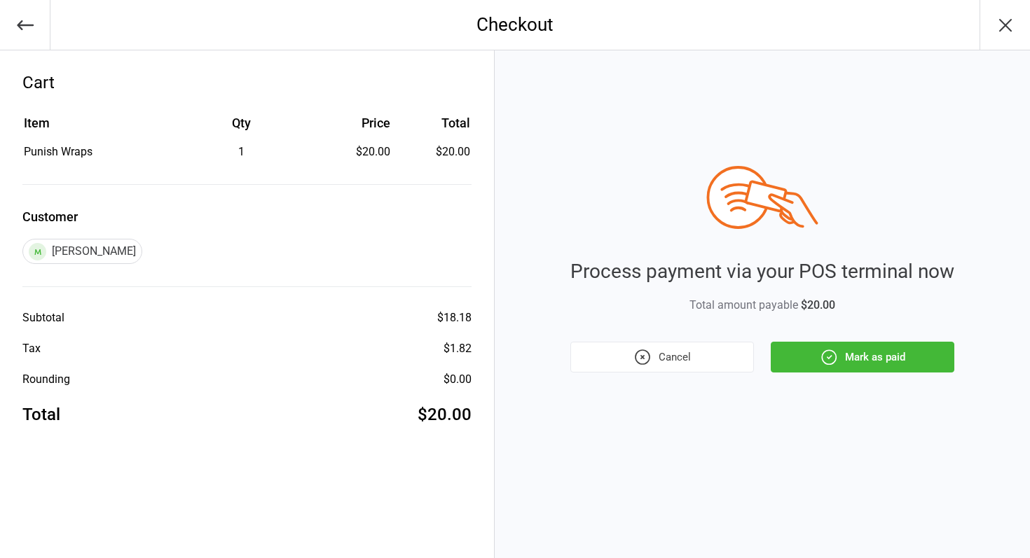
click at [906, 362] on button "Mark as paid" at bounding box center [863, 357] width 184 height 31
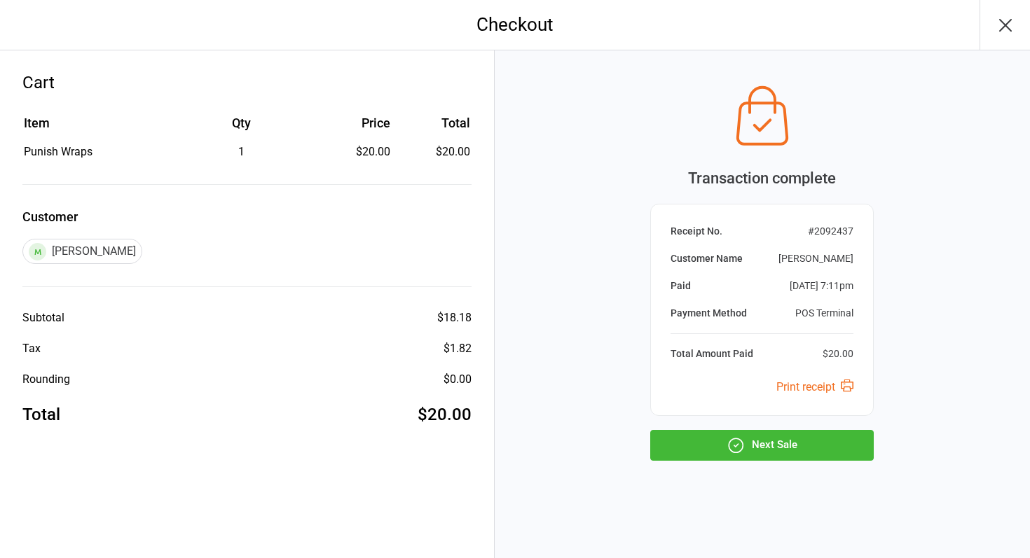
click at [746, 451] on button "Next Sale" at bounding box center [762, 445] width 224 height 31
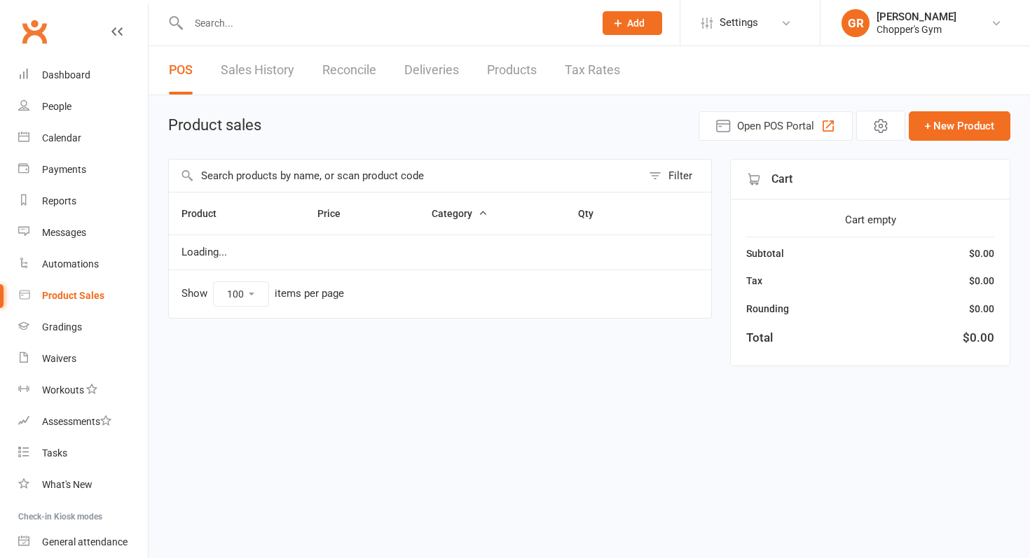
select select "100"
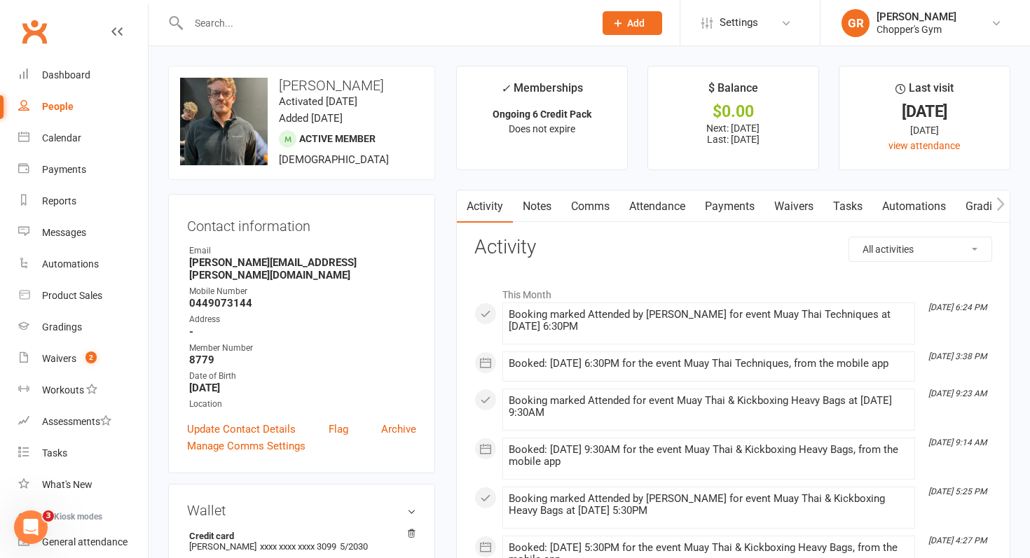
click at [263, 24] on input "text" at bounding box center [384, 23] width 400 height 20
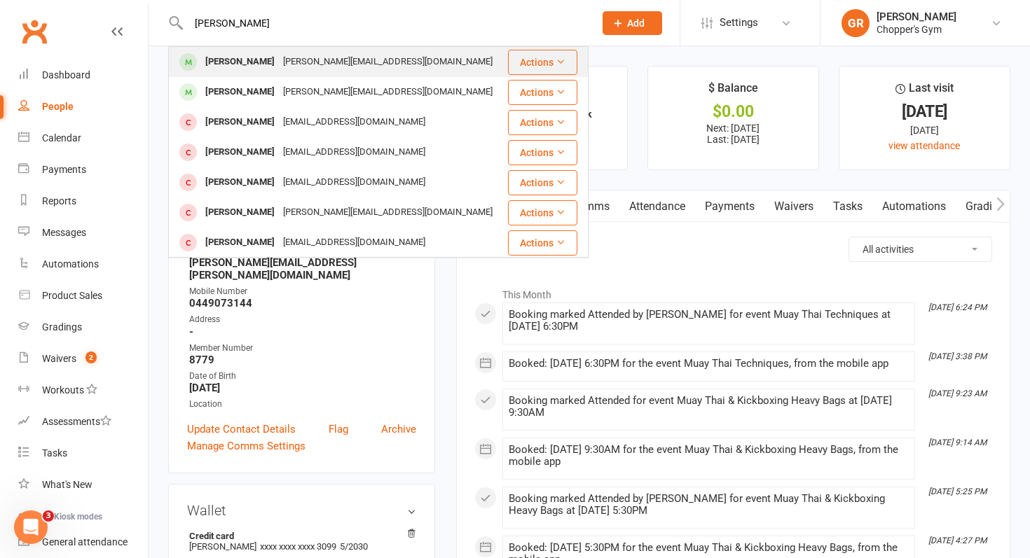
type input "[PERSON_NAME]"
click at [242, 64] on div "[PERSON_NAME]" at bounding box center [240, 62] width 78 height 20
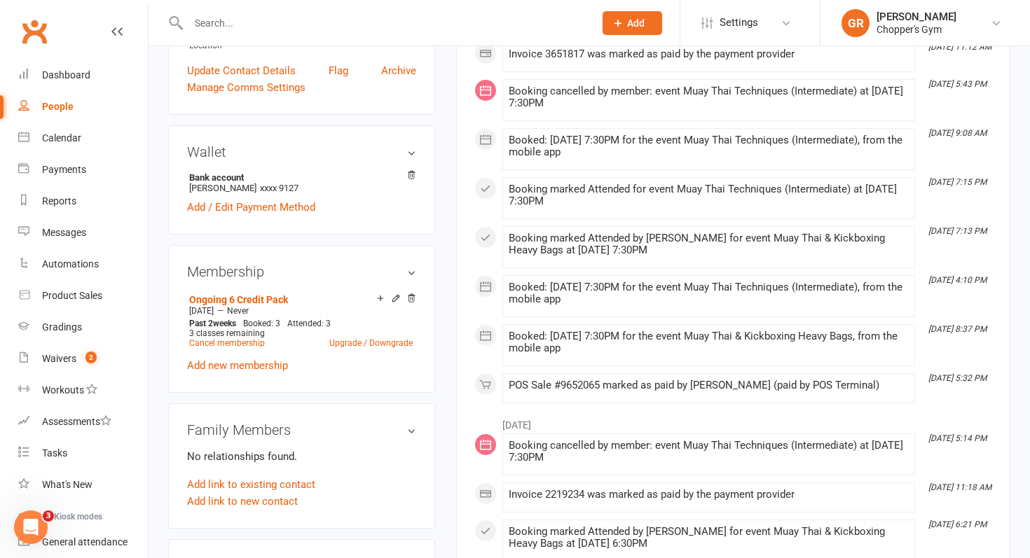
scroll to position [361, 0]
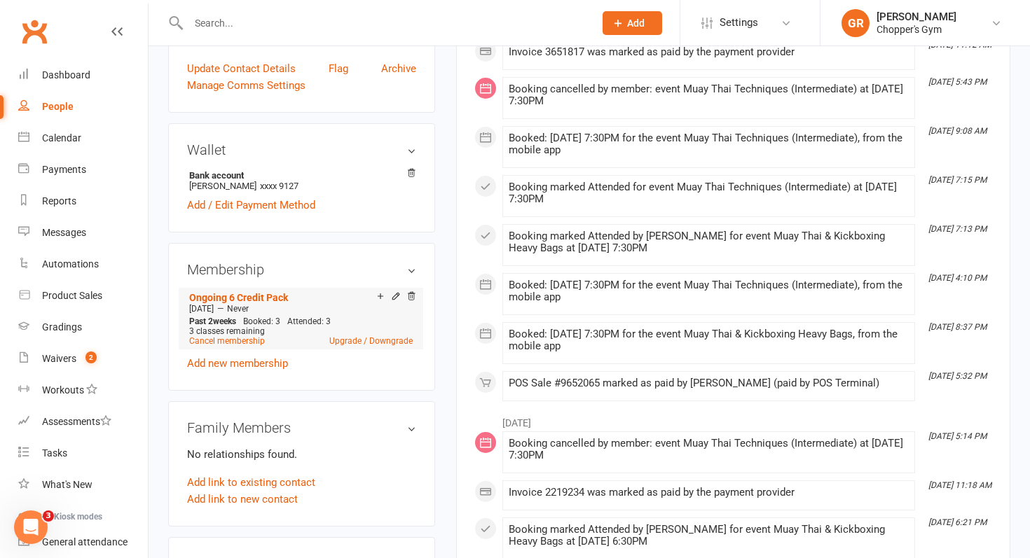
click at [306, 303] on div "[DATE] — Never" at bounding box center [301, 308] width 231 height 11
click at [275, 295] on link "Ongoing 6 Credit Pack" at bounding box center [238, 297] width 99 height 11
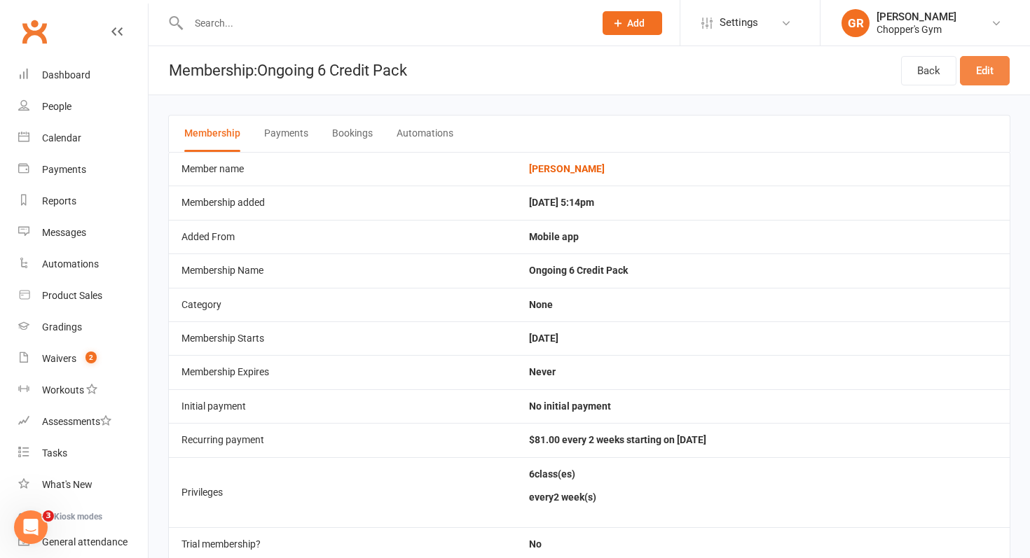
click at [989, 69] on link "Edit" at bounding box center [985, 70] width 50 height 29
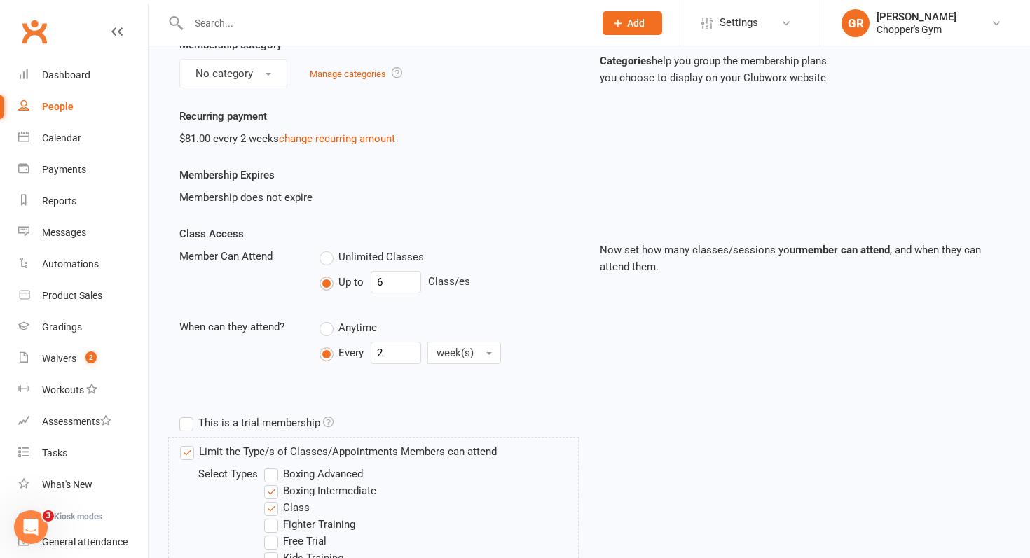
scroll to position [141, 0]
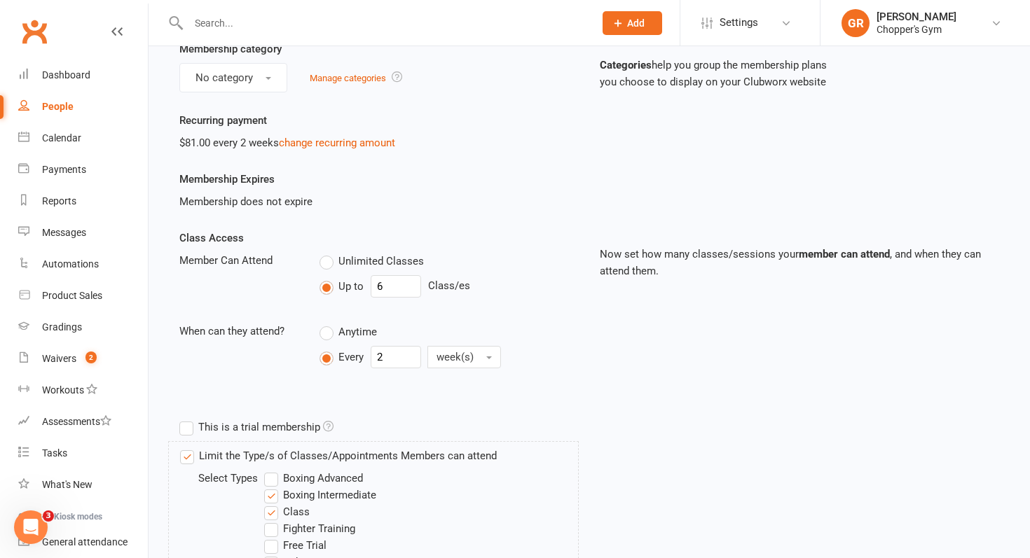
click at [706, 207] on div "Membership Expires Membership does not expire" at bounding box center [589, 200] width 841 height 59
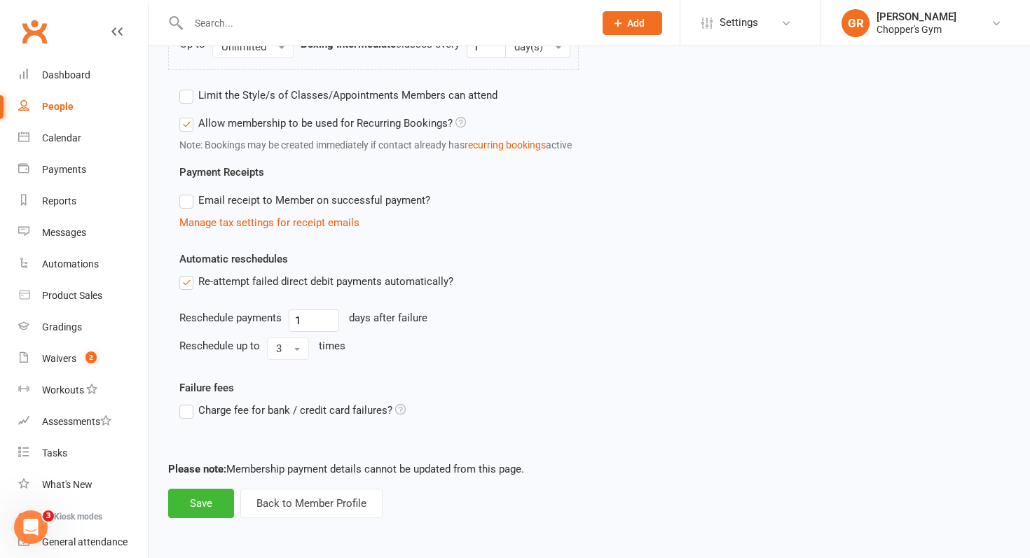
scroll to position [0, 0]
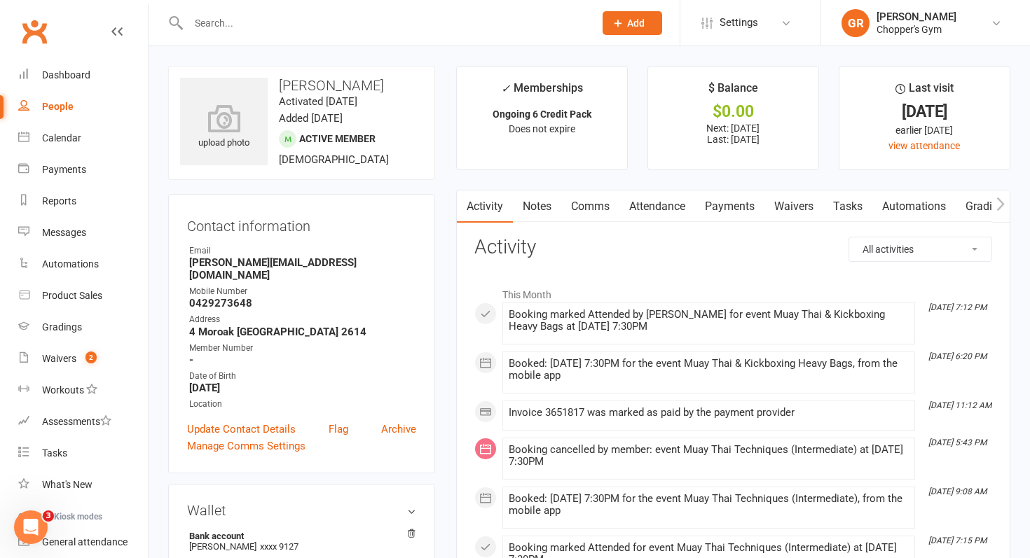
click at [543, 210] on link "Notes" at bounding box center [537, 207] width 48 height 32
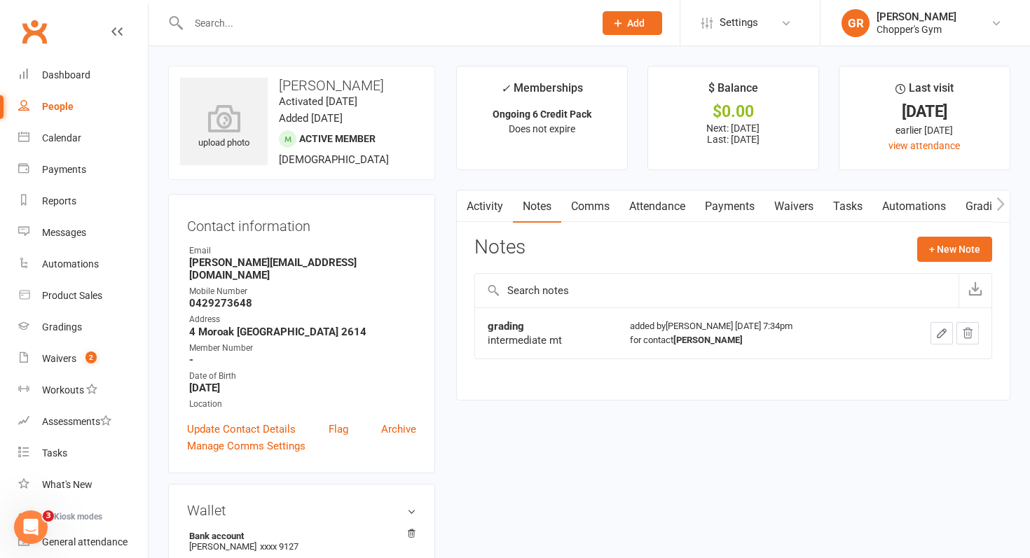
click at [52, 110] on div "People" at bounding box center [58, 106] width 32 height 11
select select "100"
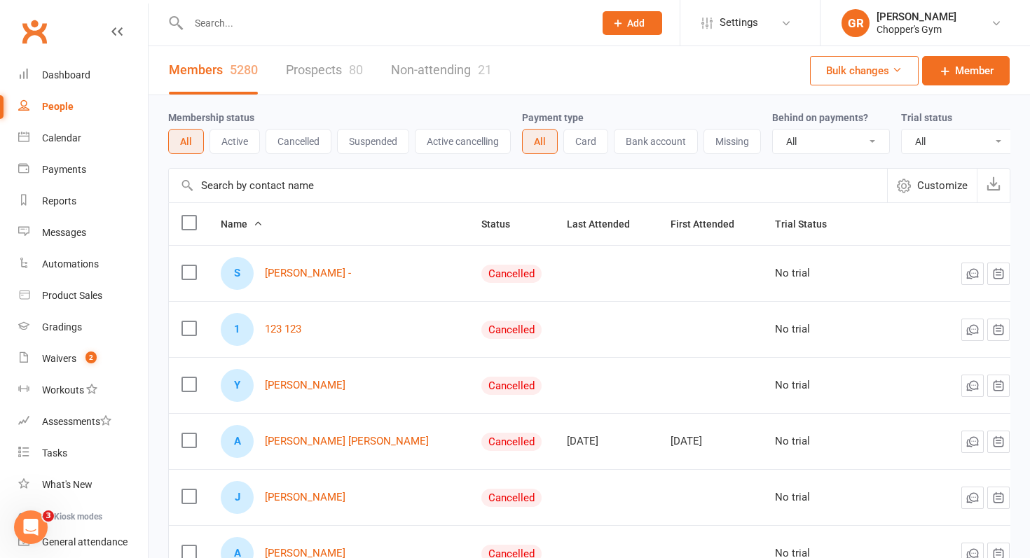
click at [266, 193] on input "text" at bounding box center [528, 186] width 718 height 34
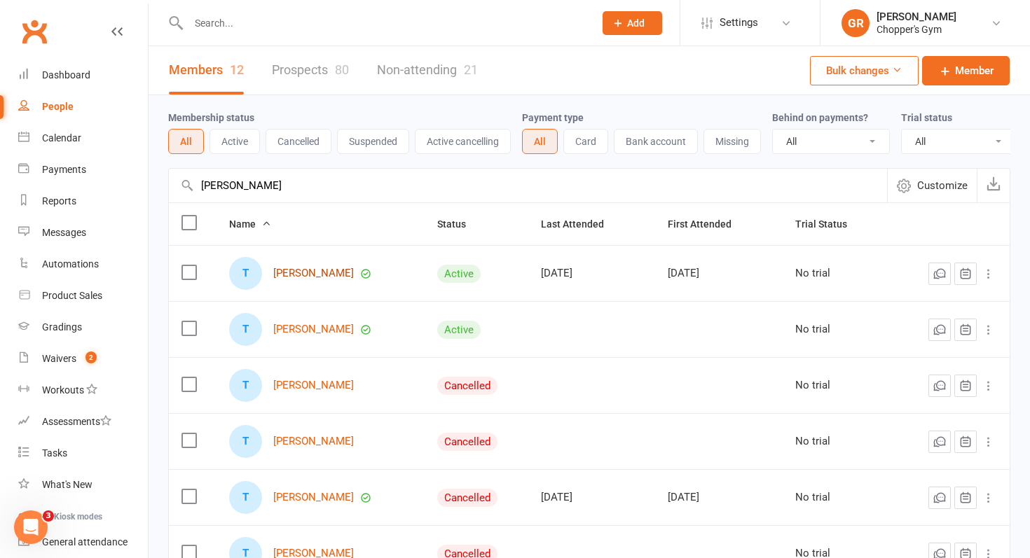
type input "[PERSON_NAME]"
click at [312, 269] on link "[PERSON_NAME]" at bounding box center [313, 274] width 81 height 12
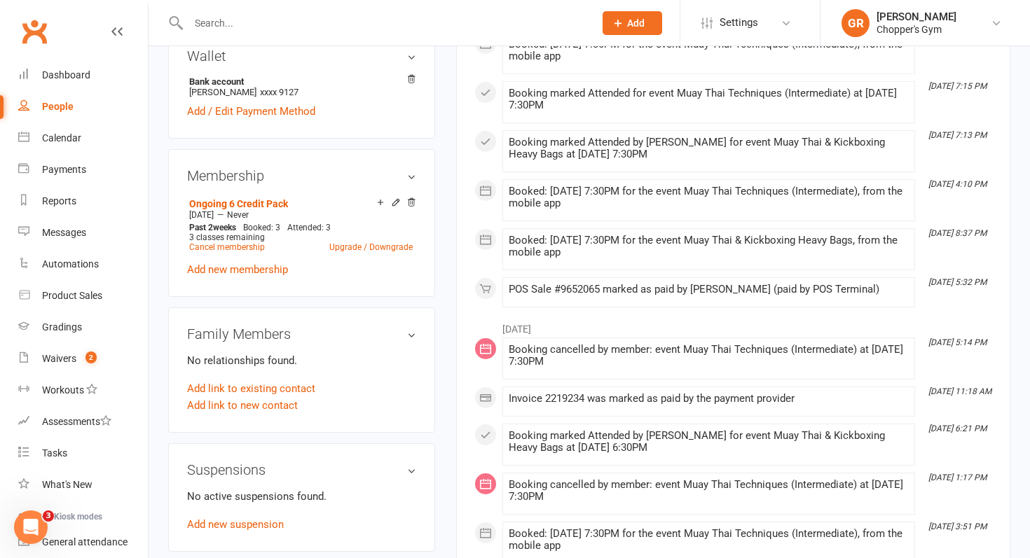
scroll to position [458, 0]
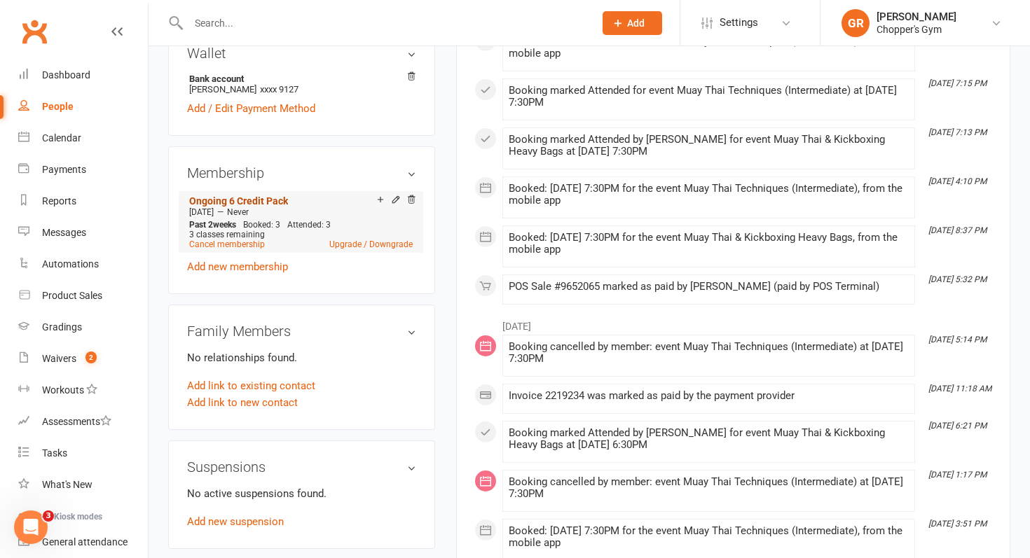
click at [252, 196] on link "Ongoing 6 Credit Pack" at bounding box center [238, 201] width 99 height 11
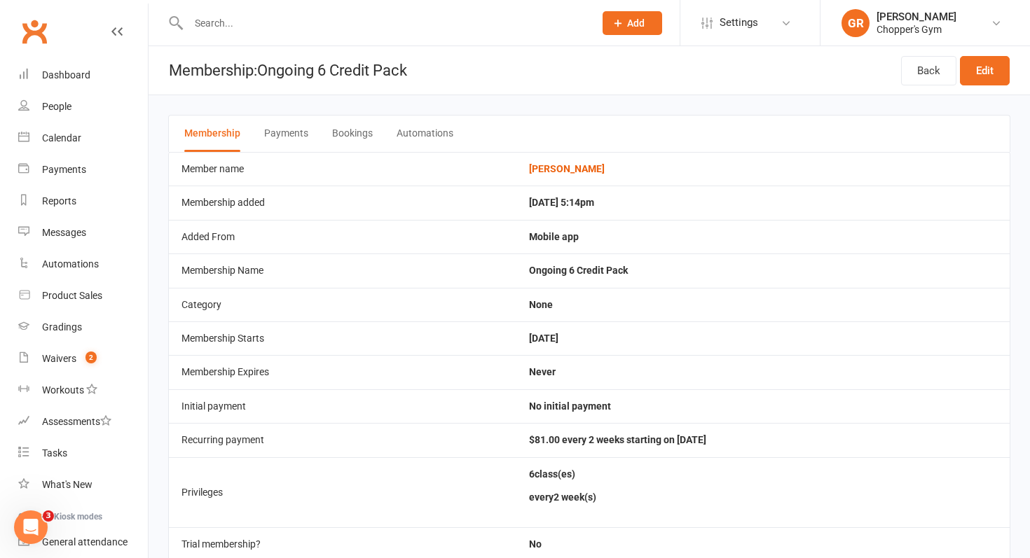
click at [293, 129] on button "Payments" at bounding box center [286, 134] width 44 height 36
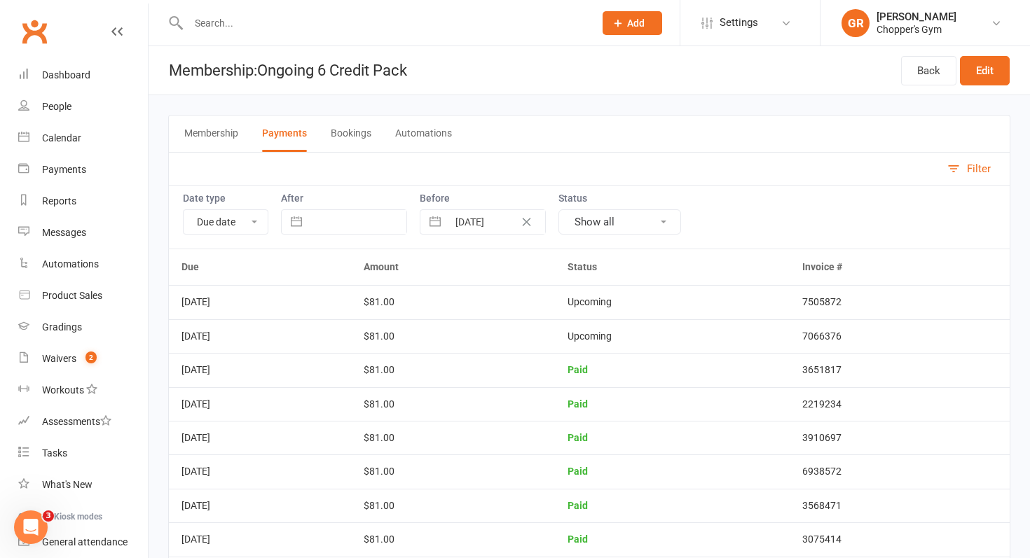
click at [212, 340] on td "[DATE]" at bounding box center [260, 337] width 182 height 34
click at [65, 107] on div "People" at bounding box center [56, 106] width 29 height 11
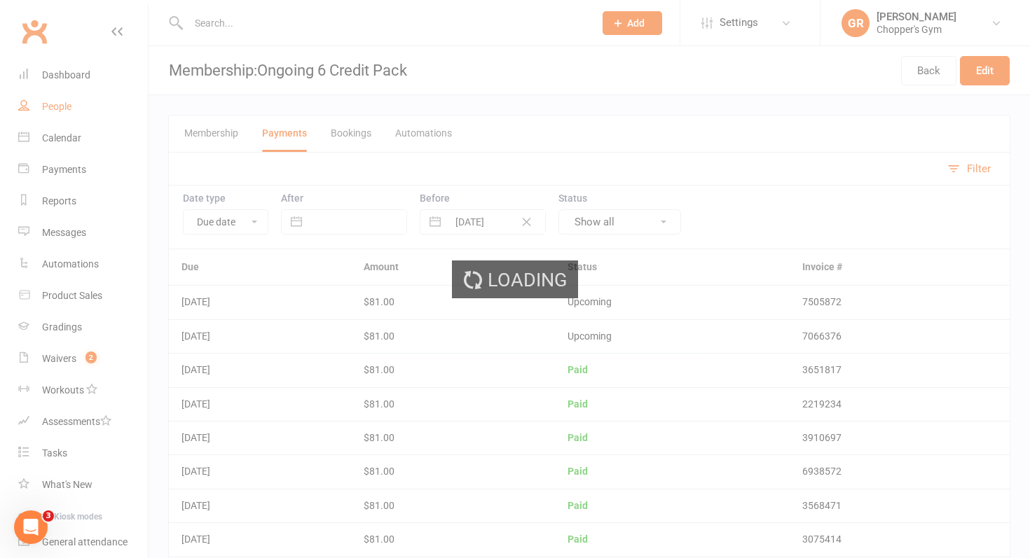
select select "100"
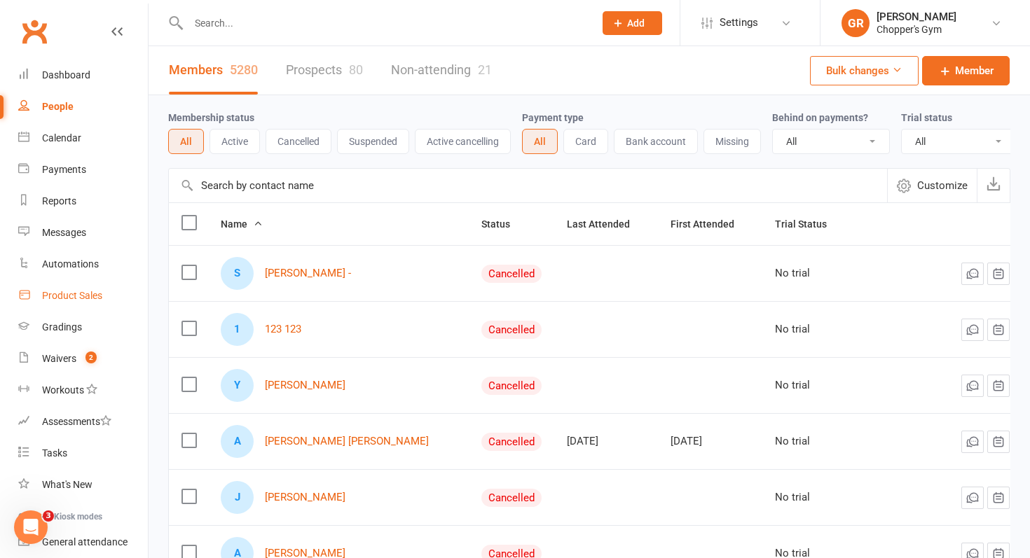
click at [83, 291] on div "Product Sales" at bounding box center [72, 295] width 60 height 11
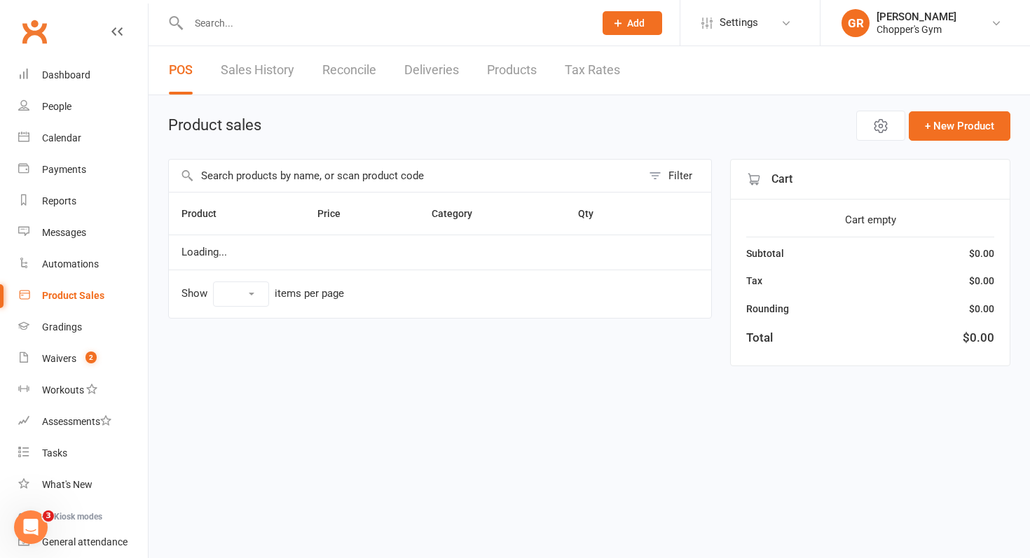
select select "100"
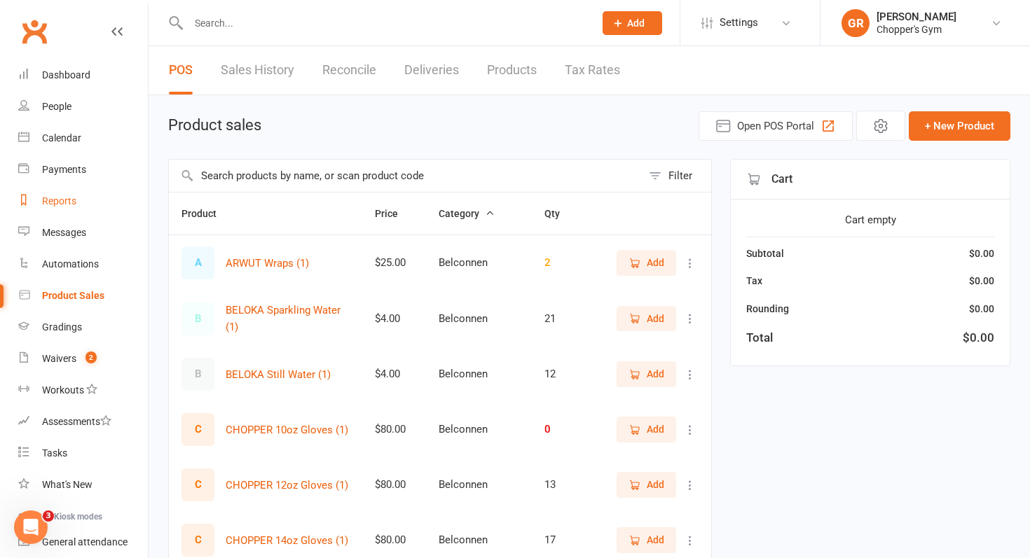
click at [63, 209] on link "Reports" at bounding box center [83, 202] width 130 height 32
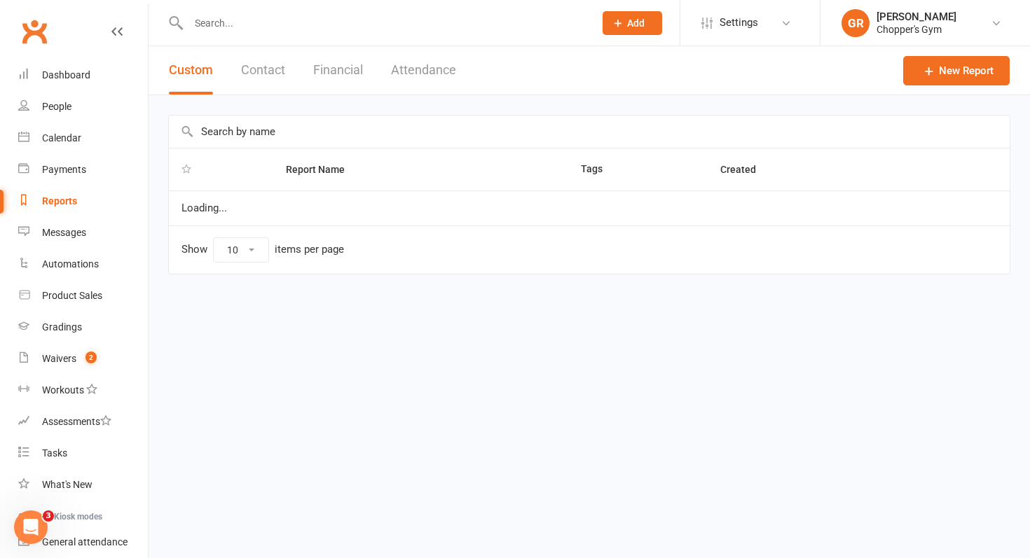
select select "100"
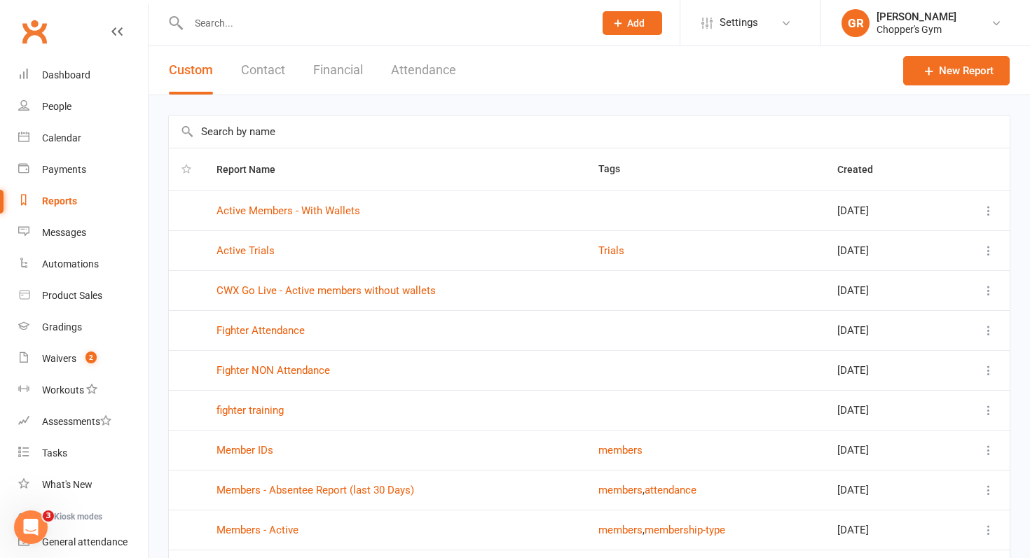
click at [336, 71] on button "Financial" at bounding box center [338, 70] width 50 height 48
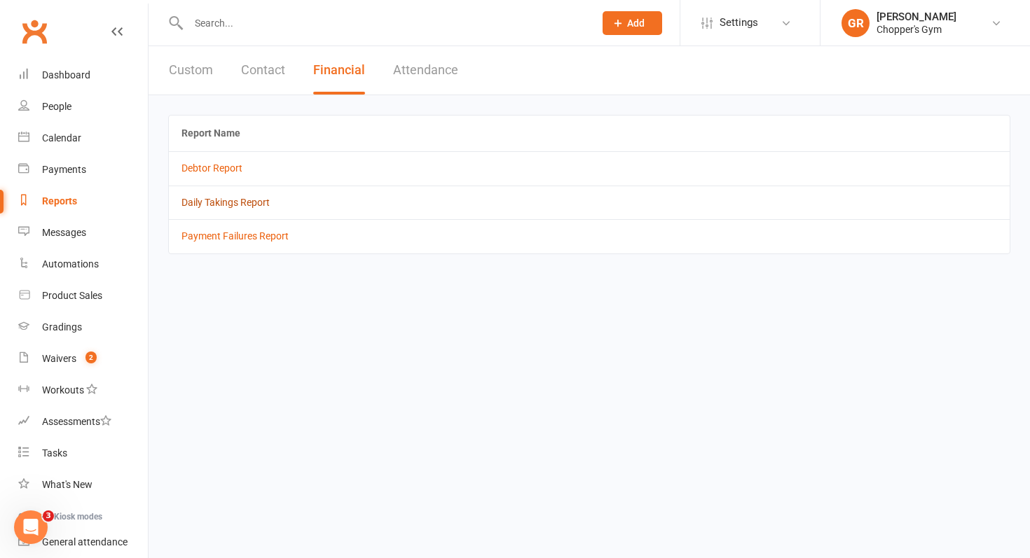
click at [238, 206] on link "Daily Takings Report" at bounding box center [225, 202] width 88 height 11
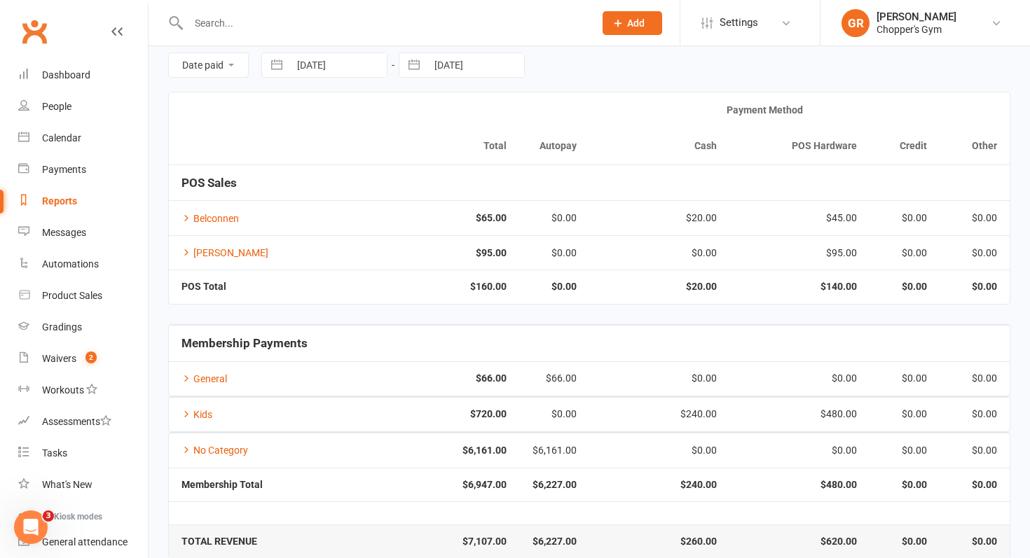
scroll to position [58, 0]
click at [90, 296] on div "Product Sales" at bounding box center [72, 295] width 60 height 11
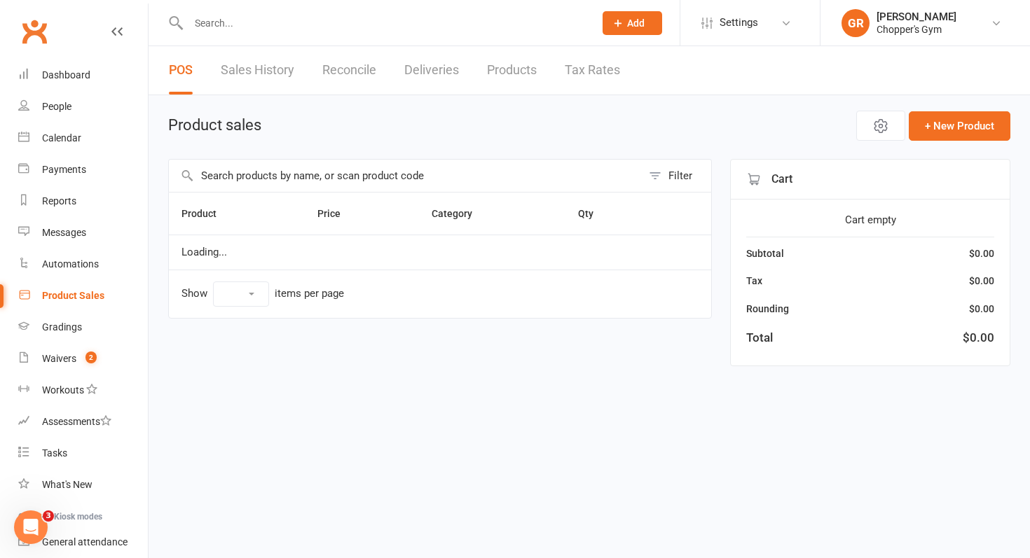
select select "100"
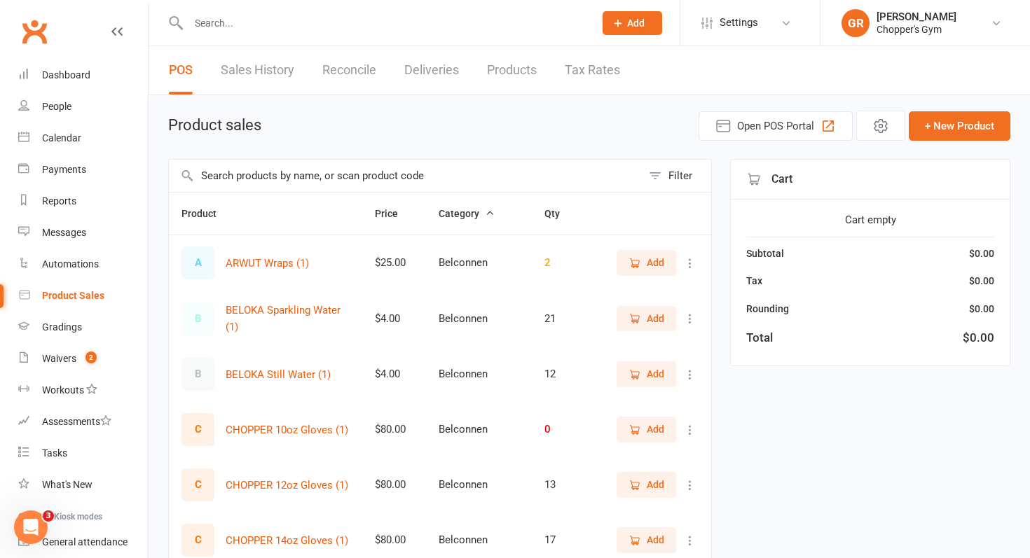
click at [258, 70] on link "Sales History" at bounding box center [258, 70] width 74 height 48
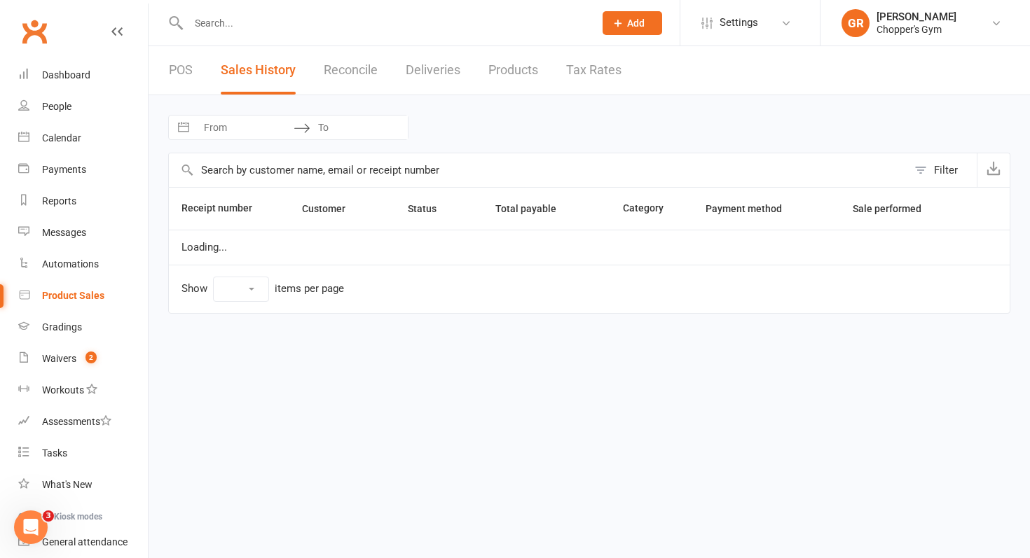
select select "100"
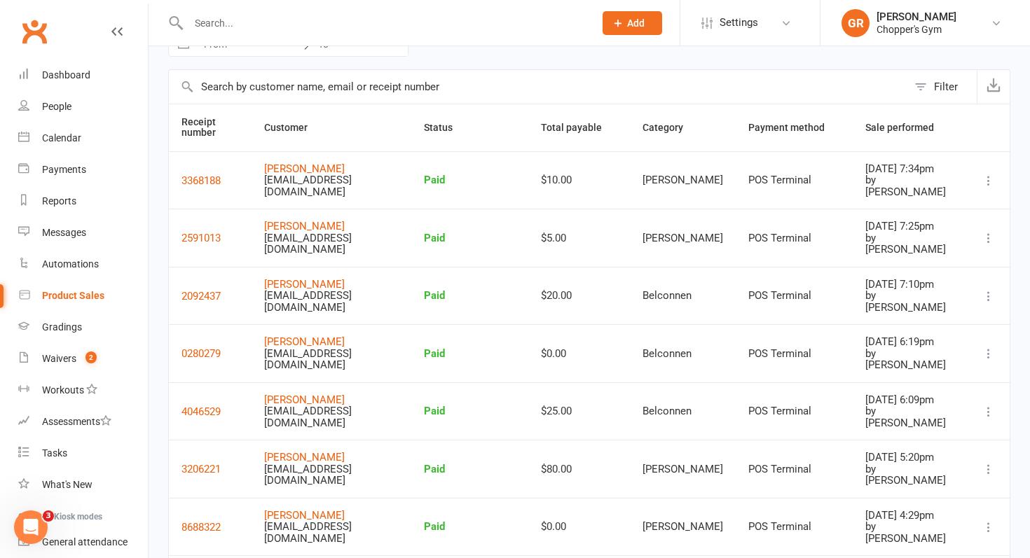
scroll to position [83, 0]
click at [65, 206] on div "Reports" at bounding box center [59, 201] width 34 height 11
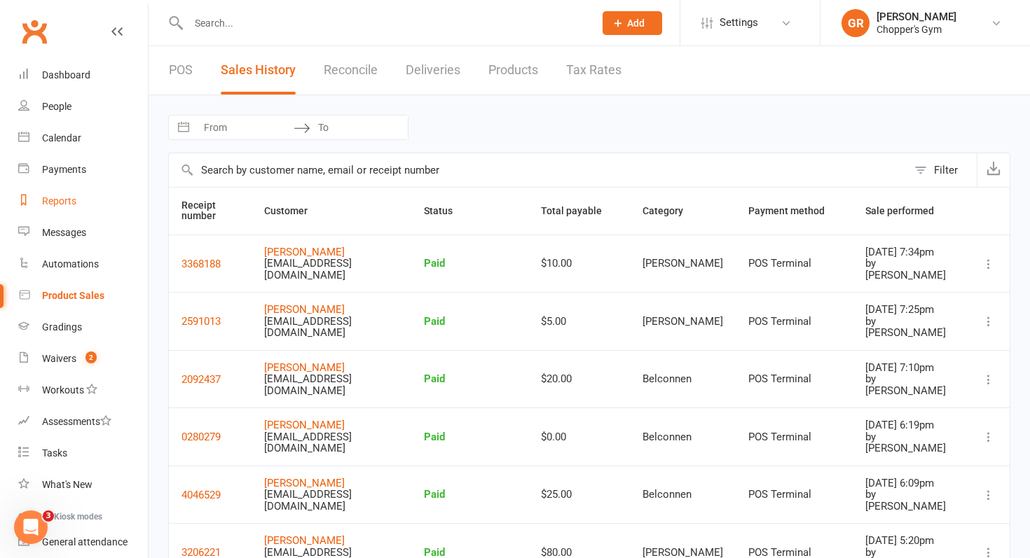
select select "100"
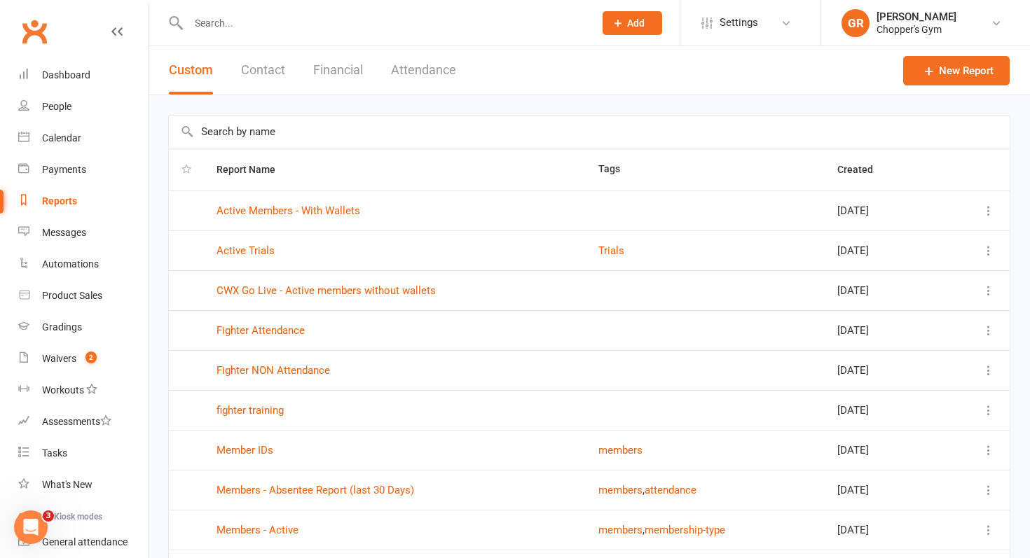
click at [351, 66] on button "Financial" at bounding box center [338, 70] width 50 height 48
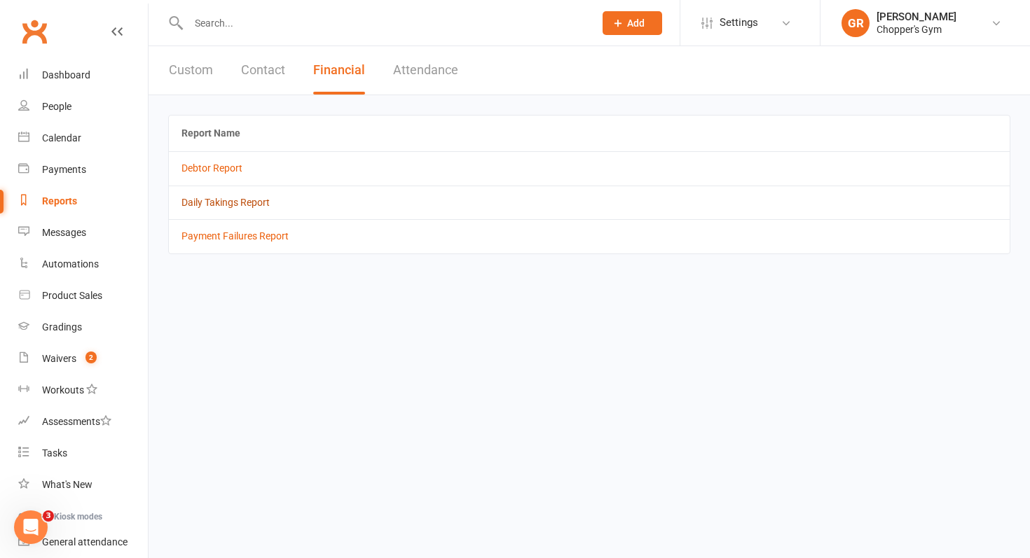
click at [235, 201] on link "Daily Takings Report" at bounding box center [225, 202] width 88 height 11
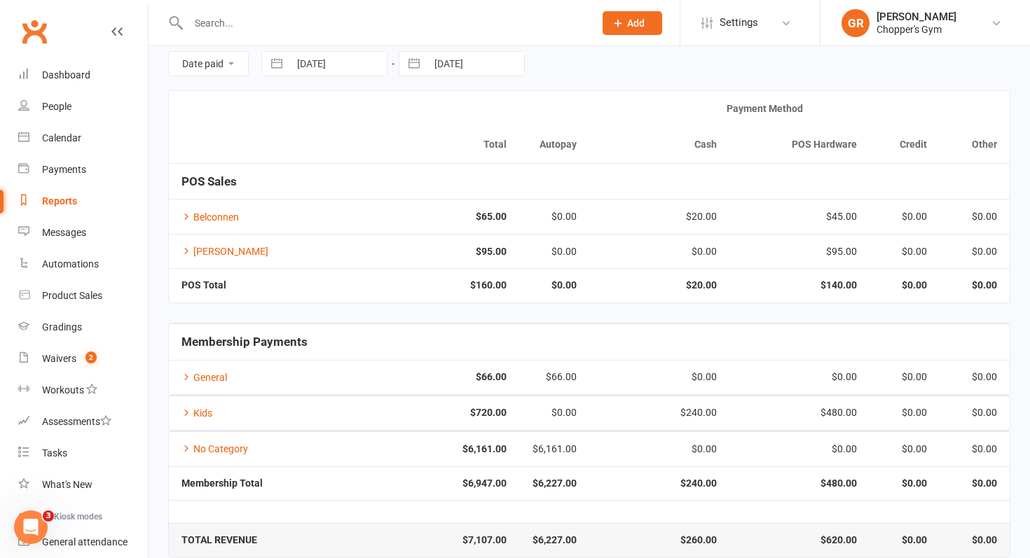
scroll to position [78, 0]
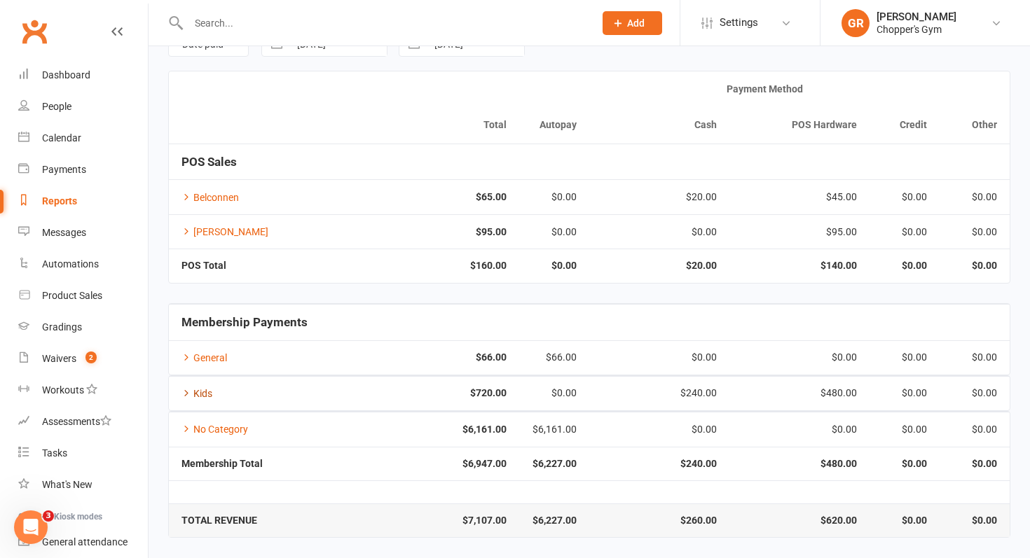
click at [186, 389] on icon at bounding box center [186, 393] width 10 height 10
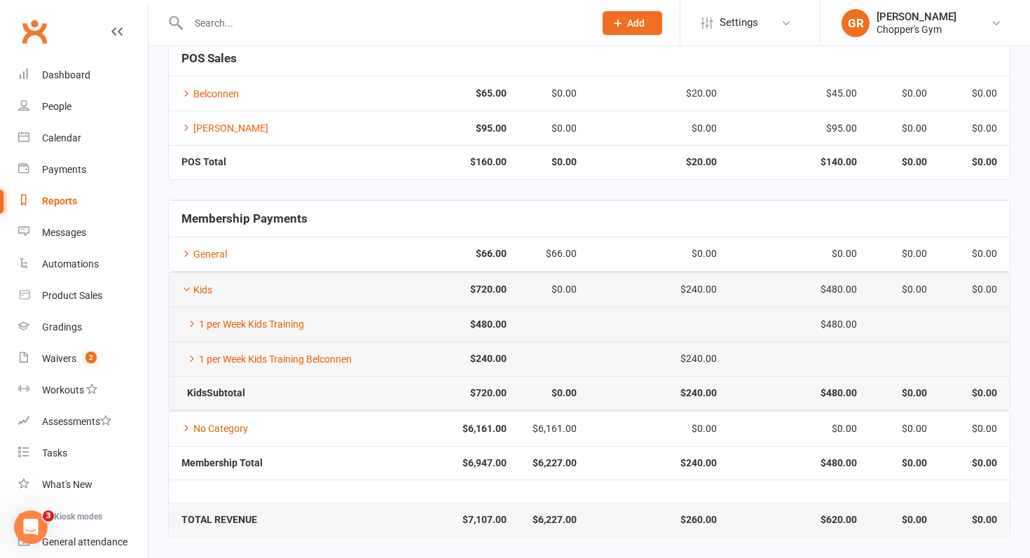
scroll to position [0, 0]
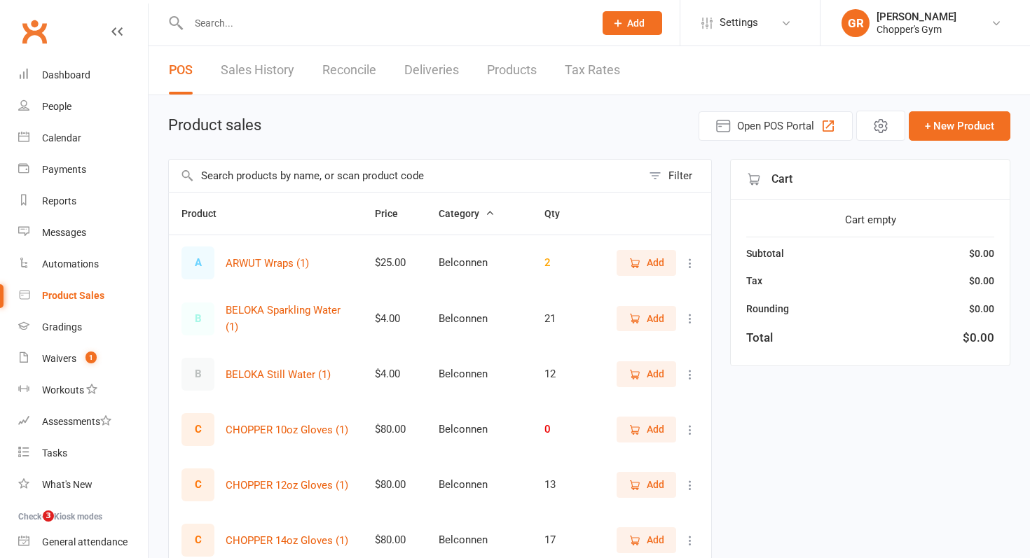
select select "100"
click at [76, 296] on div "Product Sales" at bounding box center [73, 295] width 62 height 11
click at [273, 67] on link "Sales History" at bounding box center [258, 70] width 74 height 48
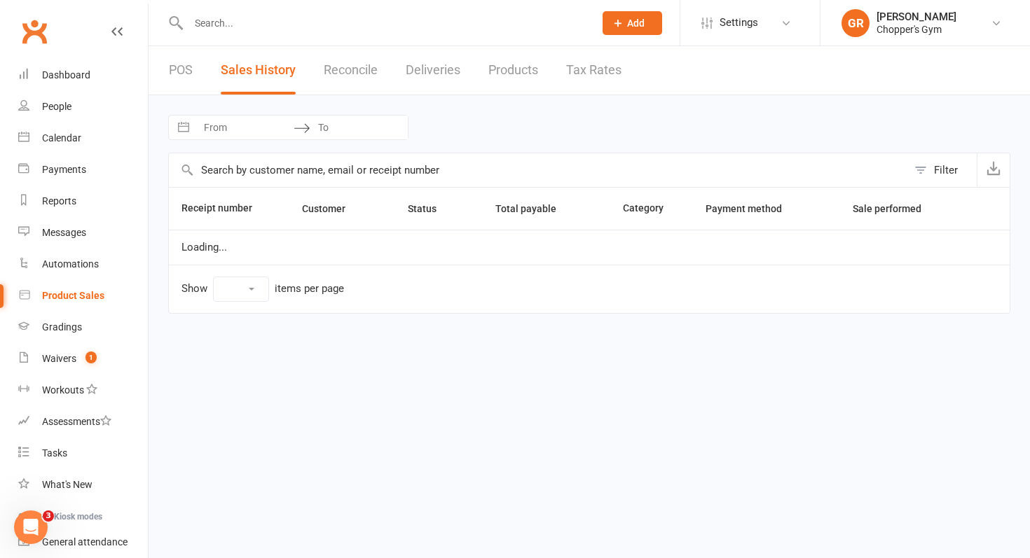
select select "100"
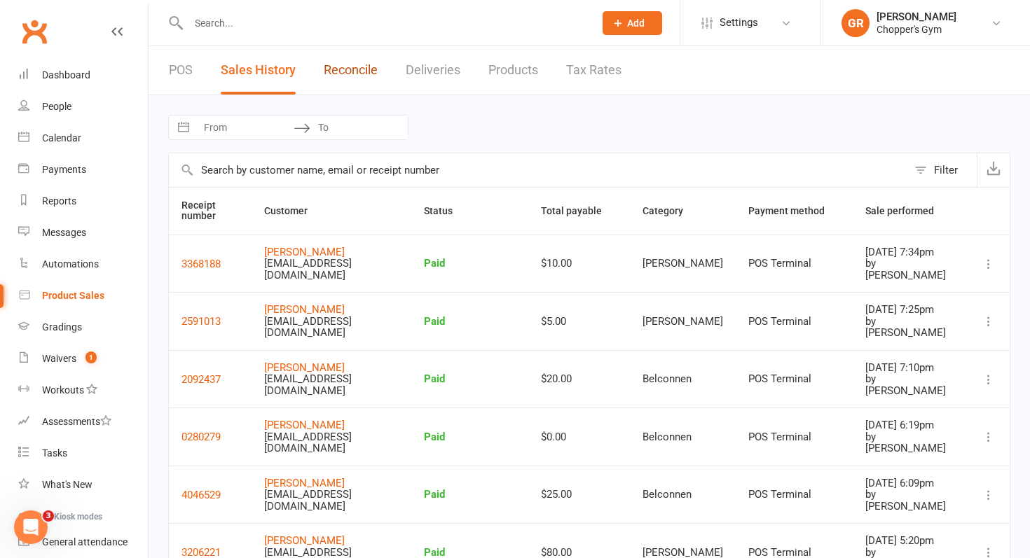
click at [359, 69] on link "Reconcile" at bounding box center [351, 70] width 54 height 48
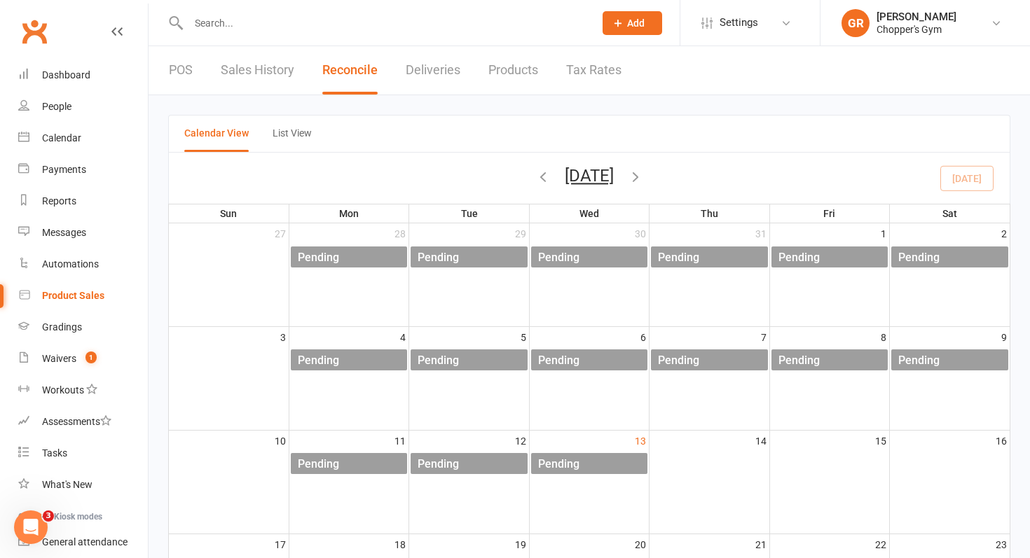
click at [281, 72] on link "Sales History" at bounding box center [258, 70] width 74 height 48
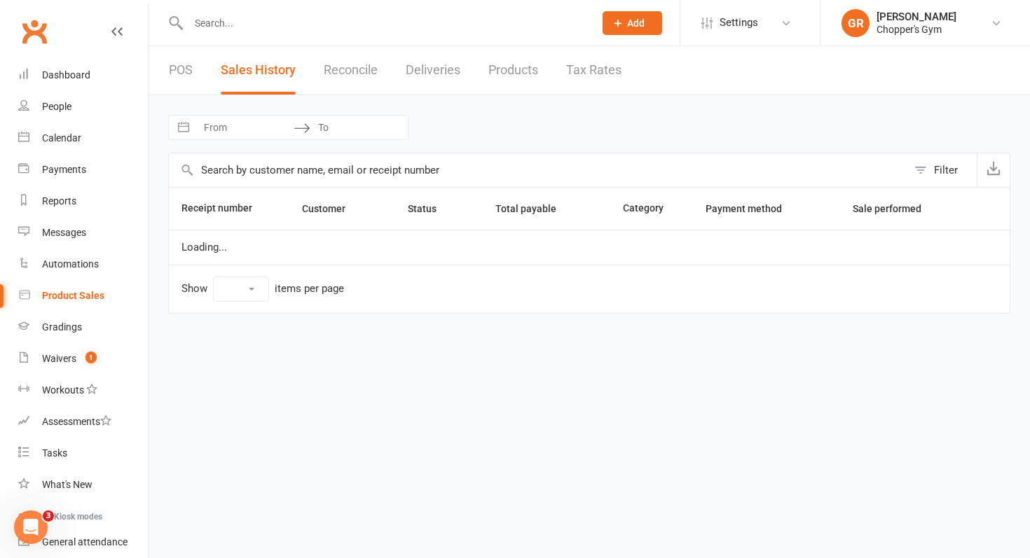
select select "100"
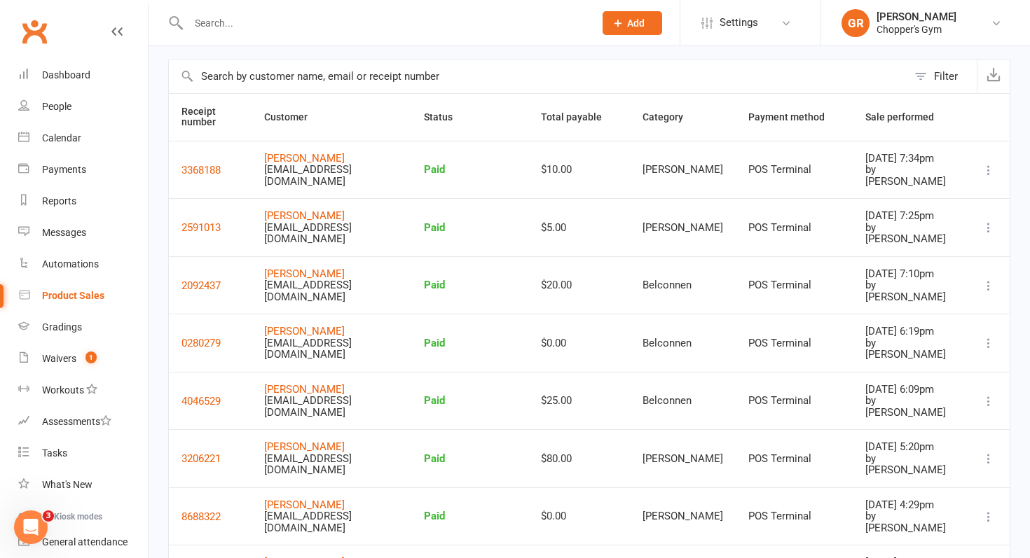
scroll to position [90, 0]
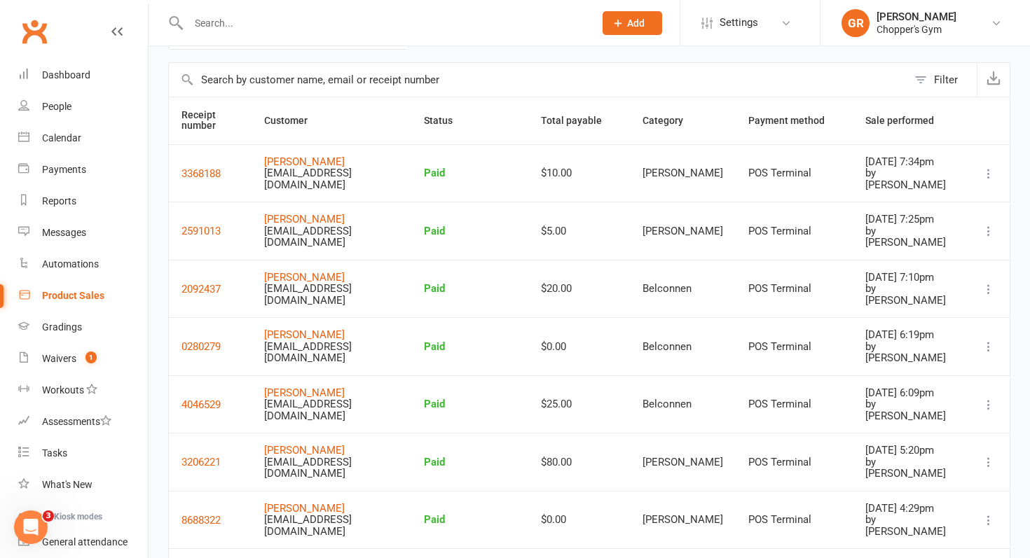
click at [74, 297] on div "Product Sales" at bounding box center [73, 295] width 62 height 11
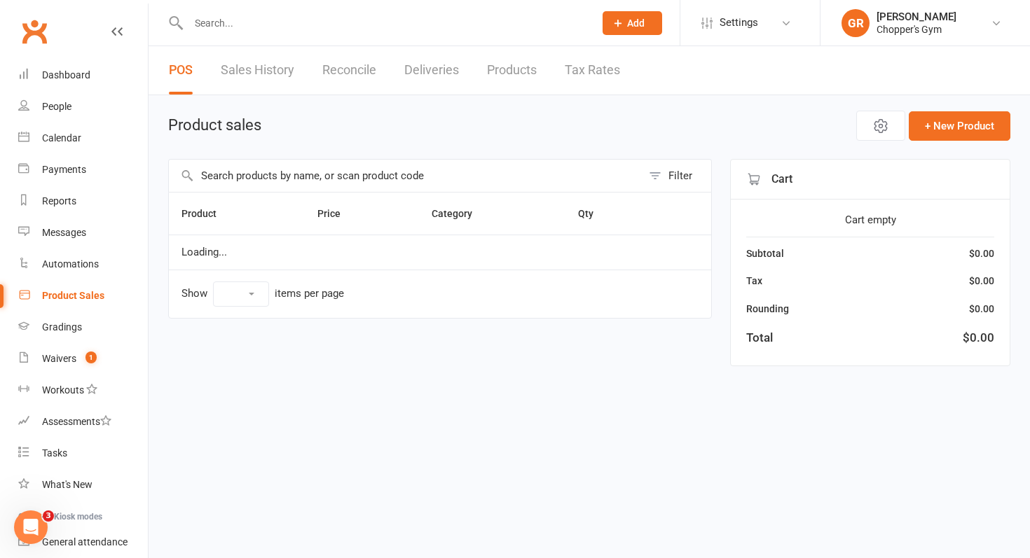
select select "100"
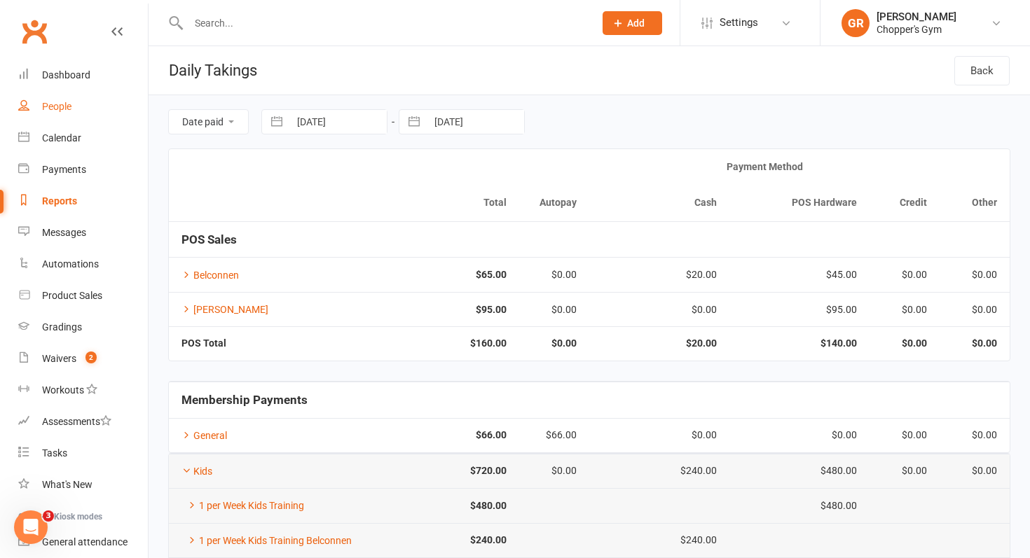
click at [60, 106] on div "People" at bounding box center [56, 106] width 29 height 11
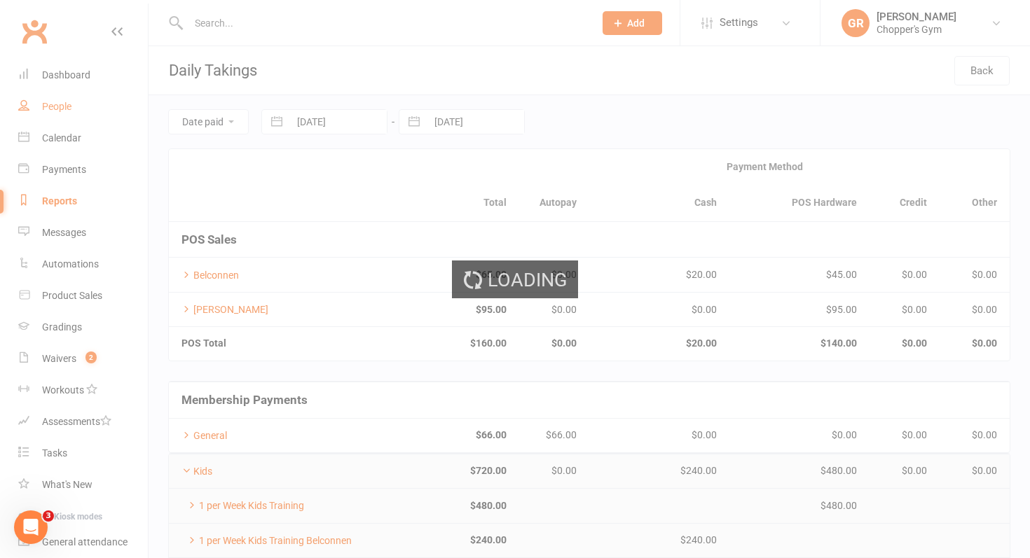
select select "100"
